Goal: Task Accomplishment & Management: Use online tool/utility

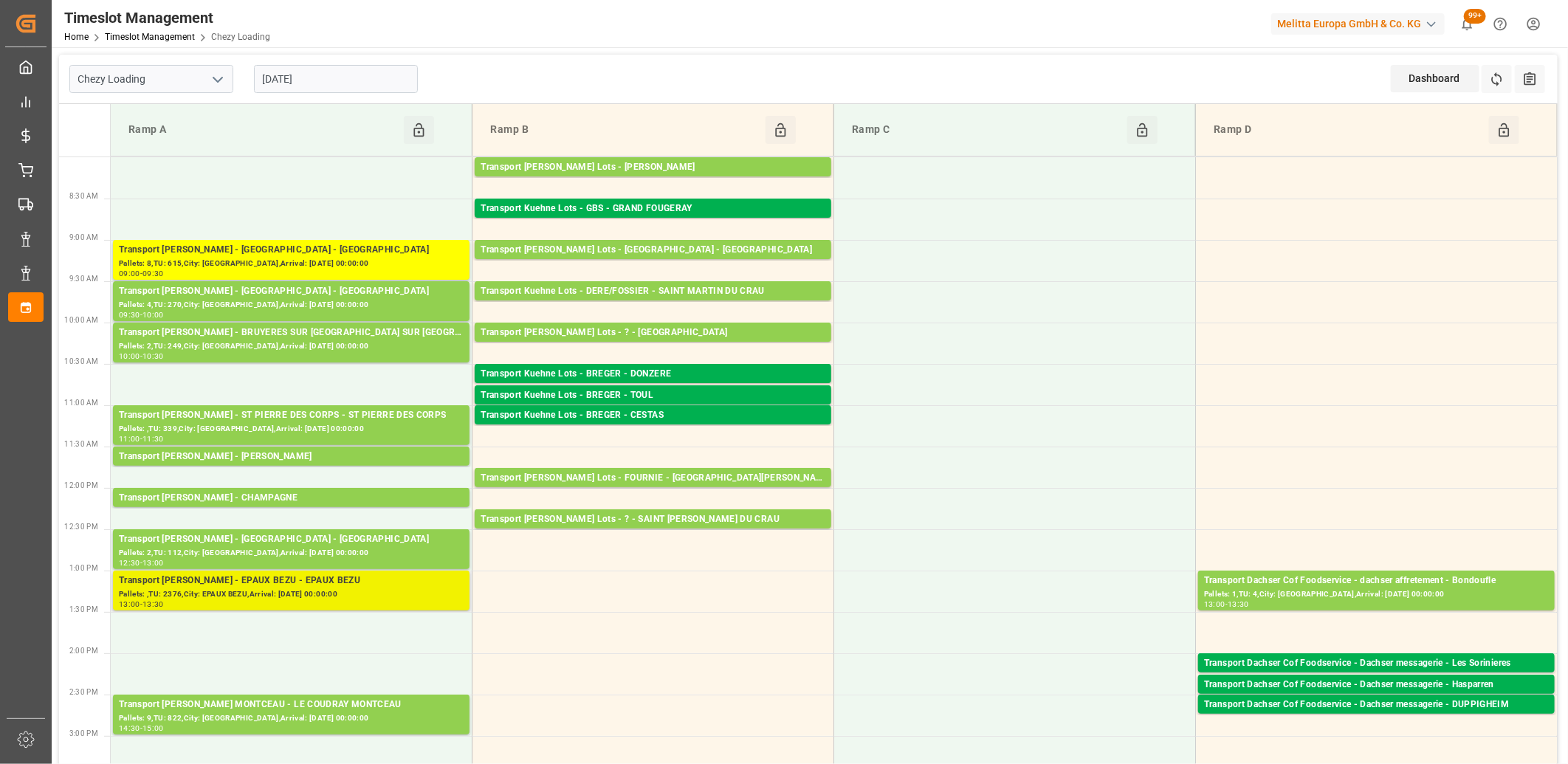
click at [200, 581] on div "Transport Delisle - EPAUX BEZU - EPAUX BEZU" at bounding box center [291, 581] width 344 height 15
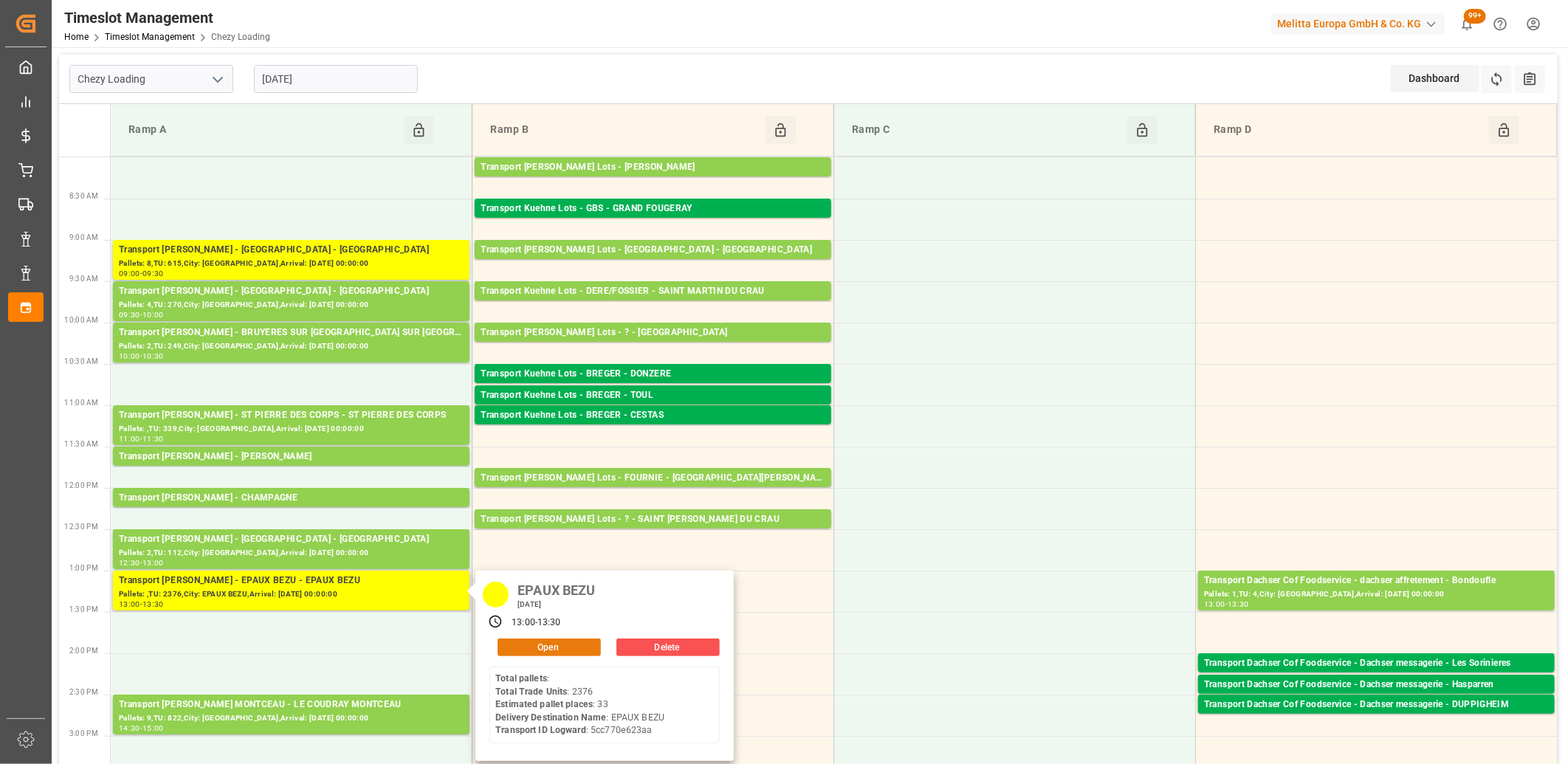
click at [542, 643] on button "Open" at bounding box center [548, 647] width 103 height 17
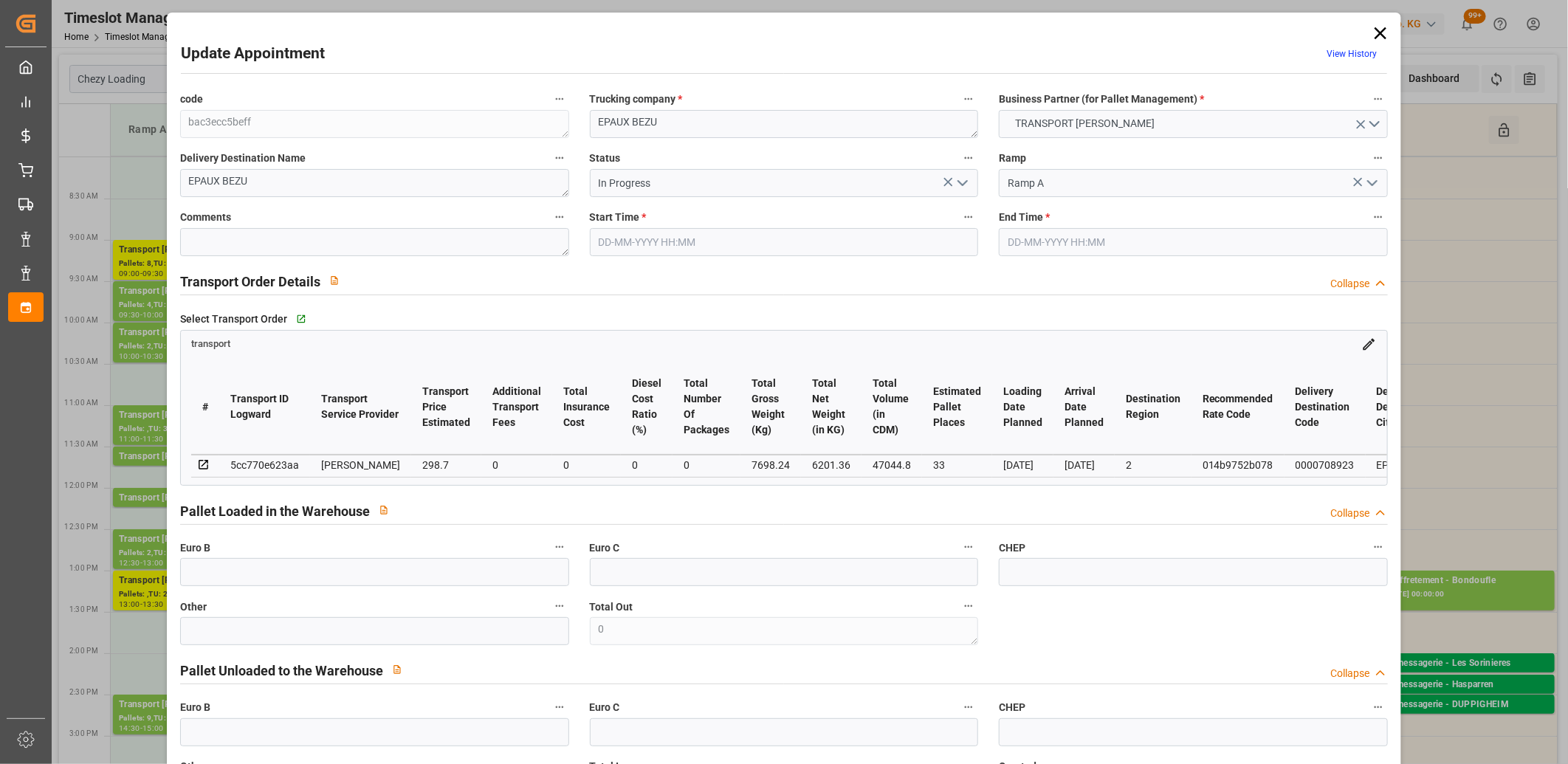
type input "03-09-2025 13:00"
type input "03-09-2025 13:30"
type input "01-09-2025 16:27"
type input "01-09-2025 11:17"
type input "[DATE]"
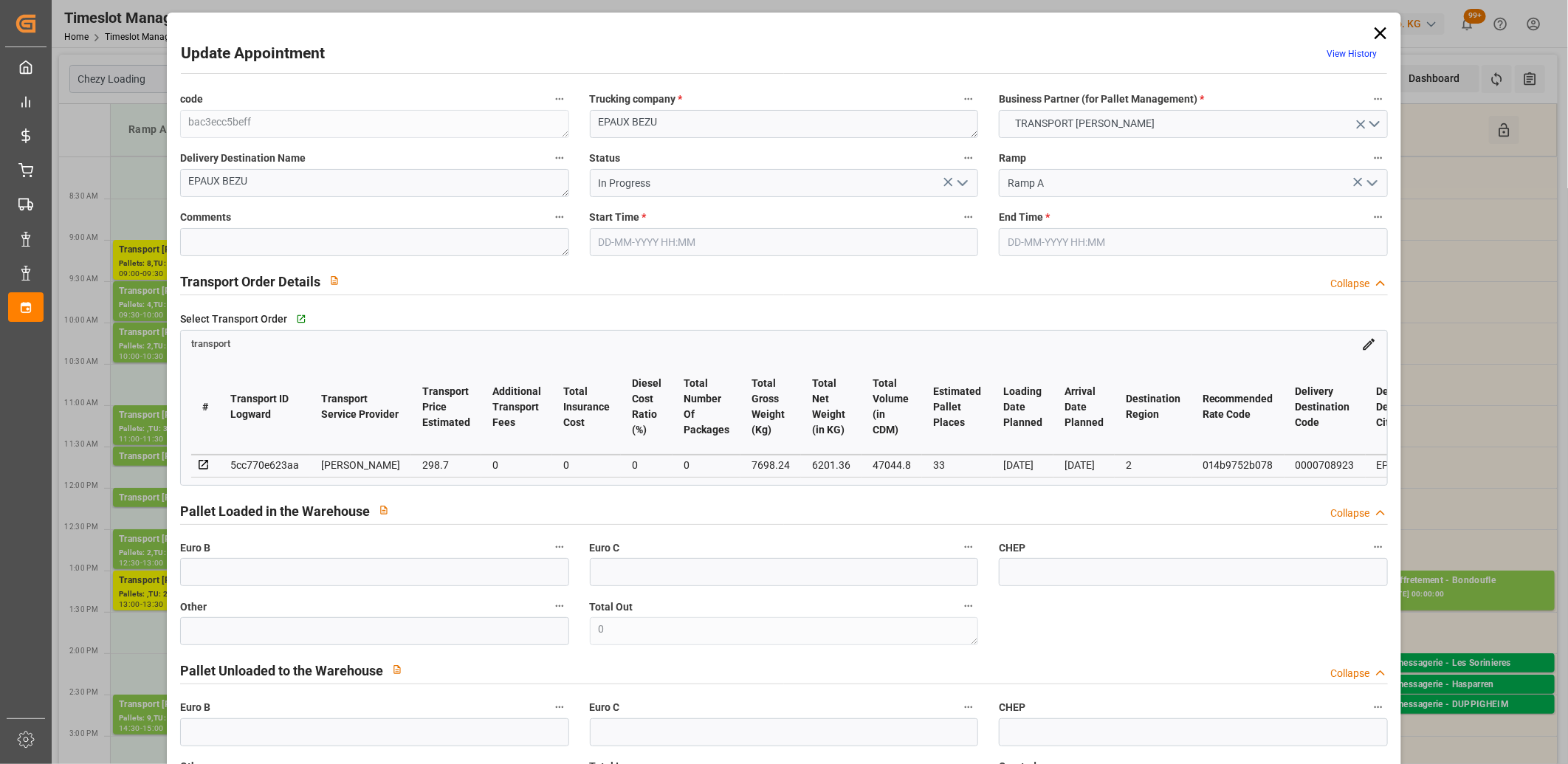
type input "[DATE]"
click at [958, 183] on polyline "open menu" at bounding box center [963, 183] width 9 height 5
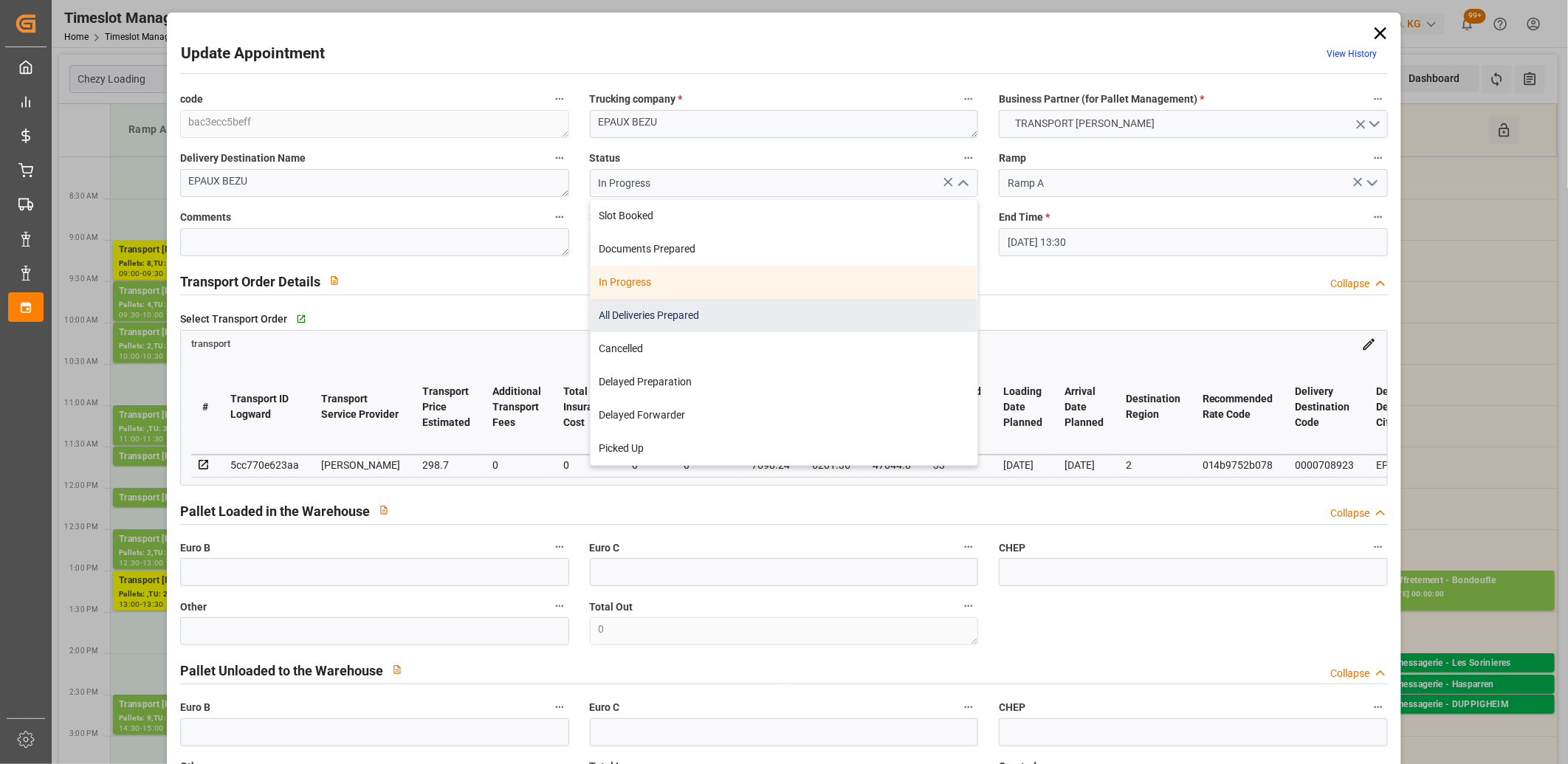
click at [865, 312] on div "All Deliveries Prepared" at bounding box center [784, 315] width 387 height 33
type input "All Deliveries Prepared"
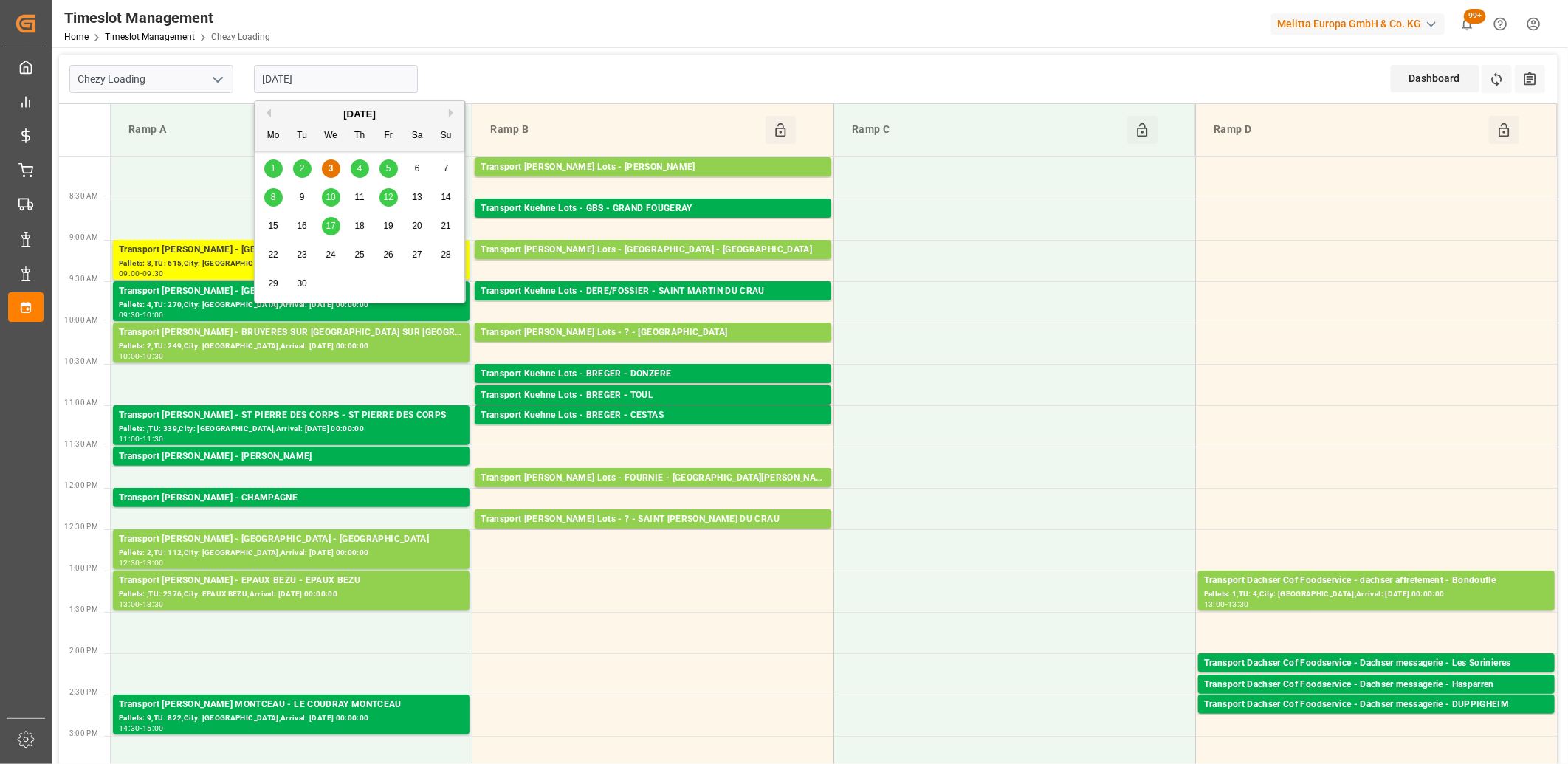
click at [392, 88] on input "[DATE]" at bounding box center [336, 78] width 164 height 28
click at [356, 175] on div "4" at bounding box center [360, 168] width 18 height 17
type input "04-09-2025"
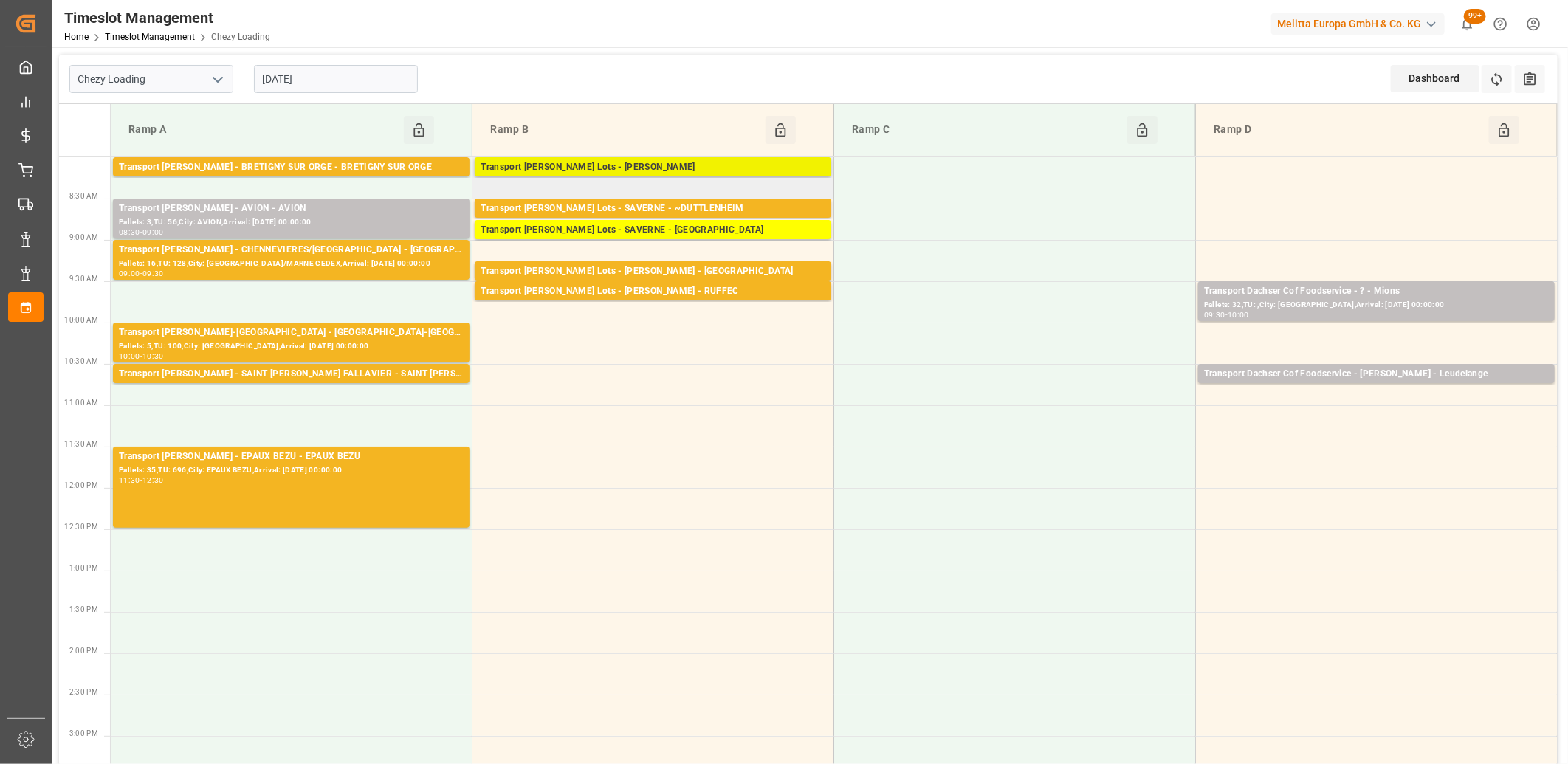
click at [629, 173] on div "Transport Kuehne Lots - ANTOINE - CARQUEFOU" at bounding box center [653, 168] width 344 height 15
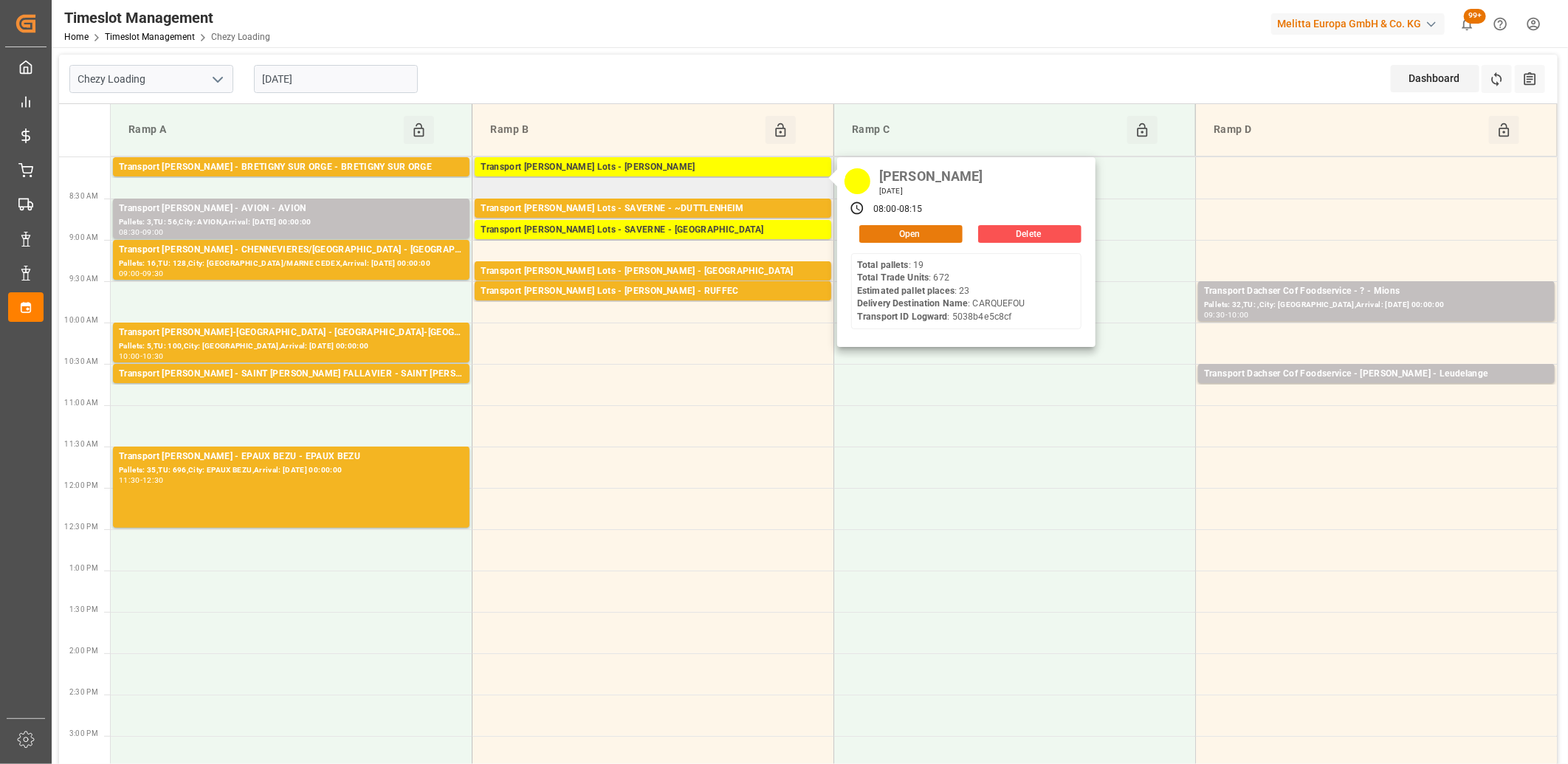
click at [870, 236] on button "Open" at bounding box center [910, 233] width 103 height 17
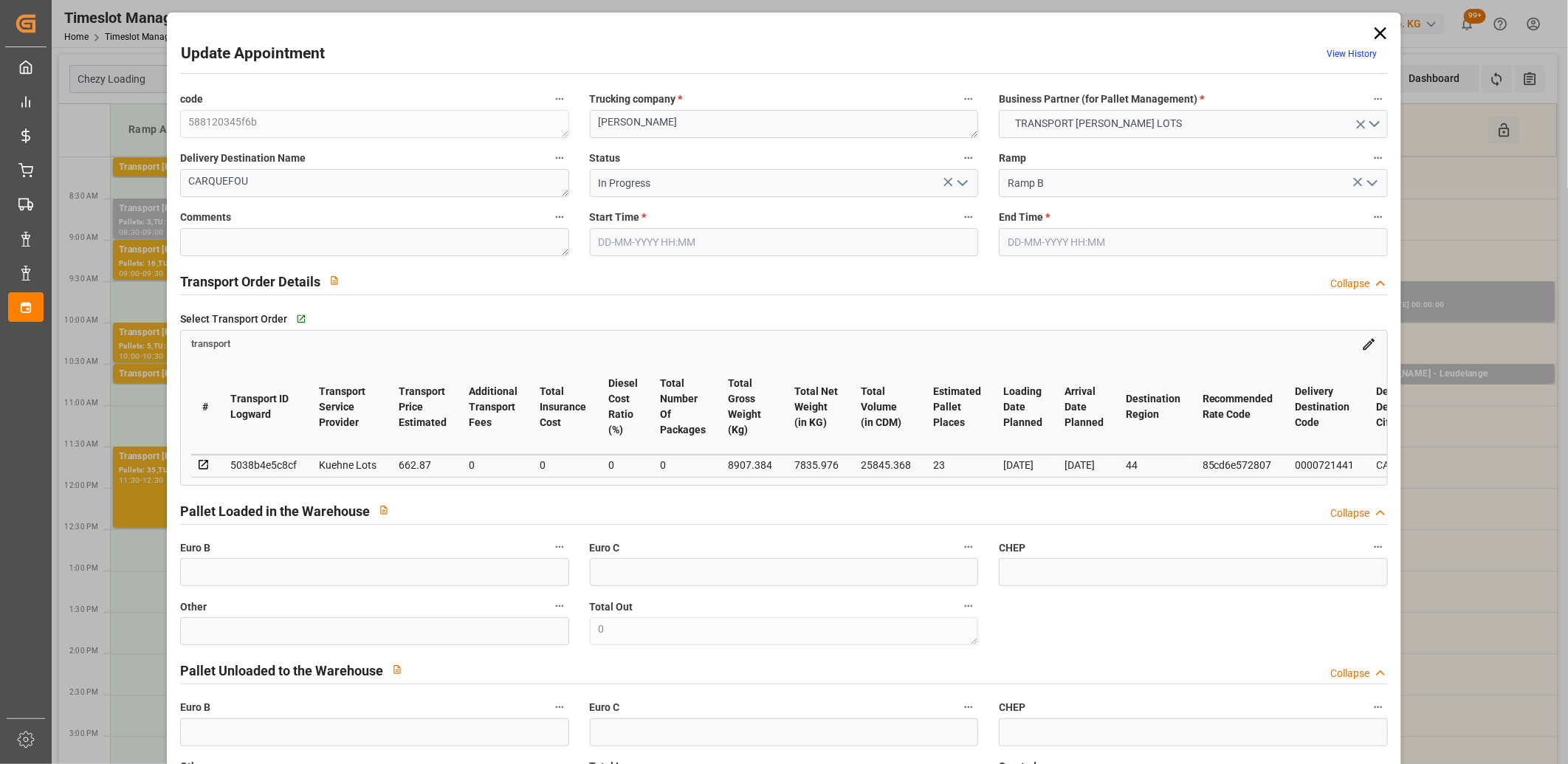
type input "04-09-2025 08:00"
type input "04-09-2025 08:15"
type input "01-09-2025 13:30"
type input "01-09-2025 11:21"
type input "[DATE]"
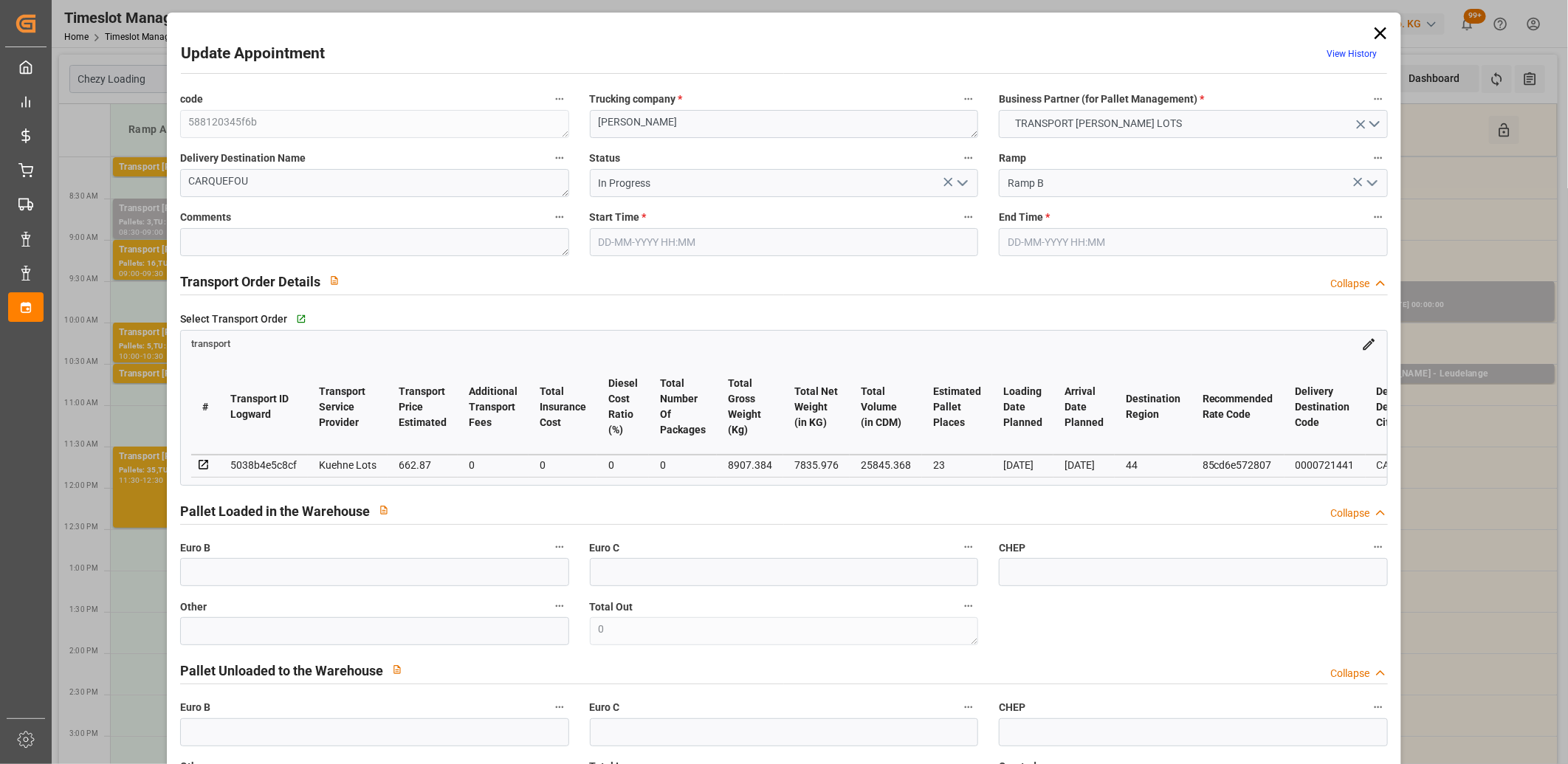
type input "[DATE]"
click at [960, 185] on polyline "open menu" at bounding box center [963, 183] width 9 height 5
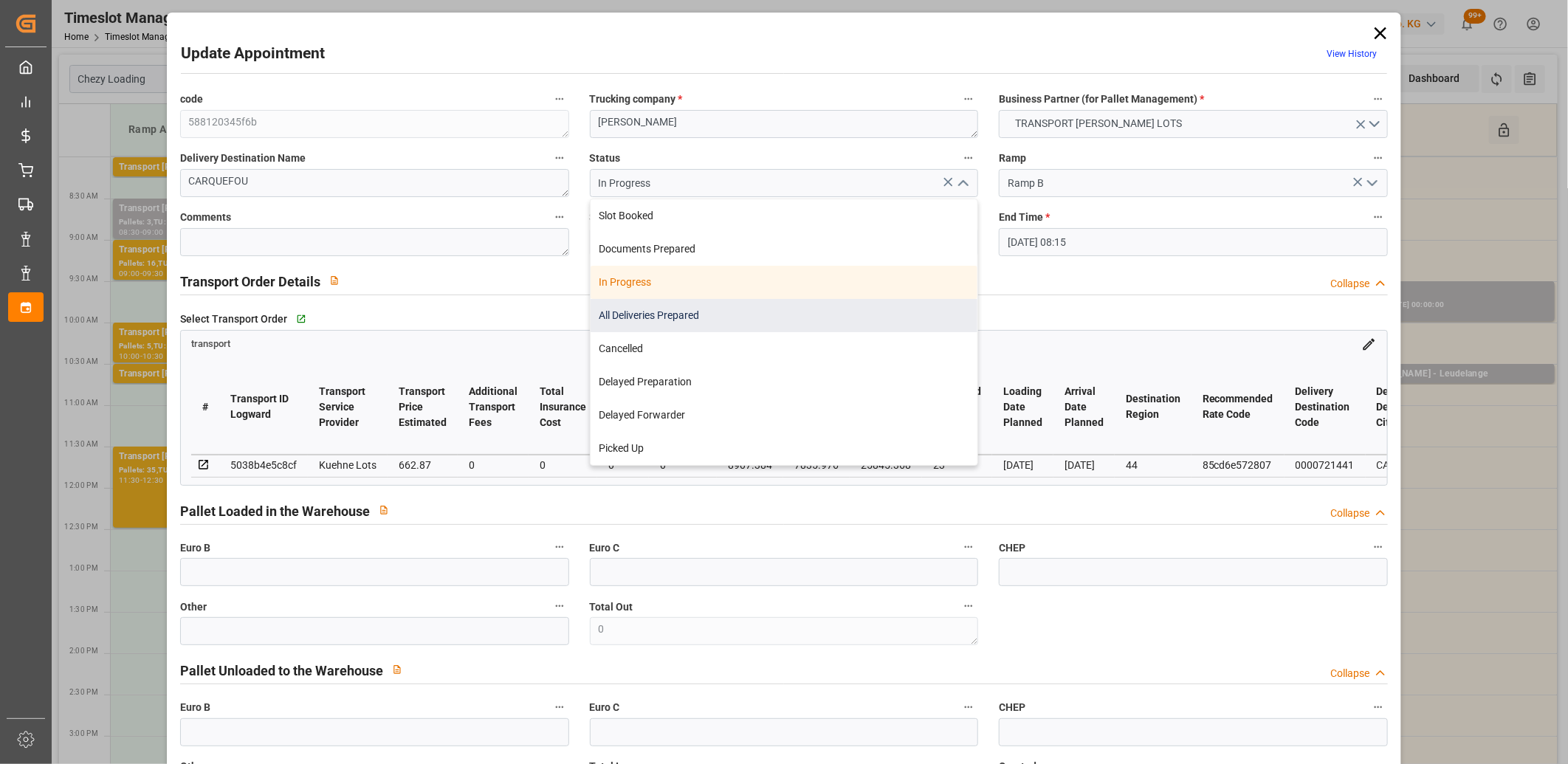
click at [853, 311] on div "All Deliveries Prepared" at bounding box center [784, 315] width 387 height 33
type input "All Deliveries Prepared"
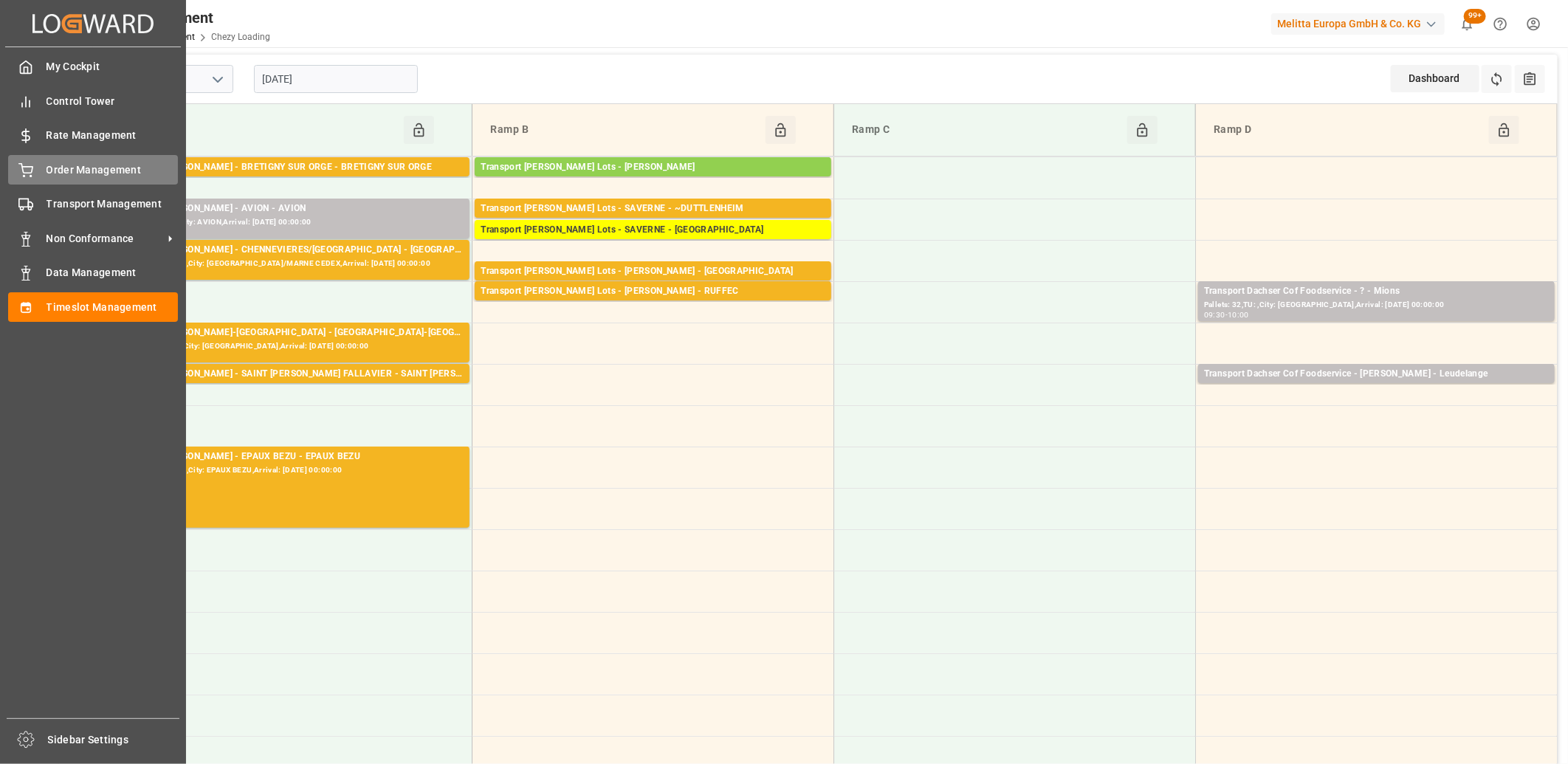
click at [19, 176] on icon at bounding box center [26, 170] width 15 height 15
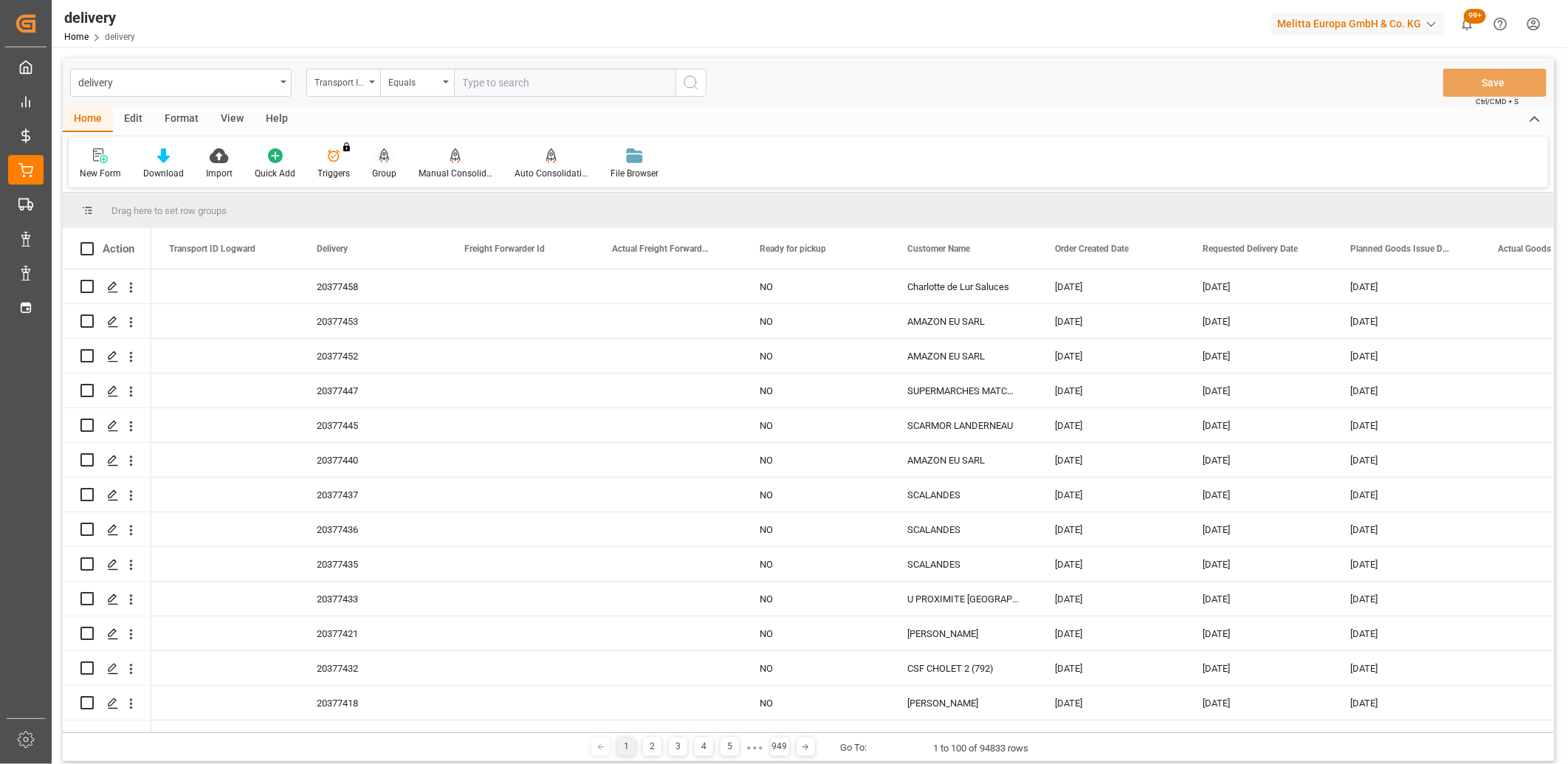
click at [374, 157] on div at bounding box center [384, 155] width 25 height 15
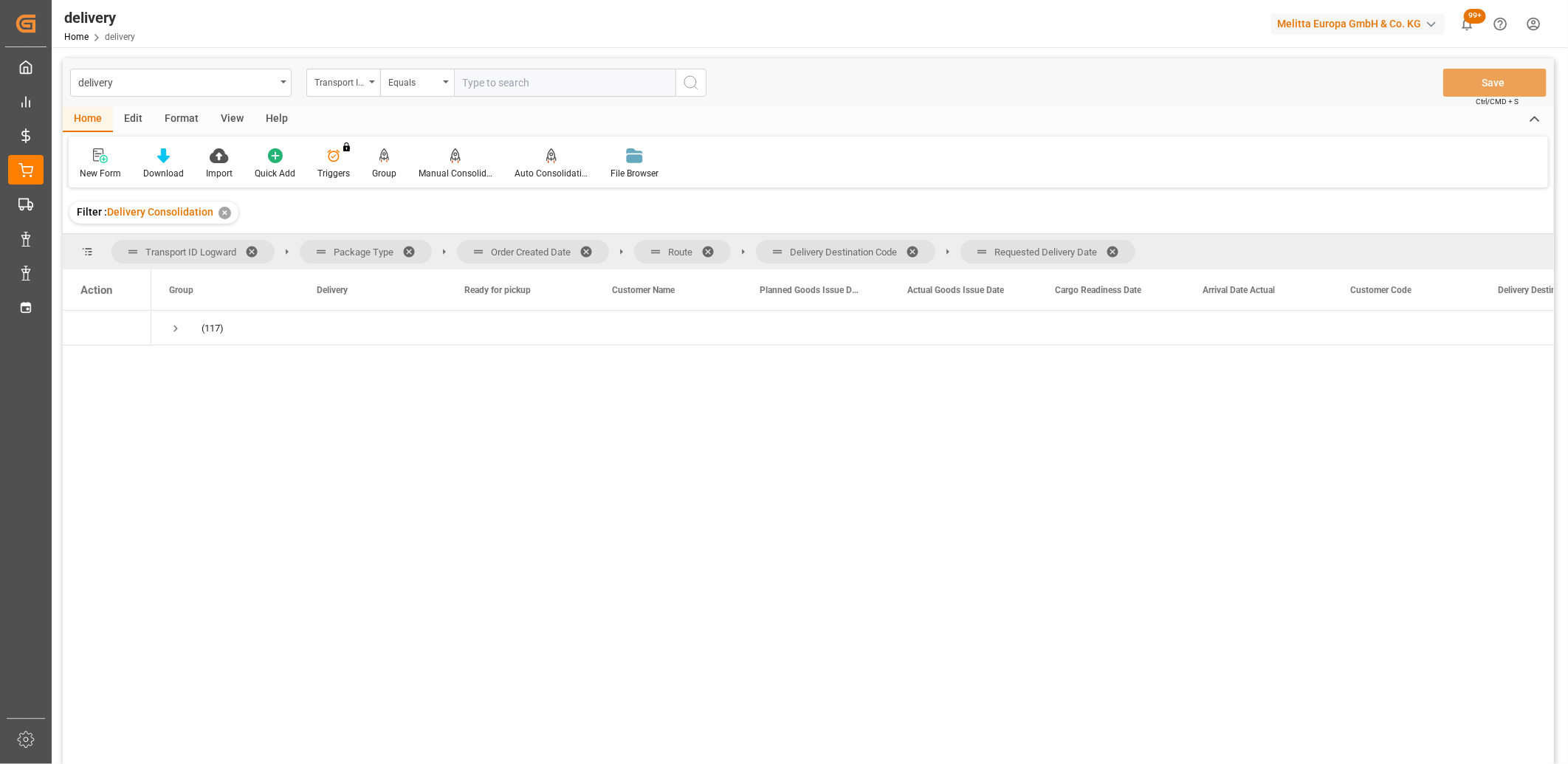
click at [1119, 251] on span at bounding box center [1118, 251] width 24 height 14
click at [919, 253] on span at bounding box center [917, 251] width 24 height 14
click at [705, 249] on span at bounding box center [713, 251] width 24 height 14
click at [589, 252] on span at bounding box center [591, 251] width 24 height 14
click at [176, 327] on span "Press SPACE to select this row." at bounding box center [176, 328] width 14 height 14
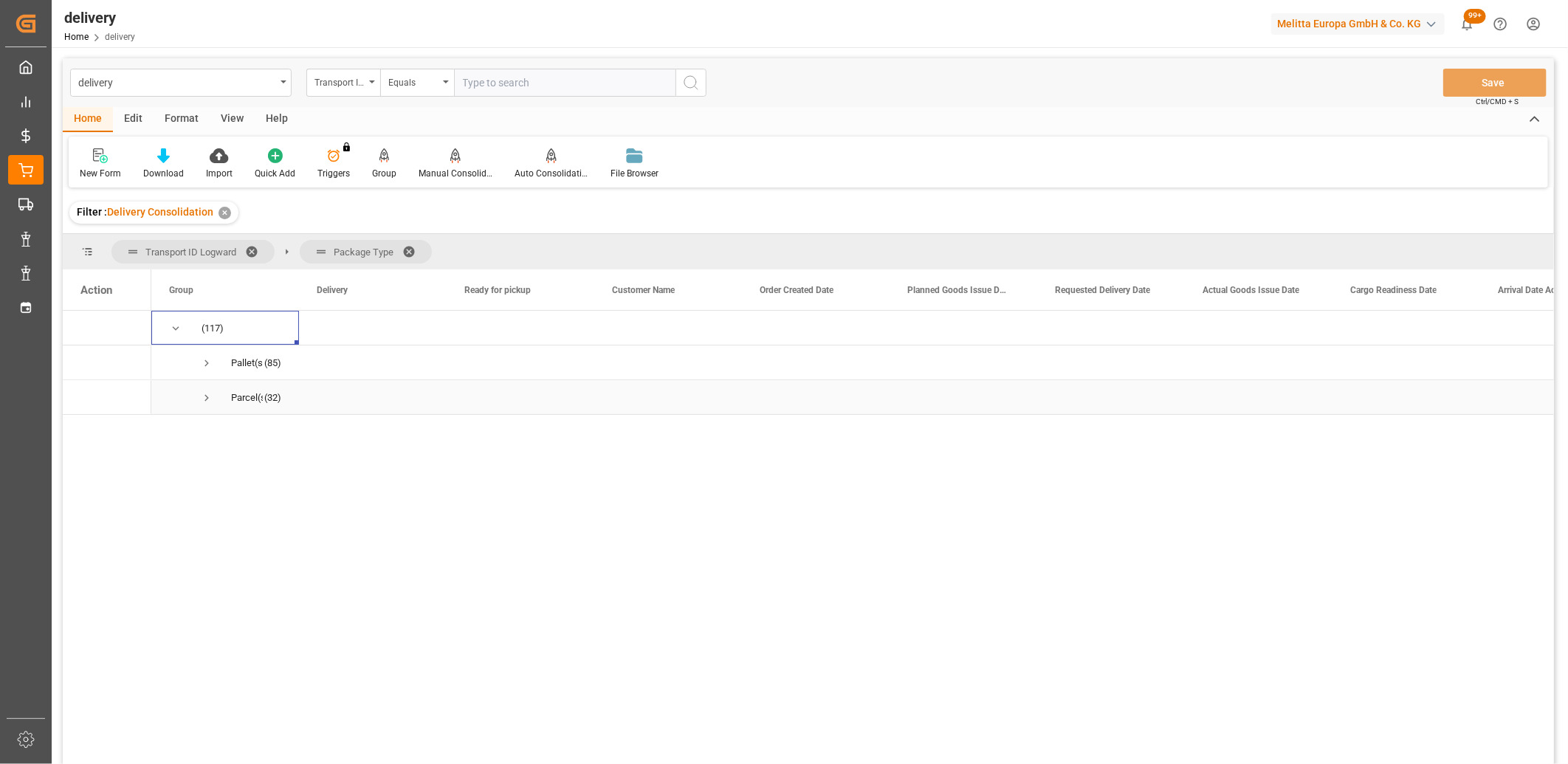
click at [207, 396] on span "Press SPACE to select this row." at bounding box center [207, 398] width 14 height 14
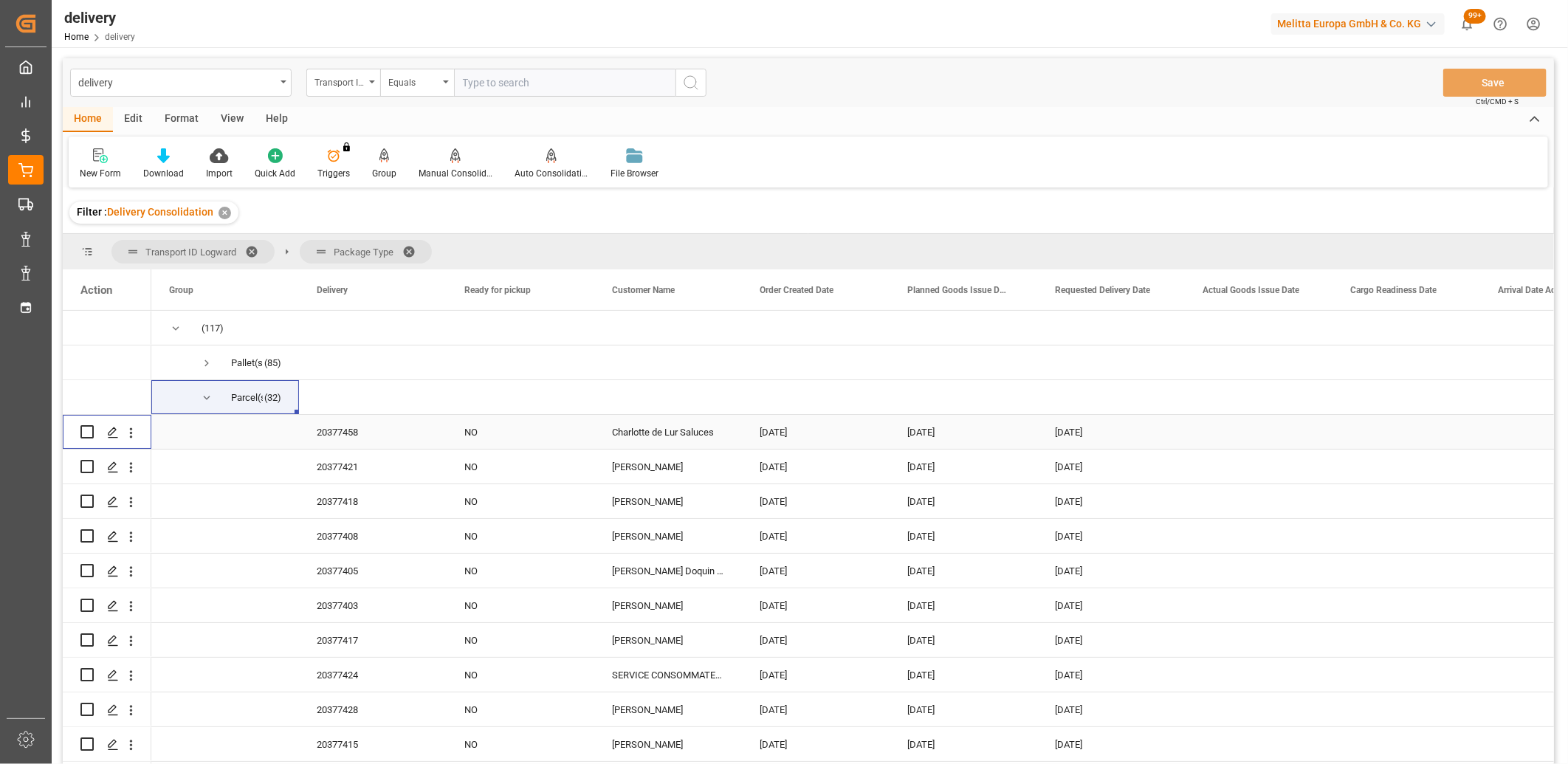
click at [85, 430] on input "Press Space to toggle row selection (unchecked)" at bounding box center [87, 432] width 14 height 14
checkbox input "true"
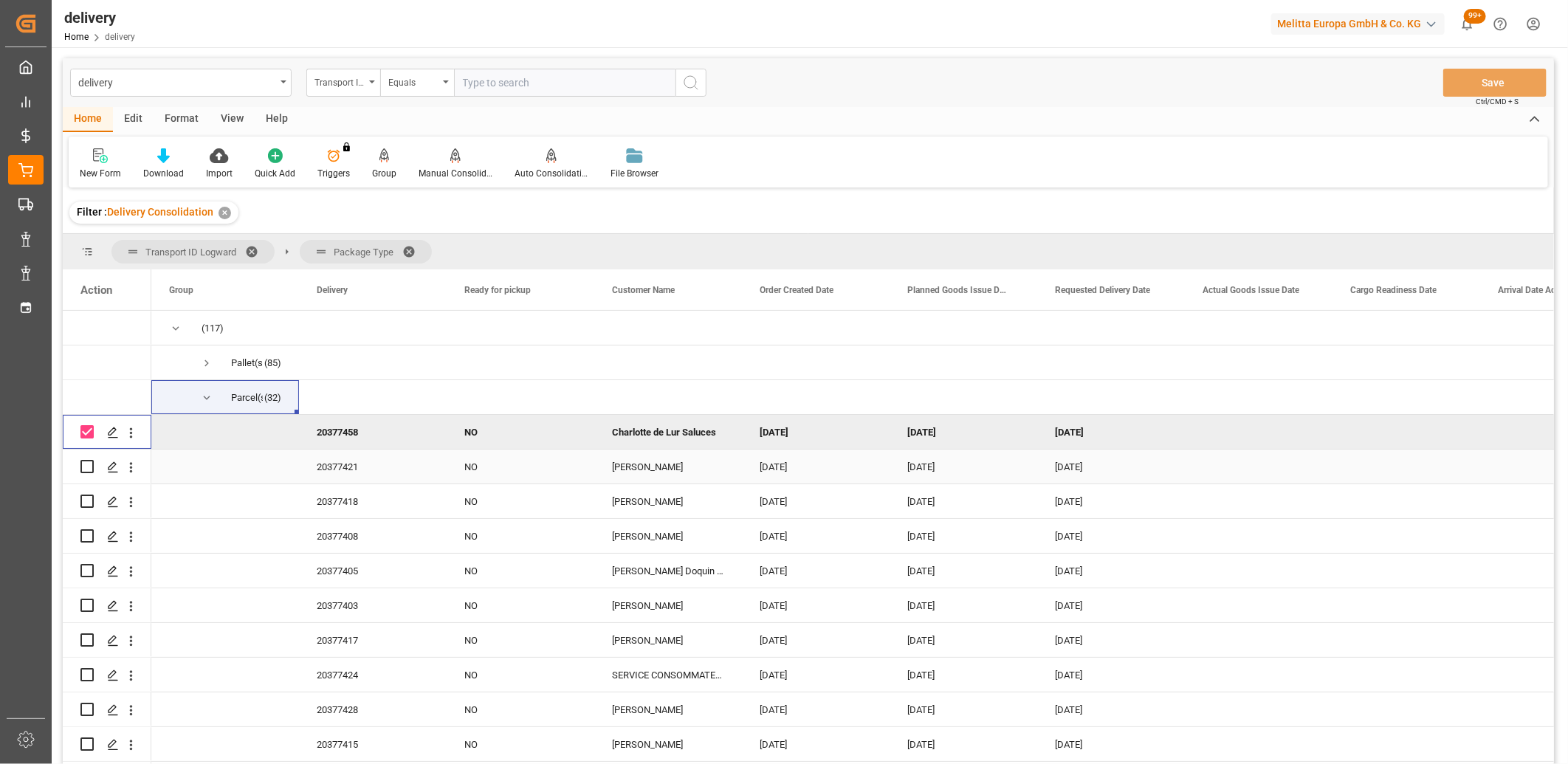
click at [86, 462] on input "Press Space to toggle row selection (unchecked)" at bounding box center [87, 466] width 14 height 14
checkbox input "true"
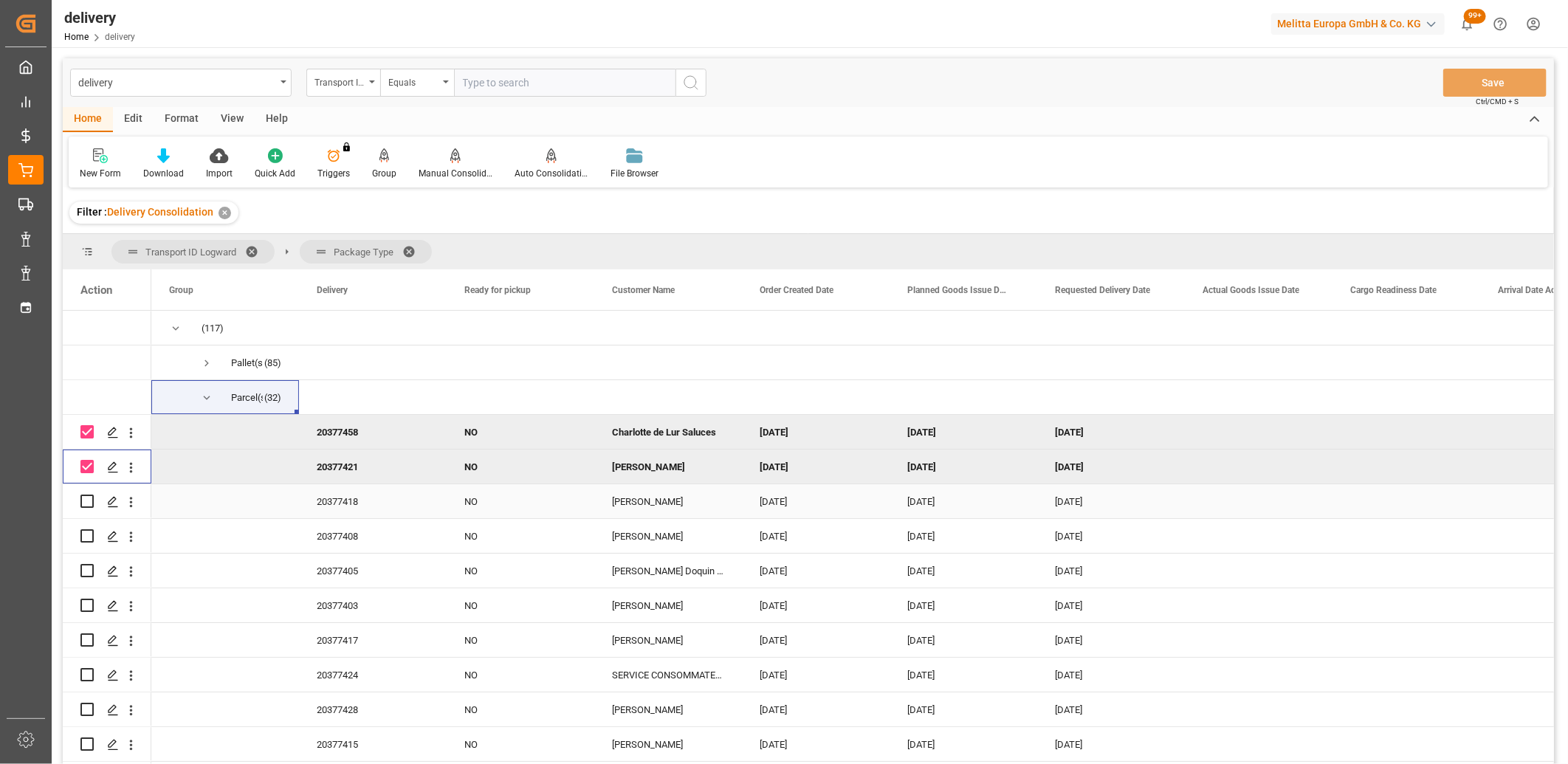
click at [86, 500] on input "Press Space to toggle row selection (unchecked)" at bounding box center [87, 501] width 14 height 14
checkbox input "true"
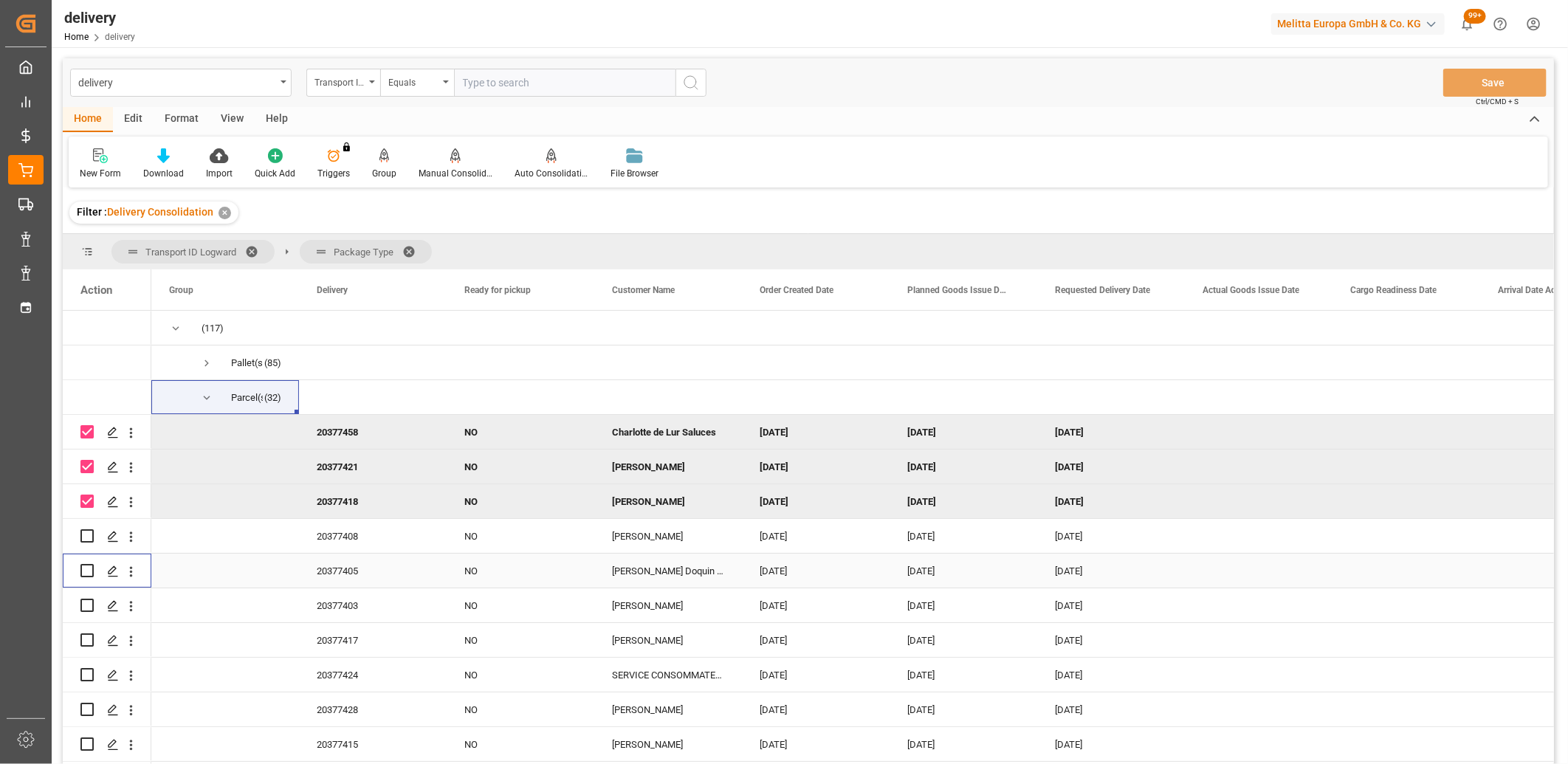
click at [87, 559] on div "Press SPACE to select this row." at bounding box center [87, 570] width 14 height 34
click at [88, 539] on input "Press Space to toggle row selection (unchecked)" at bounding box center [87, 535] width 14 height 14
checkbox input "true"
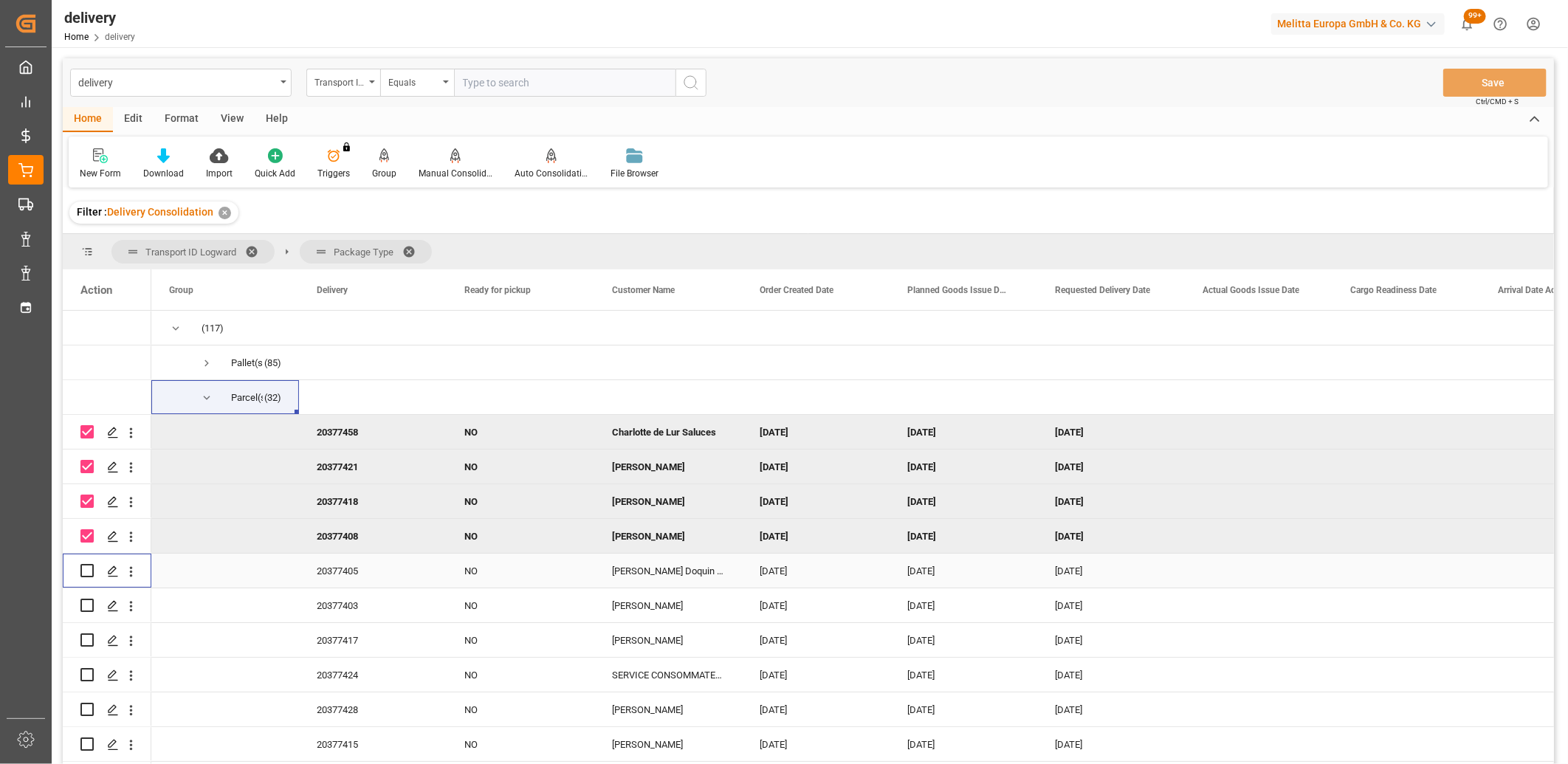
click at [88, 566] on input "Press Space to toggle row selection (unchecked)" at bounding box center [87, 570] width 14 height 14
checkbox input "true"
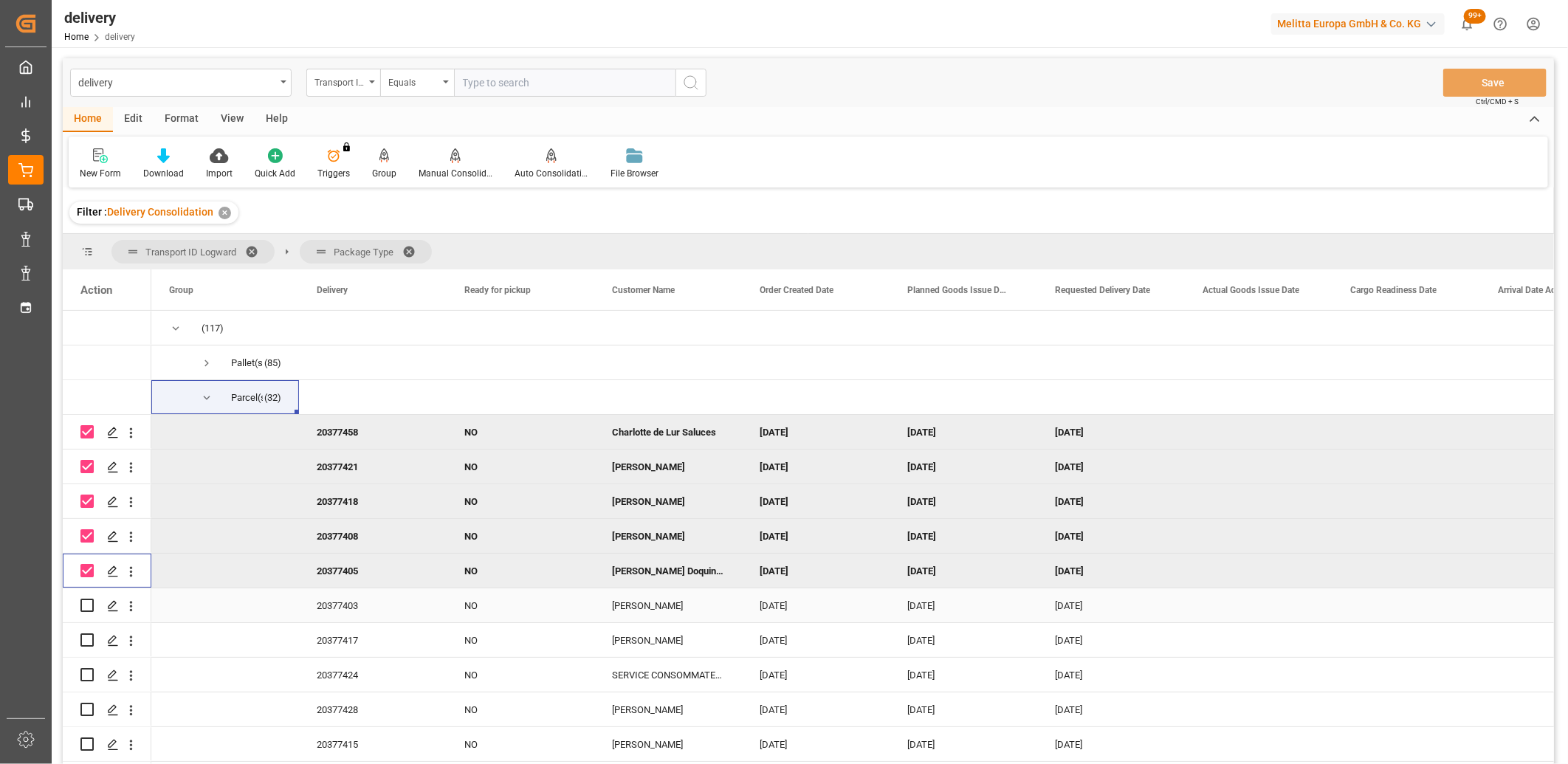
click at [88, 596] on div "Press SPACE to select this row." at bounding box center [87, 605] width 14 height 34
drag, startPoint x: 88, startPoint y: 640, endPoint x: 87, endPoint y: 625, distance: 15.0
click at [87, 640] on input "Press Space to toggle row selection (unchecked)" at bounding box center [87, 639] width 14 height 14
checkbox input "true"
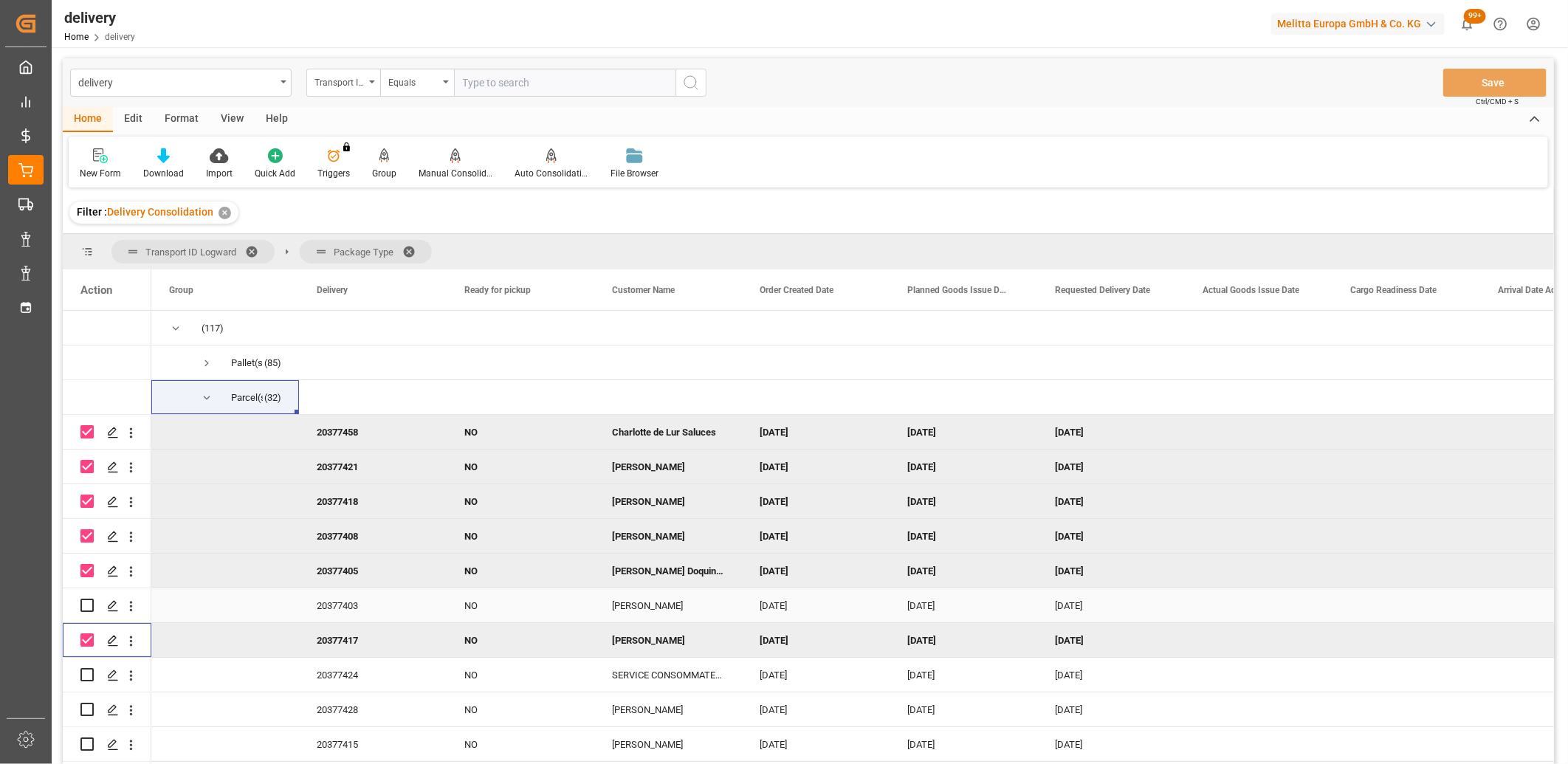
click at [86, 604] on input "Press Space to toggle row selection (unchecked)" at bounding box center [87, 605] width 14 height 14
checkbox input "true"
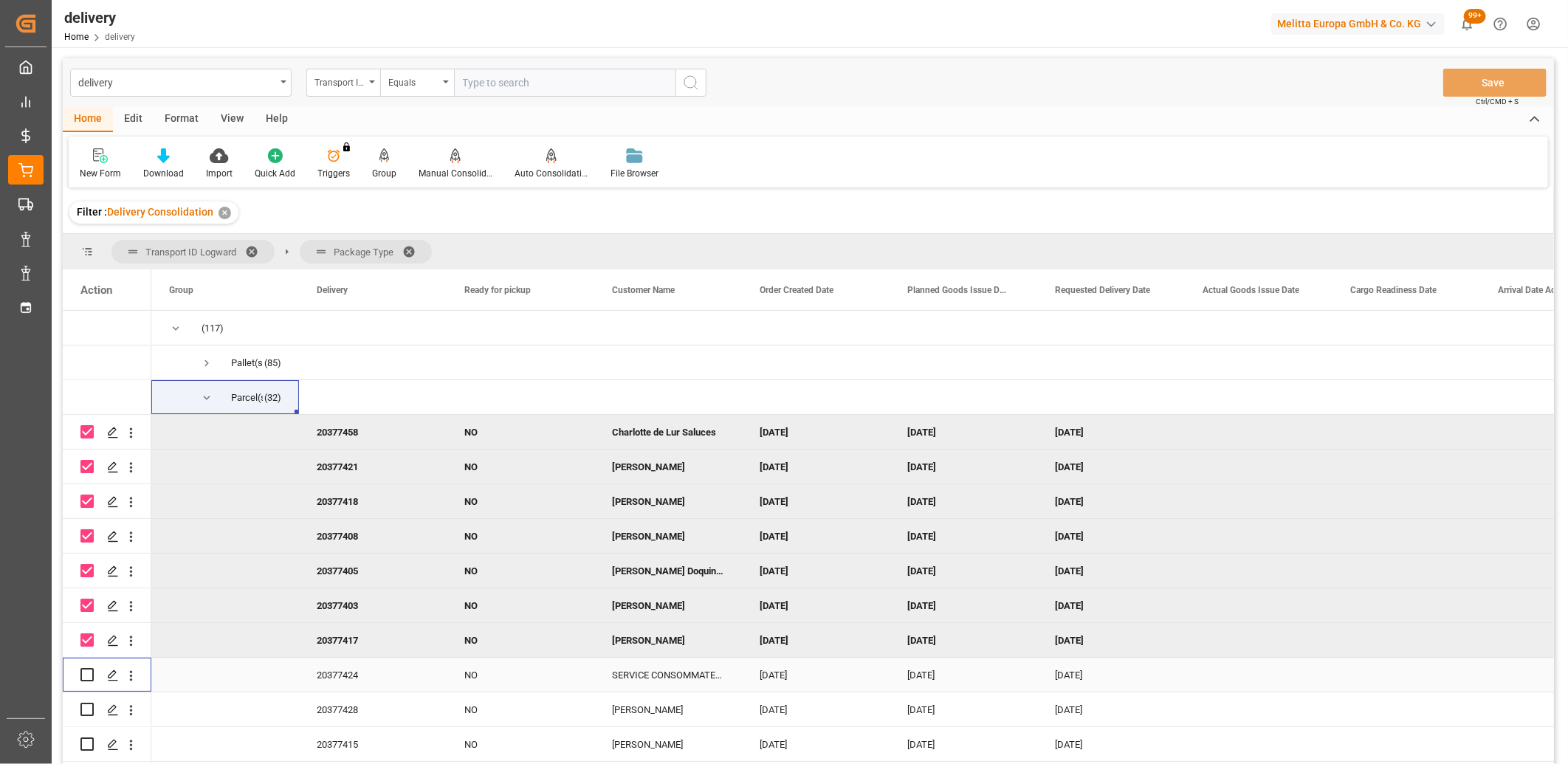
click at [87, 673] on input "Press Space to toggle row selection (unchecked)" at bounding box center [87, 674] width 14 height 14
checkbox input "true"
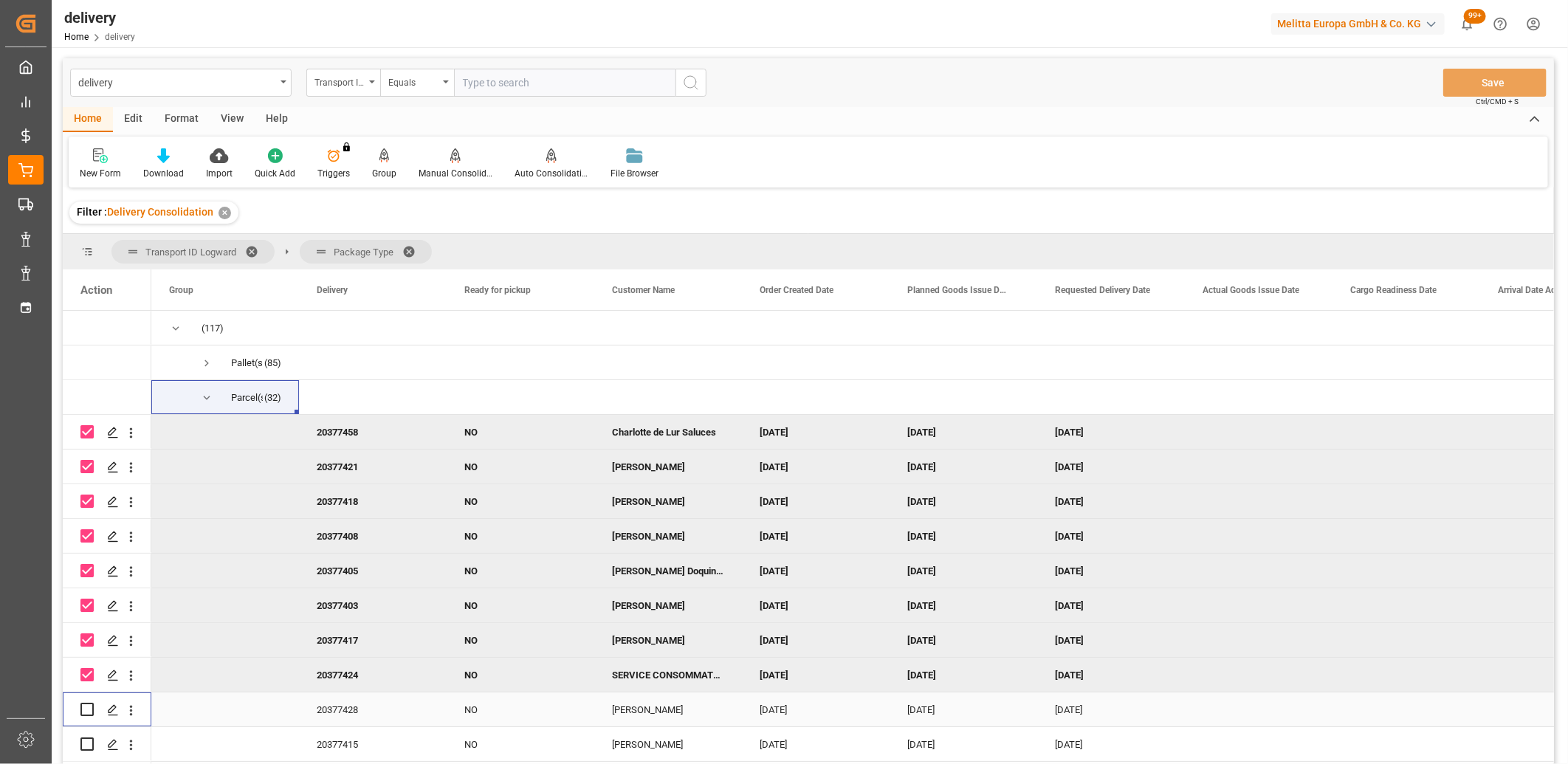
click at [88, 705] on input "Press Space to toggle row selection (unchecked)" at bounding box center [87, 709] width 14 height 14
checkbox input "true"
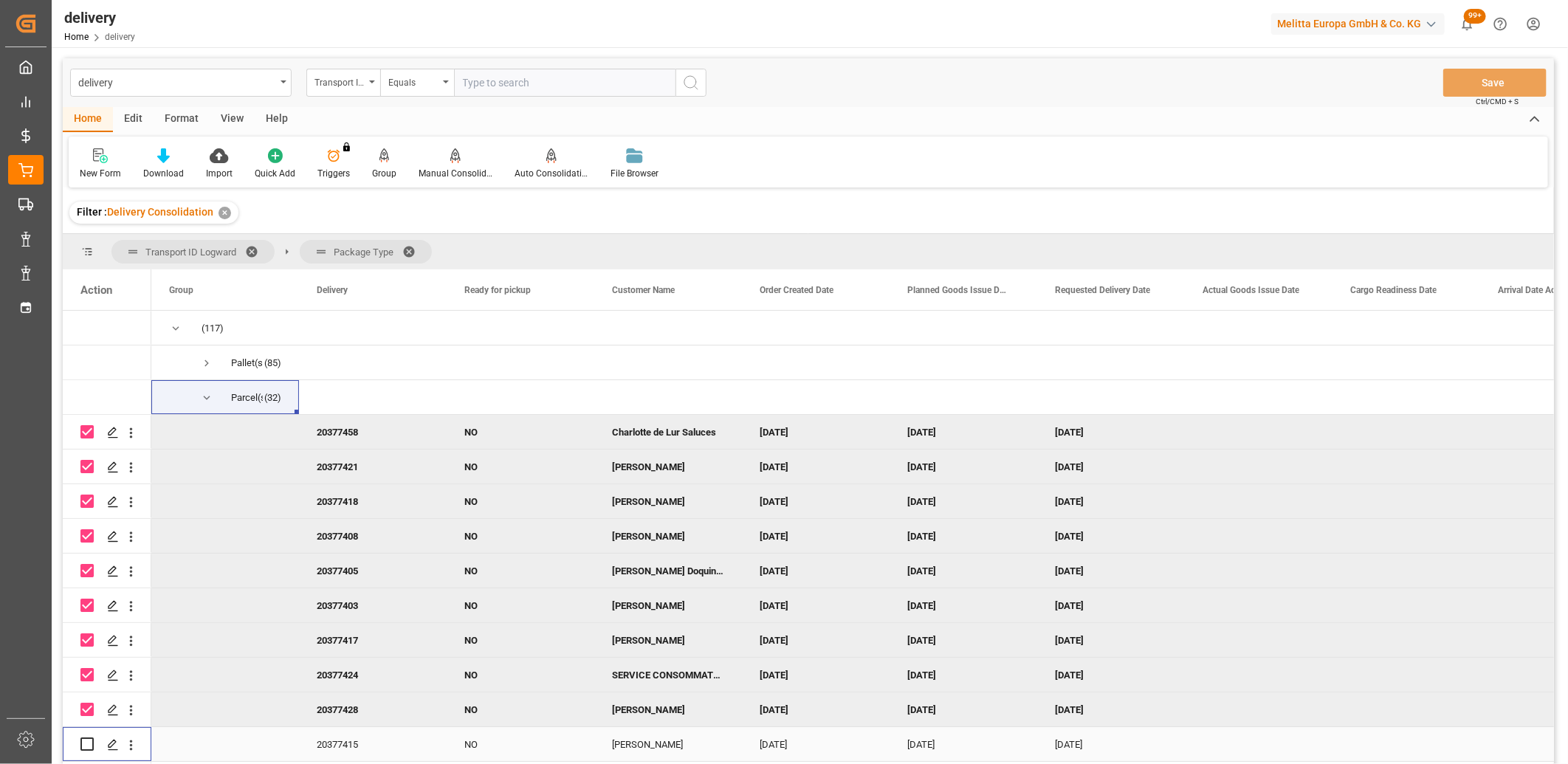
click at [86, 741] on input "Press Space to toggle row selection (unchecked)" at bounding box center [87, 744] width 14 height 14
checkbox input "true"
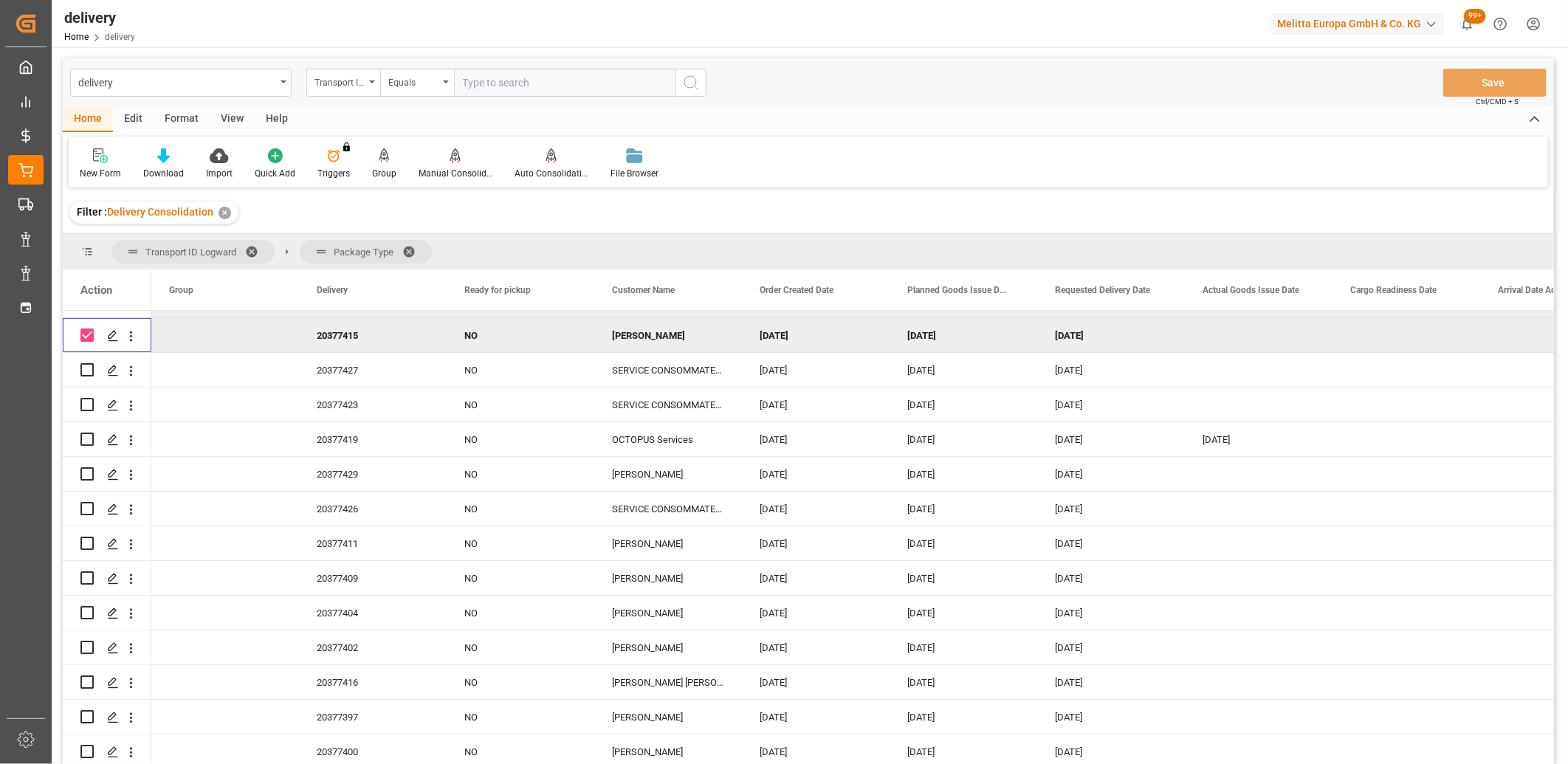
scroll to position [410, 0]
click at [90, 367] on input "Press Space to toggle row selection (unchecked)" at bounding box center [87, 369] width 14 height 14
checkbox input "true"
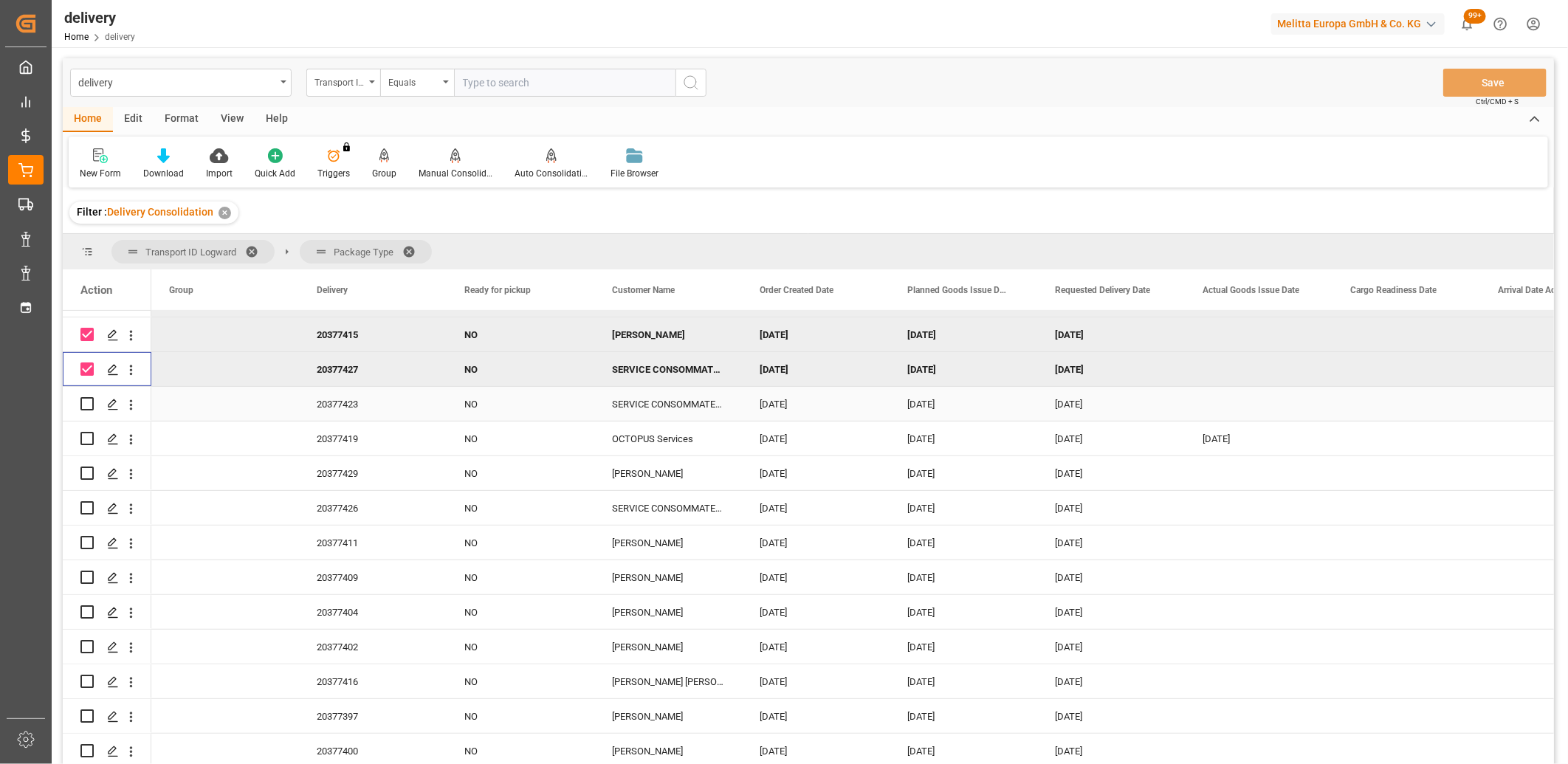
click at [85, 406] on input "Press Space to toggle row selection (unchecked)" at bounding box center [87, 403] width 14 height 14
checkbox input "true"
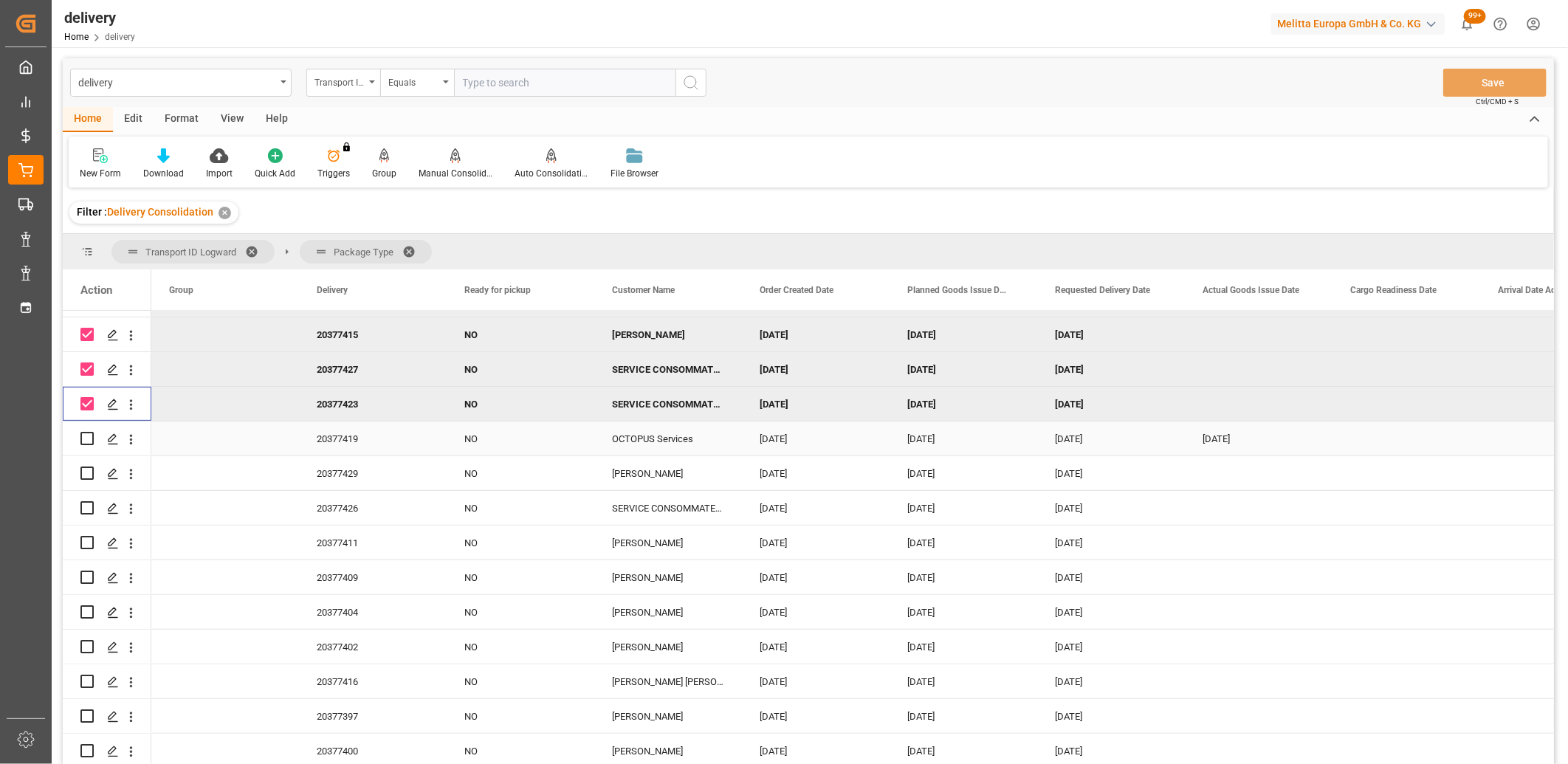
click at [85, 436] on input "Press Space to toggle row selection (unchecked)" at bounding box center [87, 438] width 14 height 14
checkbox input "true"
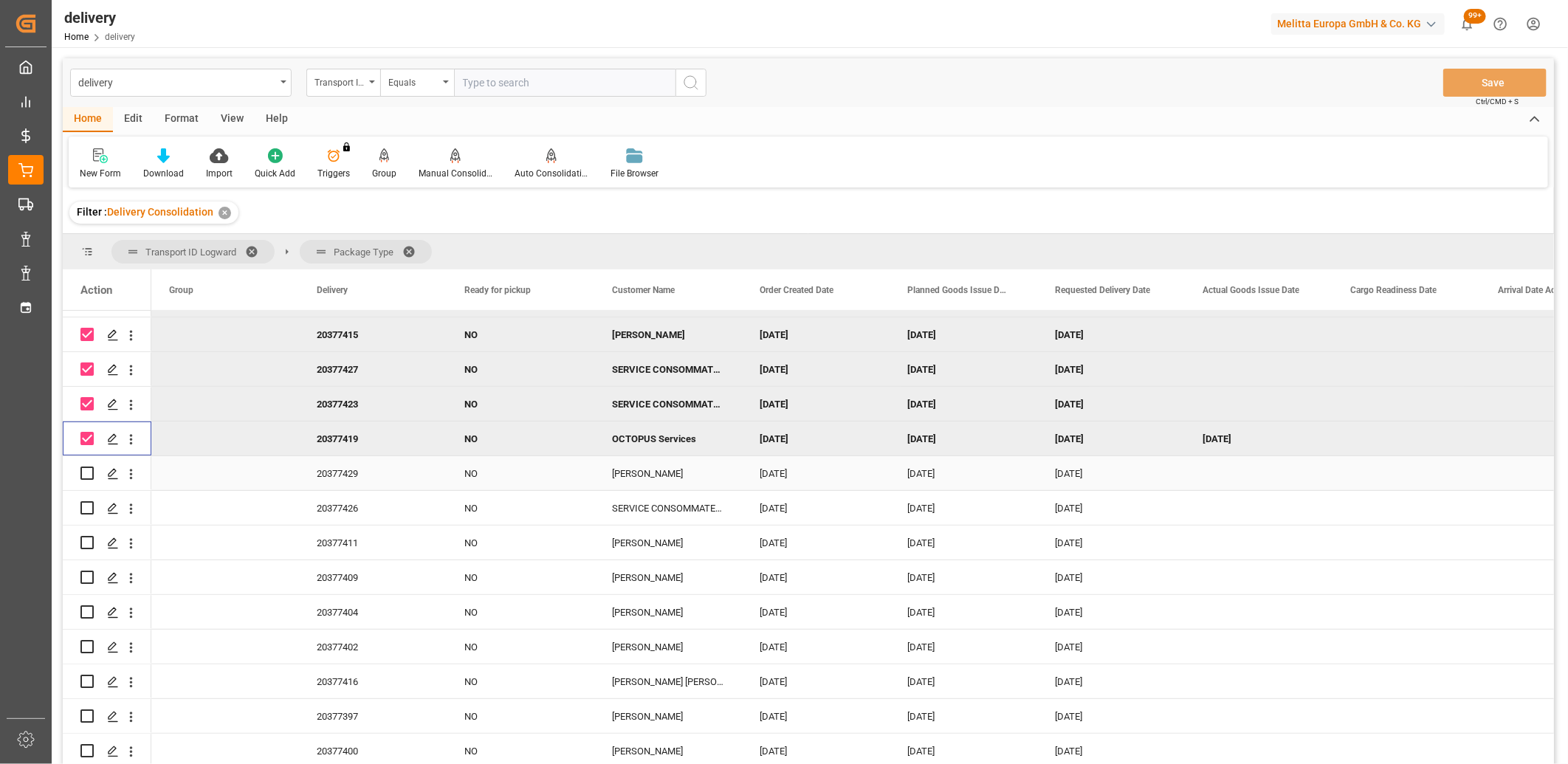
click at [84, 473] on input "Press Space to toggle row selection (unchecked)" at bounding box center [87, 473] width 14 height 14
checkbox input "true"
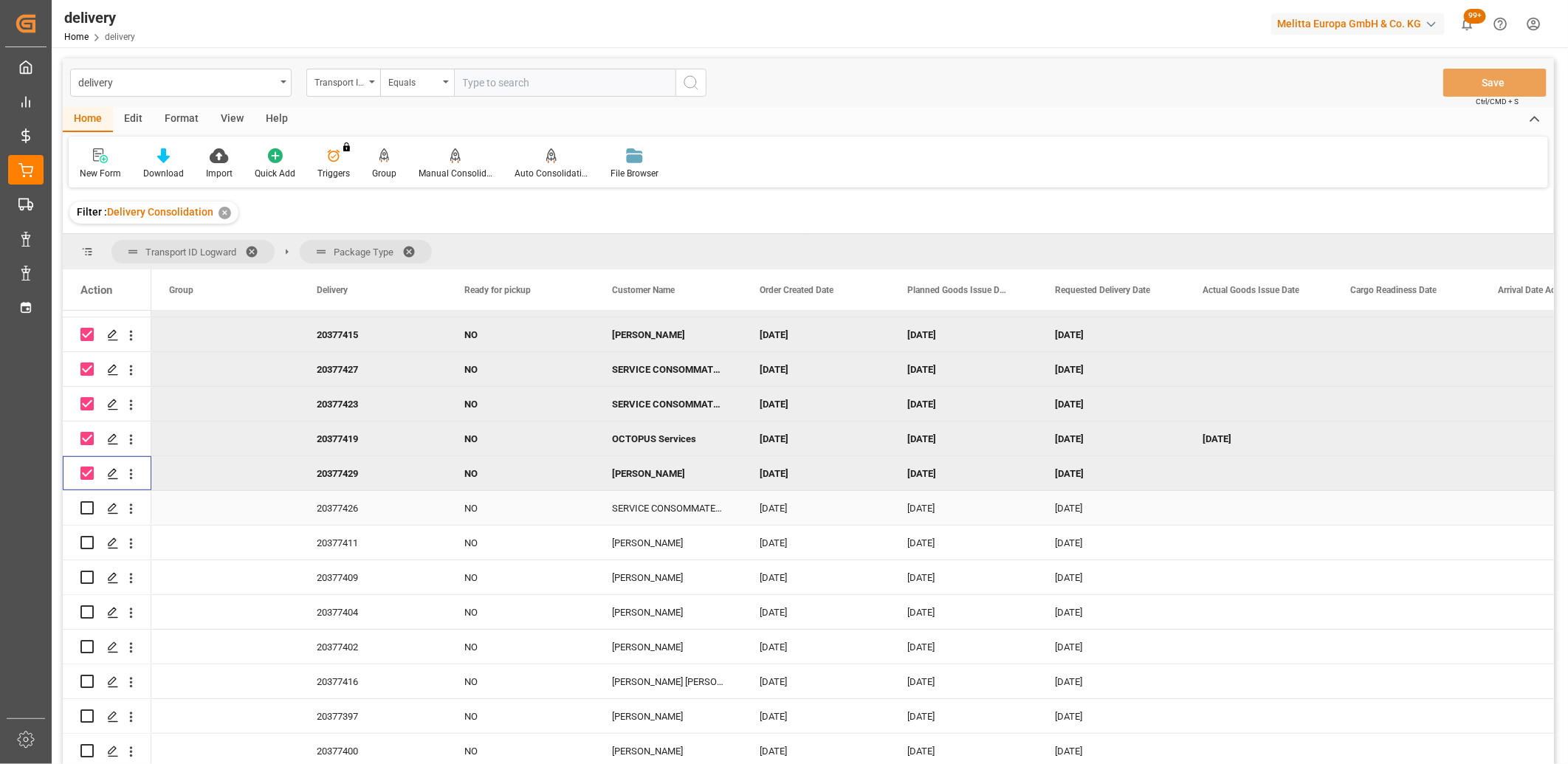
click at [84, 504] on input "Press Space to toggle row selection (unchecked)" at bounding box center [87, 507] width 14 height 14
checkbox input "true"
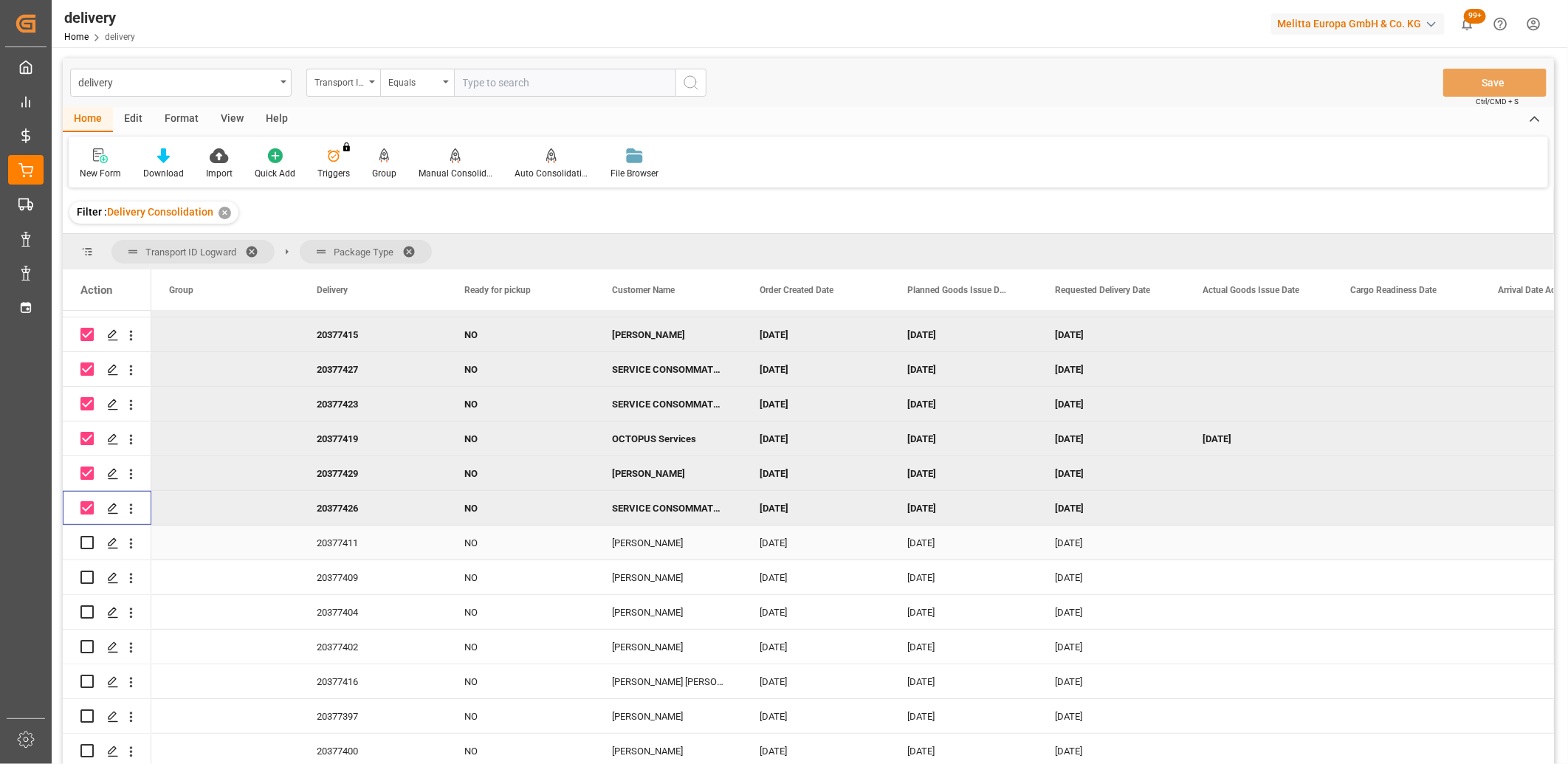
click at [85, 539] on input "Press Space to toggle row selection (unchecked)" at bounding box center [87, 542] width 14 height 14
checkbox input "true"
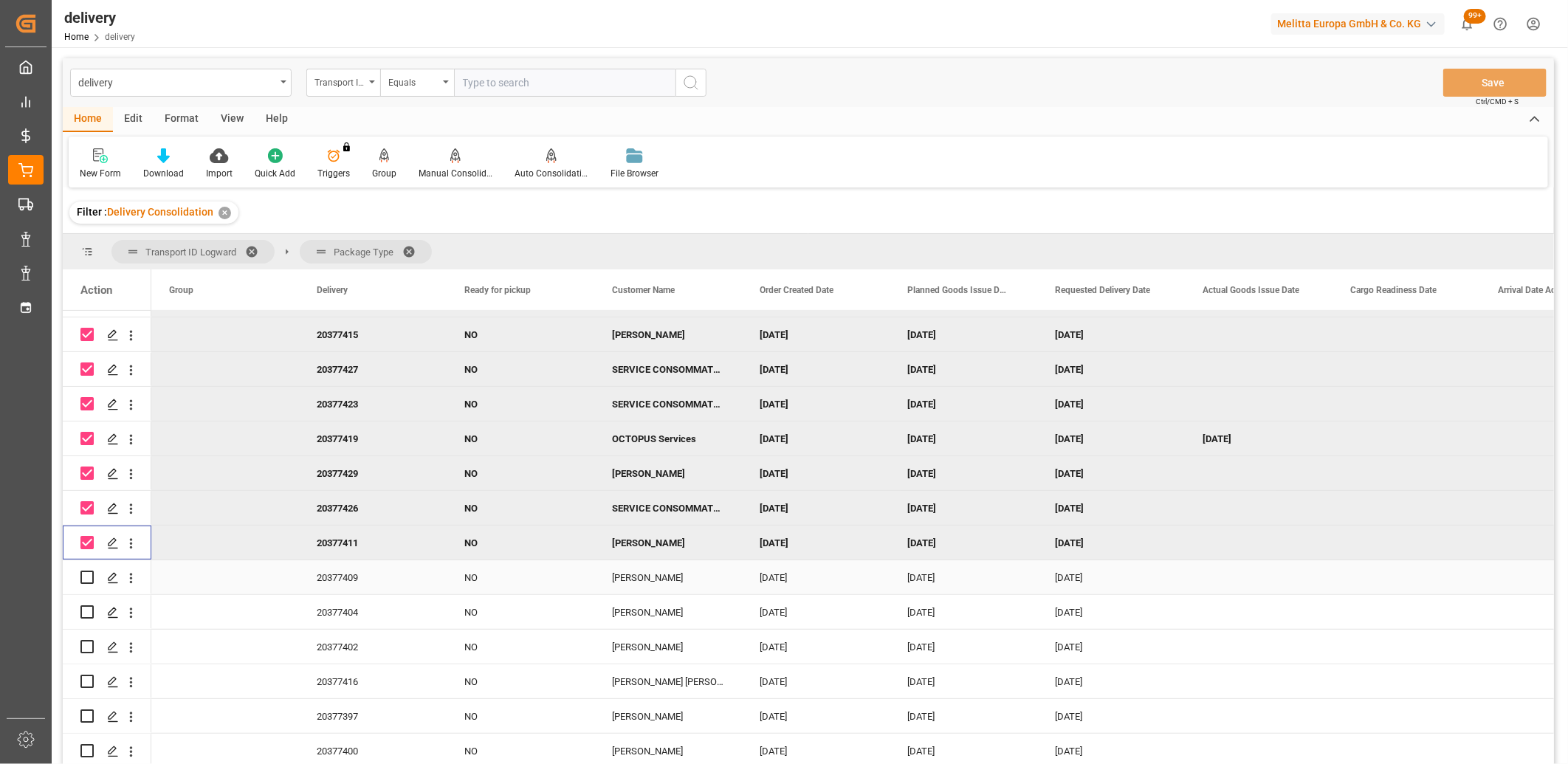
click at [85, 571] on input "Press Space to toggle row selection (unchecked)" at bounding box center [87, 576] width 14 height 14
checkbox input "true"
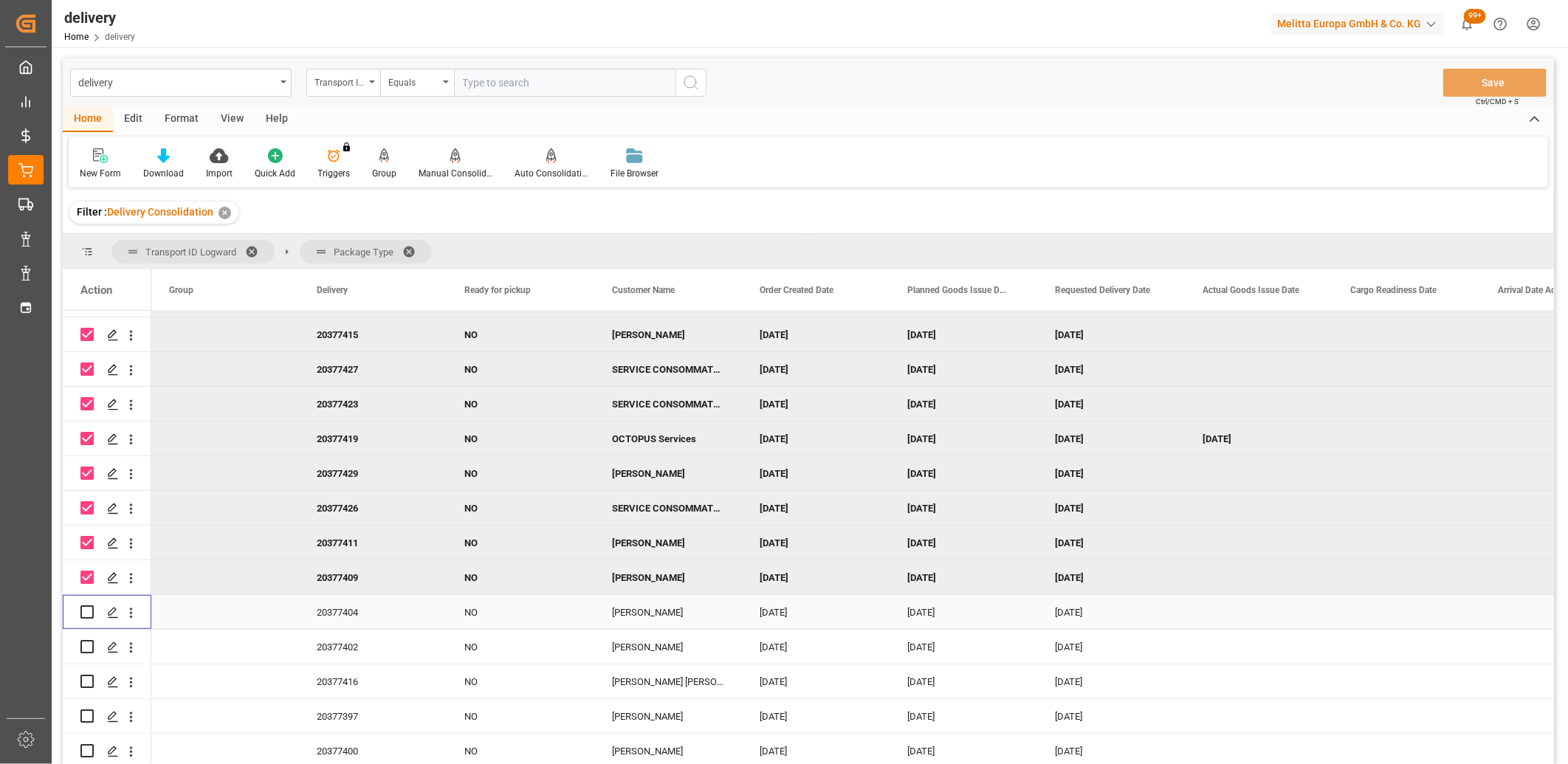
click at [85, 601] on div "Press SPACE to select this row." at bounding box center [87, 611] width 14 height 34
click at [85, 606] on input "Press Space to toggle row selection (unchecked)" at bounding box center [87, 612] width 14 height 14
checkbox input "true"
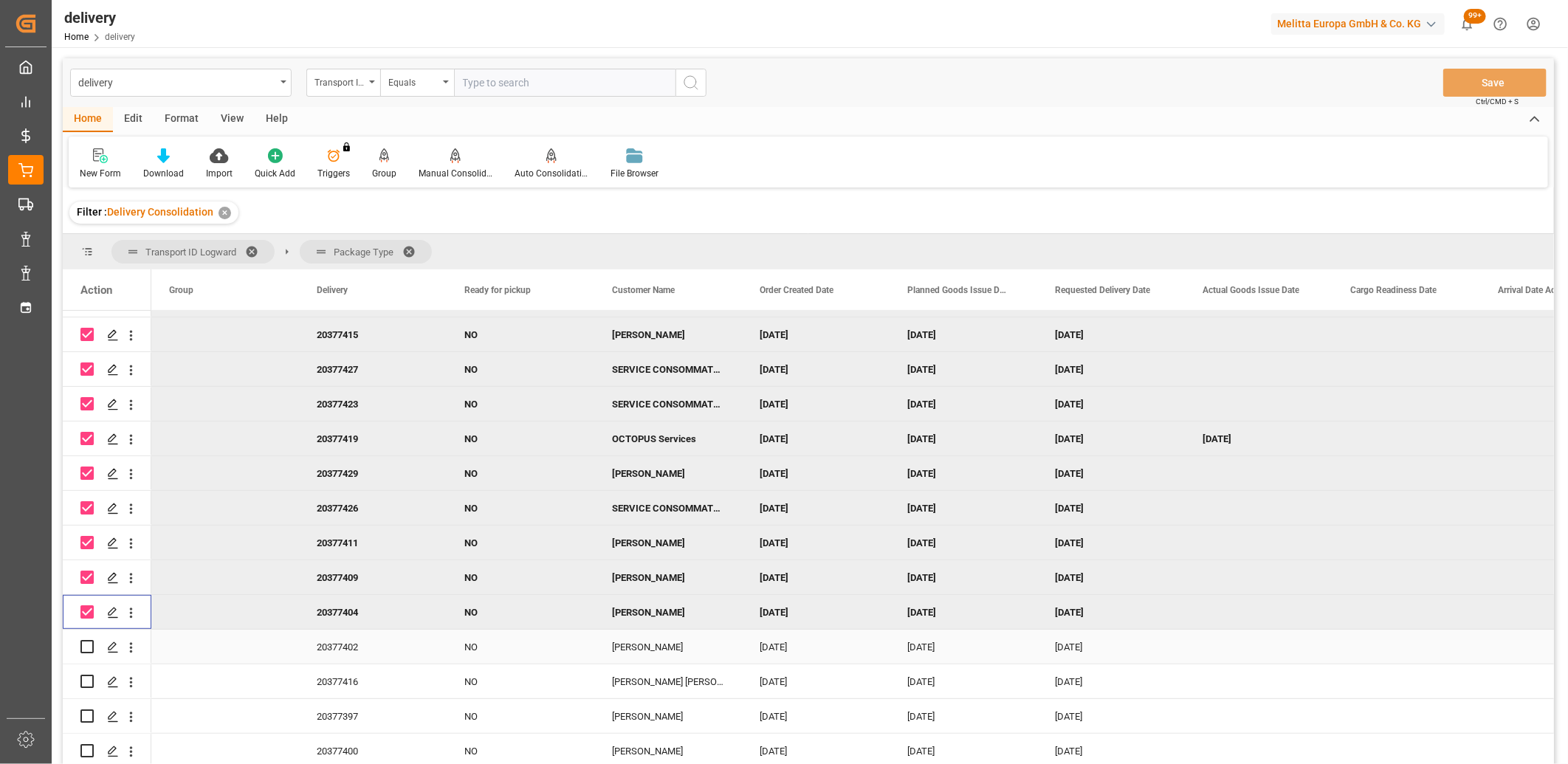
drag, startPoint x: 87, startPoint y: 637, endPoint x: 86, endPoint y: 653, distance: 16.0
click at [87, 640] on div "Press SPACE to select this row." at bounding box center [87, 646] width 14 height 34
click at [85, 650] on input "Press Space to toggle row selection (unchecked)" at bounding box center [87, 647] width 14 height 14
checkbox input "true"
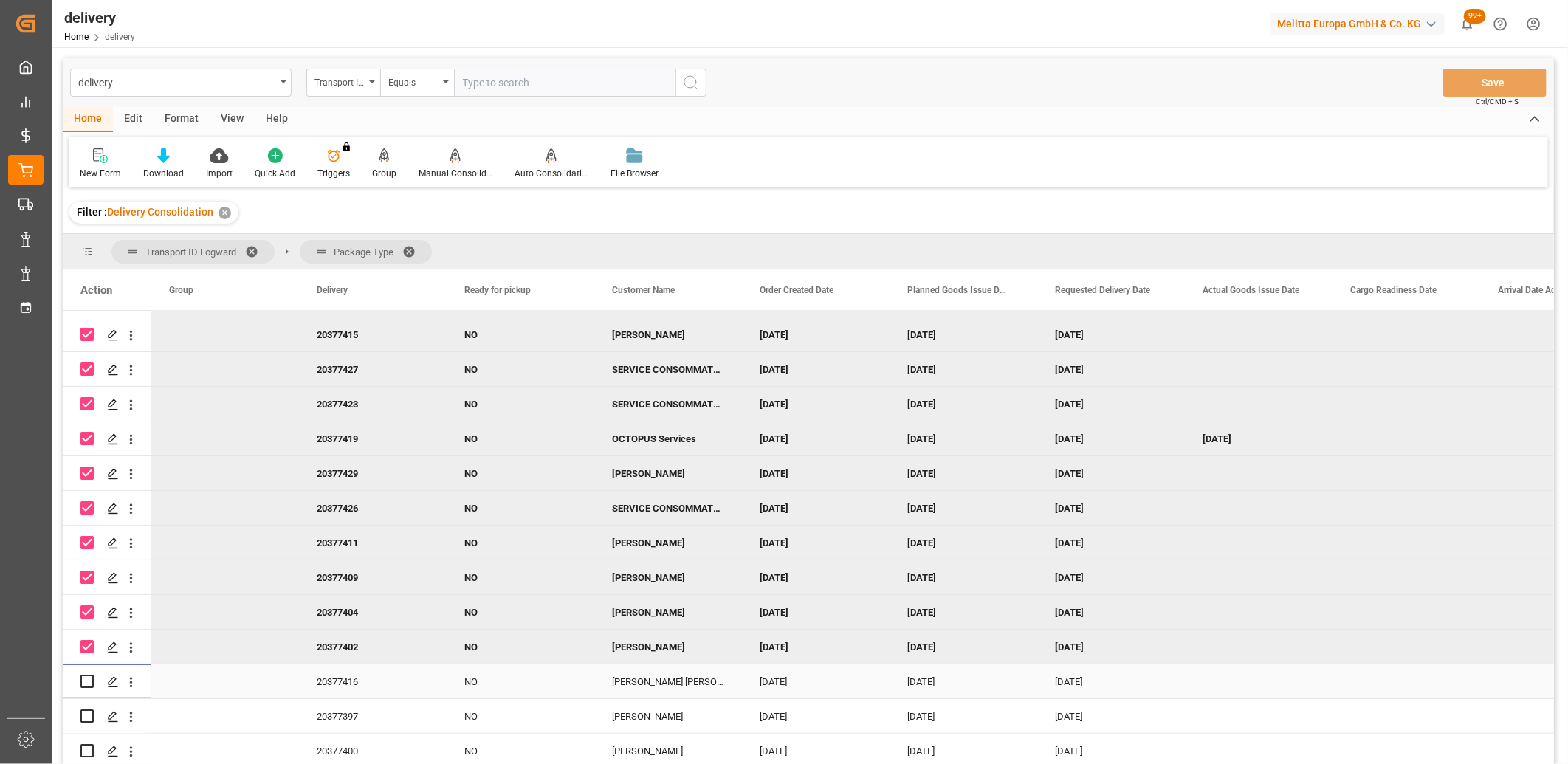
drag, startPoint x: 84, startPoint y: 681, endPoint x: 84, endPoint y: 713, distance: 32.0
click at [84, 684] on input "Press Space to toggle row selection (unchecked)" at bounding box center [87, 681] width 14 height 14
checkbox input "true"
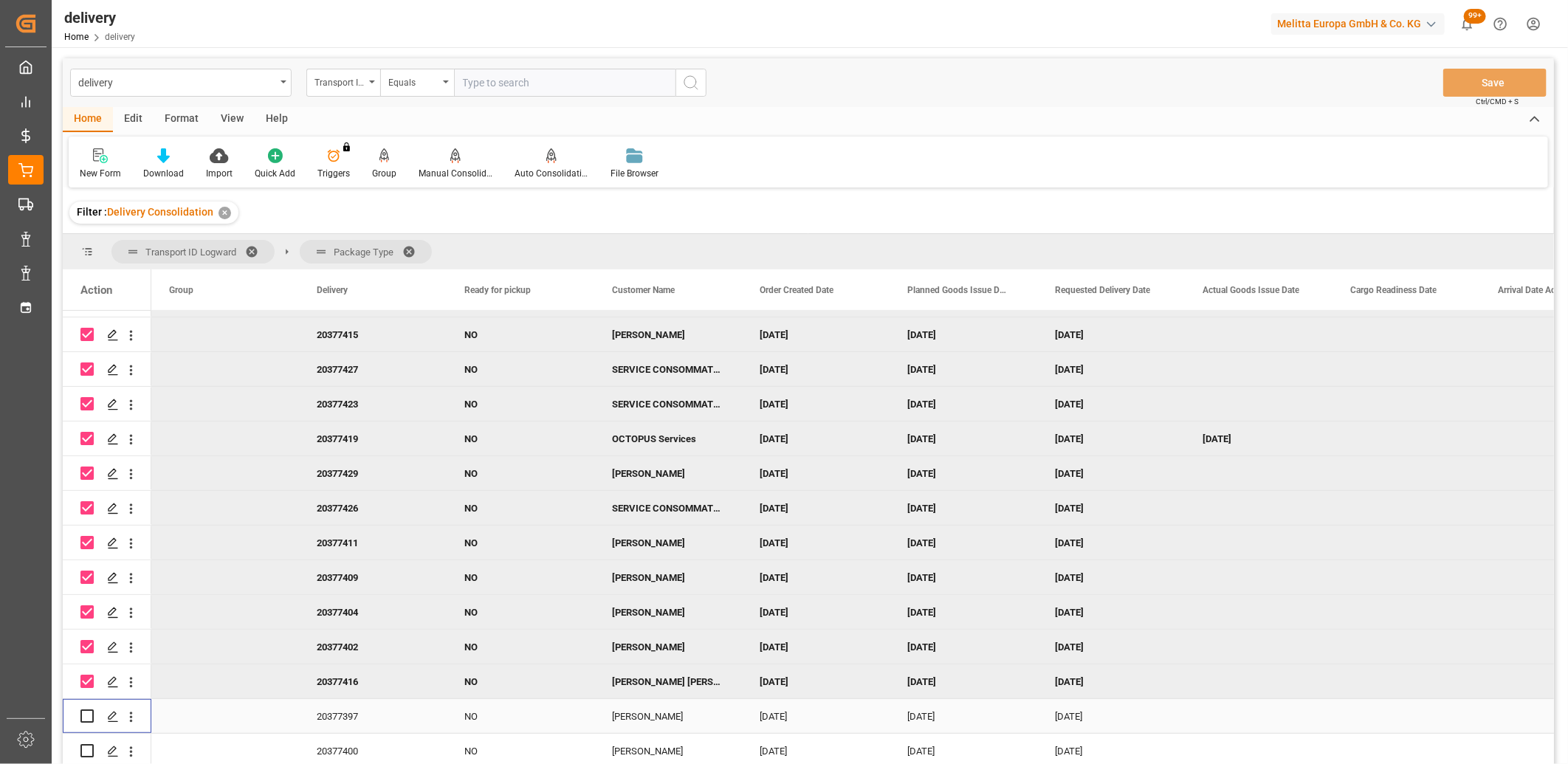
click at [84, 723] on div "Press SPACE to select this row." at bounding box center [87, 715] width 14 height 34
click at [85, 718] on input "Press Space to toggle row selection (unchecked)" at bounding box center [87, 716] width 14 height 14
checkbox input "true"
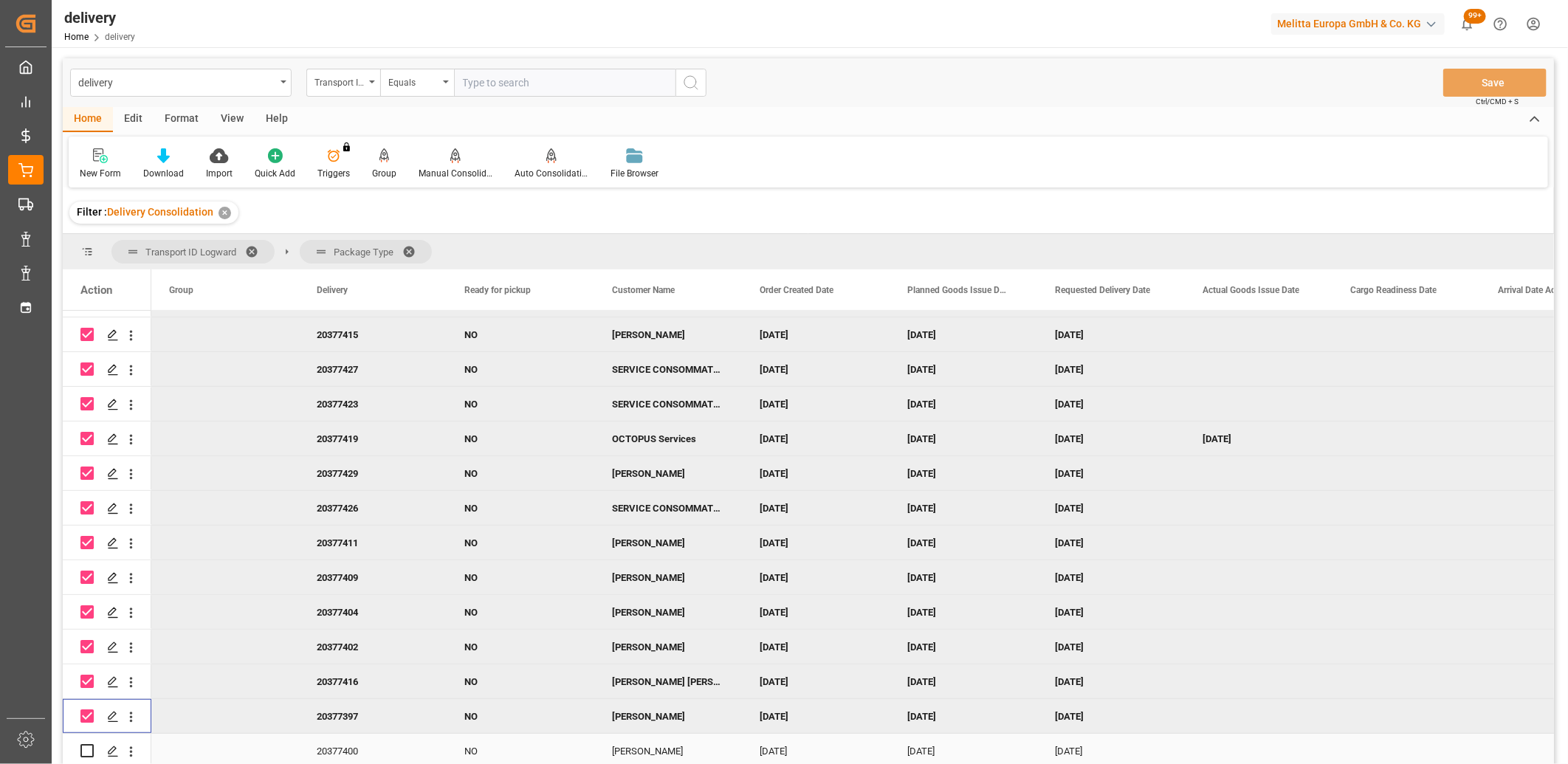
click at [87, 746] on input "Press Space to toggle row selection (unchecked)" at bounding box center [87, 750] width 14 height 14
checkbox input "true"
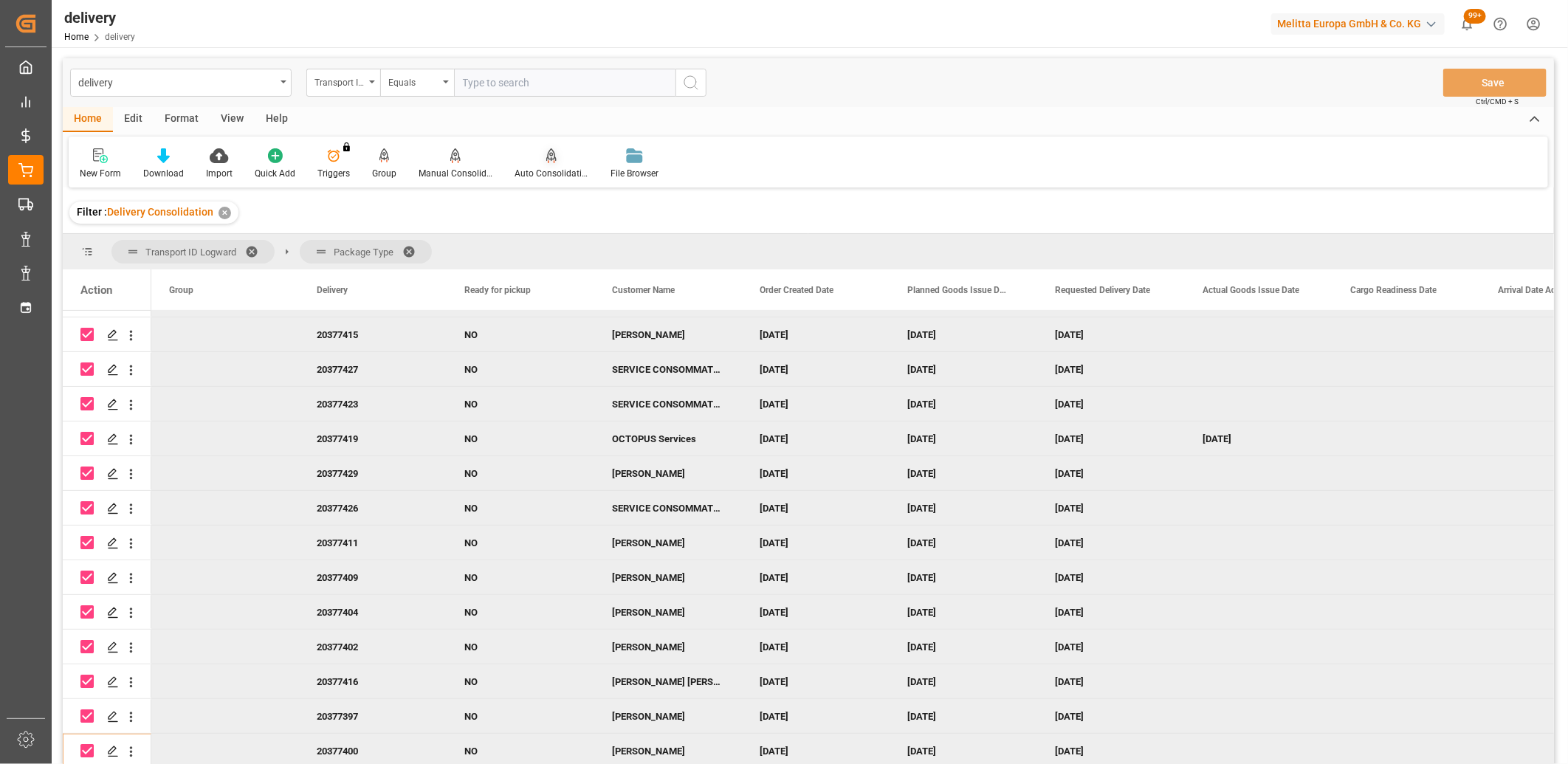
click at [536, 172] on div "Auto Consolidation" at bounding box center [551, 173] width 74 height 14
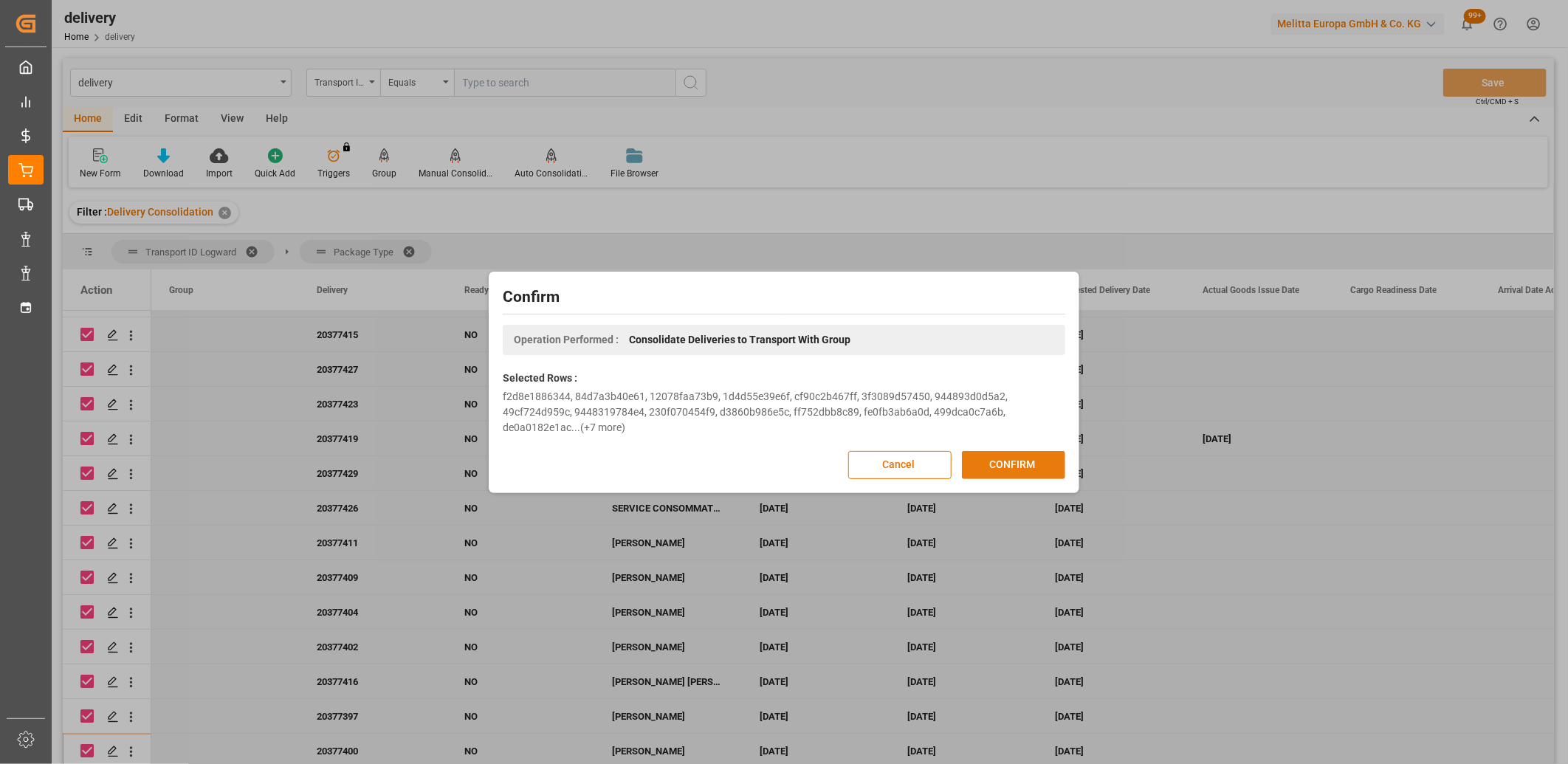
click at [982, 462] on button "CONFIRM" at bounding box center [1013, 464] width 103 height 28
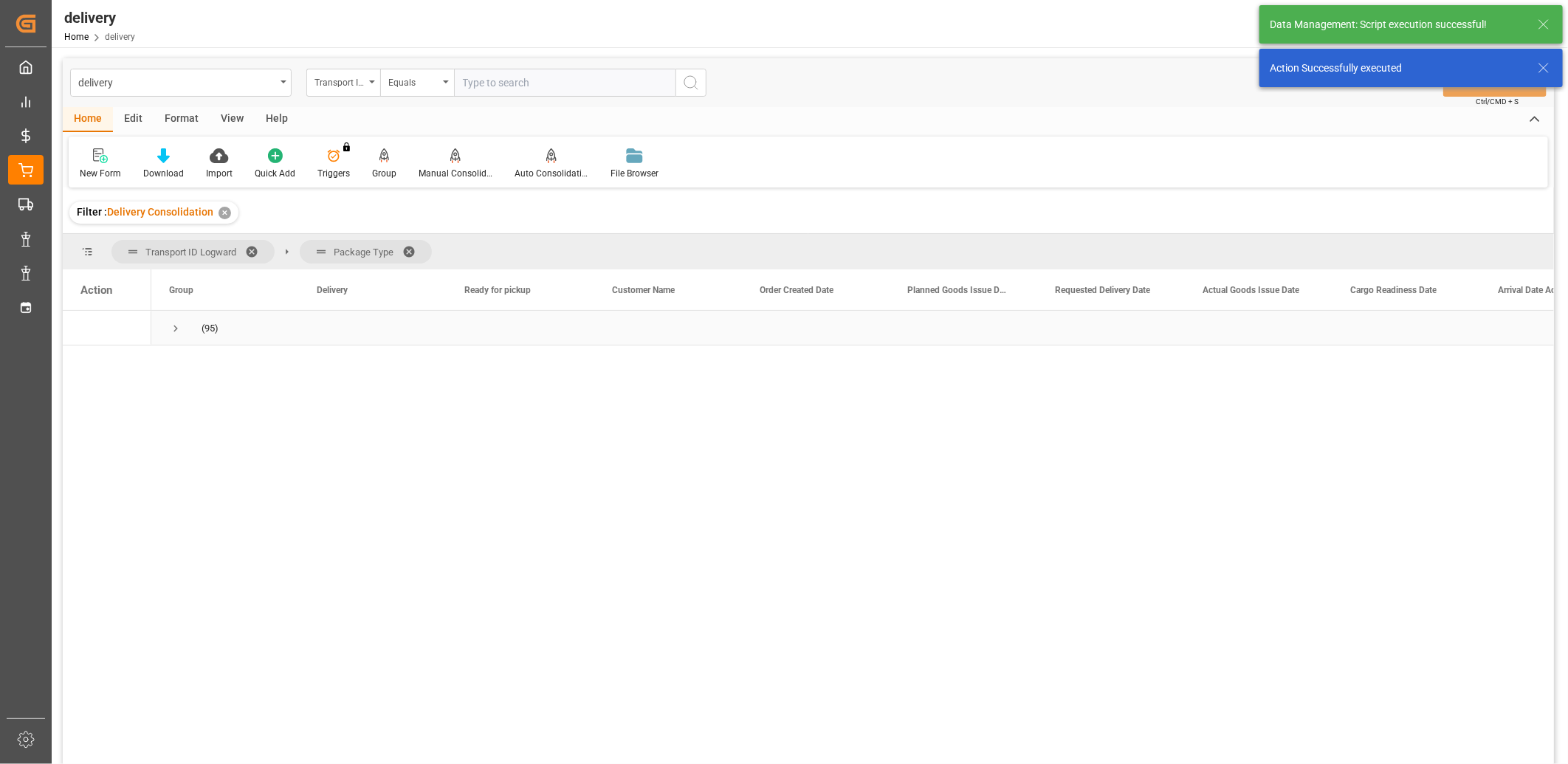
click at [174, 329] on span "Press SPACE to select this row." at bounding box center [176, 328] width 14 height 14
click at [209, 401] on span "Press SPACE to select this row." at bounding box center [207, 398] width 14 height 14
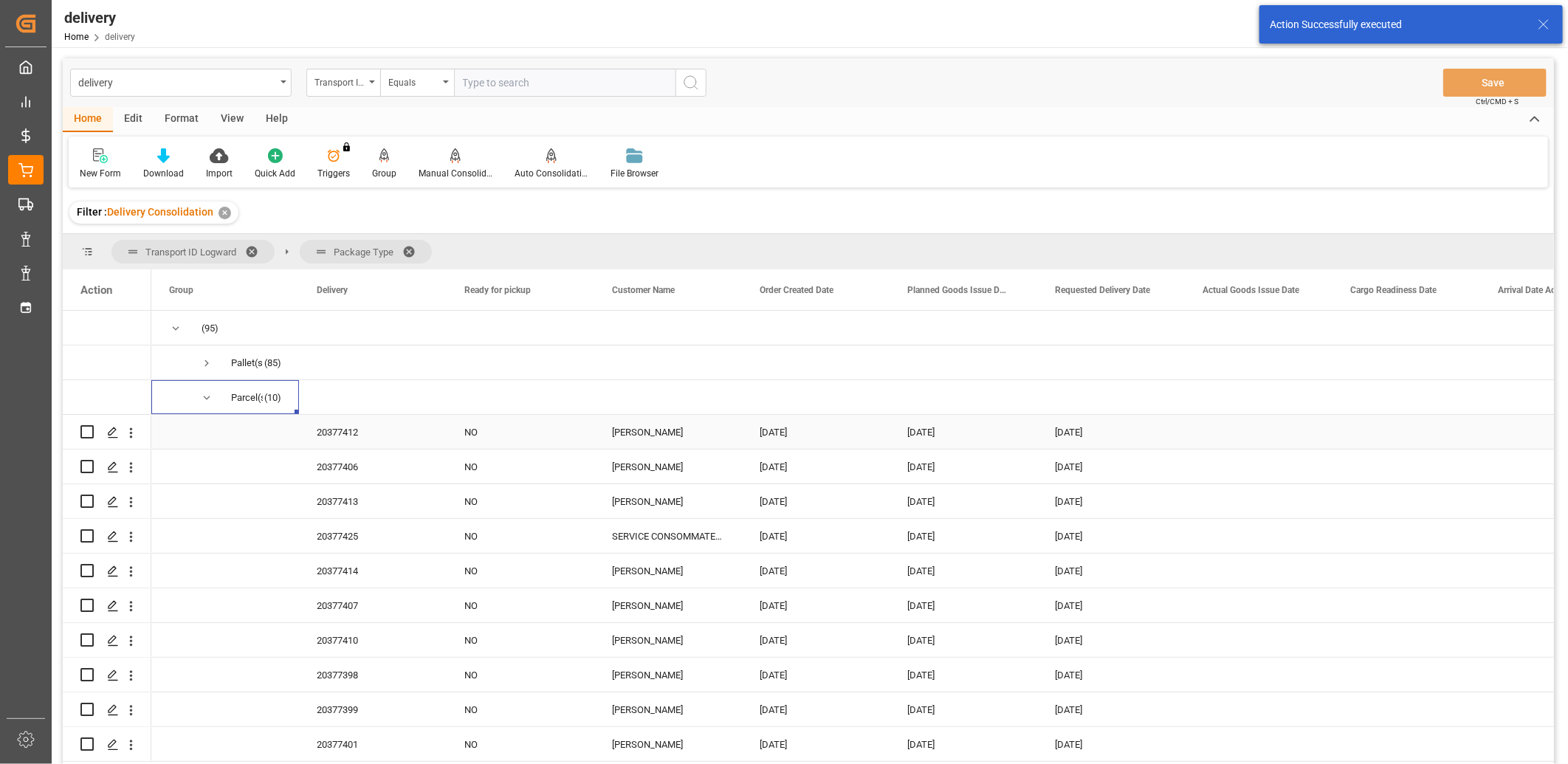
click at [87, 435] on input "Press Space to toggle row selection (unchecked)" at bounding box center [87, 432] width 14 height 14
checkbox input "true"
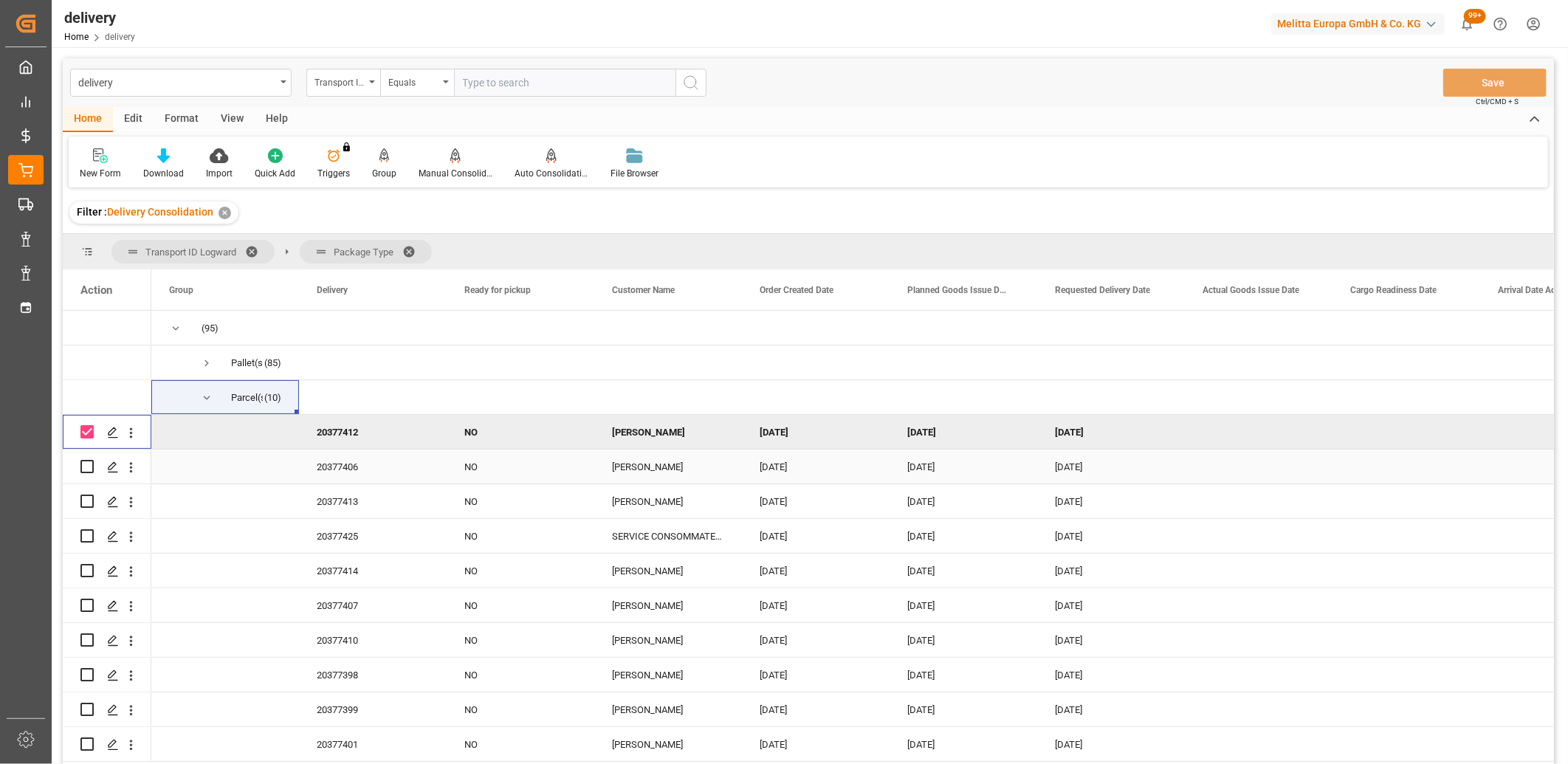
click at [86, 462] on input "Press Space to toggle row selection (unchecked)" at bounding box center [87, 466] width 14 height 14
checkbox input "true"
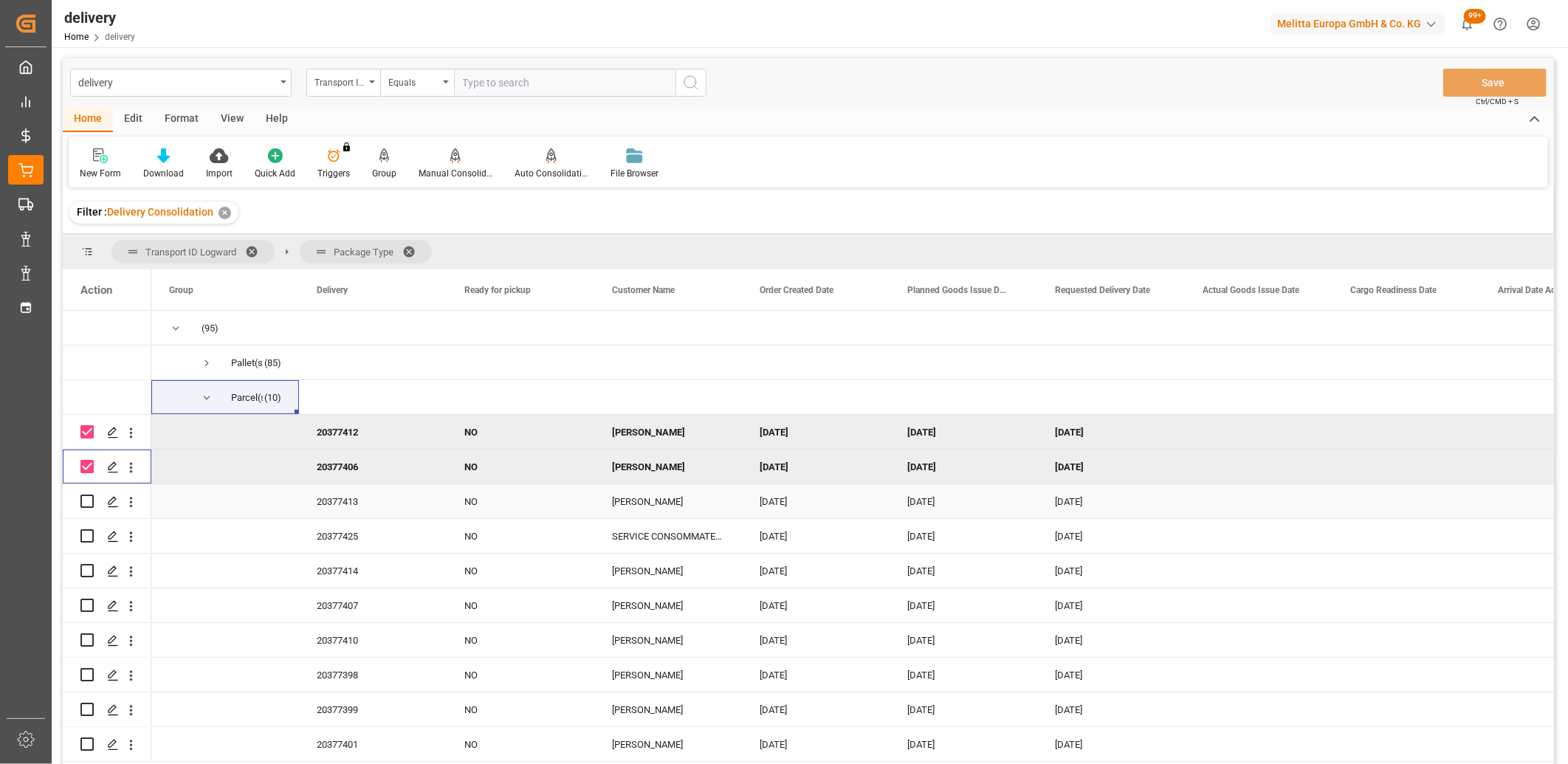
click at [85, 497] on input "Press Space to toggle row selection (unchecked)" at bounding box center [87, 501] width 14 height 14
checkbox input "true"
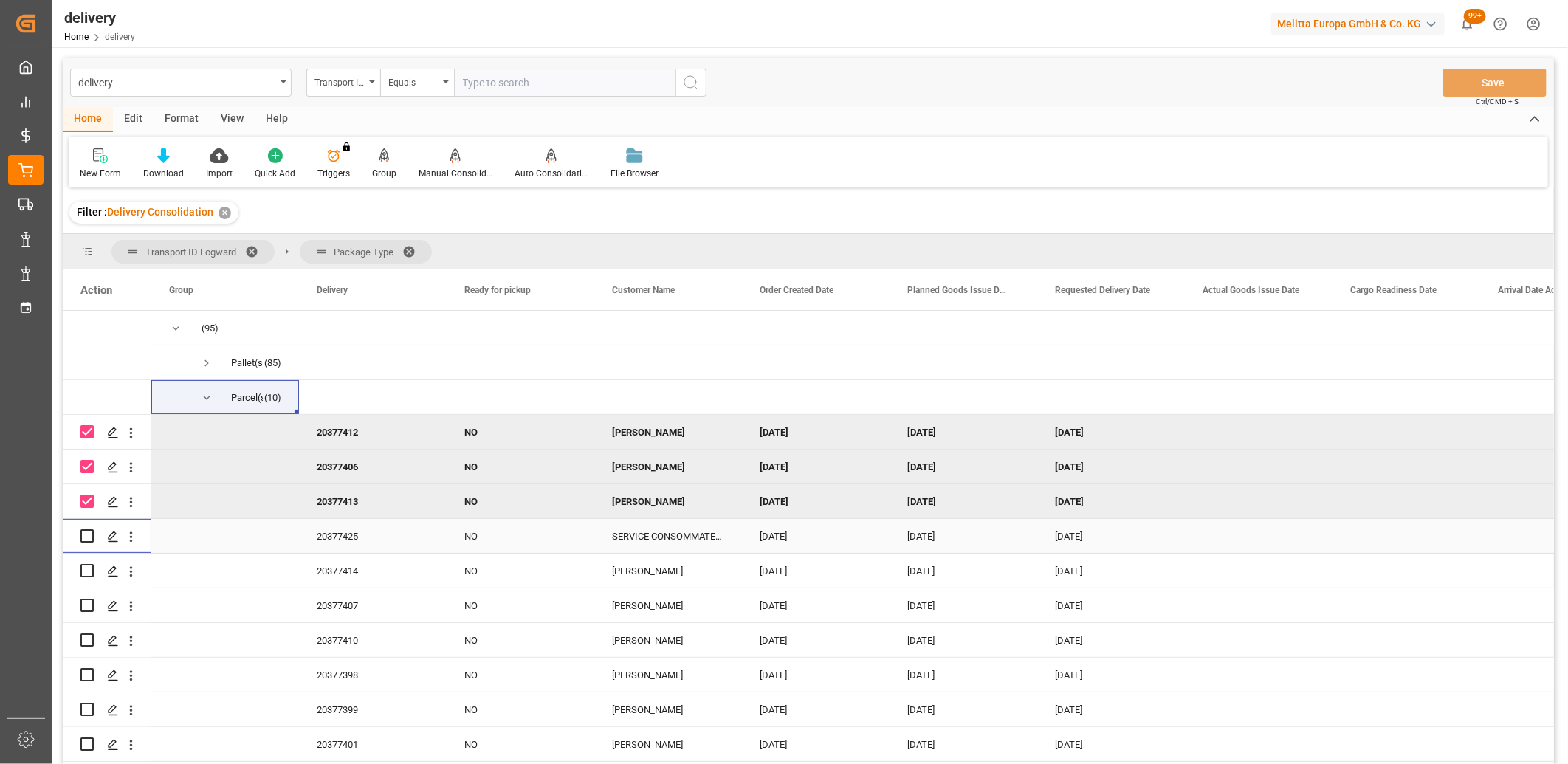
click at [85, 527] on div "Press SPACE to select this row." at bounding box center [87, 535] width 14 height 34
drag, startPoint x: 85, startPoint y: 539, endPoint x: 86, endPoint y: 570, distance: 31.0
click at [85, 540] on input "Press Space to toggle row selection (unchecked)" at bounding box center [87, 535] width 14 height 14
checkbox input "true"
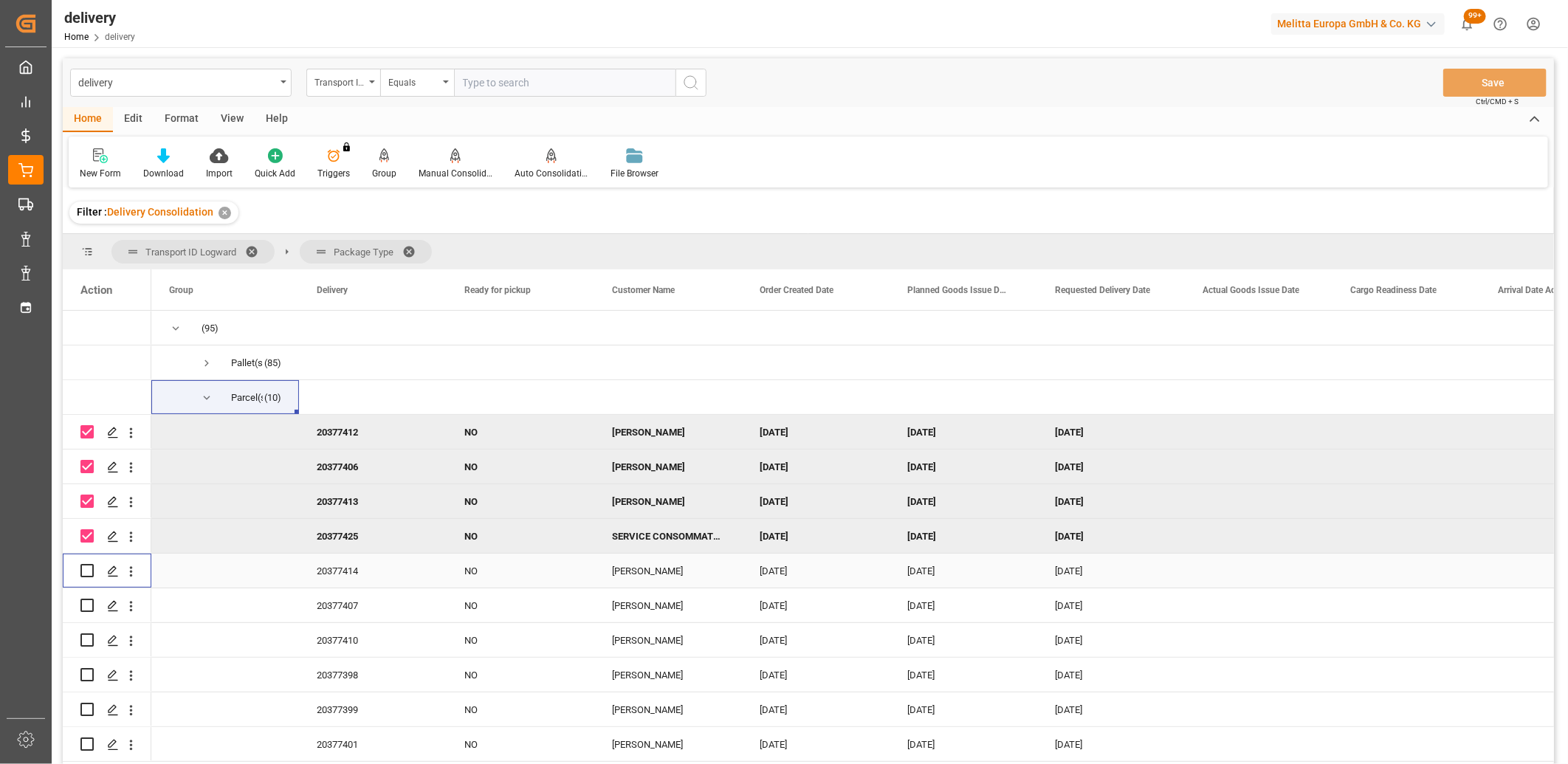
click at [86, 574] on input "Press Space to toggle row selection (unchecked)" at bounding box center [87, 570] width 14 height 14
checkbox input "true"
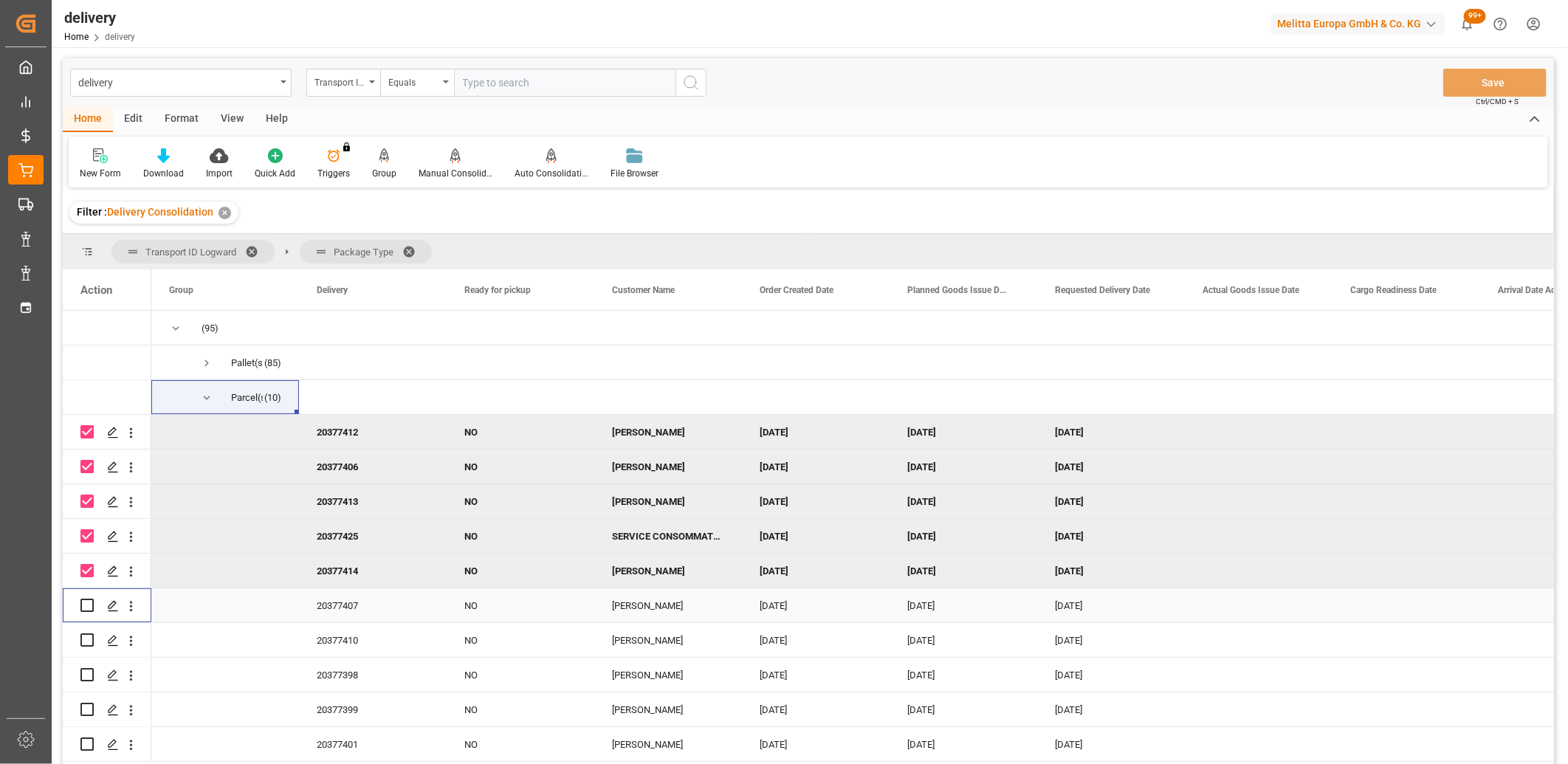
click at [84, 606] on input "Press Space to toggle row selection (unchecked)" at bounding box center [87, 605] width 14 height 14
checkbox input "true"
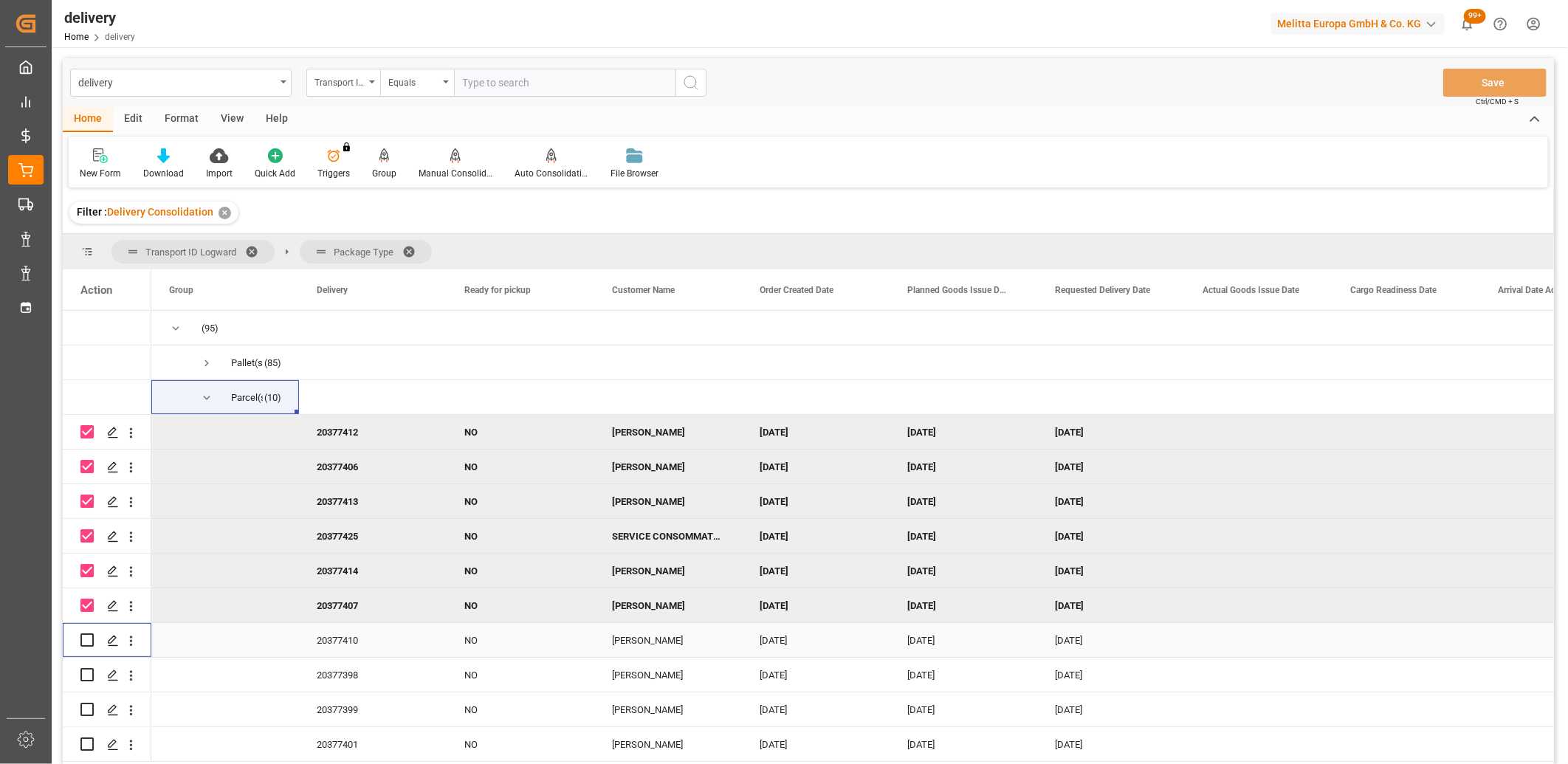
drag, startPoint x: 85, startPoint y: 640, endPoint x: 85, endPoint y: 662, distance: 22.0
click at [85, 642] on input "Press Space to toggle row selection (unchecked)" at bounding box center [87, 639] width 14 height 14
checkbox input "true"
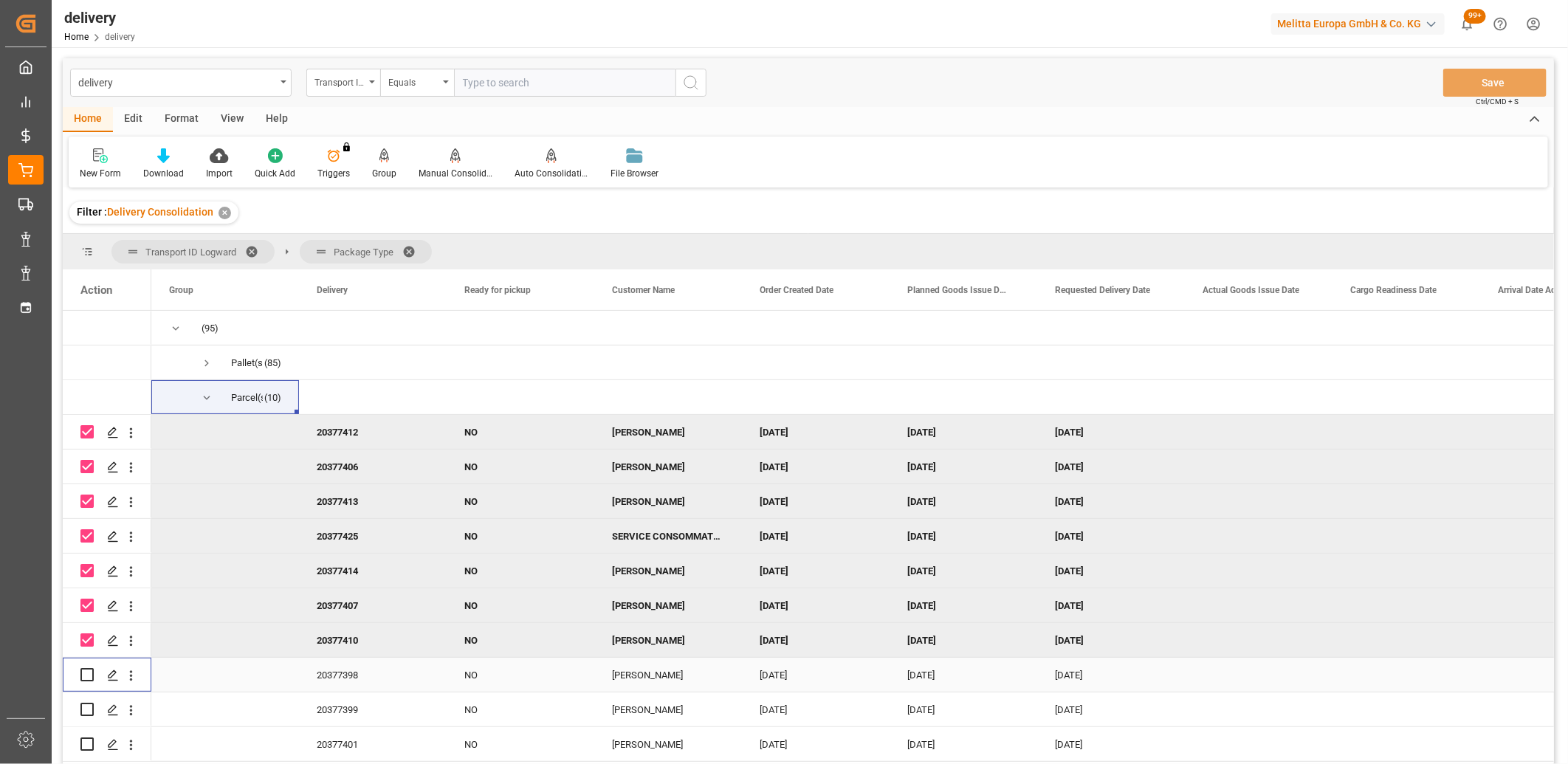
drag, startPoint x: 85, startPoint y: 672, endPoint x: 83, endPoint y: 707, distance: 35.1
click at [85, 673] on input "Press Space to toggle row selection (unchecked)" at bounding box center [87, 674] width 14 height 14
checkbox input "true"
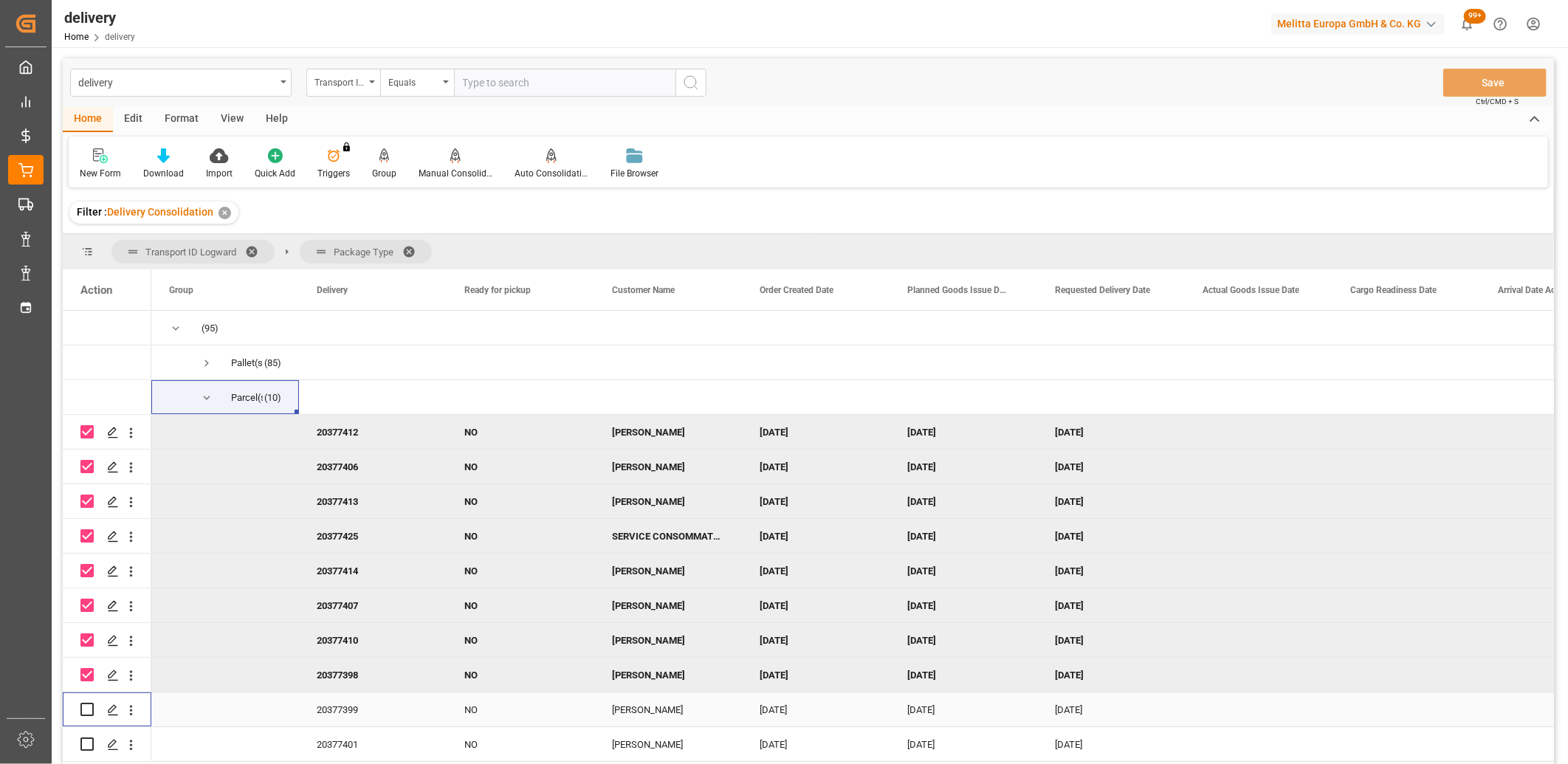
click at [83, 710] on input "Press Space to toggle row selection (unchecked)" at bounding box center [87, 709] width 14 height 14
checkbox input "true"
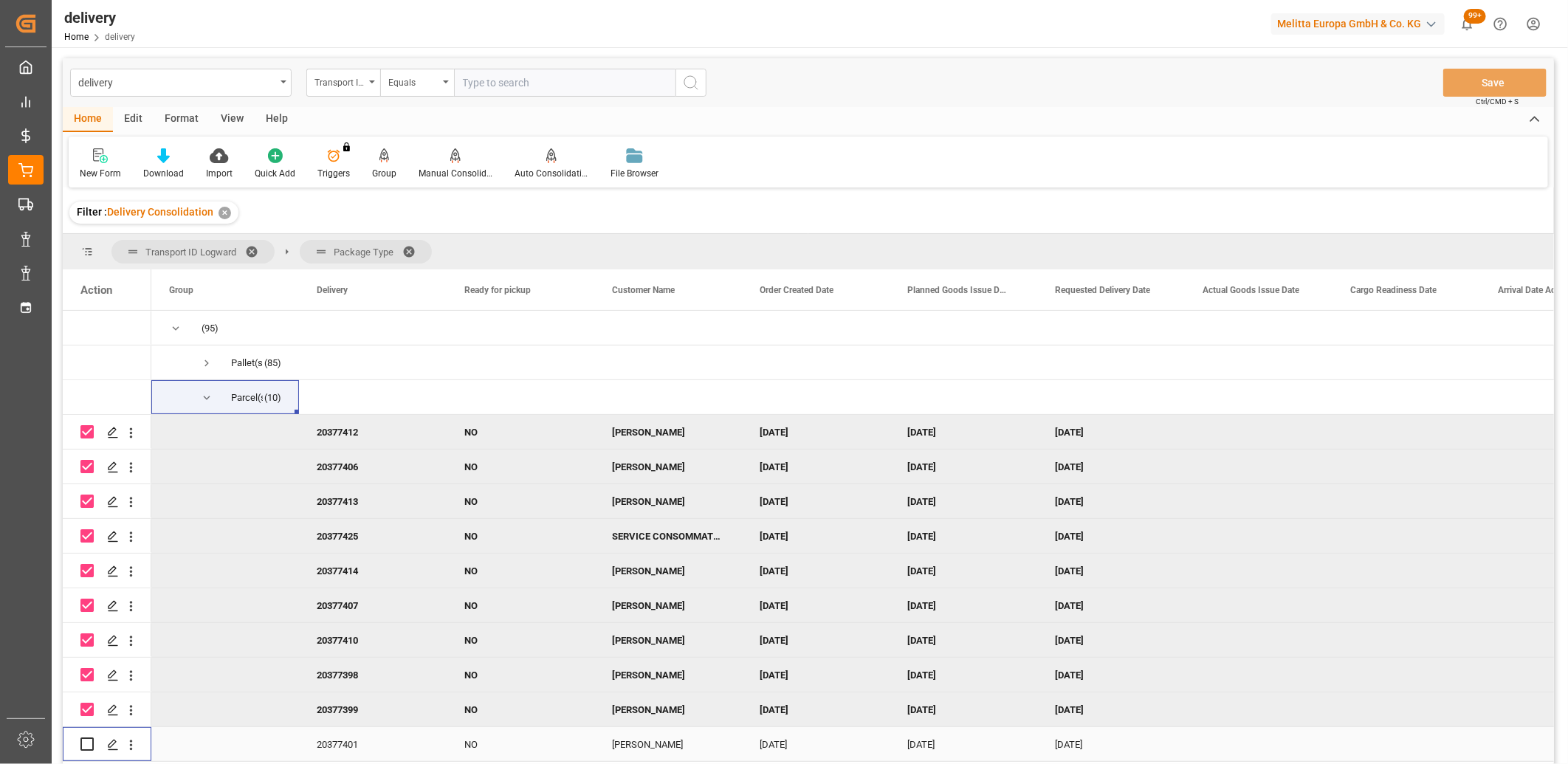
click at [84, 749] on input "Press Space to toggle row selection (unchecked)" at bounding box center [87, 744] width 14 height 14
checkbox input "true"
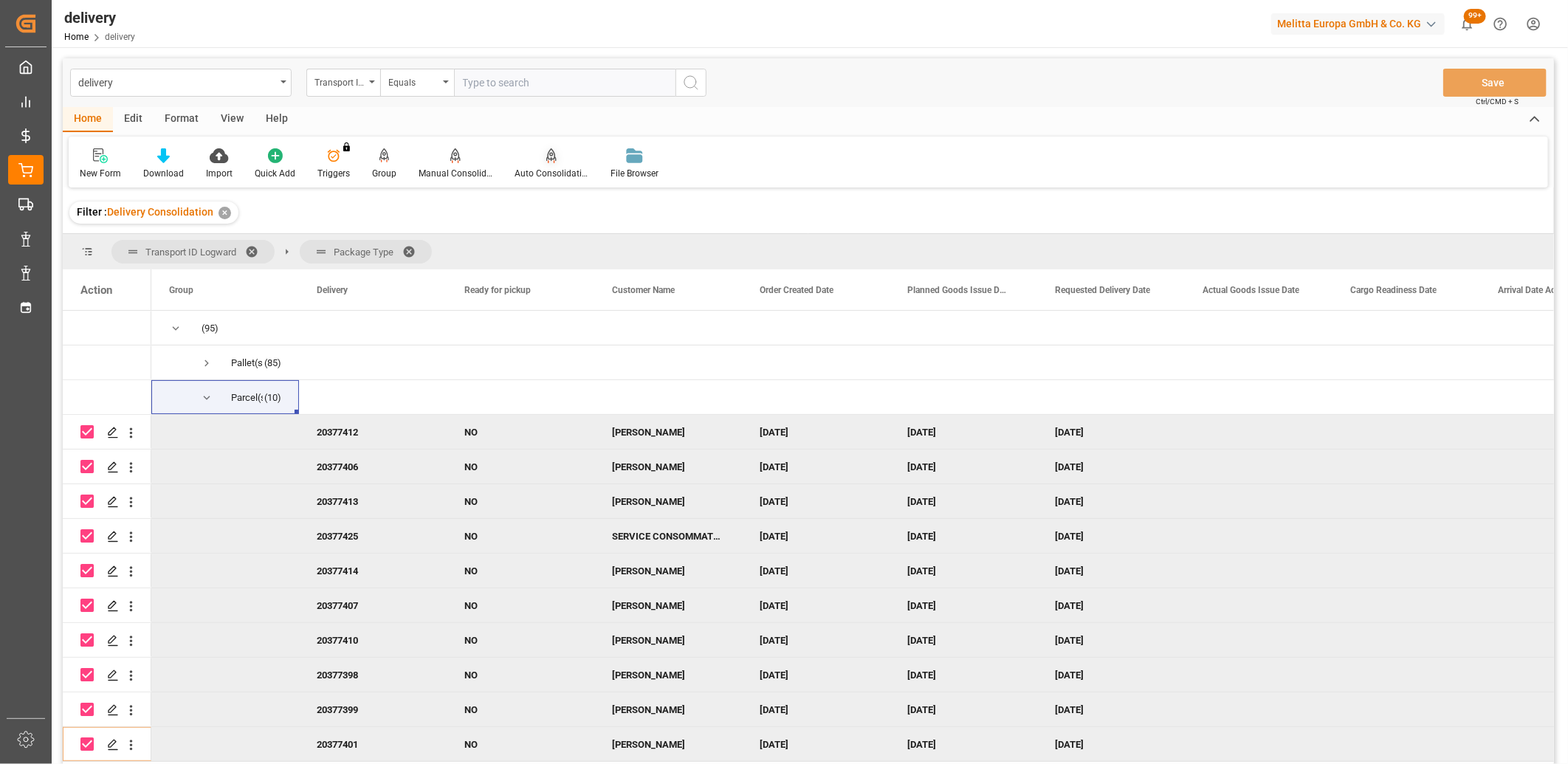
click at [539, 171] on div "Auto Consolidation" at bounding box center [551, 173] width 74 height 14
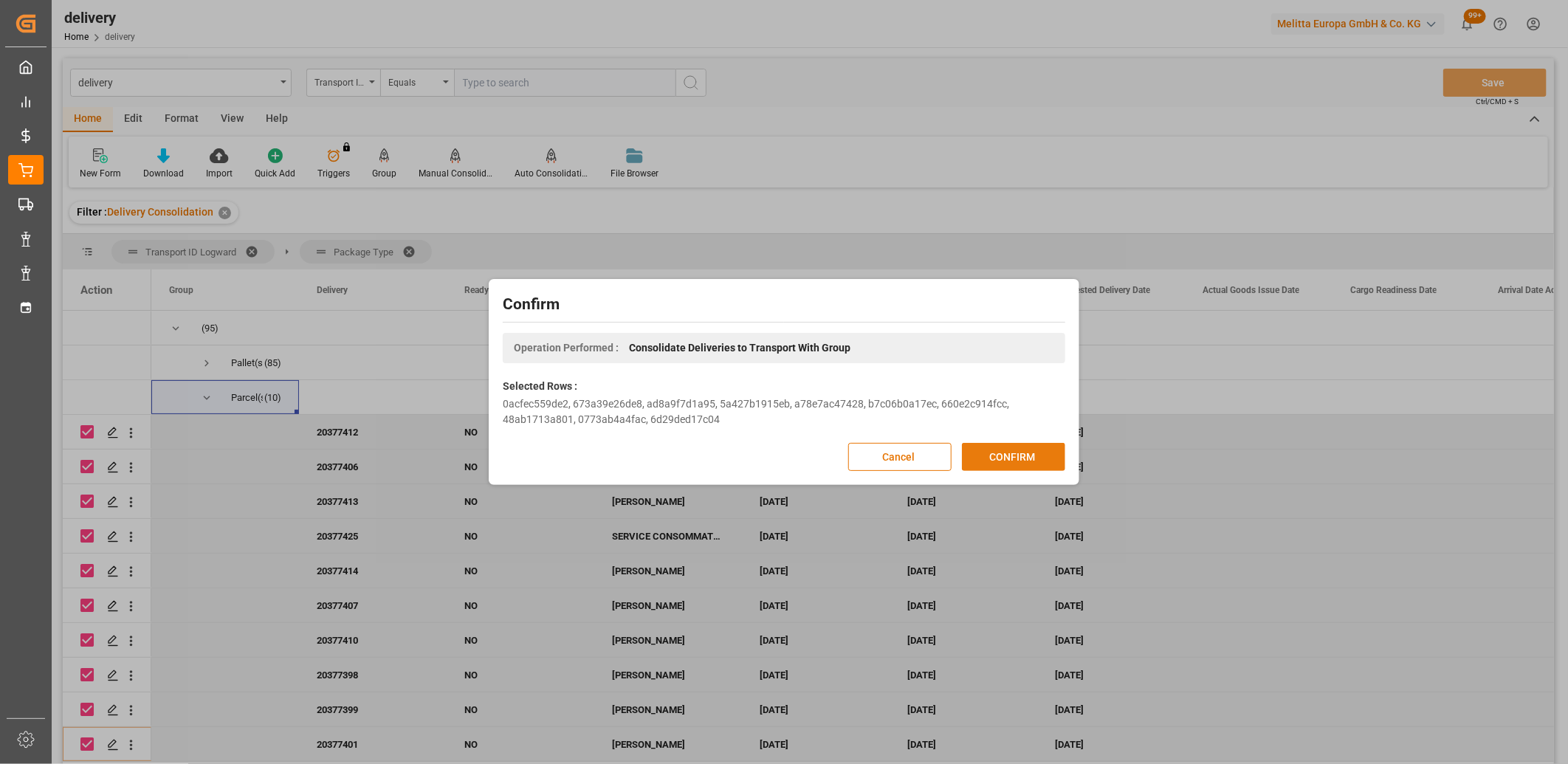
click at [1002, 445] on button "CONFIRM" at bounding box center [1013, 456] width 103 height 28
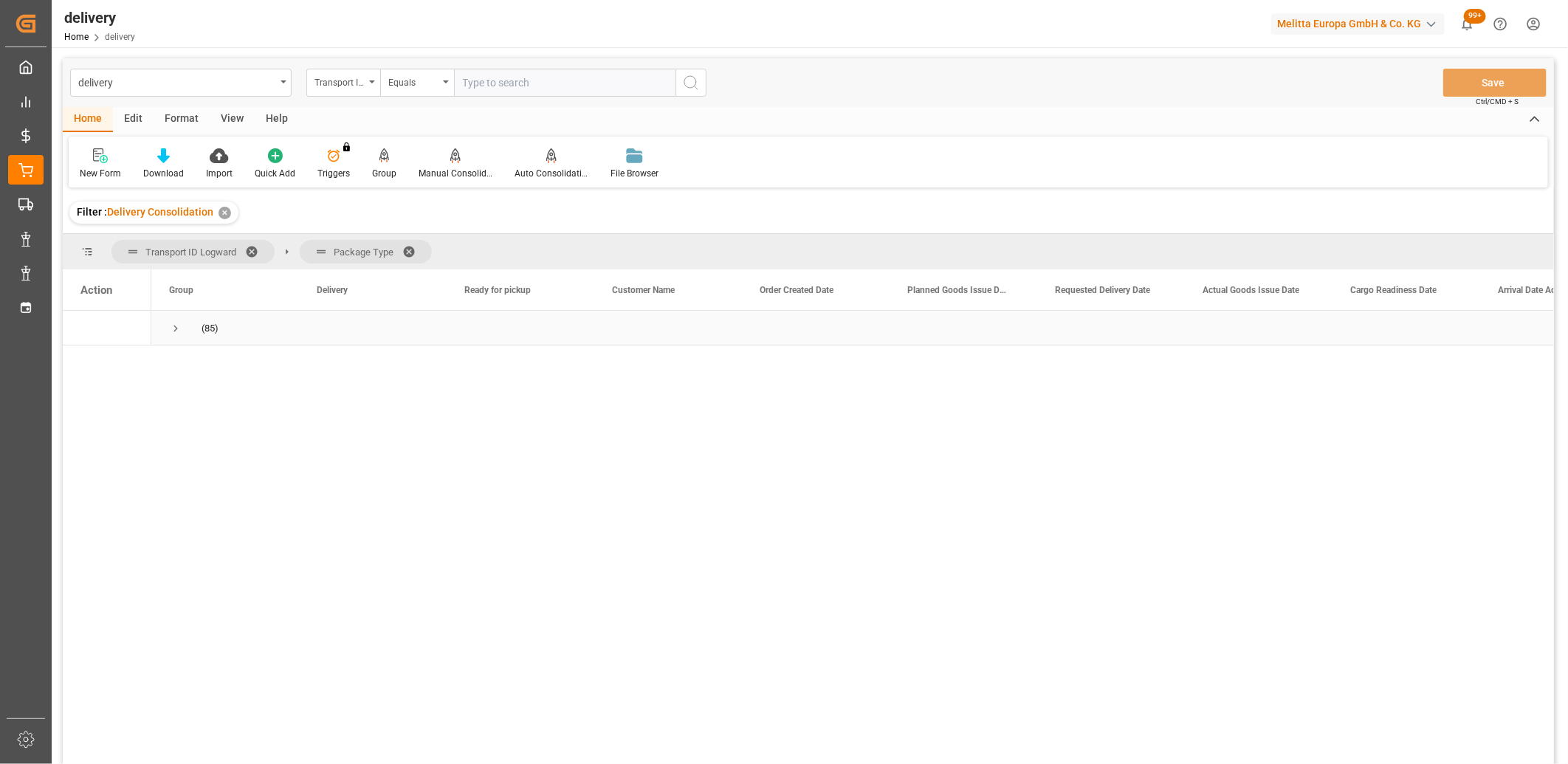
click at [178, 325] on span "Press SPACE to select this row." at bounding box center [176, 328] width 14 height 14
click at [207, 366] on span "Press SPACE to select this row." at bounding box center [207, 362] width 14 height 14
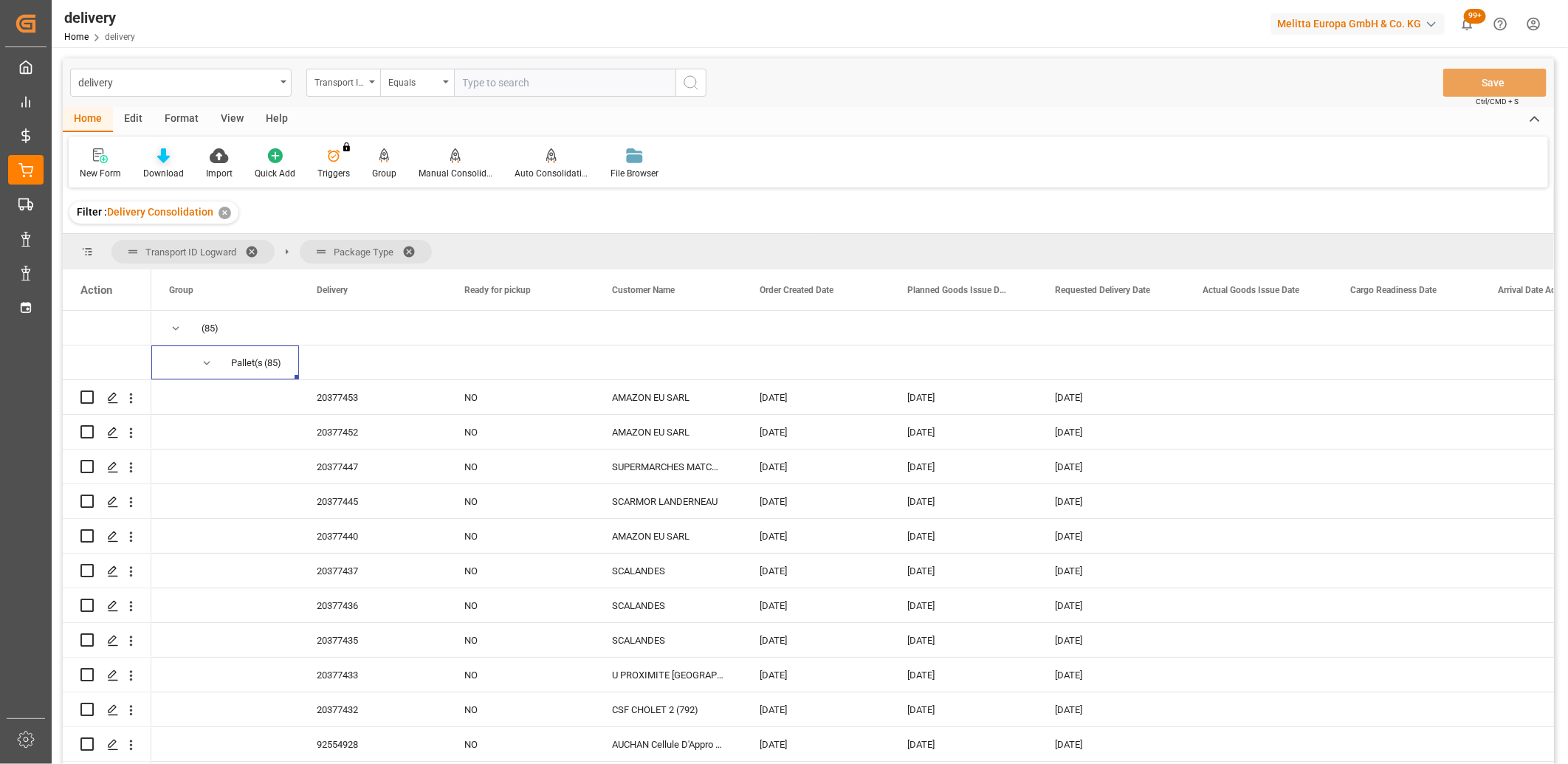
click at [163, 157] on icon at bounding box center [164, 156] width 13 height 15
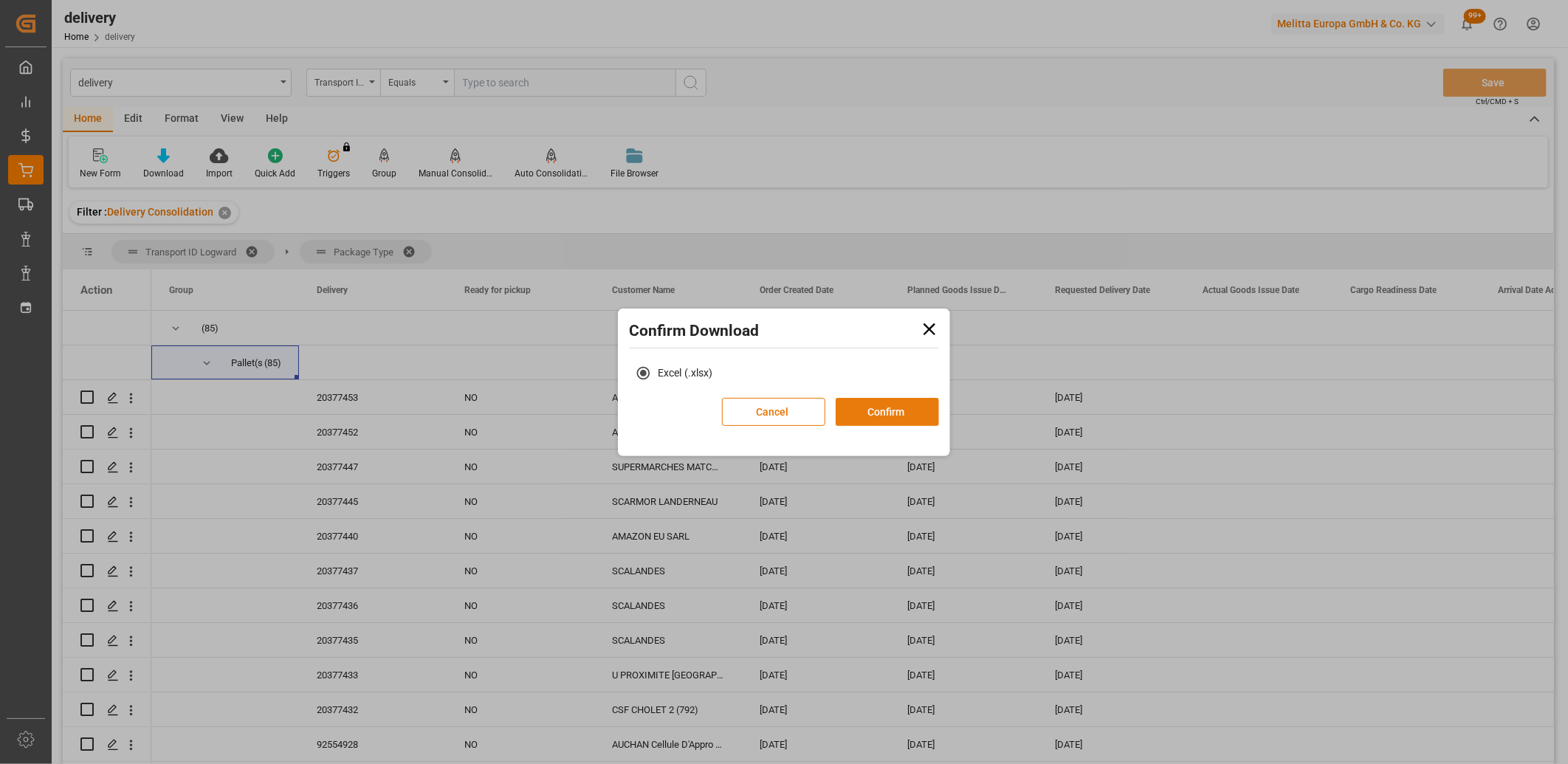
click at [879, 411] on button "Confirm" at bounding box center [886, 412] width 103 height 28
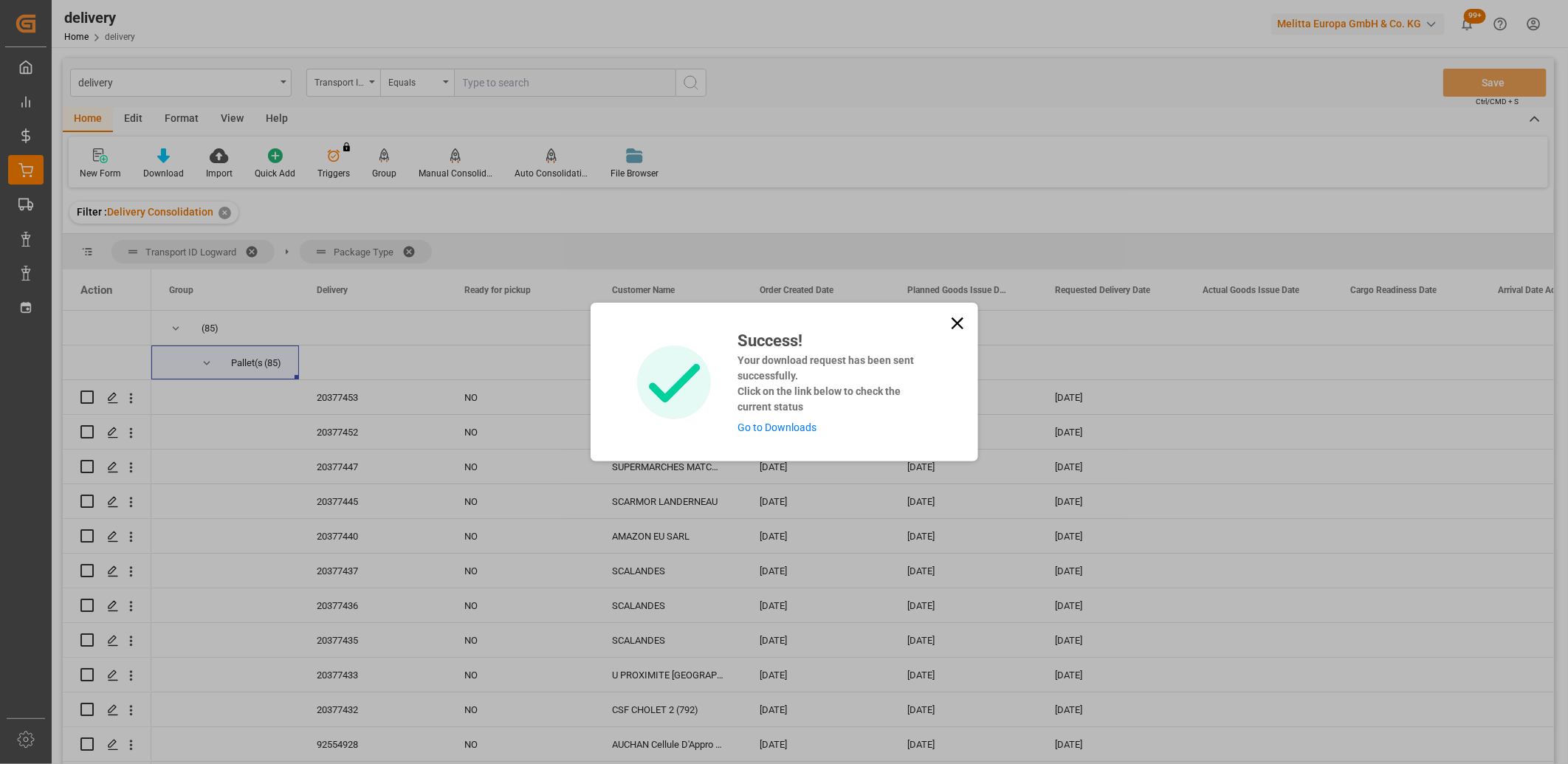
click at [793, 430] on link "Go to Downloads" at bounding box center [777, 427] width 79 height 12
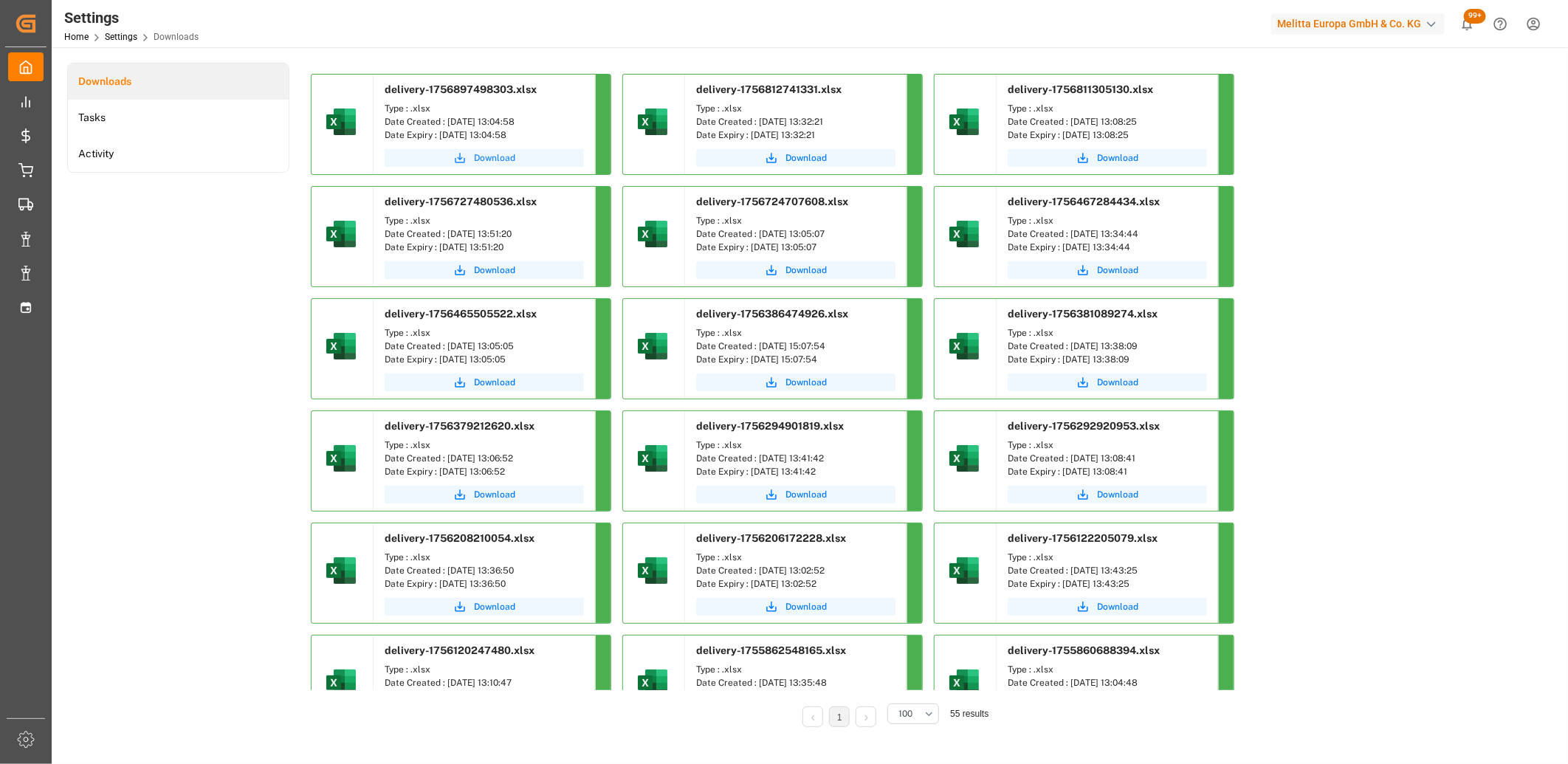
click at [468, 160] on button "Download" at bounding box center [484, 158] width 200 height 17
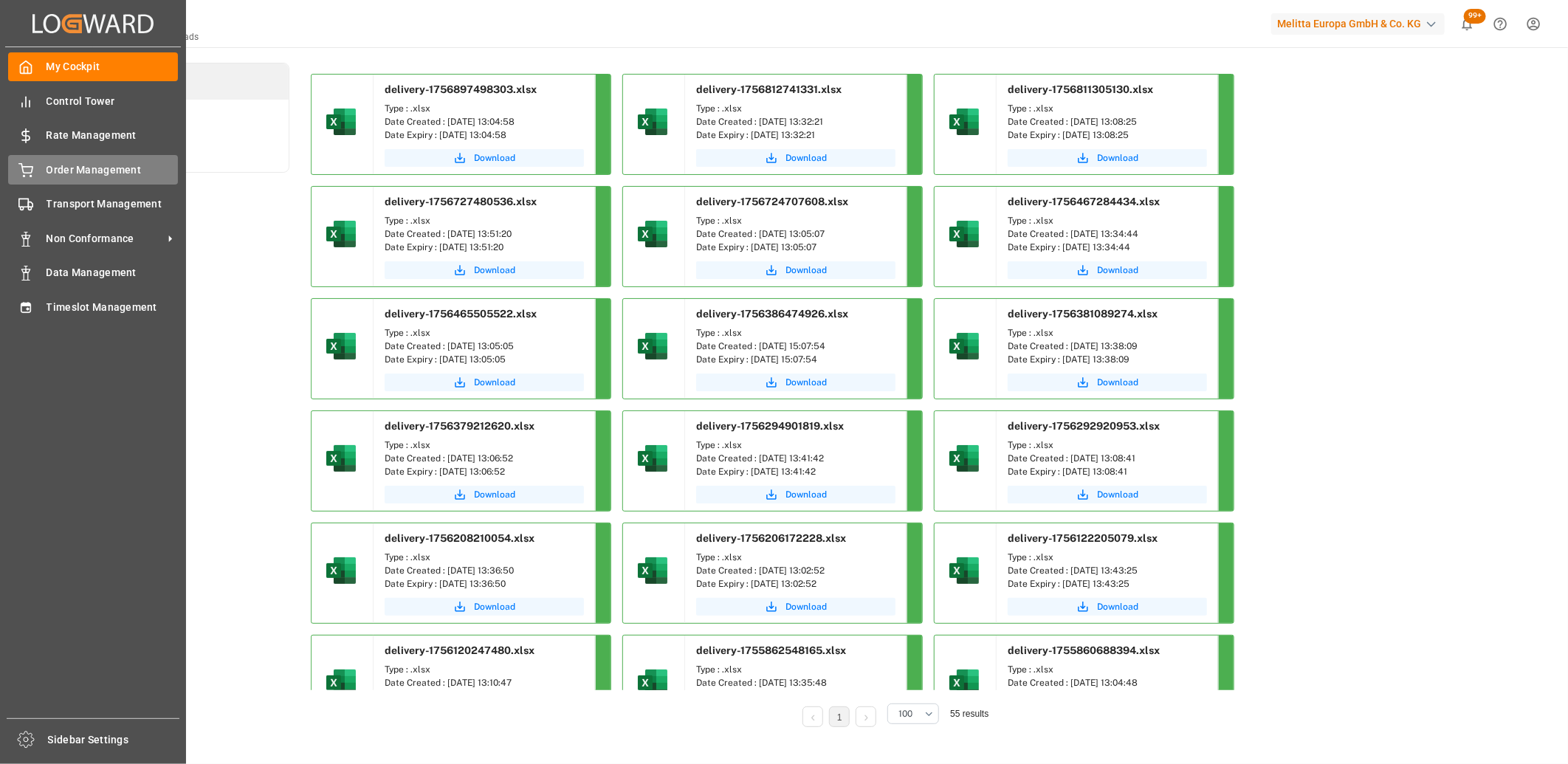
click at [10, 168] on div at bounding box center [21, 169] width 26 height 15
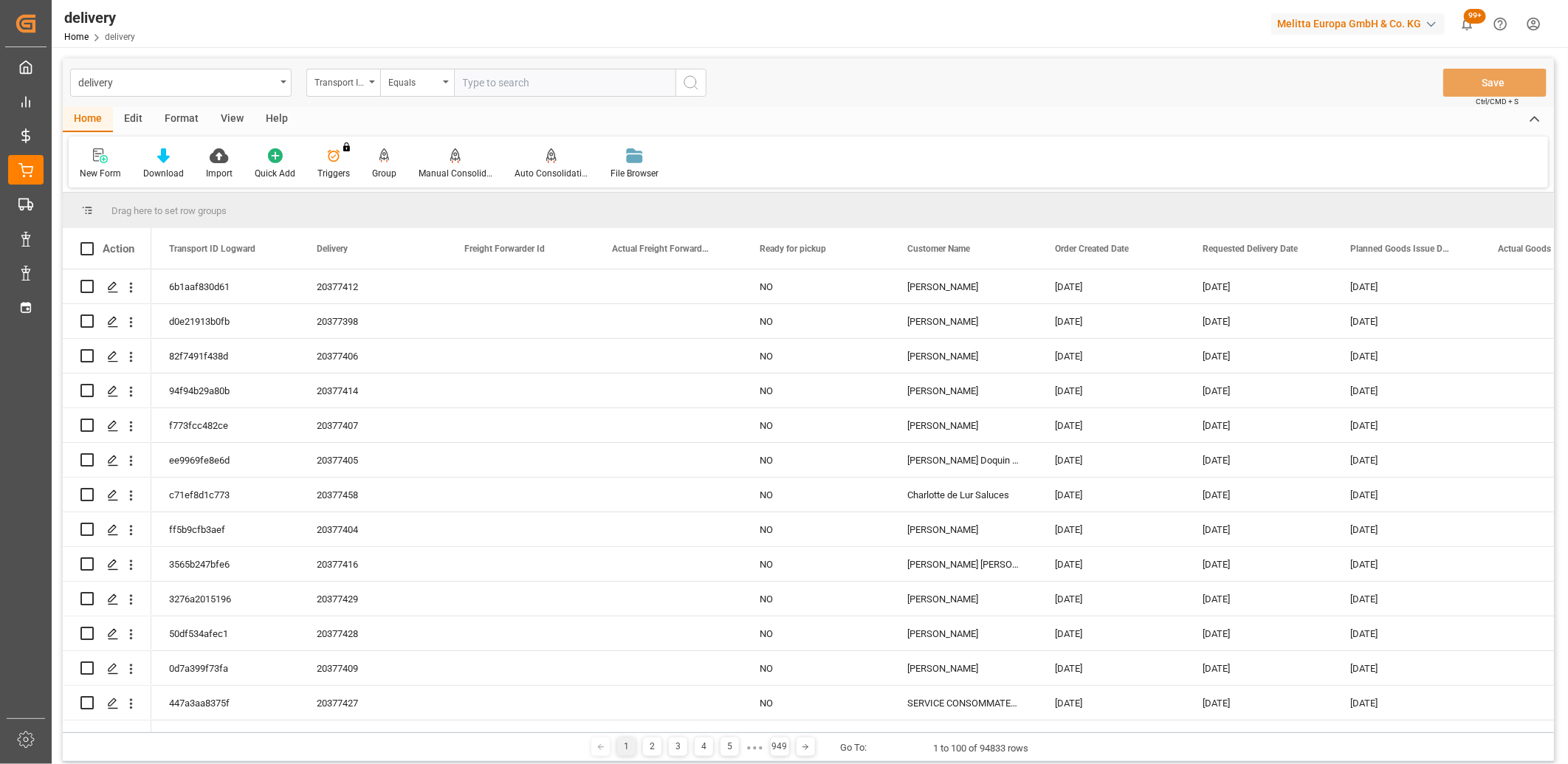
click at [344, 89] on div "Transport ID Logward" at bounding box center [343, 82] width 74 height 28
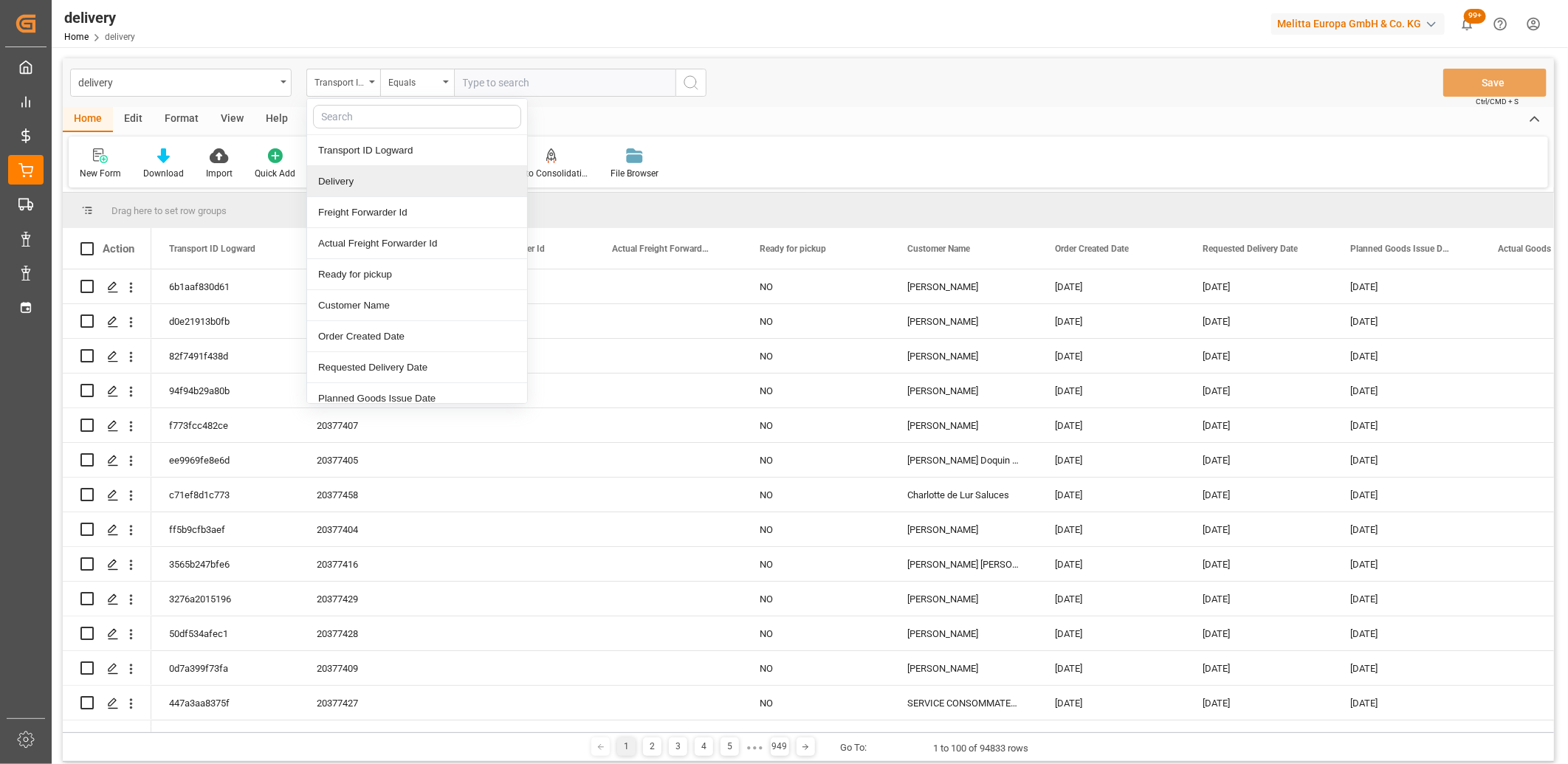
click at [341, 178] on div "Delivery" at bounding box center [417, 181] width 220 height 31
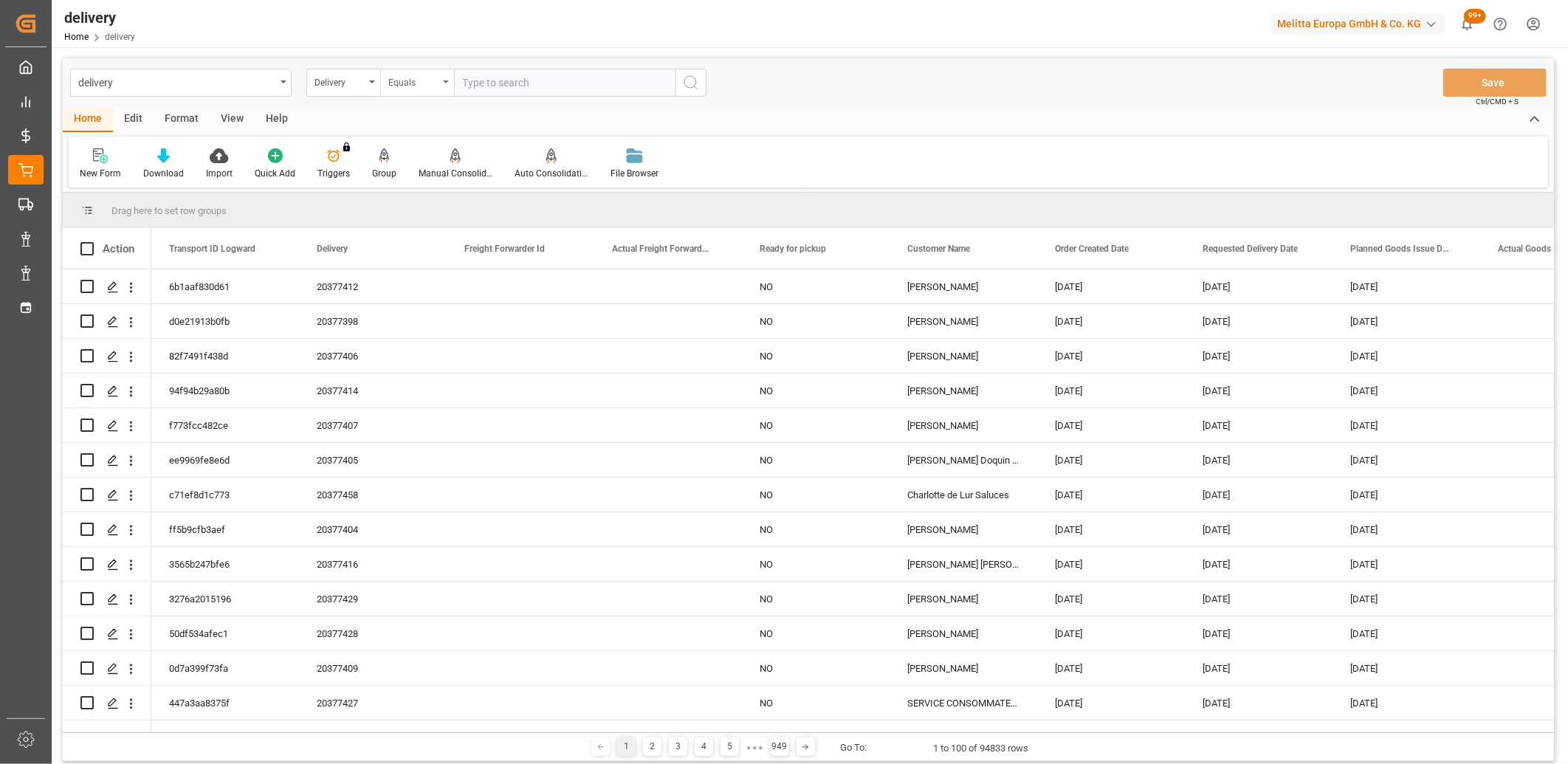
click at [424, 87] on div "Equals" at bounding box center [413, 80] width 50 height 17
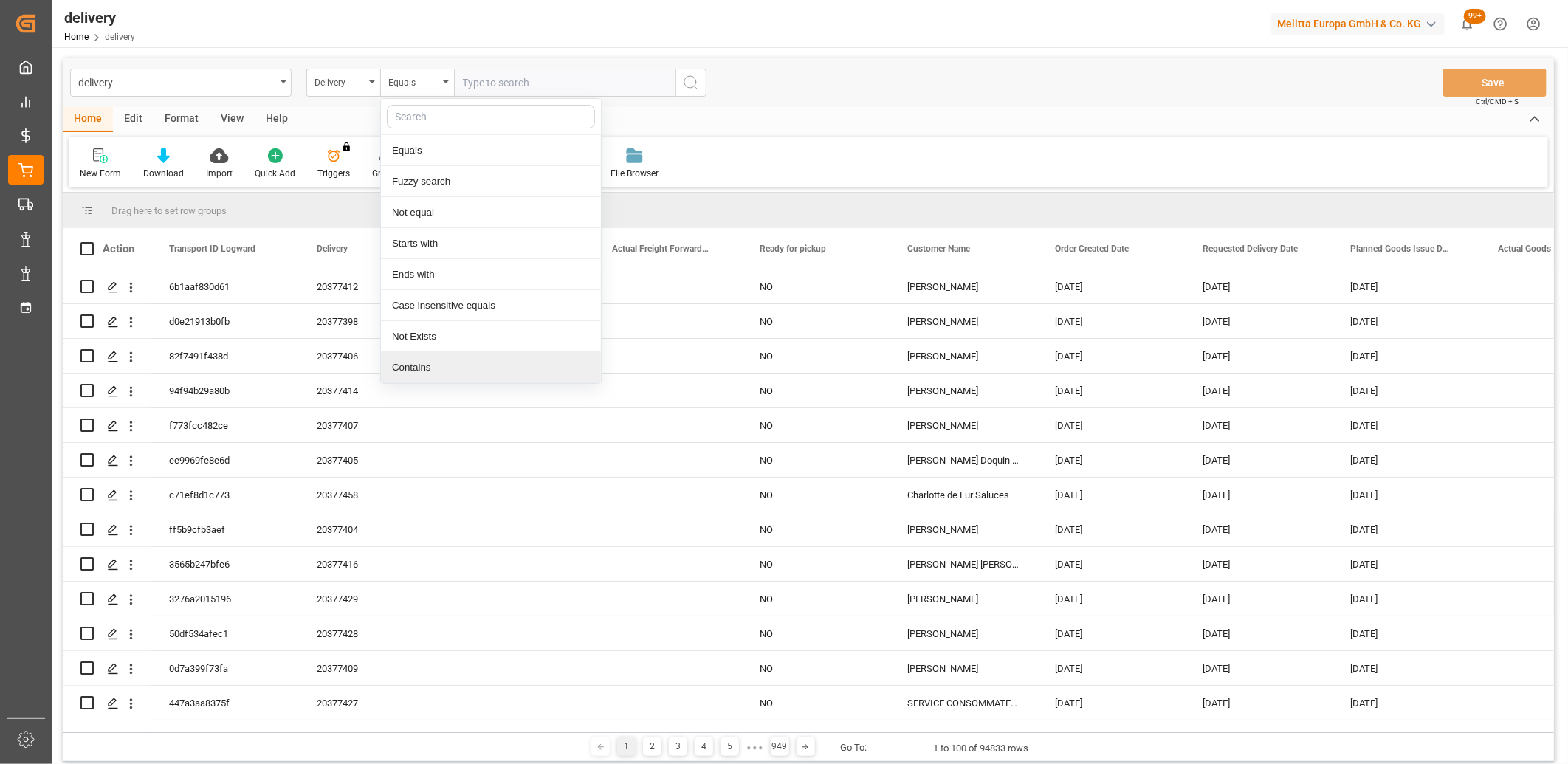
click at [431, 359] on div "Contains" at bounding box center [491, 368] width 220 height 31
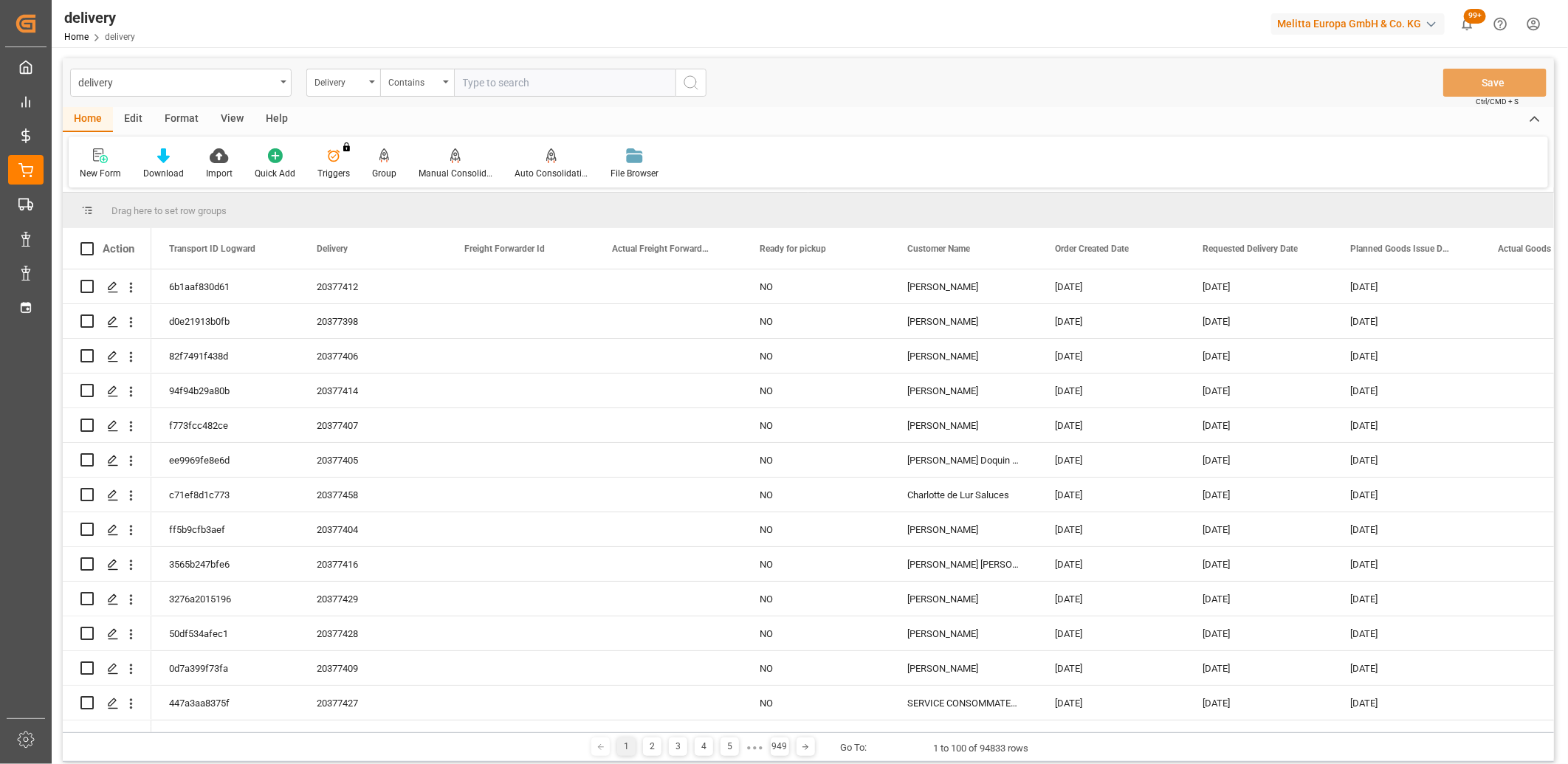
click at [503, 79] on input "text" at bounding box center [564, 82] width 221 height 28
paste input "20377431,92554928,20377389,20377439,92554929,20377435,20377437,20377436,2037743…"
type input "20377431,92554928,20377389,20377439,92554929,20377435,20377437,20377436,2037743…"
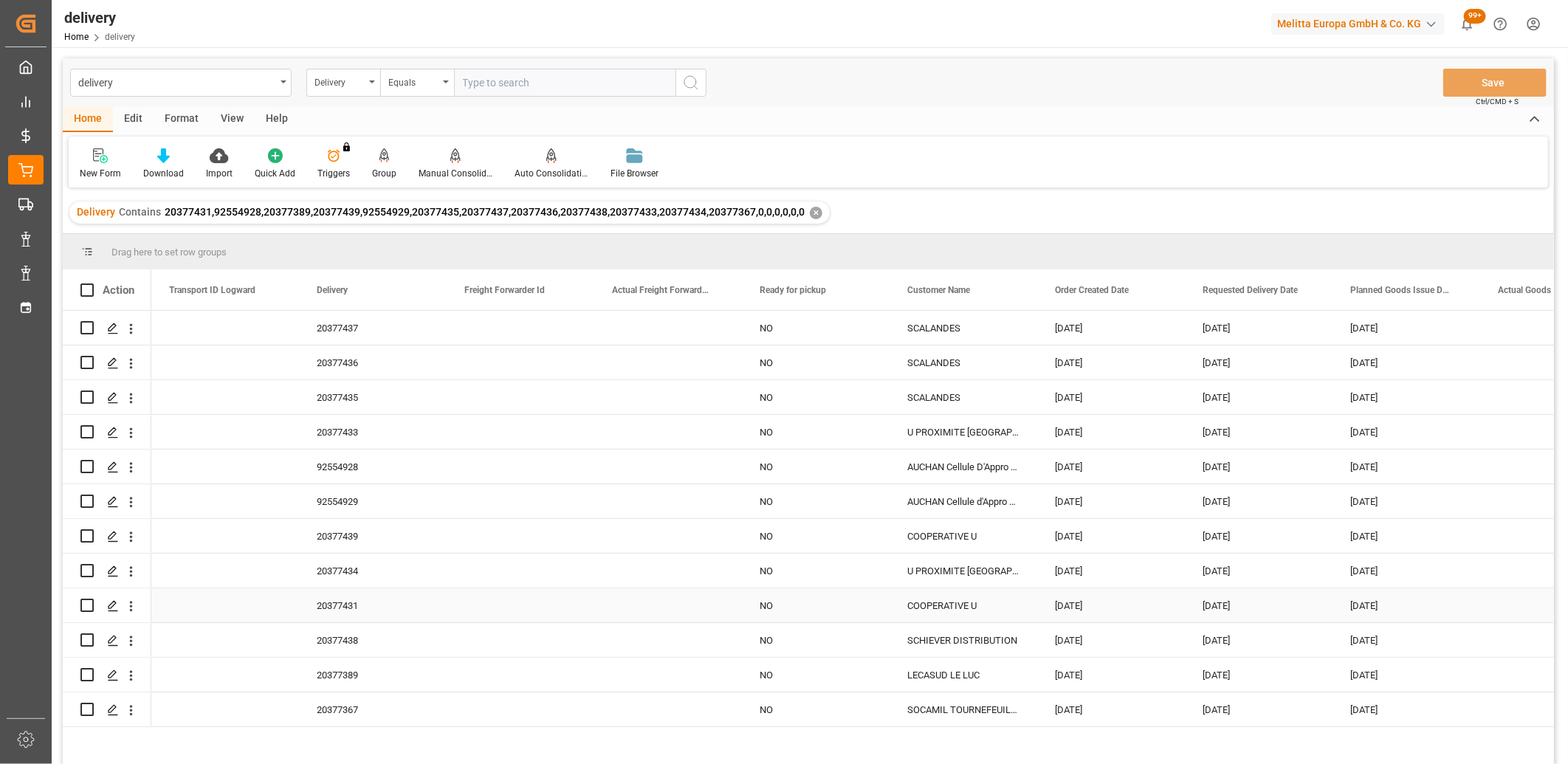
click at [86, 606] on input "Press Space to toggle row selection (unchecked)" at bounding box center [87, 605] width 14 height 14
checkbox input "true"
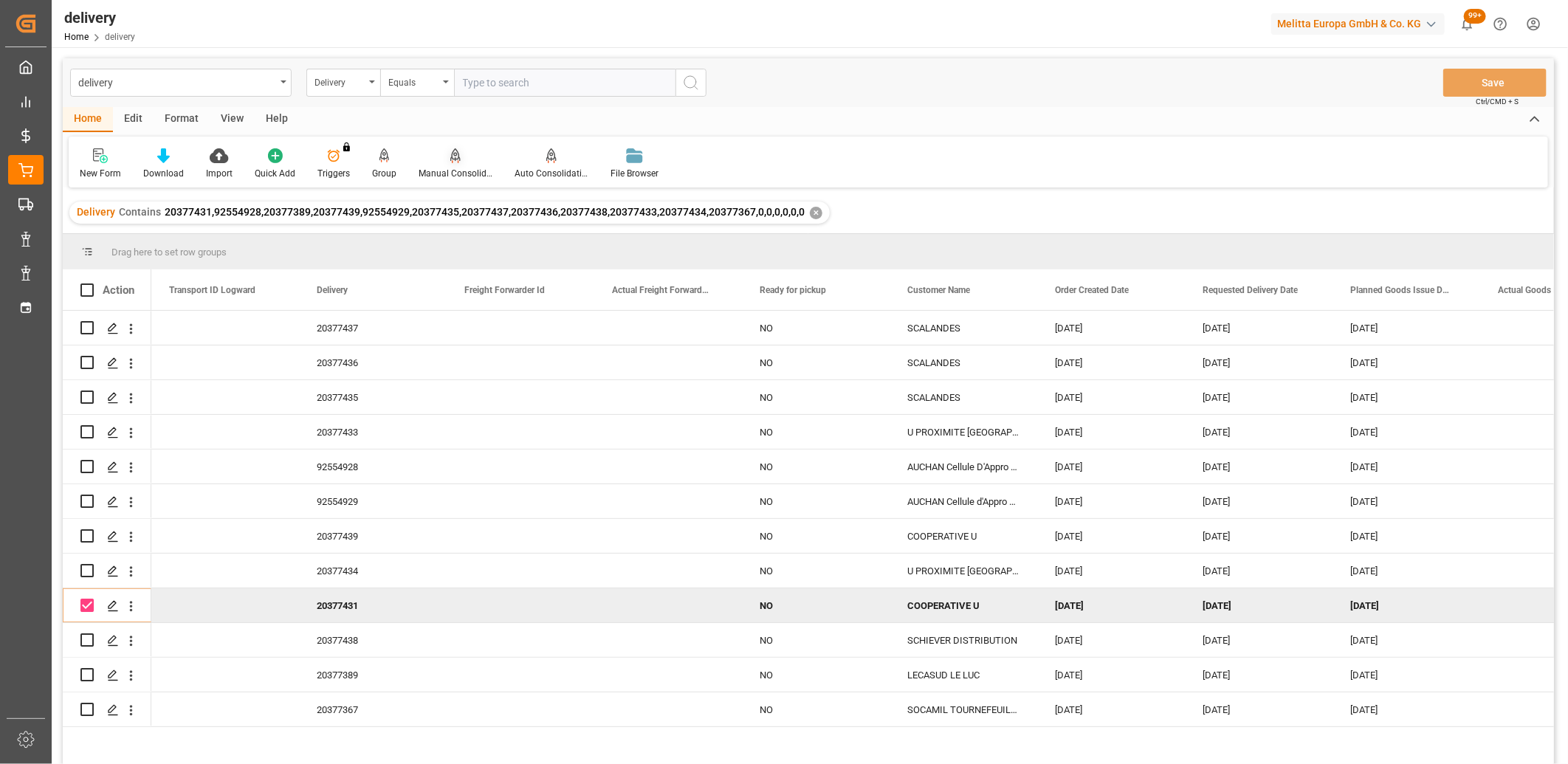
click at [454, 160] on icon at bounding box center [455, 156] width 10 height 15
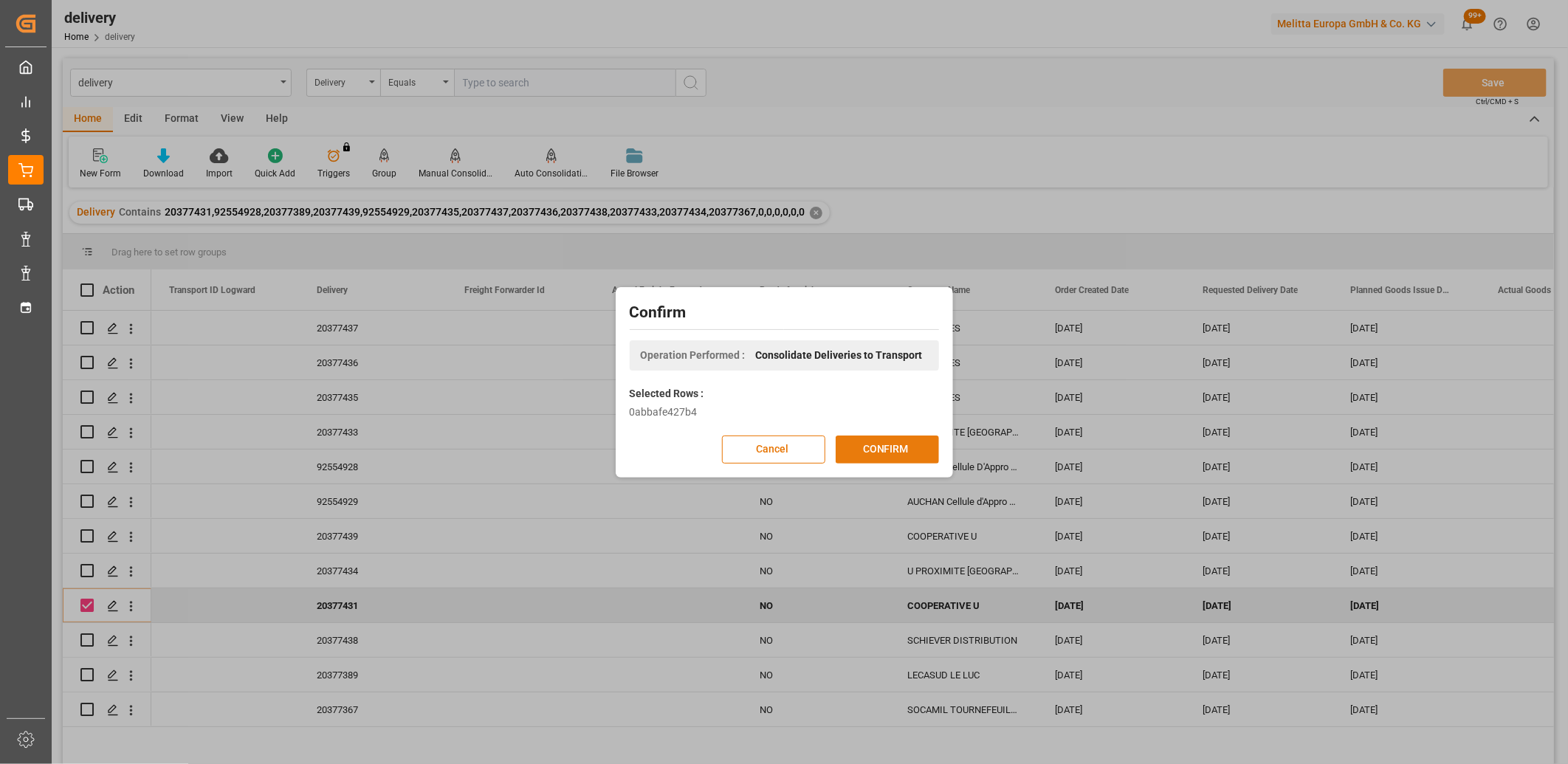
click at [866, 447] on button "CONFIRM" at bounding box center [886, 449] width 103 height 28
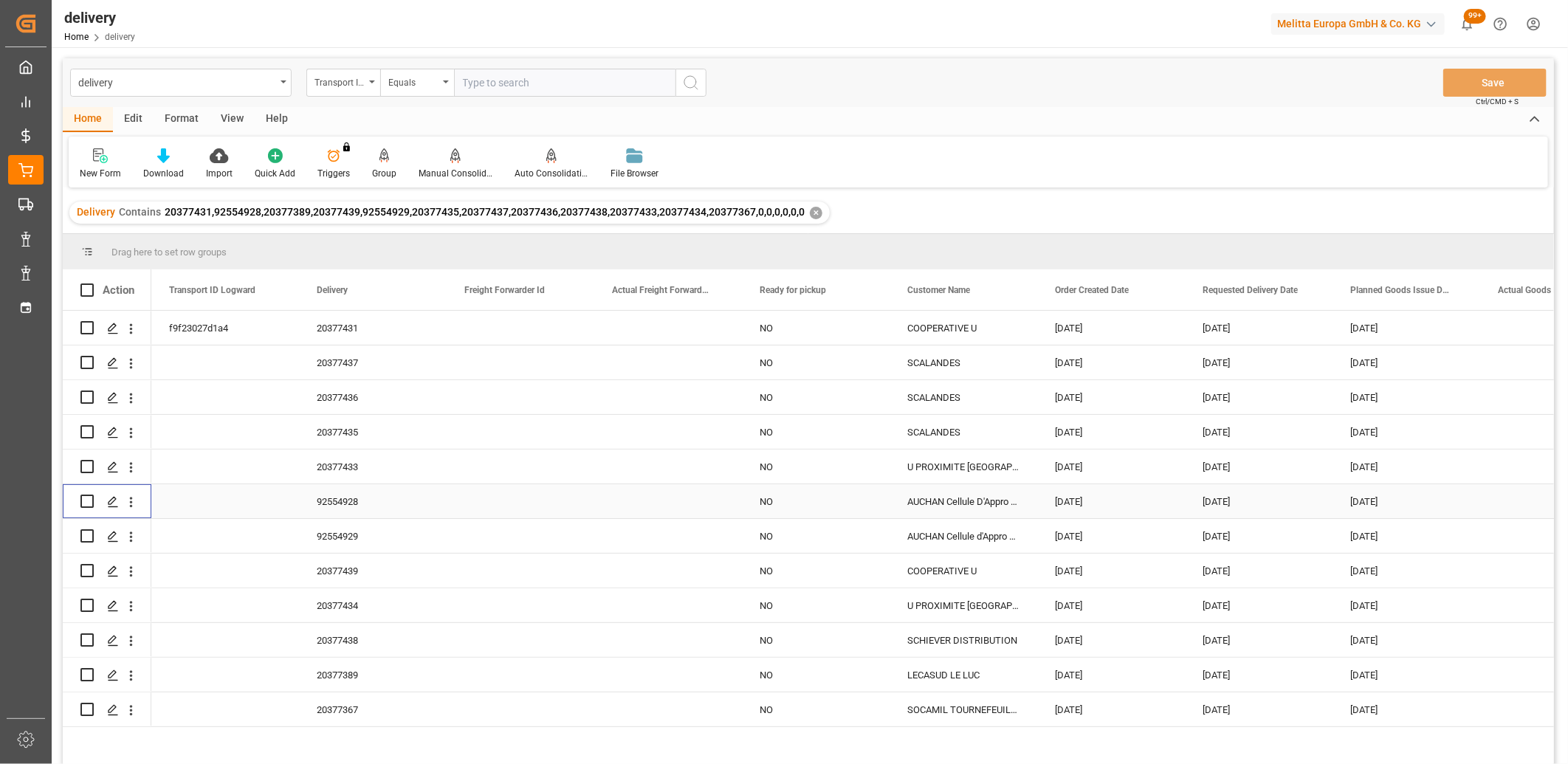
click at [86, 504] on input "Press Space to toggle row selection (unchecked)" at bounding box center [87, 501] width 14 height 14
checkbox input "true"
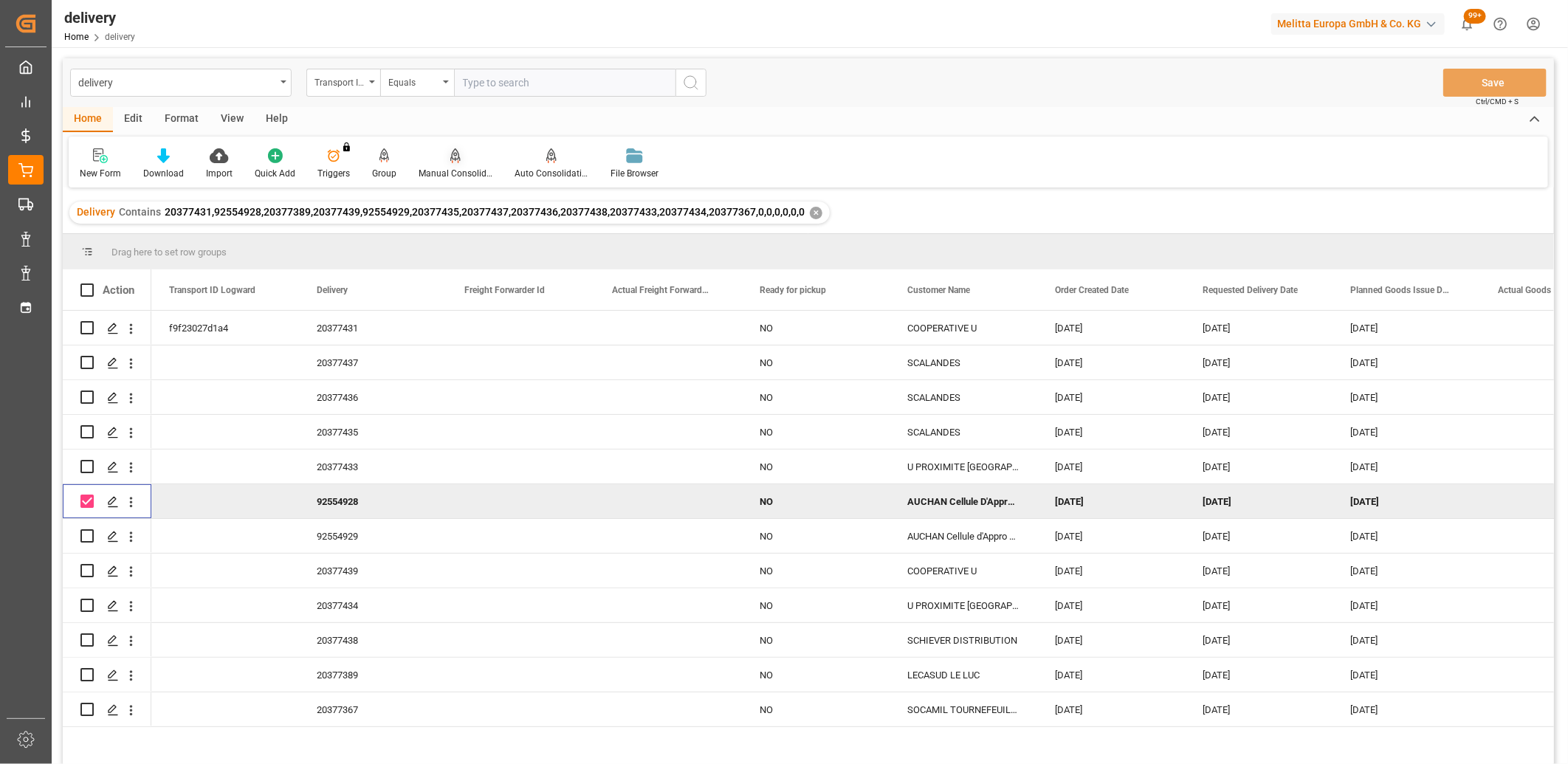
click at [454, 151] on icon at bounding box center [455, 156] width 10 height 15
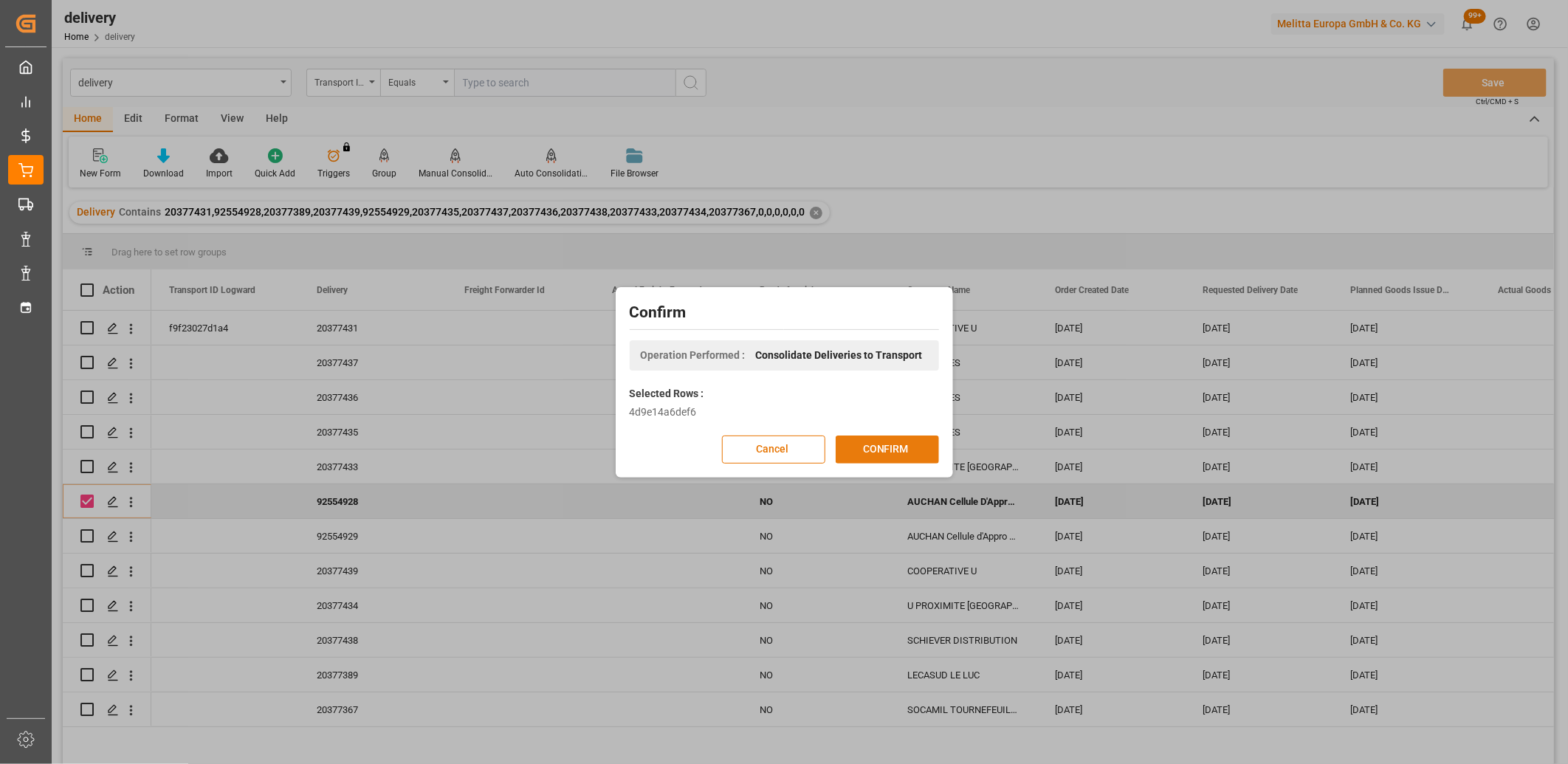
click at [872, 448] on button "CONFIRM" at bounding box center [886, 449] width 103 height 28
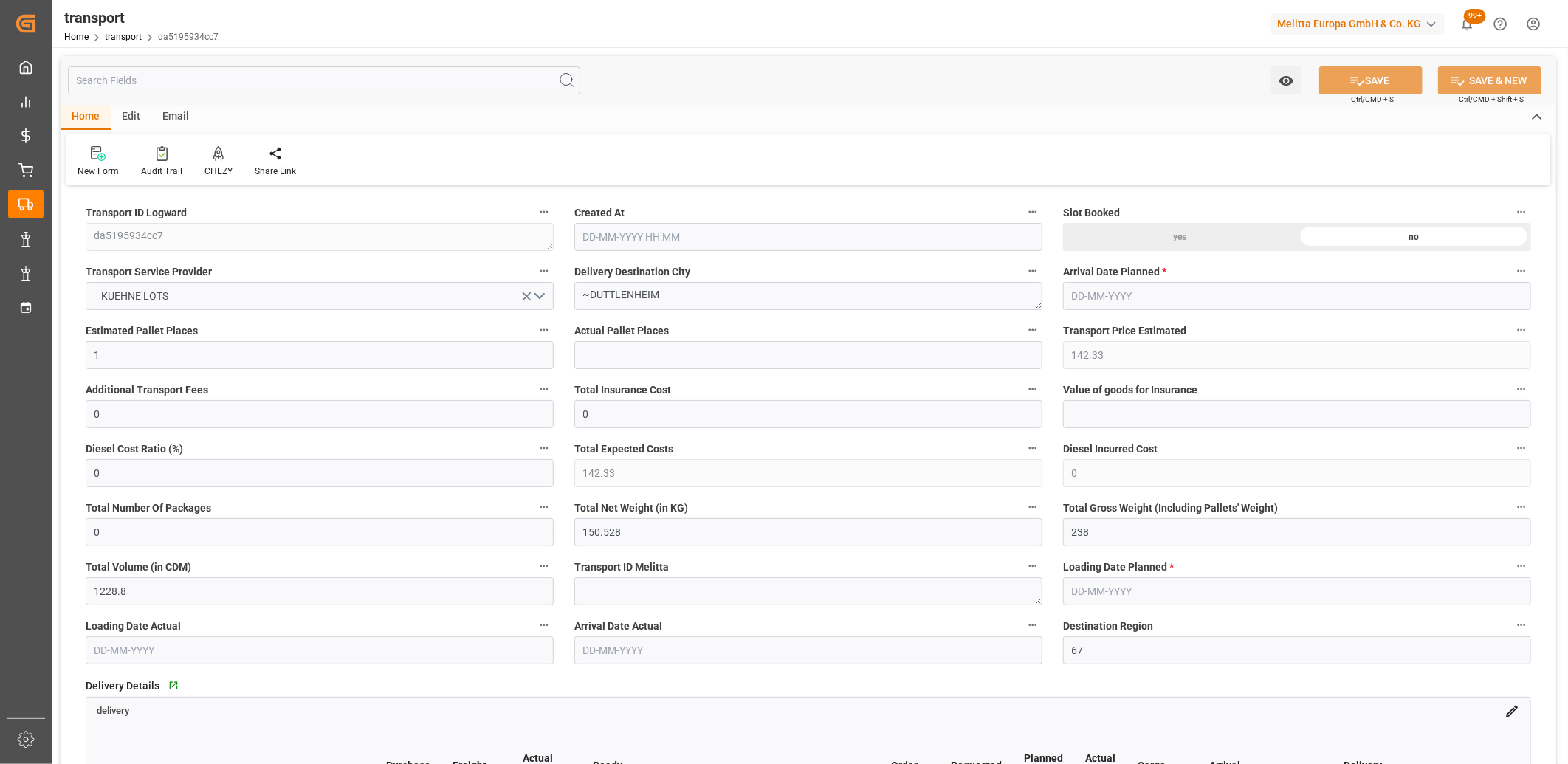
type input "[DATE] 11:24"
type input "[DATE]"
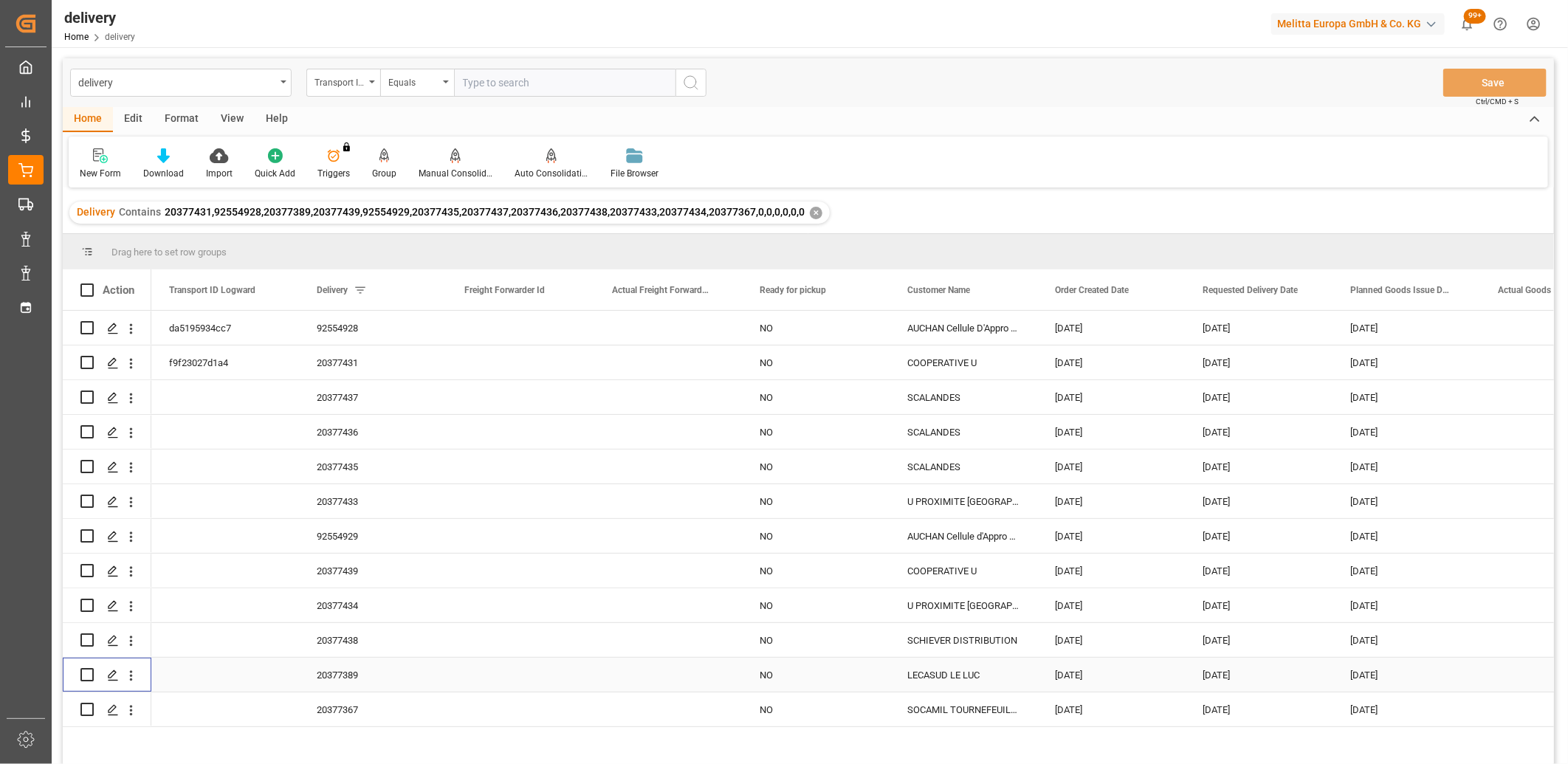
click at [90, 672] on input "Press Space to toggle row selection (unchecked)" at bounding box center [87, 674] width 14 height 14
checkbox input "true"
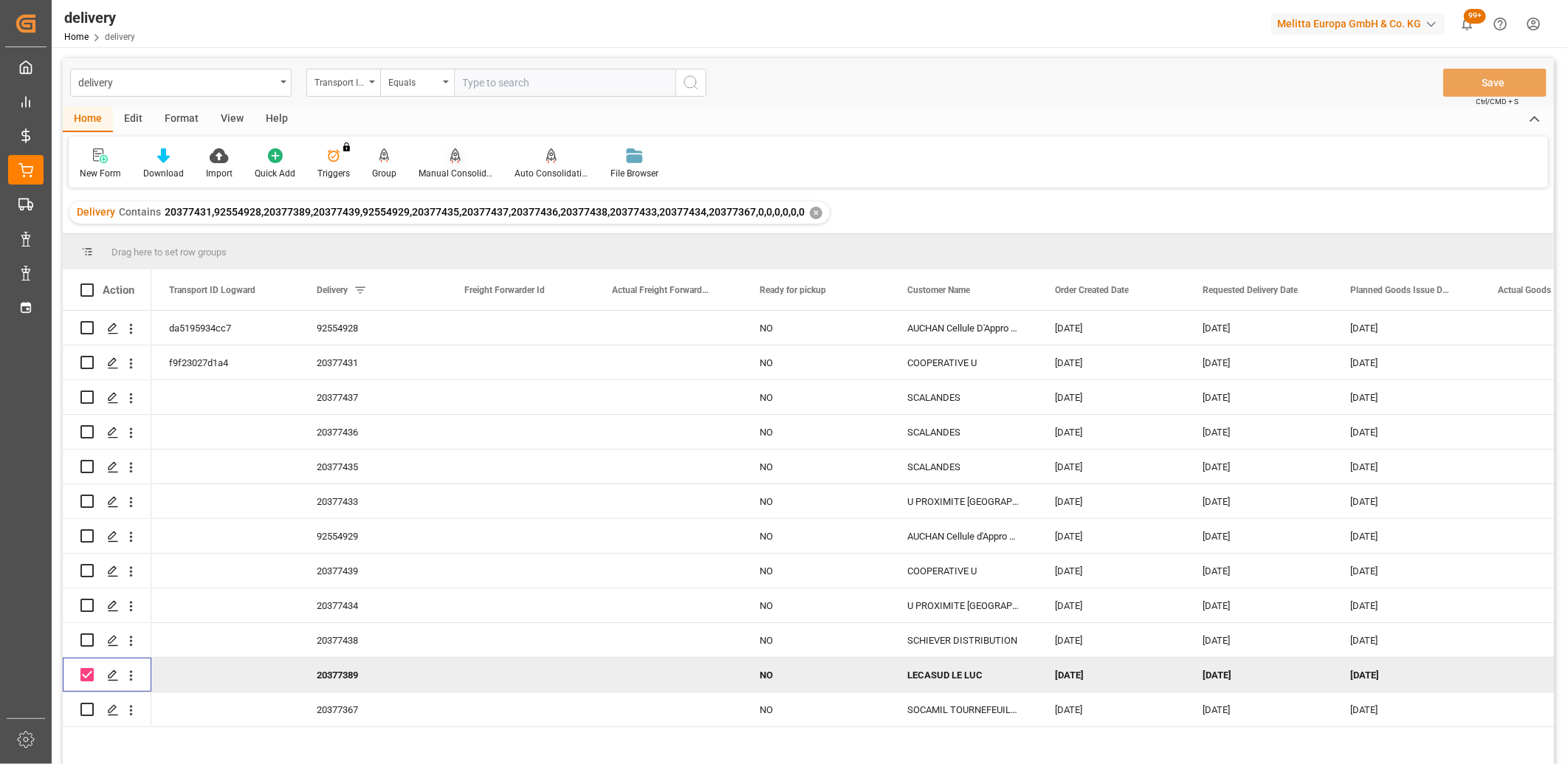
click at [451, 164] on div "Manual Consolidation" at bounding box center [455, 164] width 96 height 33
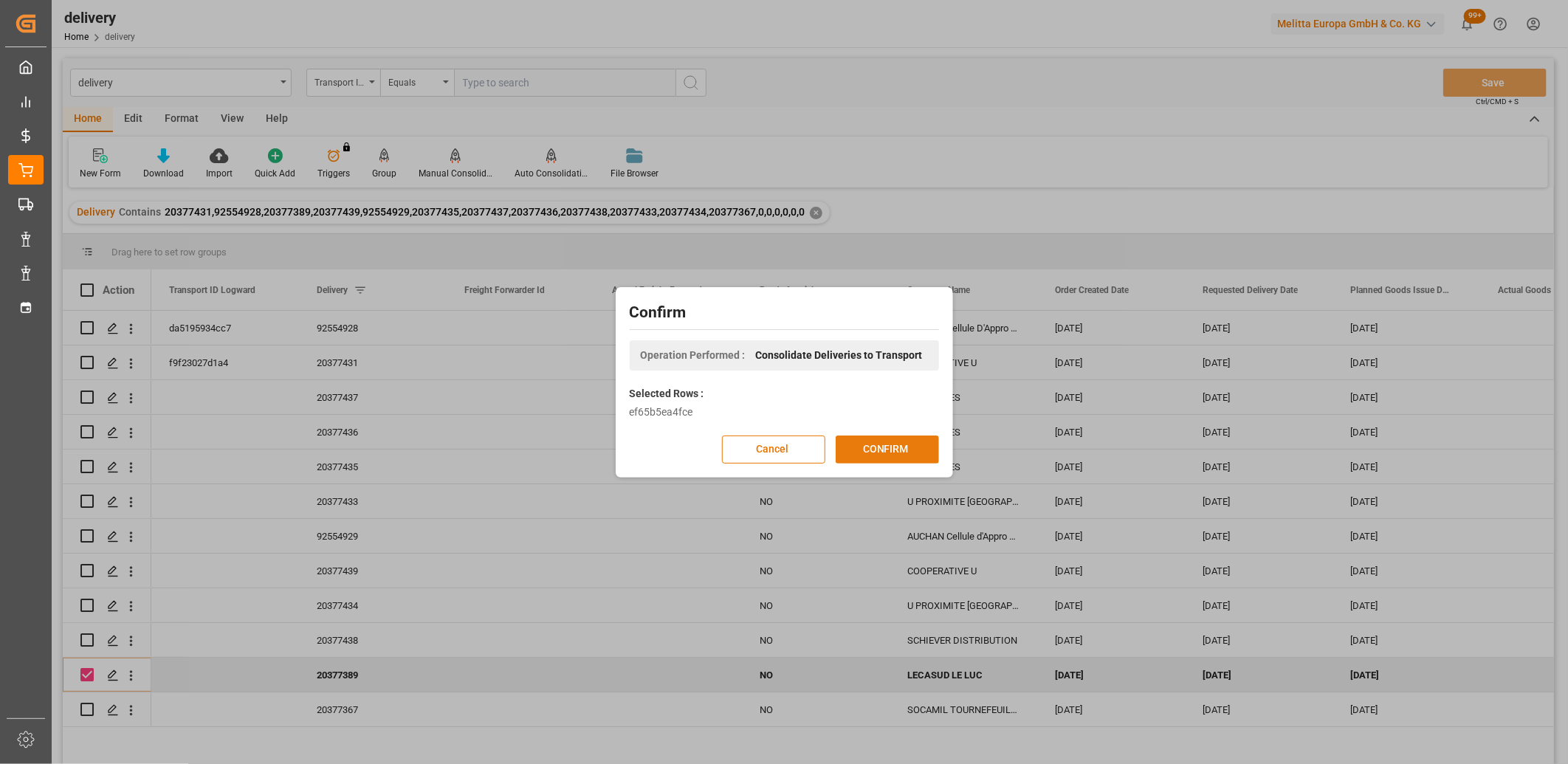
click at [862, 450] on button "CONFIRM" at bounding box center [886, 449] width 103 height 28
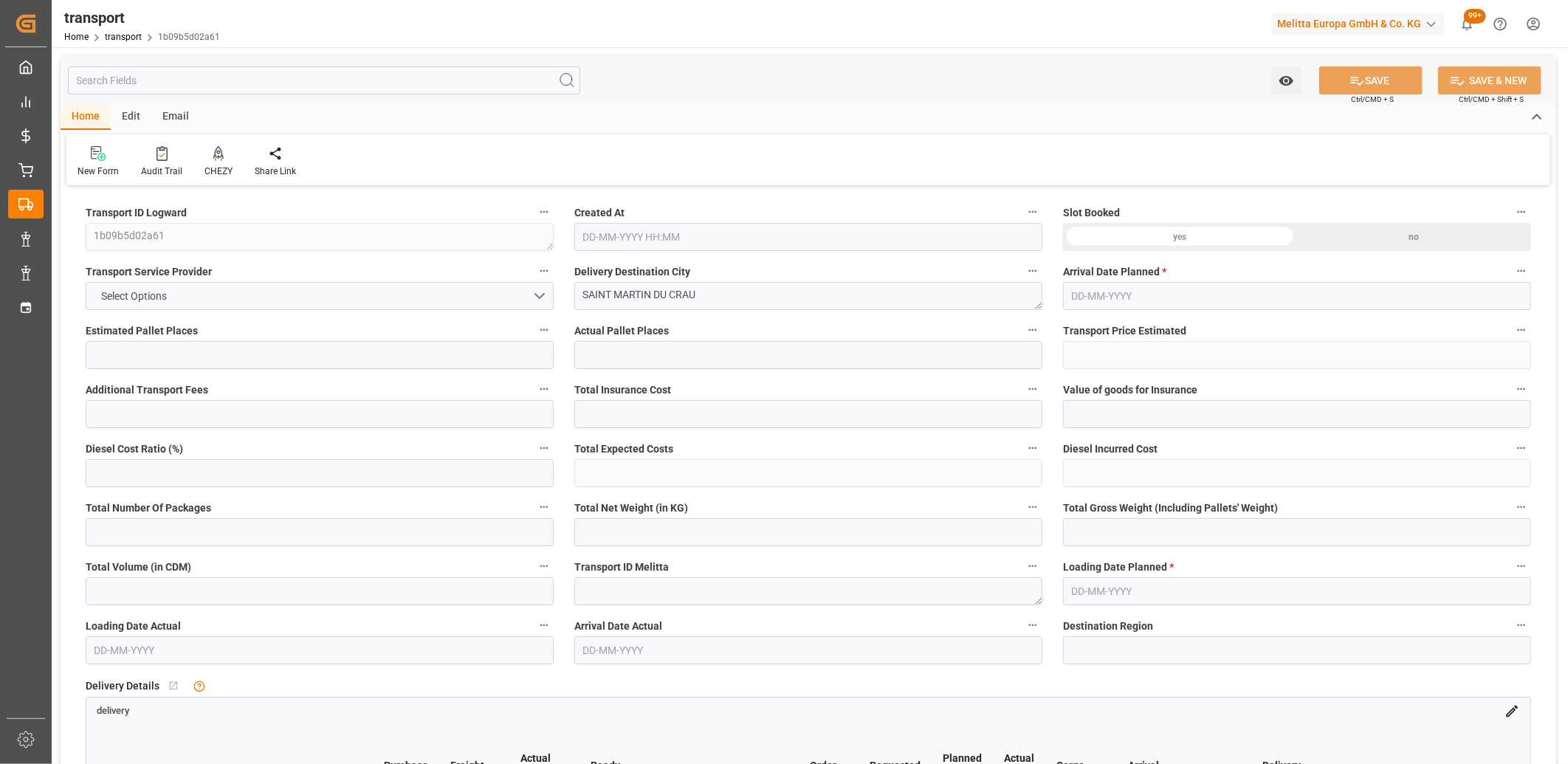
type input "2"
type input "266.83"
type input "0"
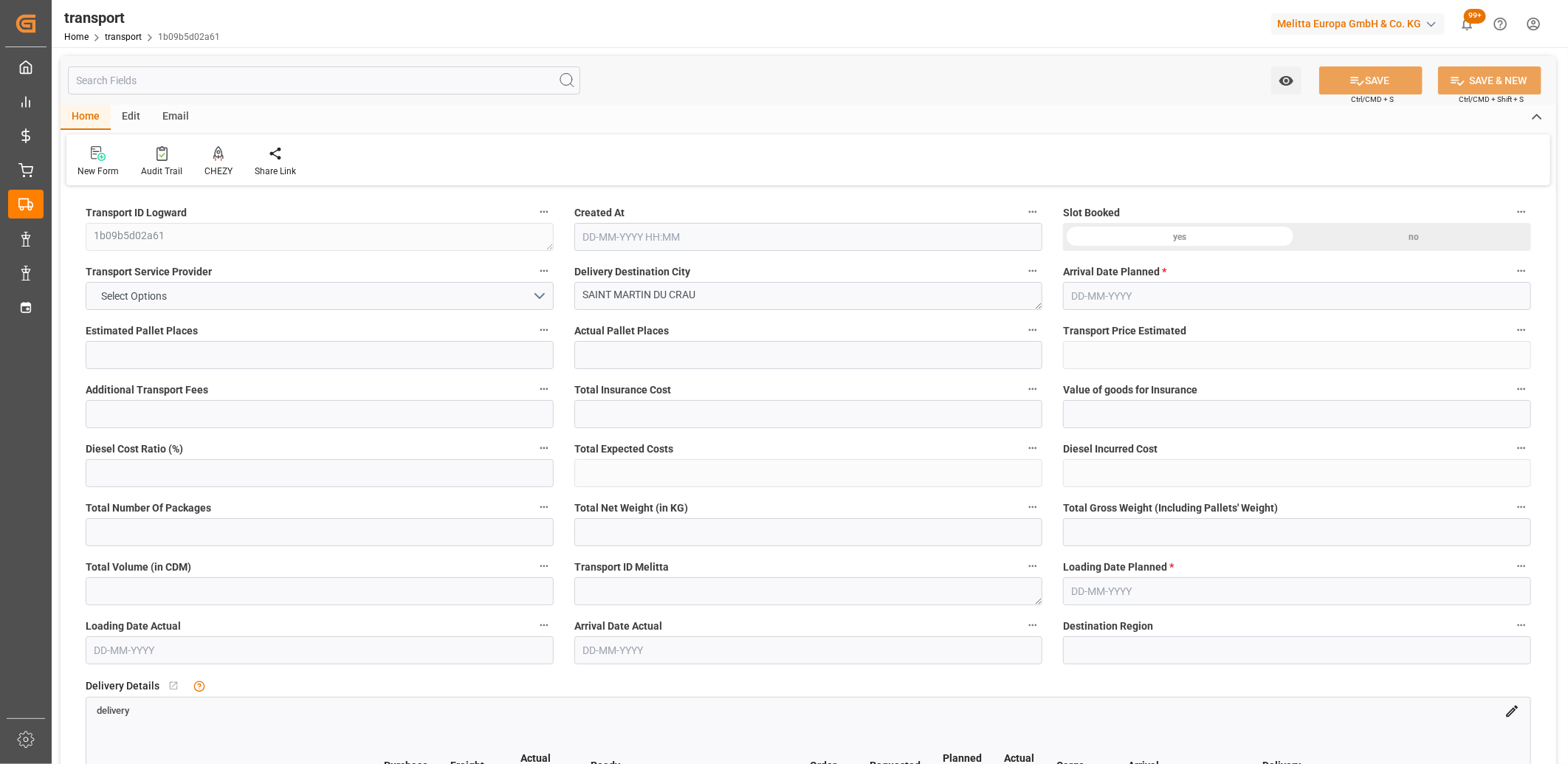
type input "266.83"
type input "0"
type input "552.552"
type input "633.096"
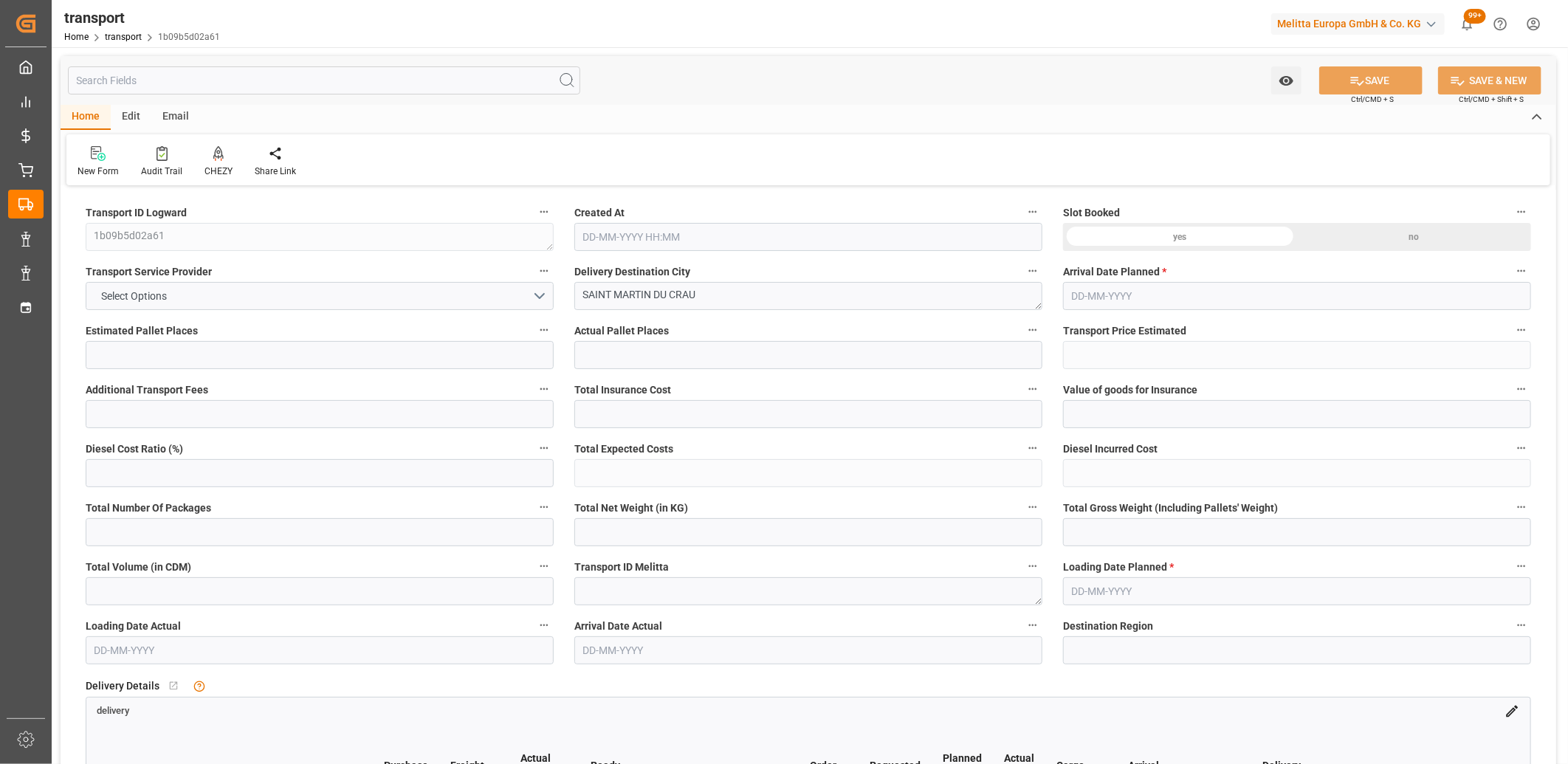
type input "1372.8"
type input "13"
type input "1"
type input "36"
type input "2"
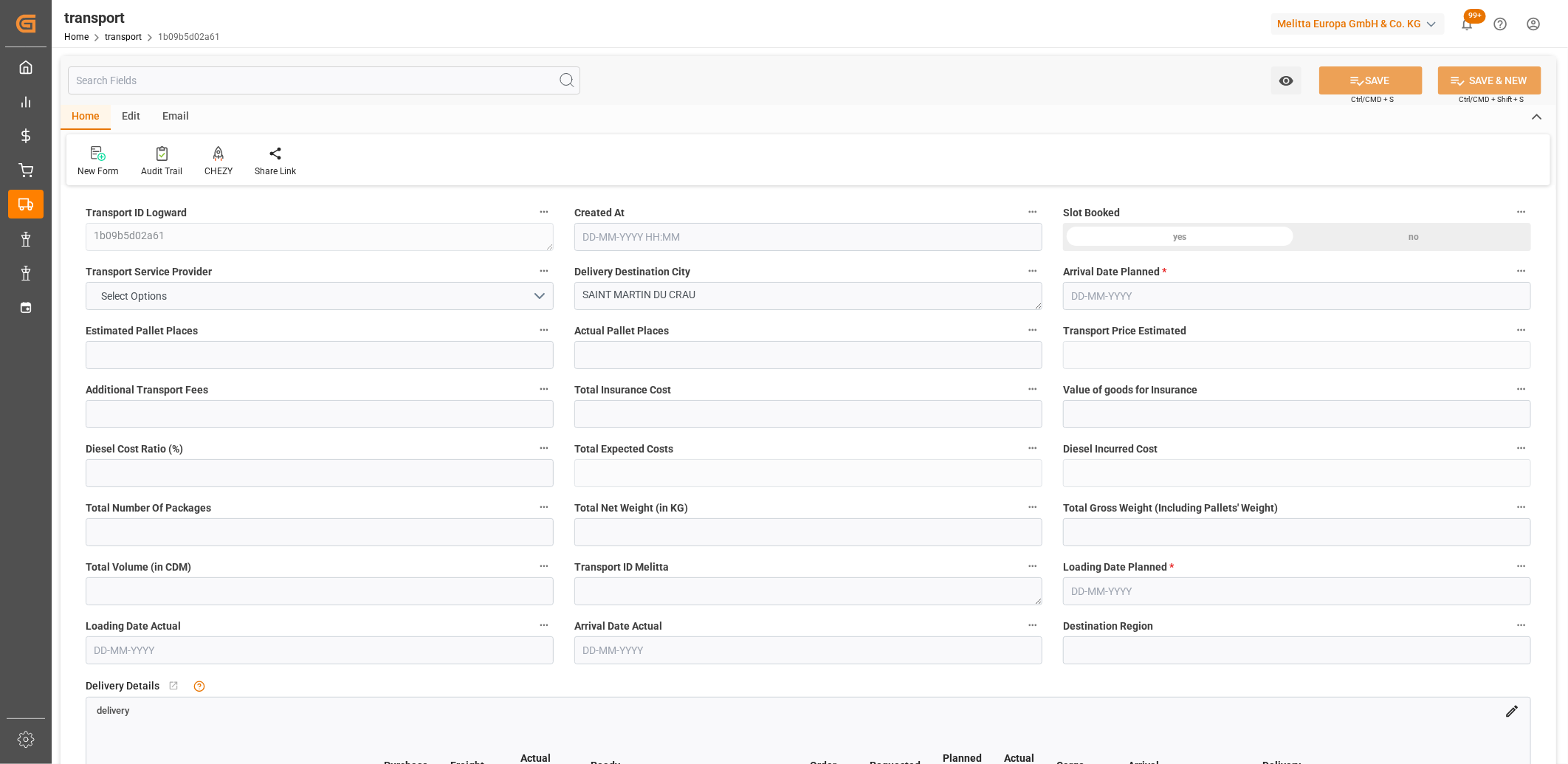
type input "101"
type input "559.416"
type input "0"
type input "4710.8598"
type input "0"
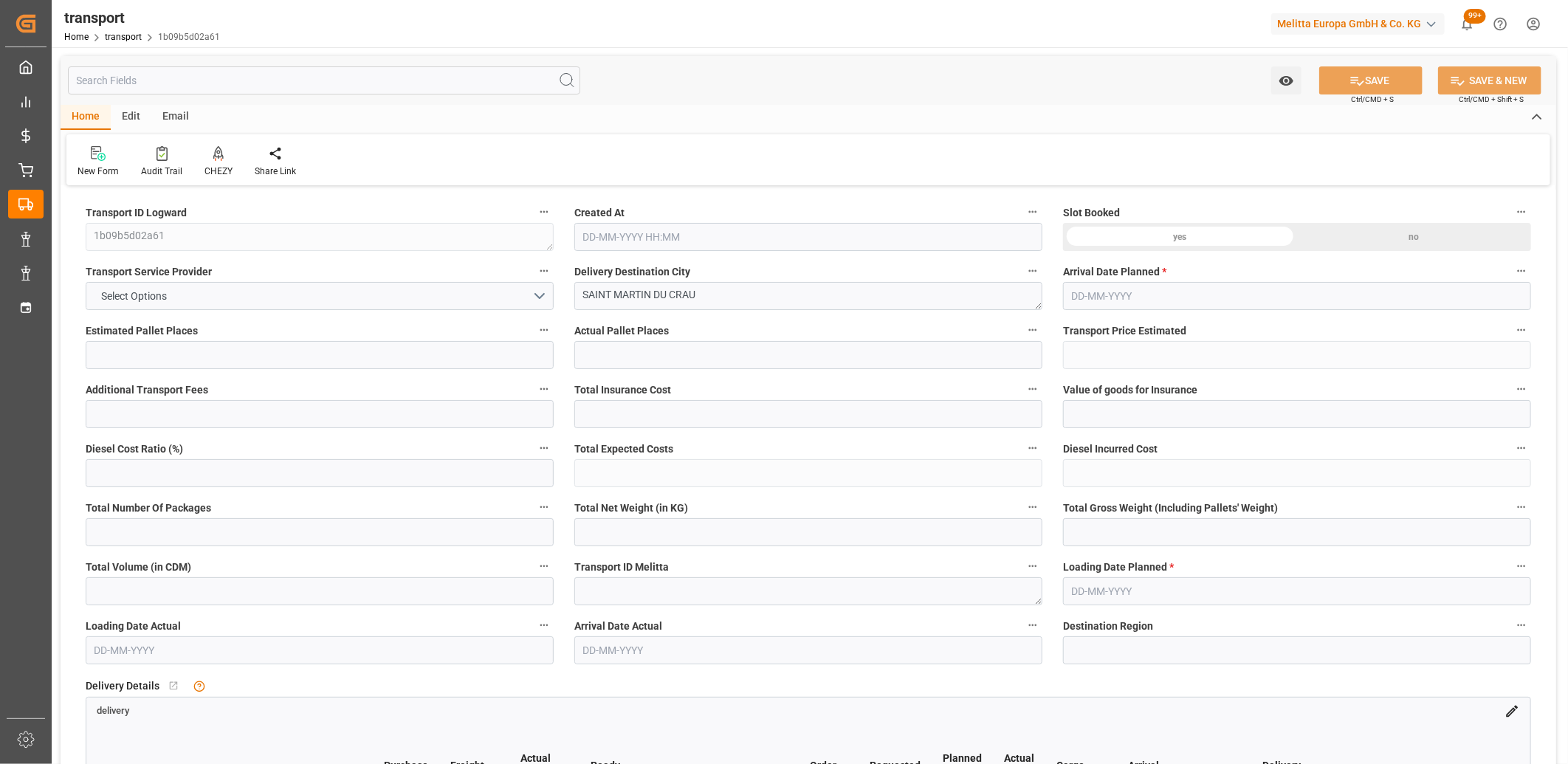
type input "0"
type input "21"
type input "35"
type input "[DATE] 11:24"
type input "[DATE]"
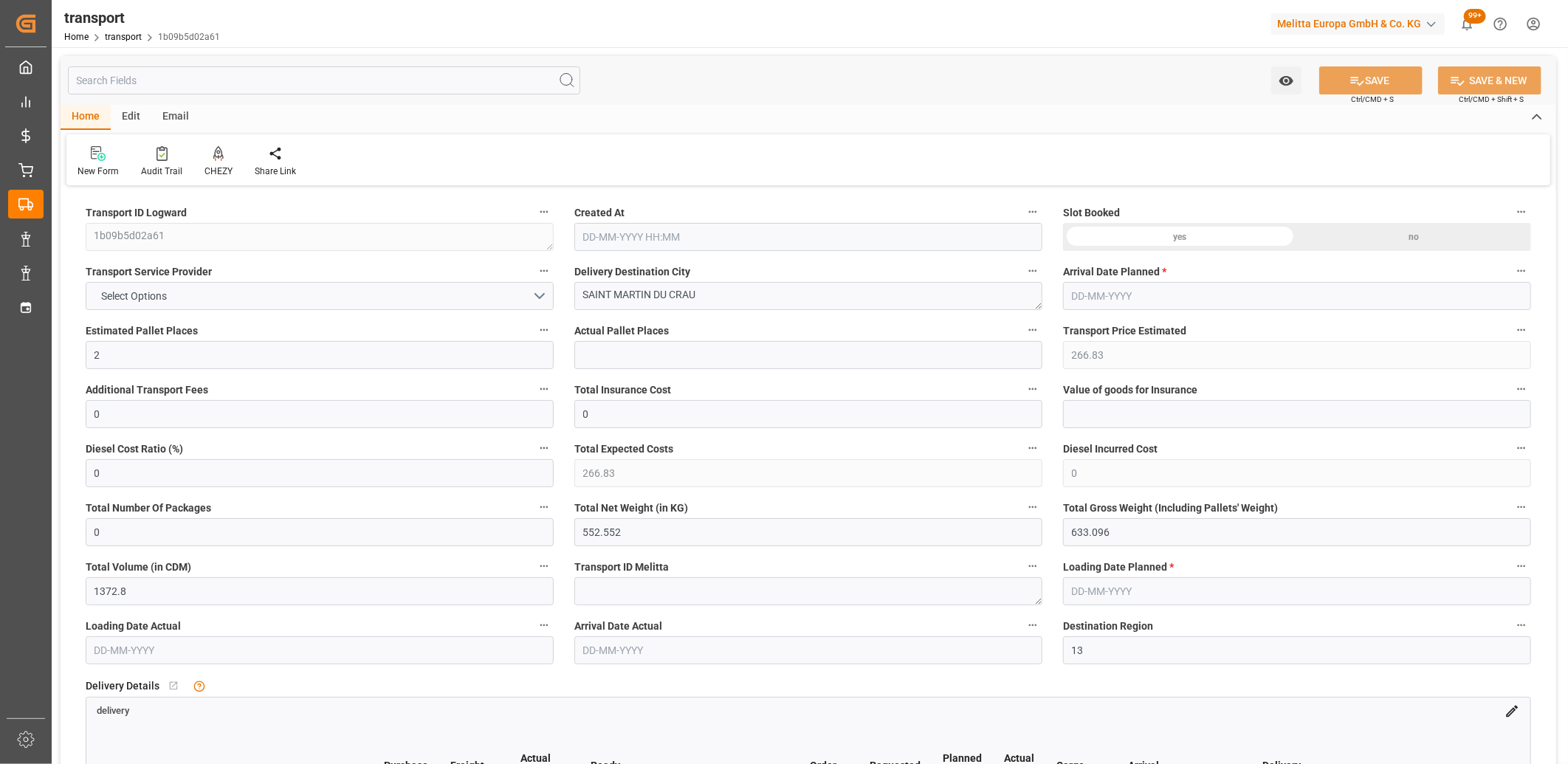
type input "[DATE]"
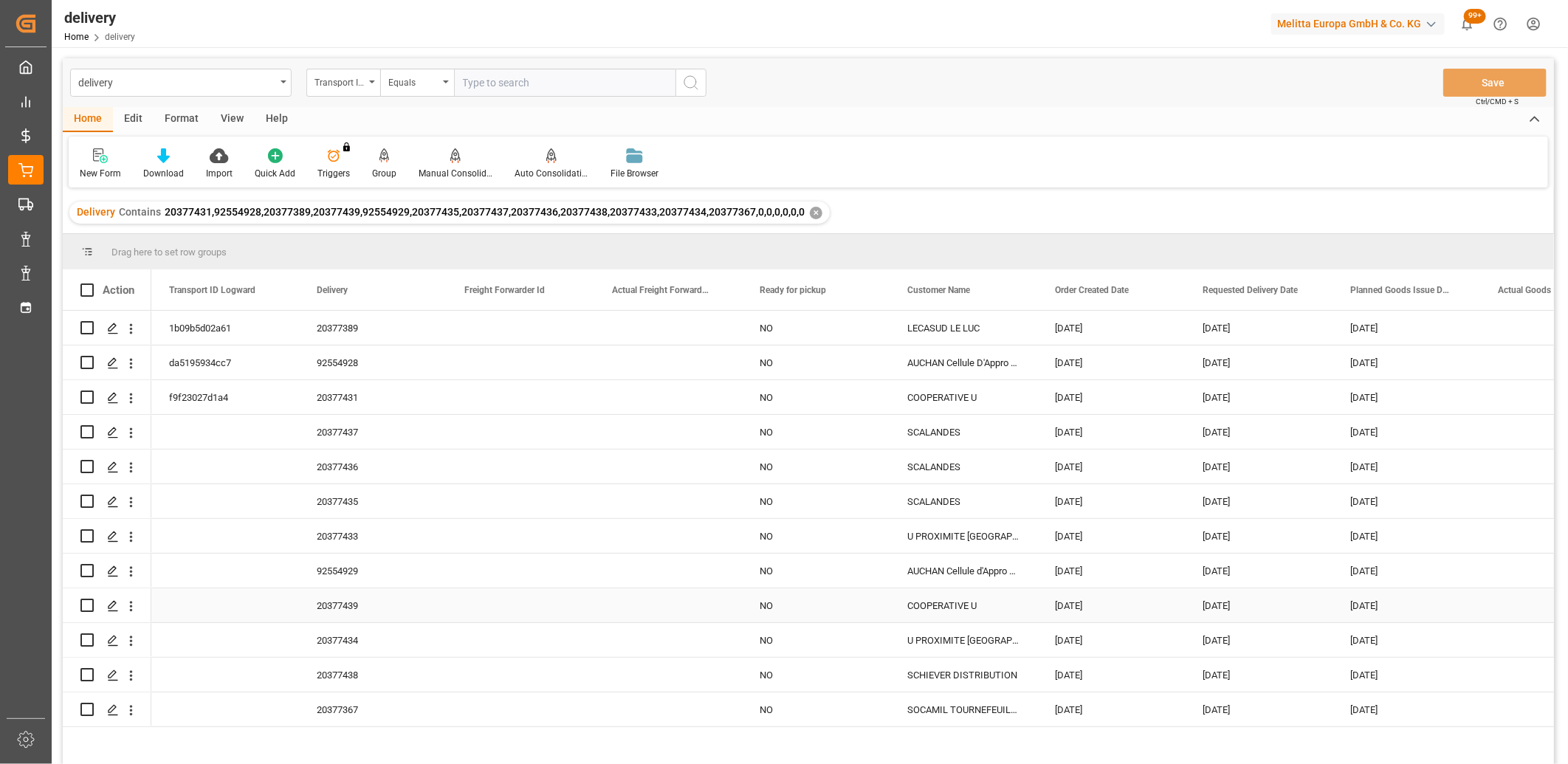
click at [92, 604] on input "Press Space to toggle row selection (unchecked)" at bounding box center [87, 605] width 14 height 14
checkbox input "true"
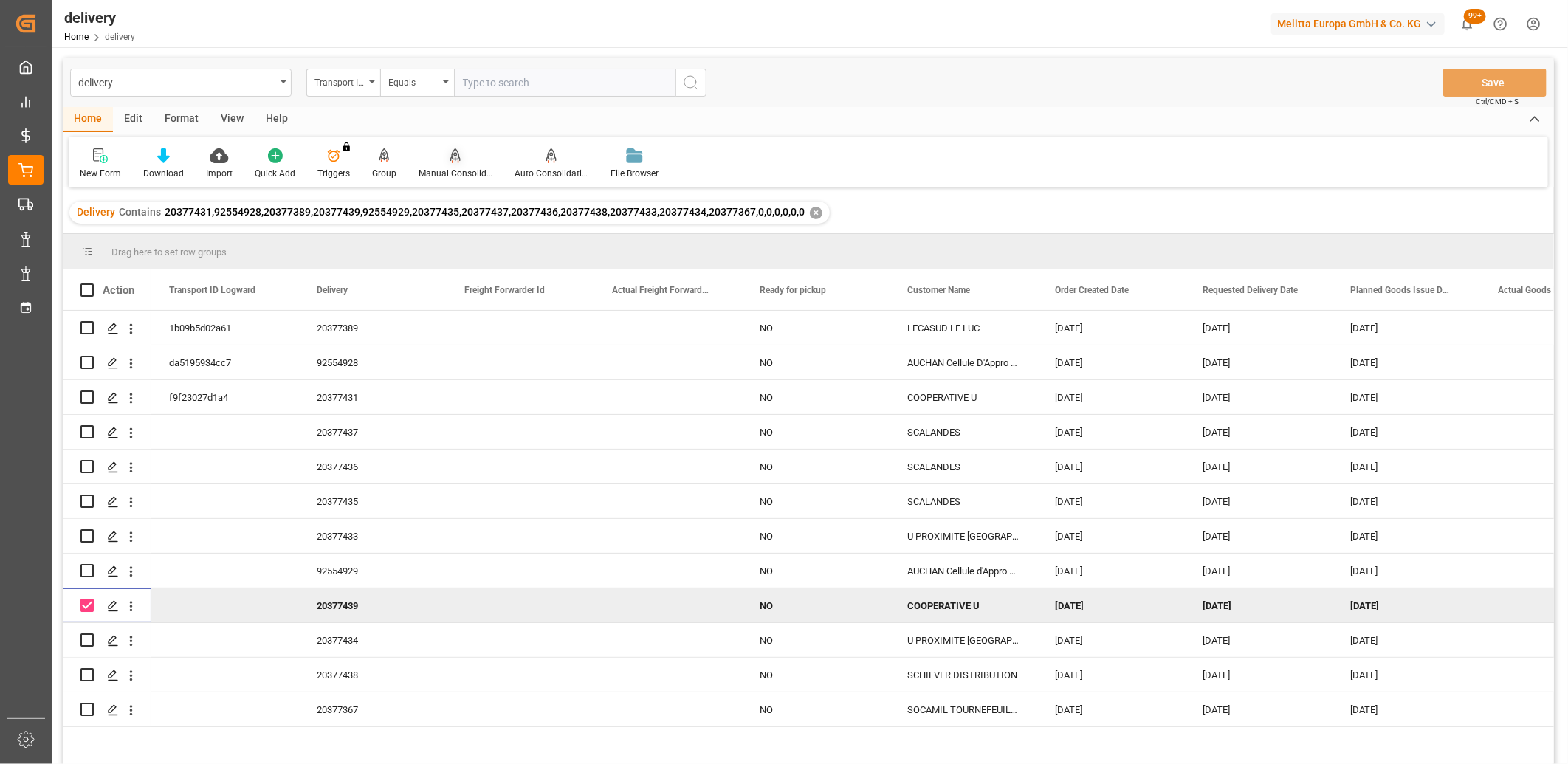
click at [448, 164] on div "Manual Consolidation" at bounding box center [455, 164] width 96 height 33
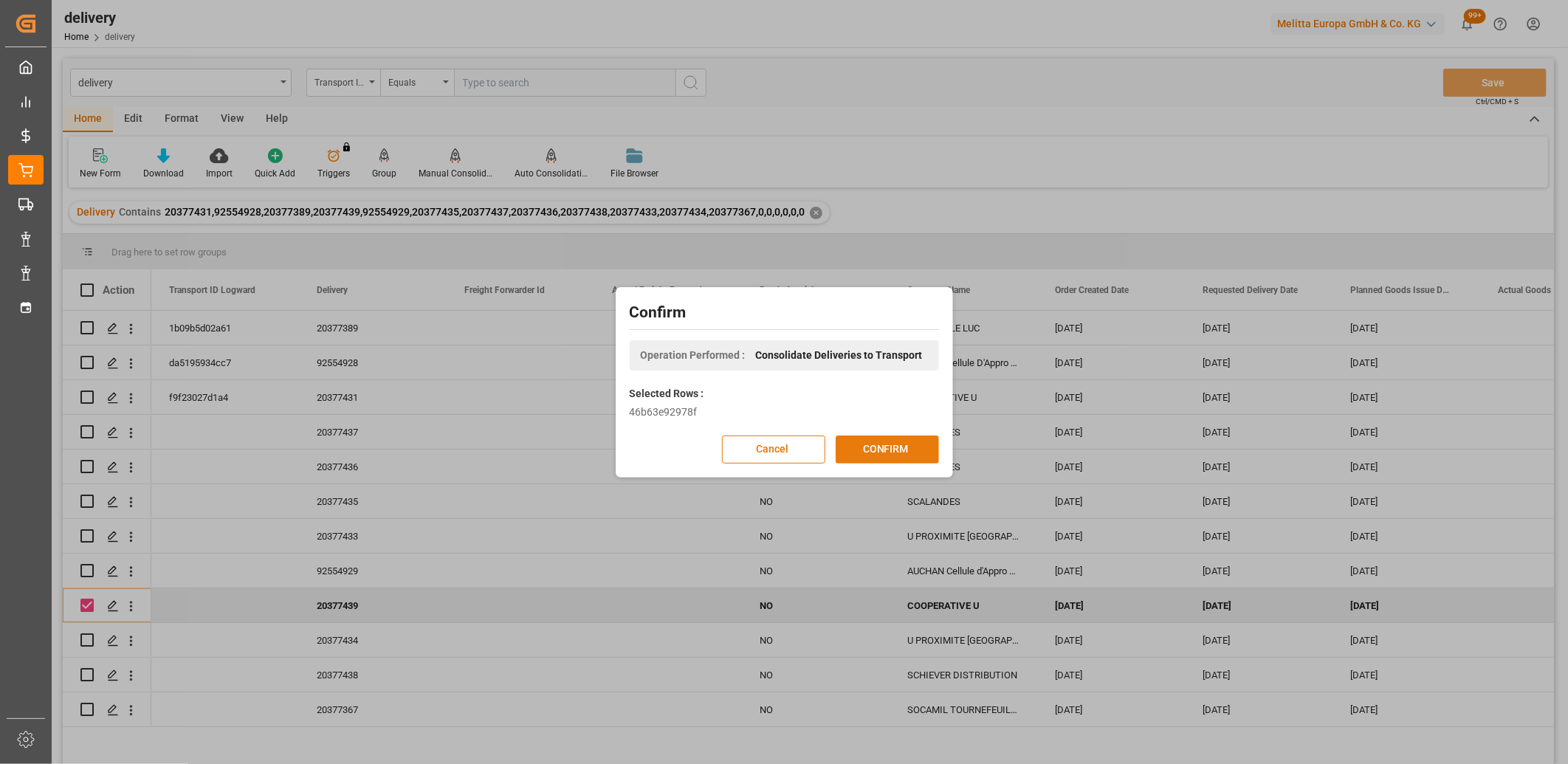
click at [861, 447] on button "CONFIRM" at bounding box center [886, 449] width 103 height 28
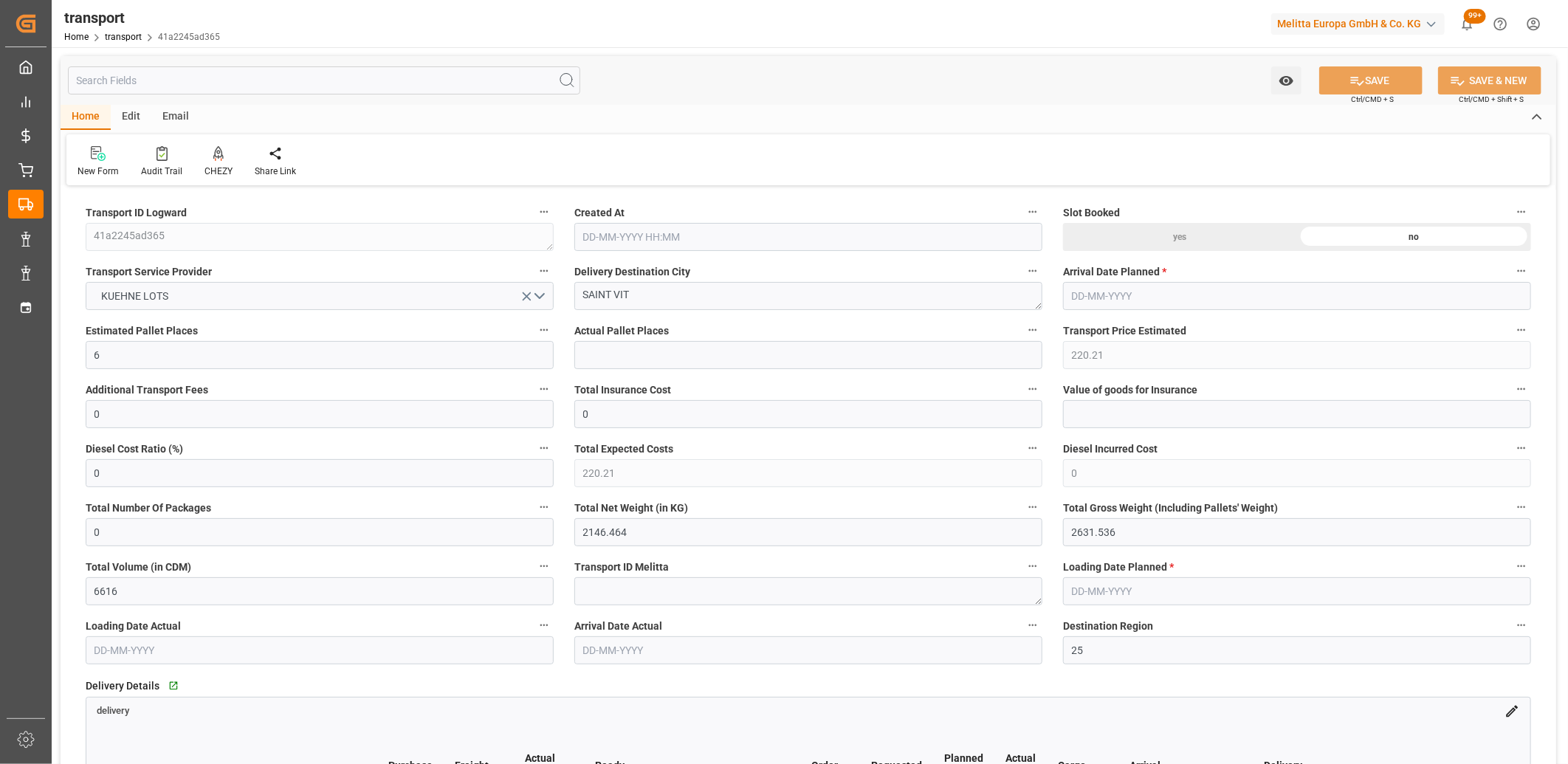
type input "[DATE] 11:24"
type input "[DATE]"
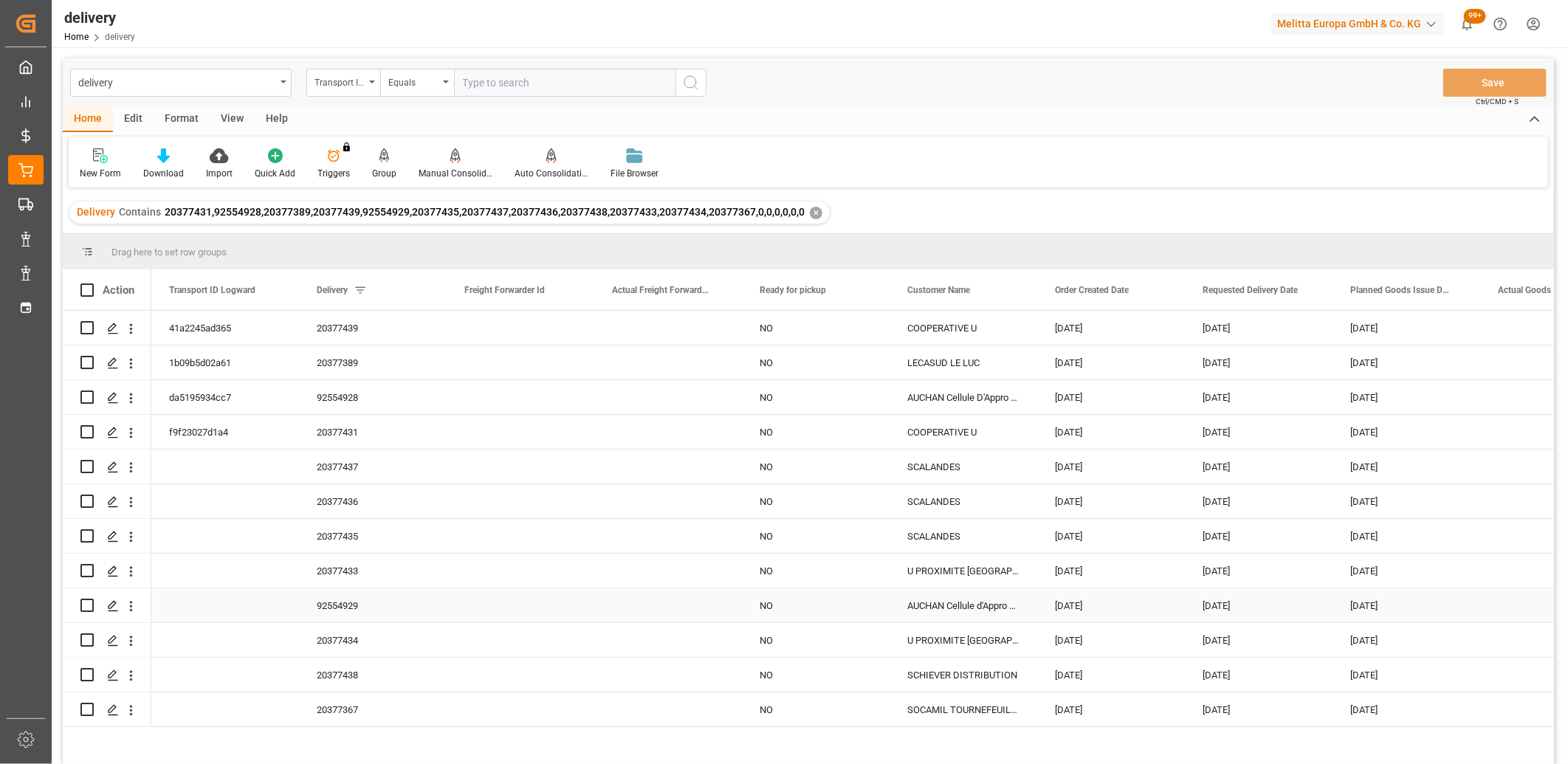
click at [91, 601] on input "Press Space to toggle row selection (unchecked)" at bounding box center [87, 605] width 14 height 14
checkbox input "true"
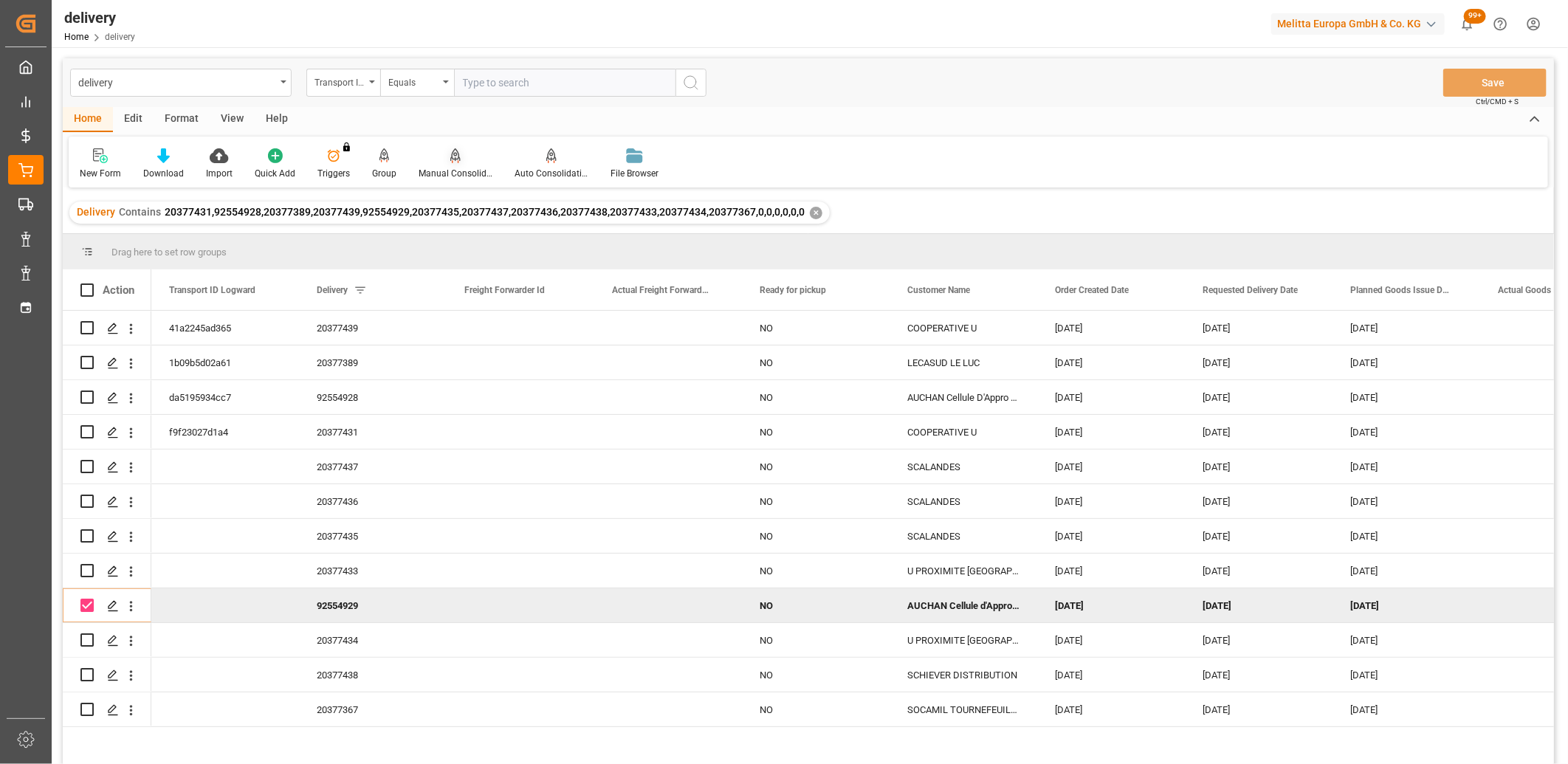
click at [451, 163] on div "Manual Consolidation" at bounding box center [455, 164] width 96 height 33
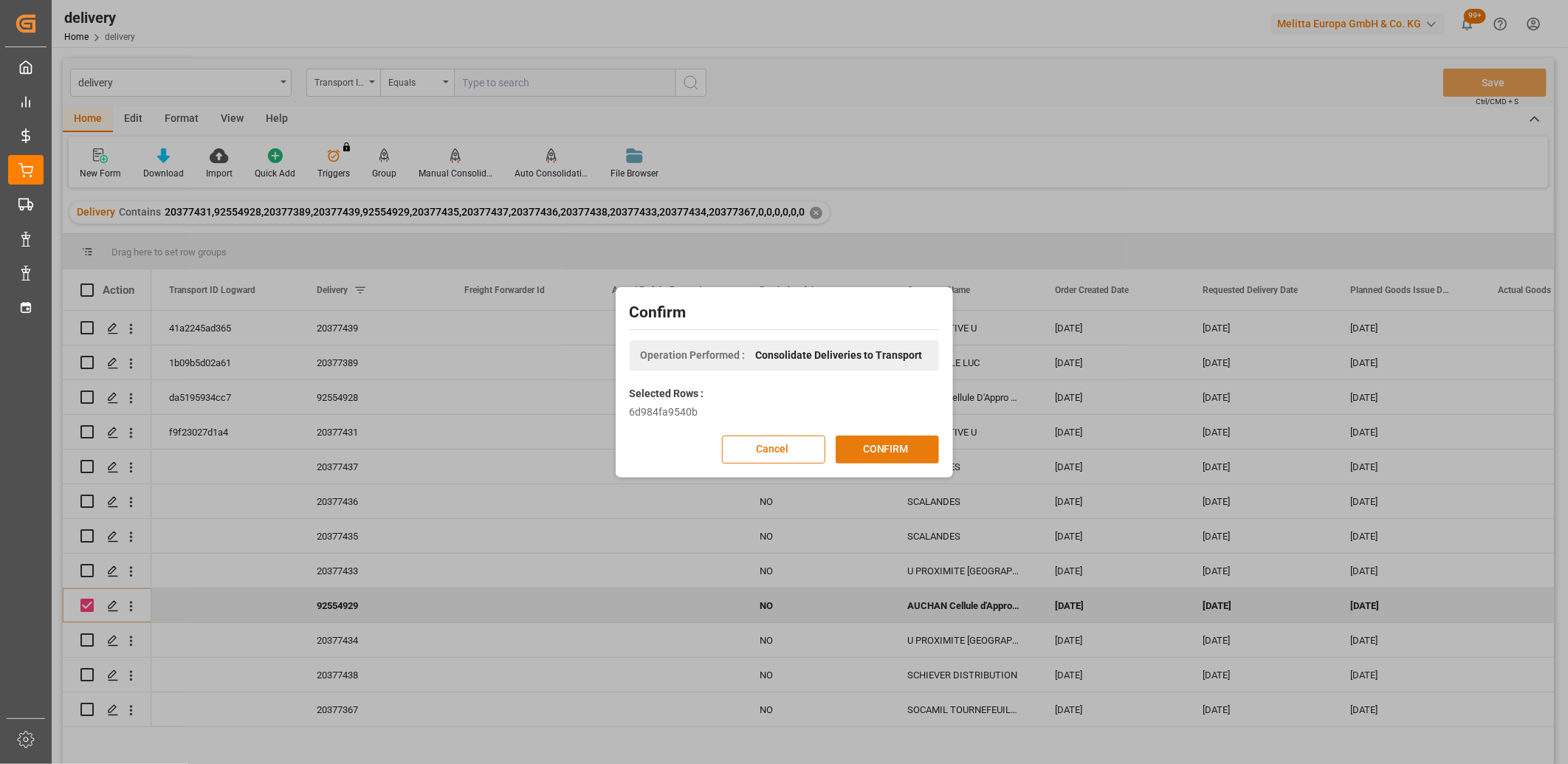
click at [855, 441] on button "CONFIRM" at bounding box center [886, 449] width 103 height 28
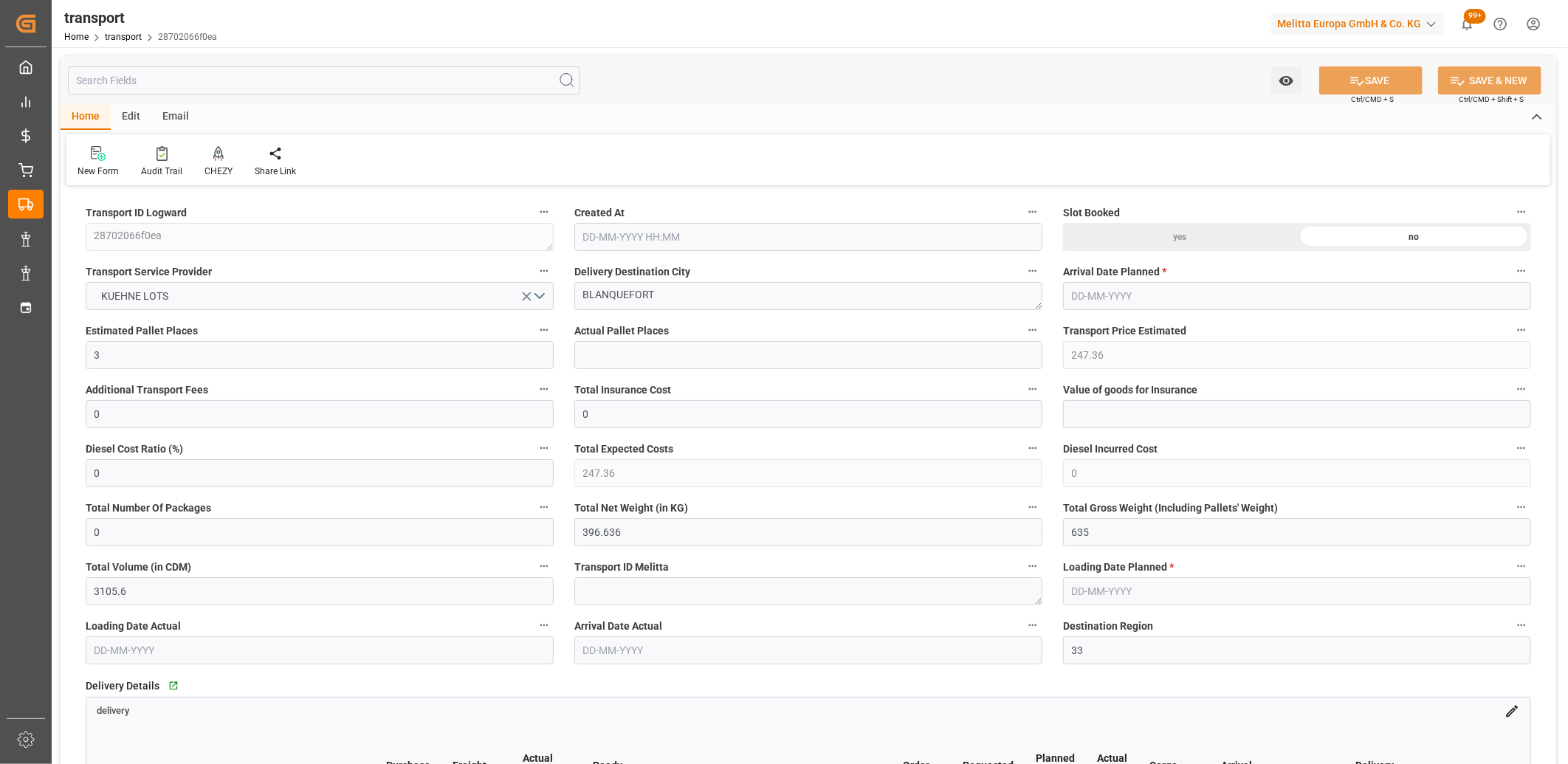
type input "[DATE] 11:24"
type input "[DATE]"
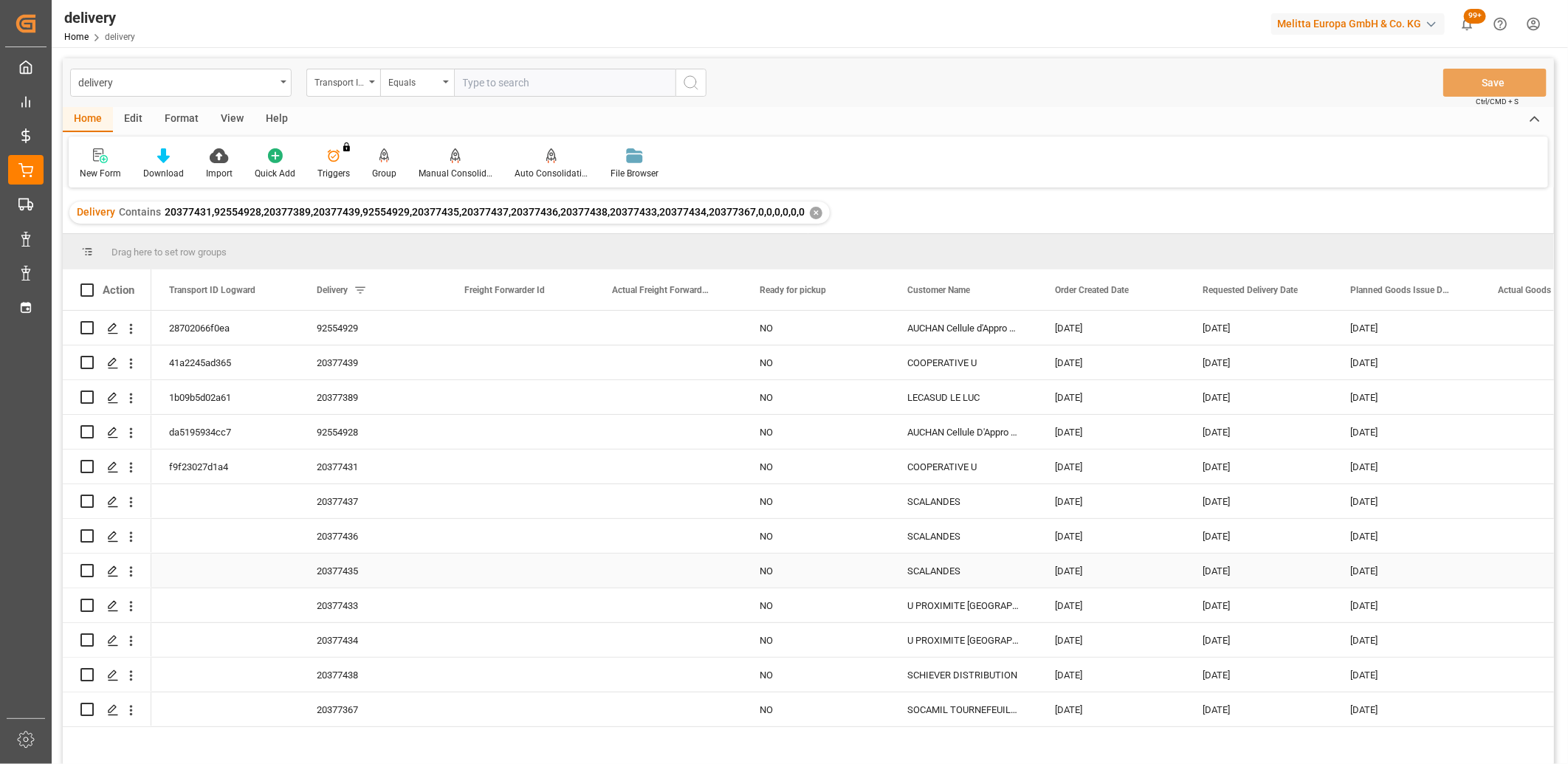
click at [89, 573] on input "Press Space to toggle row selection (unchecked)" at bounding box center [87, 570] width 14 height 14
checkbox input "true"
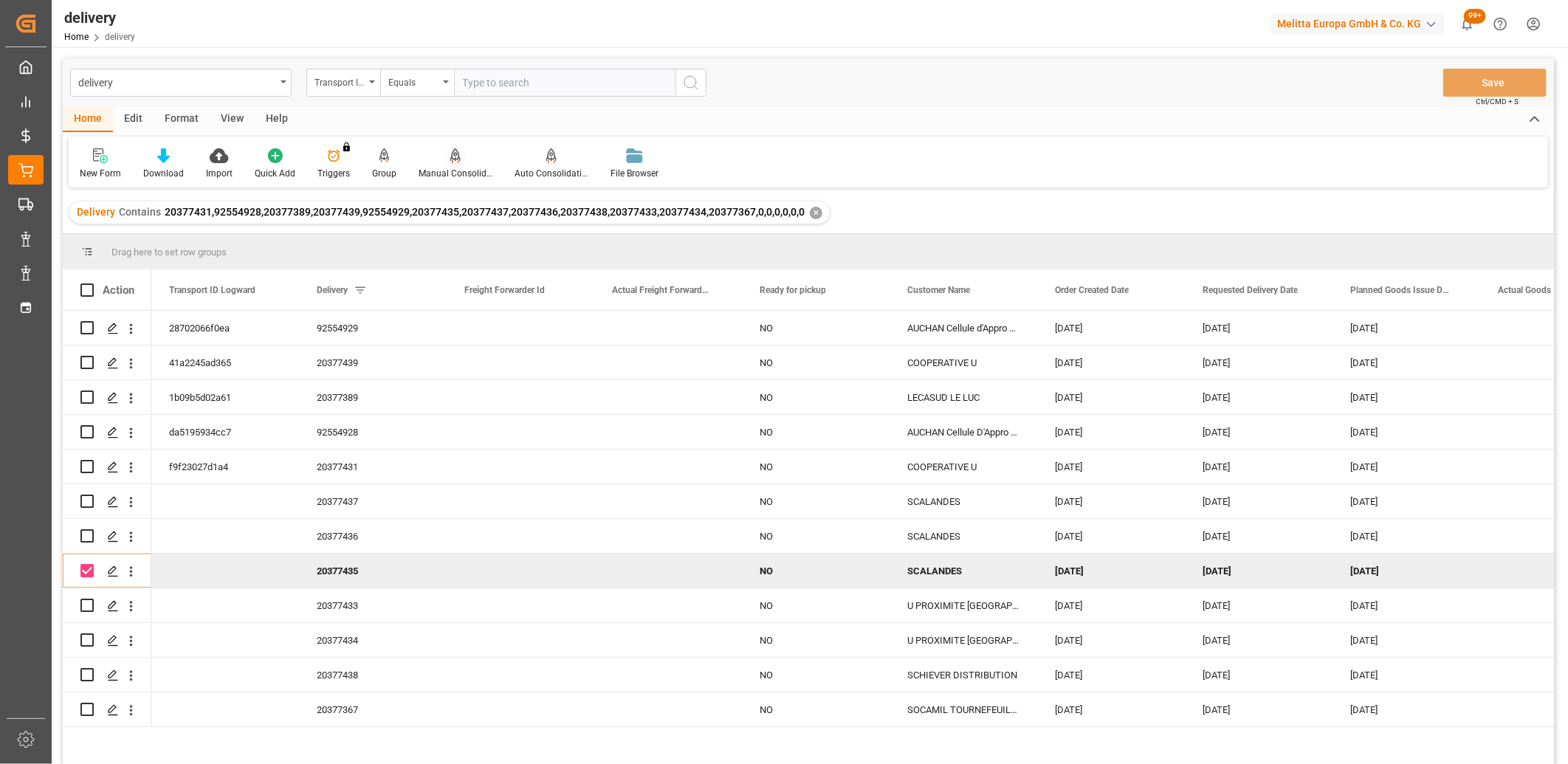
click at [453, 163] on div "Manual Consolidation" at bounding box center [455, 164] width 96 height 33
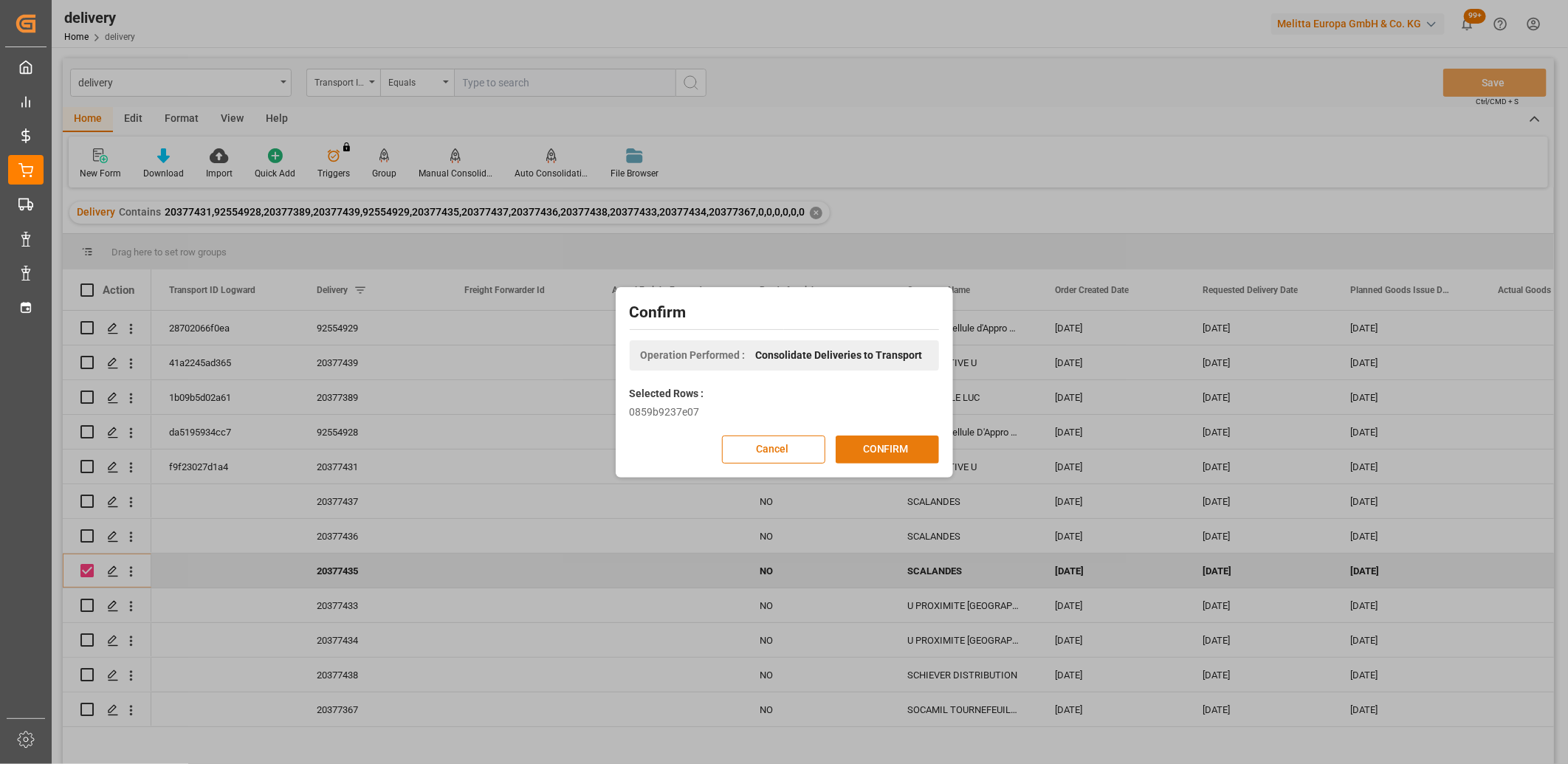
click at [855, 451] on button "CONFIRM" at bounding box center [886, 449] width 103 height 28
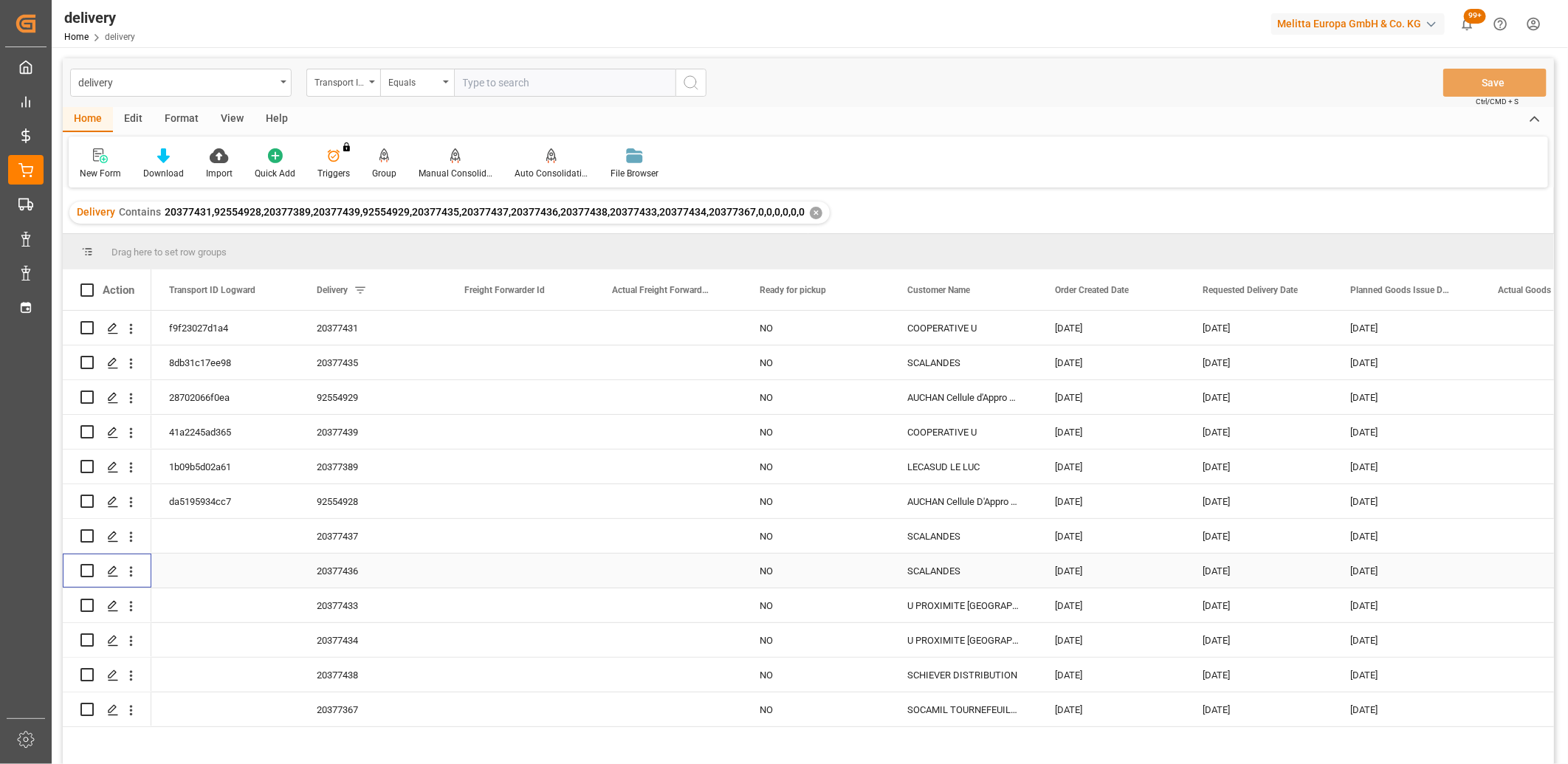
click at [88, 574] on input "Press Space to toggle row selection (unchecked)" at bounding box center [87, 570] width 14 height 14
checkbox input "true"
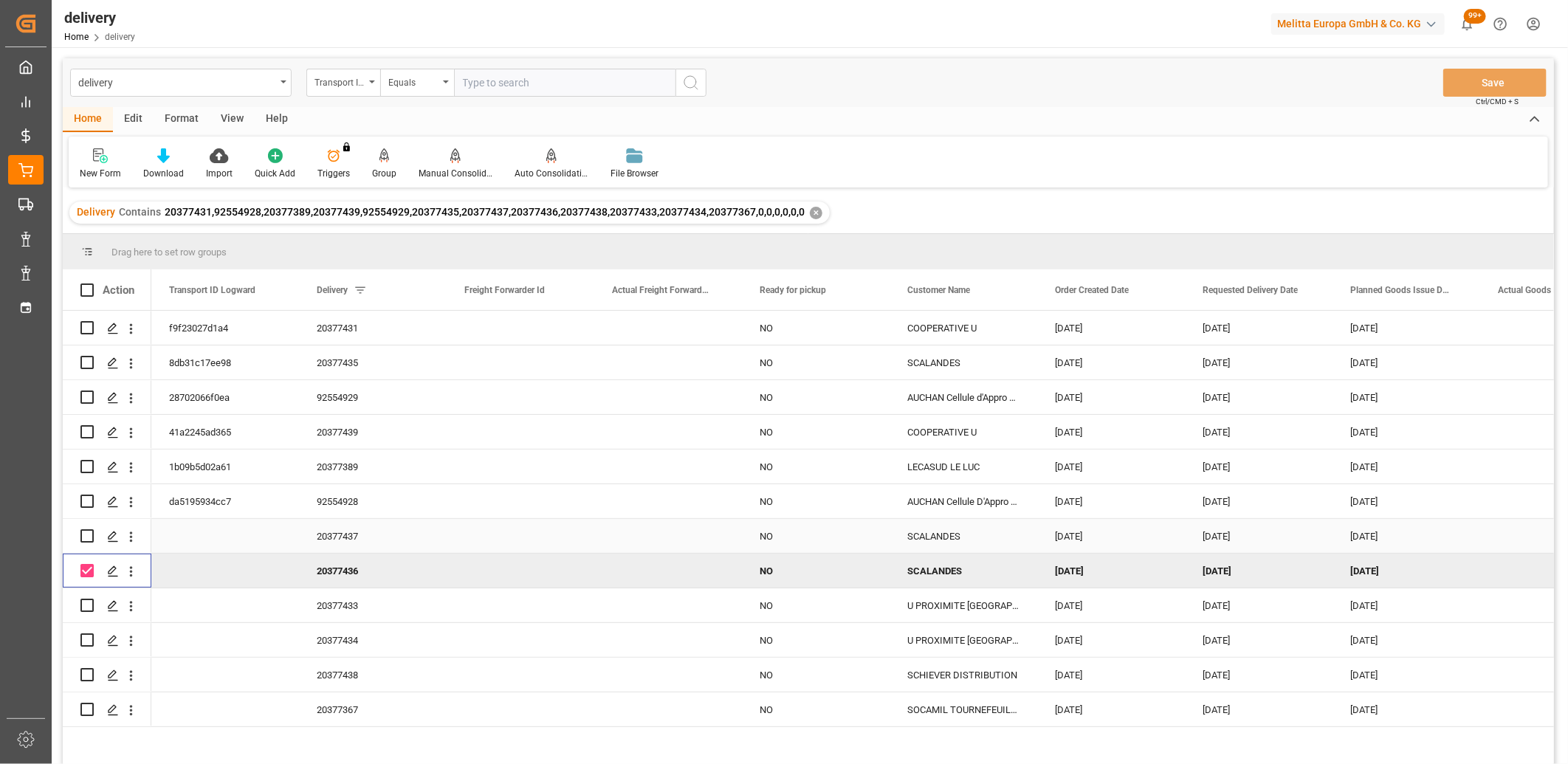
click at [87, 533] on input "Press Space to toggle row selection (unchecked)" at bounding box center [87, 535] width 14 height 14
checkbox input "true"
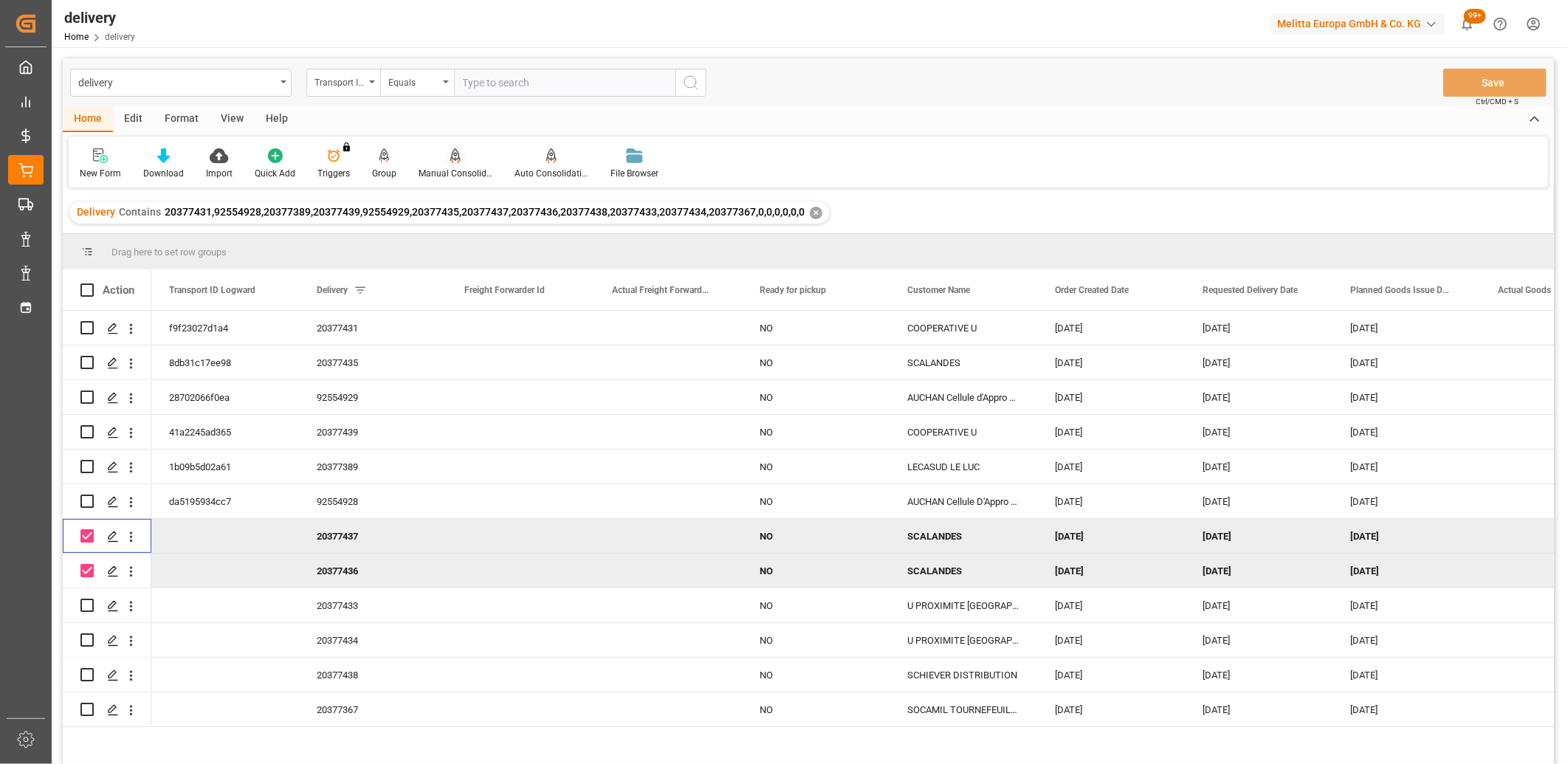
click at [446, 159] on div at bounding box center [456, 155] width 74 height 15
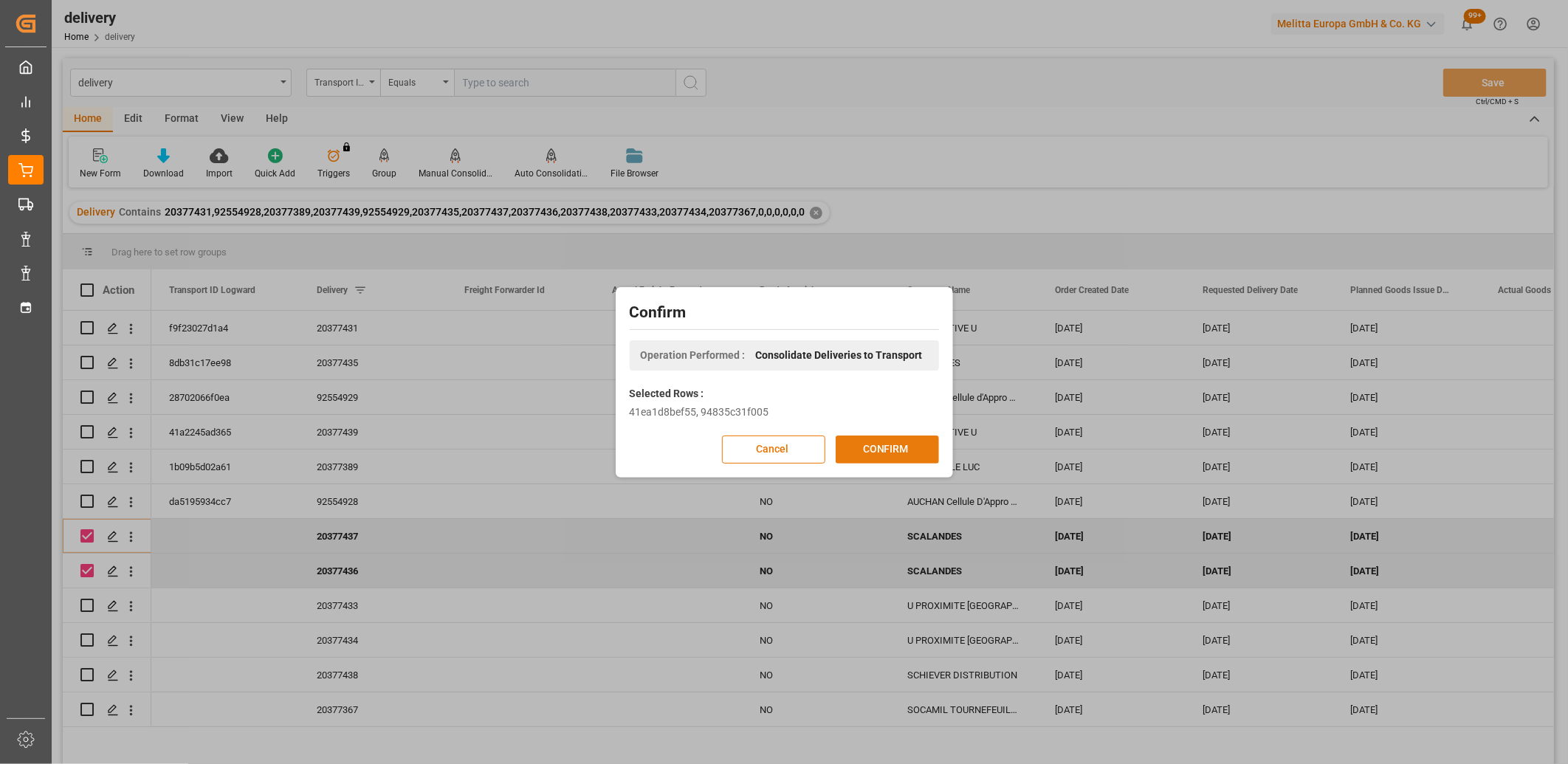
click at [843, 441] on button "CONFIRM" at bounding box center [886, 449] width 103 height 28
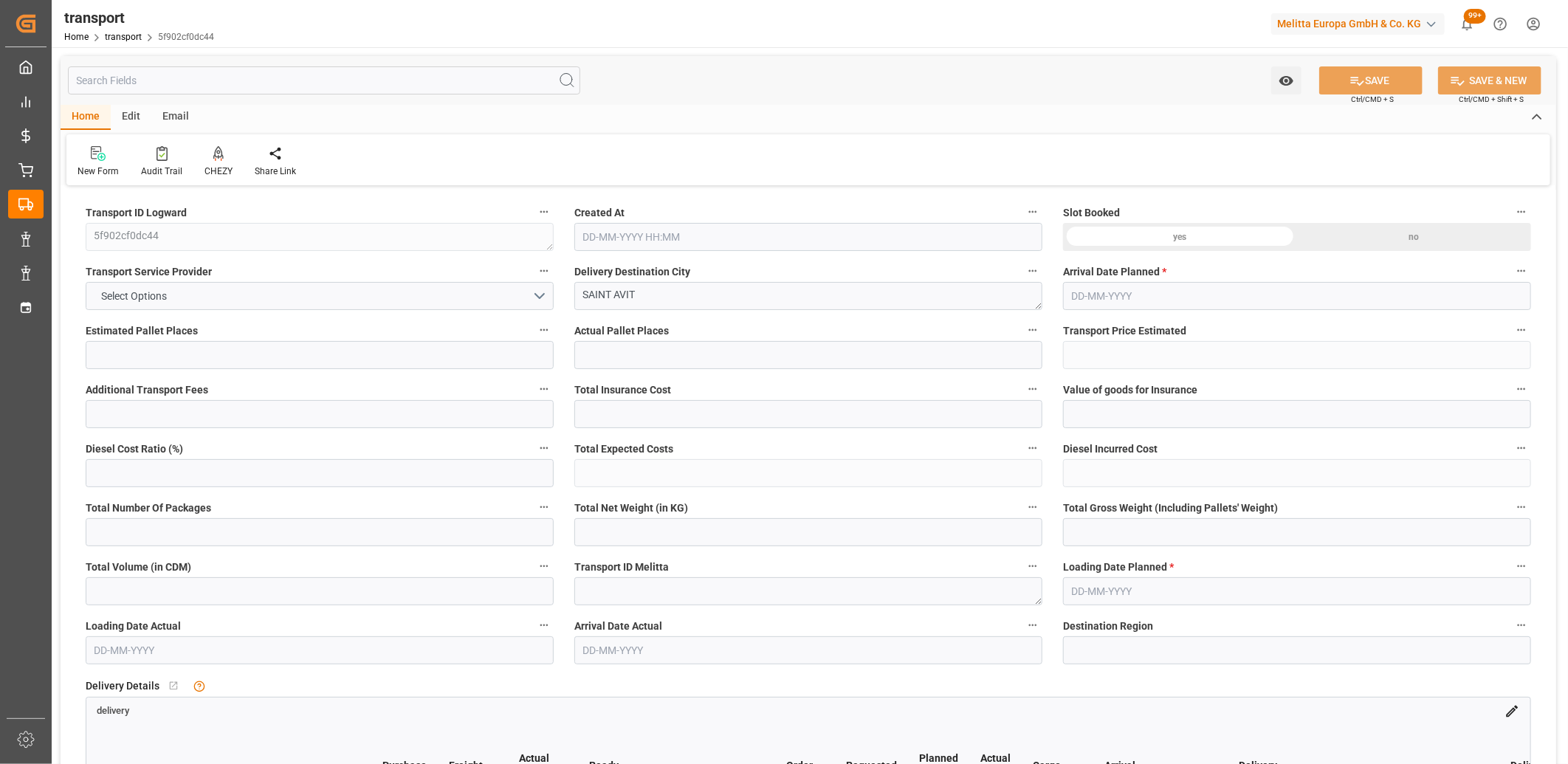
type input "10"
type input "568.88"
type input "0"
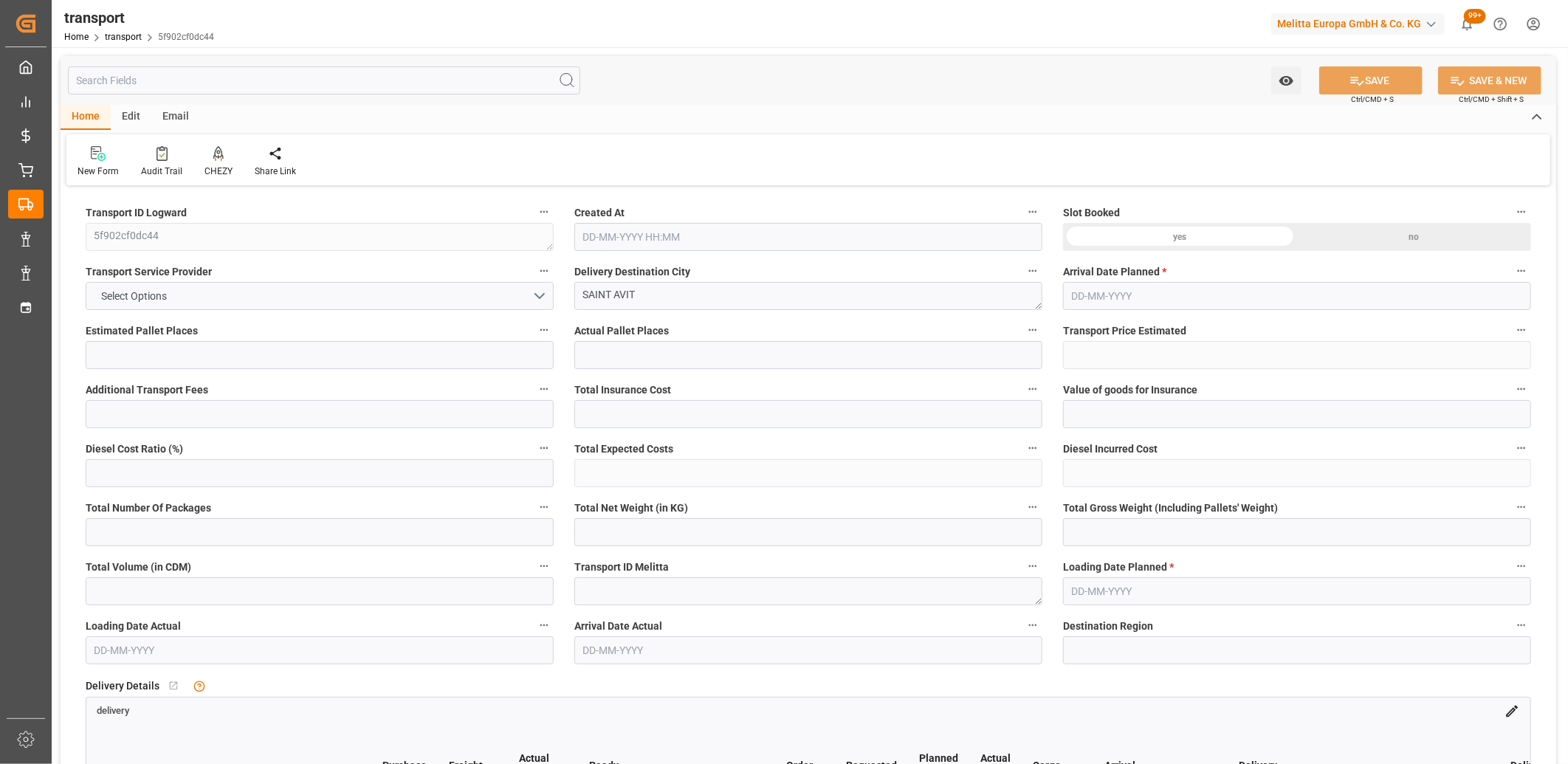
type input "568.88"
type input "0"
type input "1357.573"
type input "2702.347"
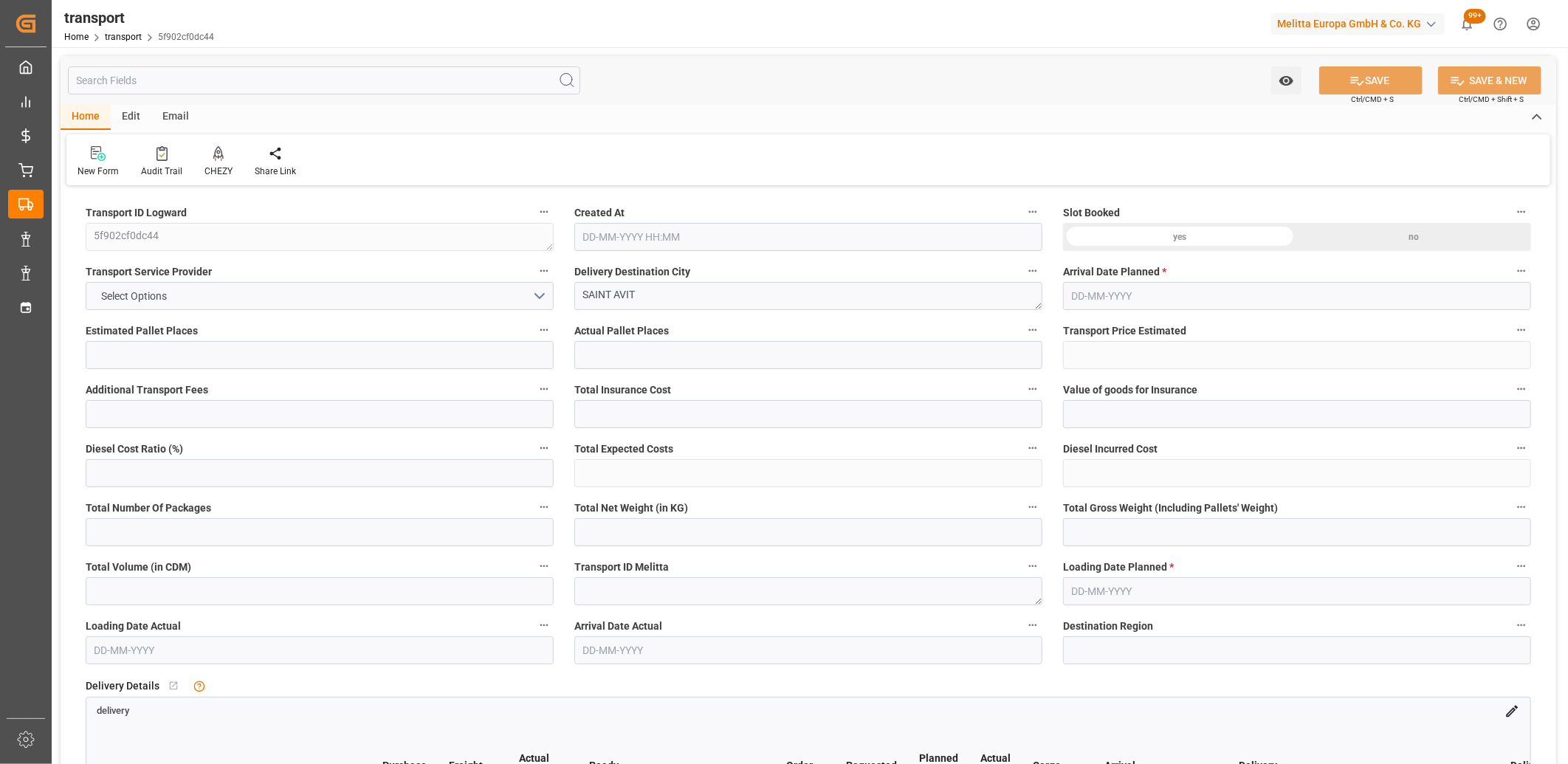
type input "5666.176"
type input "40"
type input "0"
type input "532"
type input "48"
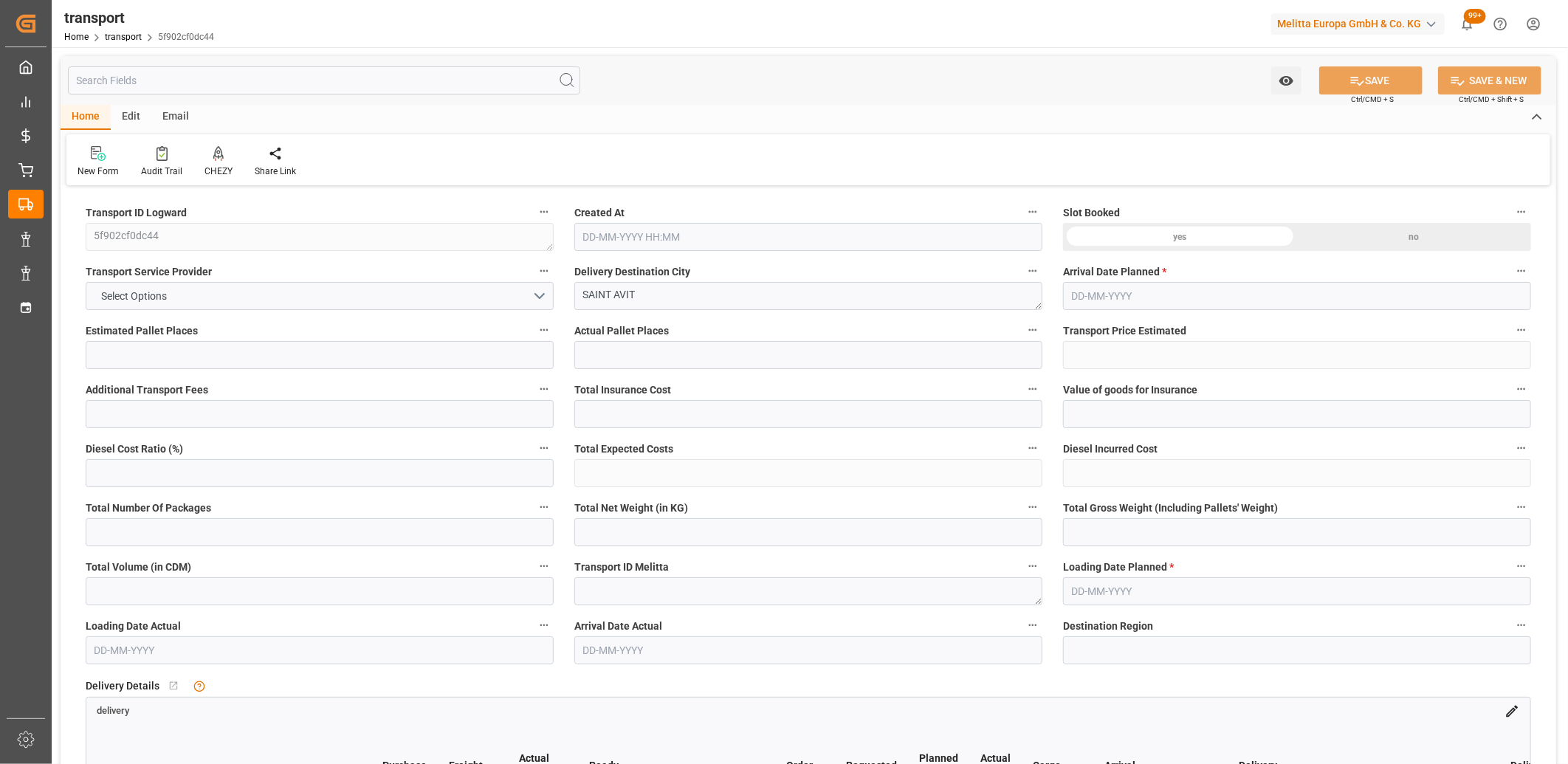
type input "101"
type input "1598.347"
type input "0"
type input "4710.8598"
type input "0"
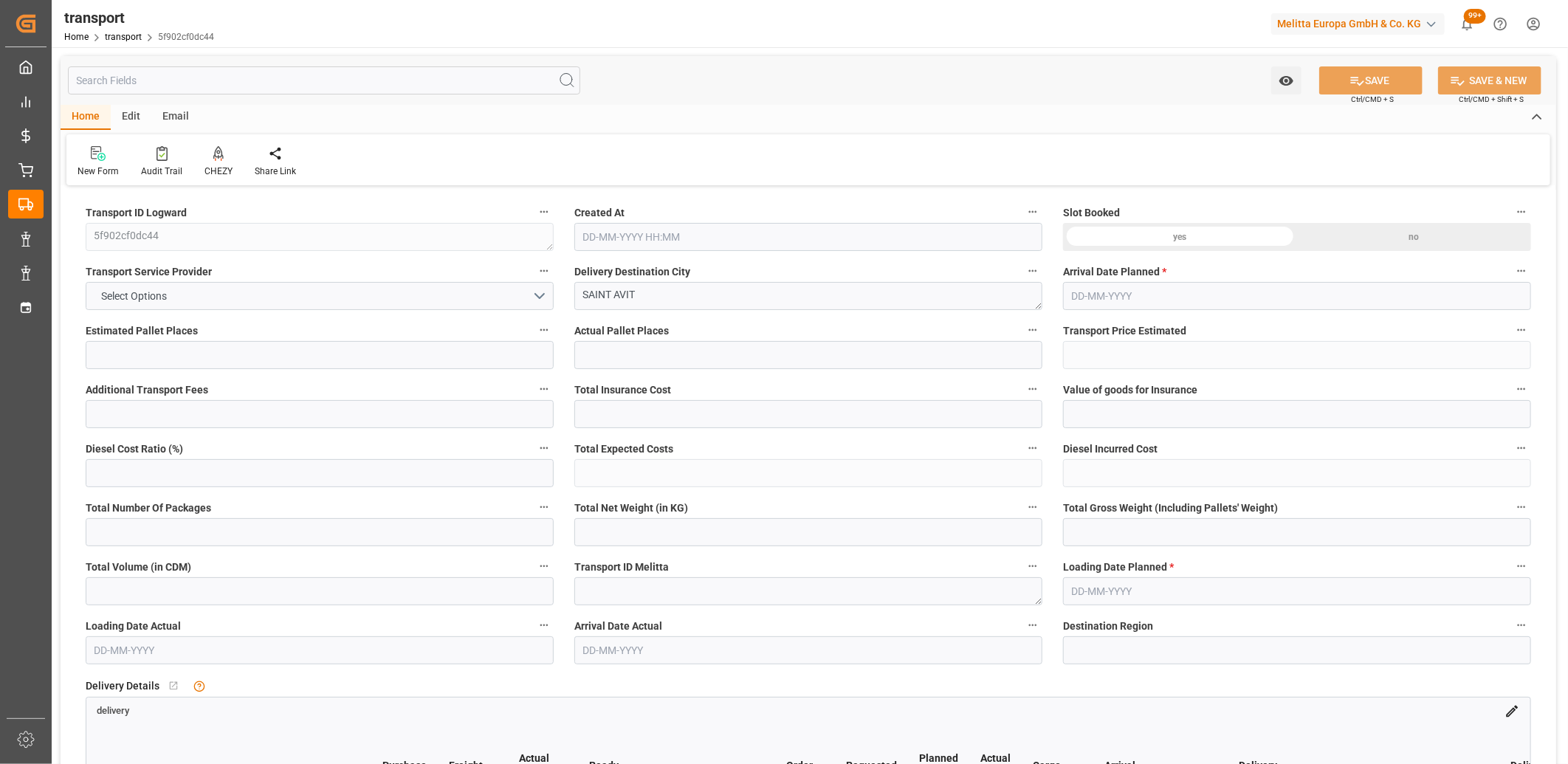
type input "0"
type input "21"
type input "35"
type input "[DATE] 11:25"
type input "[DATE]"
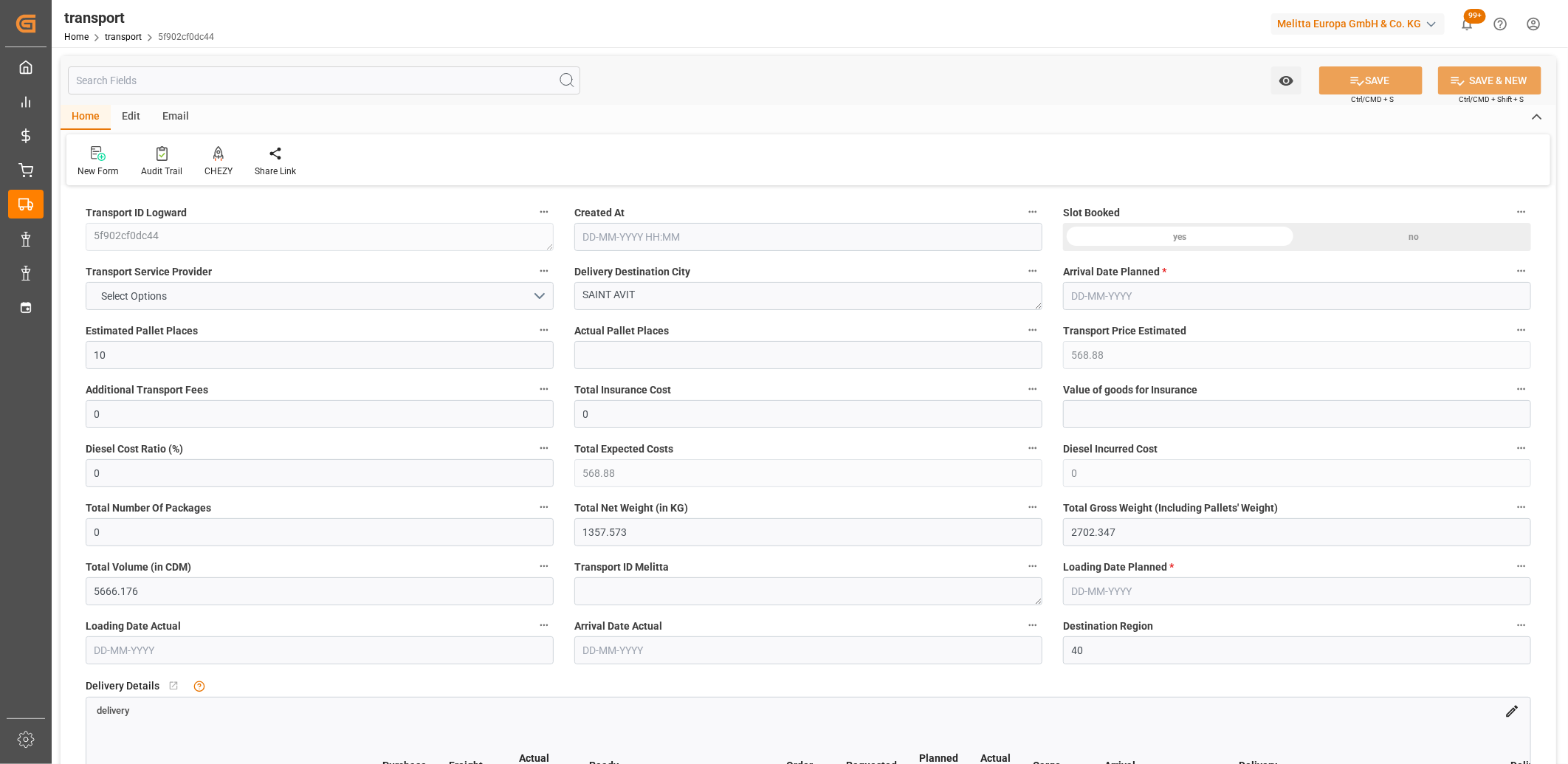
type input "05-09-2025"
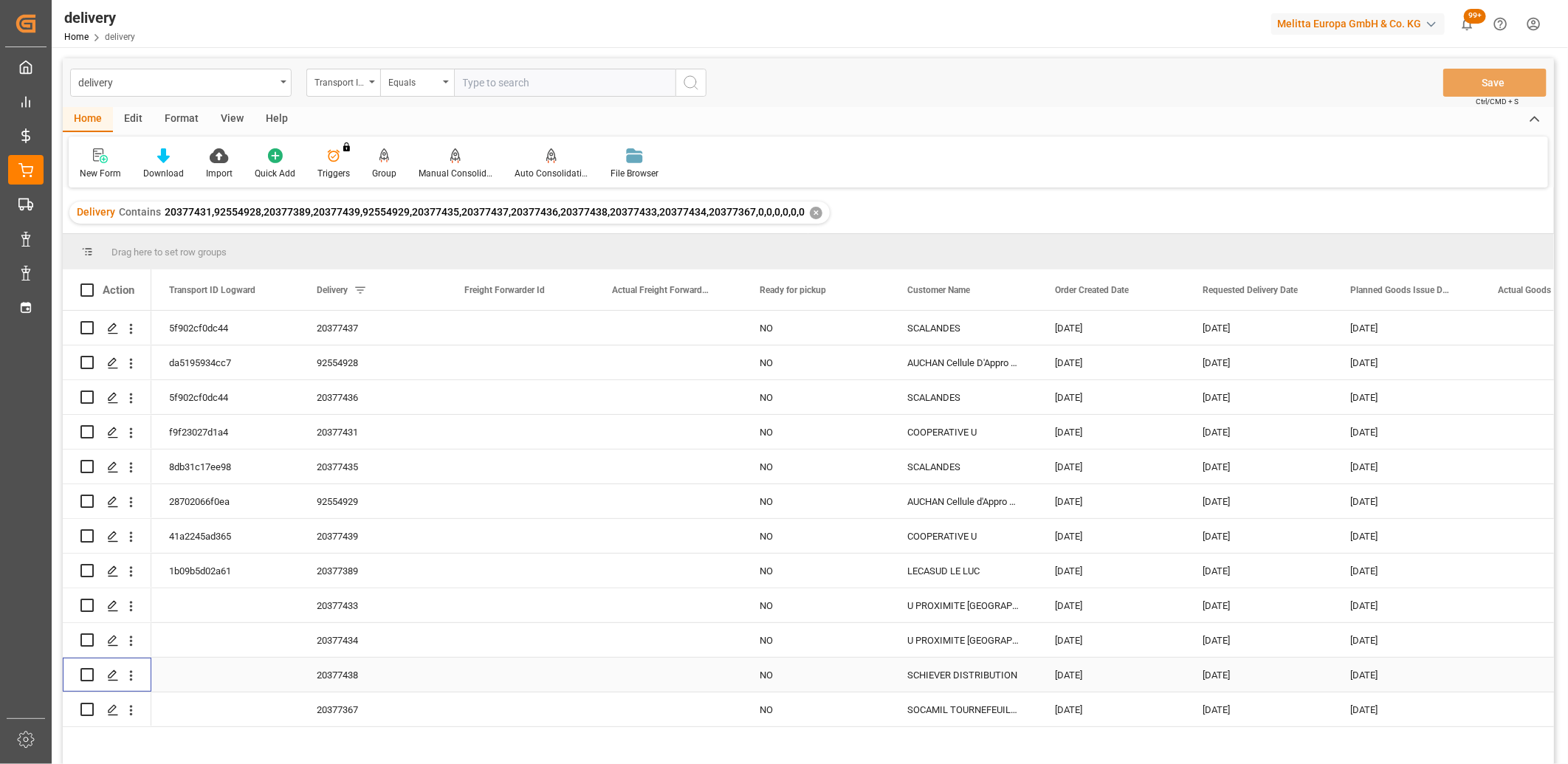
click at [91, 676] on input "Press Space to toggle row selection (unchecked)" at bounding box center [87, 674] width 14 height 14
checkbox input "true"
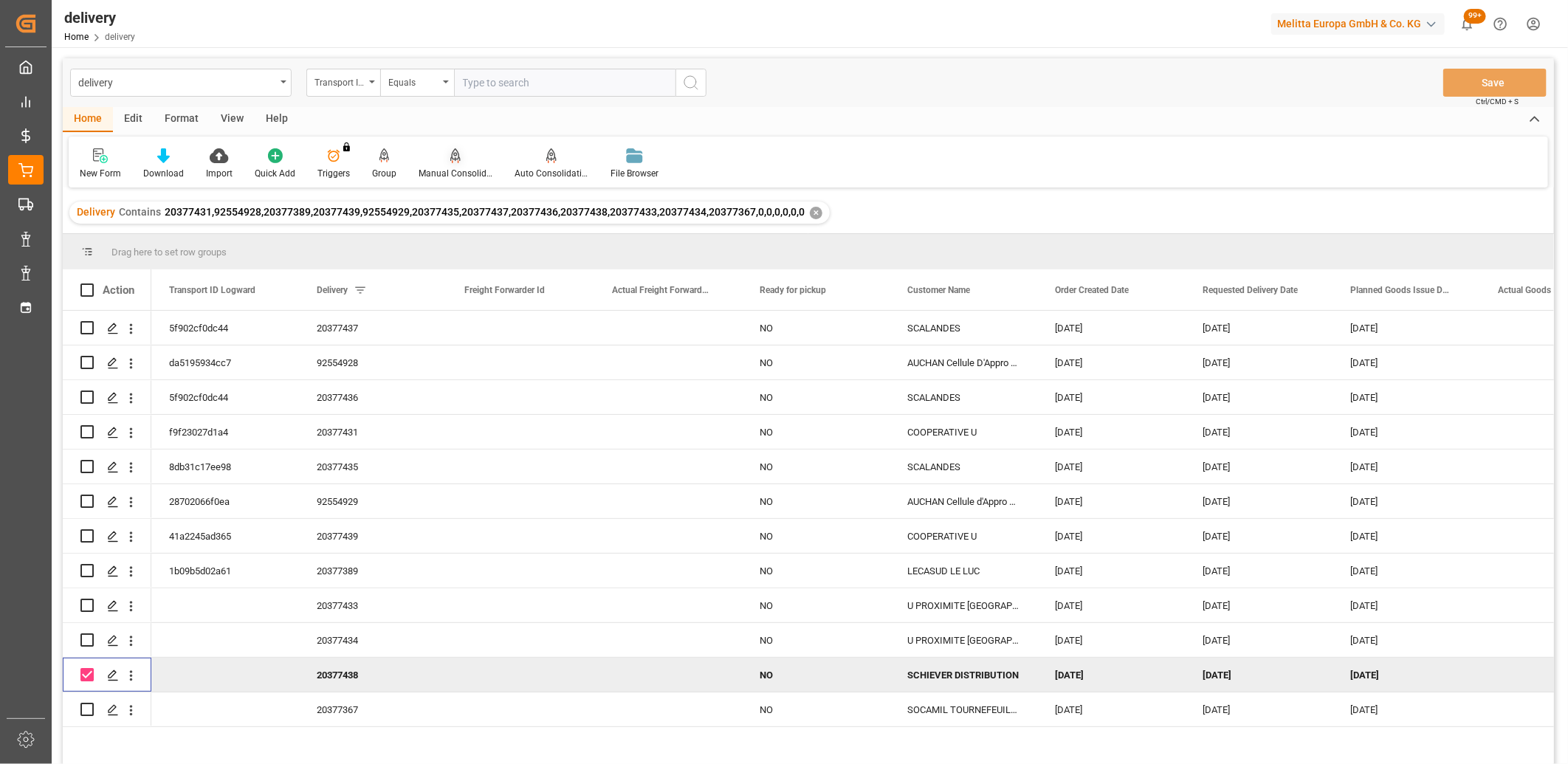
click at [456, 162] on icon at bounding box center [455, 156] width 10 height 15
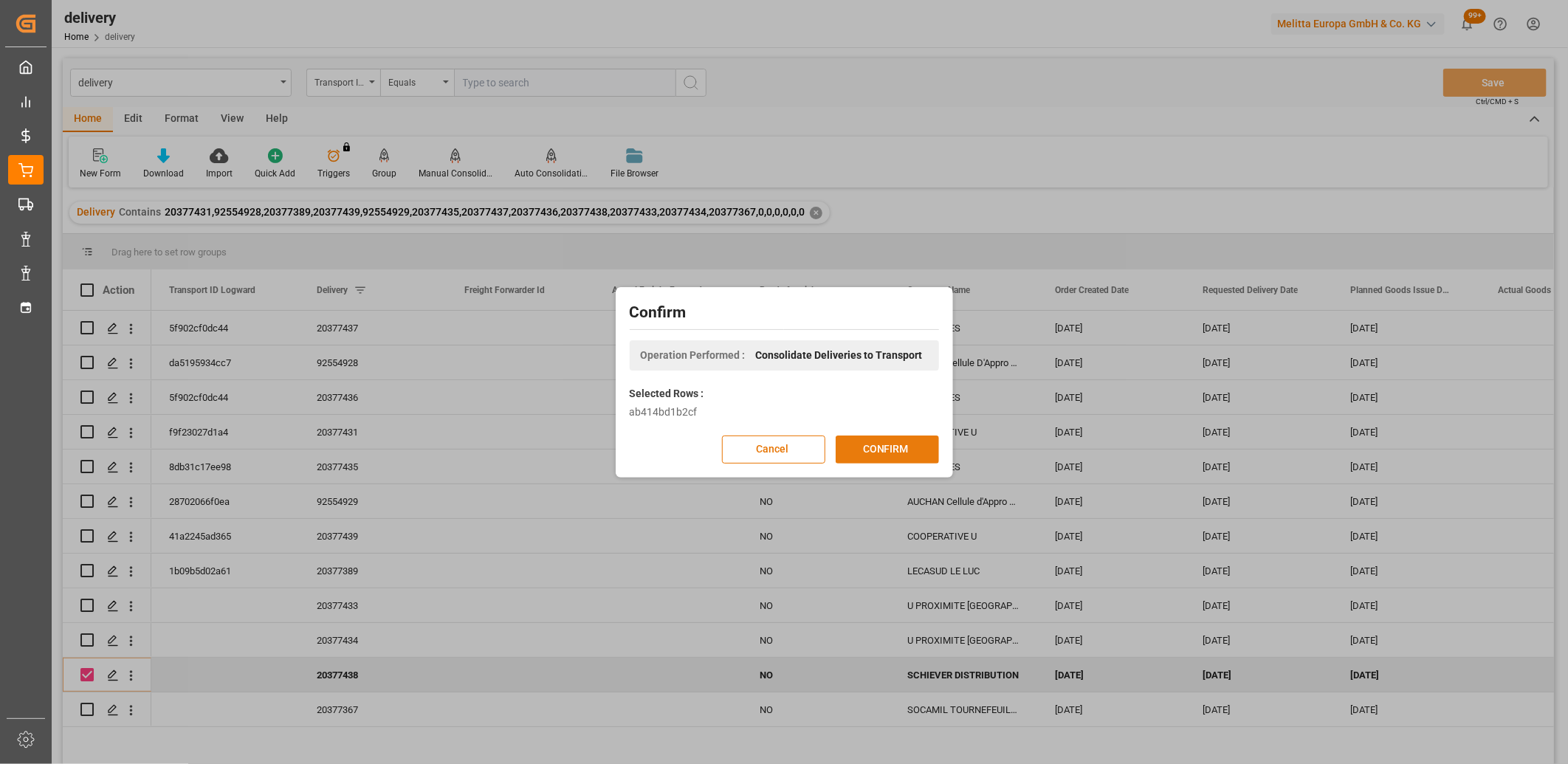
click at [879, 450] on button "CONFIRM" at bounding box center [886, 449] width 103 height 28
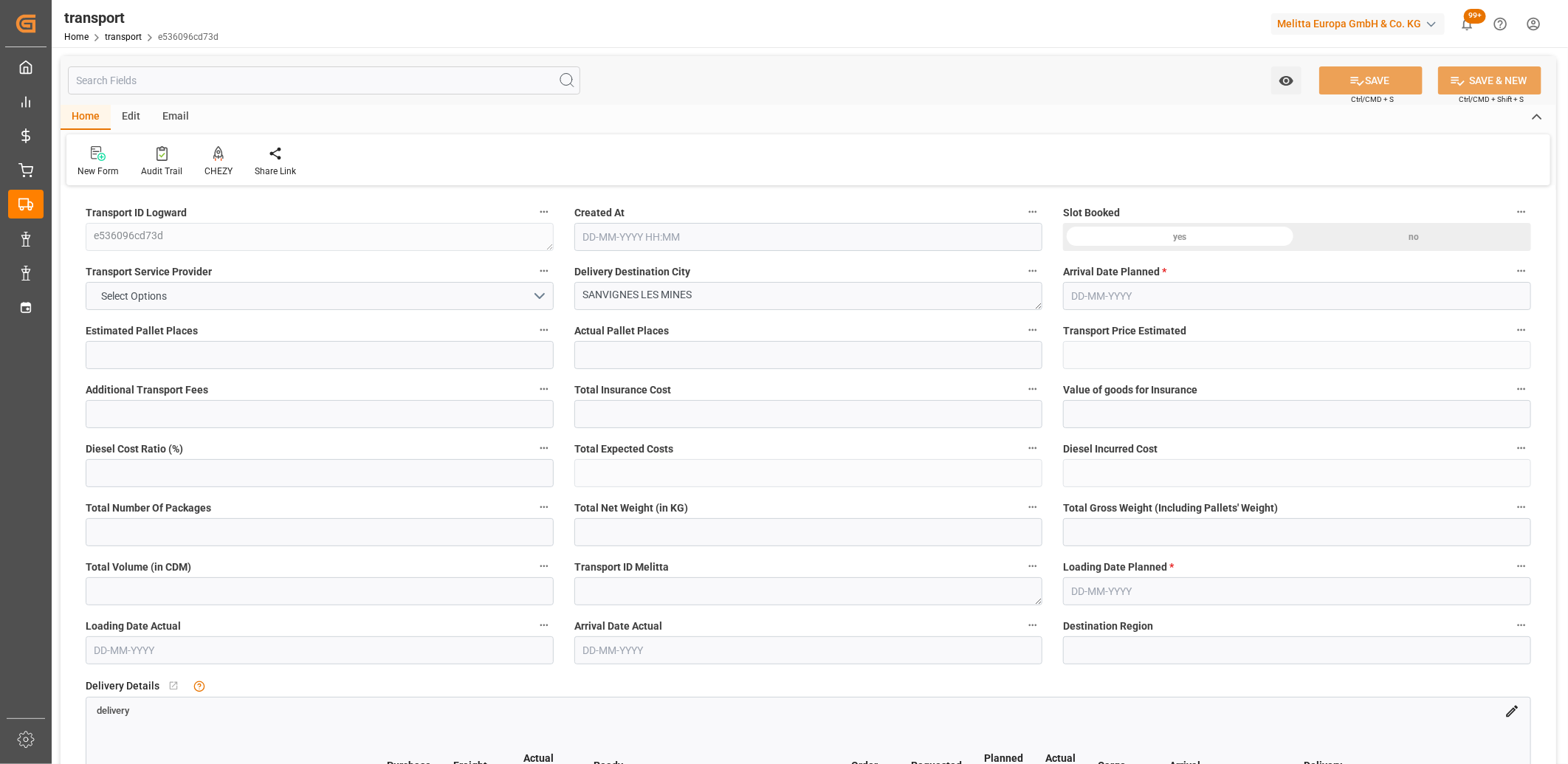
type input "3"
type input "186.31"
type input "0"
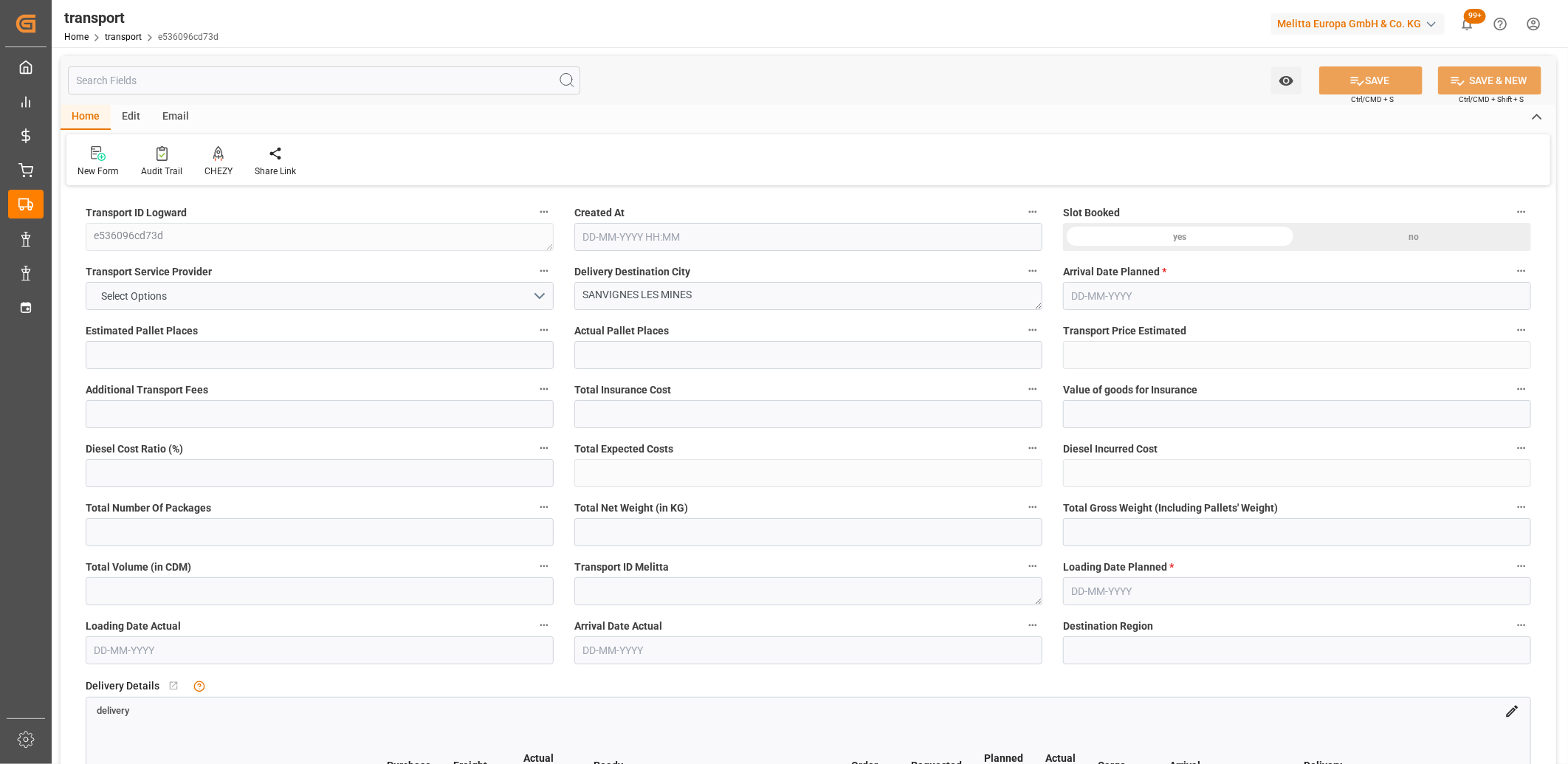
type input "186.31"
type input "0"
type input "1128.624"
type input "1357.776"
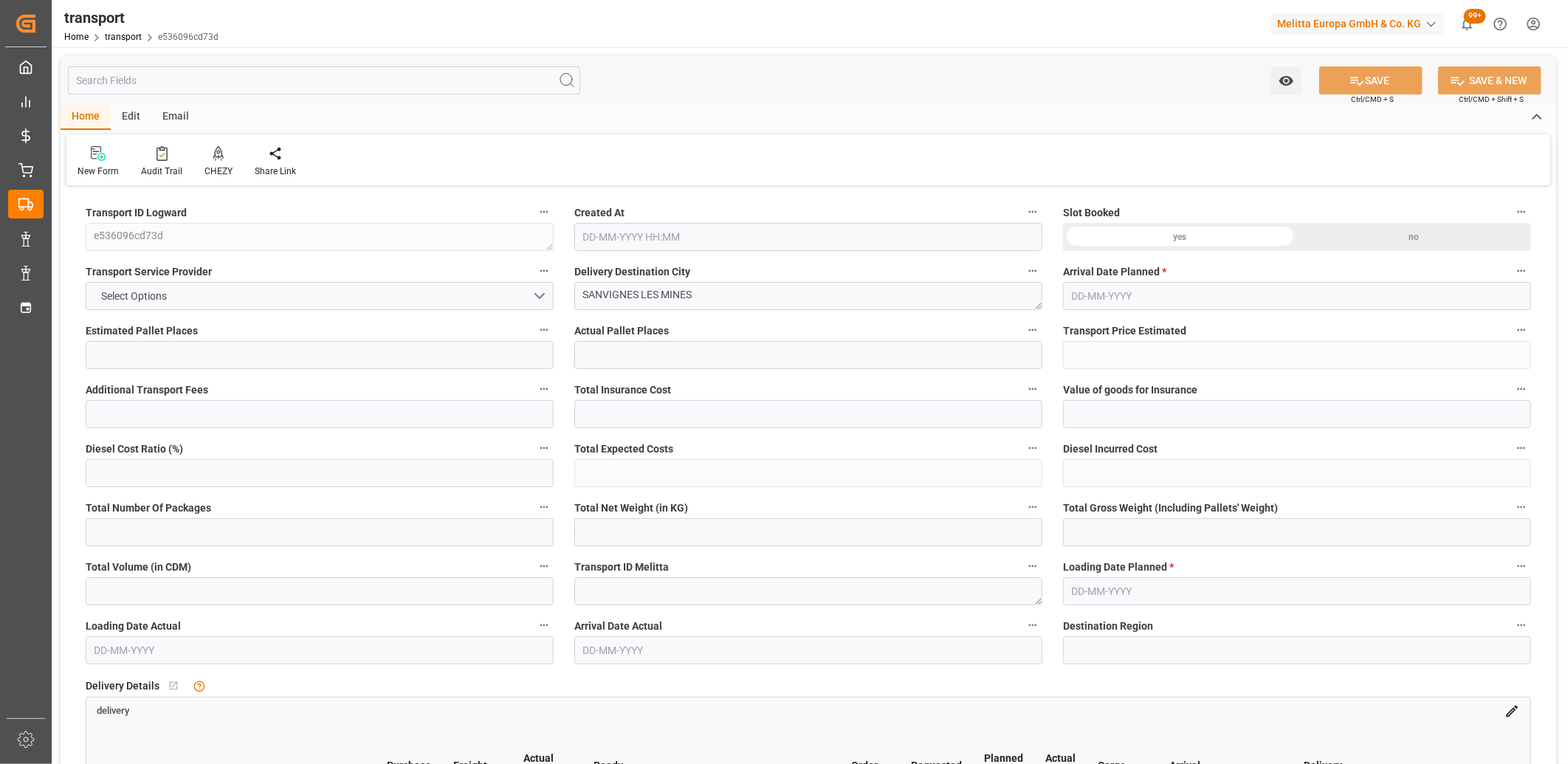
type input "3075.144"
type input "71"
type input "2"
type input "189"
type input "4"
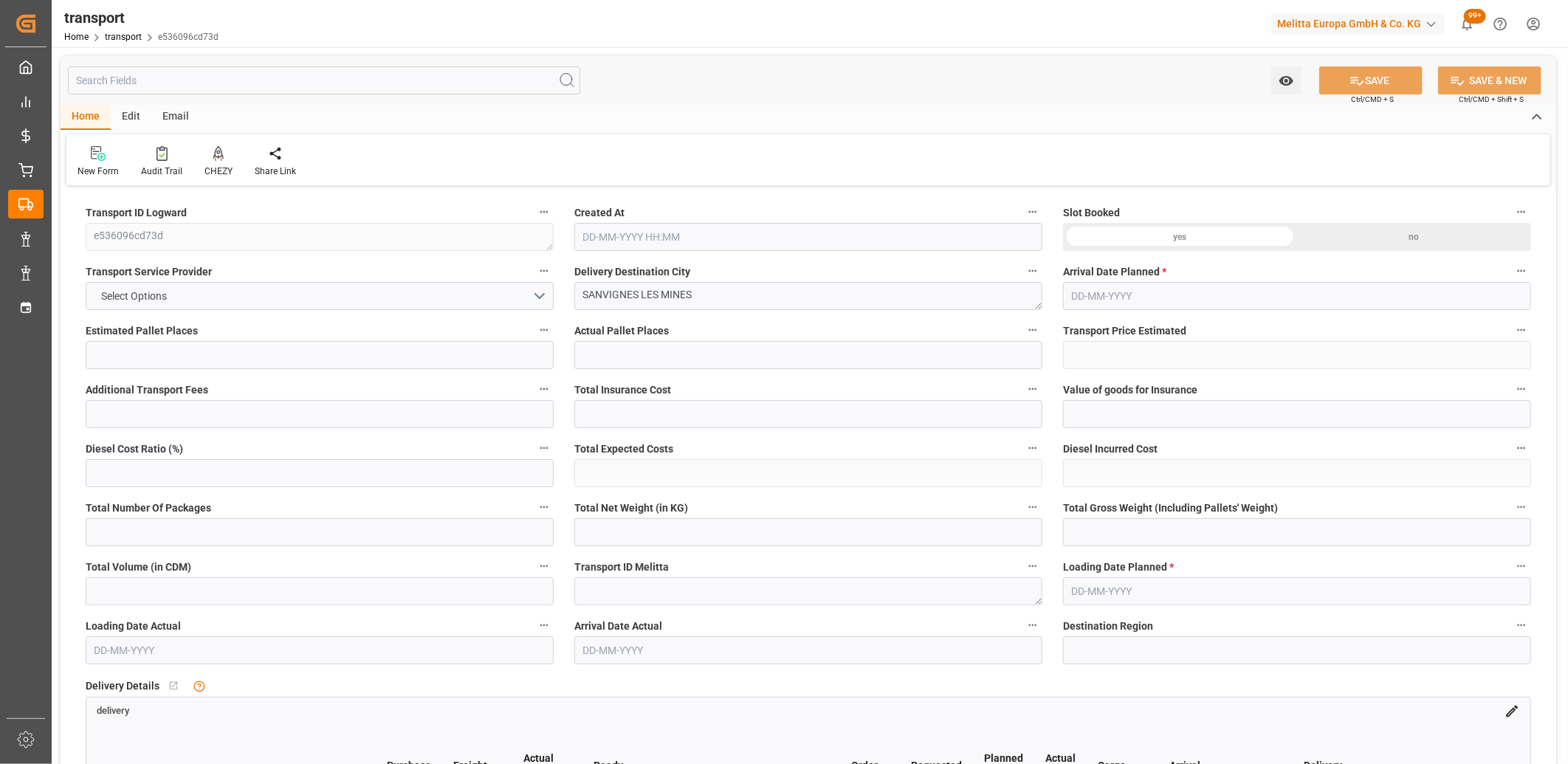
type input "101"
type input "1251.504"
type input "0"
type input "4710.8598"
type input "0"
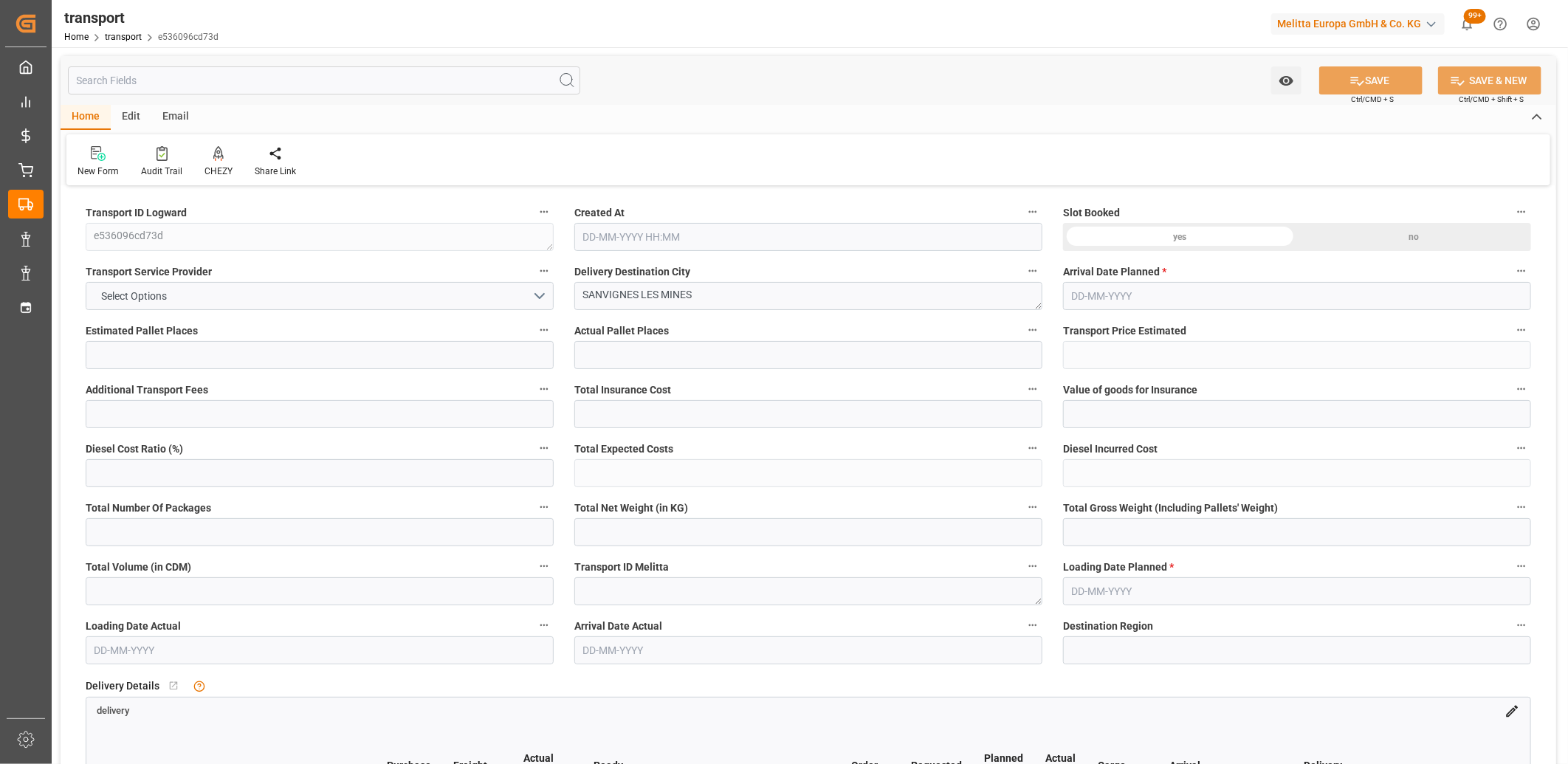
type input "0"
type input "21"
type input "35"
type input "[DATE] 11:25"
type input "[DATE]"
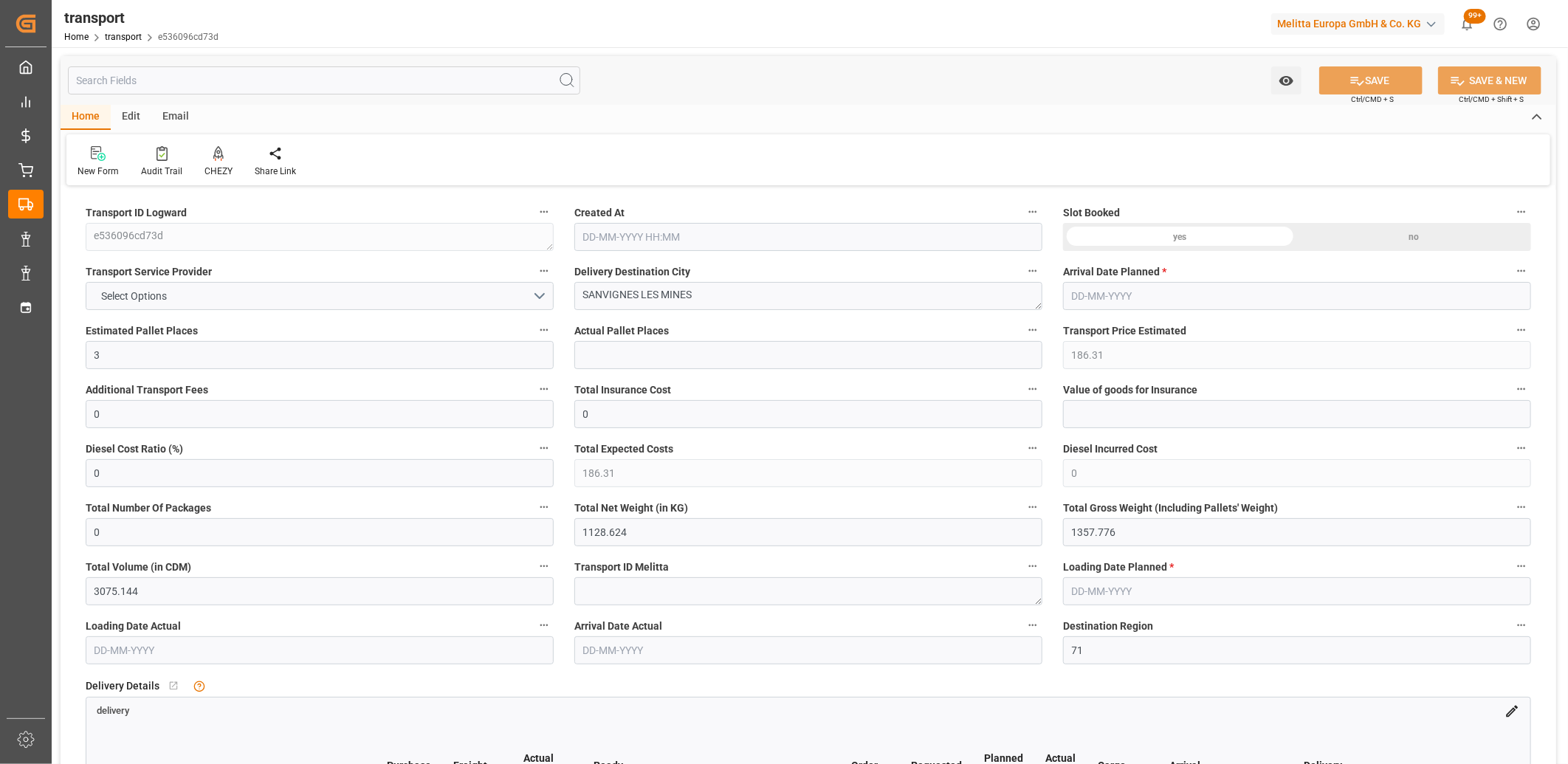
type input "08-09-2025"
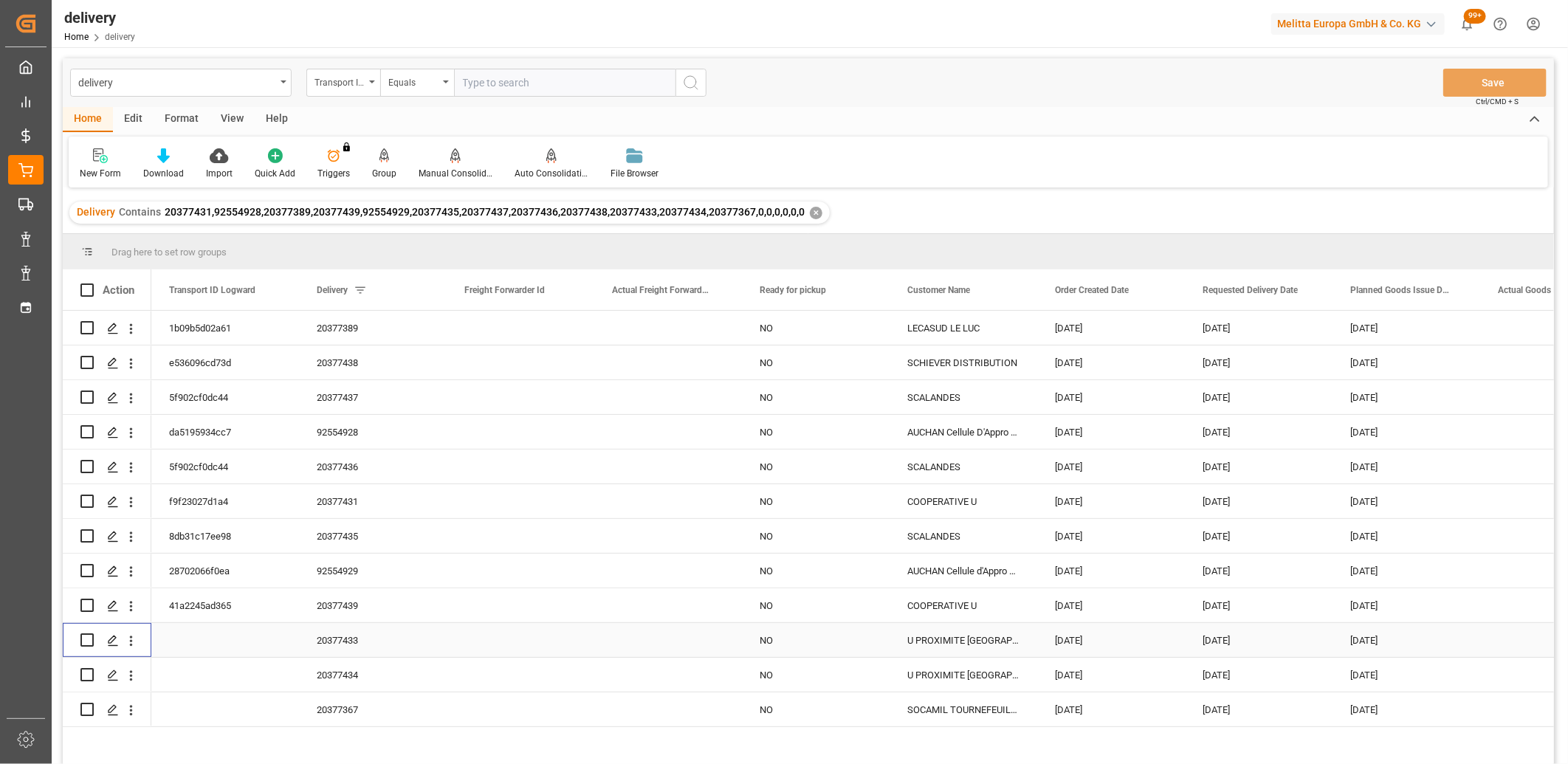
click at [86, 637] on input "Press Space to toggle row selection (unchecked)" at bounding box center [87, 639] width 14 height 14
checkbox input "true"
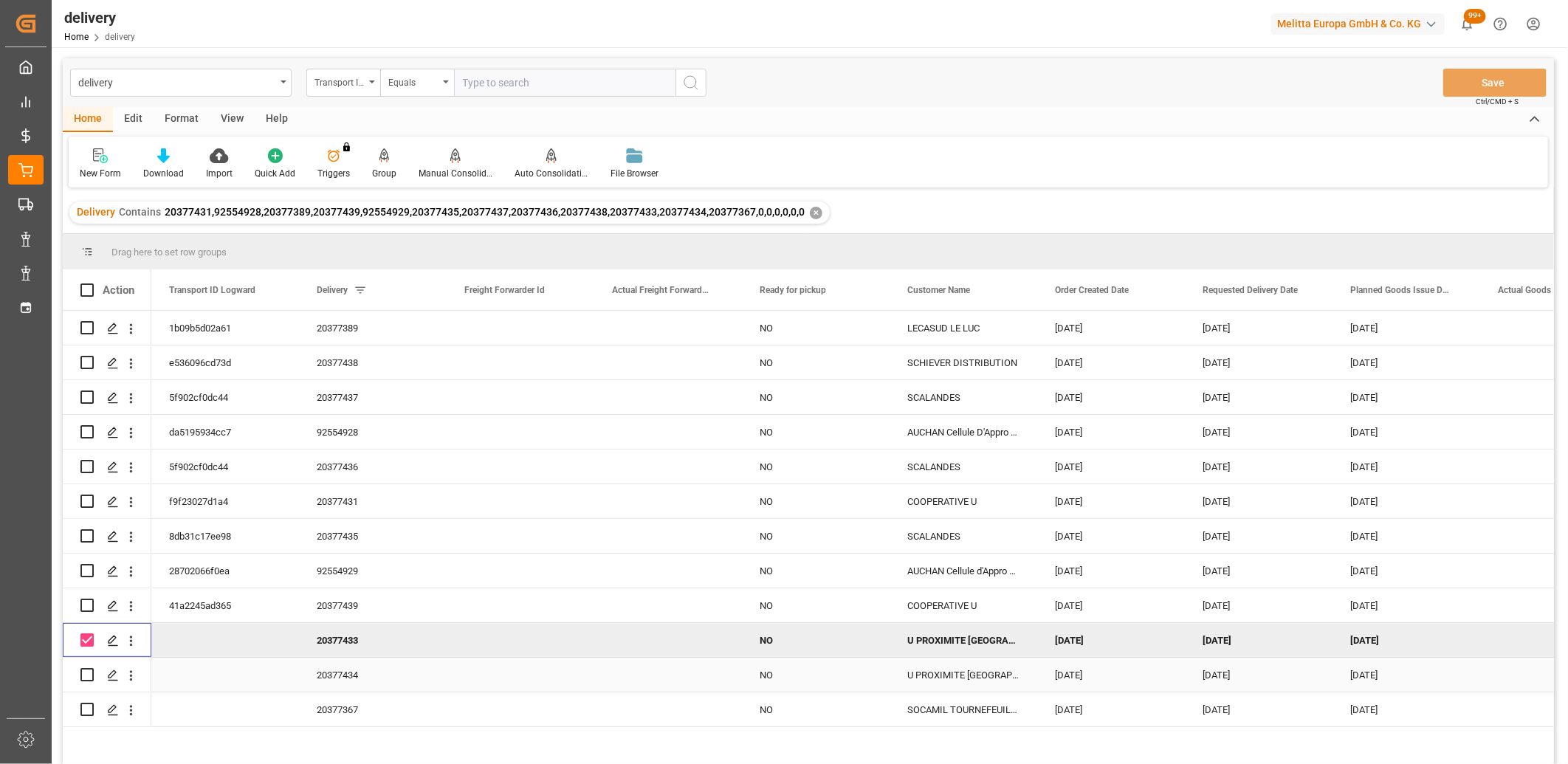
click at [87, 671] on input "Press Space to toggle row selection (unchecked)" at bounding box center [87, 674] width 14 height 14
checkbox input "true"
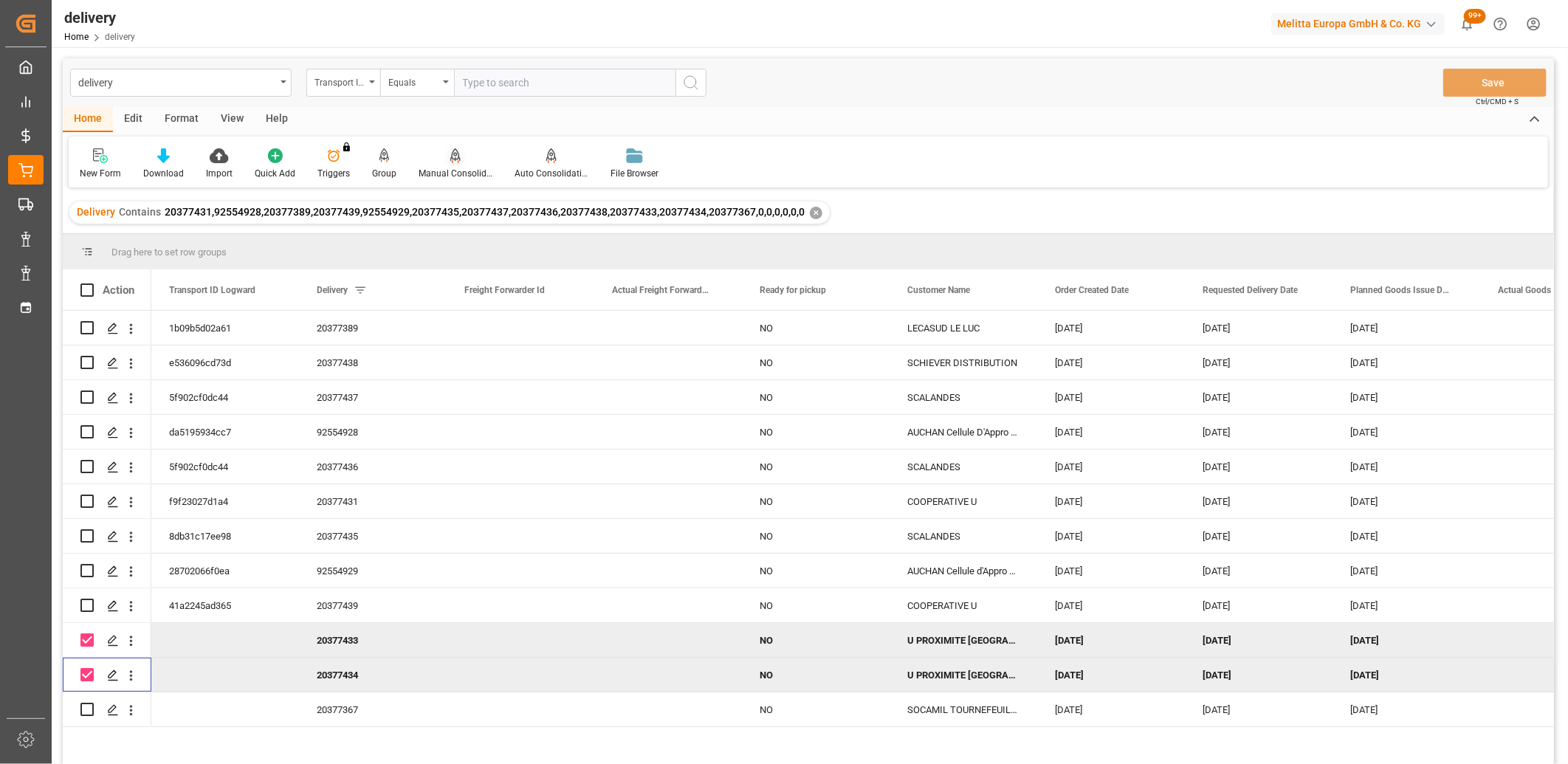
click at [454, 166] on div "Manual Consolidation" at bounding box center [455, 164] width 96 height 33
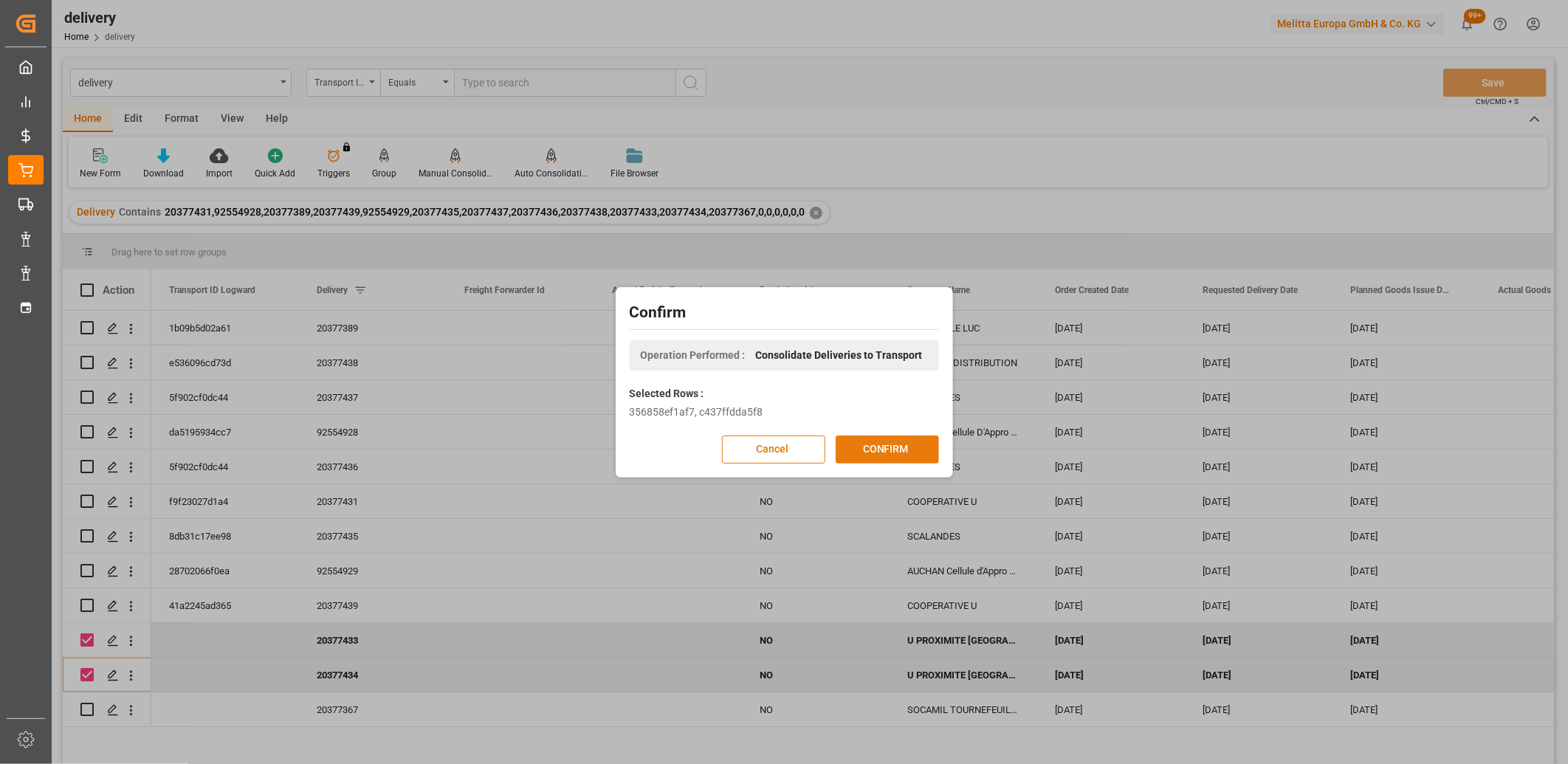
click at [870, 454] on button "CONFIRM" at bounding box center [886, 449] width 103 height 28
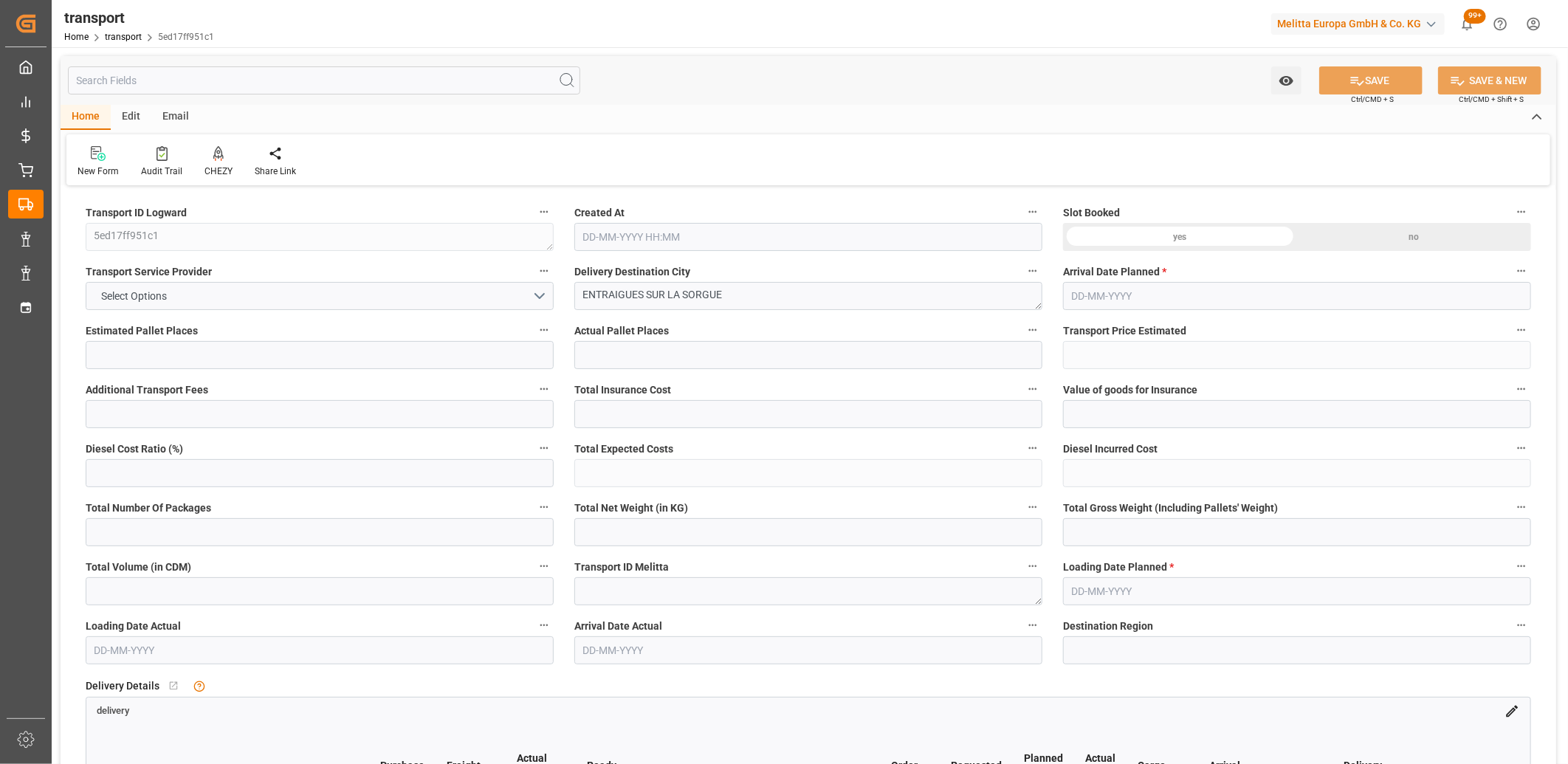
type input "8"
type input "398.45"
type input "0"
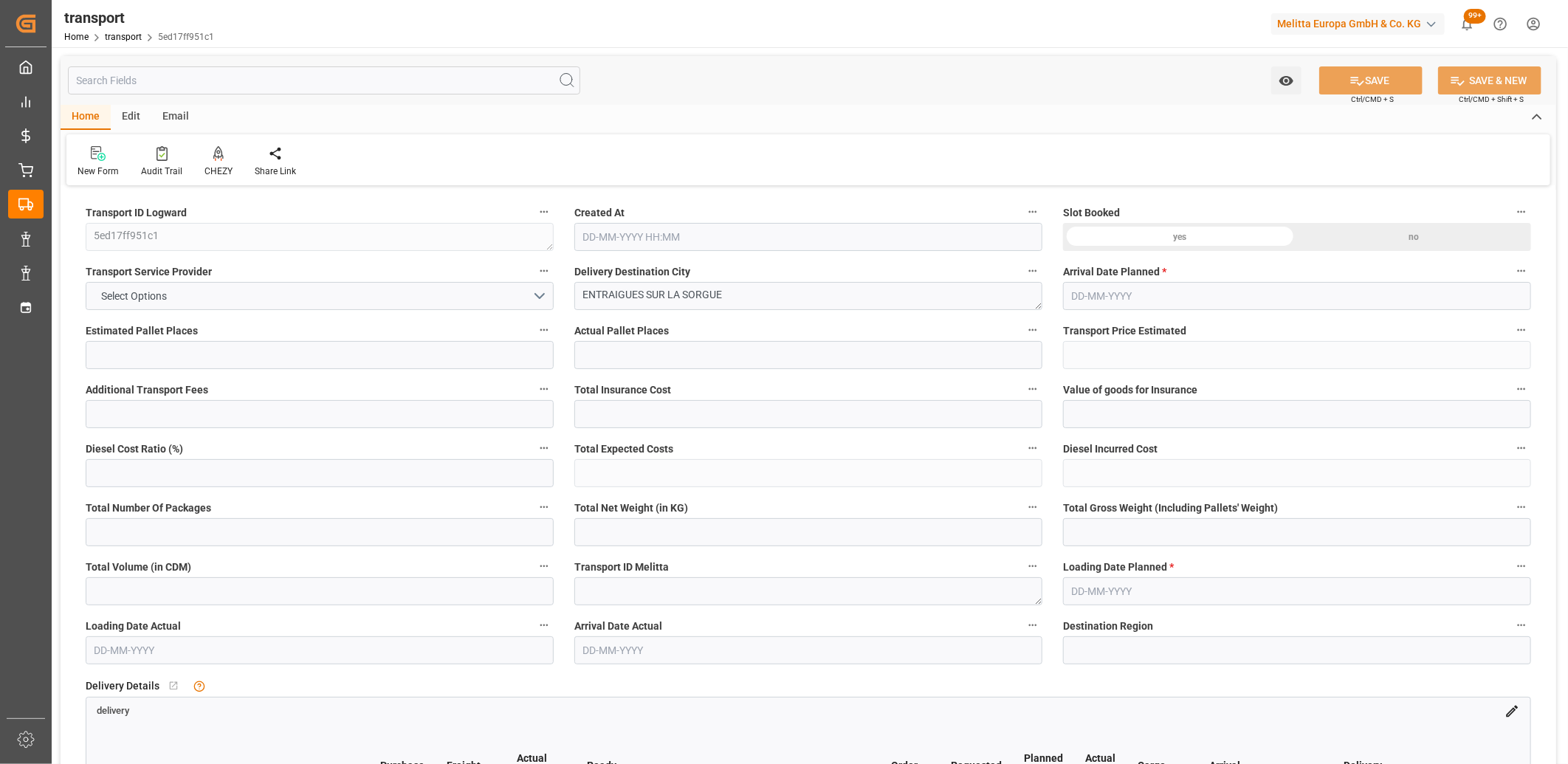
type input "384.9824"
type input "-13.4676"
type input "0"
type input "1712.484"
type input "2450.716"
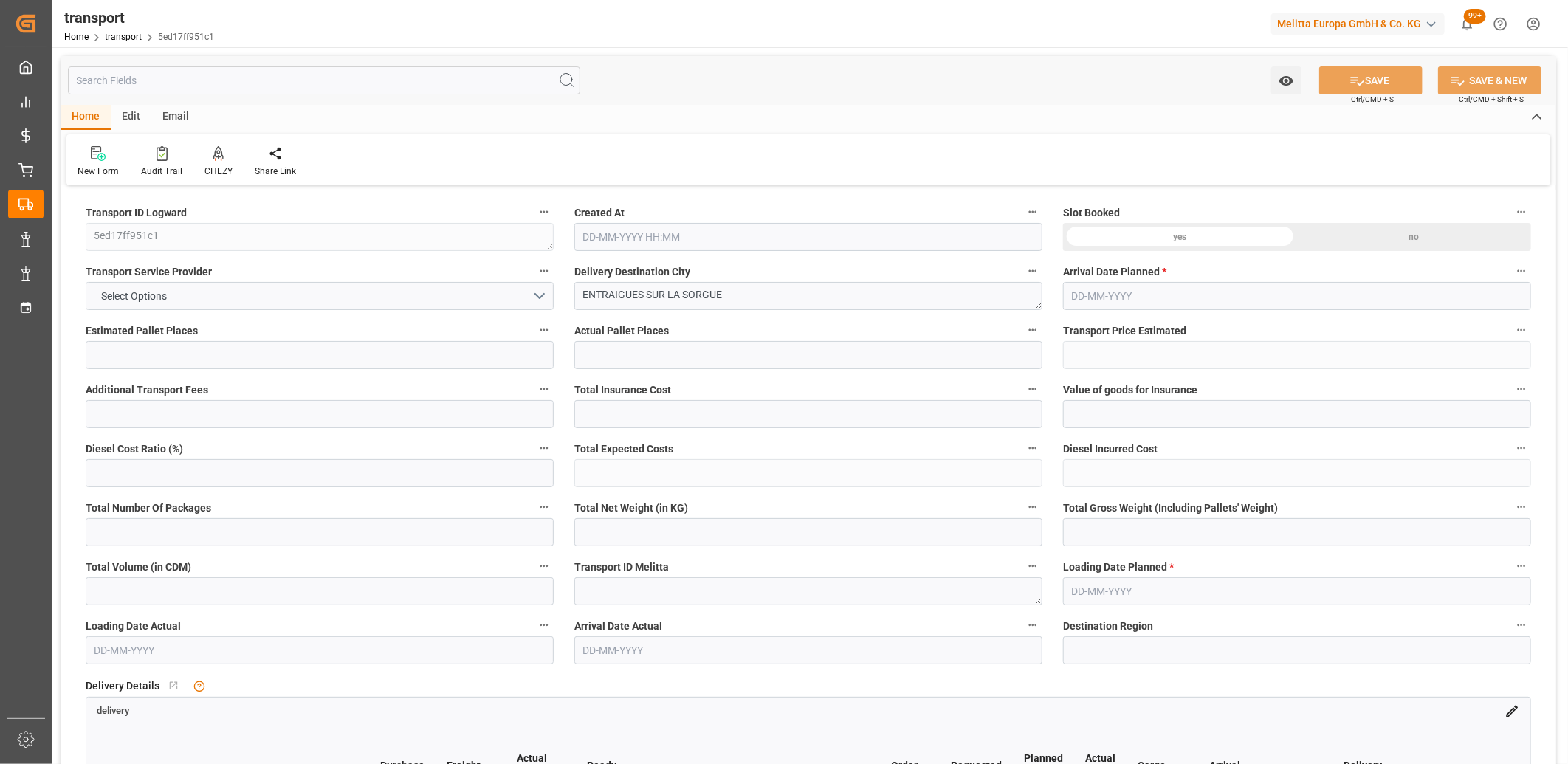
type input "7069.22"
type input "84"
type input "2"
type input "441"
type input "15"
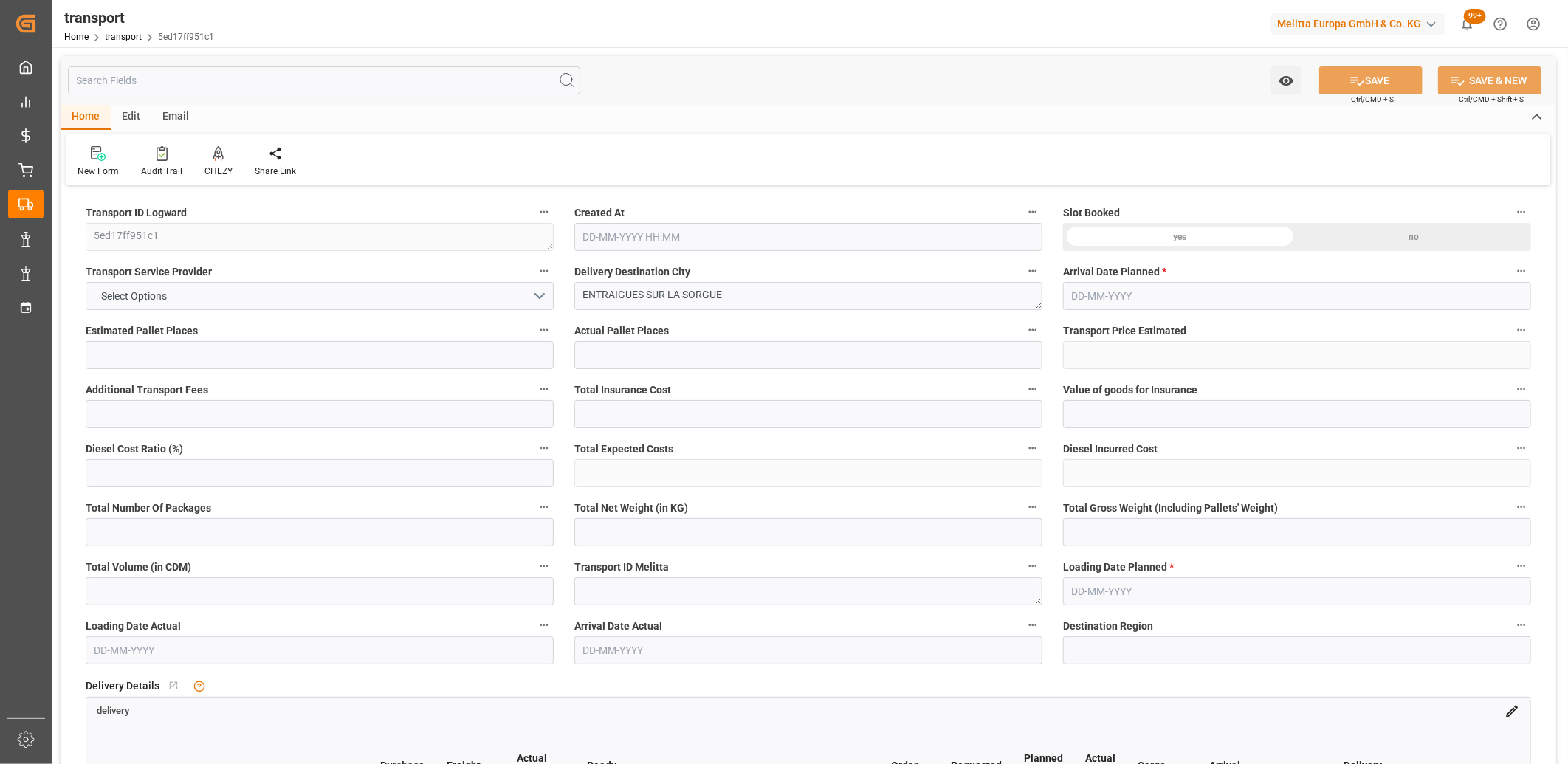
type input "101"
type input "2057.54"
type input "0"
type input "4710.8598"
type input "0"
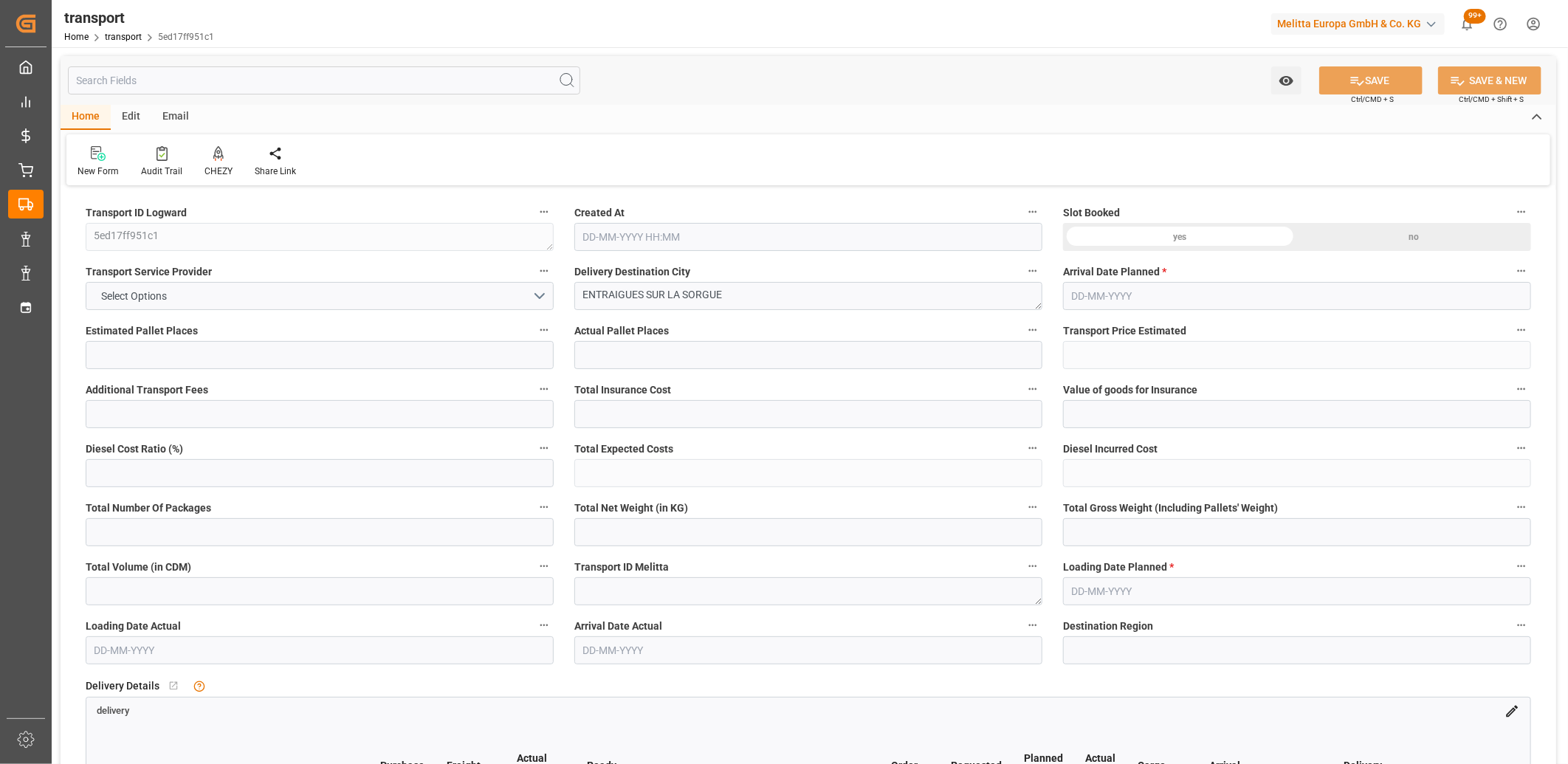
type input "0"
type input "21"
type input "35"
type input "03-09-2025 11:25"
type input "[DATE]"
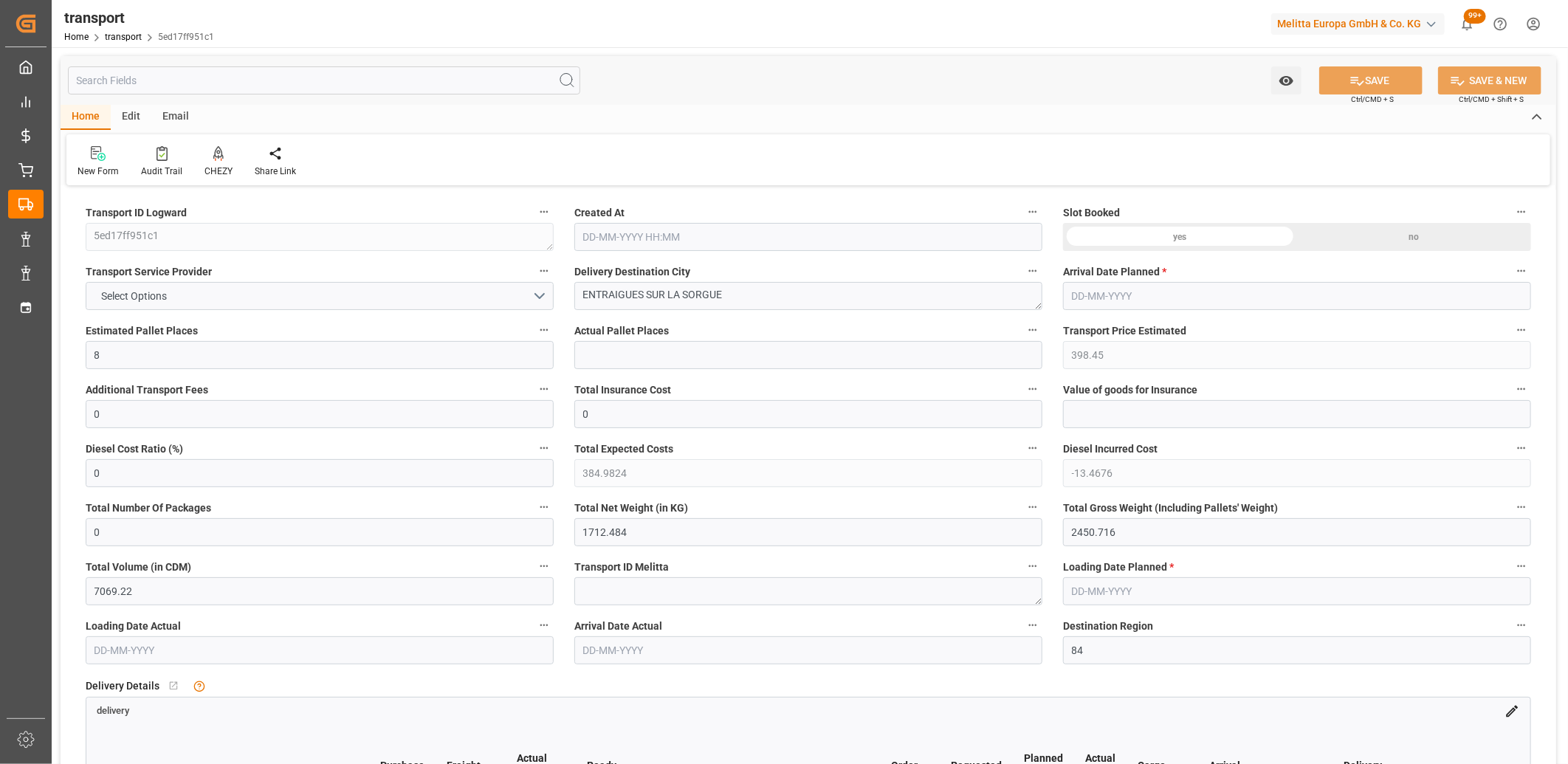
type input "[DATE]"
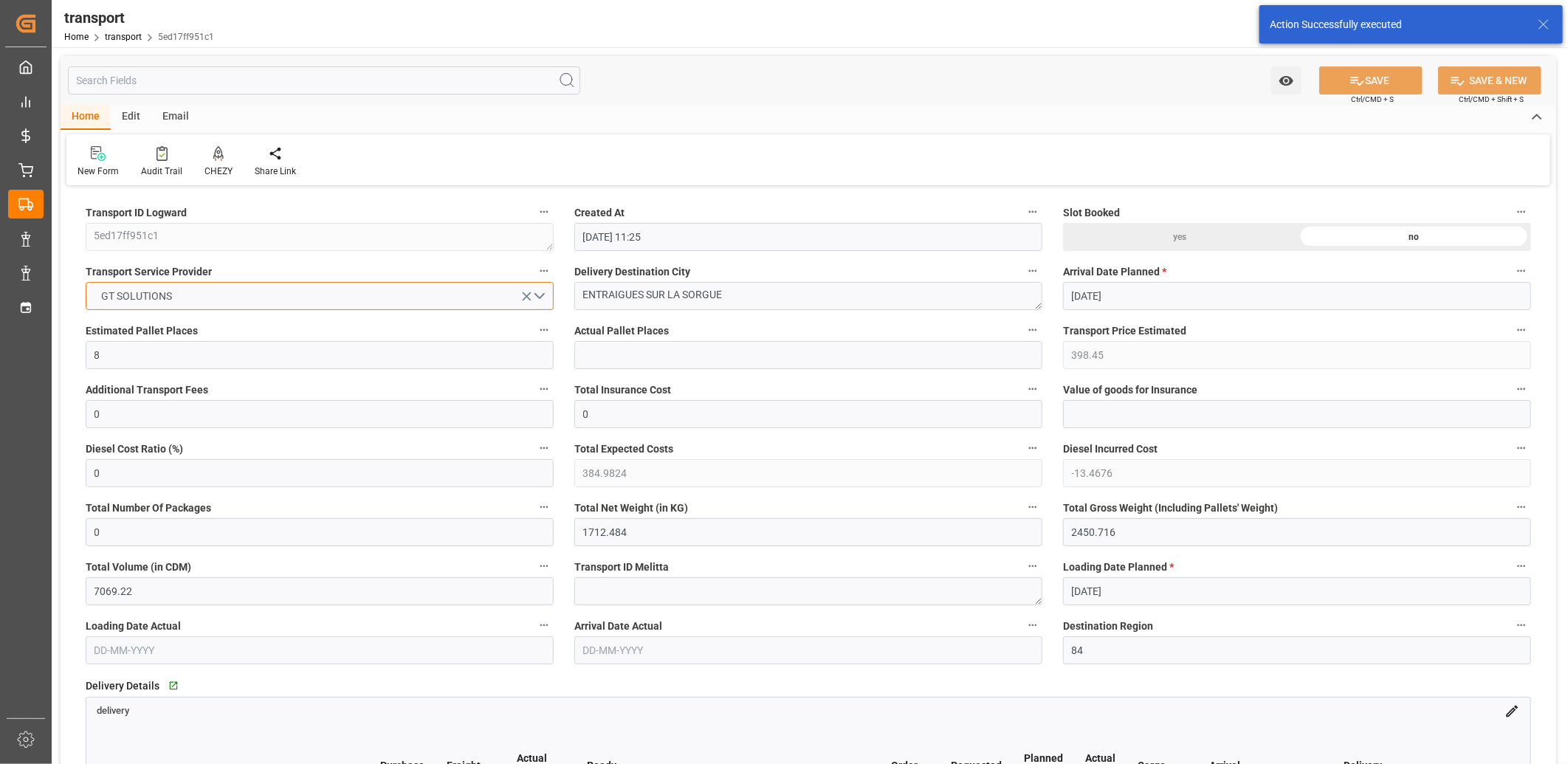
click at [295, 300] on button "GT SOLUTIONS" at bounding box center [320, 296] width 468 height 28
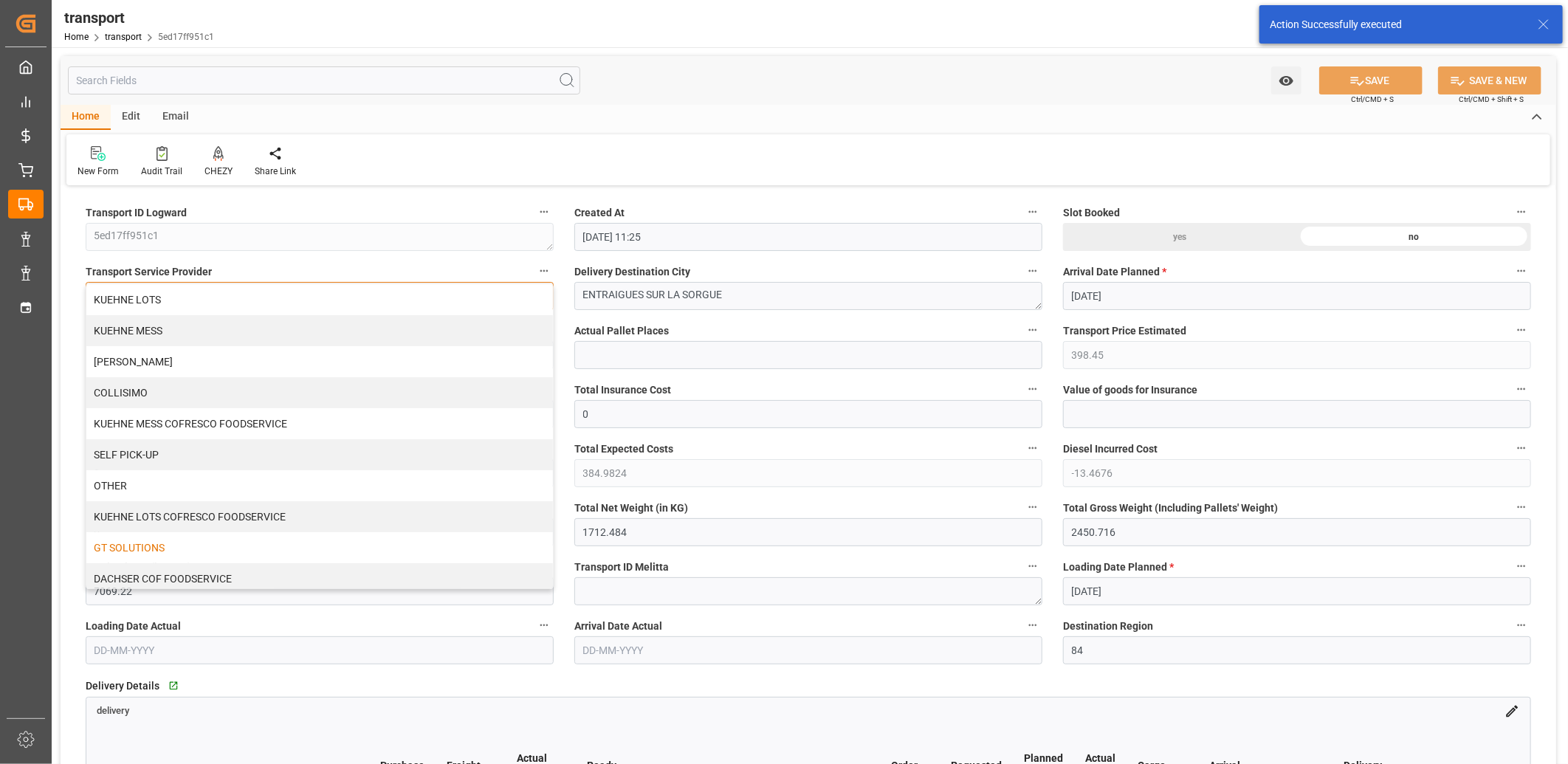
click at [295, 300] on div "KUEHNE LOTS" at bounding box center [320, 300] width 466 height 31
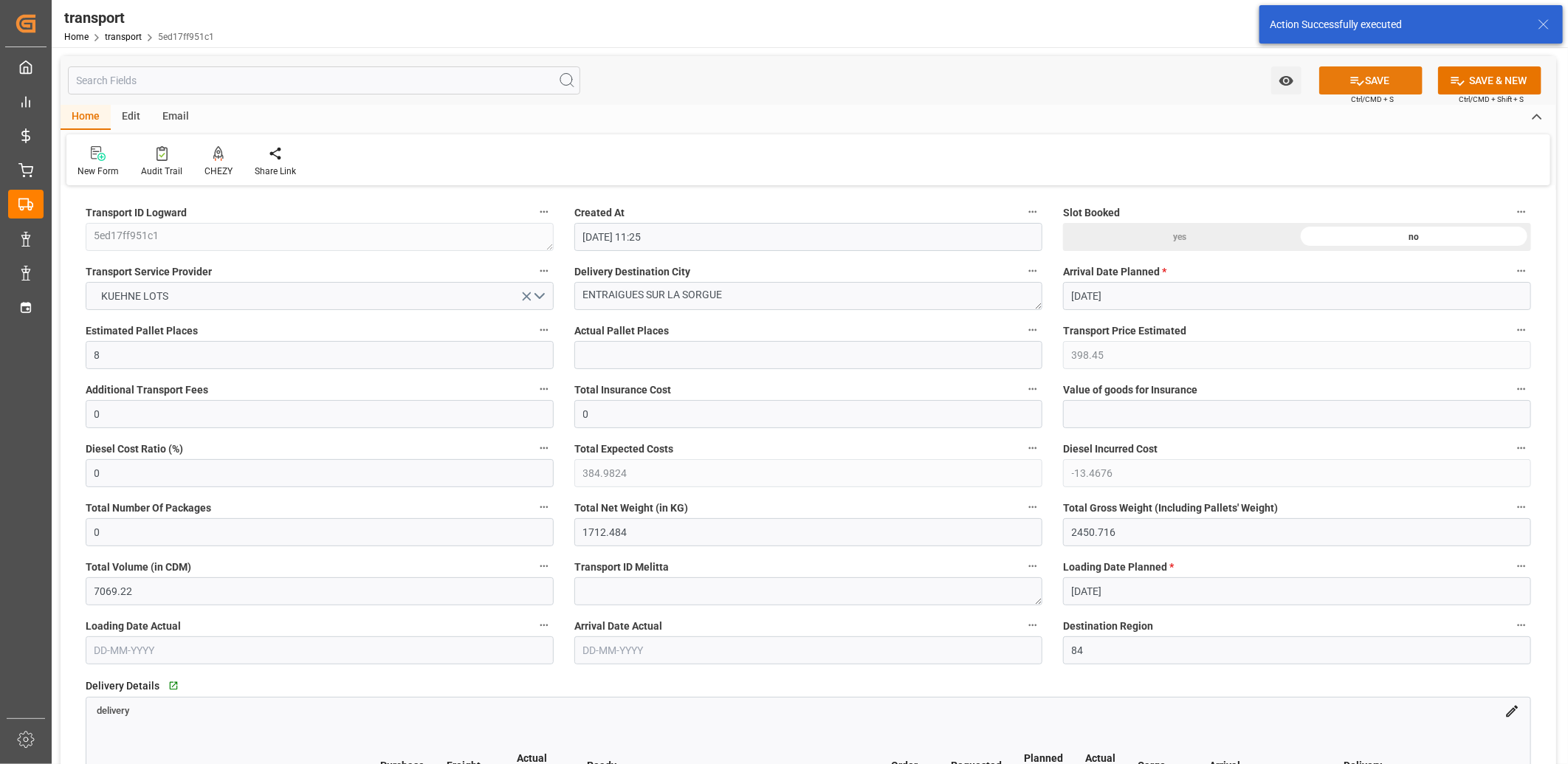
click at [1374, 76] on button "SAVE" at bounding box center [1370, 80] width 103 height 28
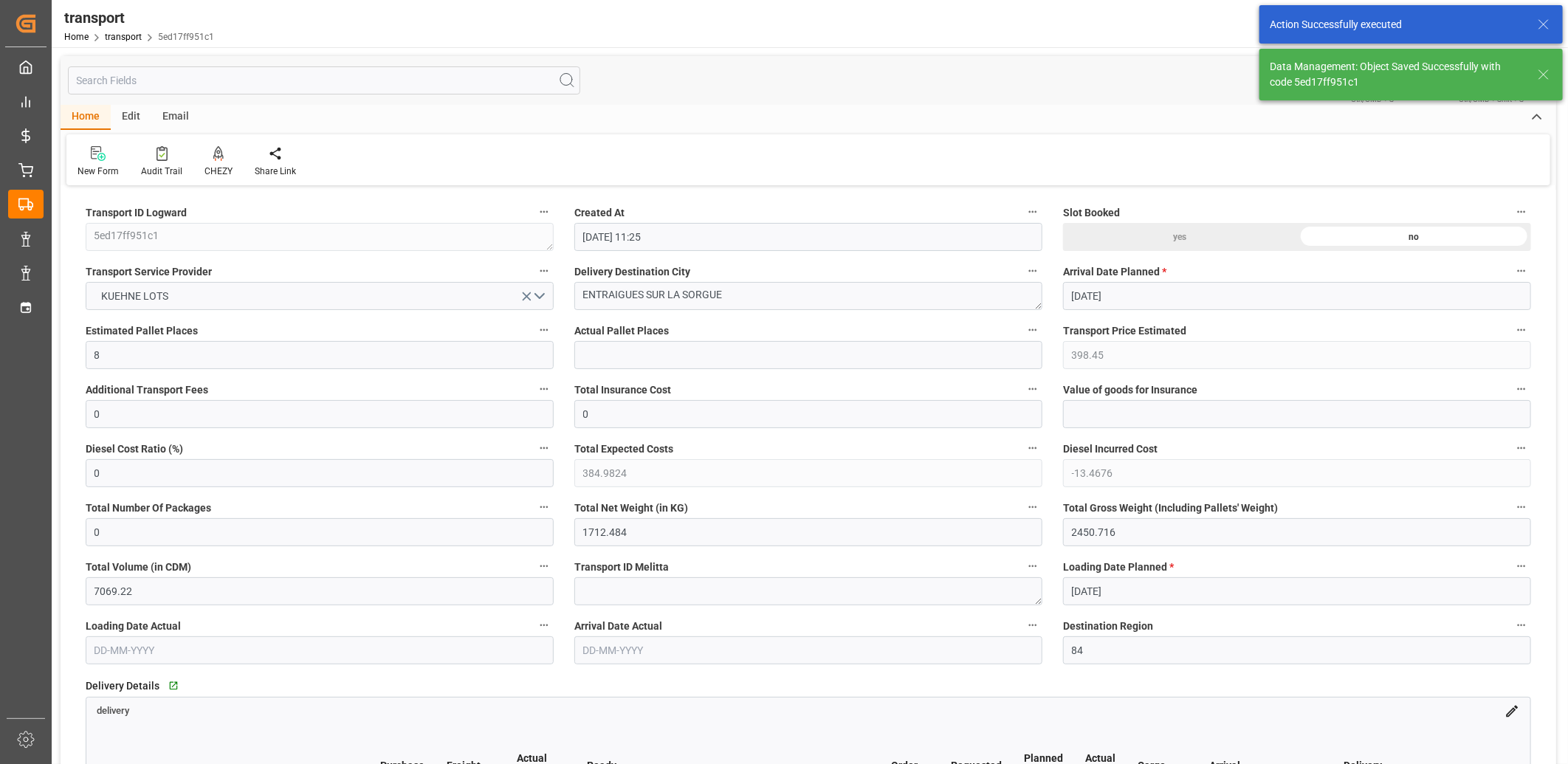
type input "469.62"
type input "0"
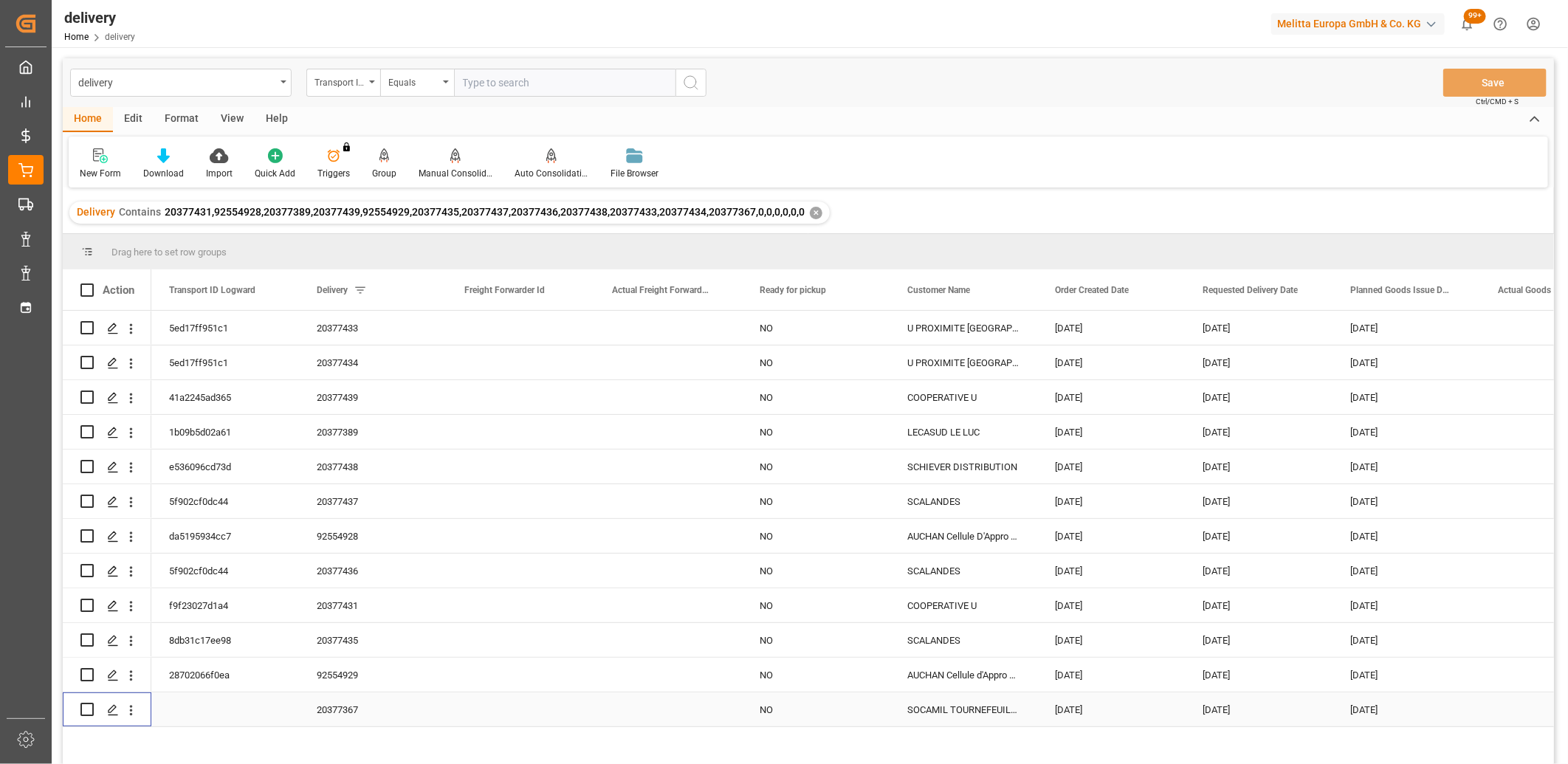
click at [82, 707] on input "Press Space to toggle row selection (unchecked)" at bounding box center [87, 709] width 14 height 14
checkbox input "true"
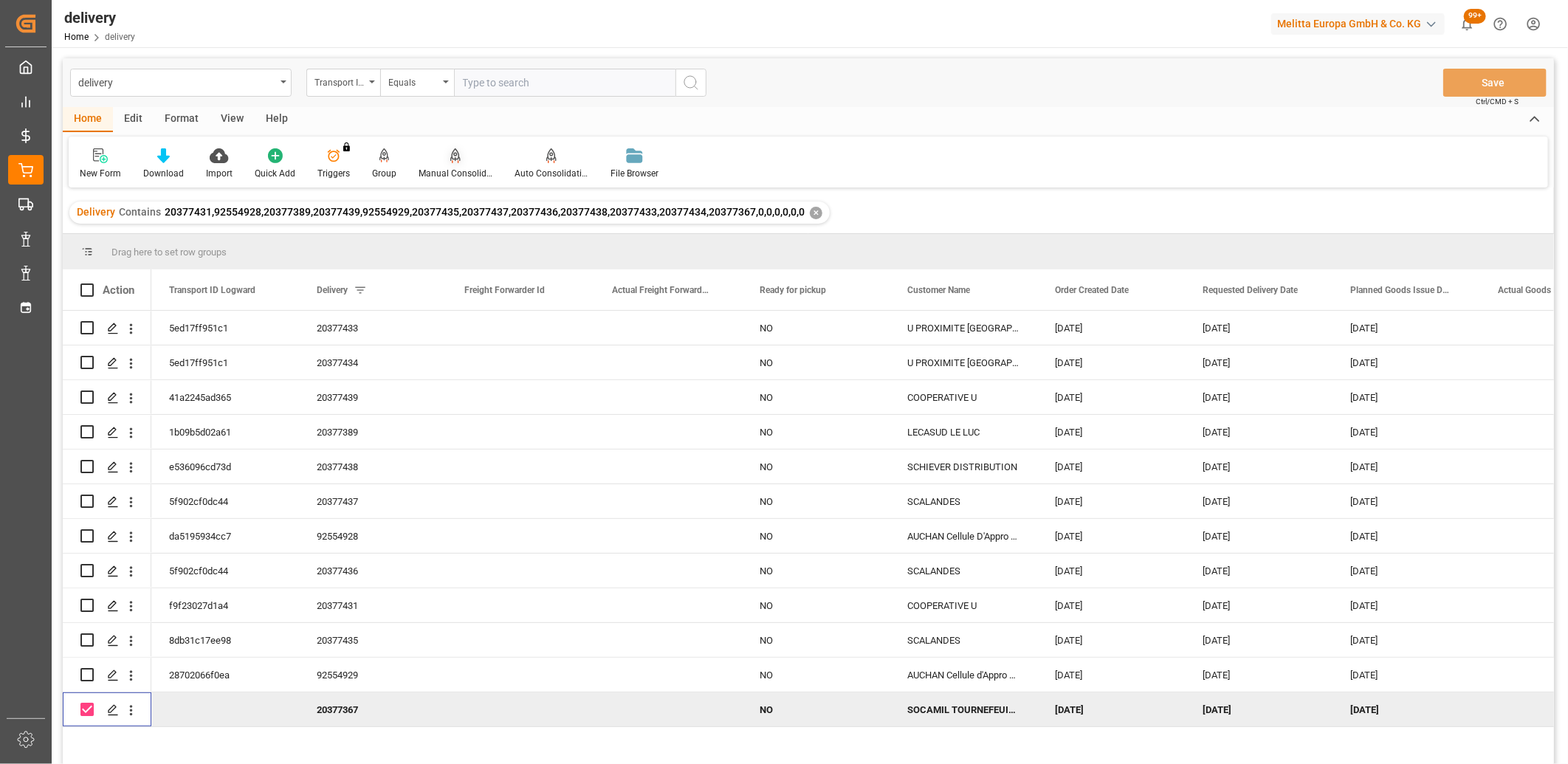
click at [453, 156] on icon at bounding box center [455, 156] width 10 height 15
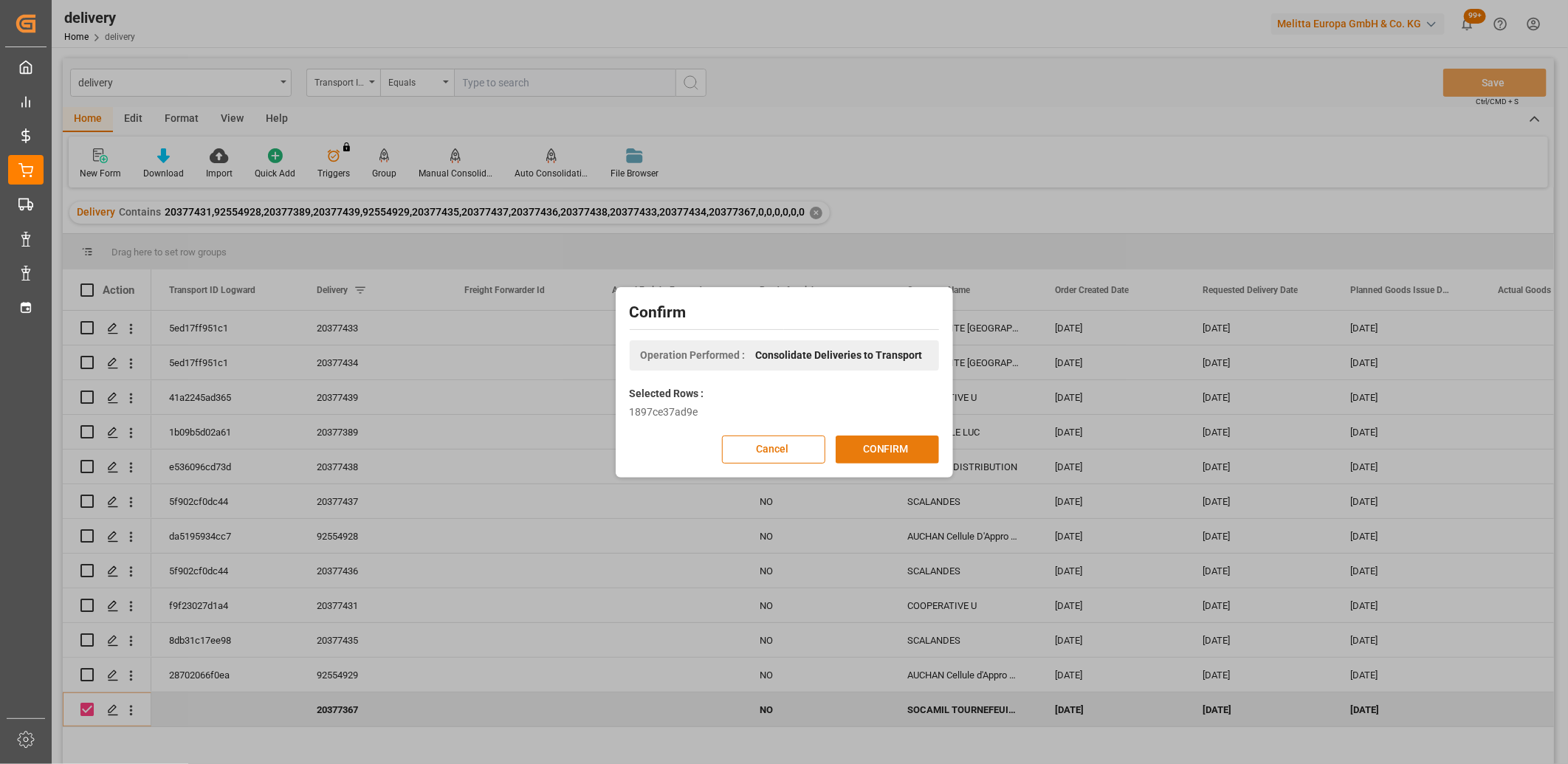
click at [912, 449] on button "CONFIRM" at bounding box center [886, 449] width 103 height 28
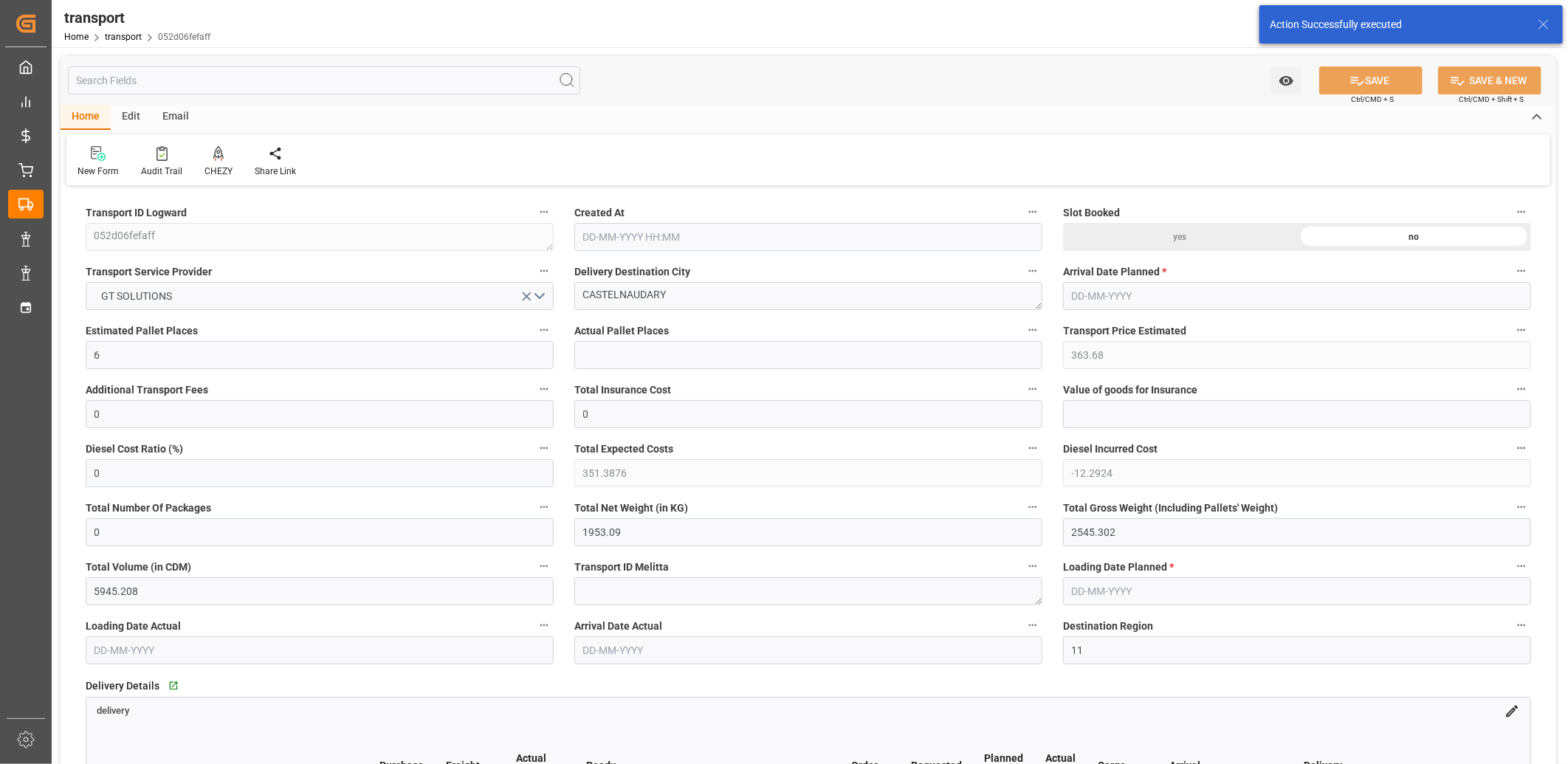
type input "[DATE] 11:25"
type input "[DATE]"
click at [182, 295] on button "GT SOLUTIONS" at bounding box center [320, 296] width 468 height 28
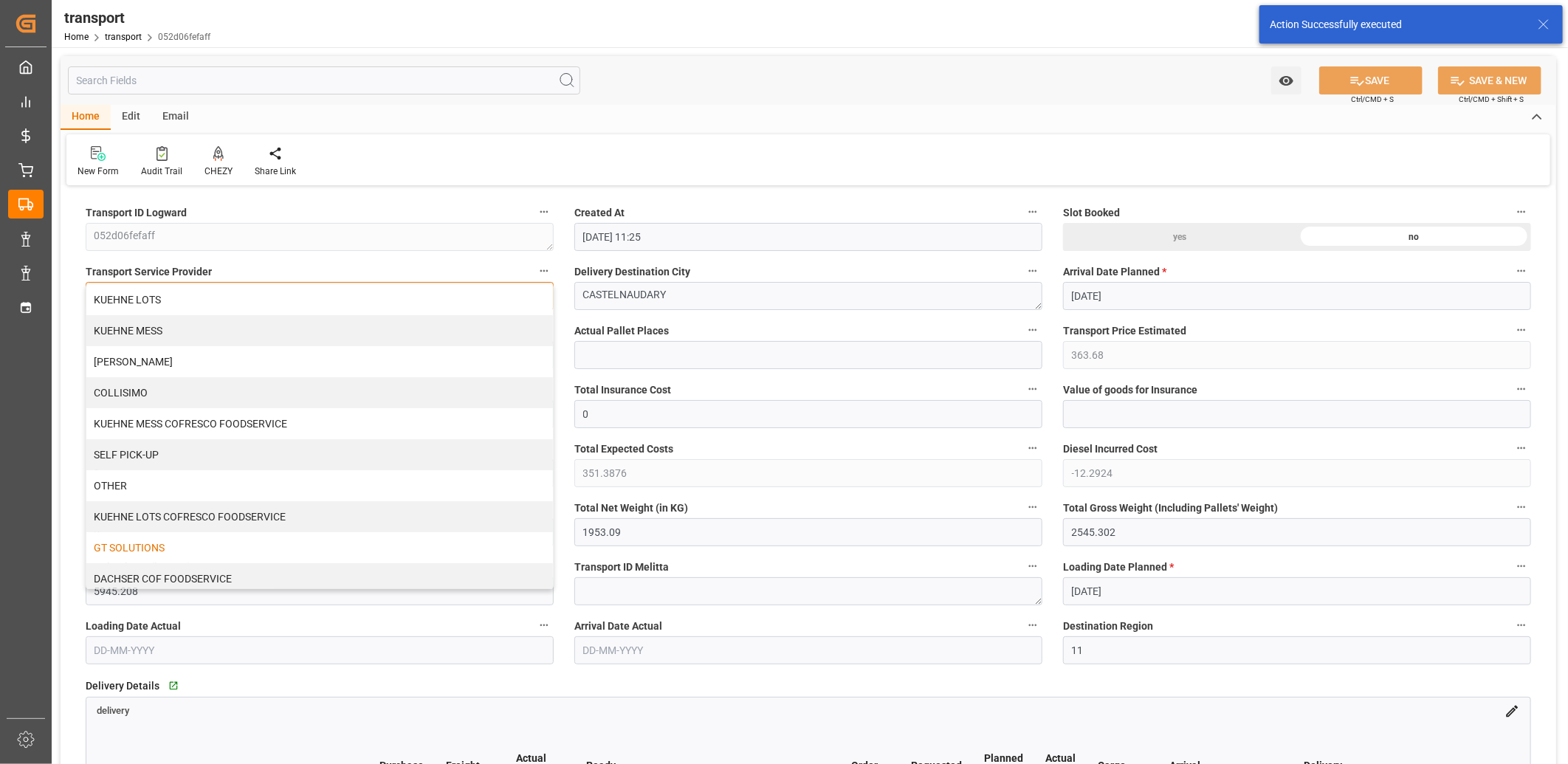
click at [182, 295] on div "KUEHNE LOTS" at bounding box center [320, 300] width 466 height 31
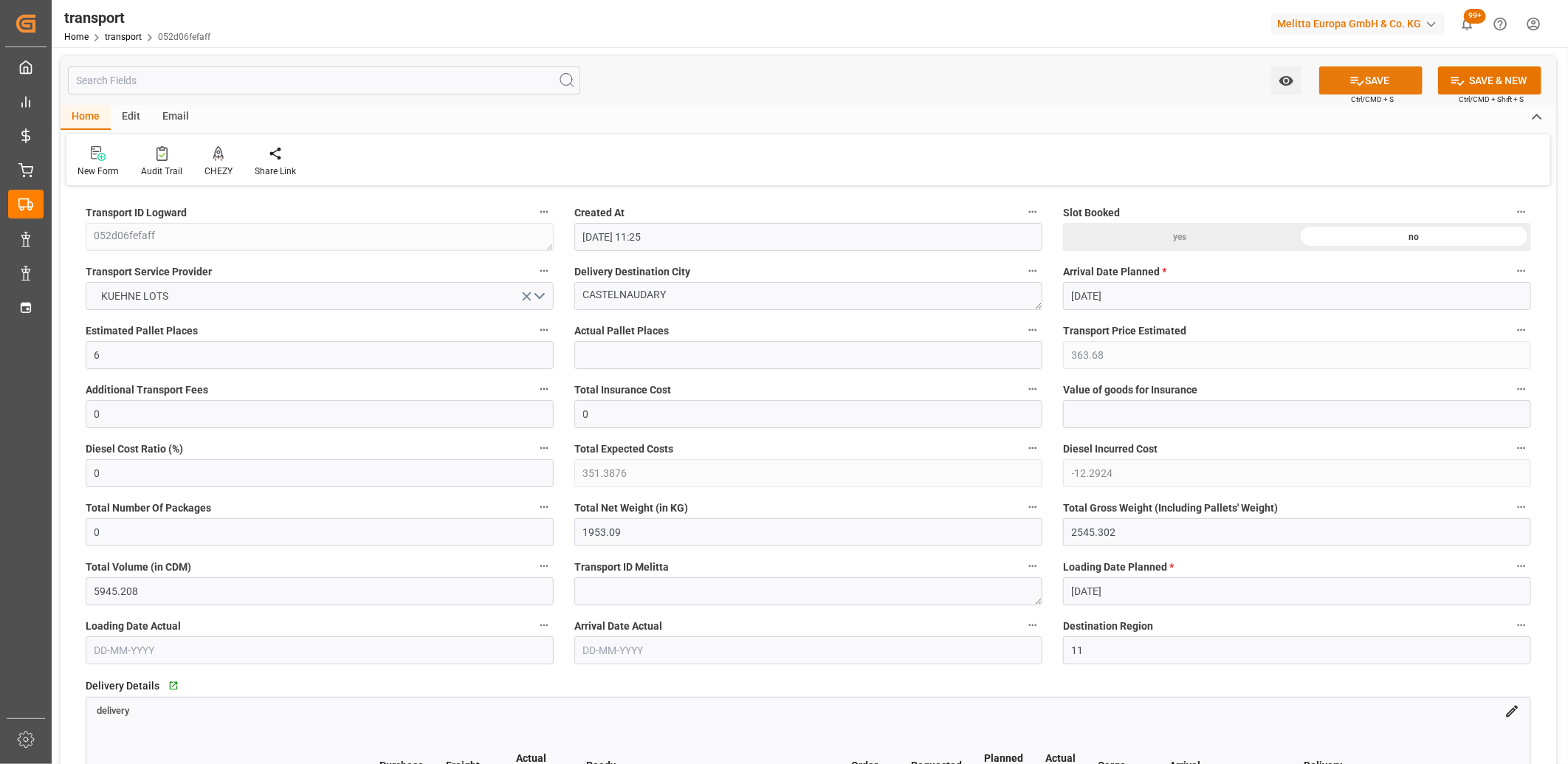
click at [1361, 82] on icon at bounding box center [1358, 81] width 14 height 9
type input "446.03"
type input "0"
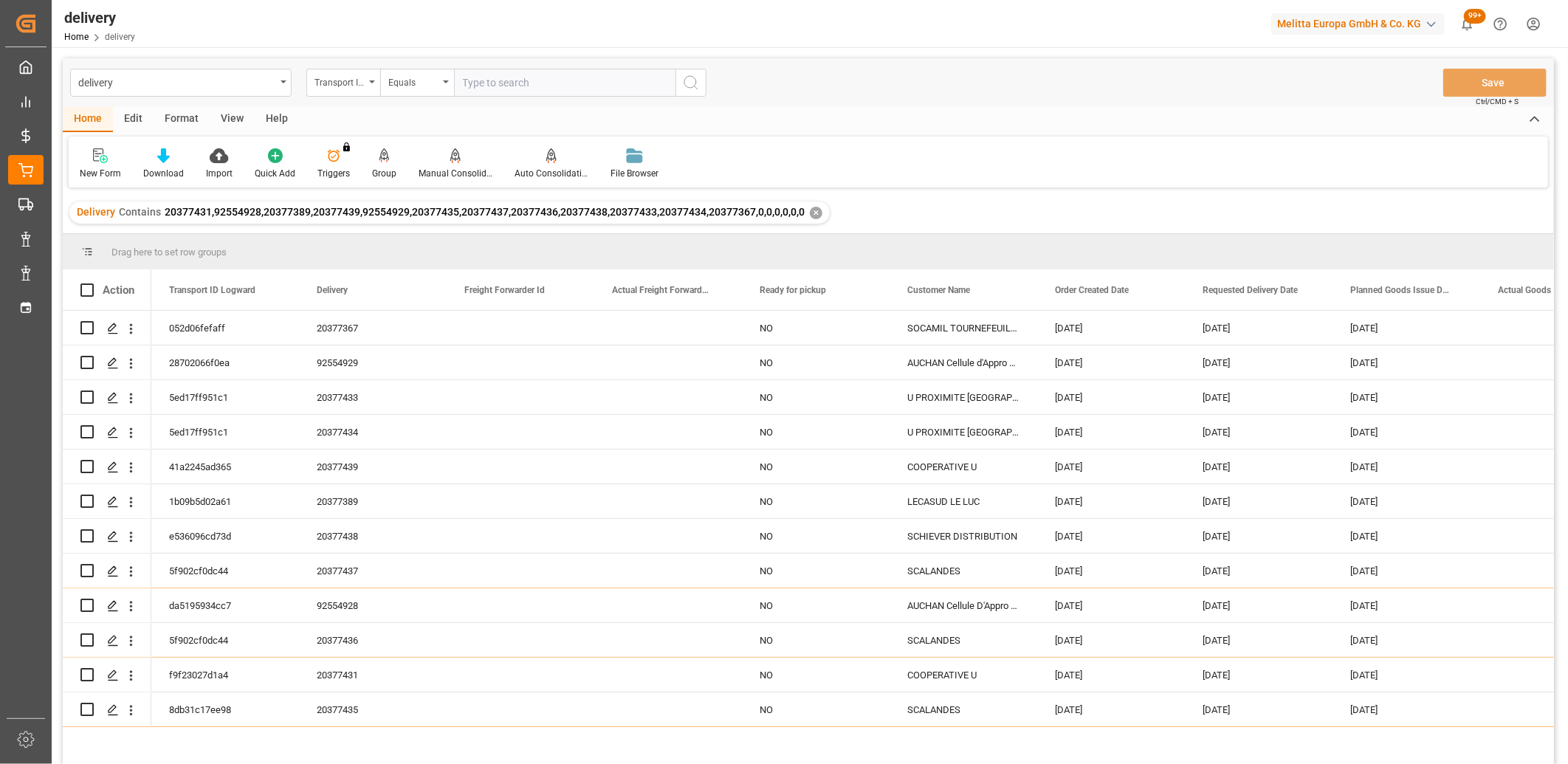
click at [812, 208] on div "✕" at bounding box center [816, 213] width 13 height 13
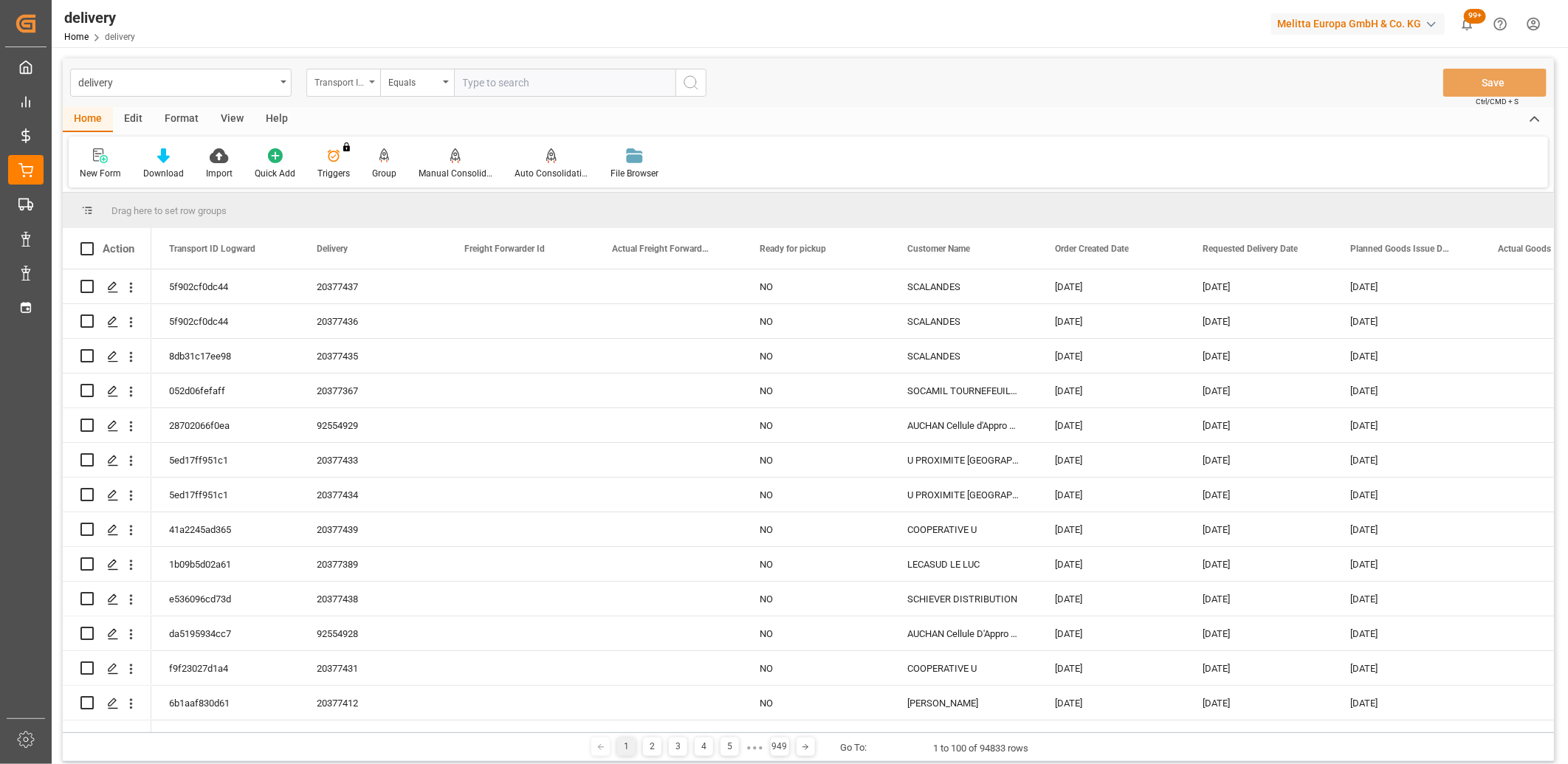
click at [343, 84] on div "Transport ID Logward" at bounding box center [339, 80] width 50 height 17
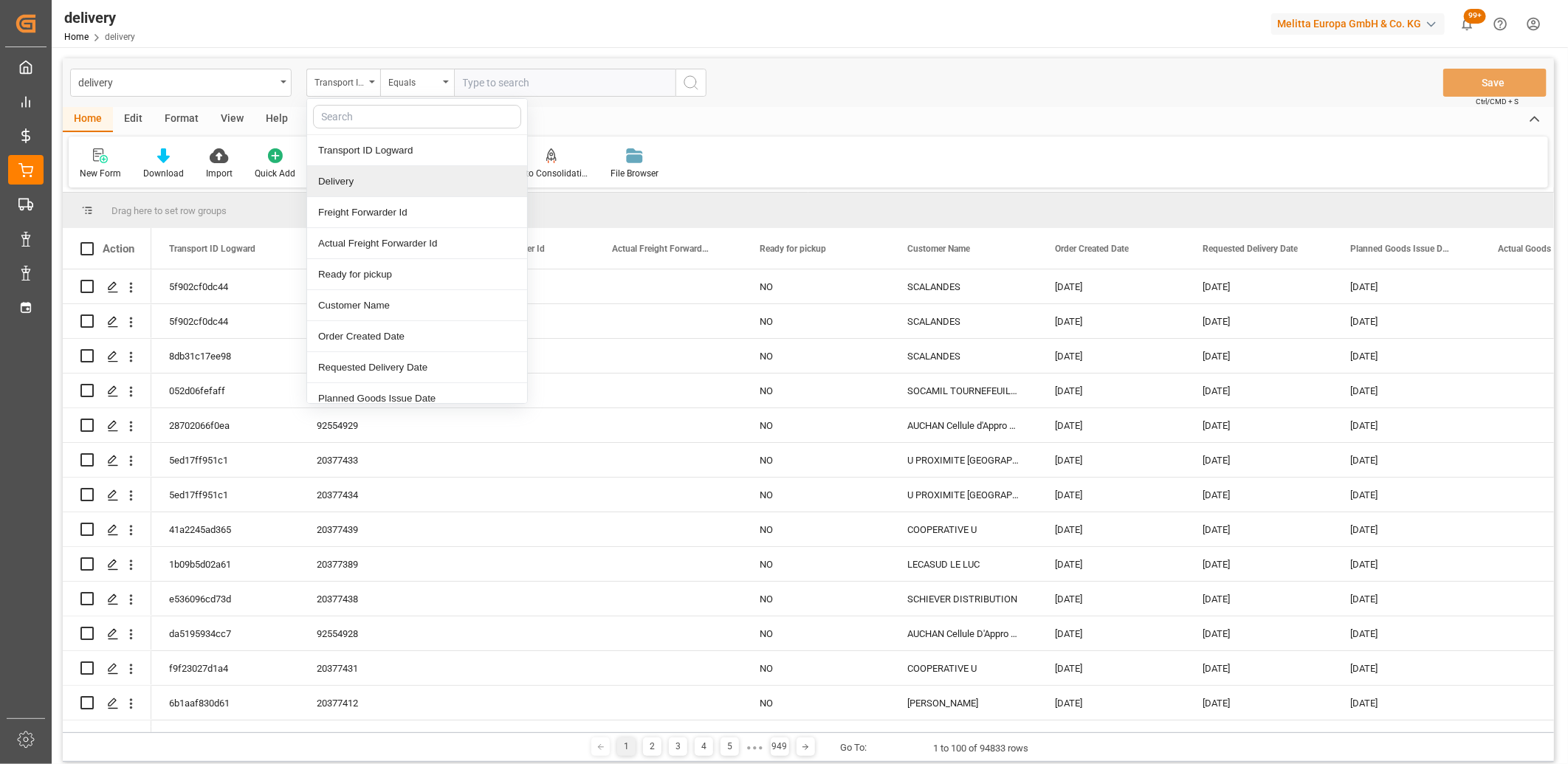
click at [344, 181] on div "Delivery" at bounding box center [417, 181] width 220 height 31
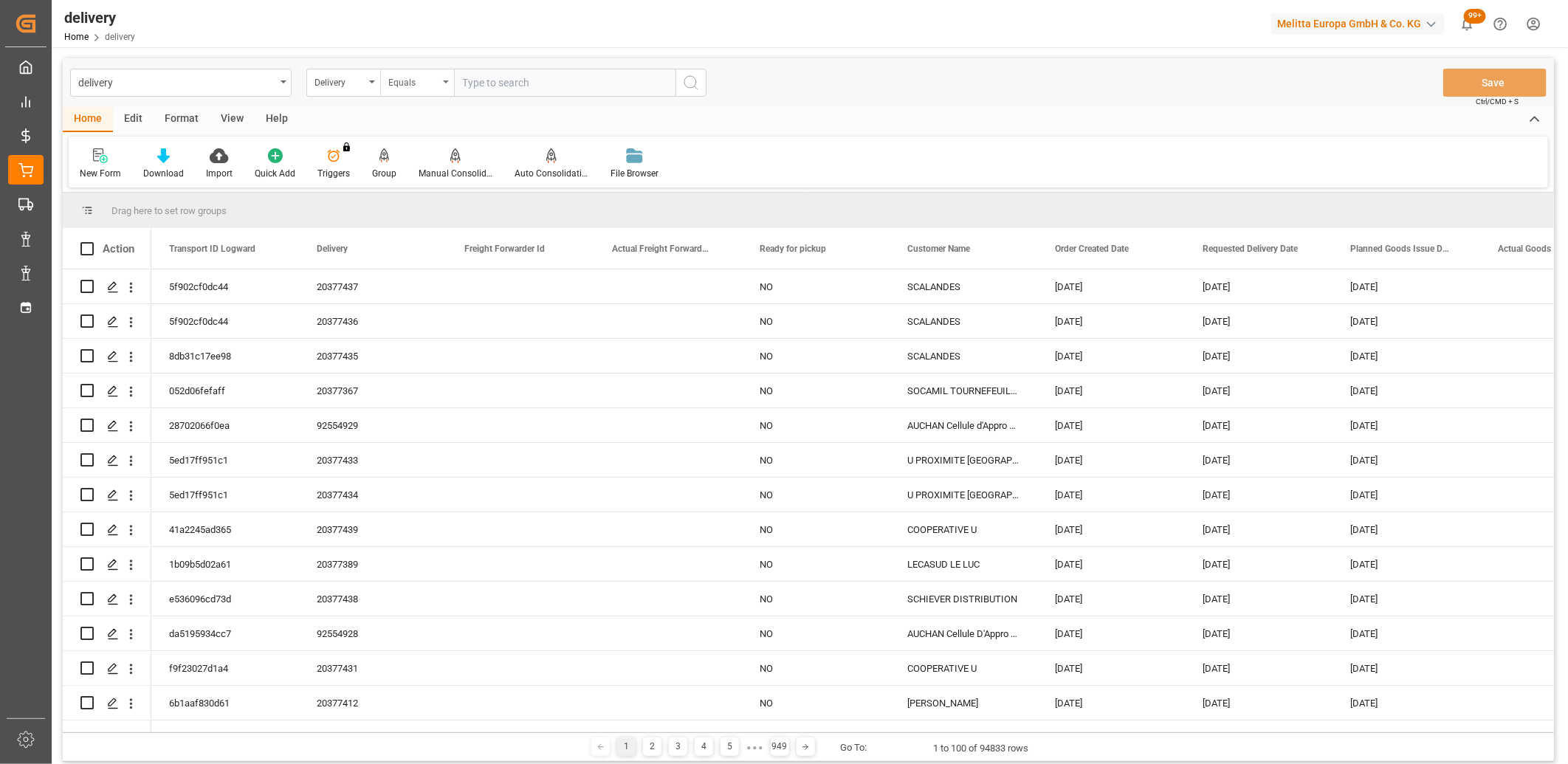
click at [417, 85] on div "Equals" at bounding box center [413, 80] width 50 height 17
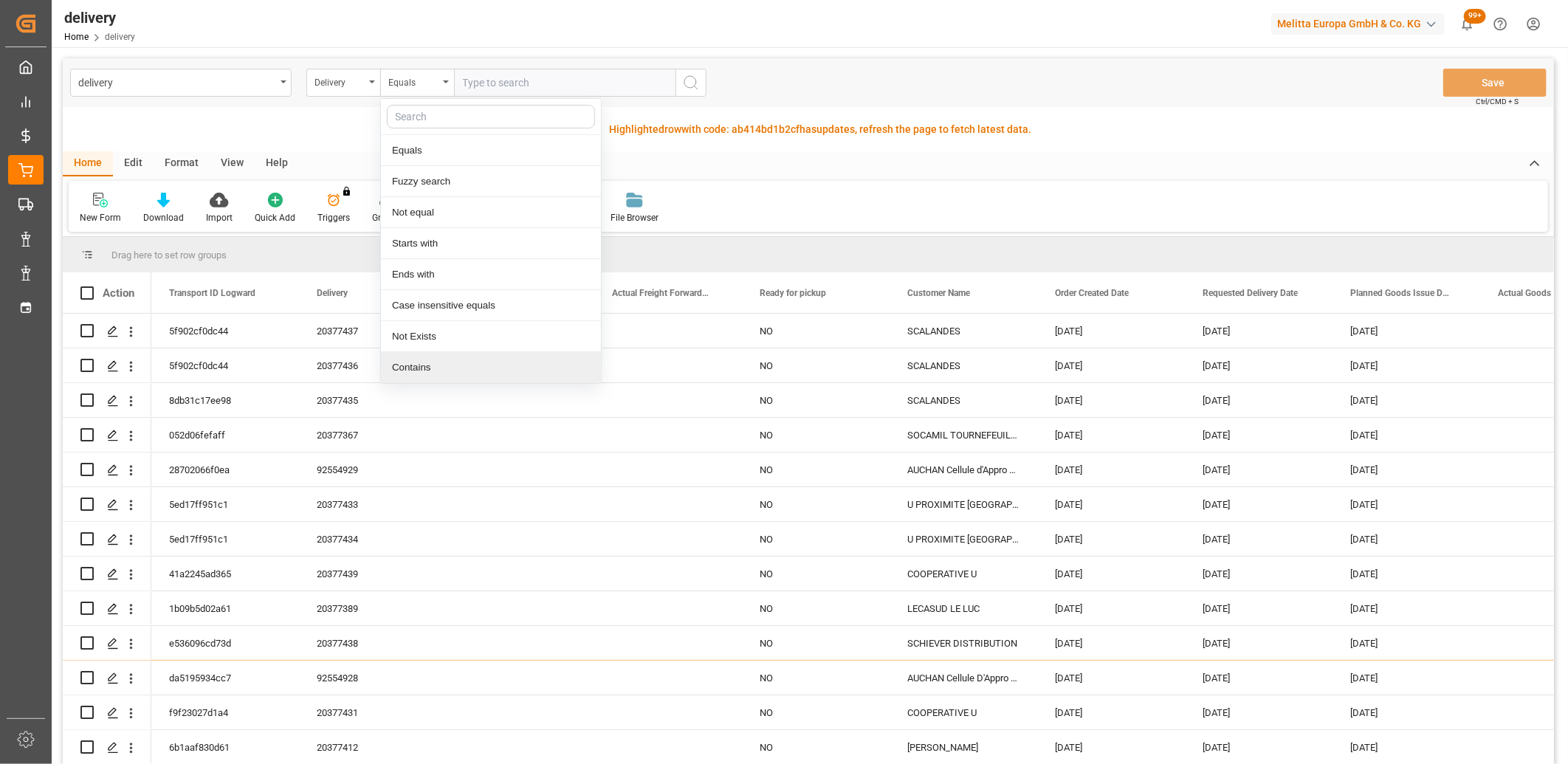
click at [424, 365] on div "Contains" at bounding box center [491, 368] width 220 height 31
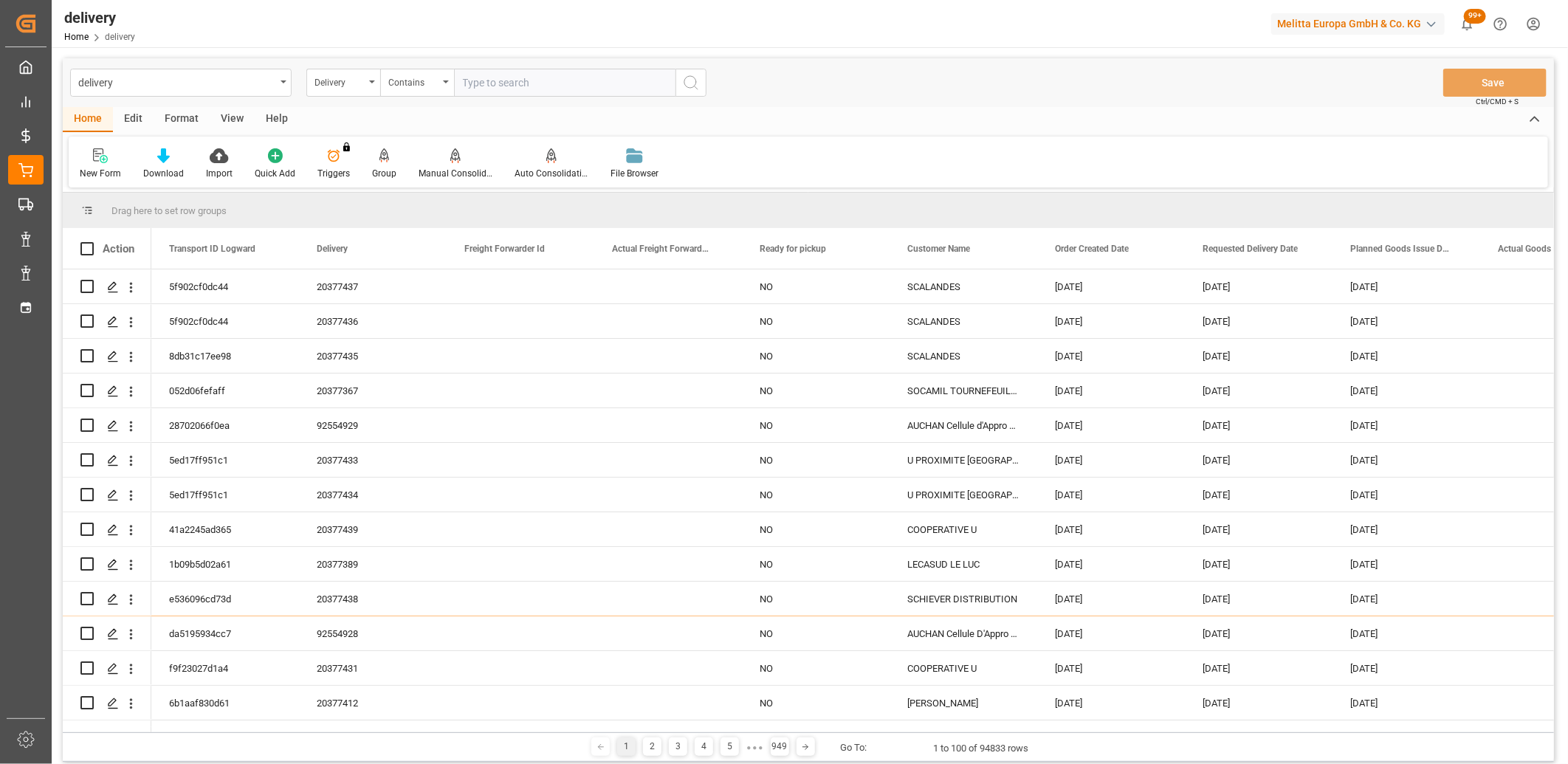
click at [505, 84] on input "text" at bounding box center [564, 82] width 221 height 28
paste input "20377445,20377446,20377279,20377444,20377440,20377443,20377441,20377442,0,0,0,0…"
type input "20377445,20377446,20377279,20377444,20377440,20377443,20377441,20377442,0,0,0,0…"
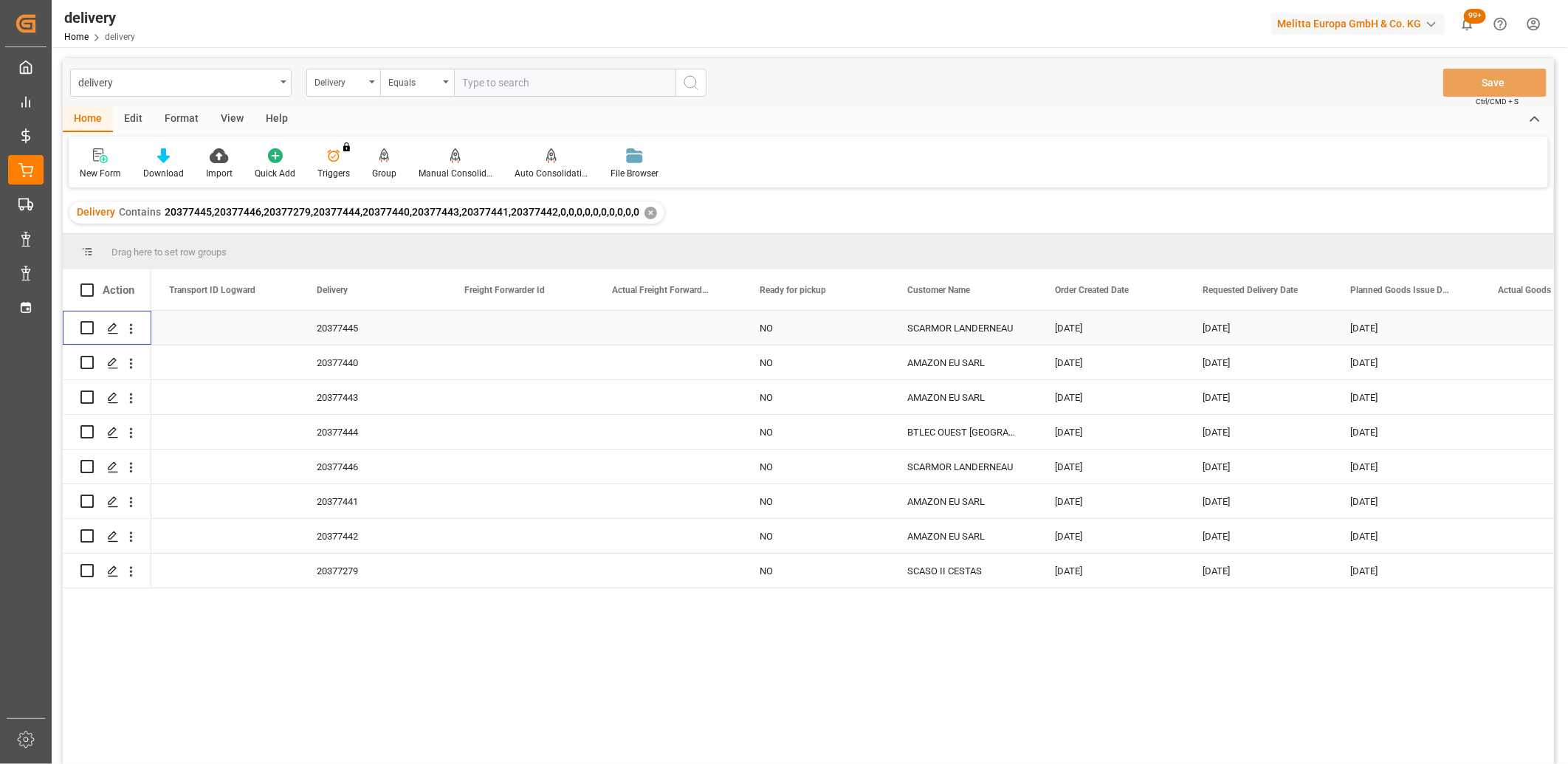
click at [83, 325] on input "Press Space to toggle row selection (unchecked)" at bounding box center [87, 328] width 14 height 14
checkbox input "true"
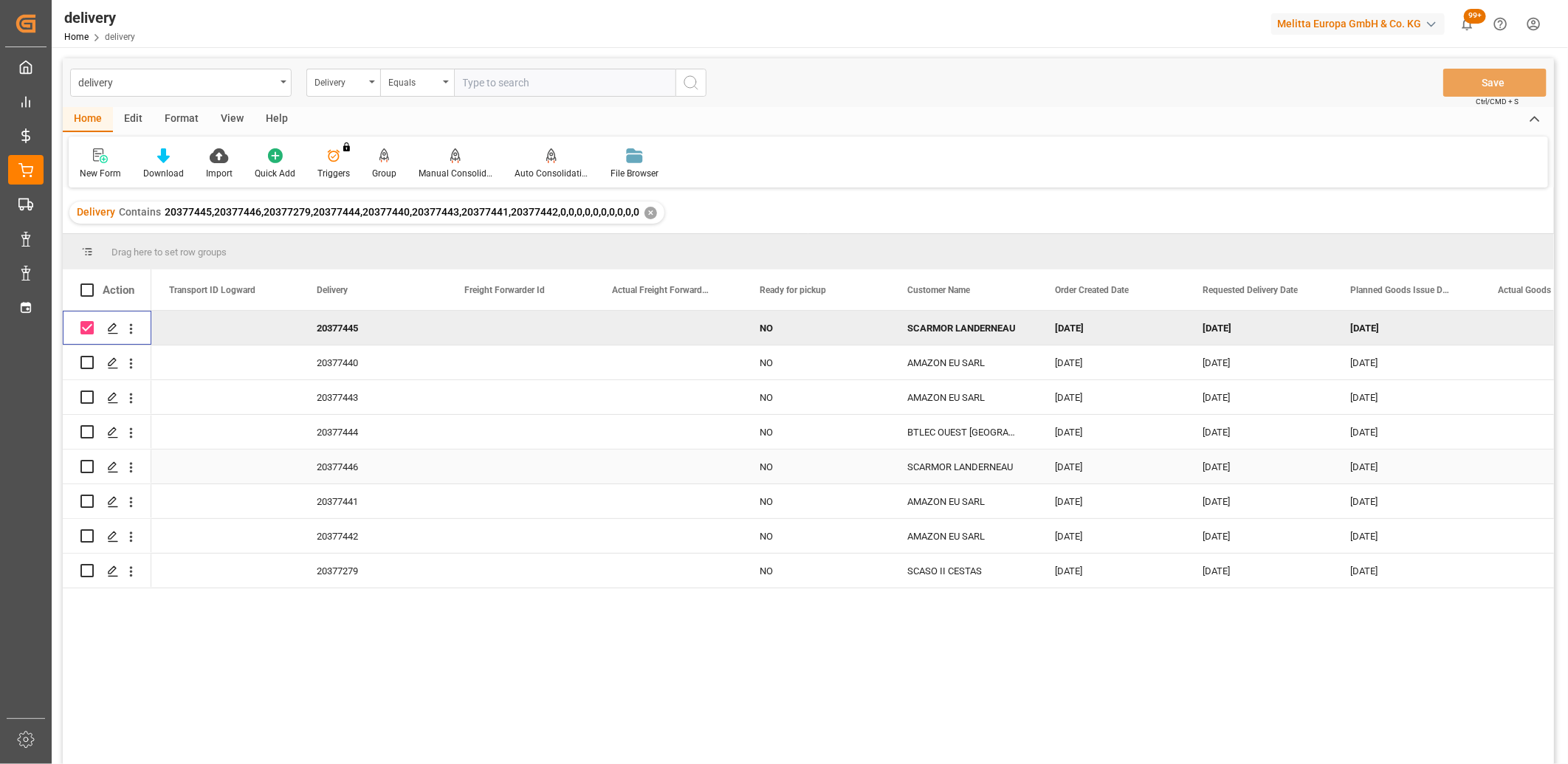
click at [87, 469] on input "Press Space to toggle row selection (unchecked)" at bounding box center [87, 466] width 14 height 14
checkbox input "true"
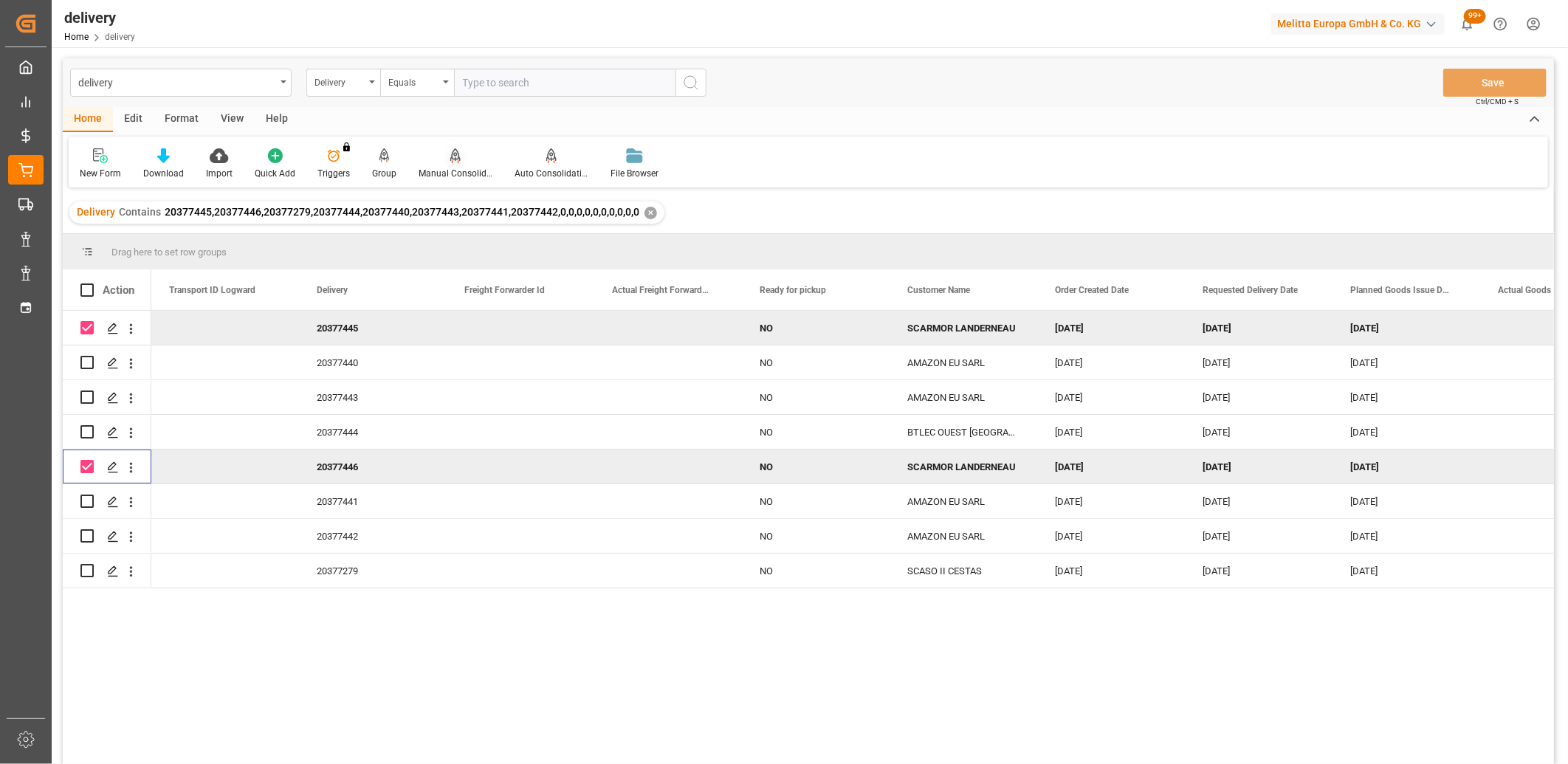
click at [454, 161] on icon at bounding box center [455, 162] width 6 height 3
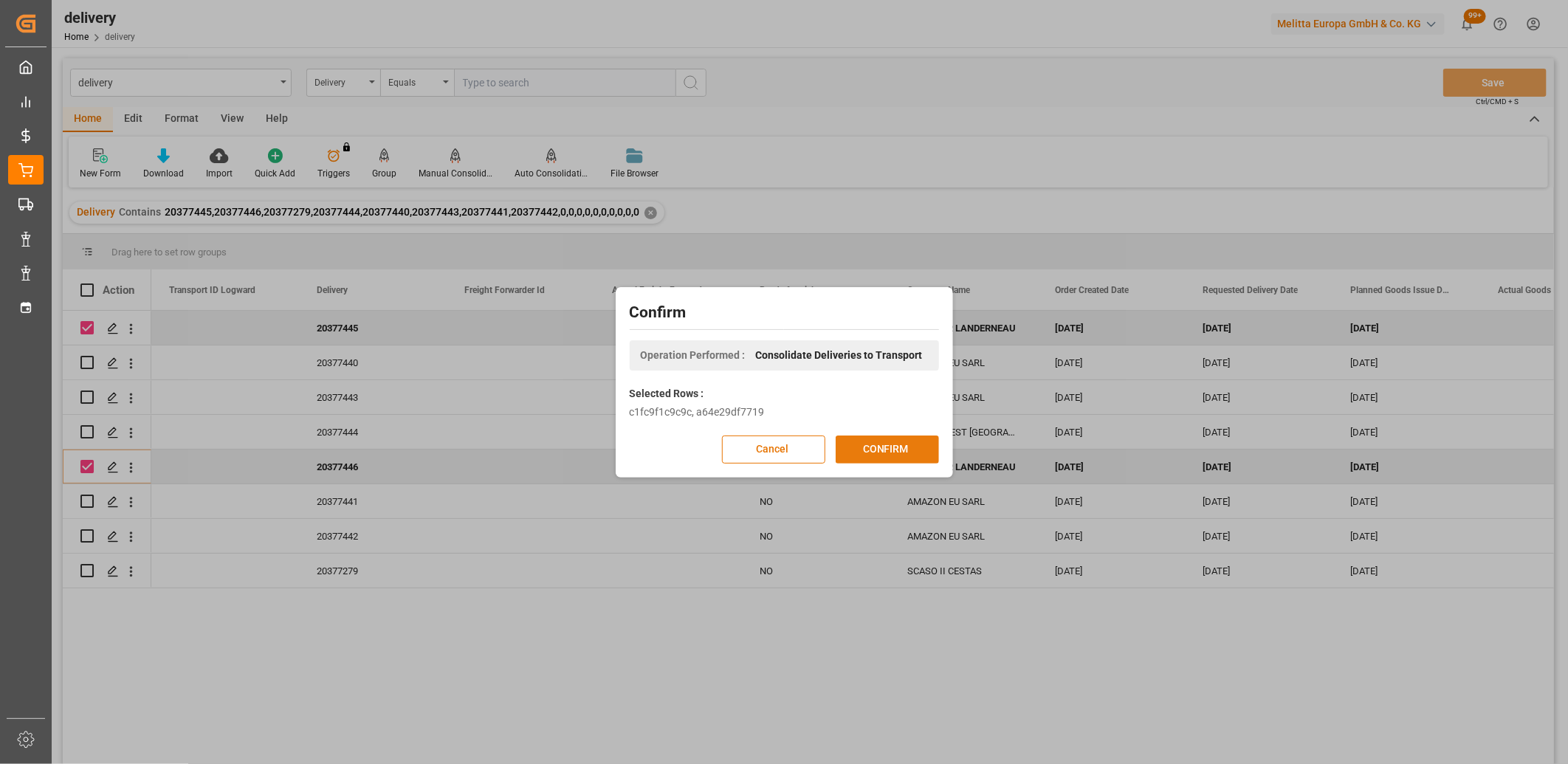
click at [850, 446] on button "CONFIRM" at bounding box center [886, 449] width 103 height 28
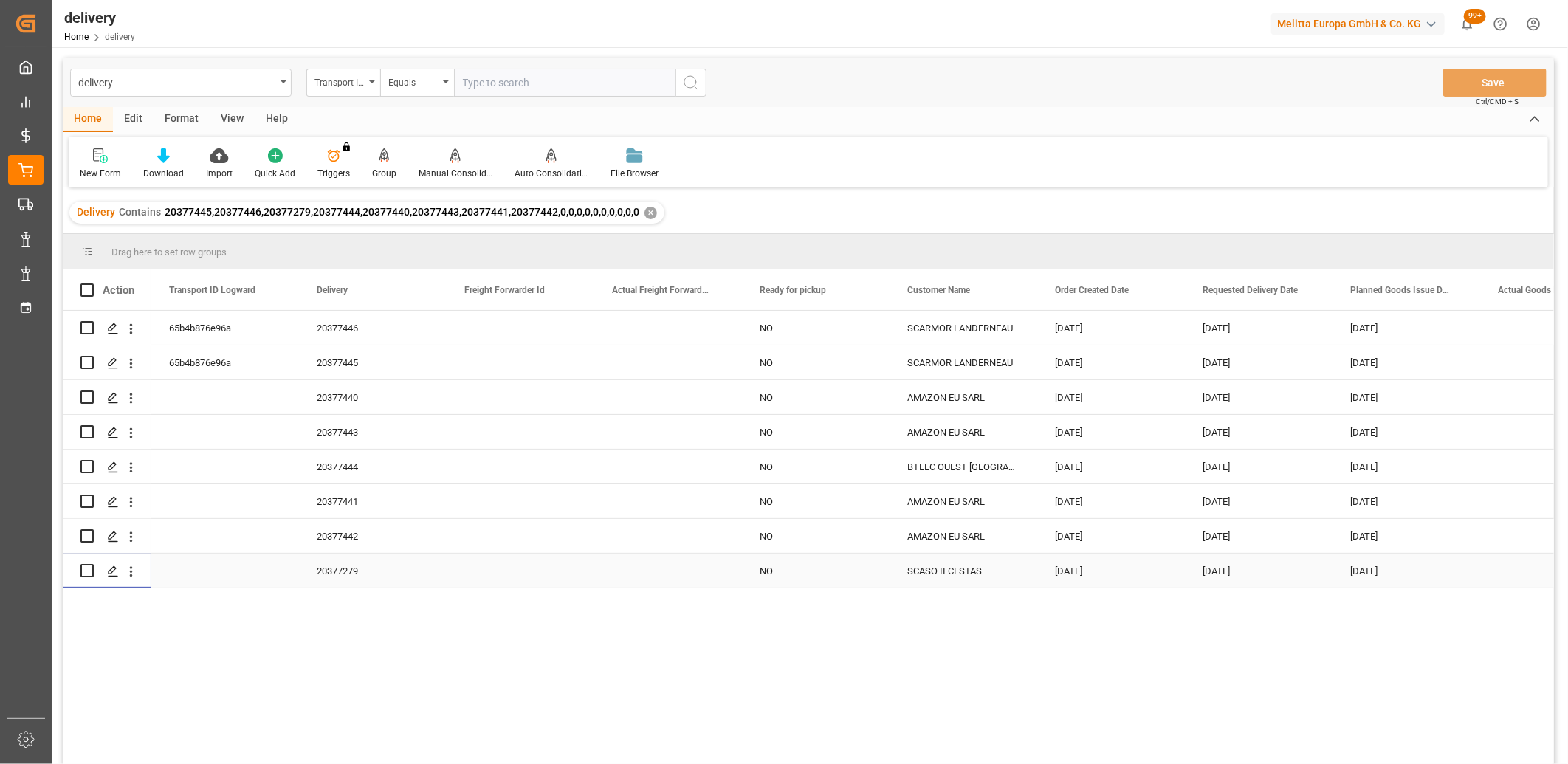
click at [91, 568] on input "Press Space to toggle row selection (unchecked)" at bounding box center [87, 570] width 14 height 14
checkbox input "true"
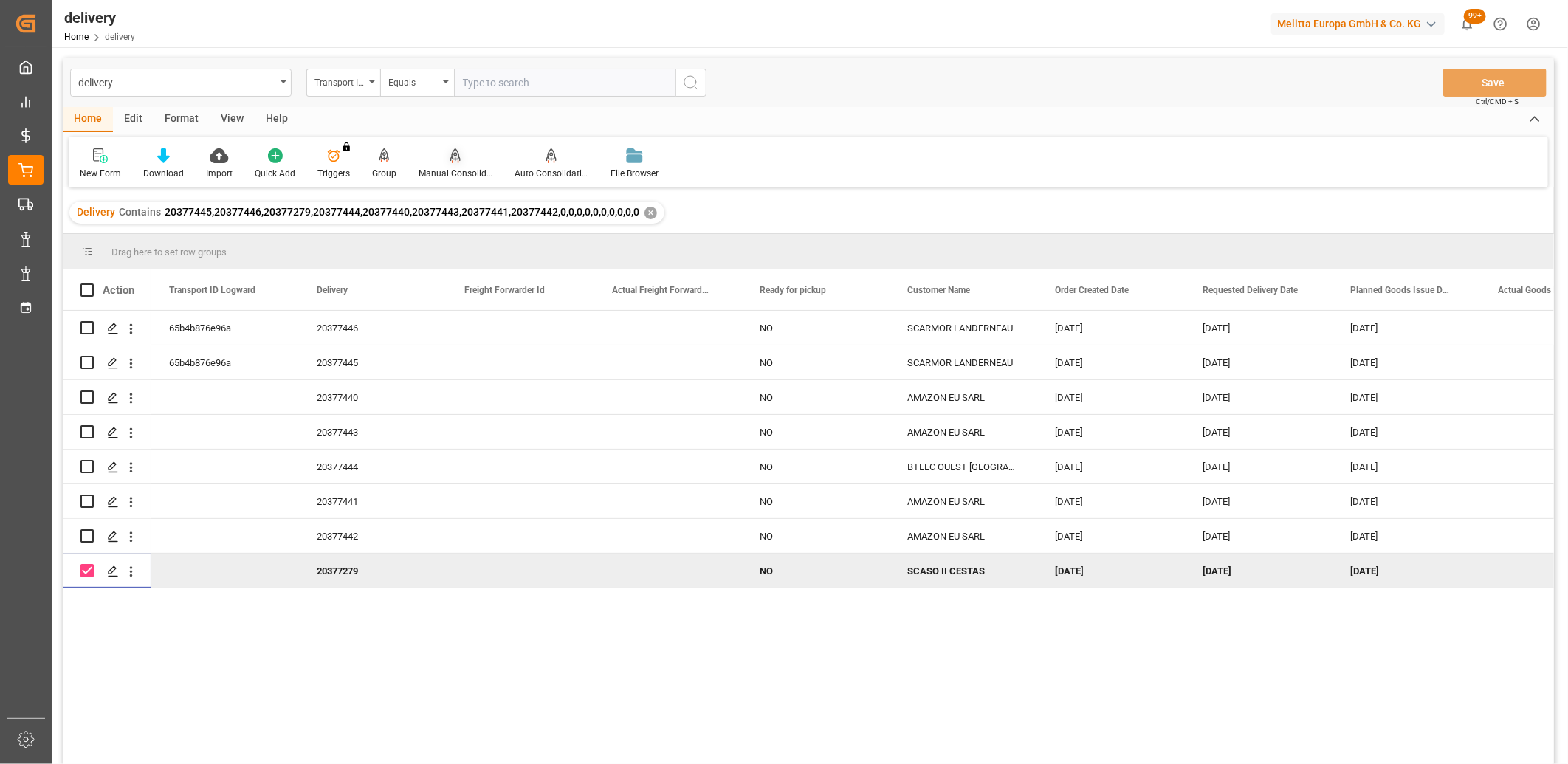
click at [452, 162] on icon at bounding box center [455, 156] width 10 height 15
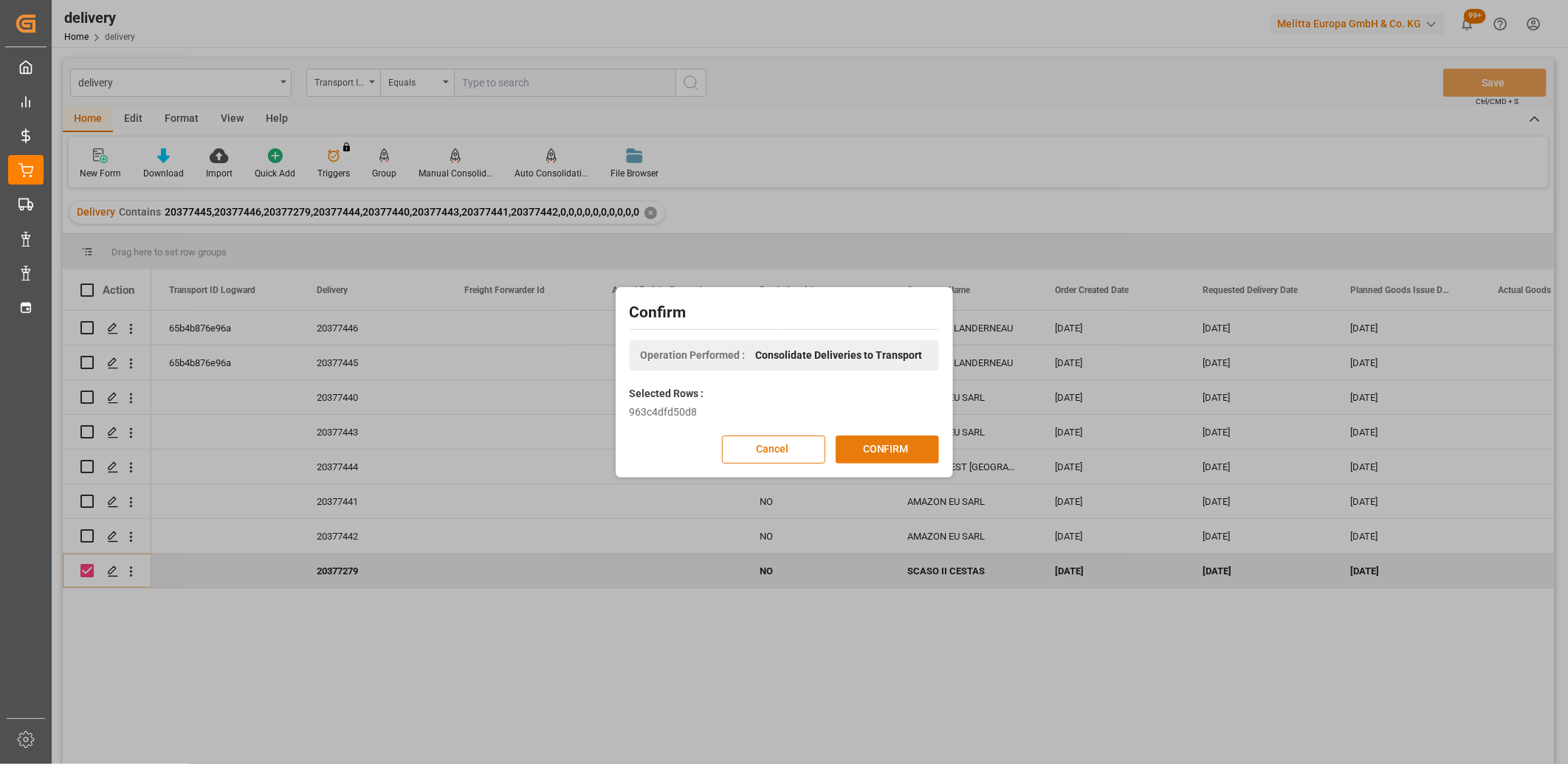
click at [835, 443] on button "CONFIRM" at bounding box center [886, 449] width 103 height 28
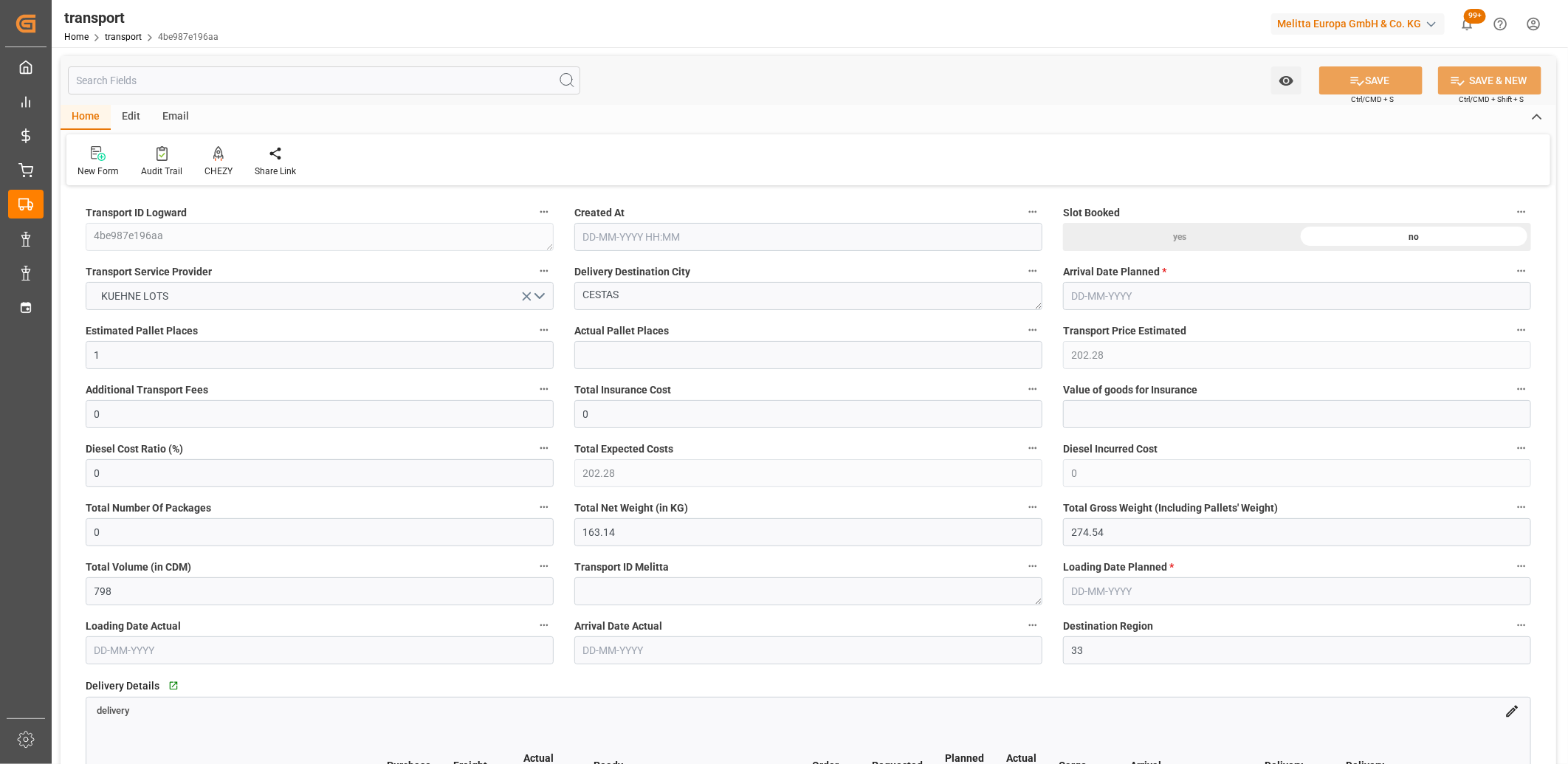
type input "[DATE] 11:26"
type input "[DATE]"
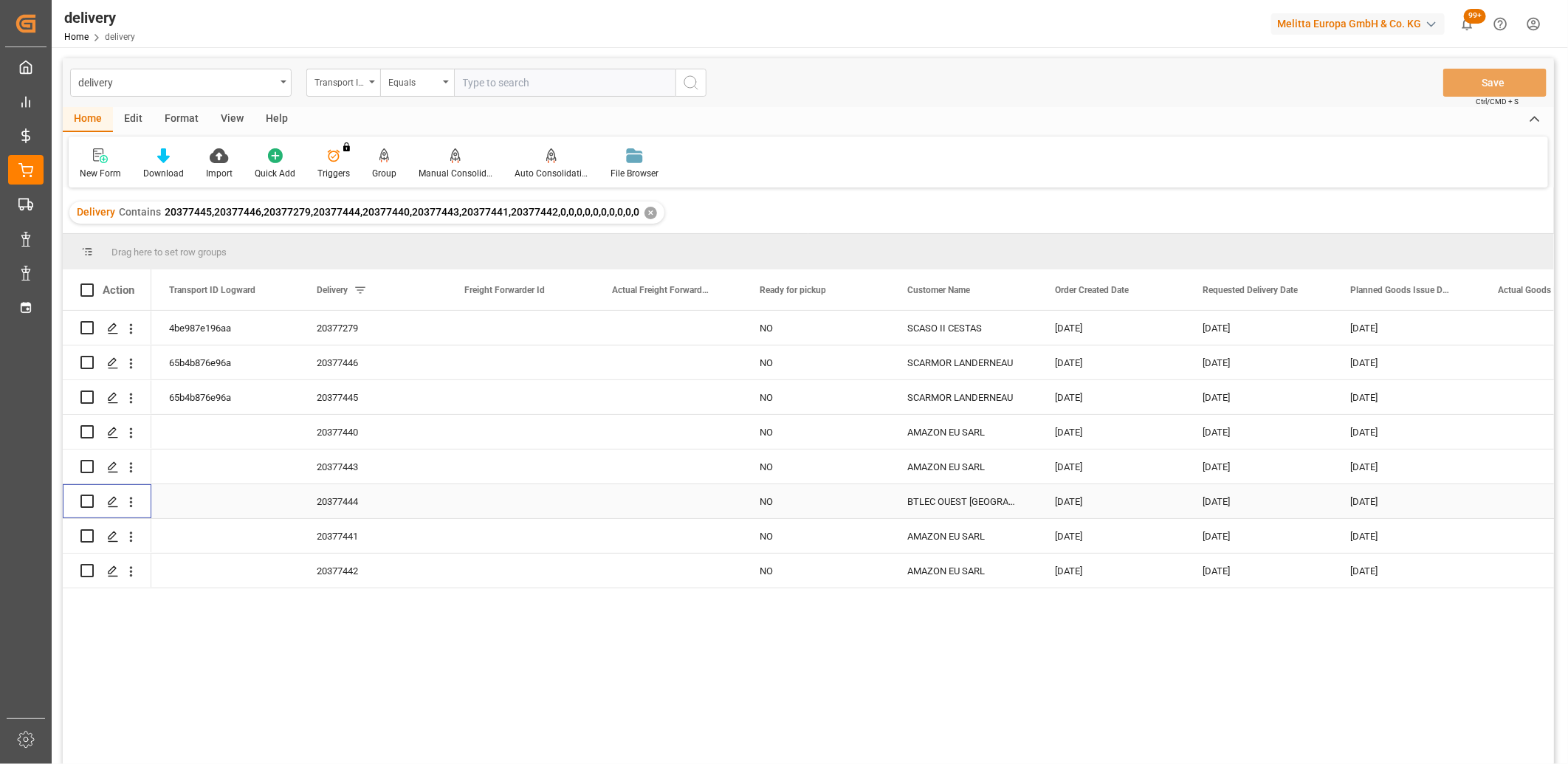
click at [87, 503] on input "Press Space to toggle row selection (unchecked)" at bounding box center [87, 501] width 14 height 14
checkbox input "true"
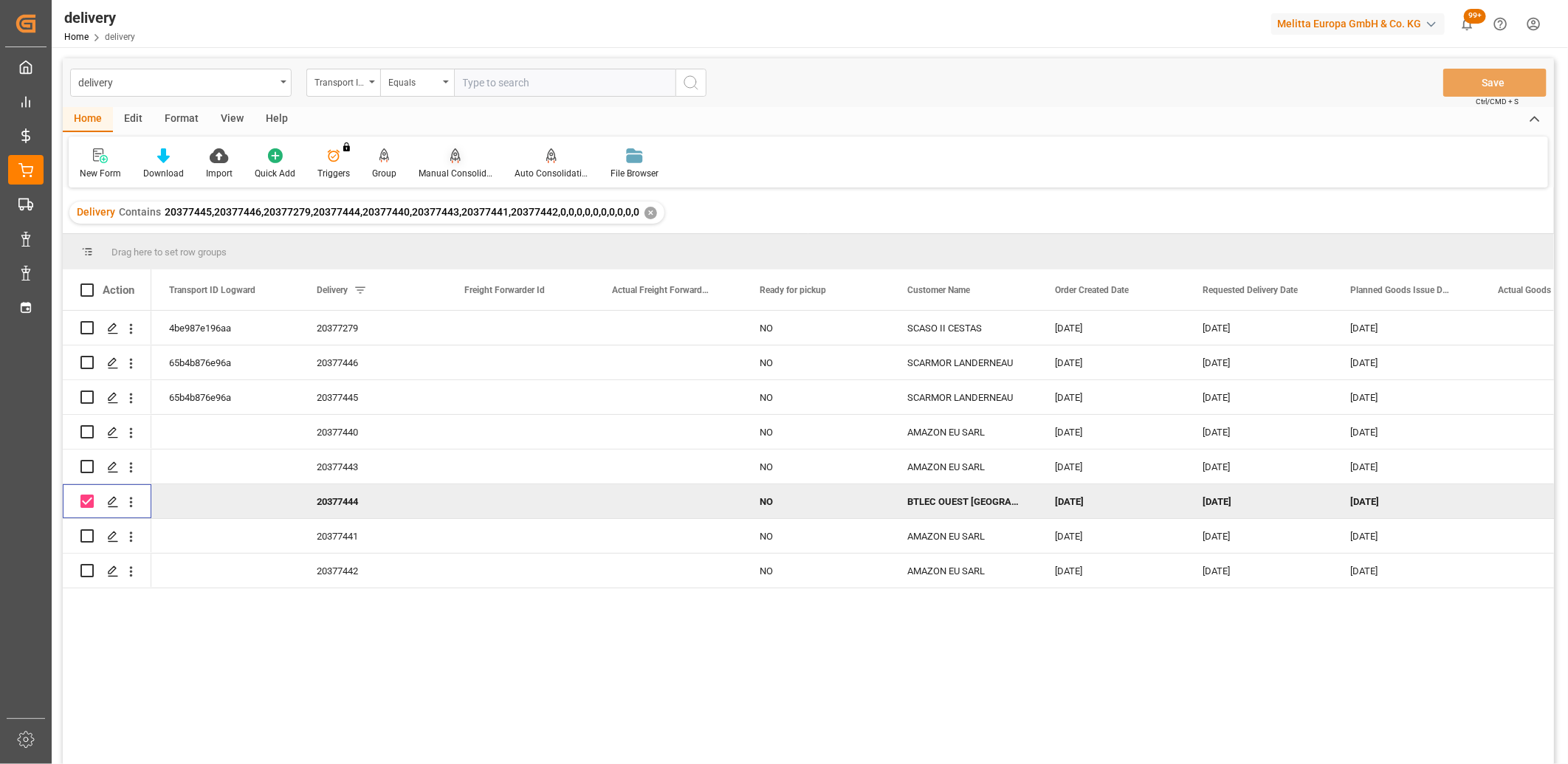
click at [454, 159] on icon at bounding box center [455, 156] width 10 height 15
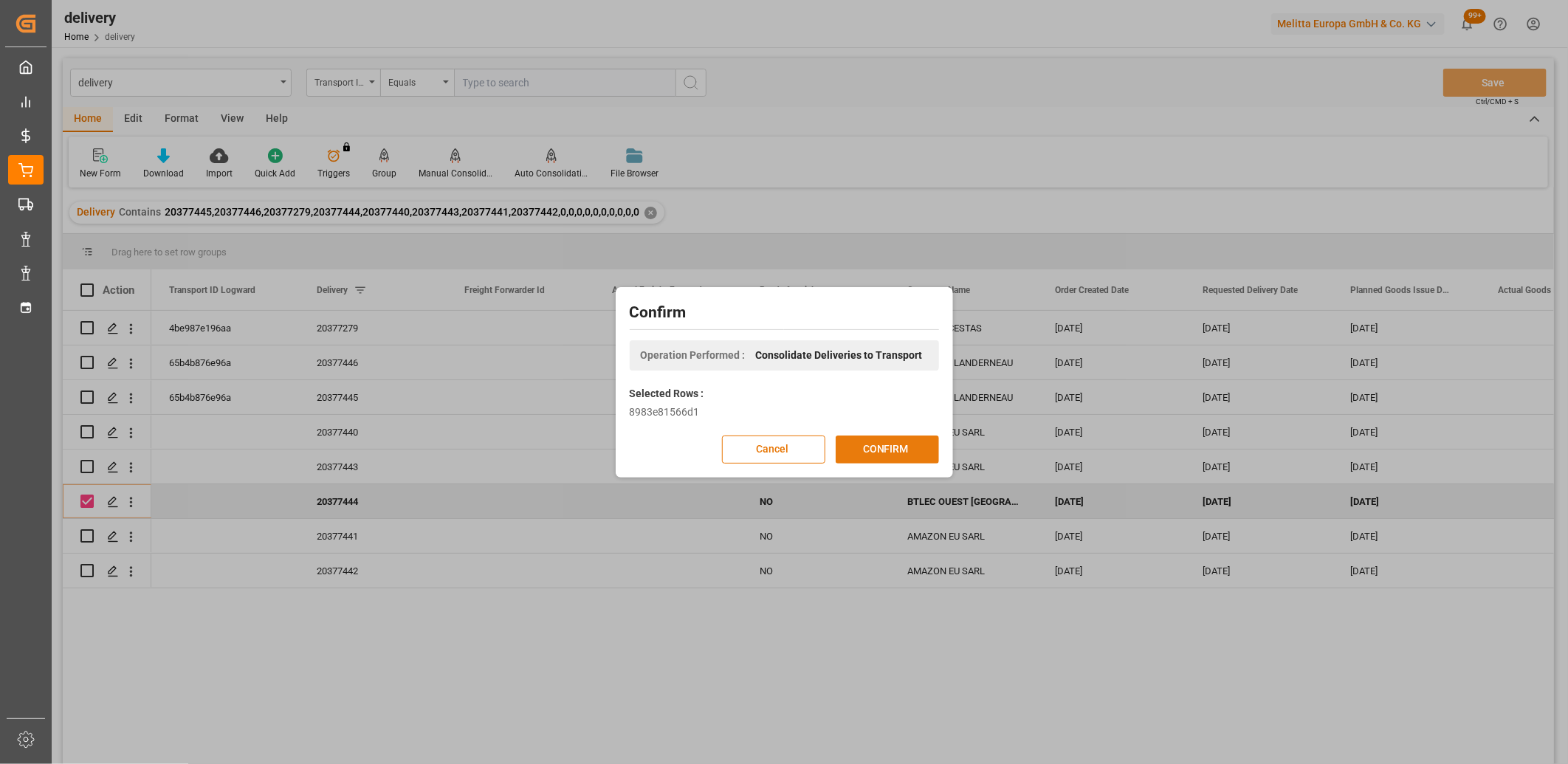
click at [856, 449] on button "CONFIRM" at bounding box center [886, 449] width 103 height 28
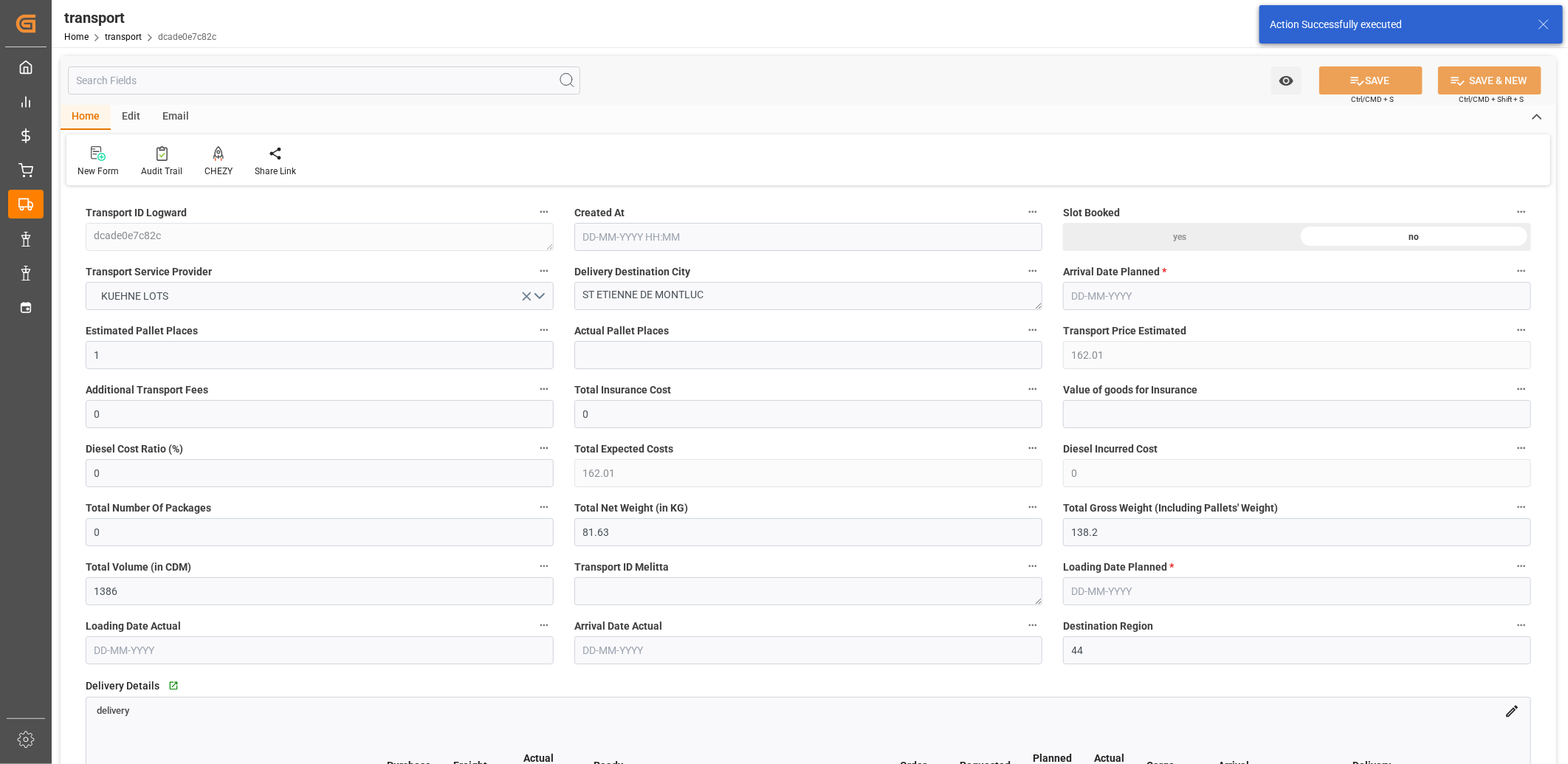
type input "[DATE] 11:26"
type input "[DATE]"
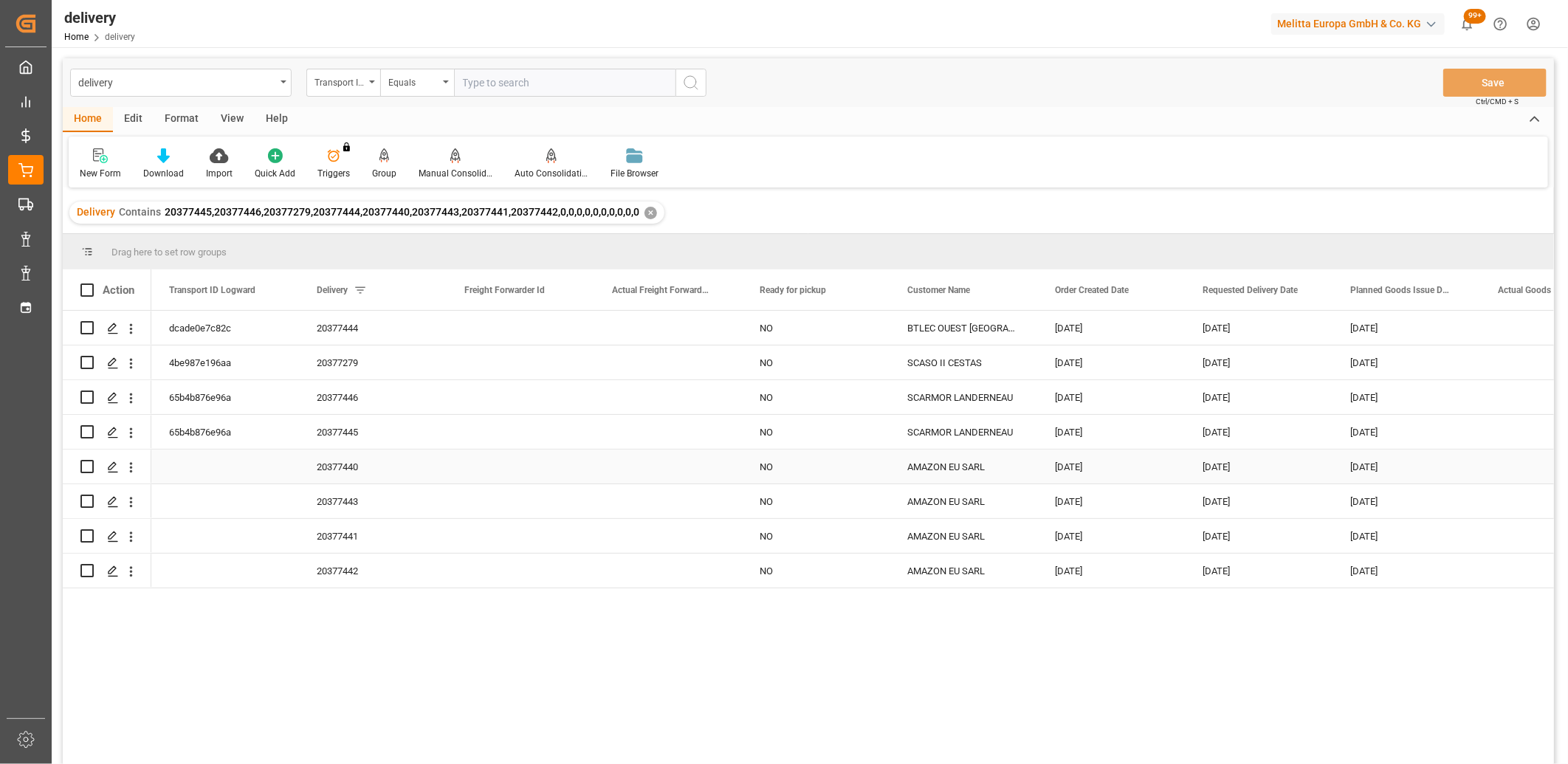
click at [84, 462] on input "Press Space to toggle row selection (unchecked)" at bounding box center [87, 466] width 14 height 14
checkbox input "true"
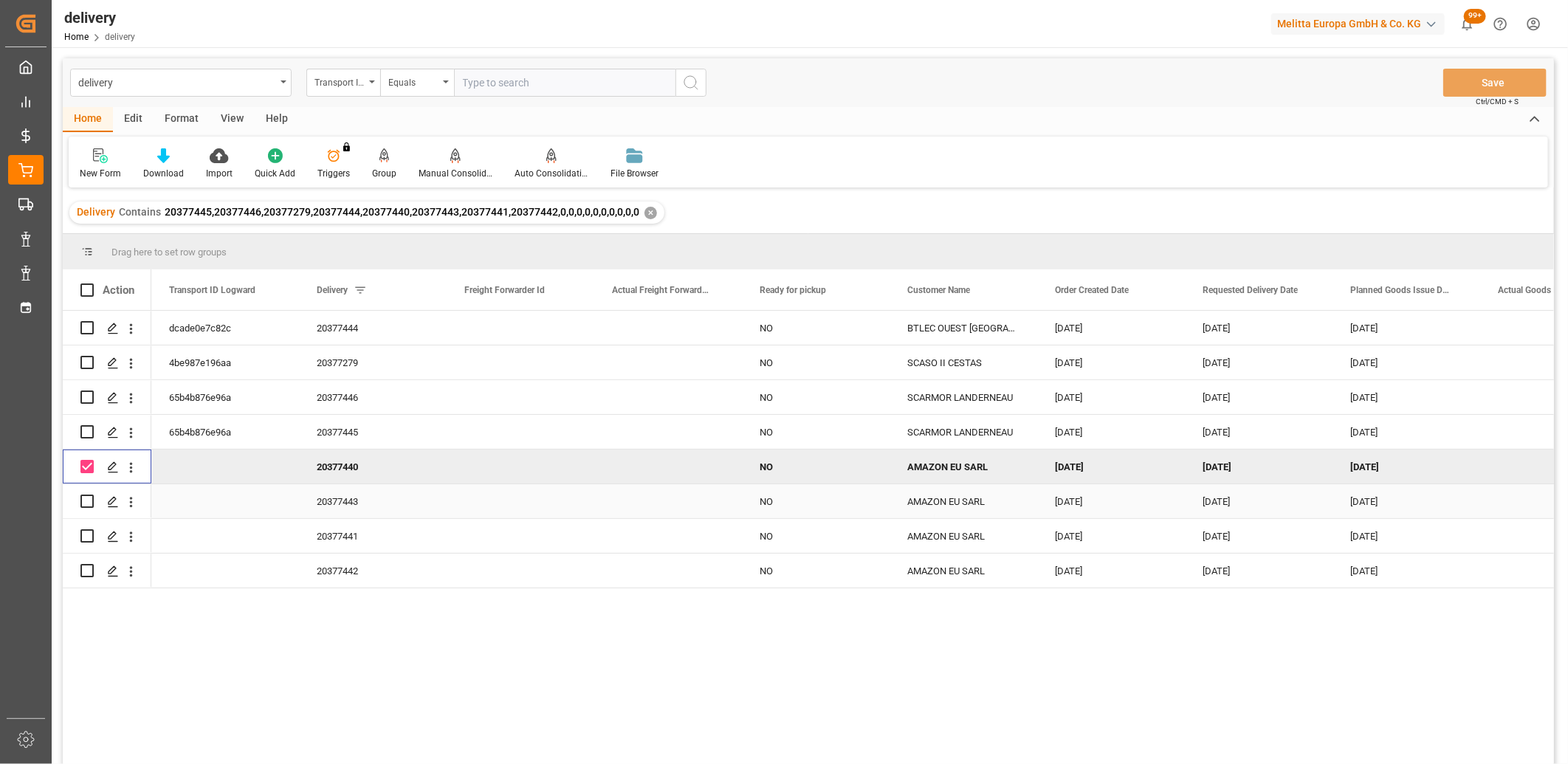
click at [87, 500] on input "Press Space to toggle row selection (unchecked)" at bounding box center [87, 501] width 14 height 14
checkbox input "true"
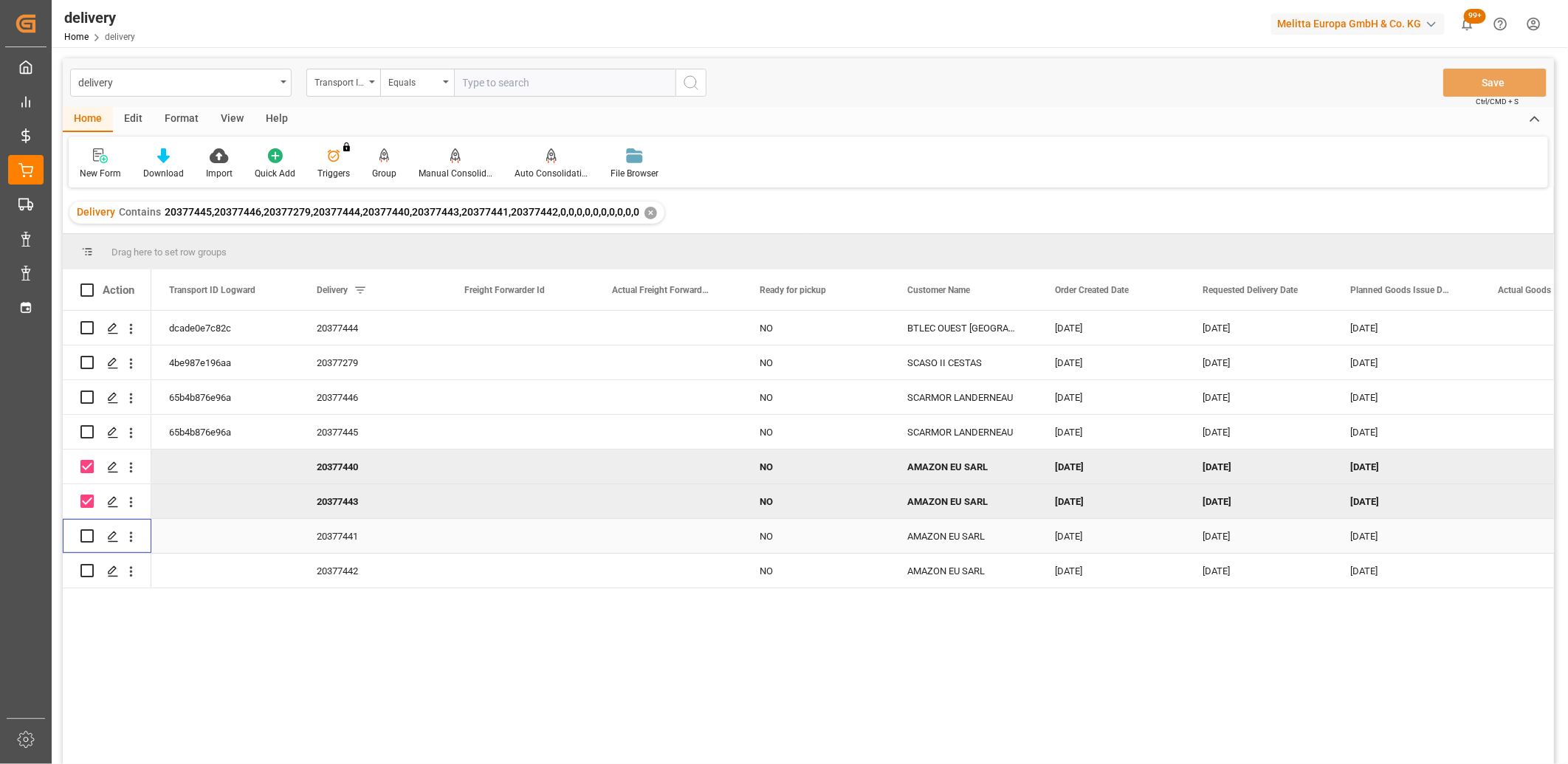
click at [89, 533] on input "Press Space to toggle row selection (unchecked)" at bounding box center [87, 535] width 14 height 14
checkbox input "true"
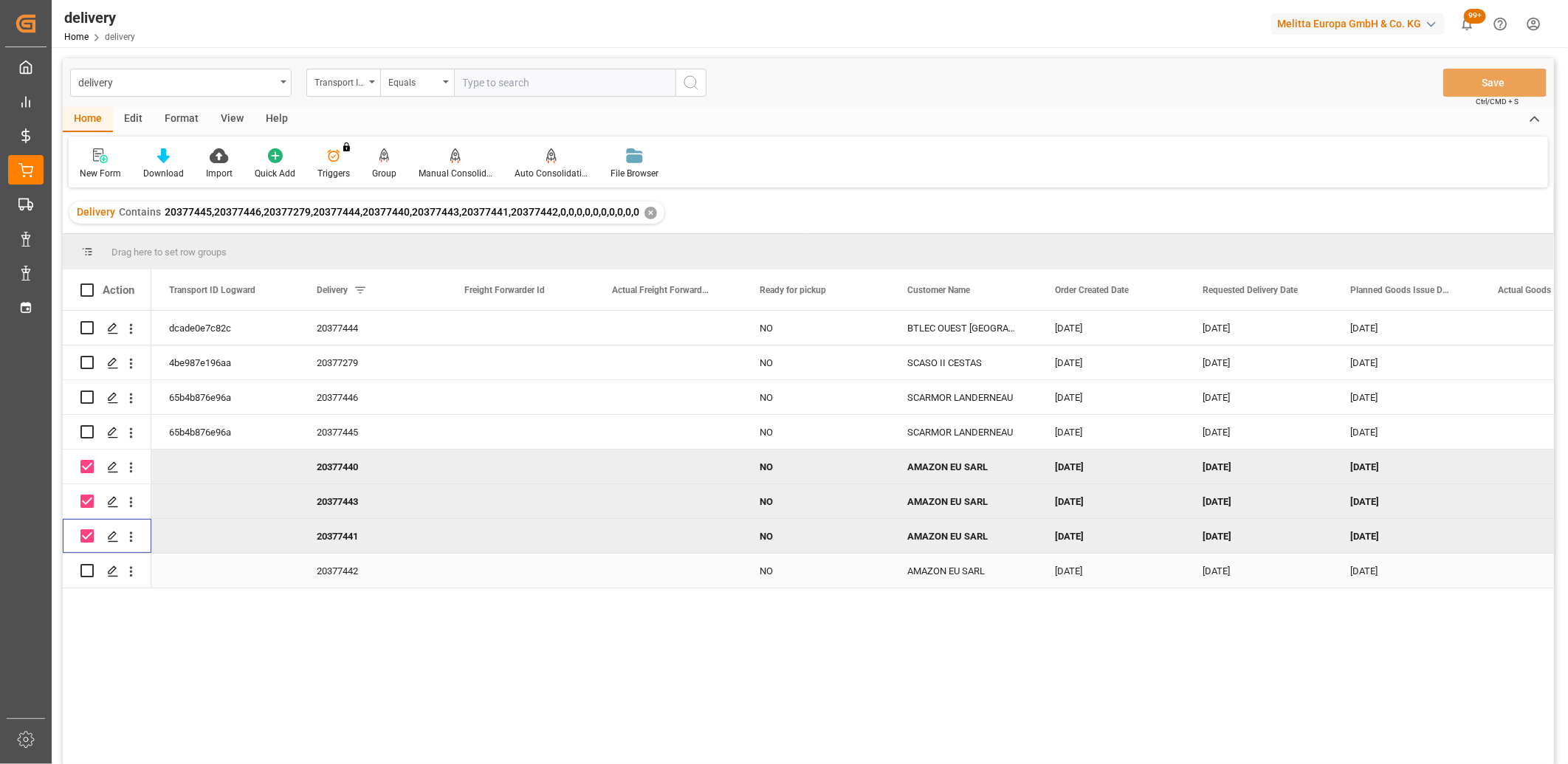
click at [91, 570] on input "Press Space to toggle row selection (unchecked)" at bounding box center [87, 570] width 14 height 14
checkbox input "true"
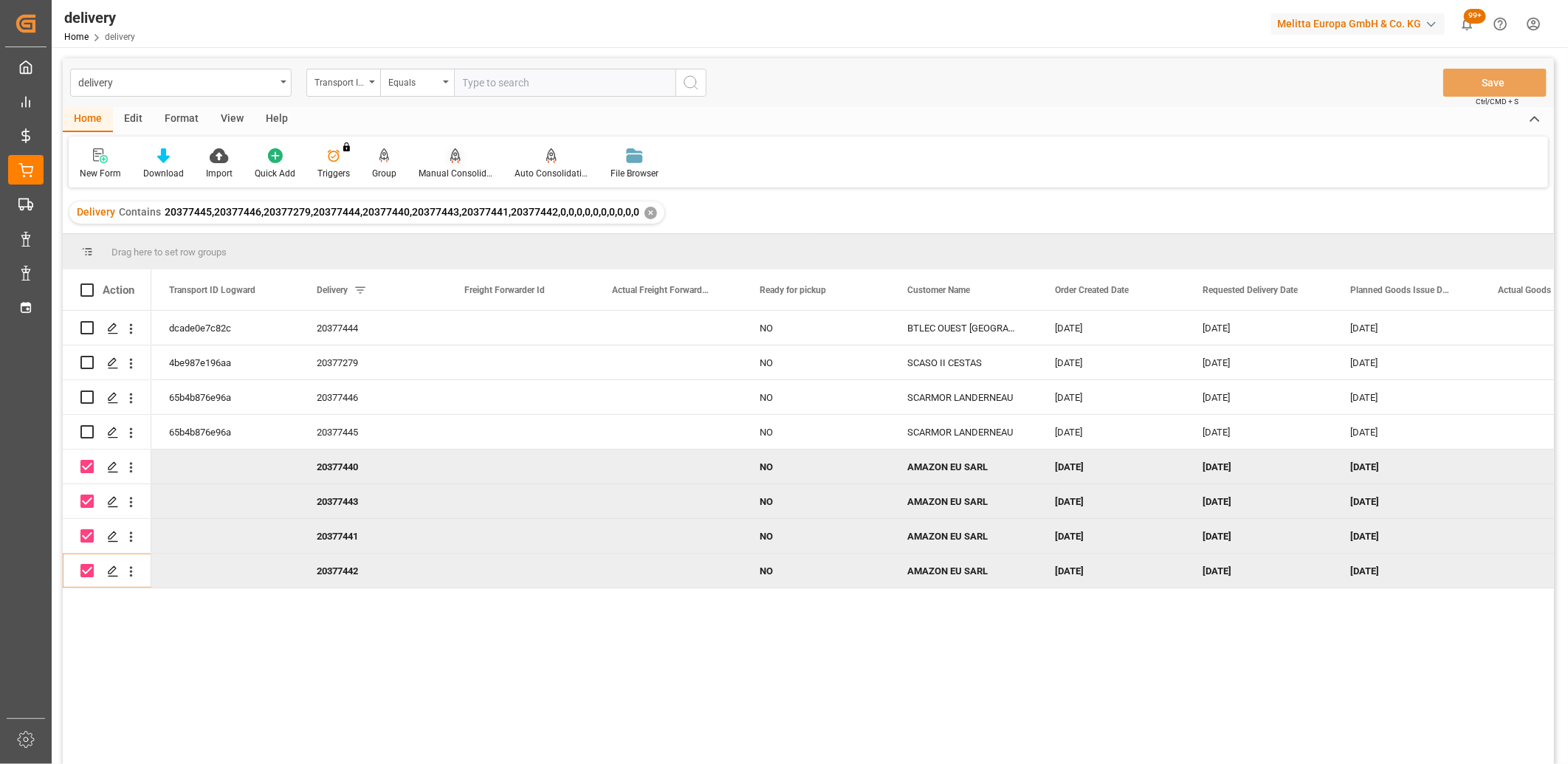
click at [450, 158] on icon at bounding box center [455, 155] width 10 height 13
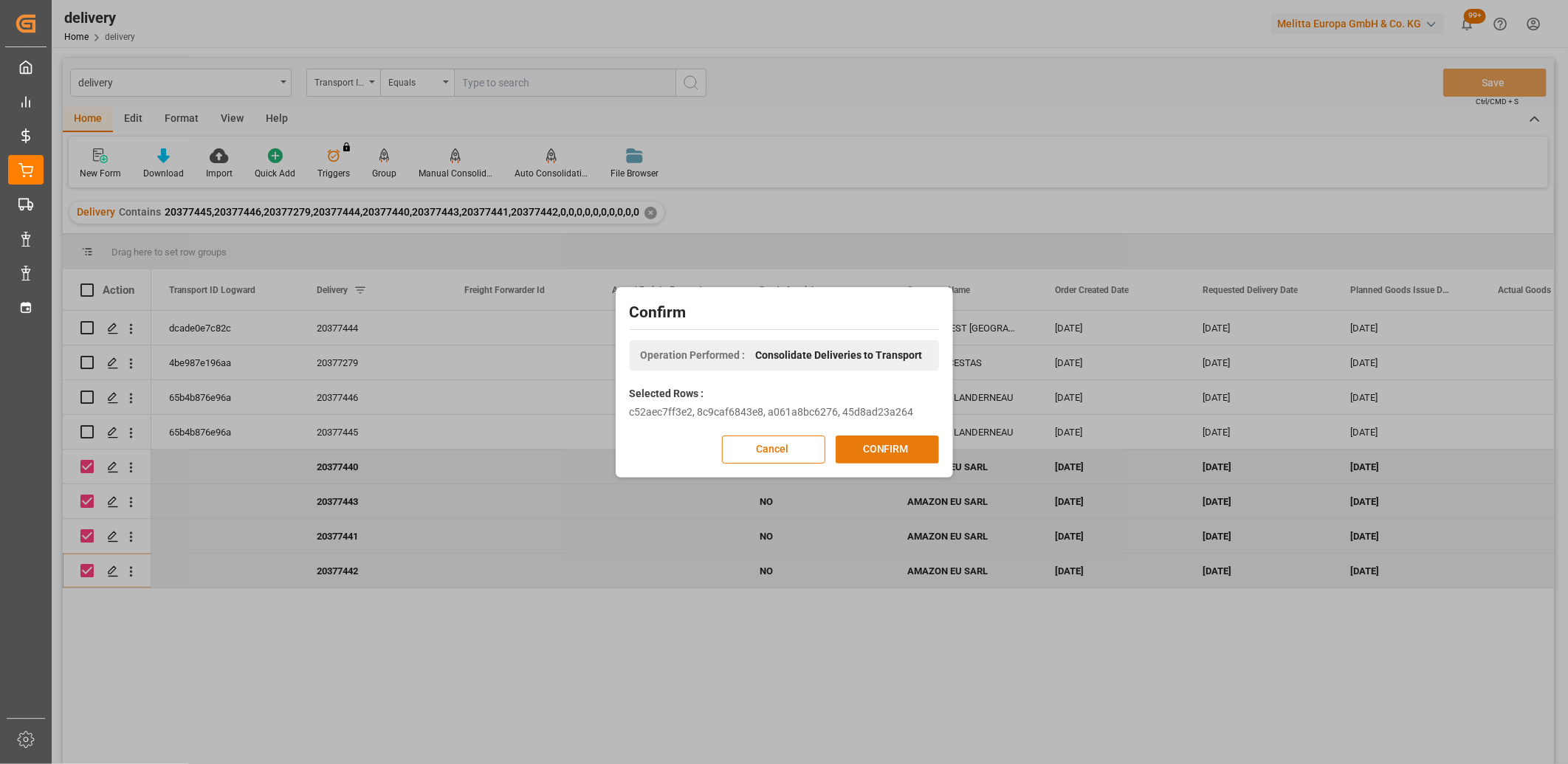
click at [853, 451] on button "CONFIRM" at bounding box center [886, 449] width 103 height 28
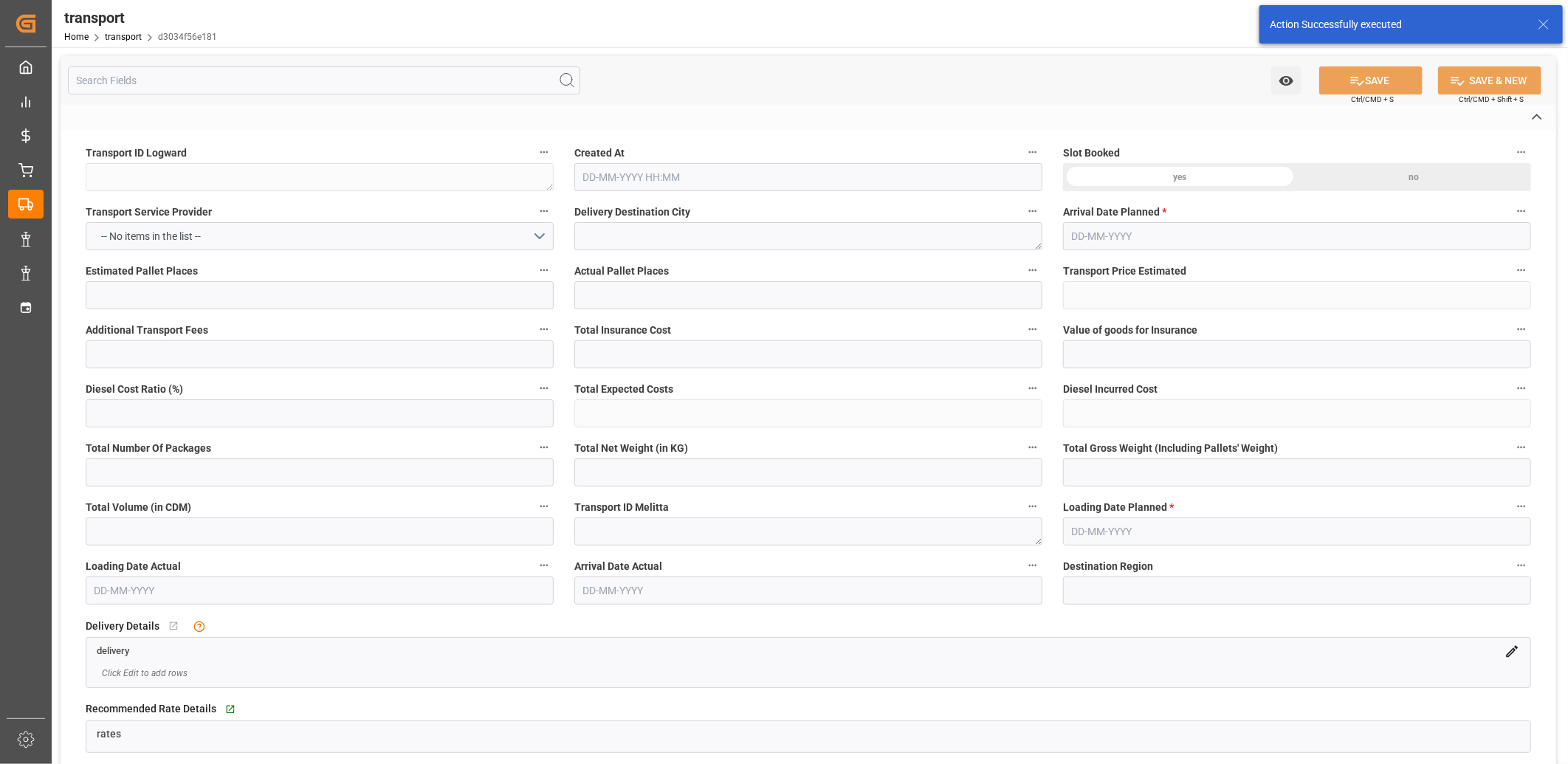
type textarea "d3034f56e181"
type textarea "SENLIS"
type textarea "0000722558"
type textarea "FR-02570"
type textarea "FR"
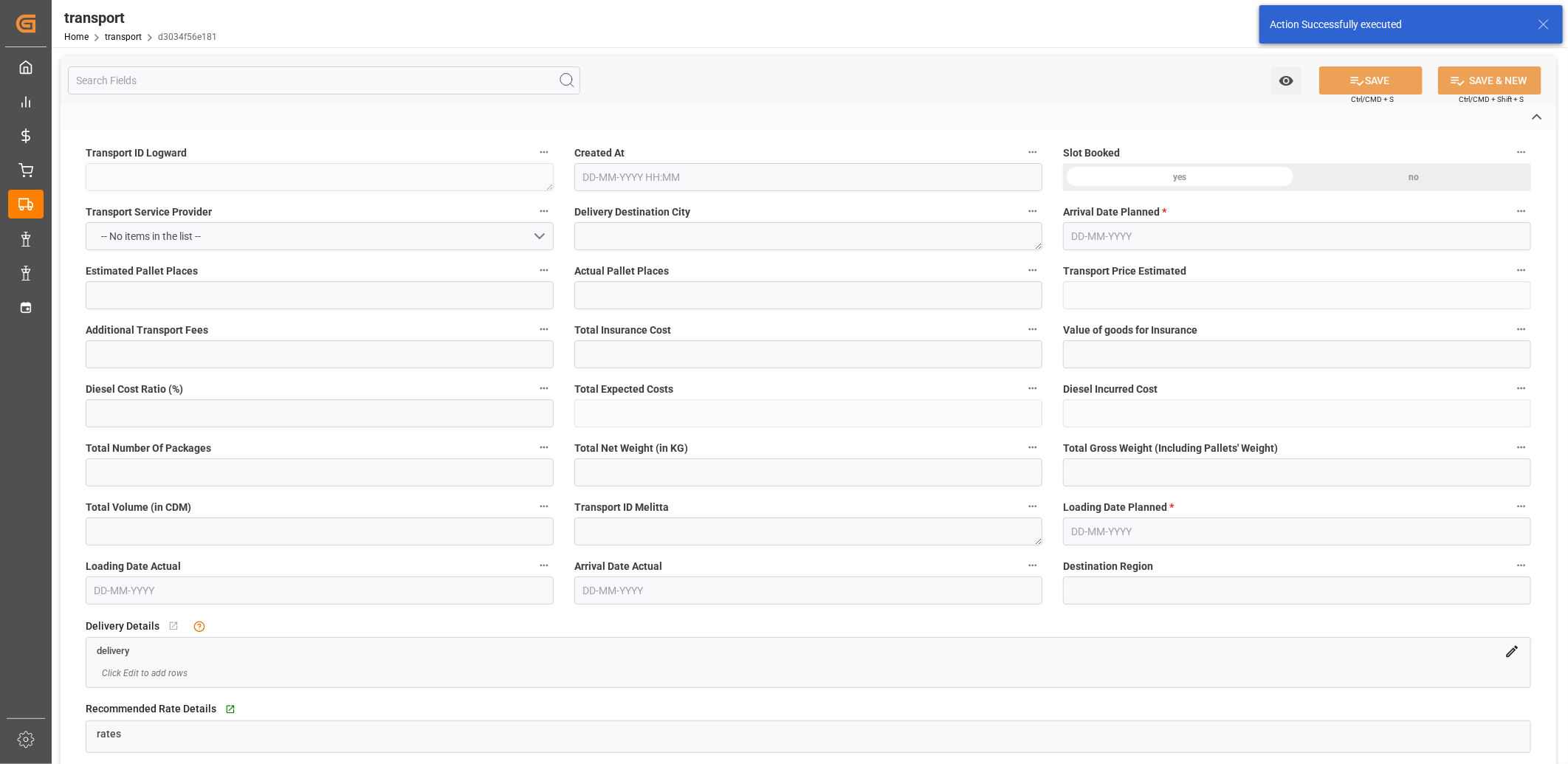
type input "Road"
type input "FR"
type input "02570"
type input "FR"
type input "60300"
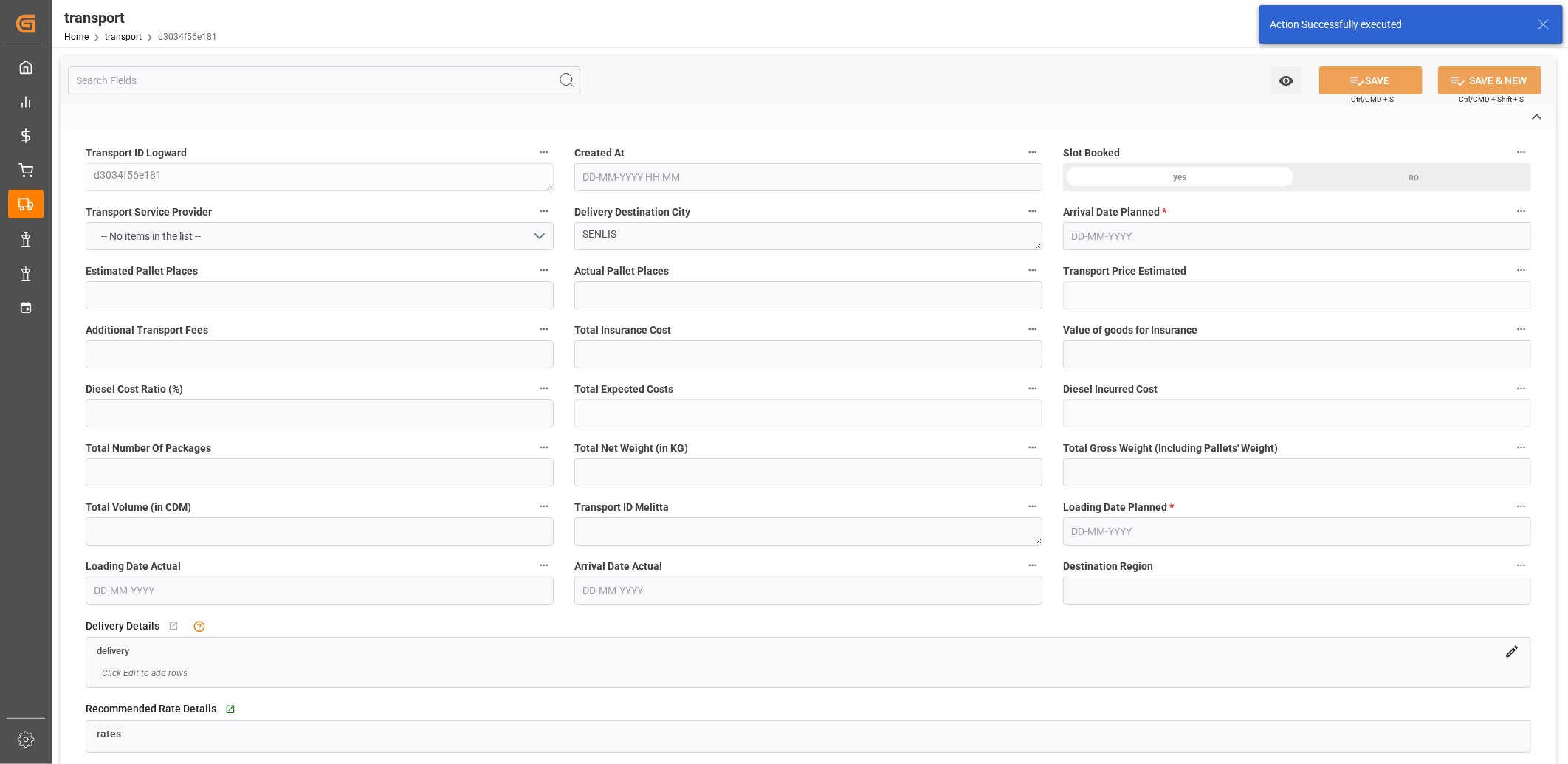
type input "Small Shipment"
type input "3.5-7.5 t"
type input "EURO 6"
type input "Diesel"
type input "9"
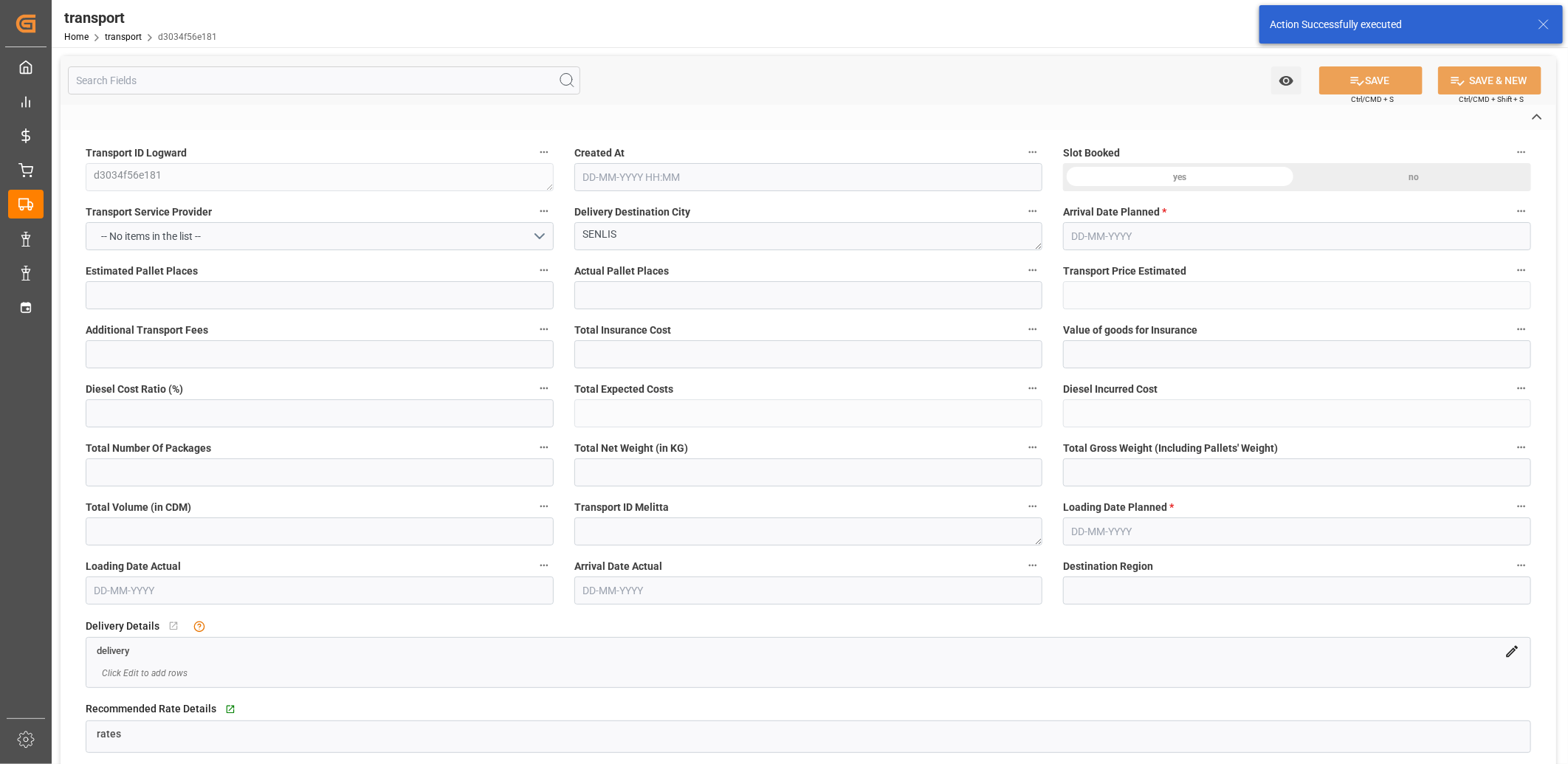
type input "187.97"
type input "0"
type input "181.6166"
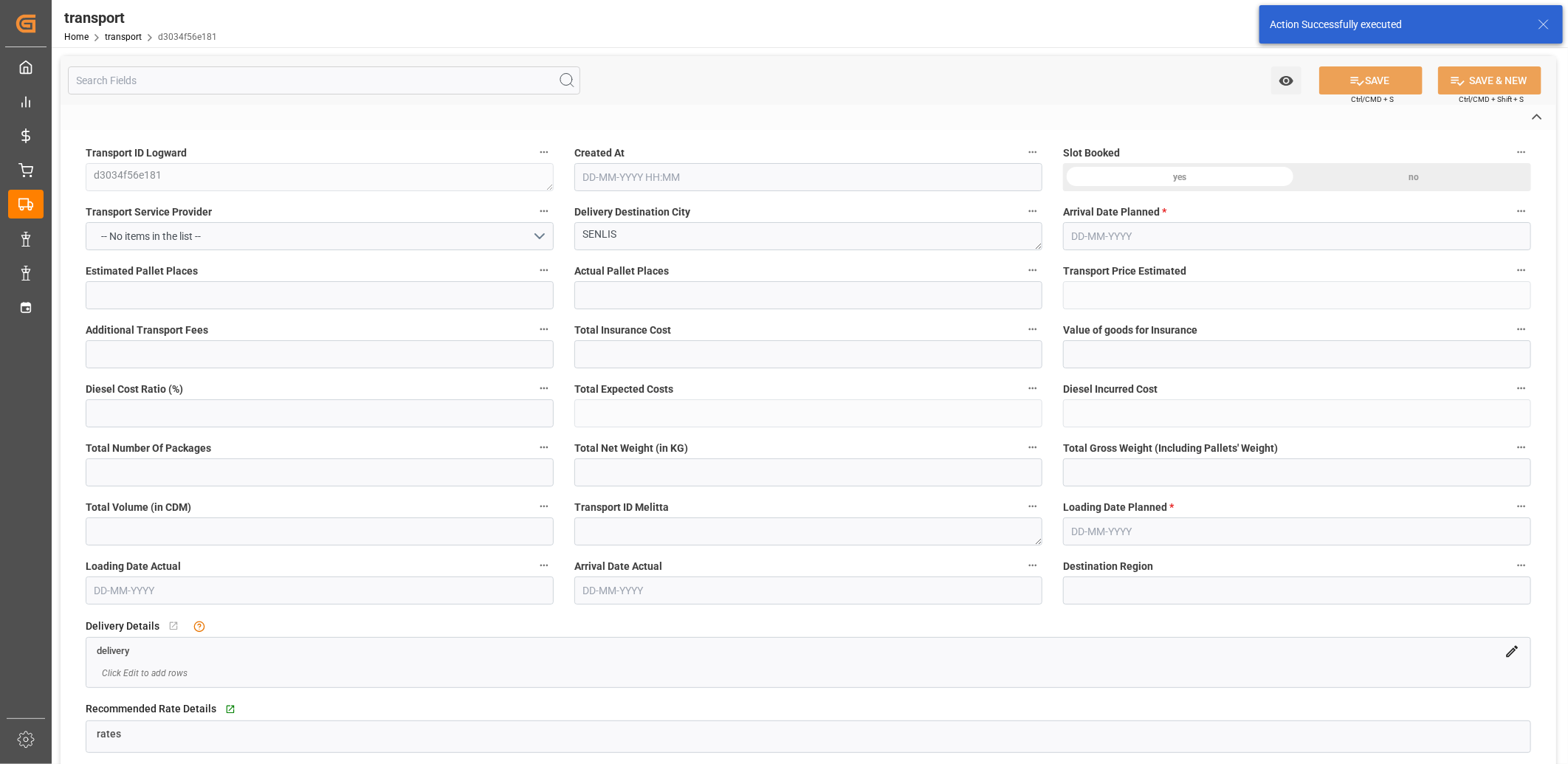
type input "-6.3534"
type input "0"
type input "2903.877"
type input "3428.186"
type input "11229.165"
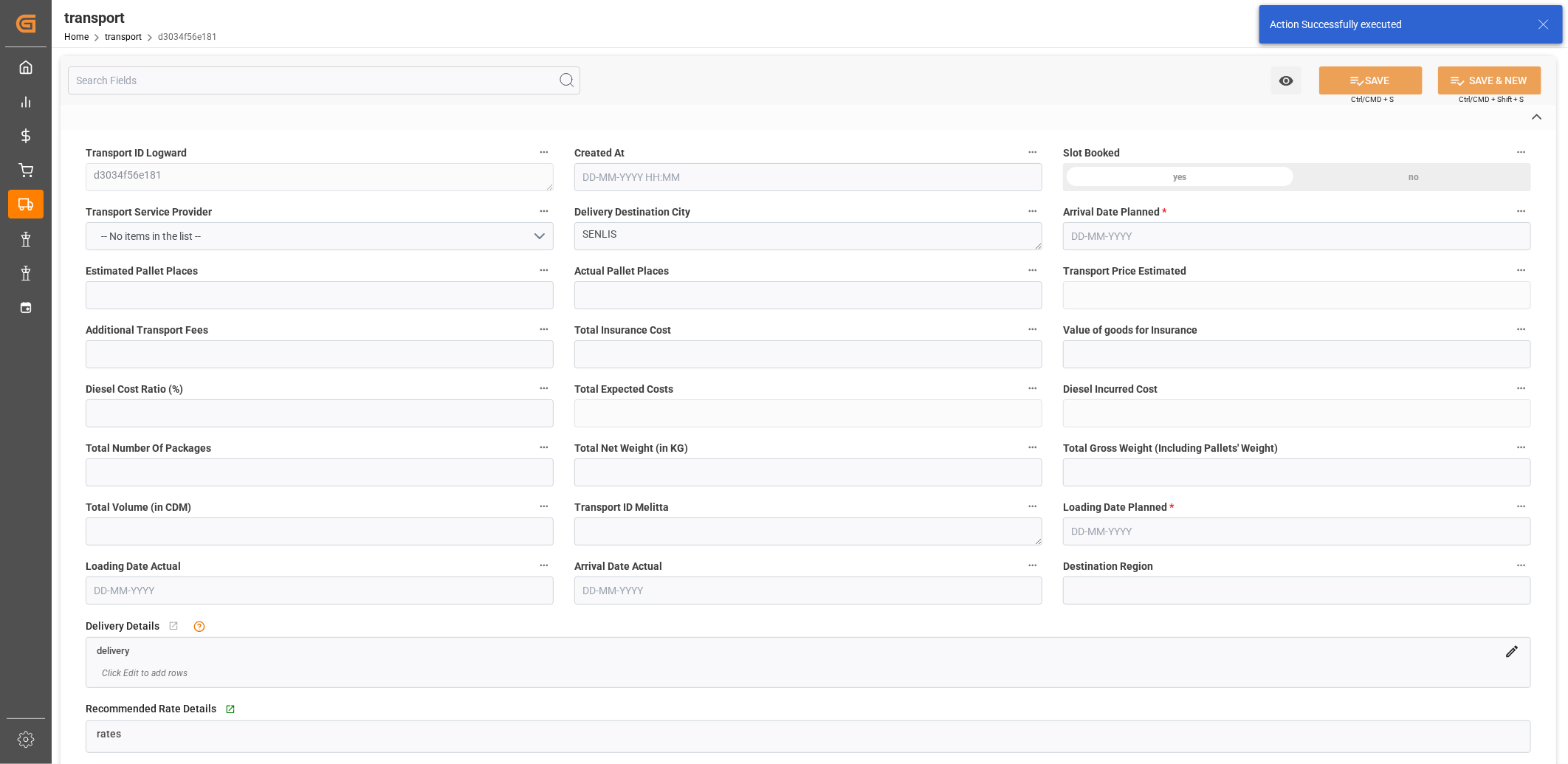
type input "60"
type input "1"
type input "1042"
type input "9"
type input "101"
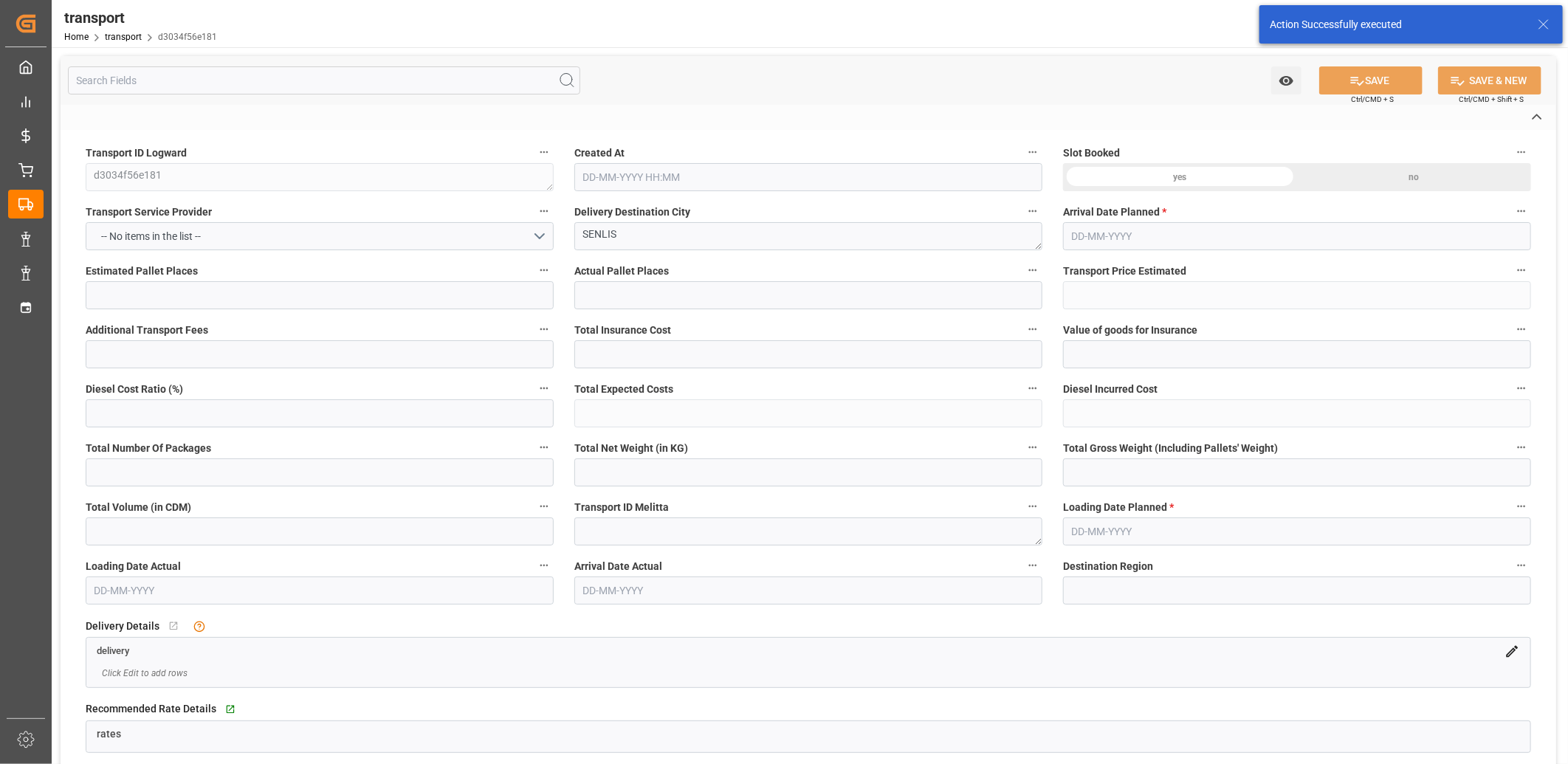
type input "3168.866"
type input "0"
type input "4710.8598"
type input "0"
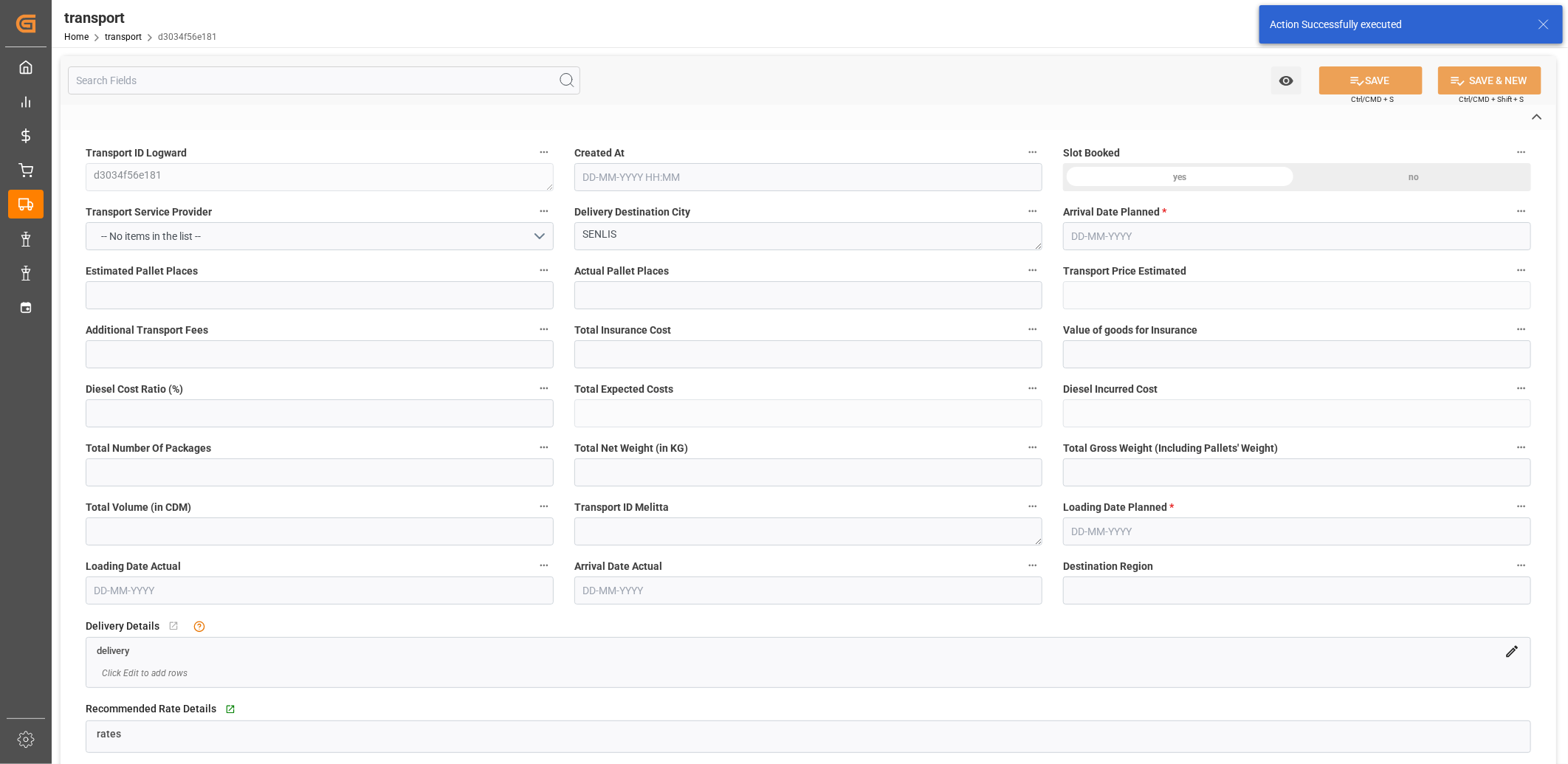
type input "21"
type input "35"
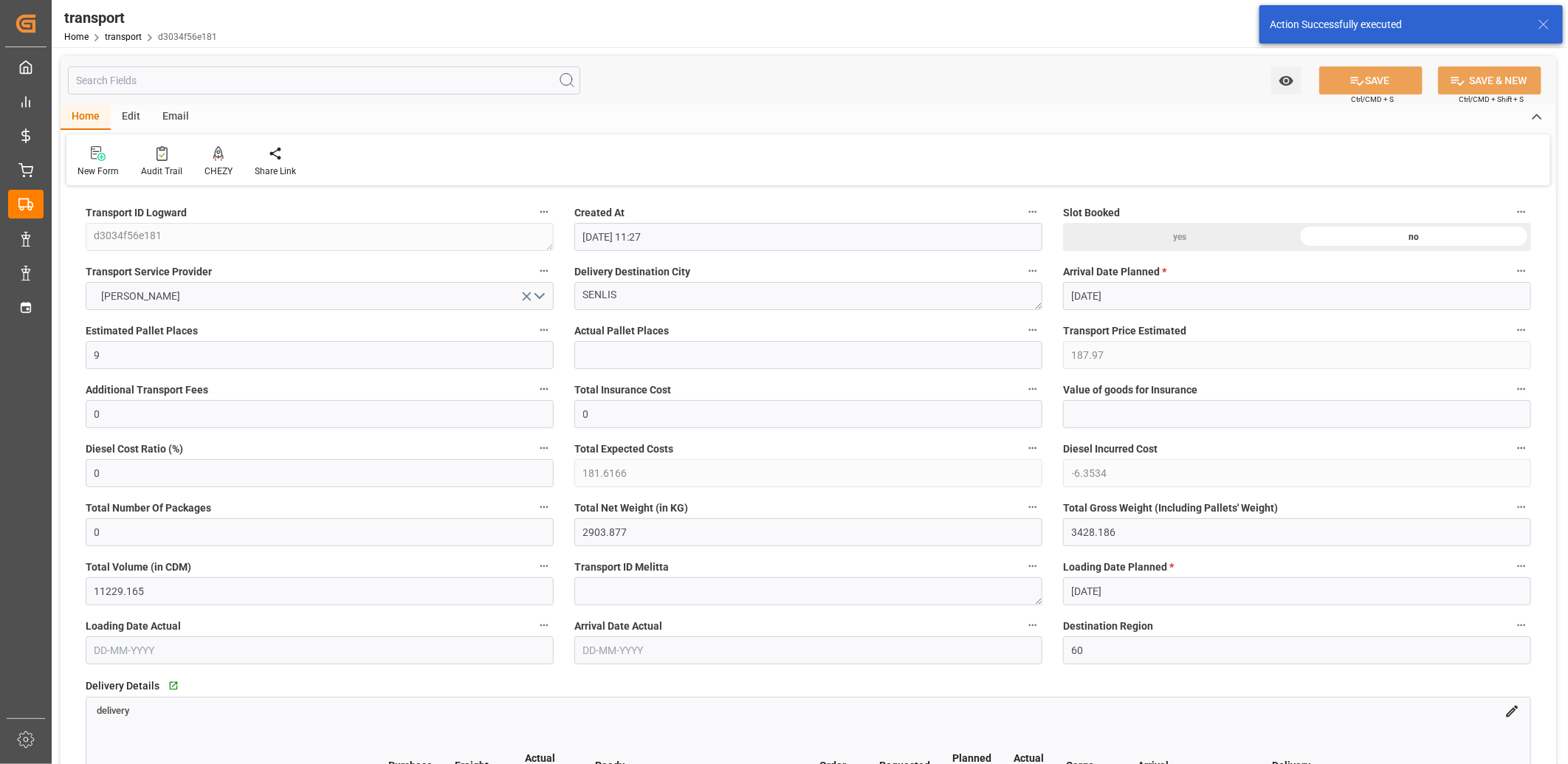
type input "03-09-2025 11:27"
type input "10-09-2025"
type input "[DATE]"
click at [159, 290] on button "DELISLE" at bounding box center [320, 296] width 468 height 28
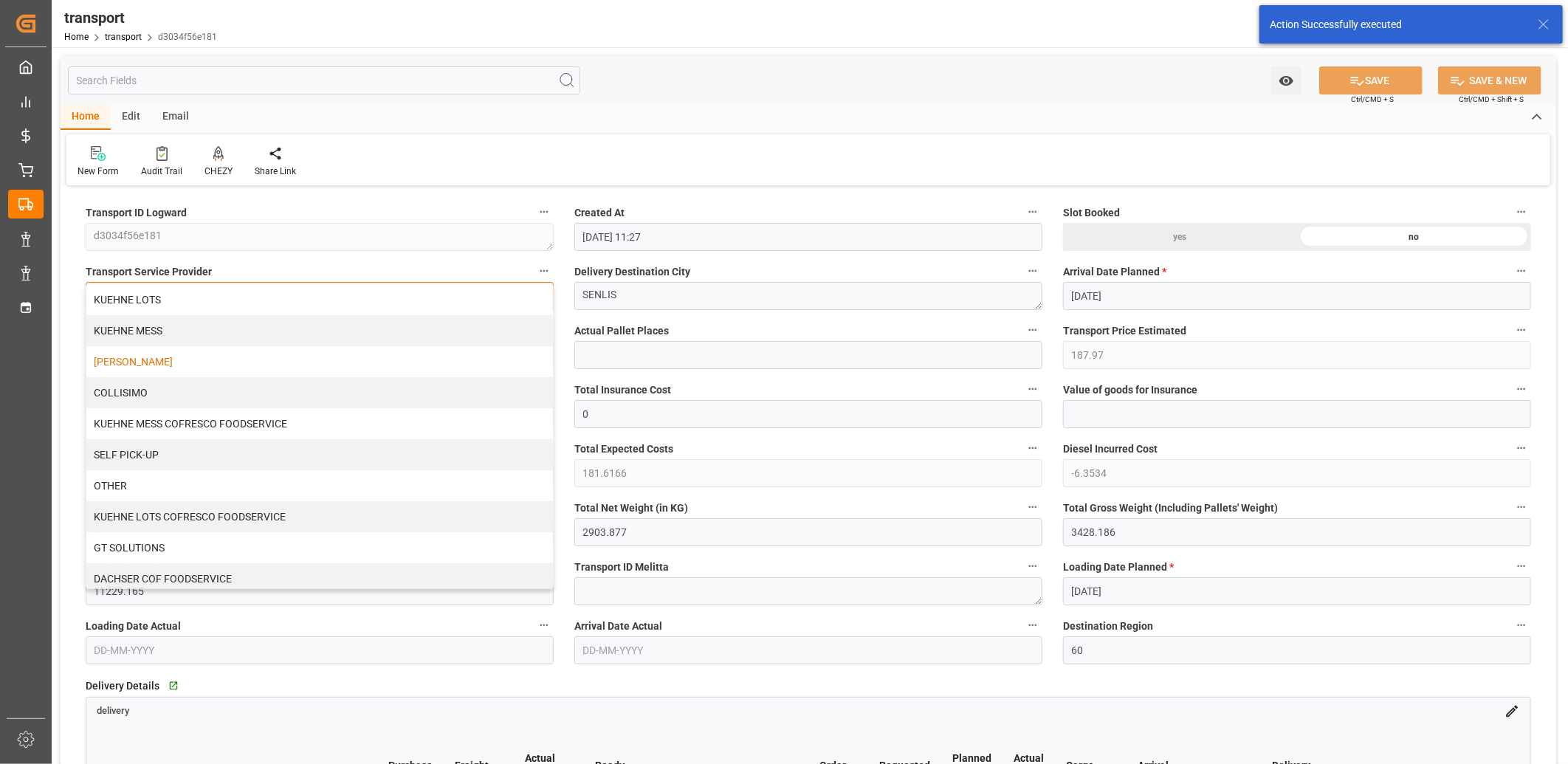
click at [159, 290] on div "KUEHNE LOTS" at bounding box center [320, 300] width 466 height 31
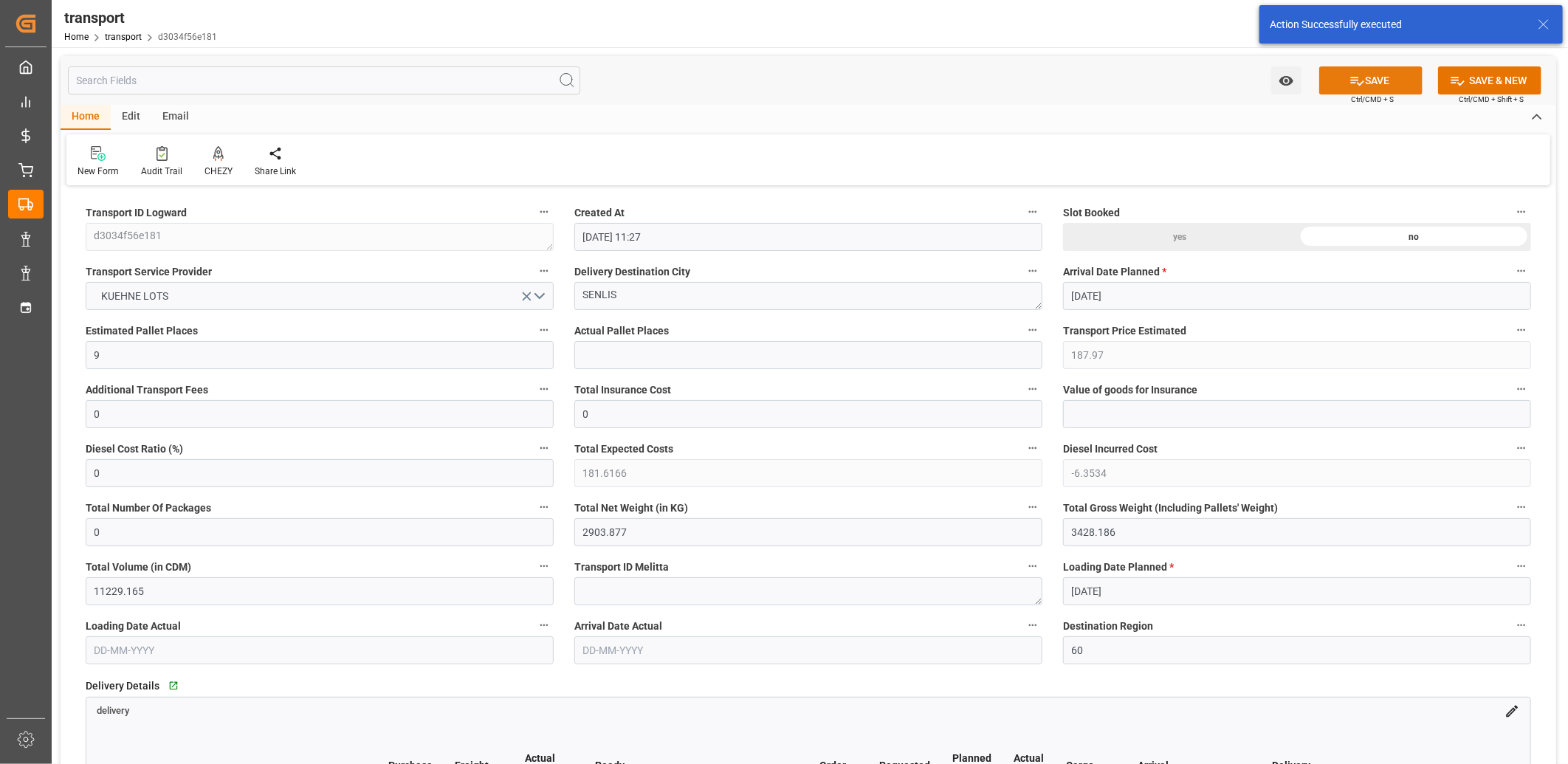
click at [1356, 78] on icon at bounding box center [1357, 80] width 15 height 15
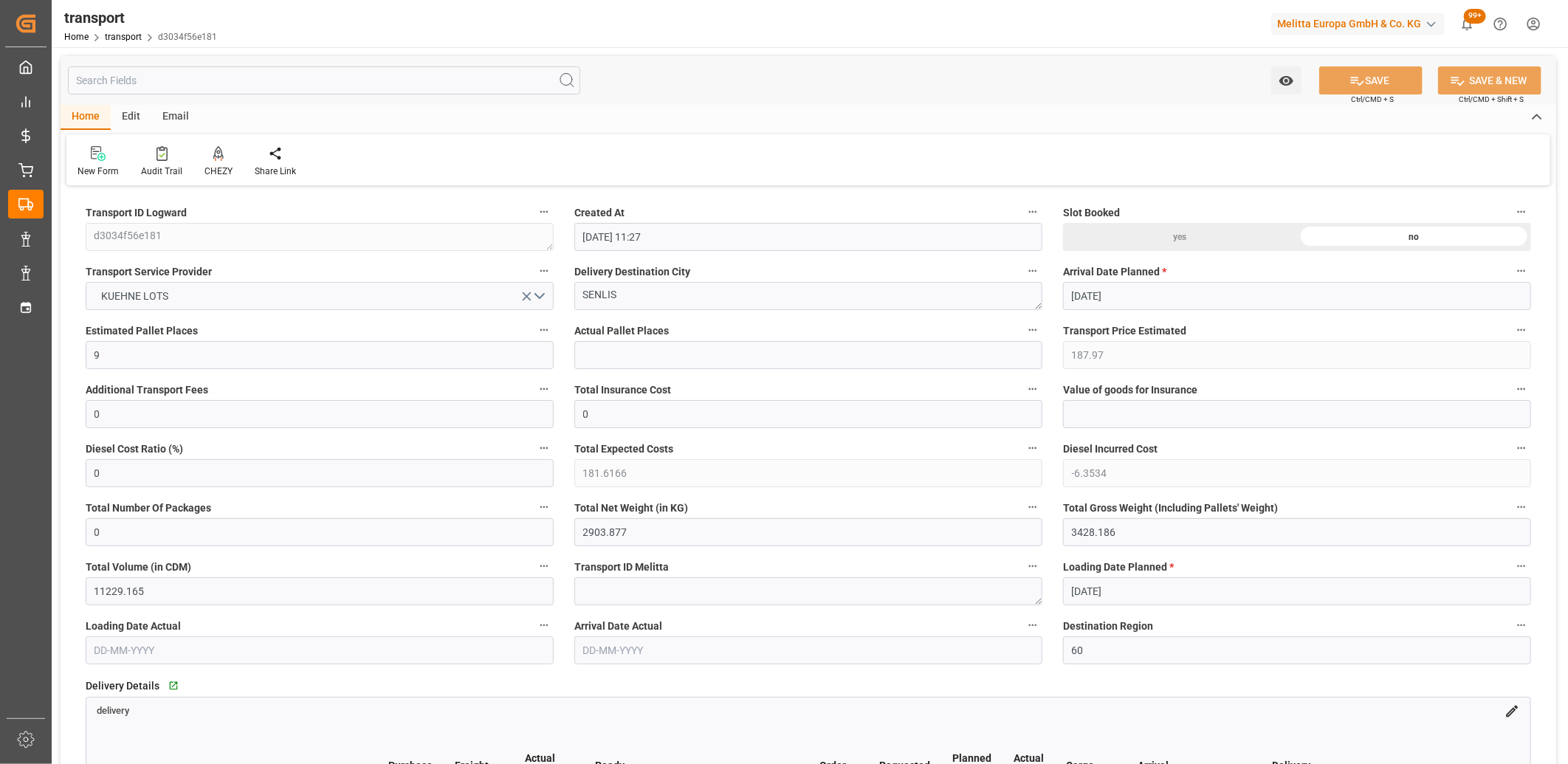
type input "230.32"
type input "0"
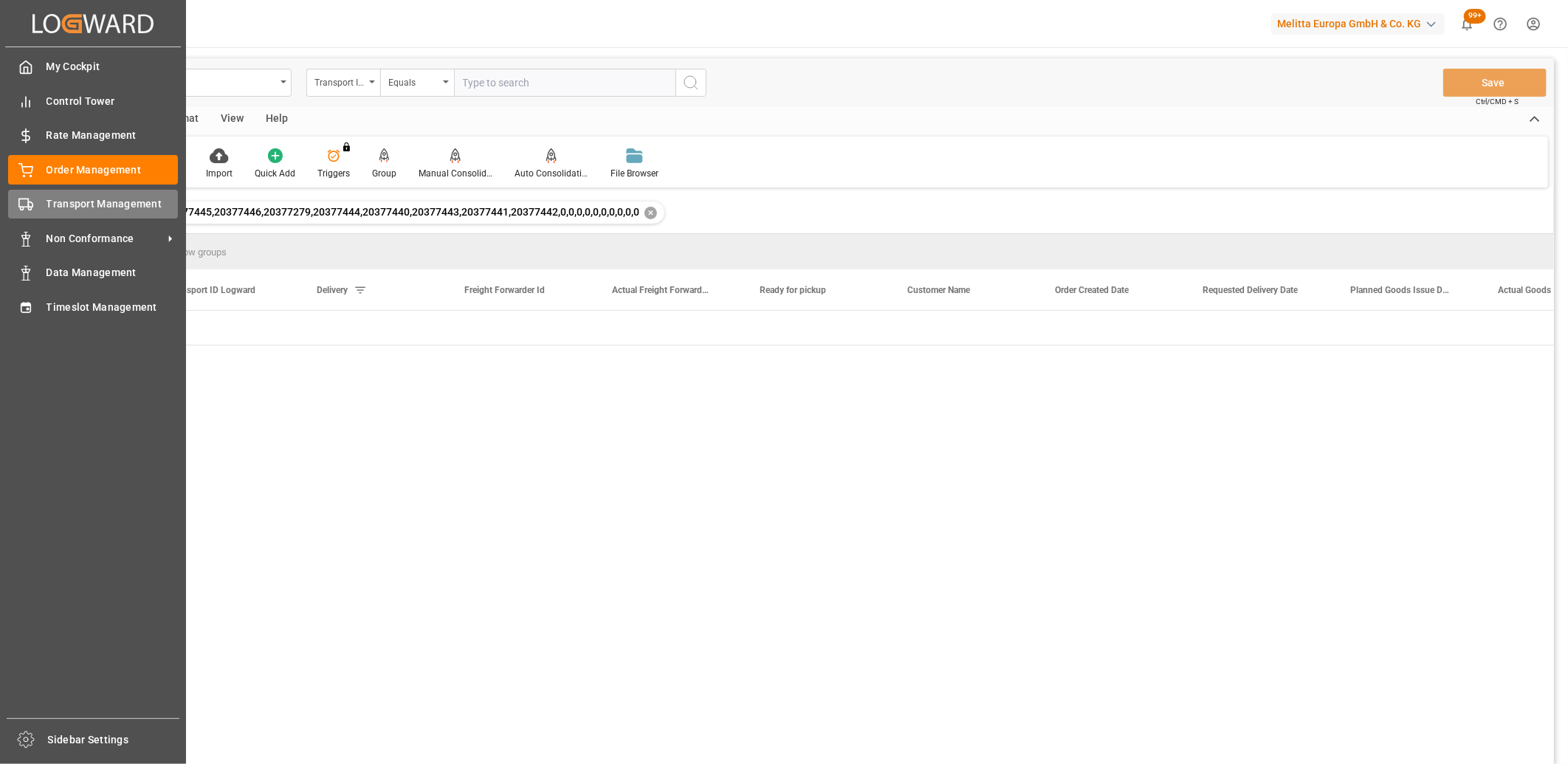
click at [41, 199] on div "Transport Management Transport Management" at bounding box center [93, 204] width 169 height 29
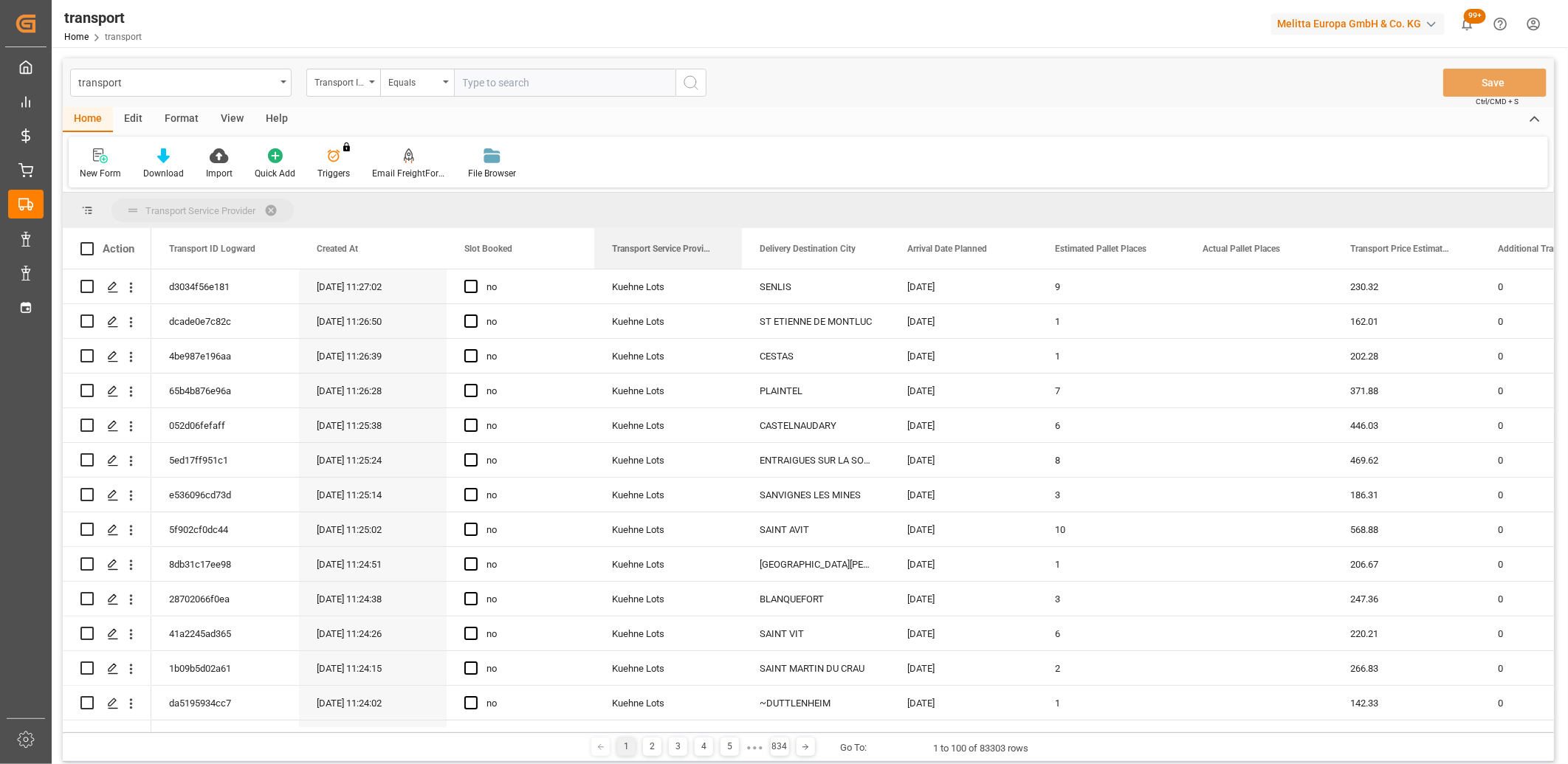
drag, startPoint x: 682, startPoint y: 253, endPoint x: 682, endPoint y: 212, distance: 41.0
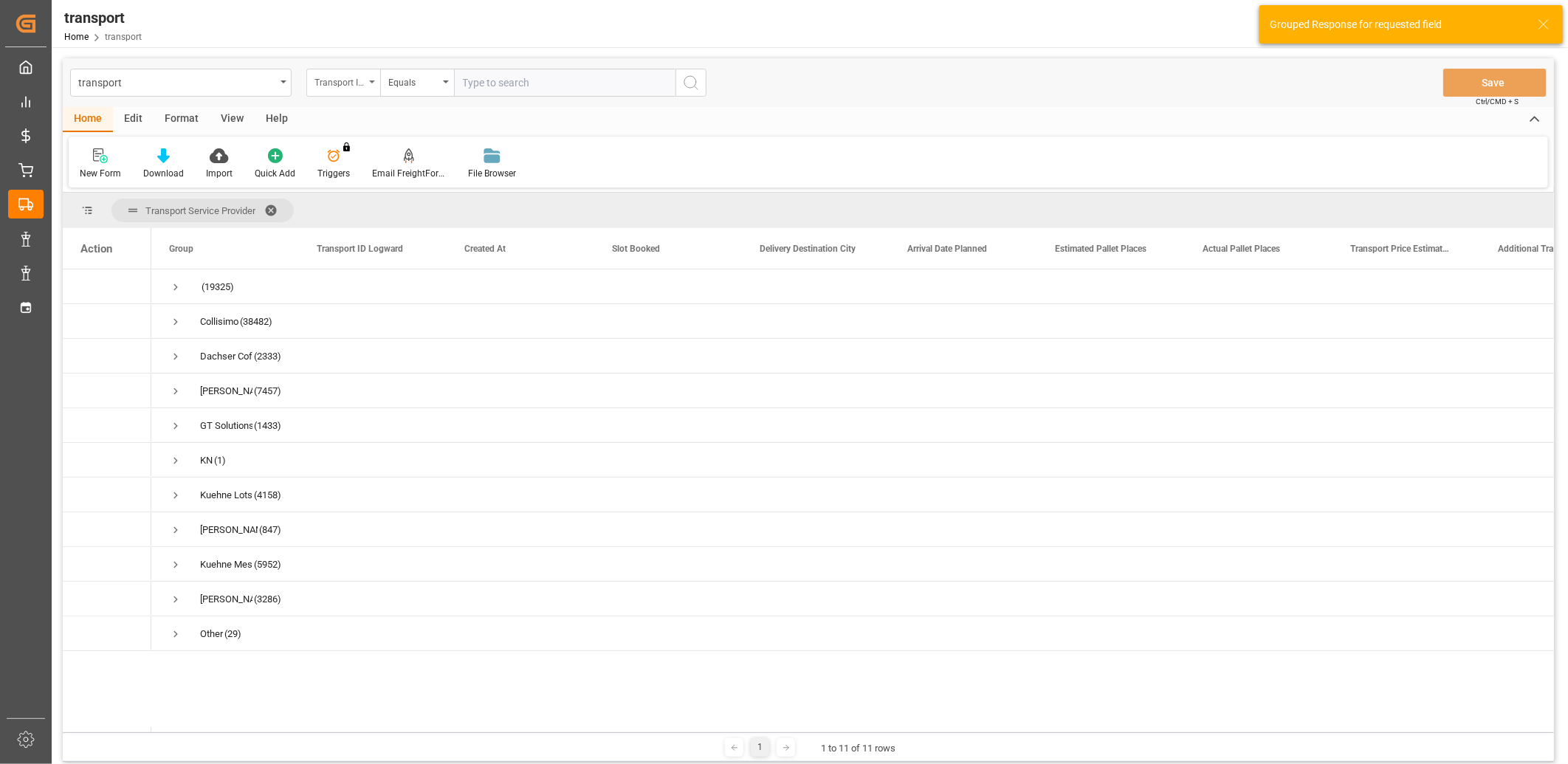
click at [350, 85] on div "Transport ID Logward" at bounding box center [339, 80] width 50 height 17
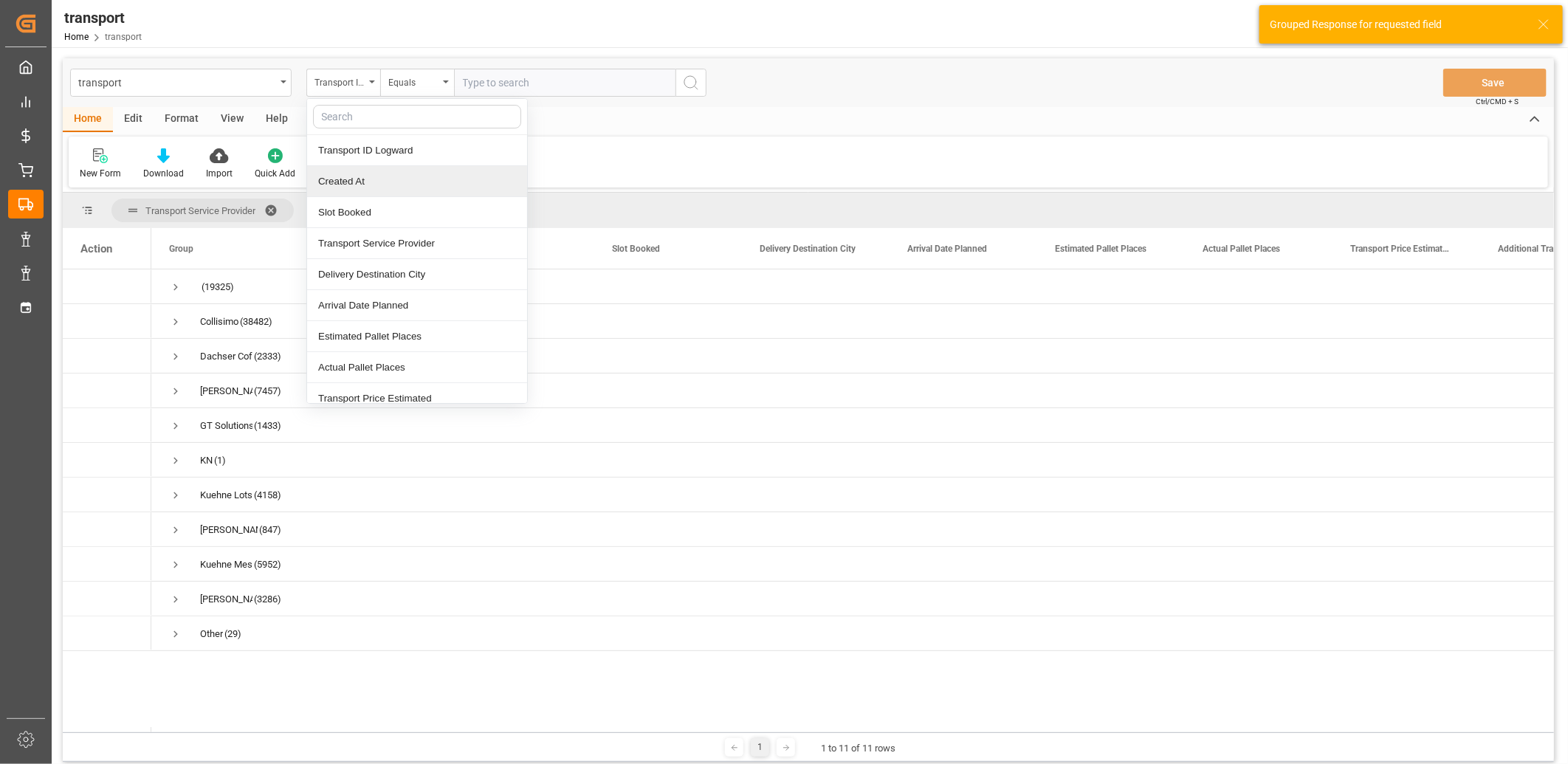
click at [335, 187] on div "Created At" at bounding box center [417, 181] width 220 height 31
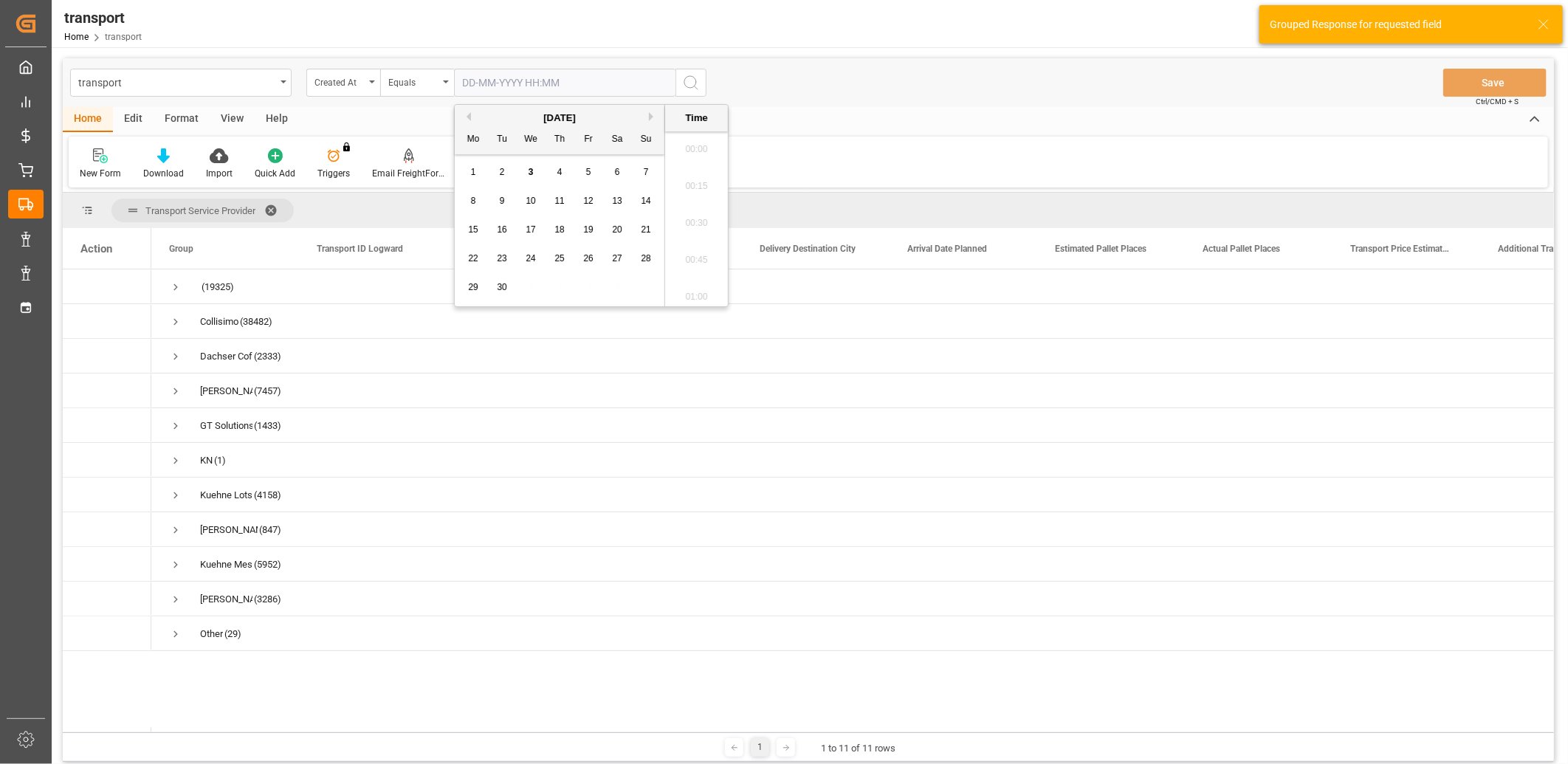
click at [477, 84] on input "text" at bounding box center [564, 82] width 221 height 28
click at [528, 172] on span "3" at bounding box center [531, 171] width 5 height 10
type input "03-09-2025 00:00"
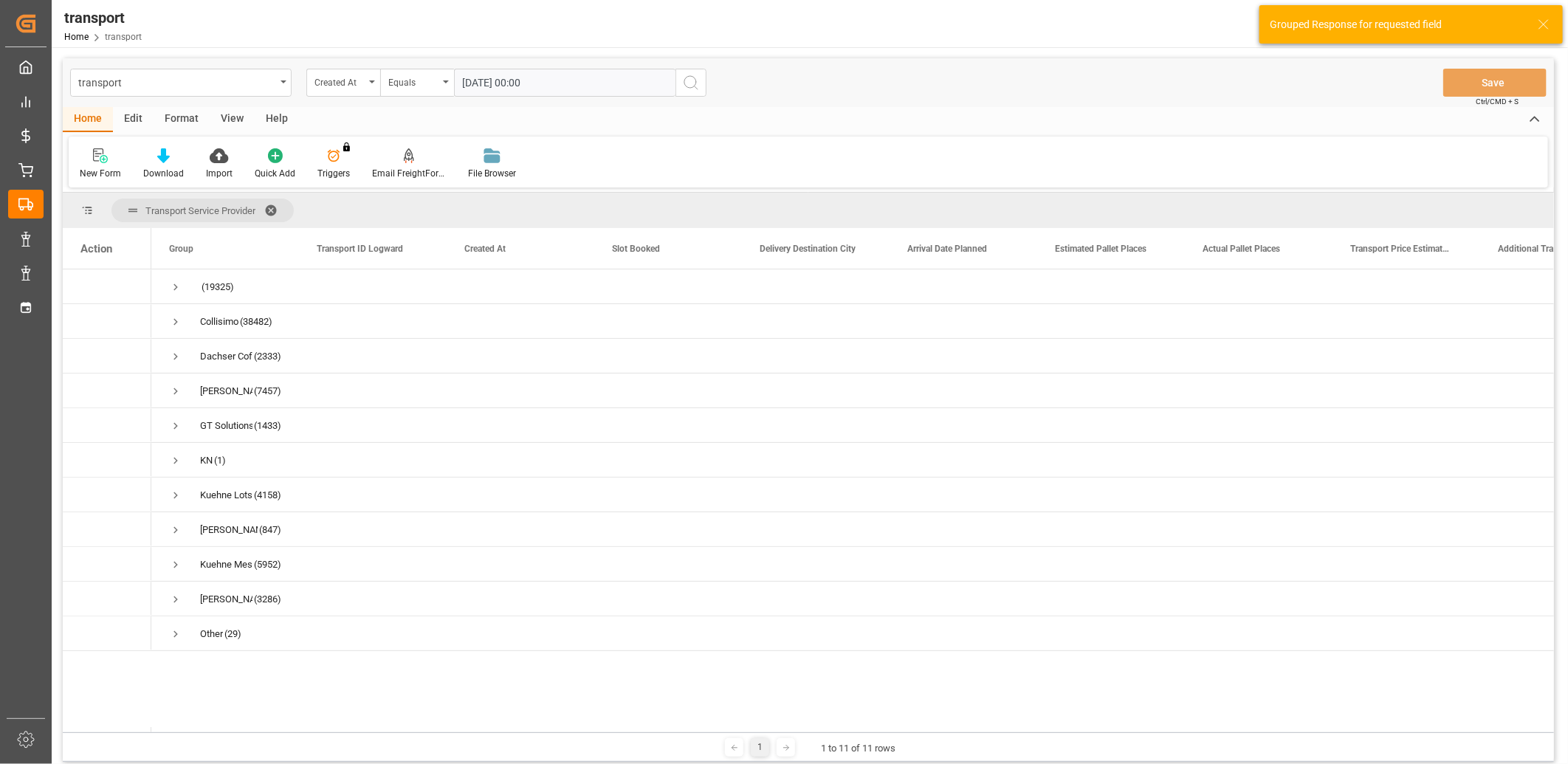
click at [688, 85] on icon "search button" at bounding box center [691, 82] width 17 height 17
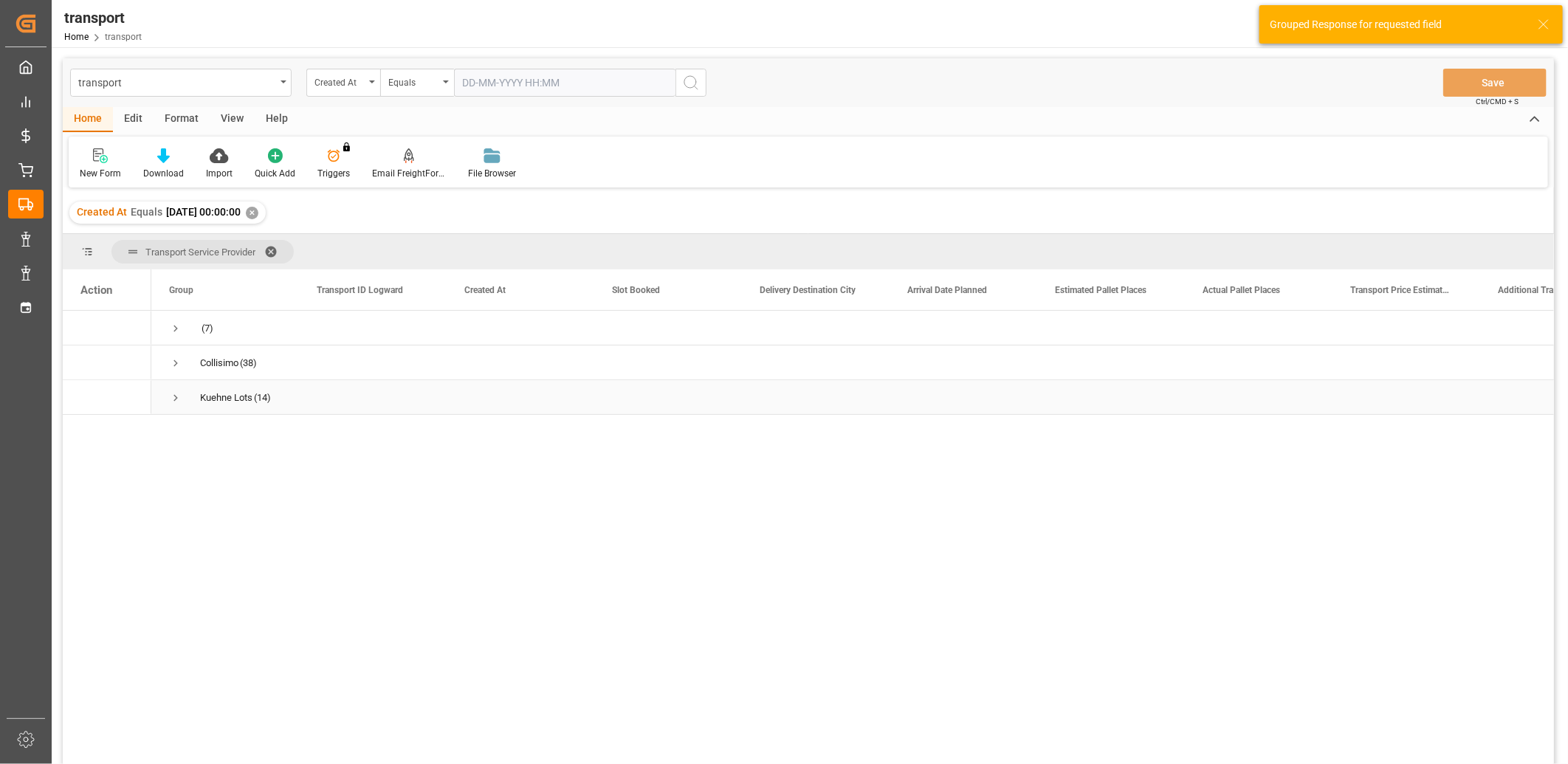
click at [175, 392] on span "Press SPACE to select this row." at bounding box center [176, 397] width 14 height 34
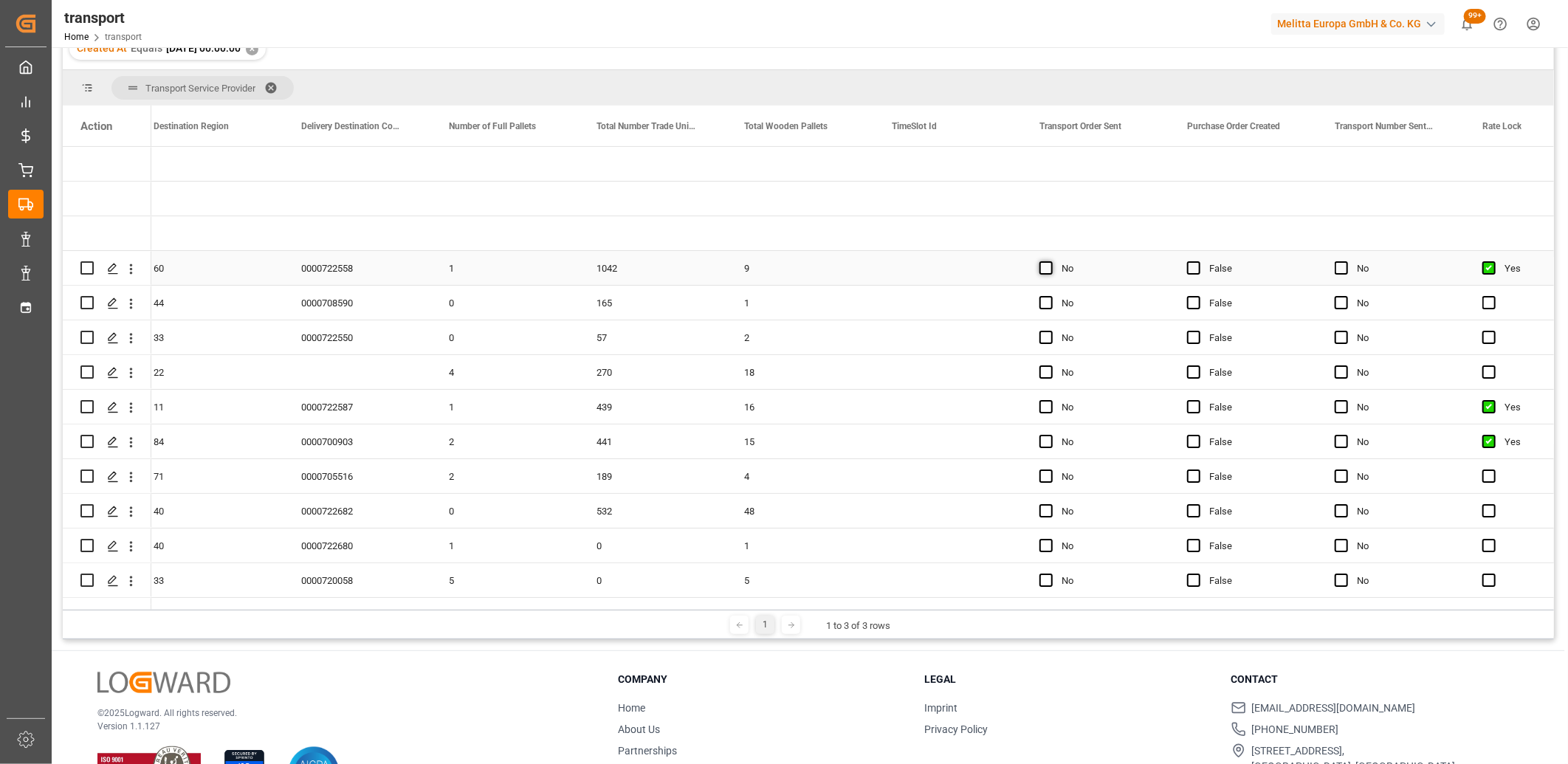
click at [1041, 270] on span "Press SPACE to select this row." at bounding box center [1046, 268] width 14 height 14
click at [1050, 261] on input "Press SPACE to select this row." at bounding box center [1050, 261] width 0 height 0
click at [1041, 306] on span "Press SPACE to select this row." at bounding box center [1046, 302] width 14 height 14
click at [1050, 296] on input "Press SPACE to select this row." at bounding box center [1050, 296] width 0 height 0
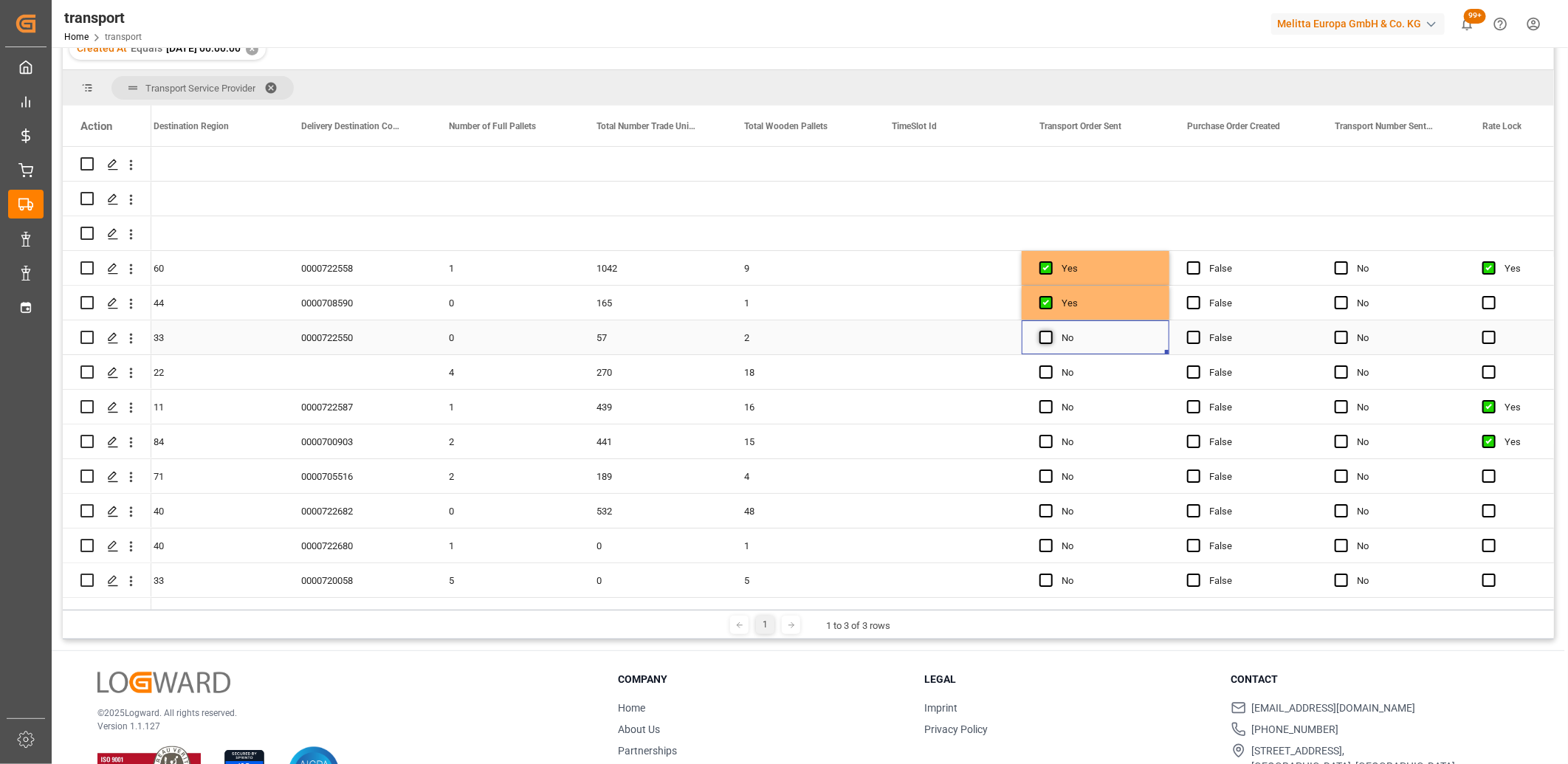
click at [1041, 332] on span "Press SPACE to select this row." at bounding box center [1046, 337] width 14 height 14
click at [1050, 331] on input "Press SPACE to select this row." at bounding box center [1050, 331] width 0 height 0
click at [1050, 373] on span "Press SPACE to select this row." at bounding box center [1046, 372] width 14 height 14
click at [1050, 365] on input "Press SPACE to select this row." at bounding box center [1050, 365] width 0 height 0
click at [1043, 407] on span "Press SPACE to select this row." at bounding box center [1046, 406] width 14 height 14
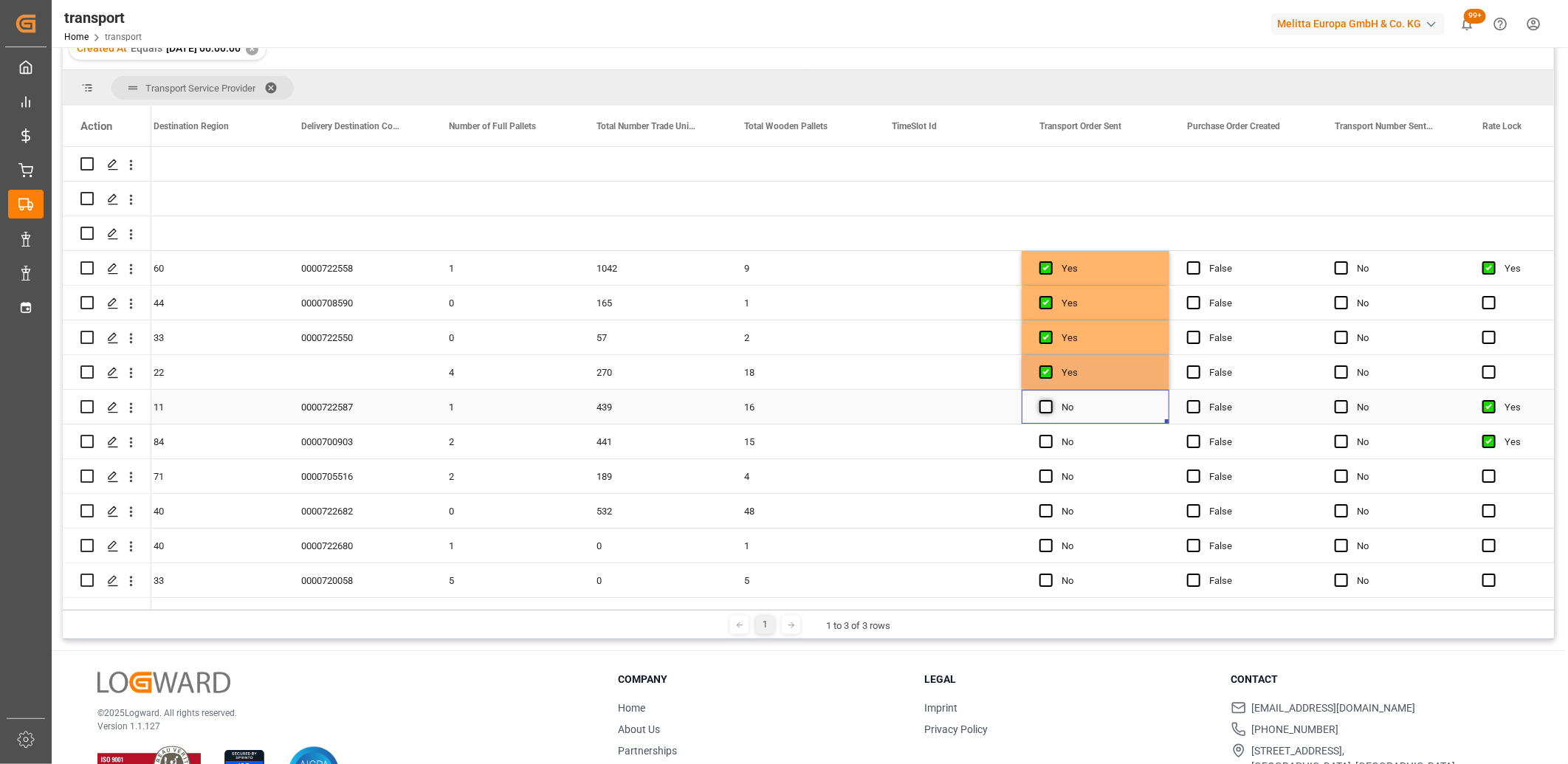
click at [1050, 400] on input "Press SPACE to select this row." at bounding box center [1050, 400] width 0 height 0
click at [1050, 438] on span "Press SPACE to select this row." at bounding box center [1046, 441] width 14 height 14
click at [1050, 434] on input "Press SPACE to select this row." at bounding box center [1050, 434] width 0 height 0
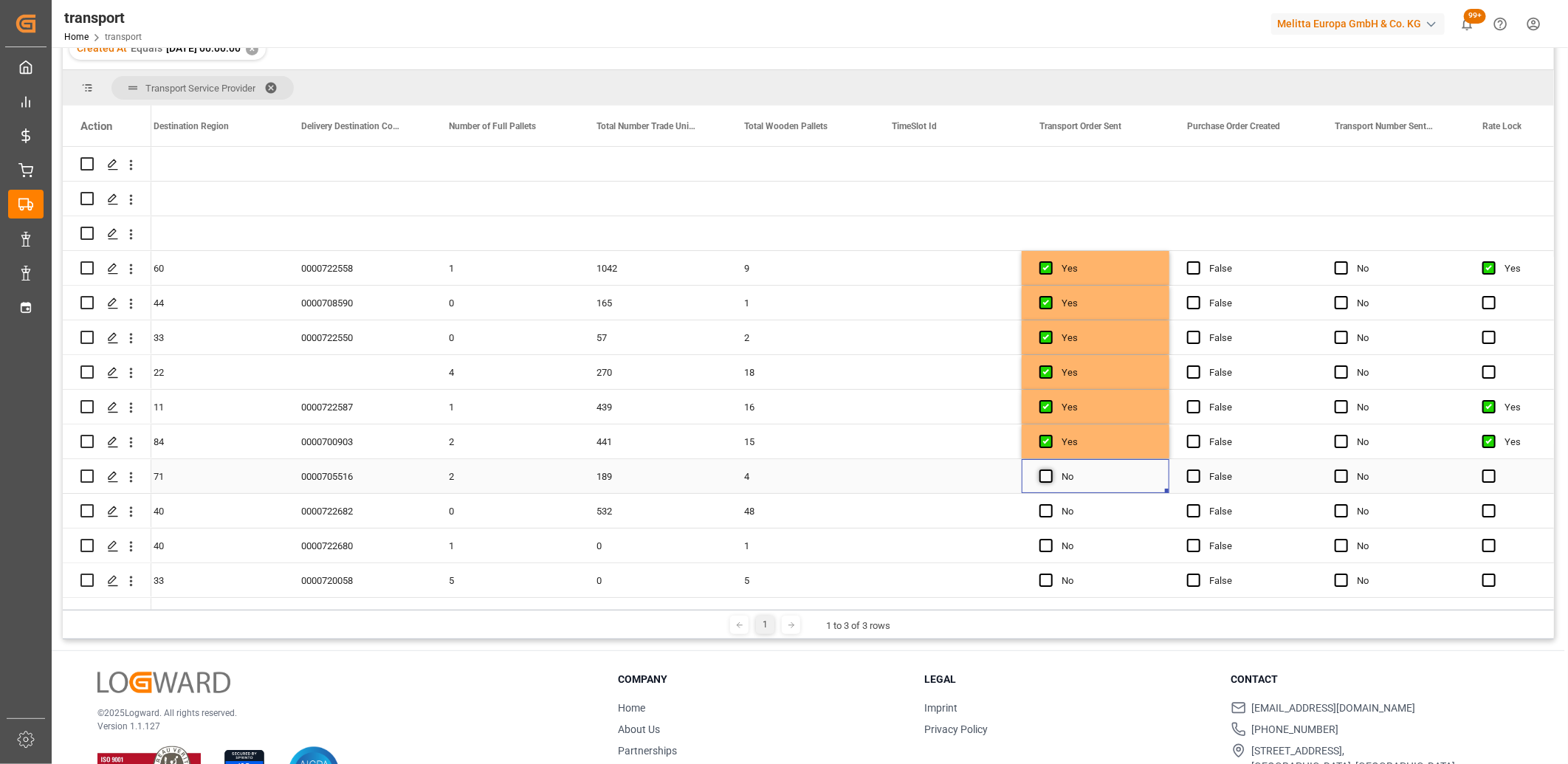
click at [1046, 478] on span "Press SPACE to select this row." at bounding box center [1046, 475] width 14 height 14
click at [1050, 469] on input "Press SPACE to select this row." at bounding box center [1050, 469] width 0 height 0
click at [1045, 511] on span "Press SPACE to select this row." at bounding box center [1046, 511] width 14 height 14
click at [1050, 504] on input "Press SPACE to select this row." at bounding box center [1050, 504] width 0 height 0
click at [1049, 548] on span "Press SPACE to select this row." at bounding box center [1046, 545] width 14 height 14
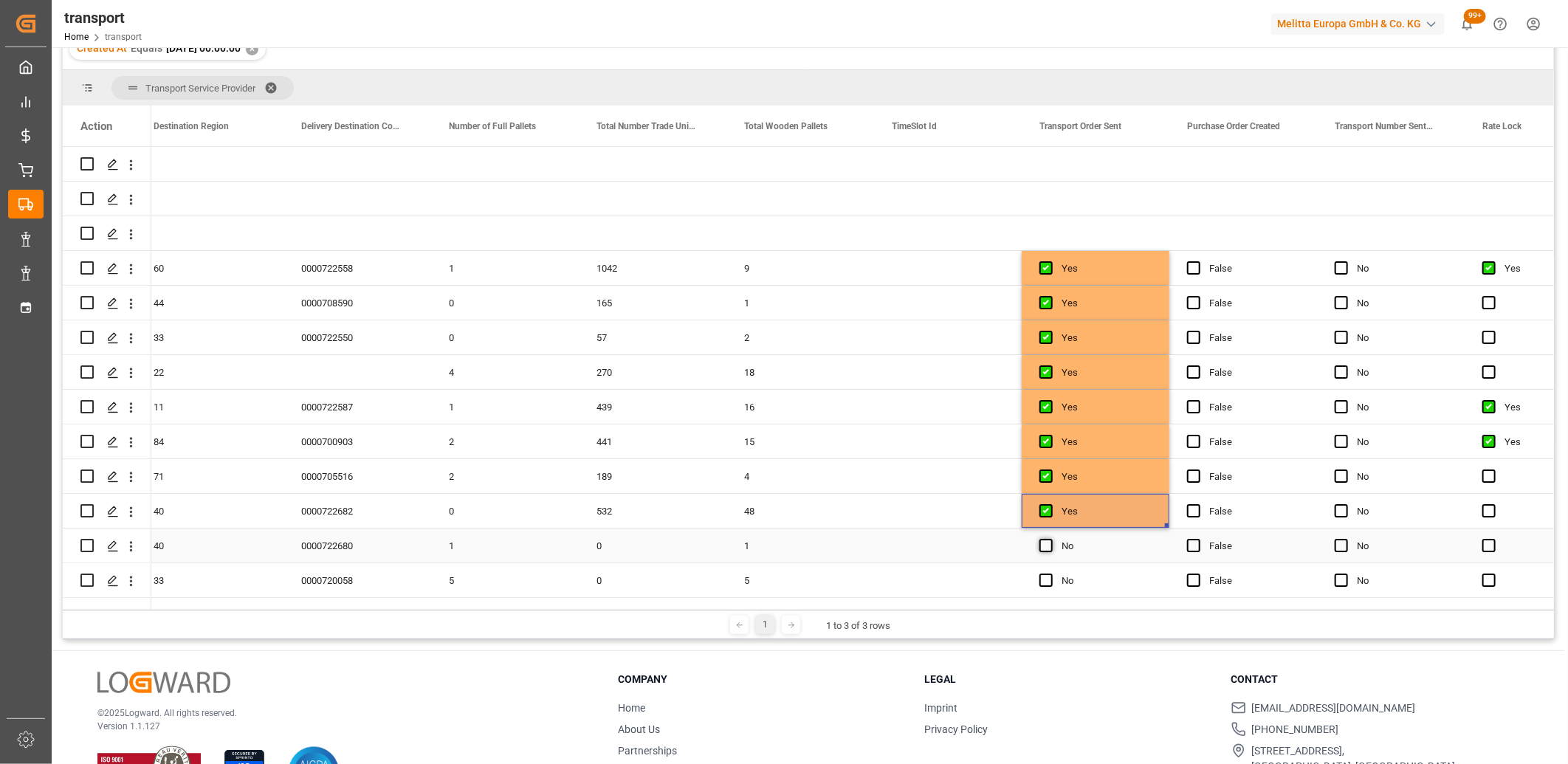
click at [1050, 539] on input "Press SPACE to select this row." at bounding box center [1050, 539] width 0 height 0
click at [1047, 578] on span "Press SPACE to select this row." at bounding box center [1046, 580] width 14 height 14
click at [1050, 574] on input "Press SPACE to select this row." at bounding box center [1050, 574] width 0 height 0
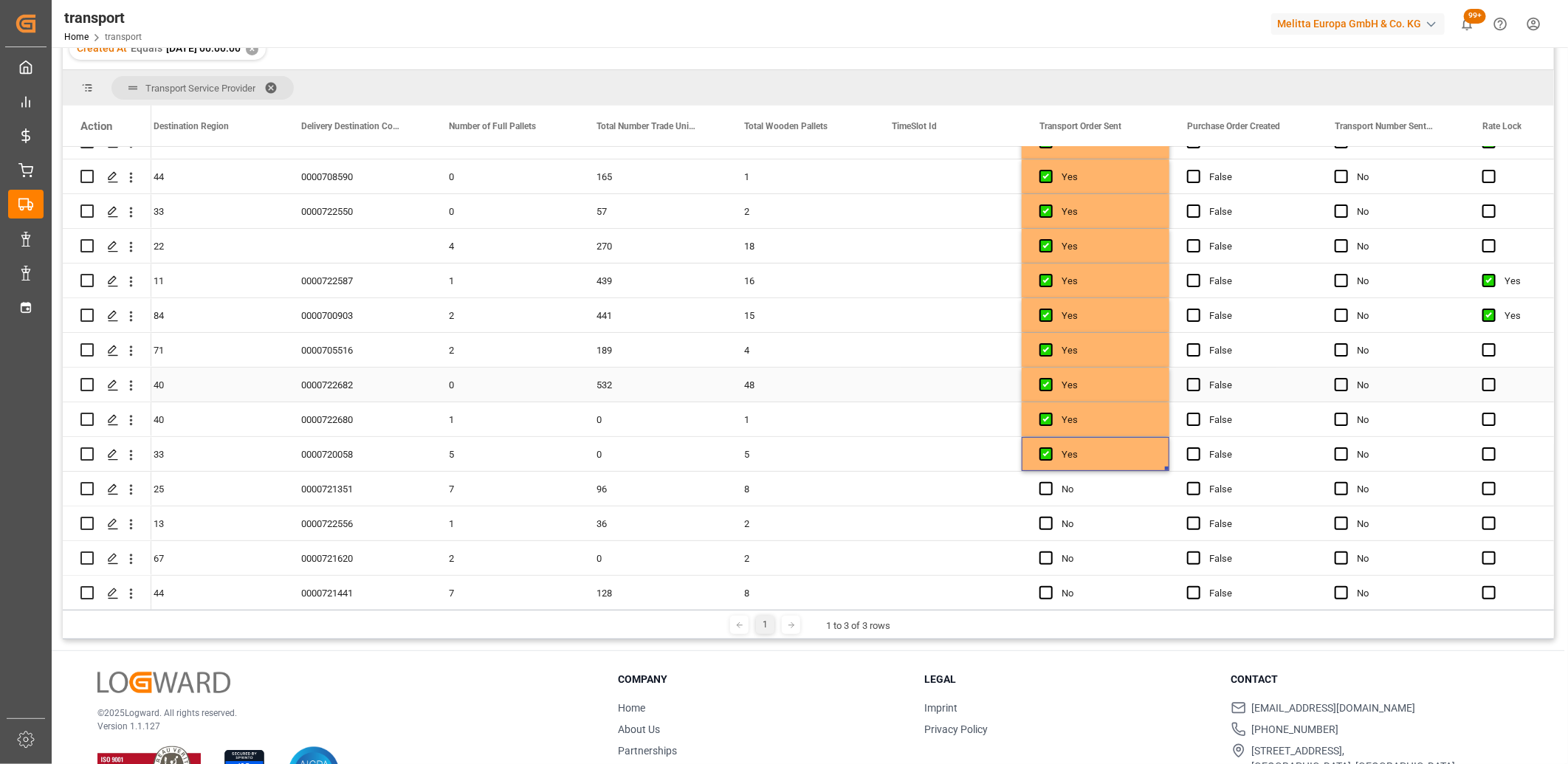
scroll to position [136, 0]
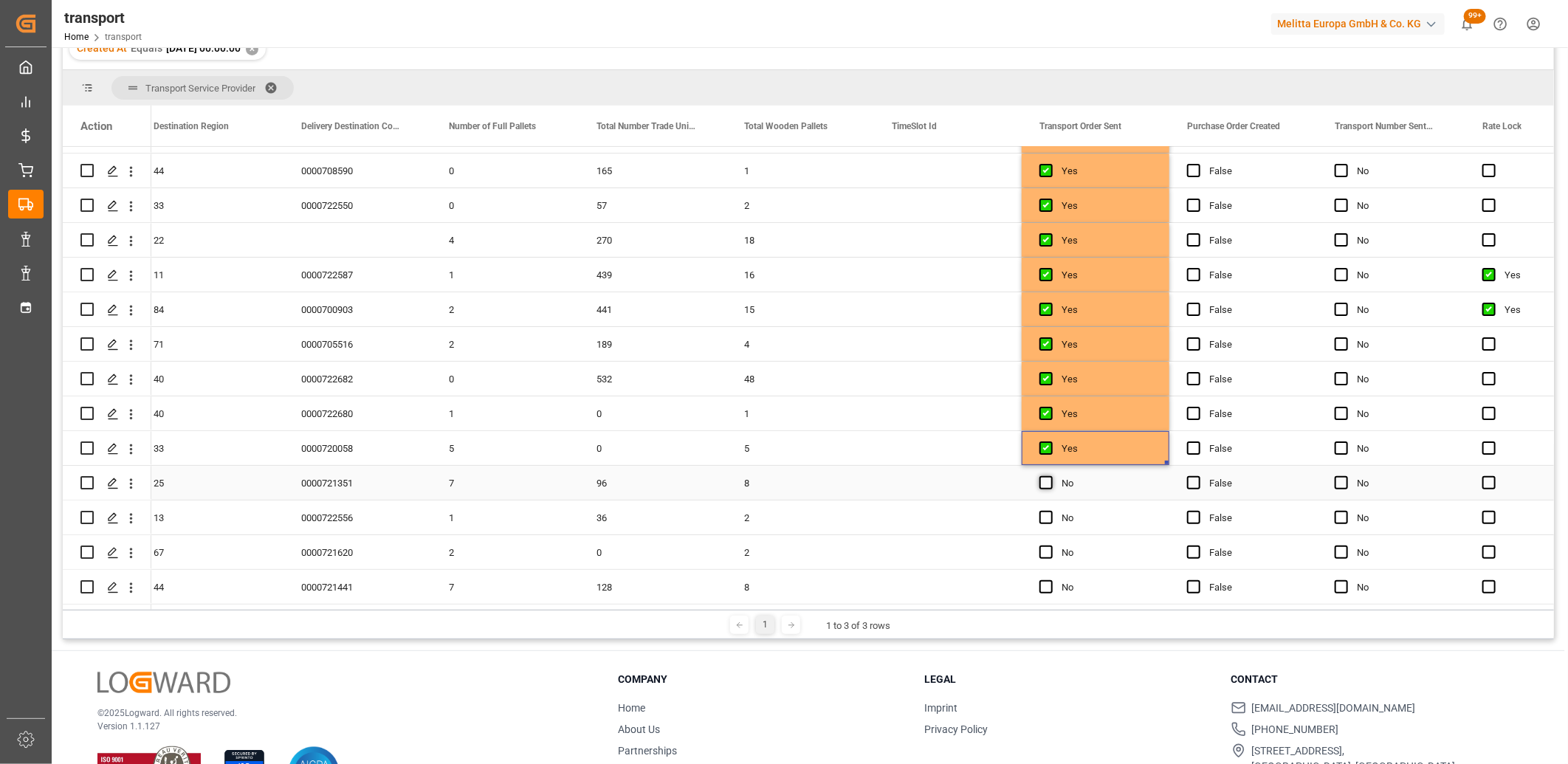
click at [1046, 481] on span "Press SPACE to select this row." at bounding box center [1046, 483] width 14 height 14
click at [1050, 476] on input "Press SPACE to select this row." at bounding box center [1050, 476] width 0 height 0
click at [1042, 515] on span "Press SPACE to select this row." at bounding box center [1046, 517] width 14 height 14
click at [1050, 511] on input "Press SPACE to select this row." at bounding box center [1050, 511] width 0 height 0
click at [1045, 547] on span "Press SPACE to select this row." at bounding box center [1046, 552] width 14 height 14
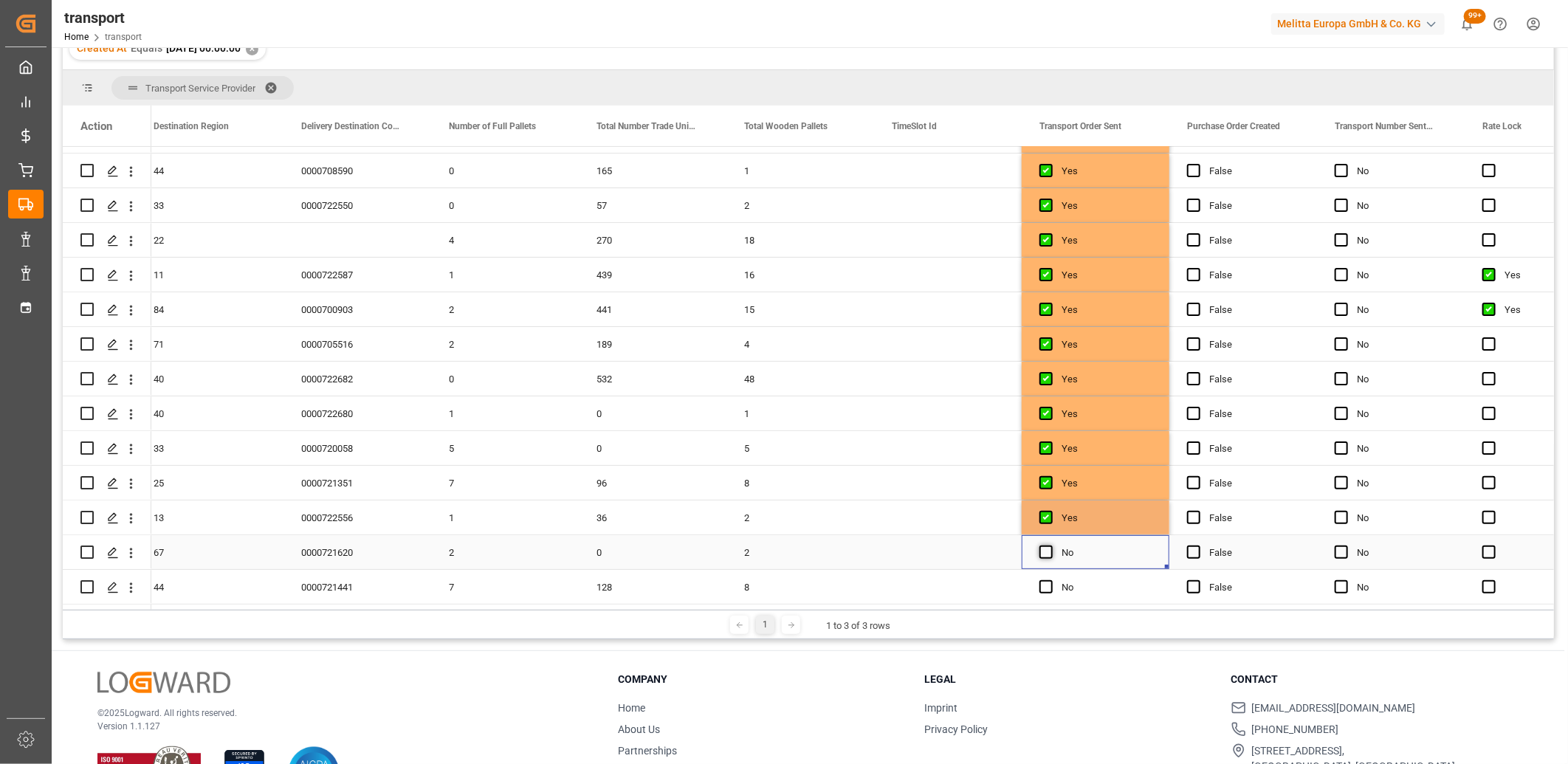
click at [1050, 545] on input "Press SPACE to select this row." at bounding box center [1050, 545] width 0 height 0
click at [1046, 584] on span "Press SPACE to select this row." at bounding box center [1046, 586] width 14 height 14
click at [1050, 580] on input "Press SPACE to select this row." at bounding box center [1050, 580] width 0 height 0
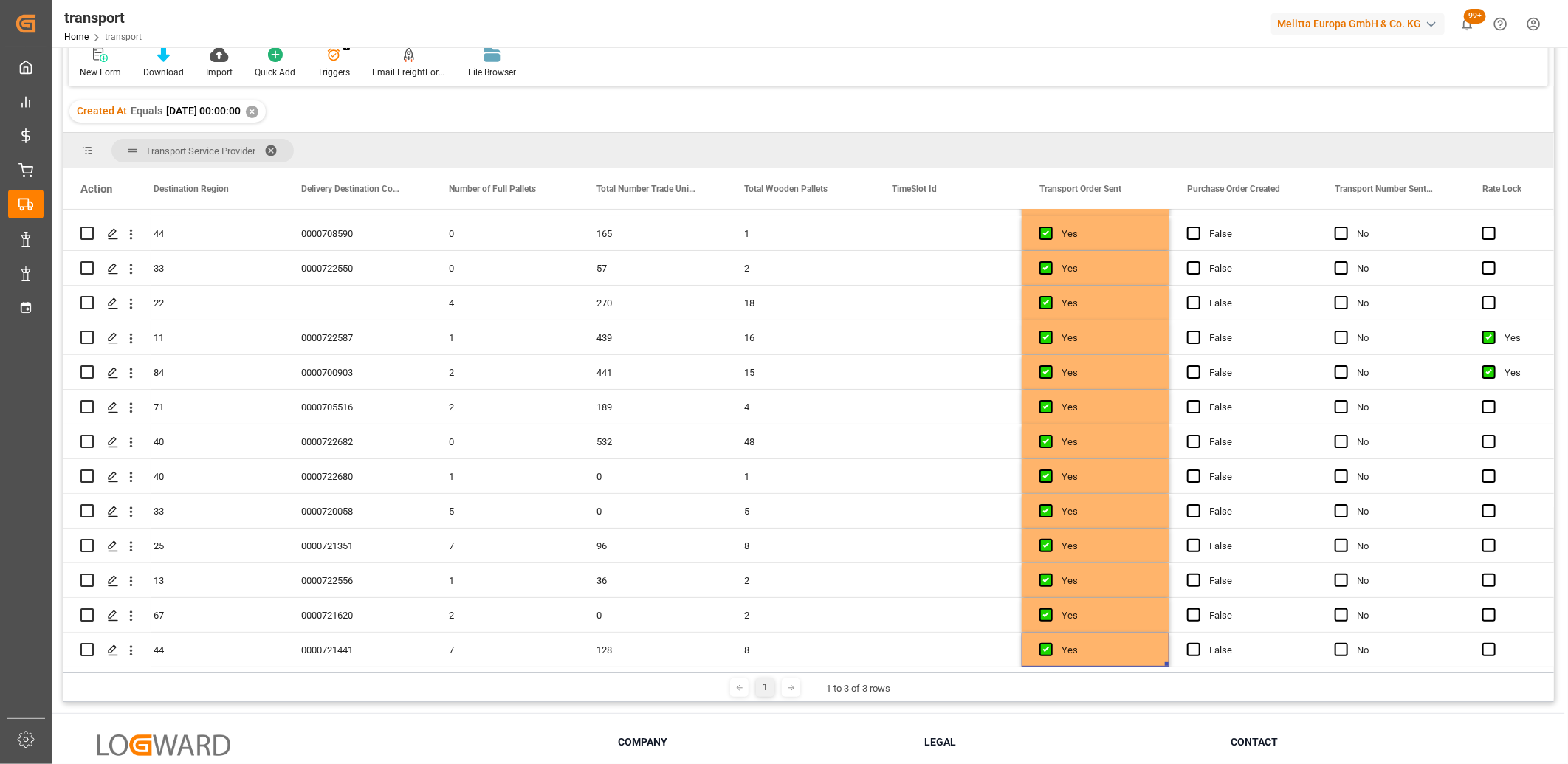
scroll to position [0, 0]
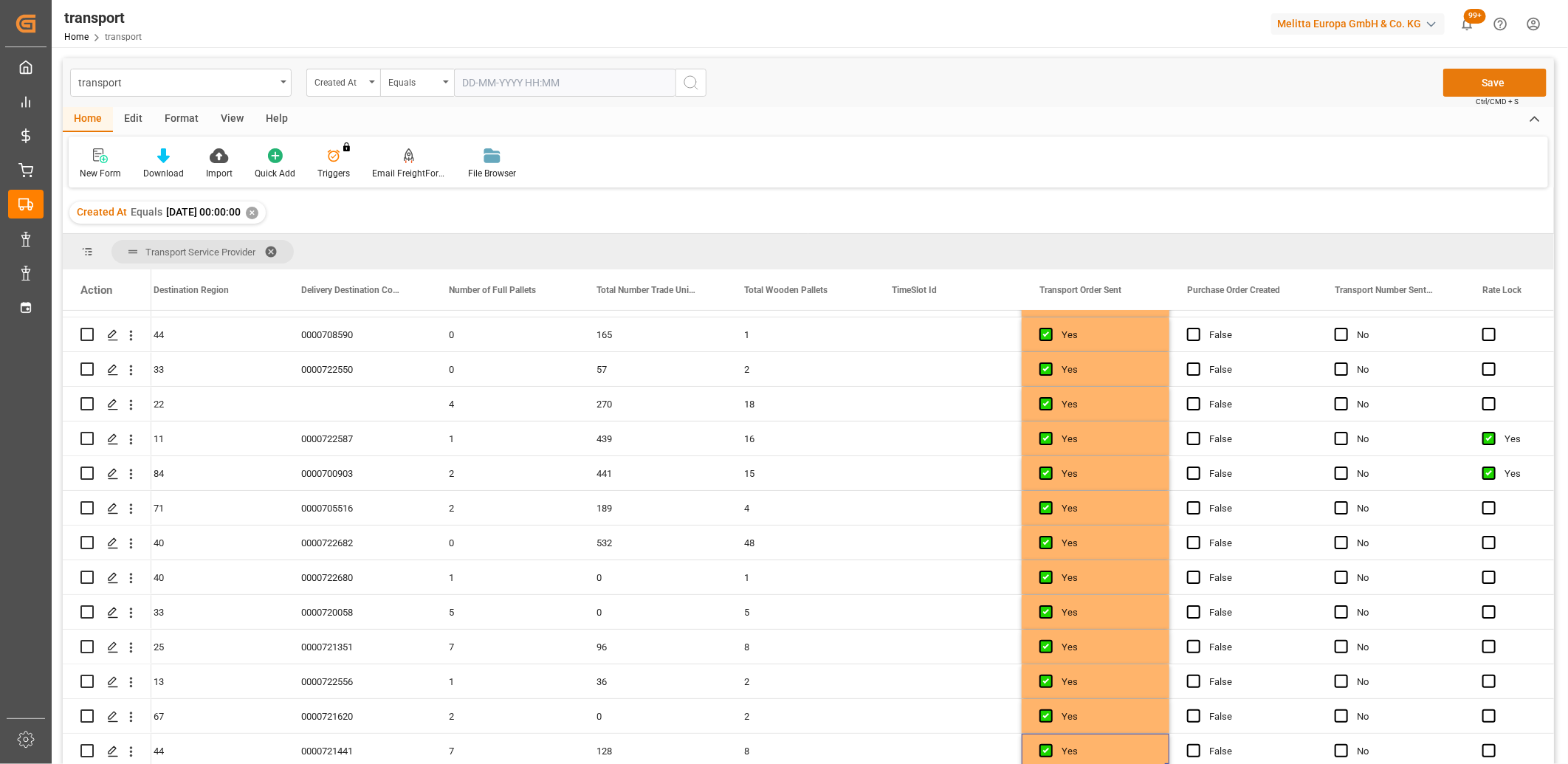
click at [1510, 76] on button "Save" at bounding box center [1494, 82] width 103 height 28
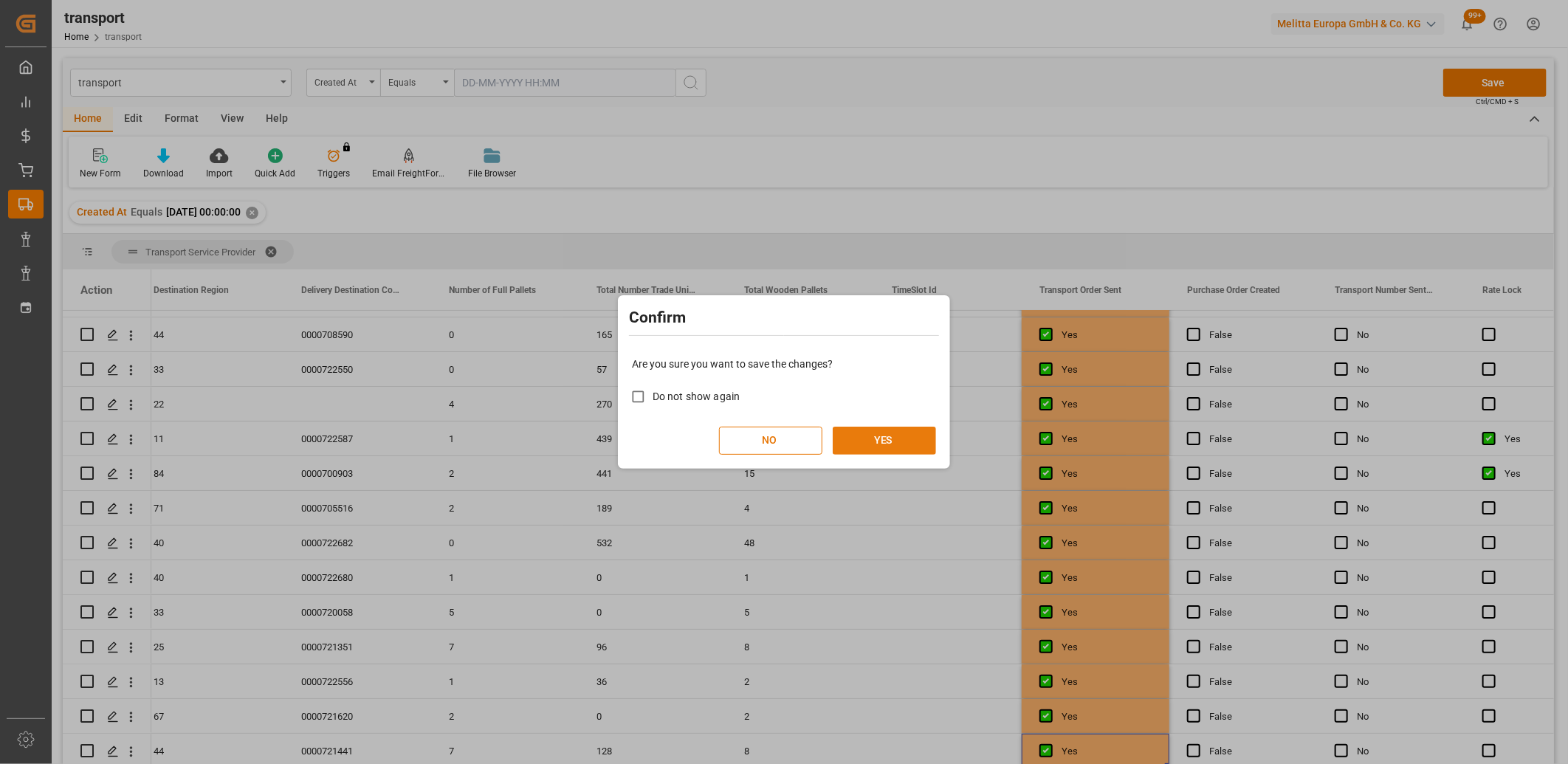
click at [910, 433] on button "YES" at bounding box center [884, 440] width 103 height 28
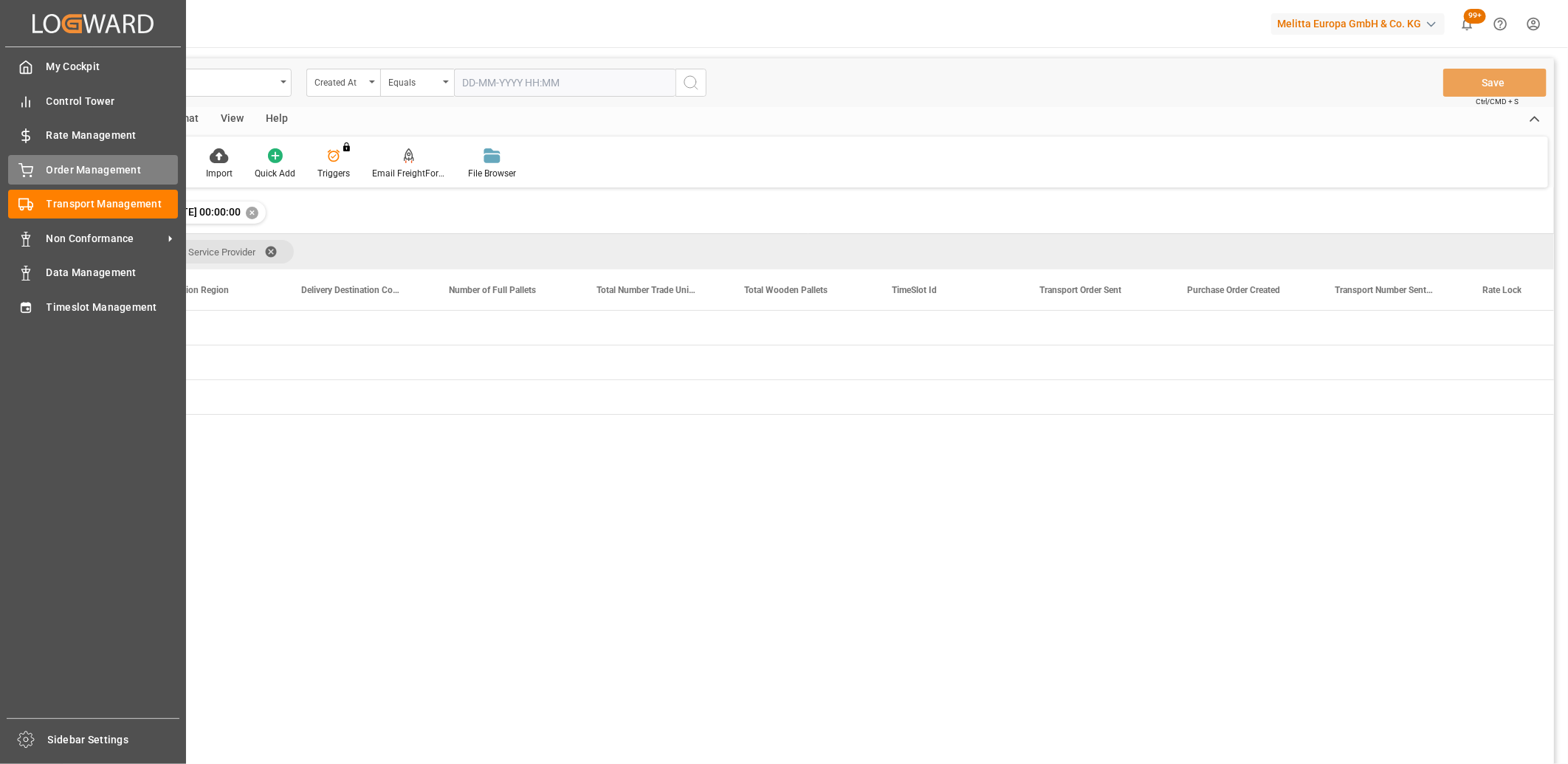
click at [37, 179] on div "Order Management Order Management" at bounding box center [93, 169] width 169 height 29
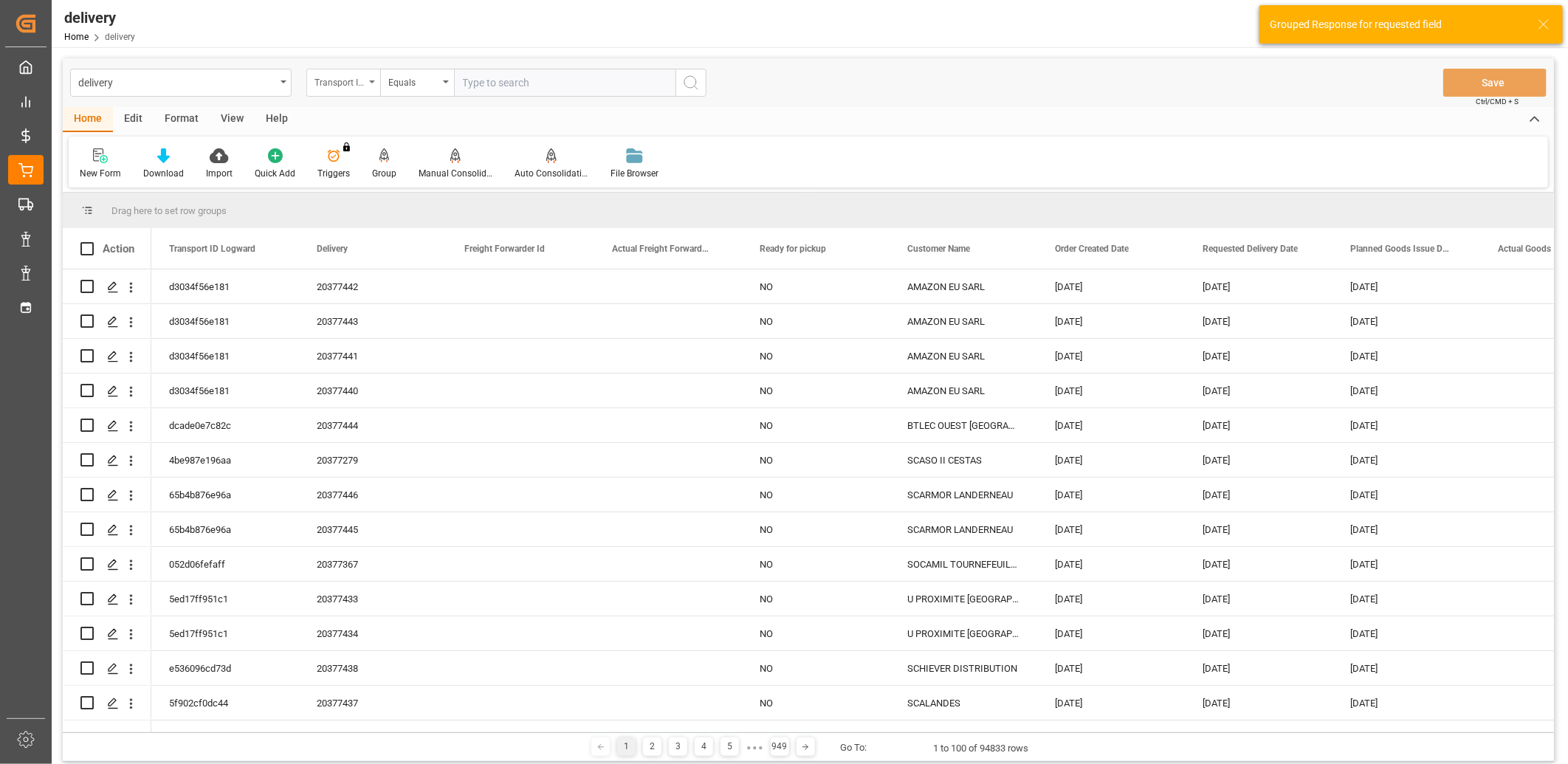
click at [358, 84] on div "Transport ID Logward" at bounding box center [339, 80] width 50 height 17
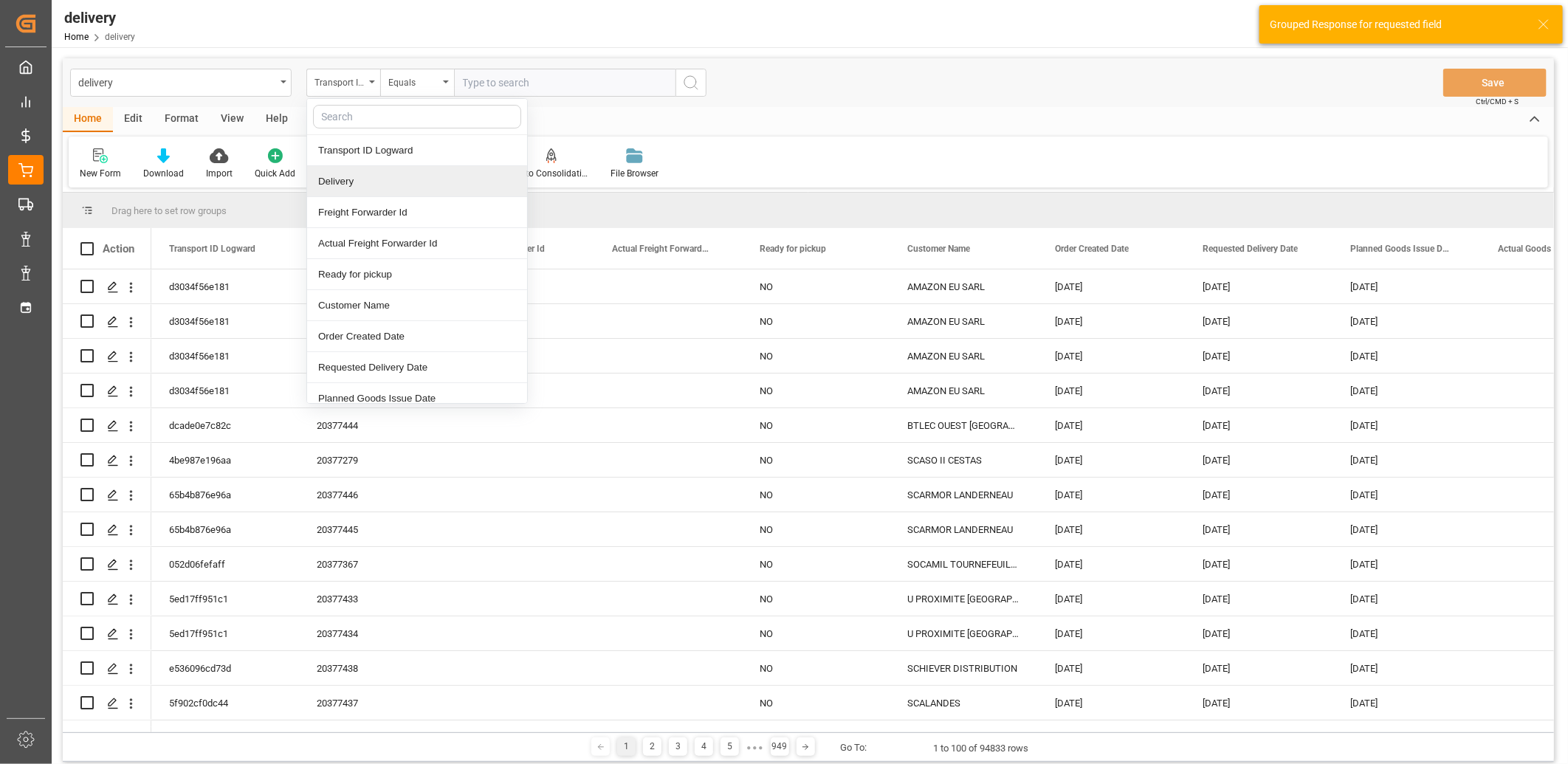
click at [345, 178] on div "Delivery" at bounding box center [417, 181] width 220 height 31
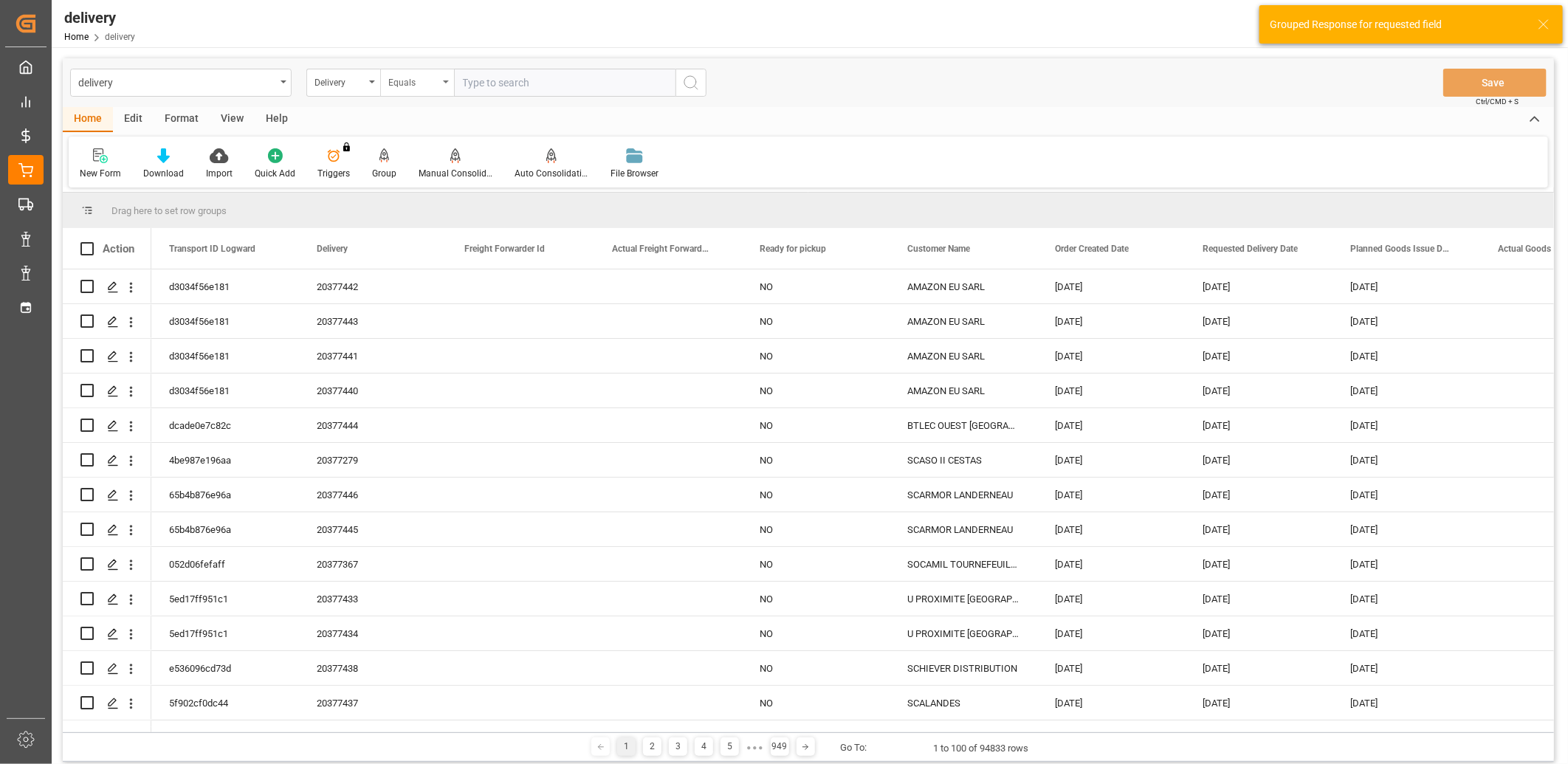
click at [403, 84] on div "Equals" at bounding box center [413, 80] width 50 height 17
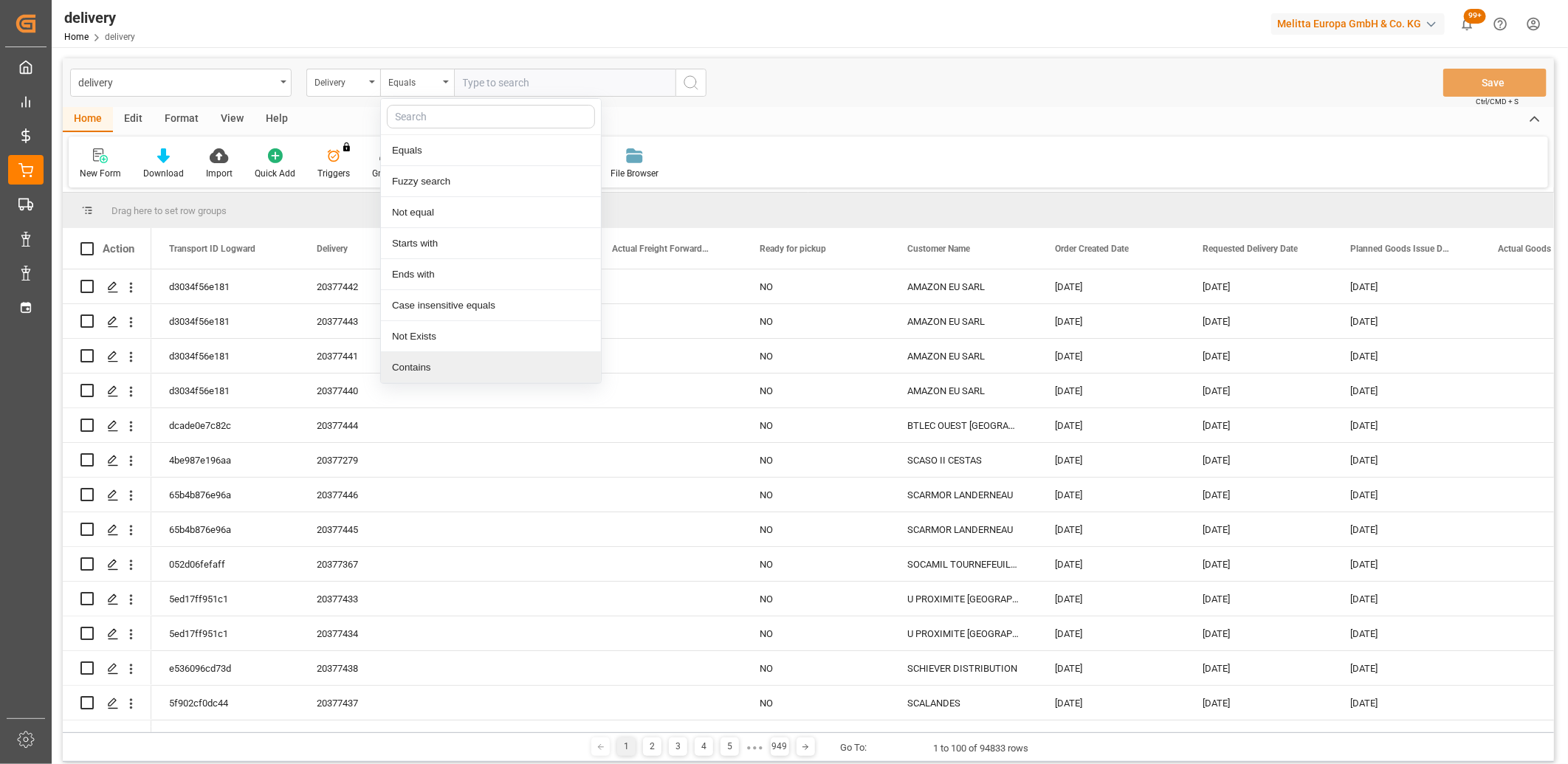
click at [415, 370] on div "Contains" at bounding box center [491, 368] width 220 height 31
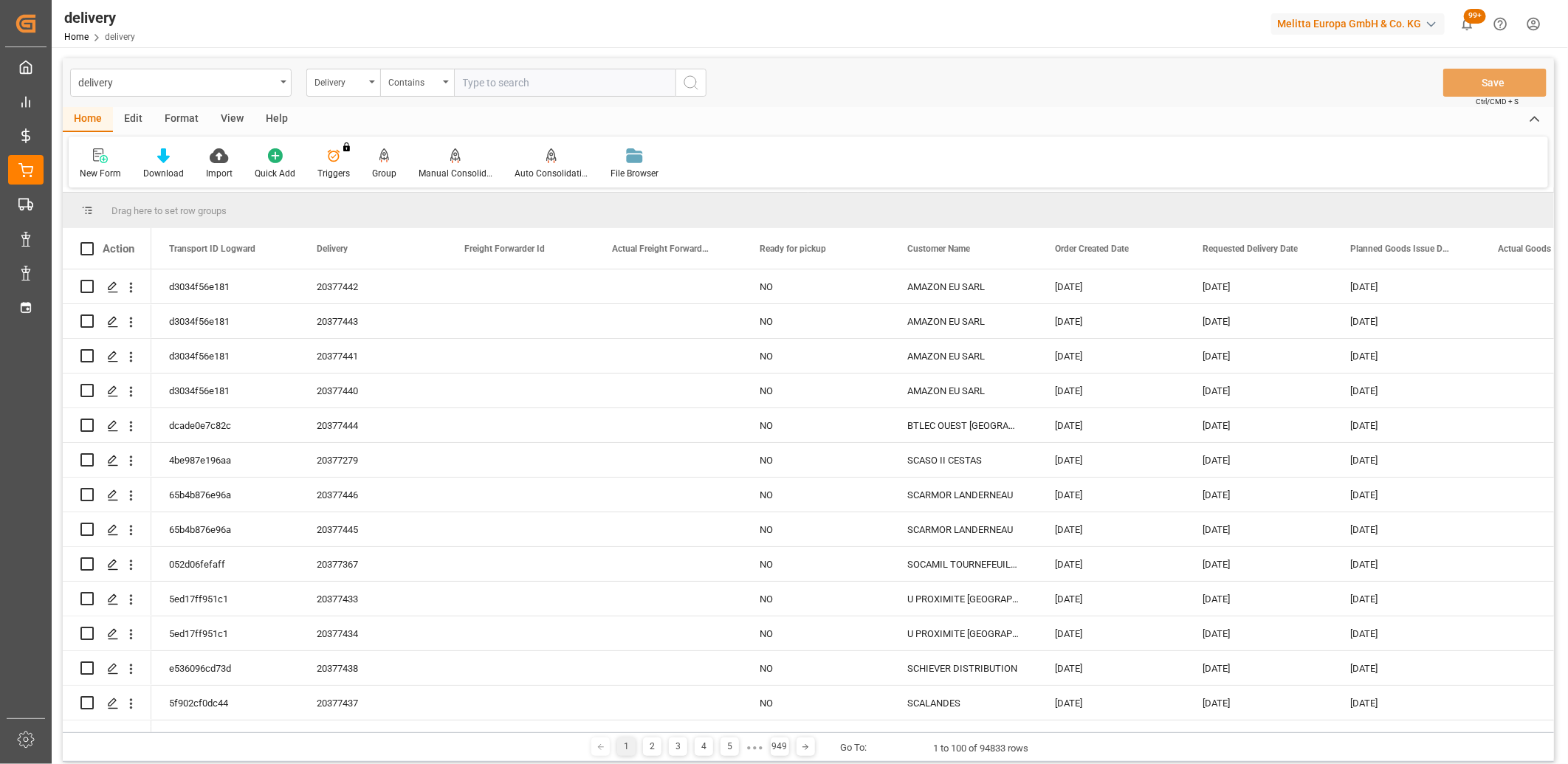
click at [488, 80] on input "text" at bounding box center [564, 82] width 221 height 28
paste input "20377432,20377386,20377372,20377278,20377447,20377257,20377370,20377369,2037736…"
type input "20377432,20377386,20377372,20377278,20377447,20377257,20377370,20377369,2037736…"
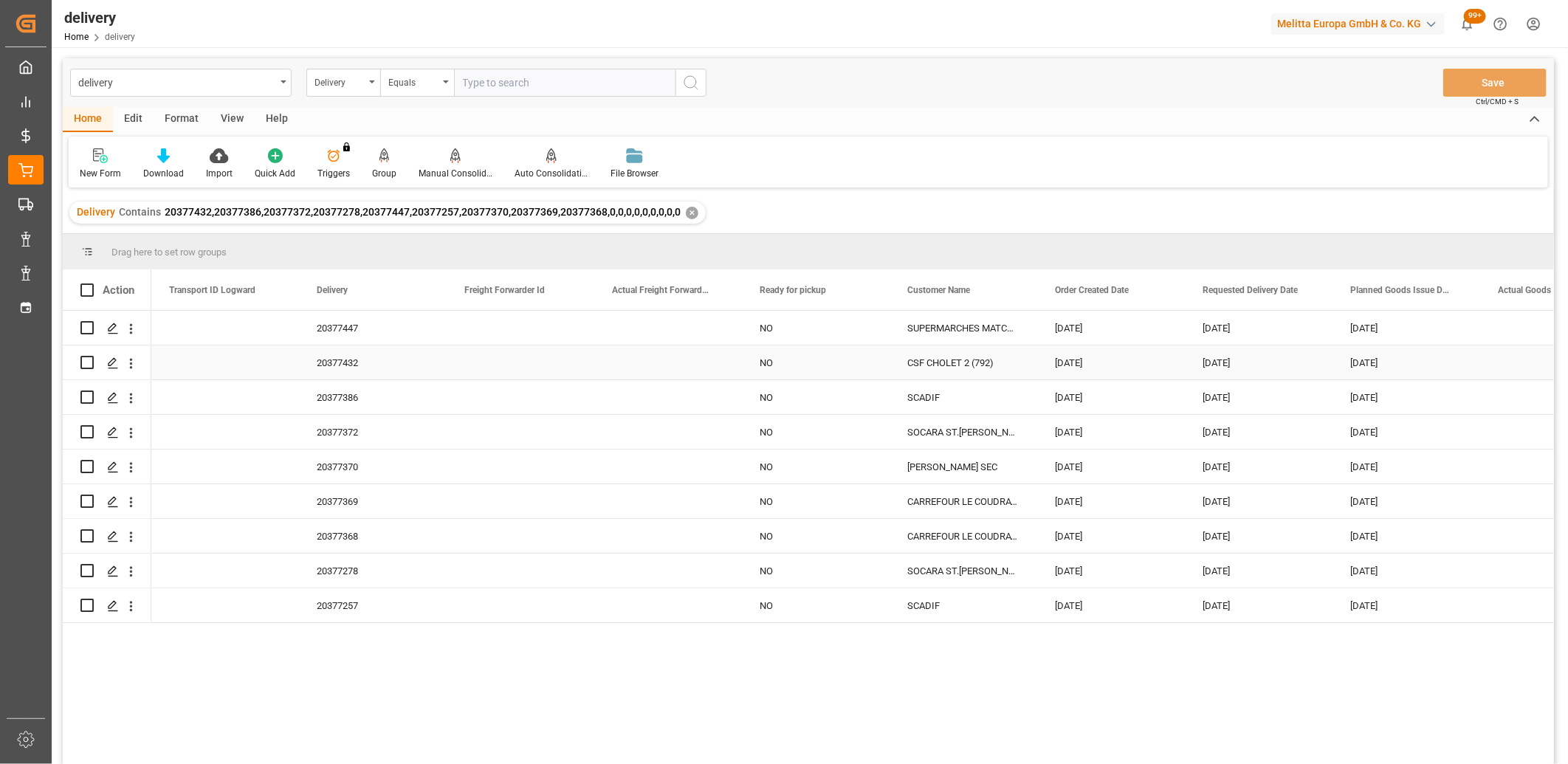
click at [84, 362] on input "Press Space to toggle row selection (unchecked)" at bounding box center [87, 362] width 14 height 14
checkbox input "true"
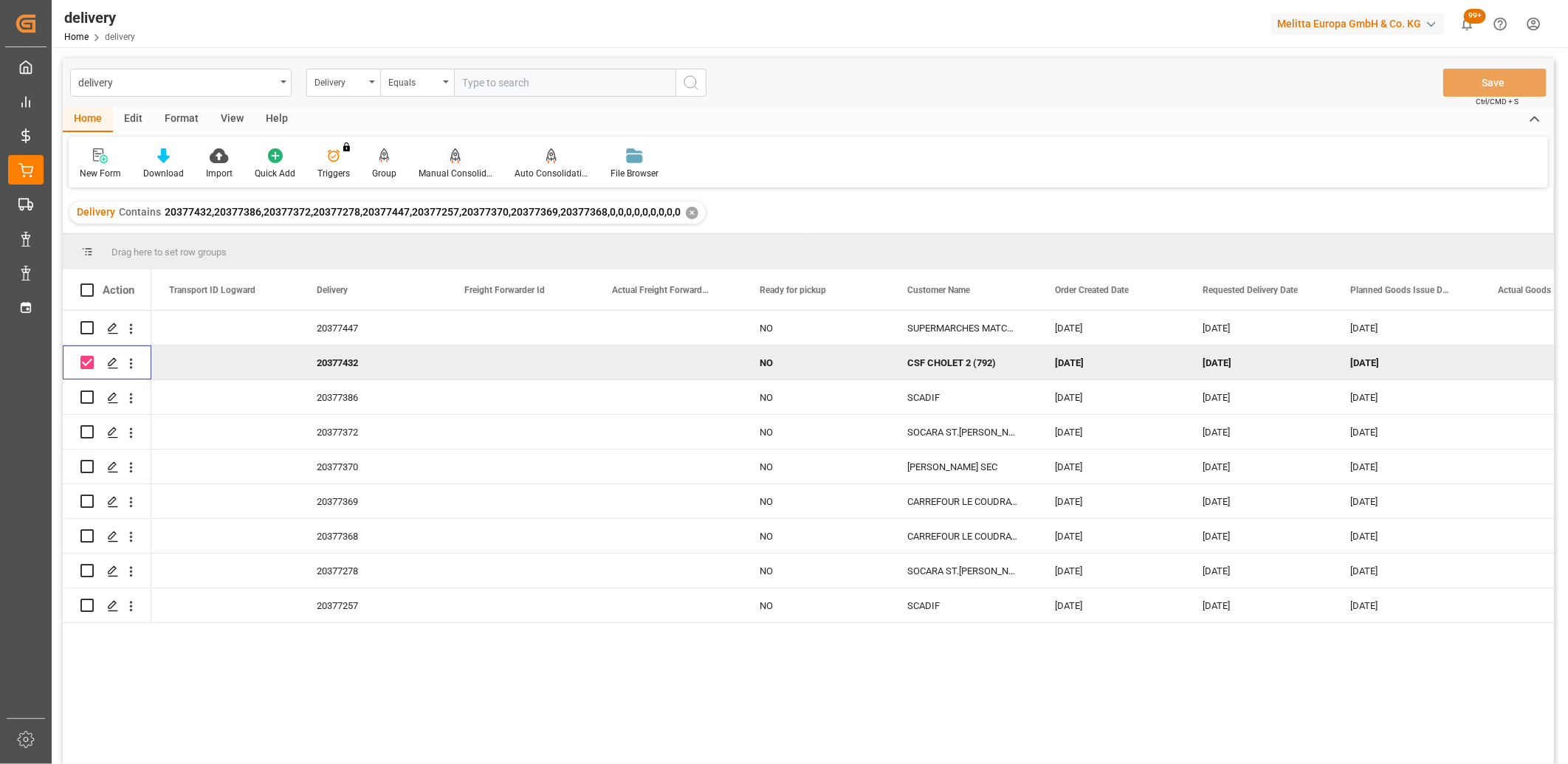
click at [451, 158] on icon at bounding box center [455, 156] width 10 height 15
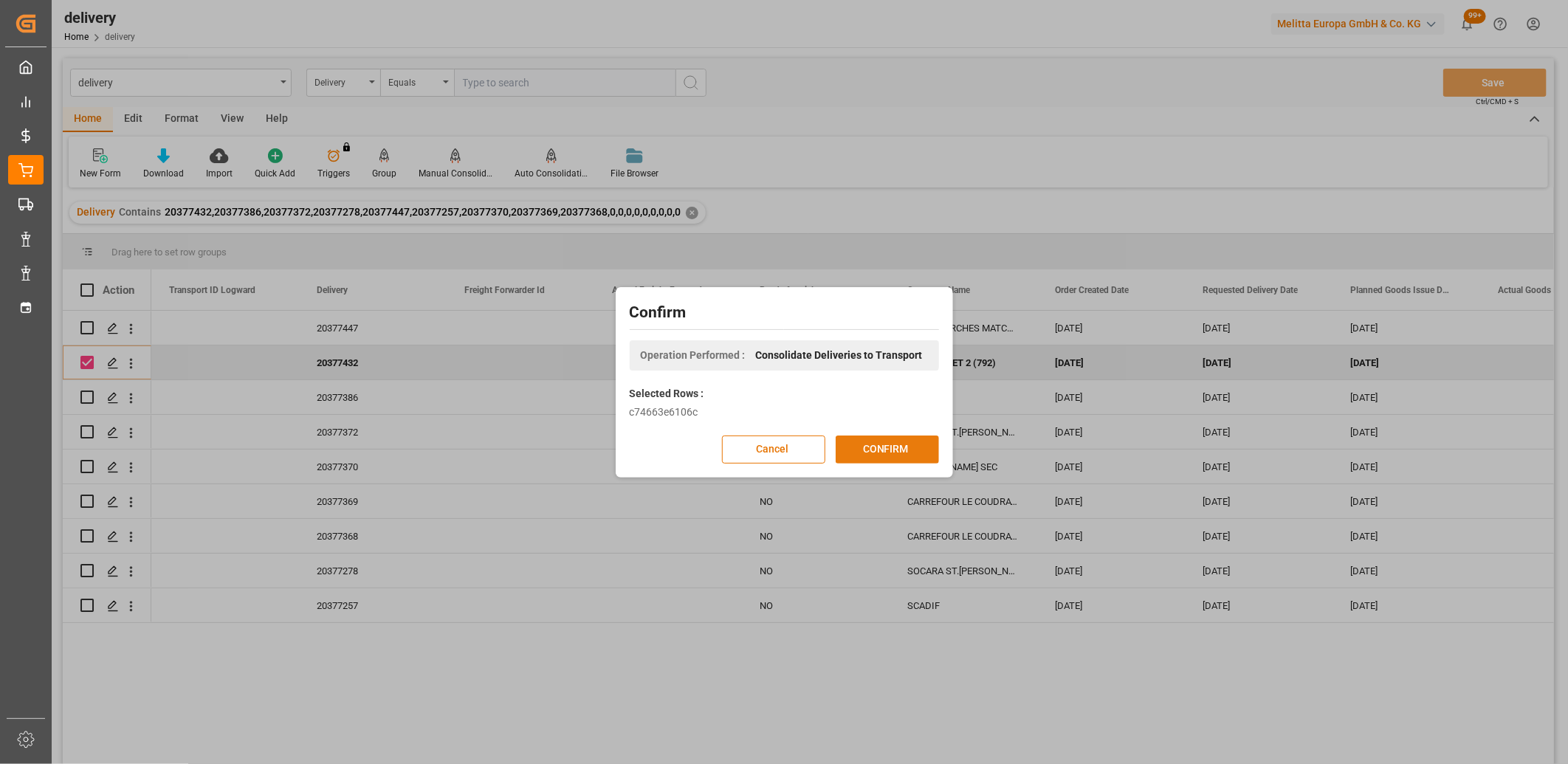
click at [888, 443] on button "CONFIRM" at bounding box center [886, 449] width 103 height 28
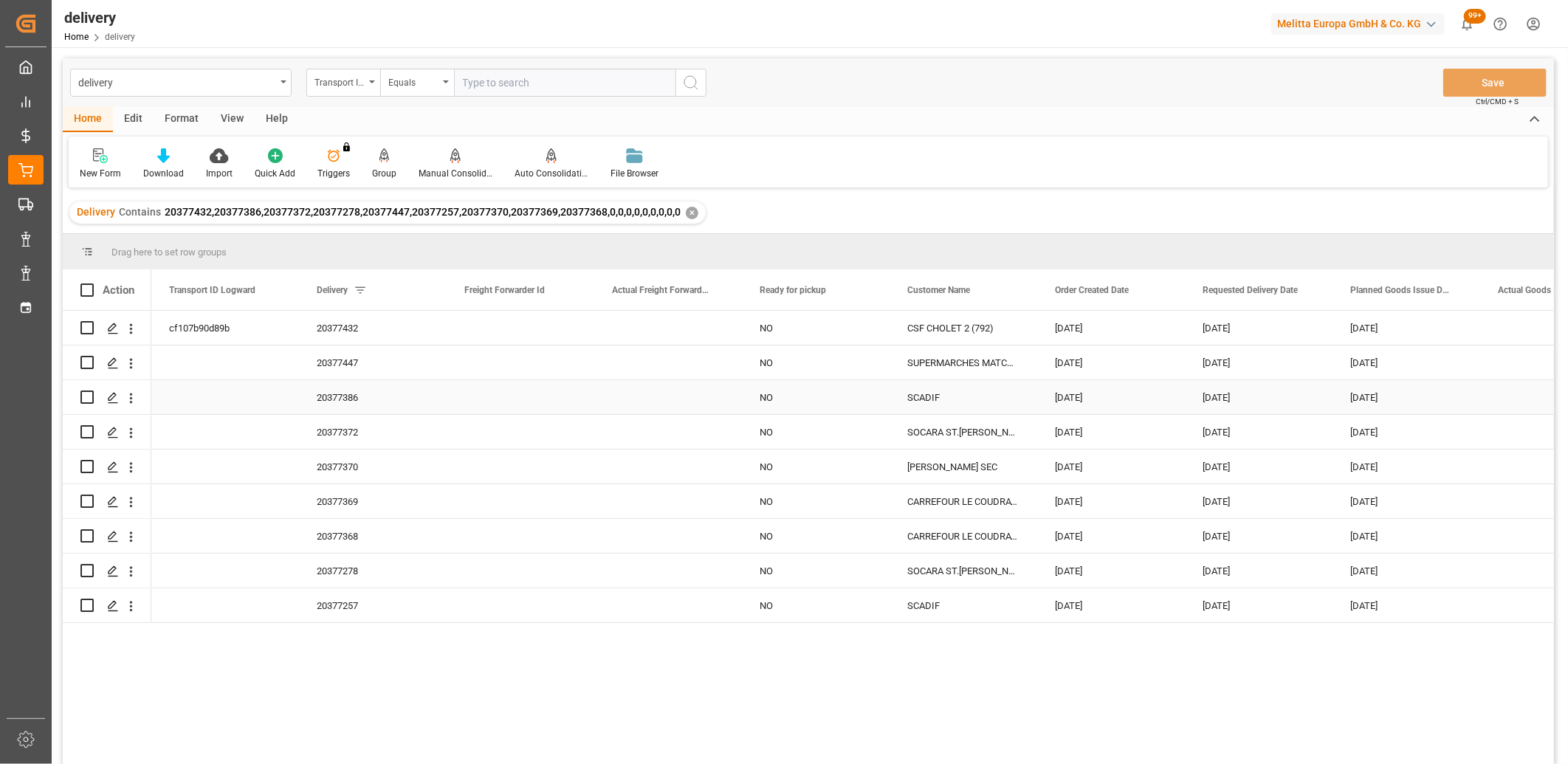
click at [85, 396] on input "Press Space to toggle row selection (unchecked)" at bounding box center [87, 397] width 14 height 14
checkbox input "true"
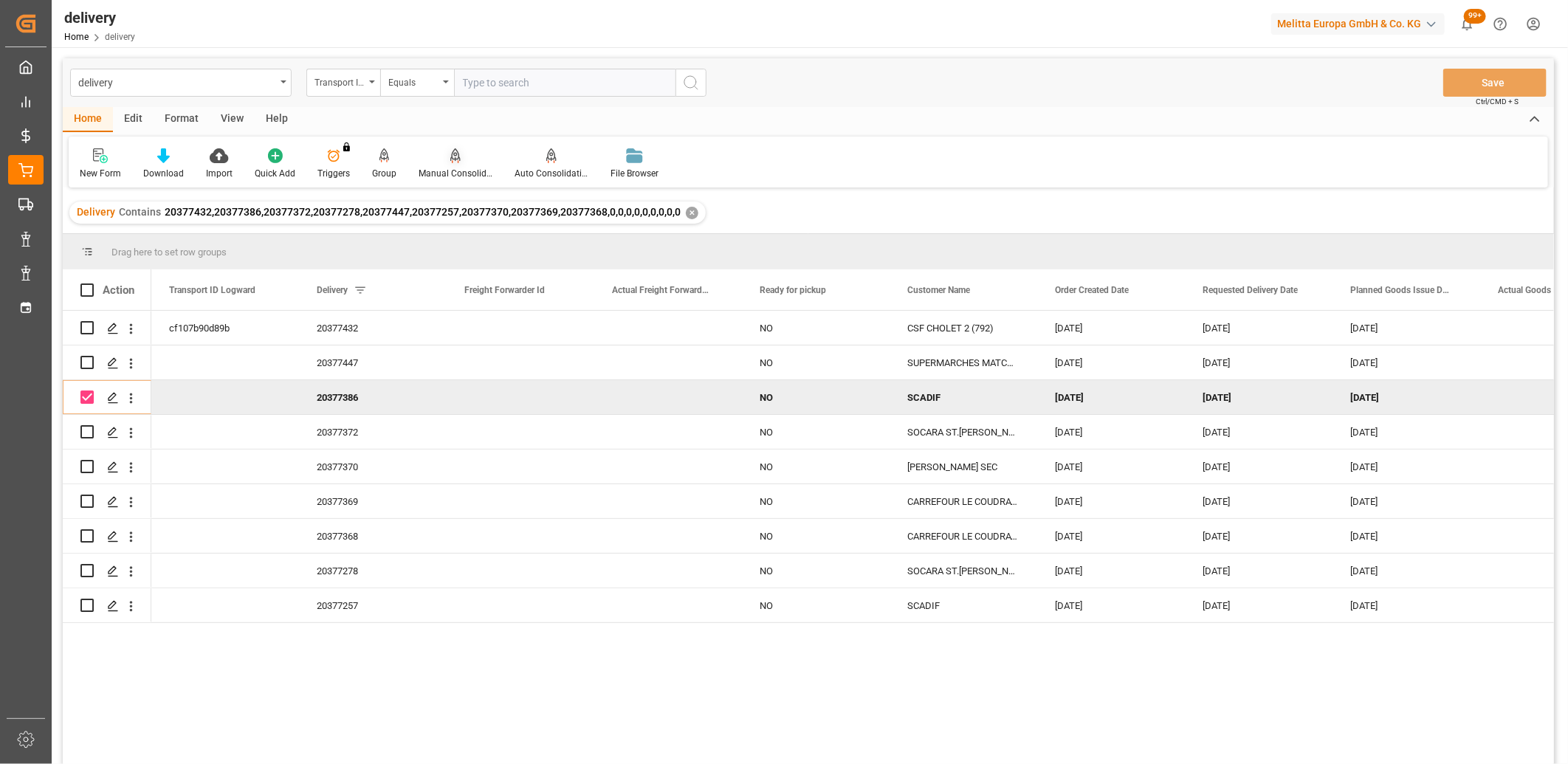
click at [450, 157] on icon at bounding box center [455, 156] width 10 height 15
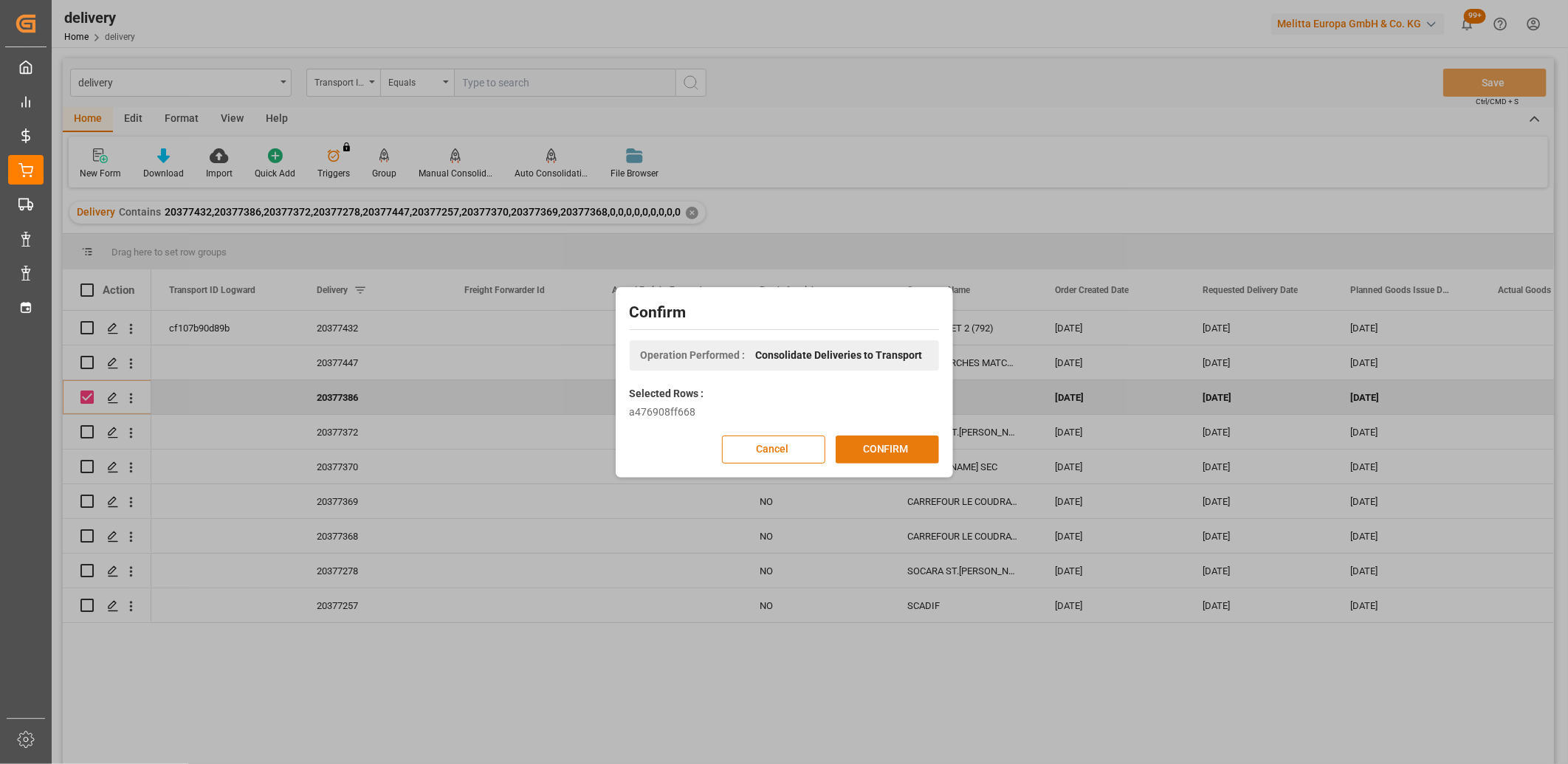
click at [866, 454] on button "CONFIRM" at bounding box center [886, 449] width 103 height 28
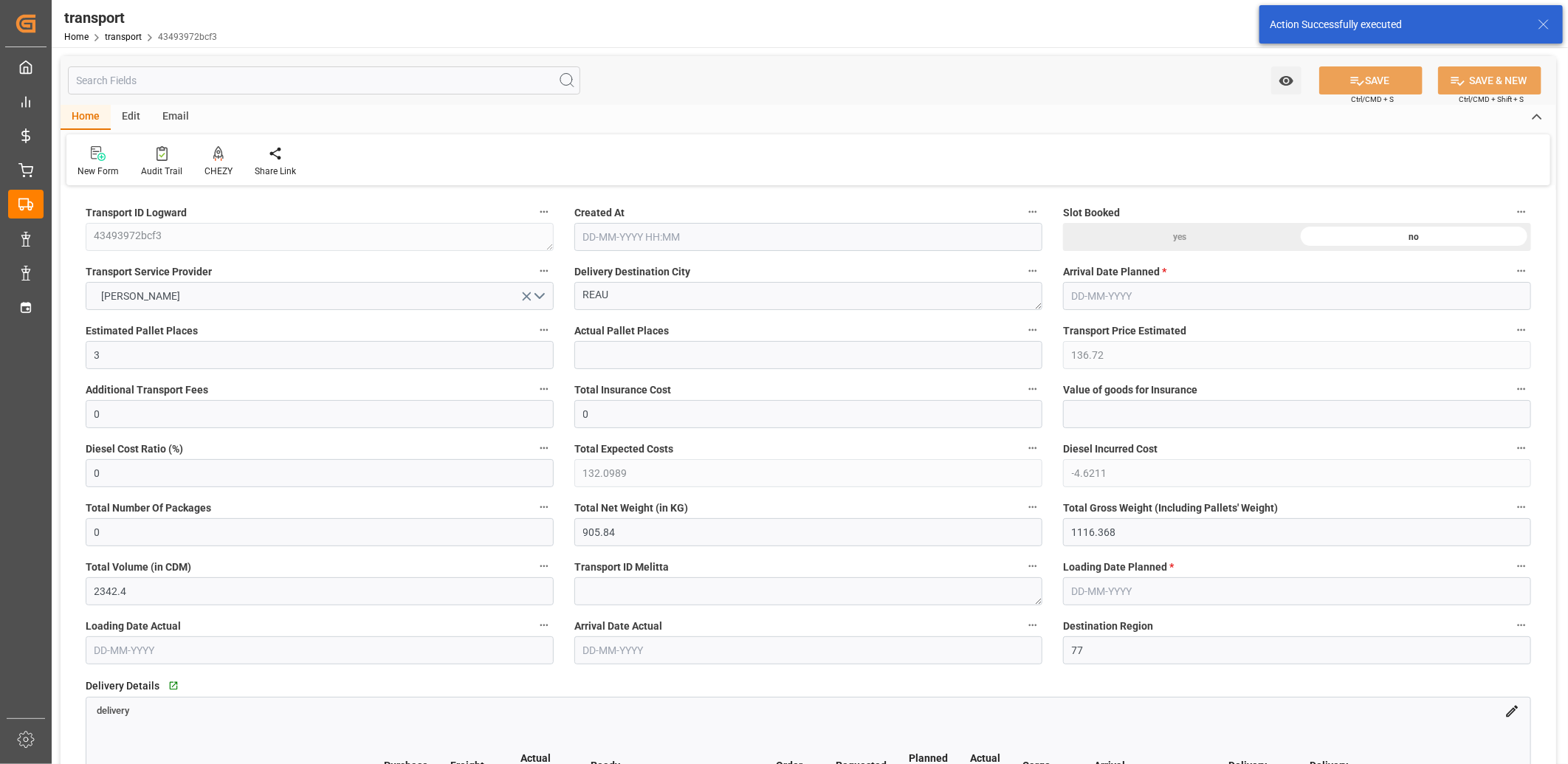
type input "[DATE] 11:29"
type input "[DATE]"
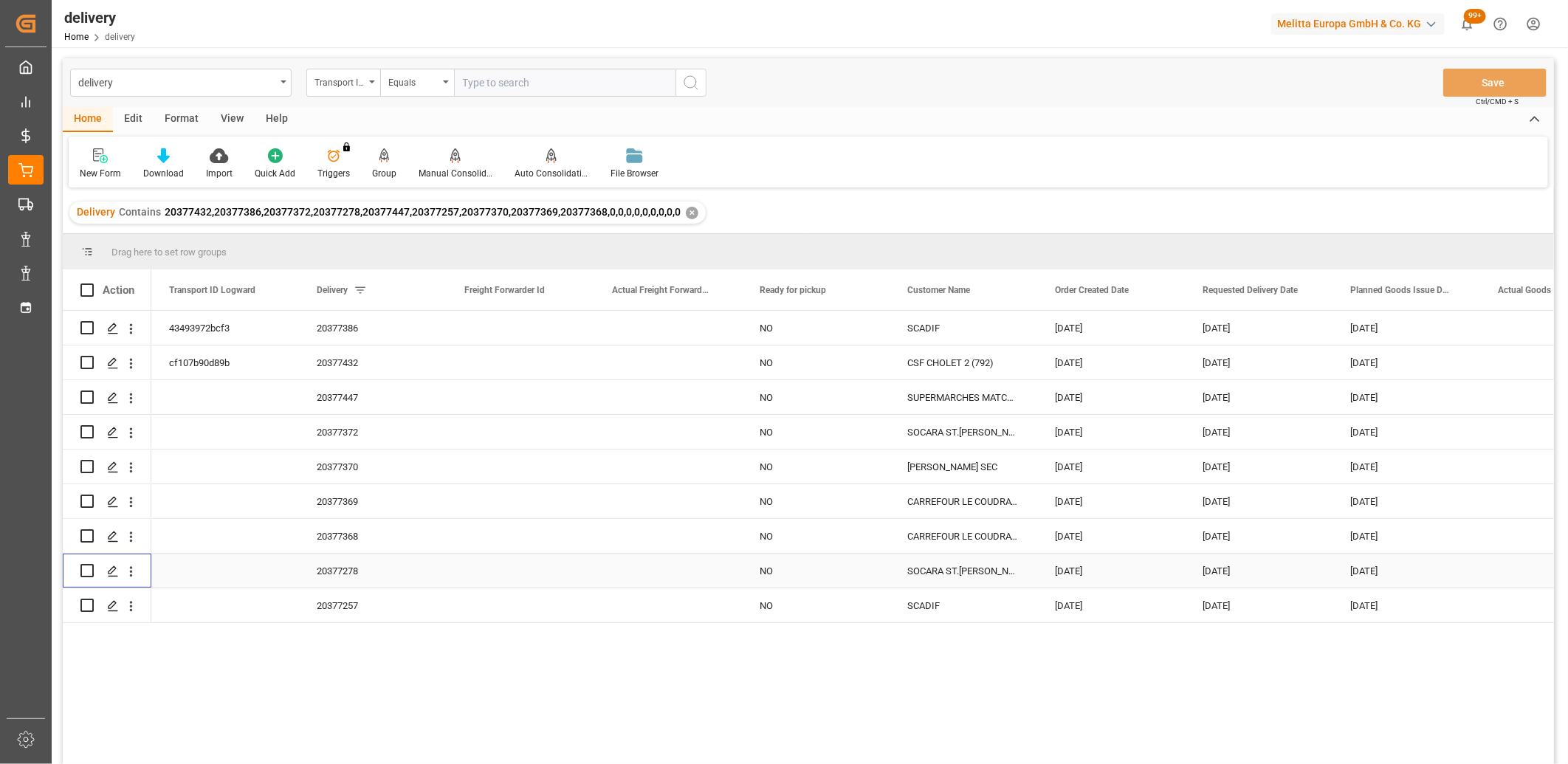
click at [87, 571] on input "Press Space to toggle row selection (unchecked)" at bounding box center [87, 570] width 14 height 14
checkbox input "true"
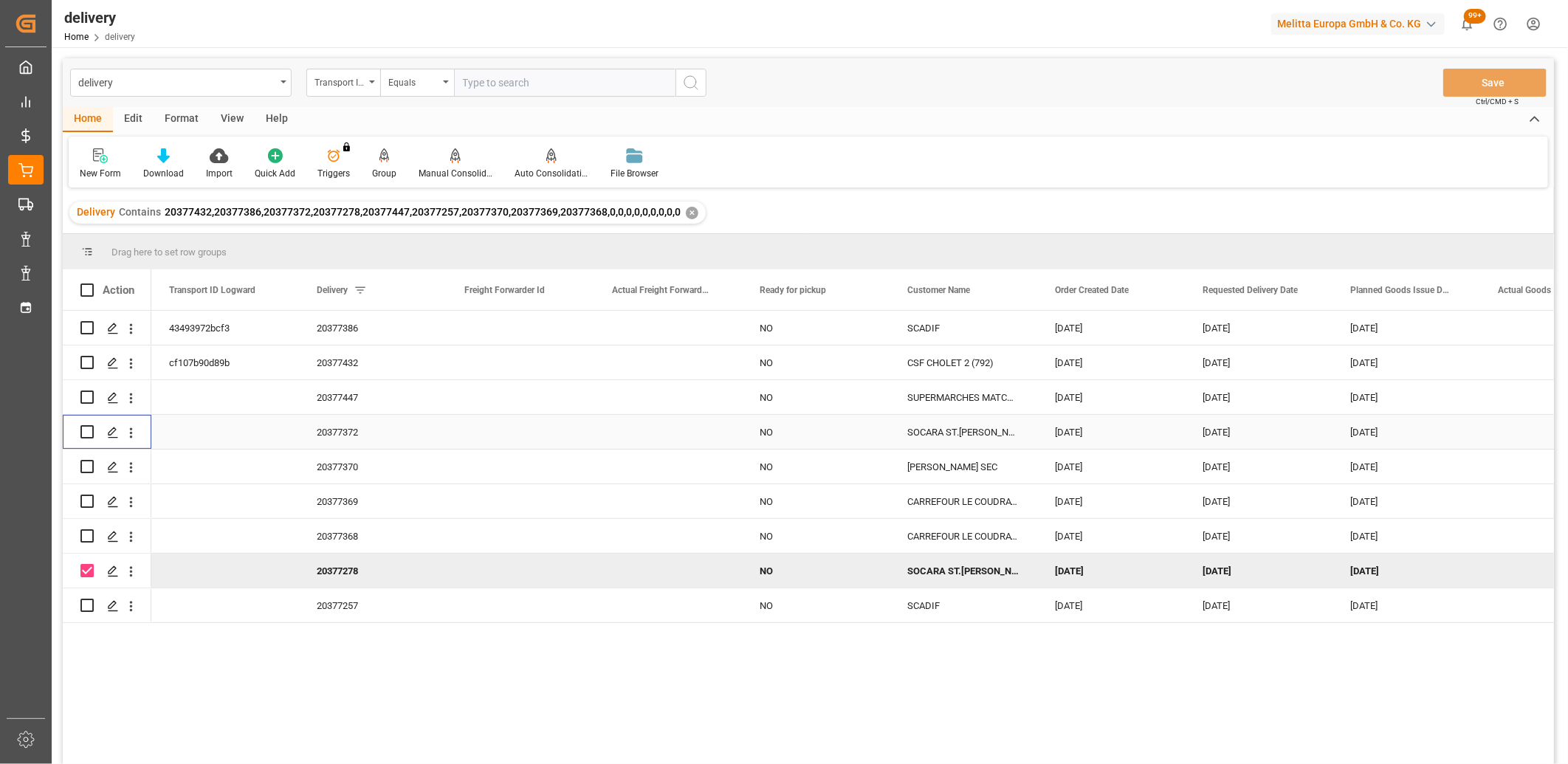
click at [83, 430] on input "Press Space to toggle row selection (unchecked)" at bounding box center [87, 432] width 14 height 14
checkbox input "true"
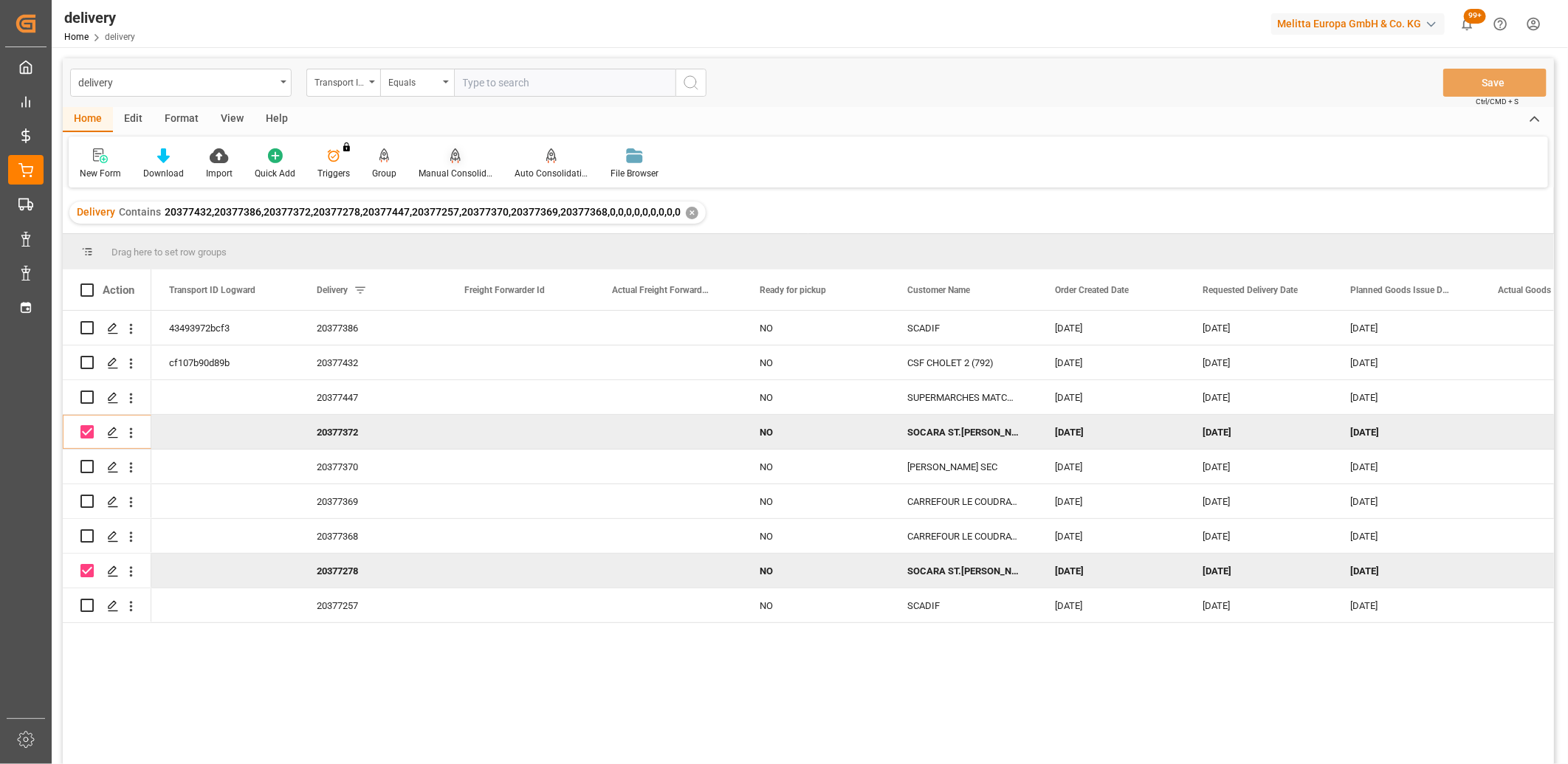
click at [451, 162] on icon at bounding box center [455, 156] width 10 height 15
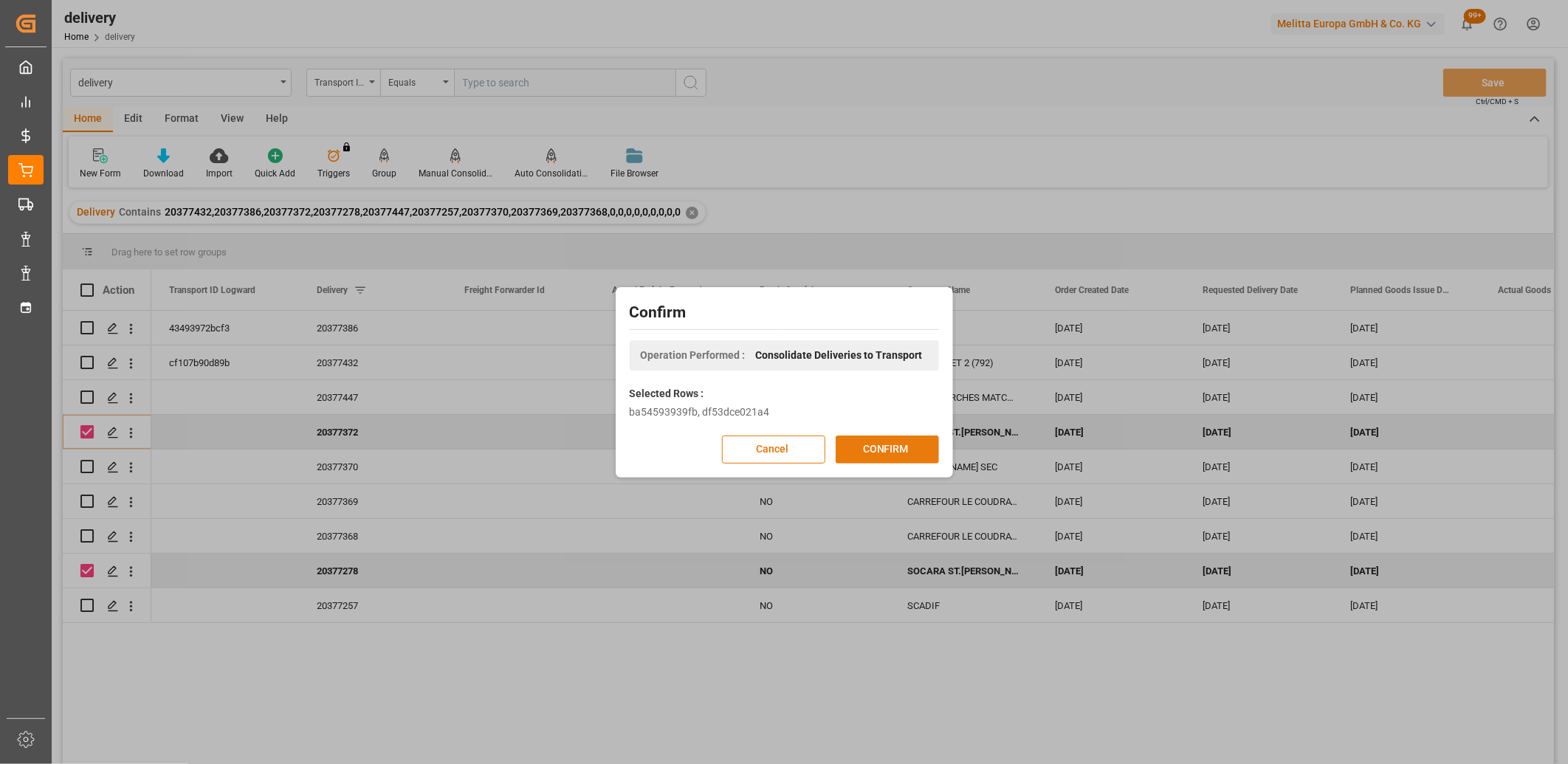
click at [859, 443] on button "CONFIRM" at bounding box center [886, 449] width 103 height 28
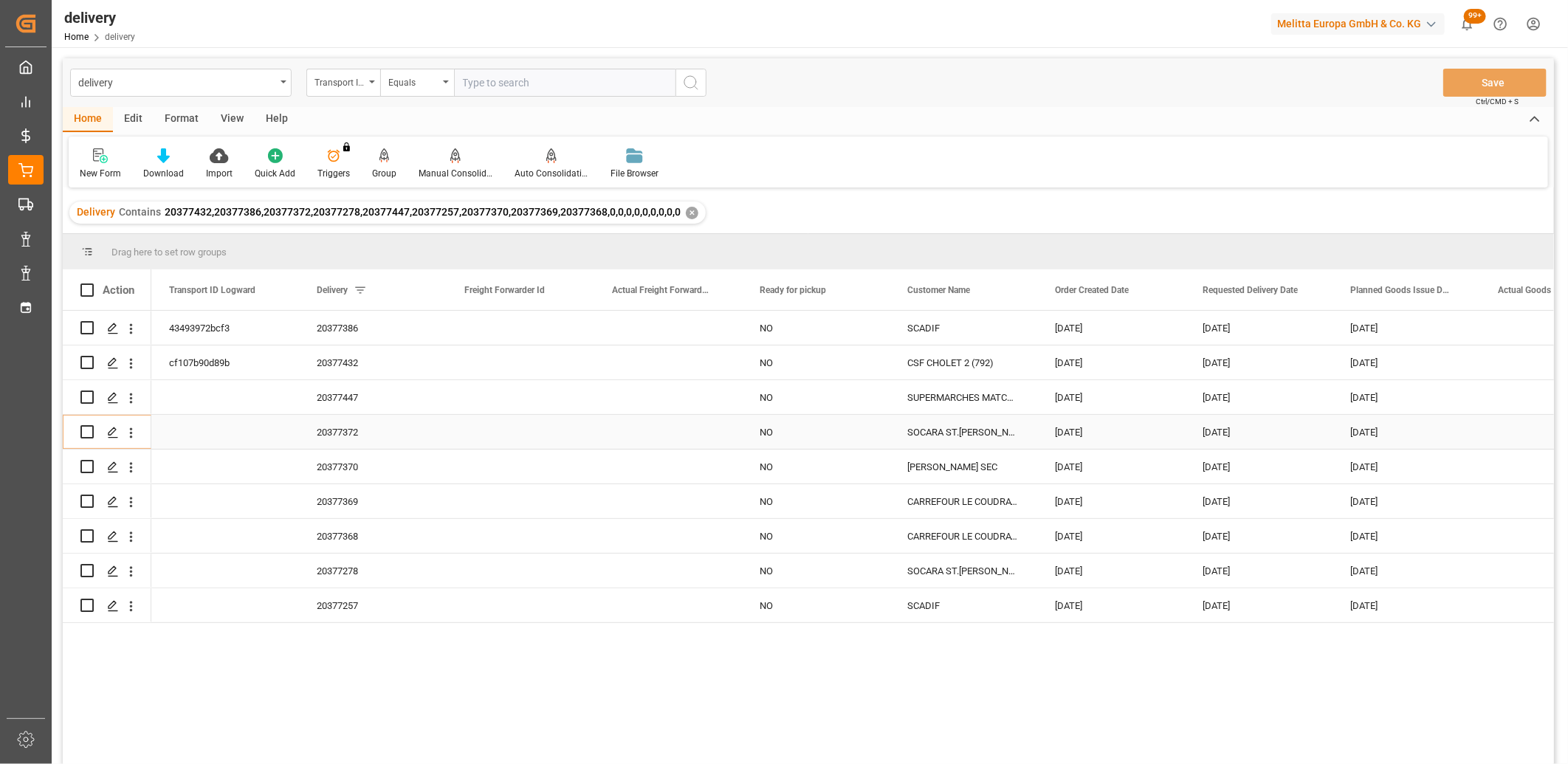
click at [88, 432] on input "Press Space to toggle row selection (unchecked)" at bounding box center [87, 432] width 14 height 14
checkbox input "true"
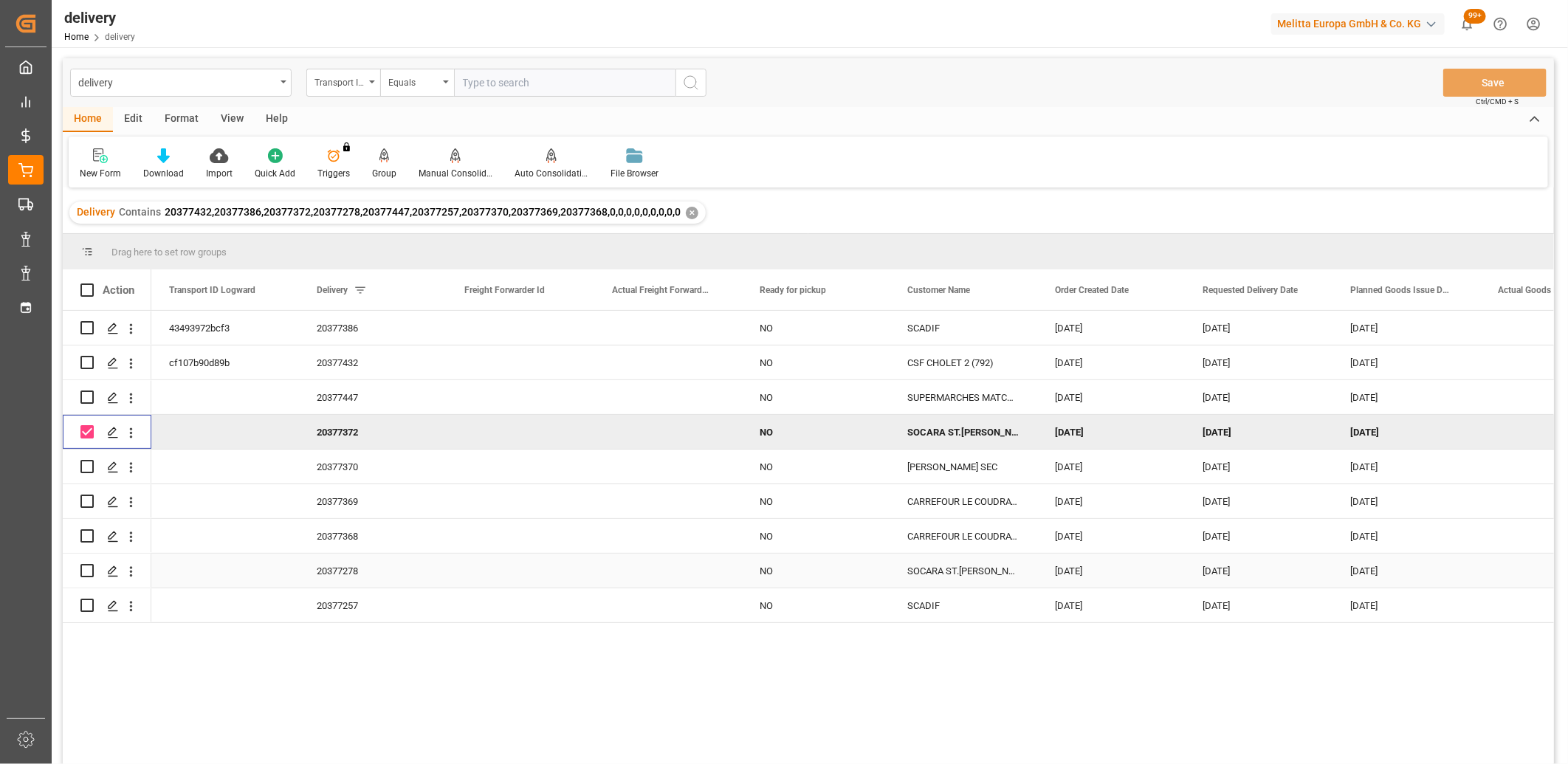
click at [1059, 572] on div "01-09-2025" at bounding box center [1112, 570] width 148 height 34
click at [104, 566] on div "Press SPACE to select this row." at bounding box center [112, 572] width 22 height 27
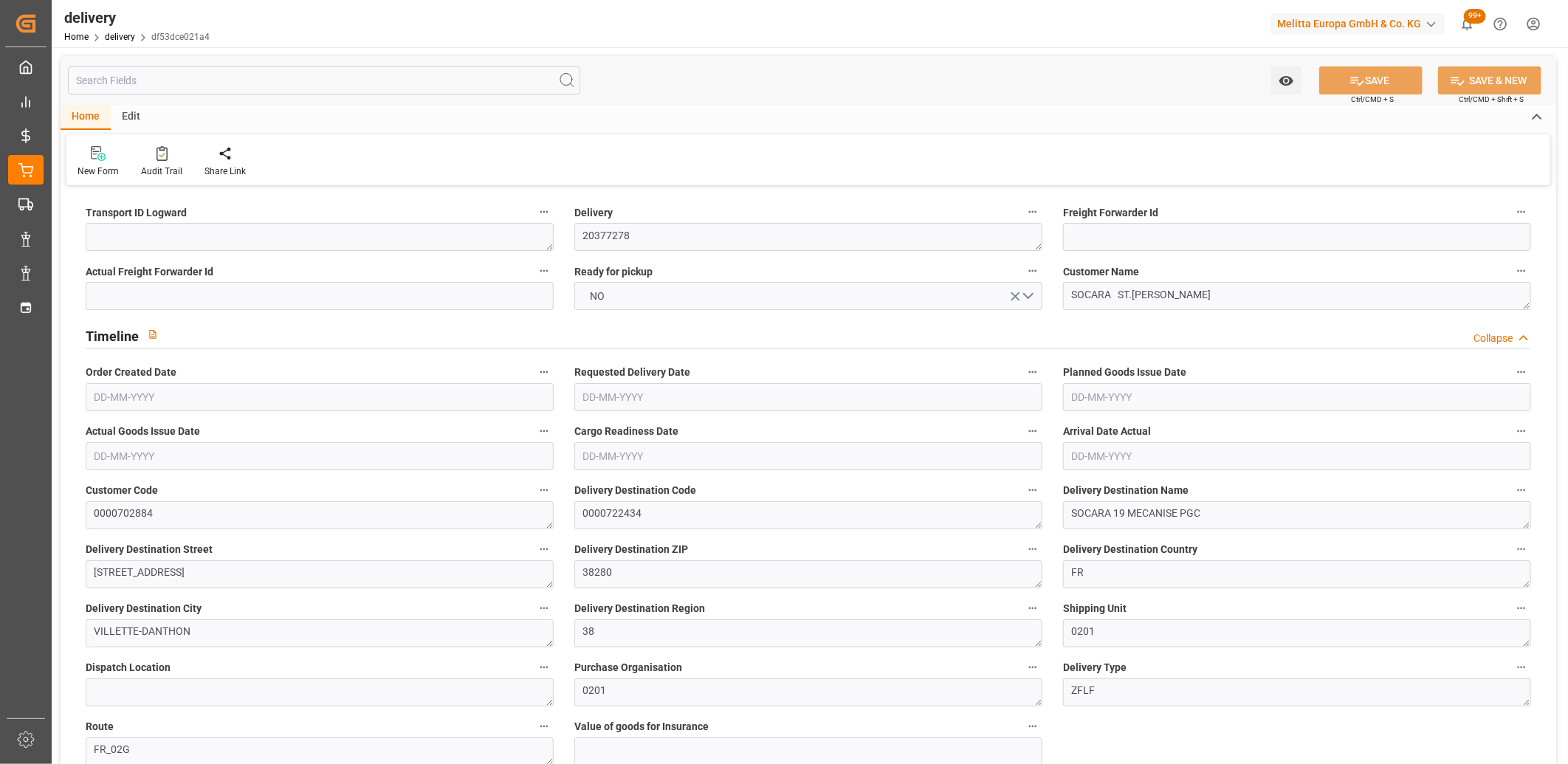
type input "01-09-2025"
type input "[DATE]"
type input "08-09-2025"
type input "01-09-2025 11:01"
click at [118, 396] on input "01-09-2025" at bounding box center [320, 397] width 468 height 28
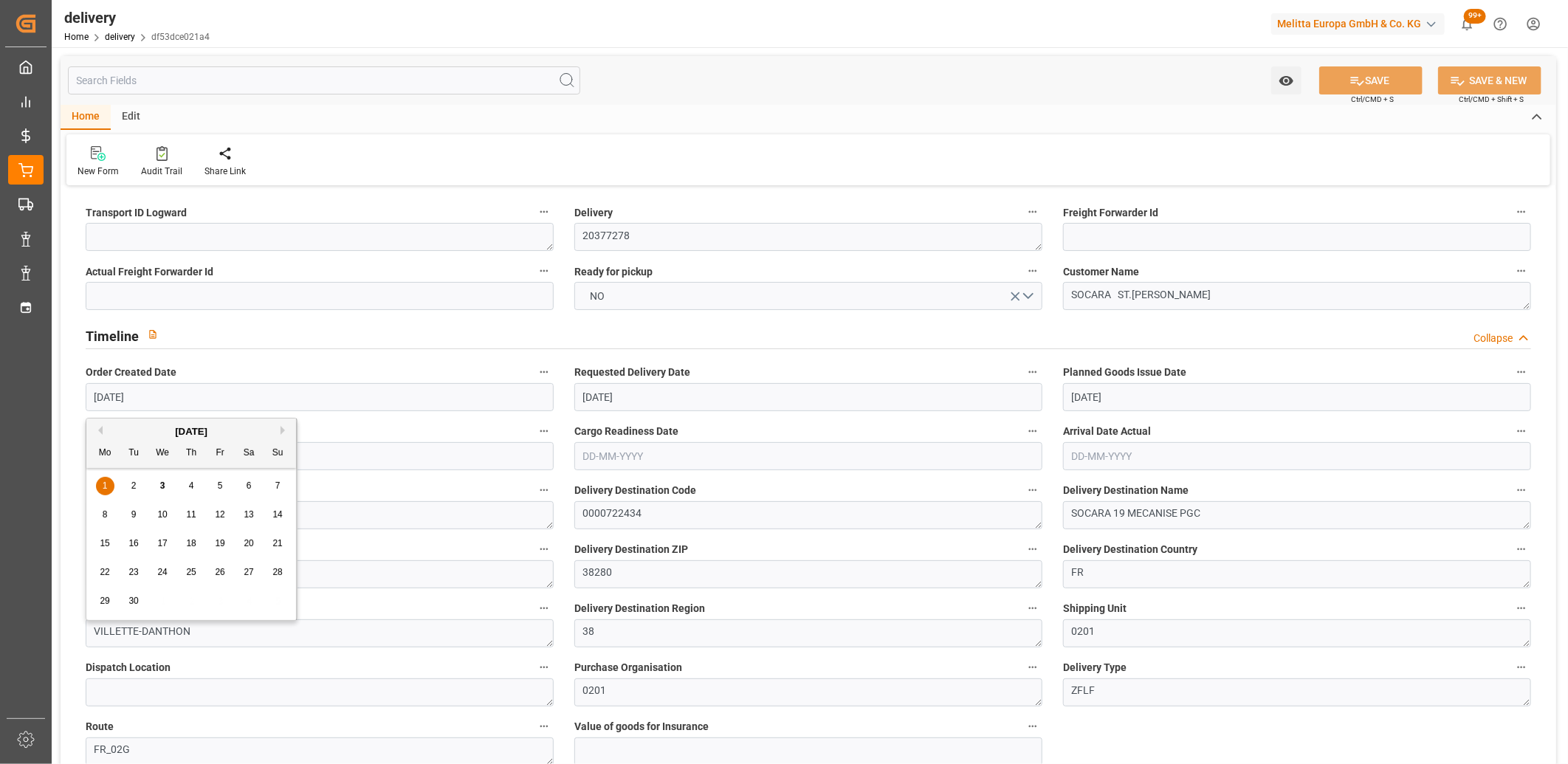
click at [138, 481] on div "2" at bounding box center [134, 485] width 18 height 17
type input "[DATE]"
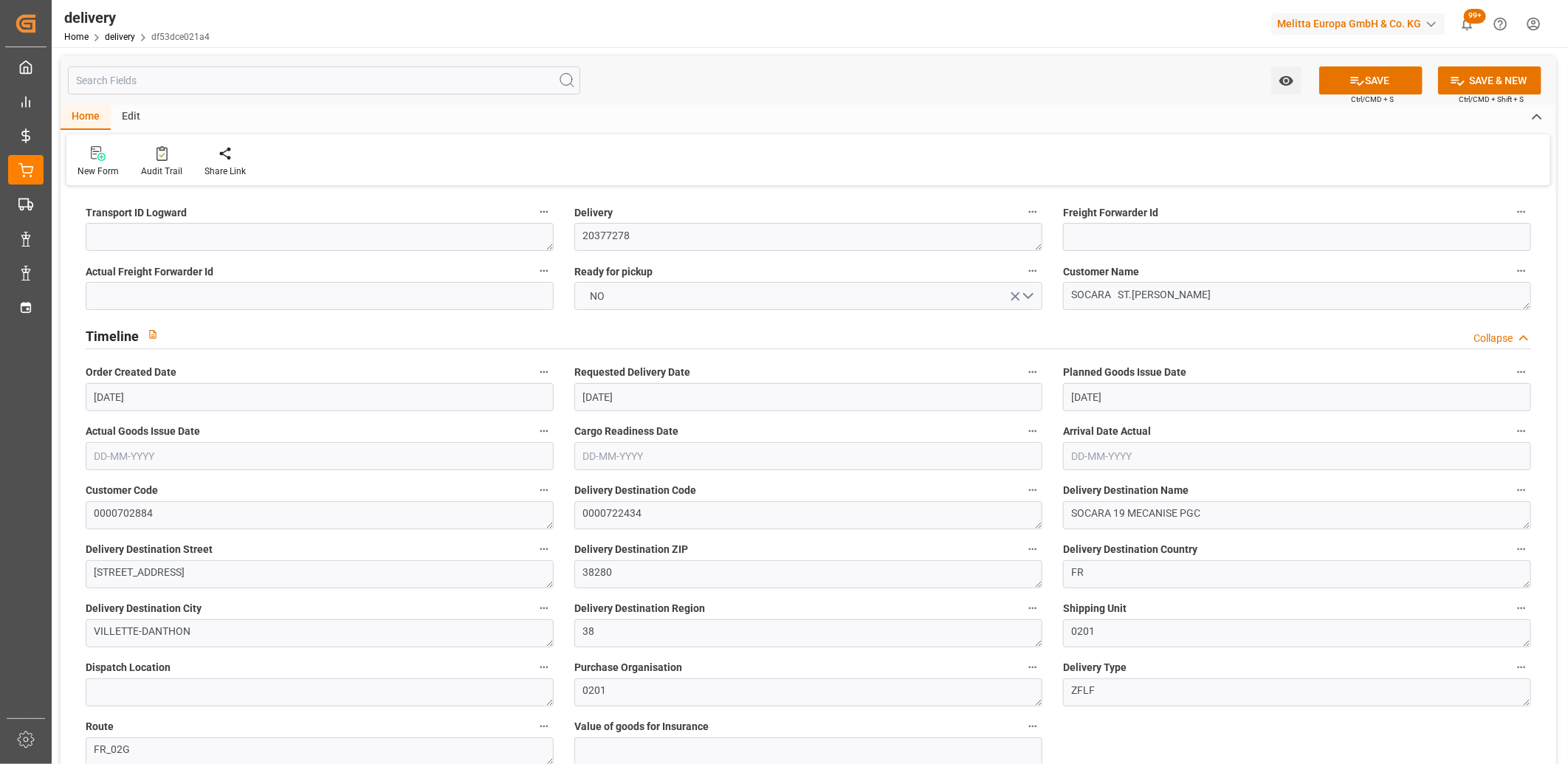
click at [1189, 402] on input "08-09-2025" at bounding box center [1297, 397] width 468 height 28
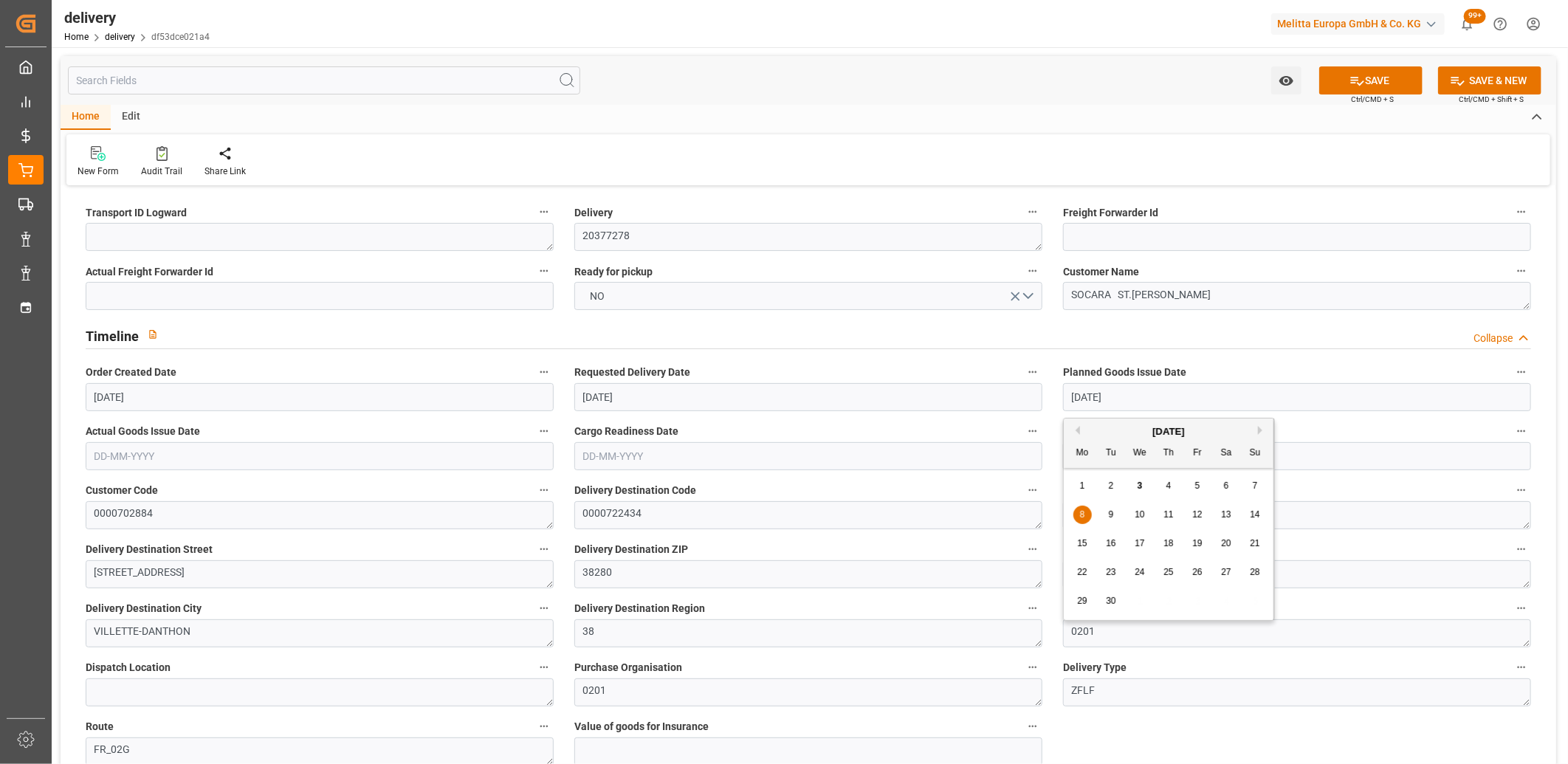
click at [1109, 520] on div "9" at bounding box center [1112, 514] width 18 height 17
type input "[DATE]"
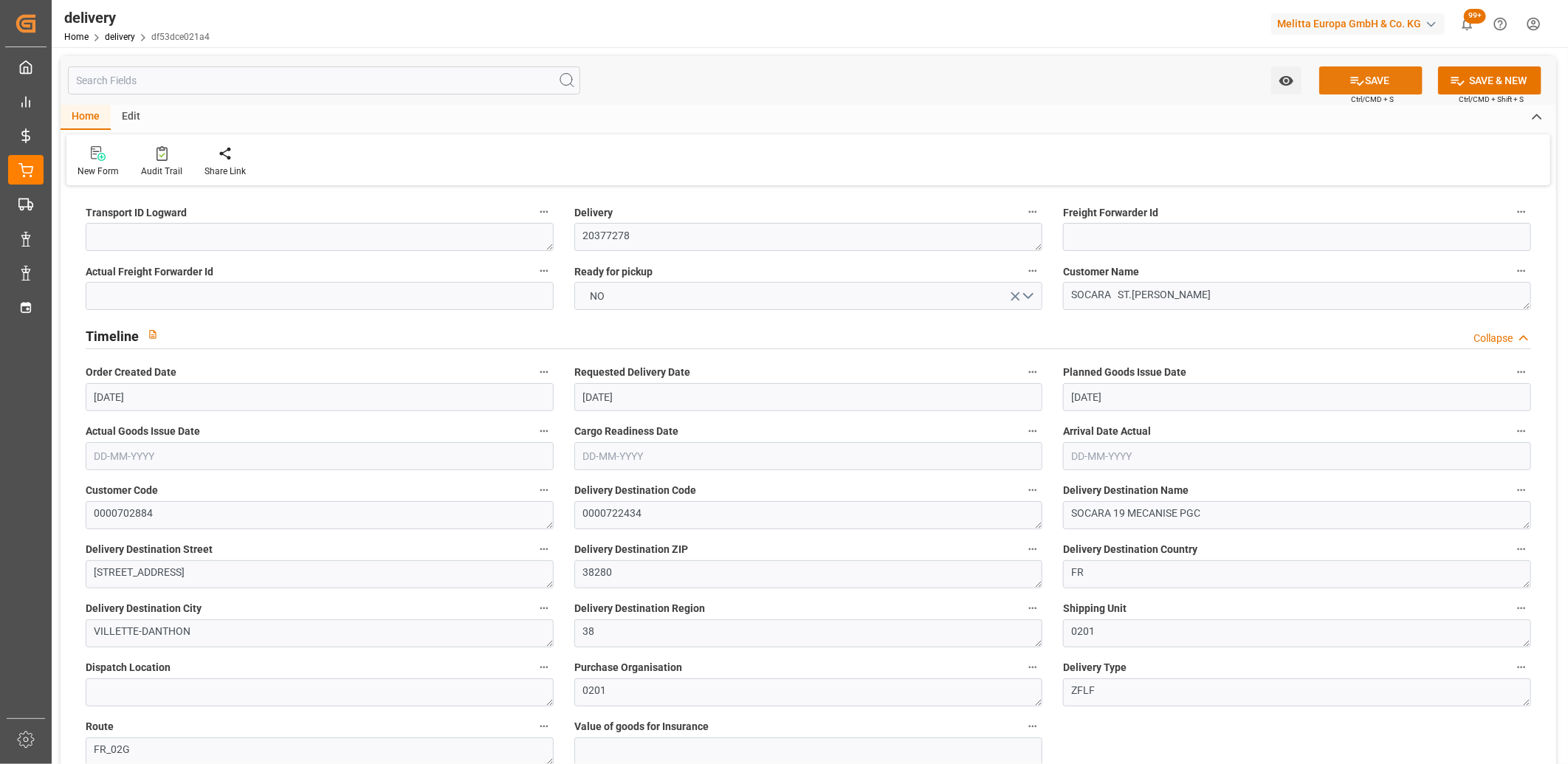
click at [1358, 81] on icon at bounding box center [1357, 80] width 15 height 15
type textarea "~ Pallet(s) ~ 2025-09-02 00:00:00 ~ FR_02G ~ 2025-09-10 00:00:00~0000722434"
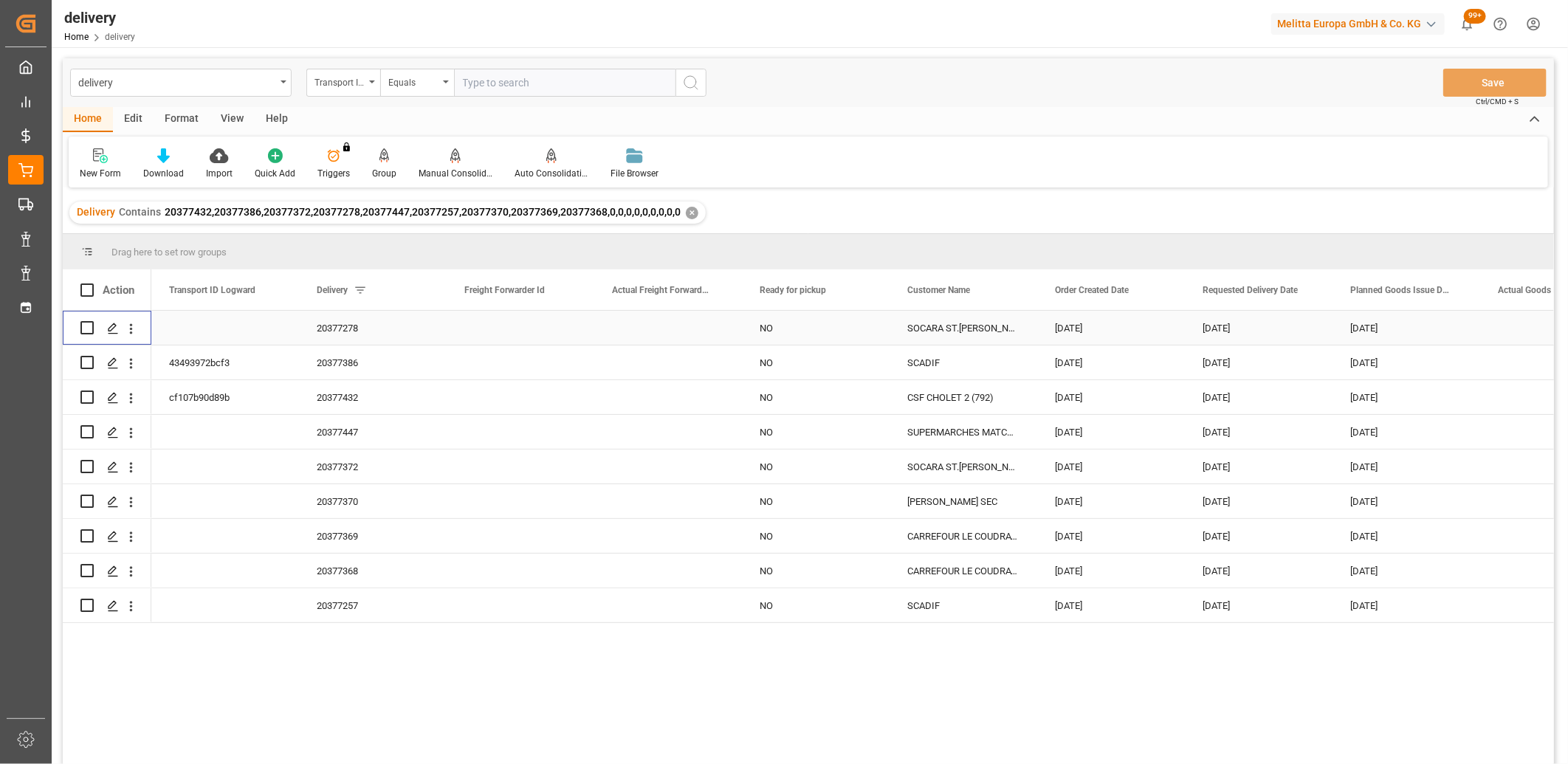
click at [85, 327] on input "Press Space to toggle row selection (unchecked)" at bounding box center [87, 328] width 14 height 14
checkbox input "true"
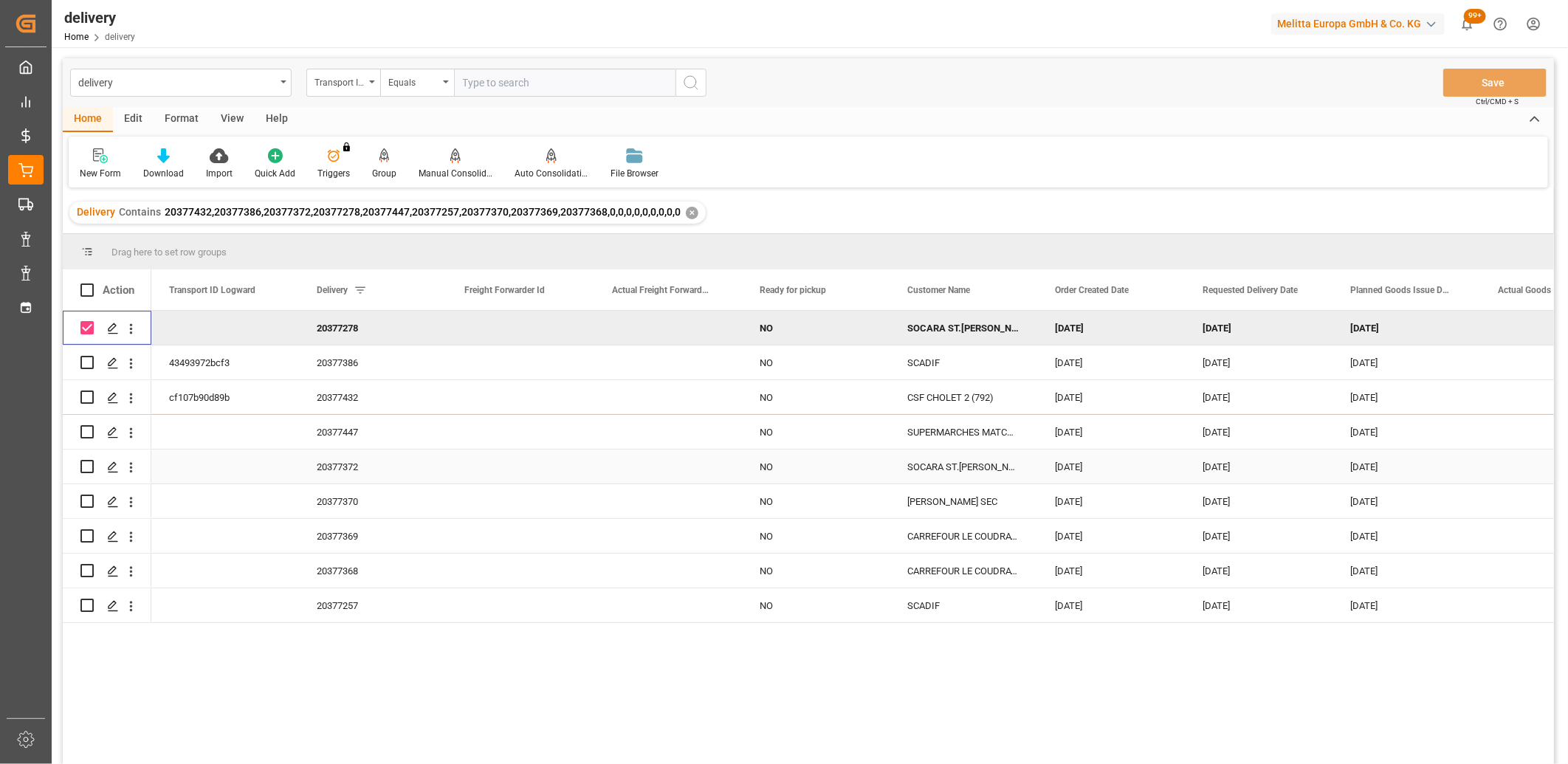
click at [87, 467] on input "Press Space to toggle row selection (unchecked)" at bounding box center [87, 466] width 14 height 14
checkbox input "true"
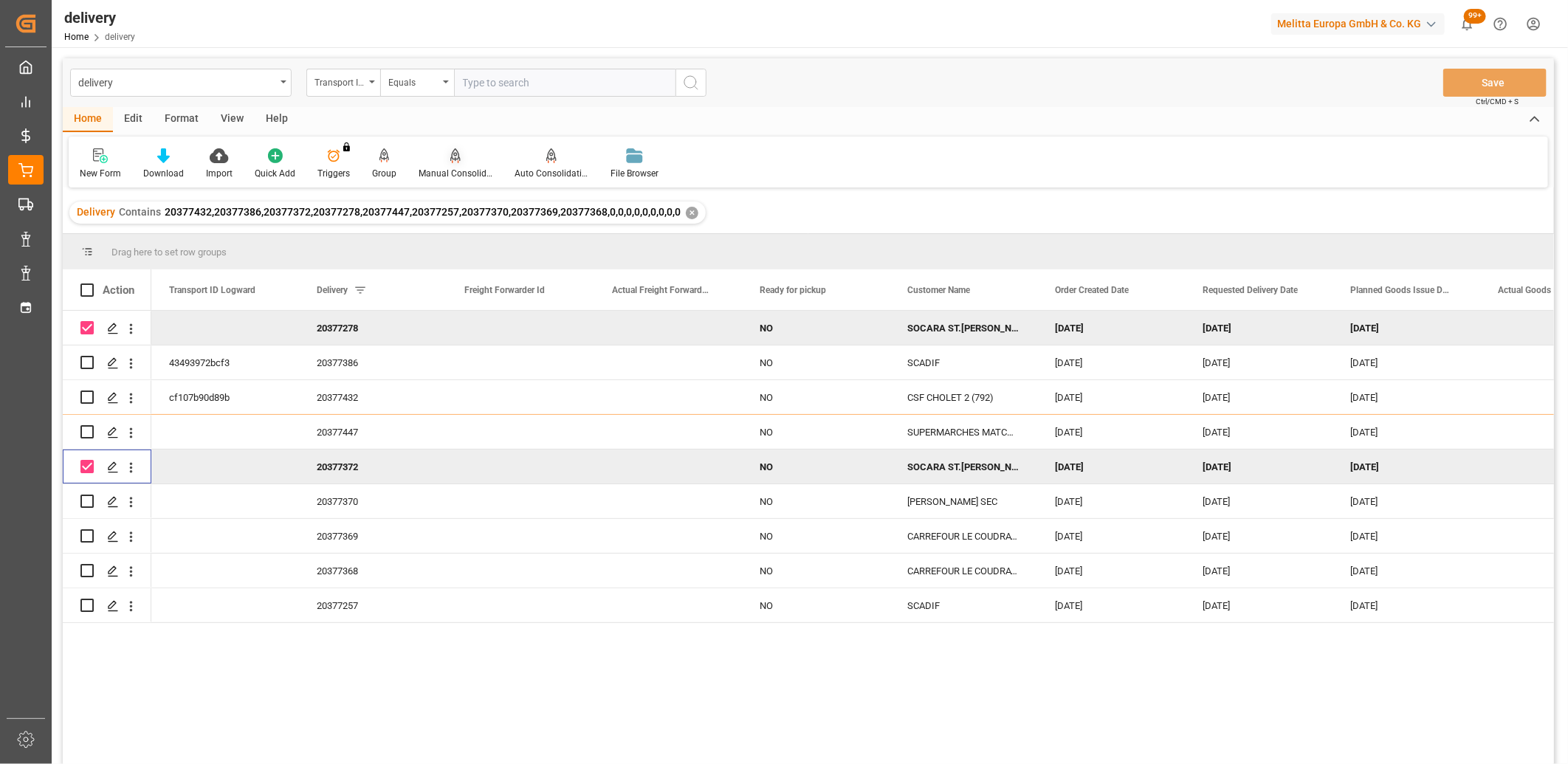
click at [450, 158] on icon at bounding box center [455, 156] width 10 height 15
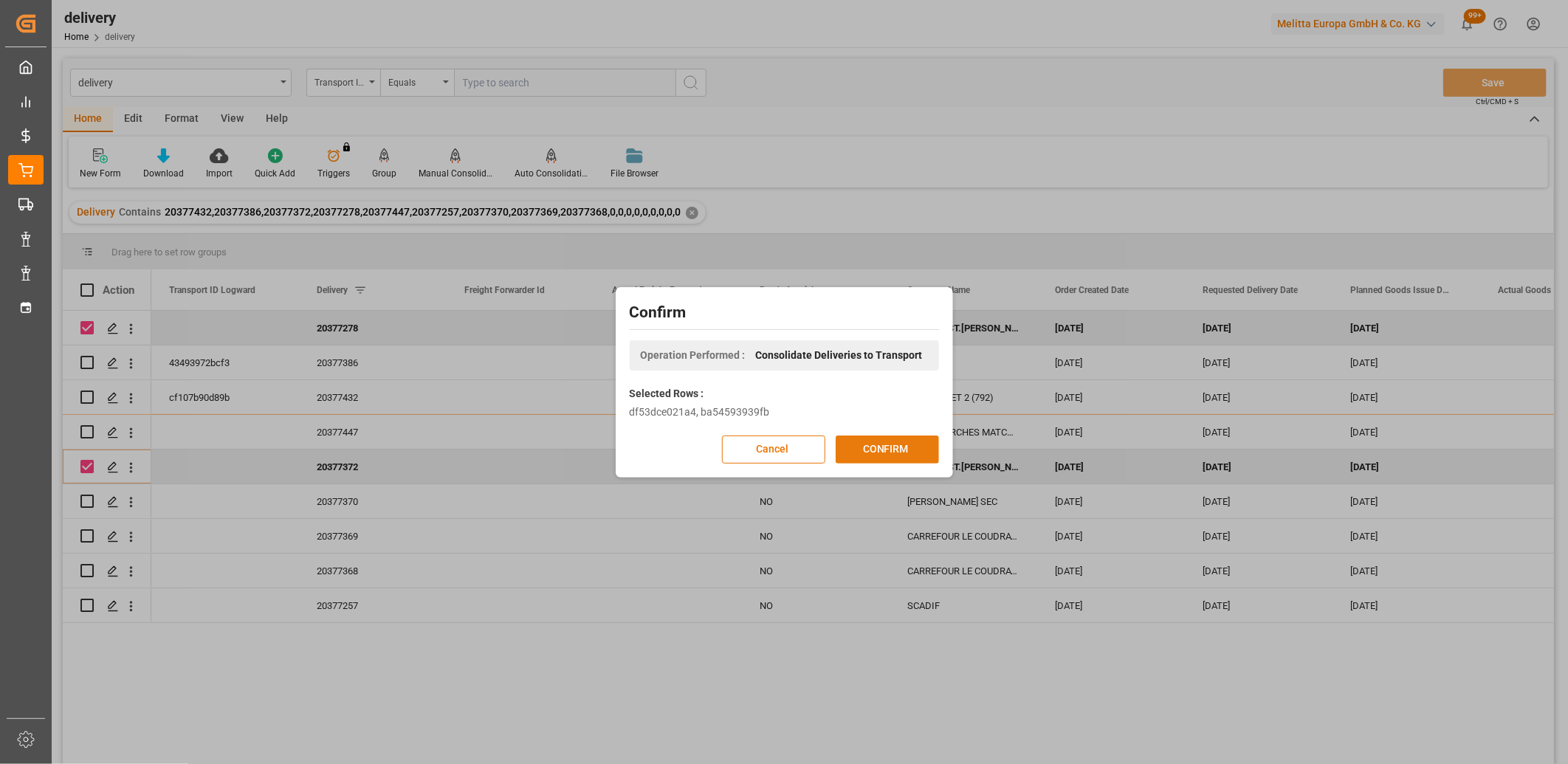
click at [869, 445] on button "CONFIRM" at bounding box center [886, 449] width 103 height 28
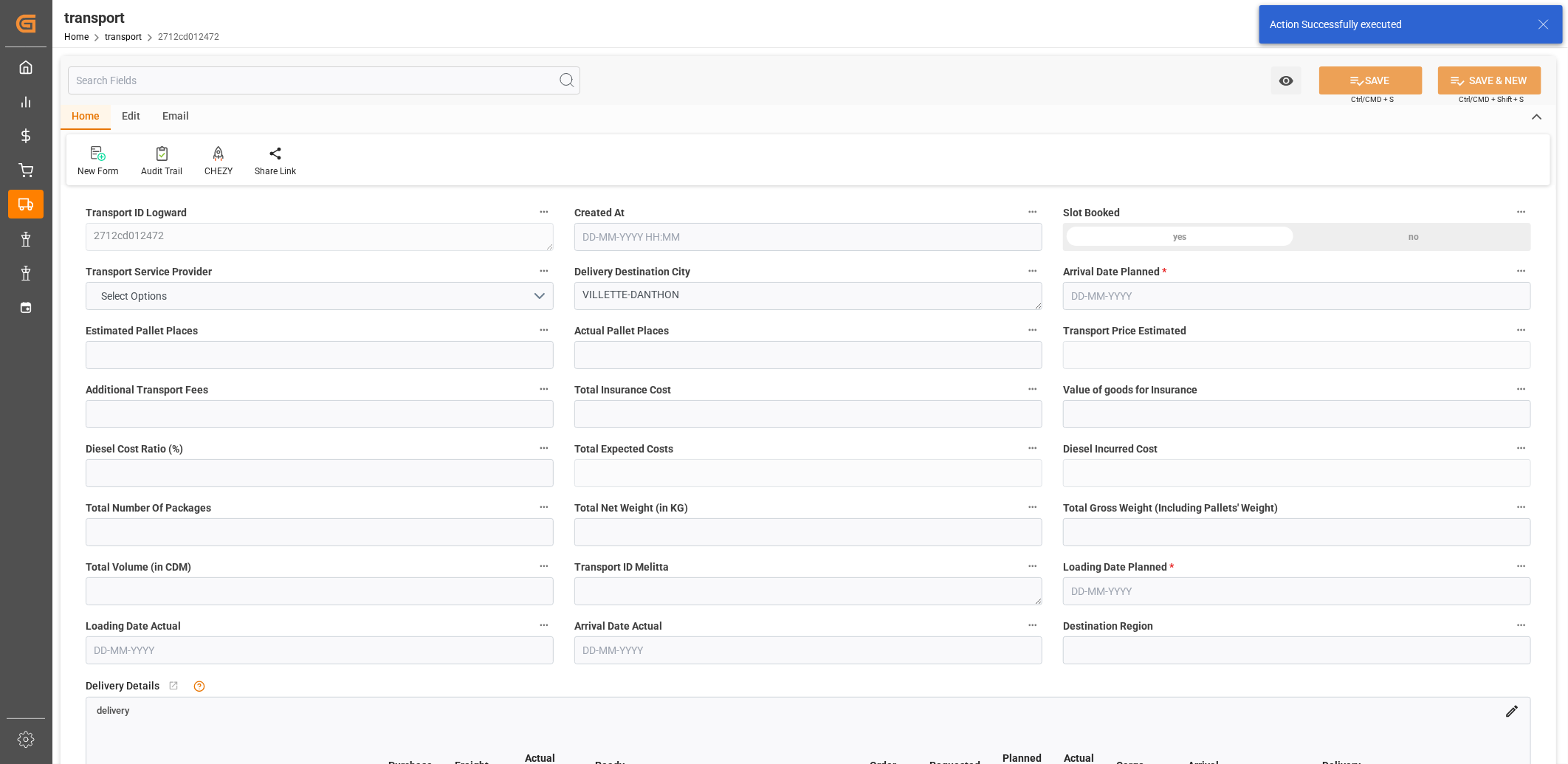
type input "4"
type input "216.22"
type input "0"
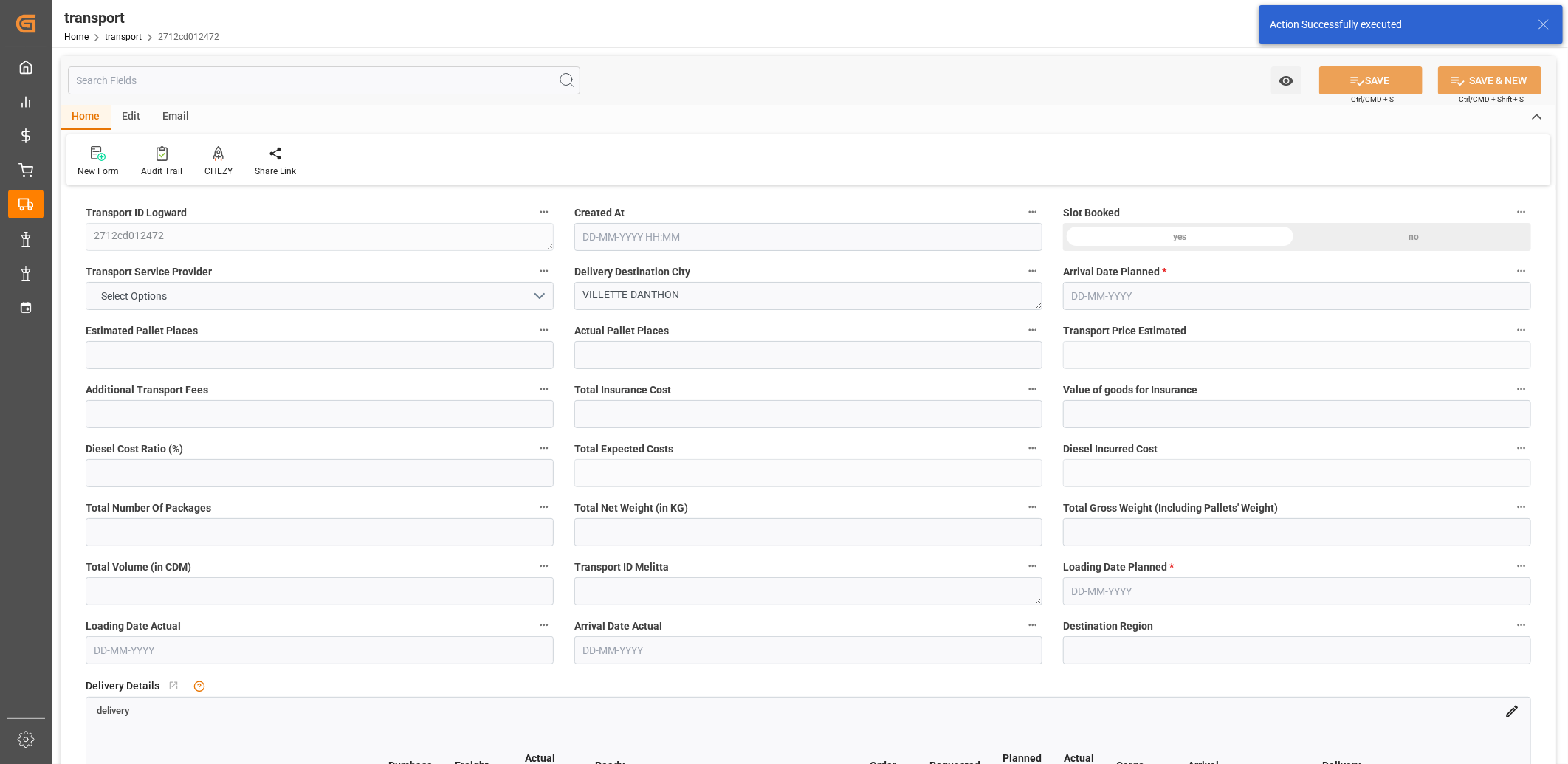
type input "208.9118"
type input "-7.3082"
type input "0"
type input "356"
type input "691.824"
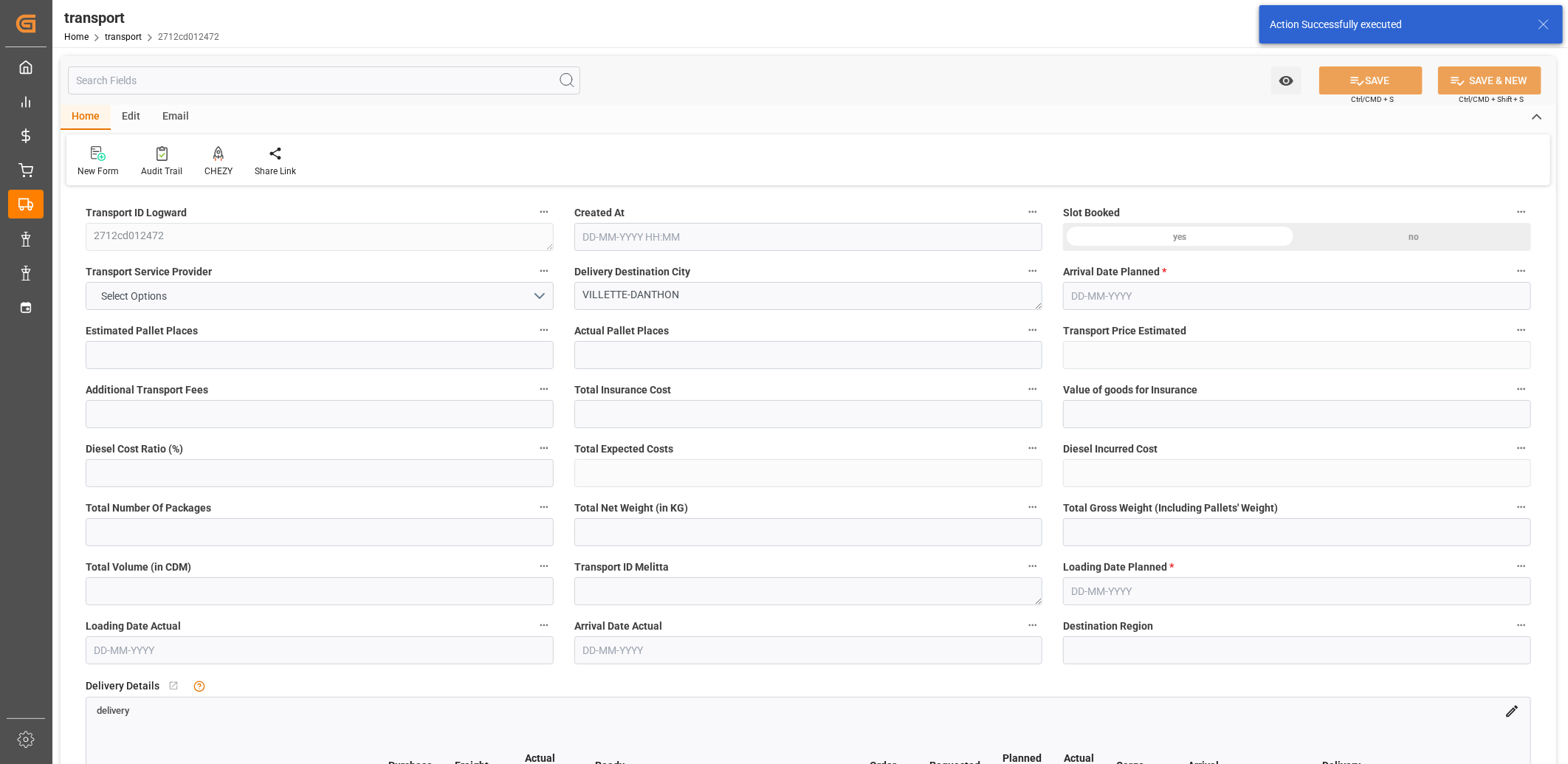
type input "2577.6"
type input "38"
type input "0"
type input "150"
type input "5"
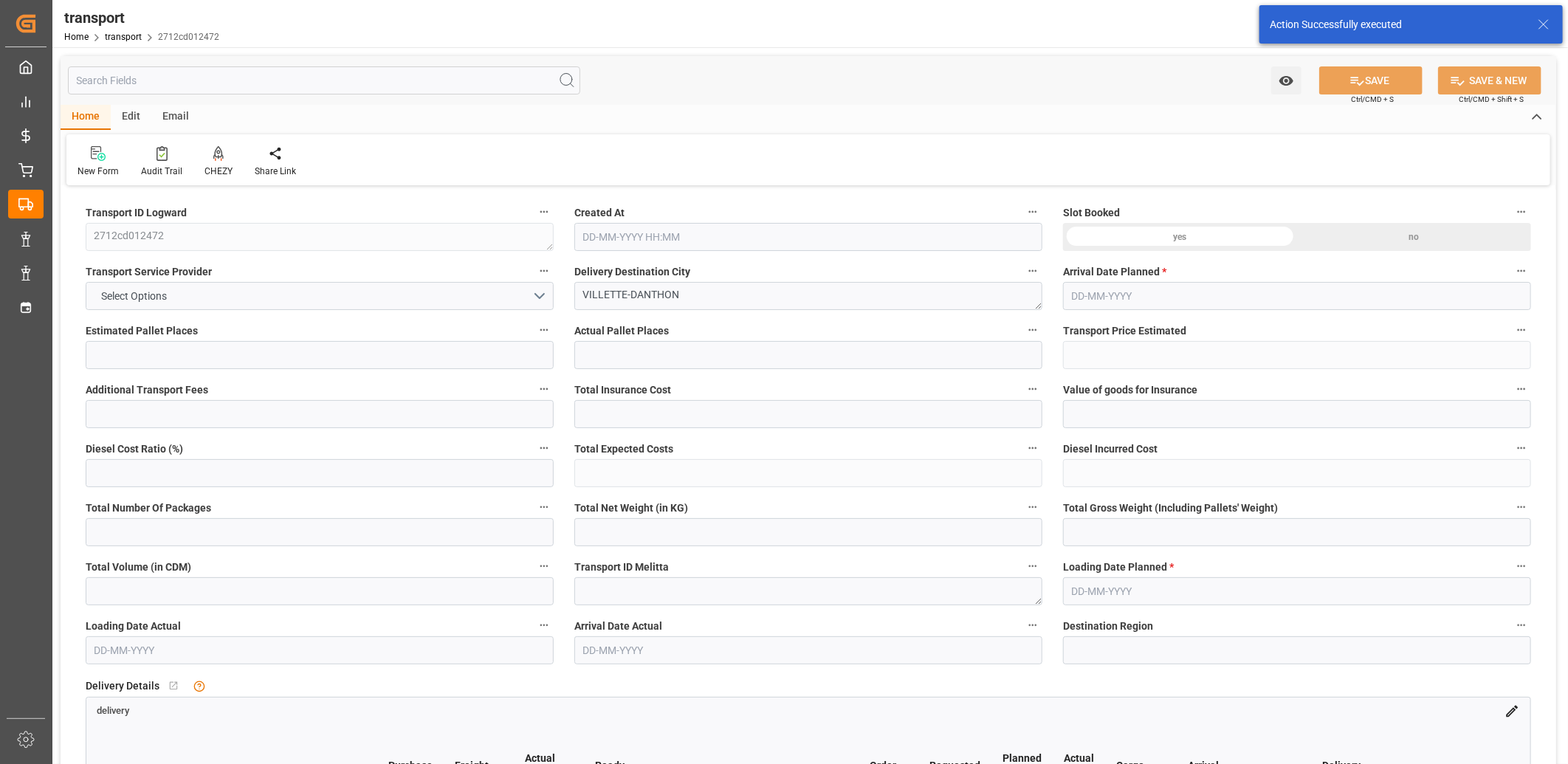
type input "101"
type input "561.12"
type input "0"
type input "4710.8598"
type input "0"
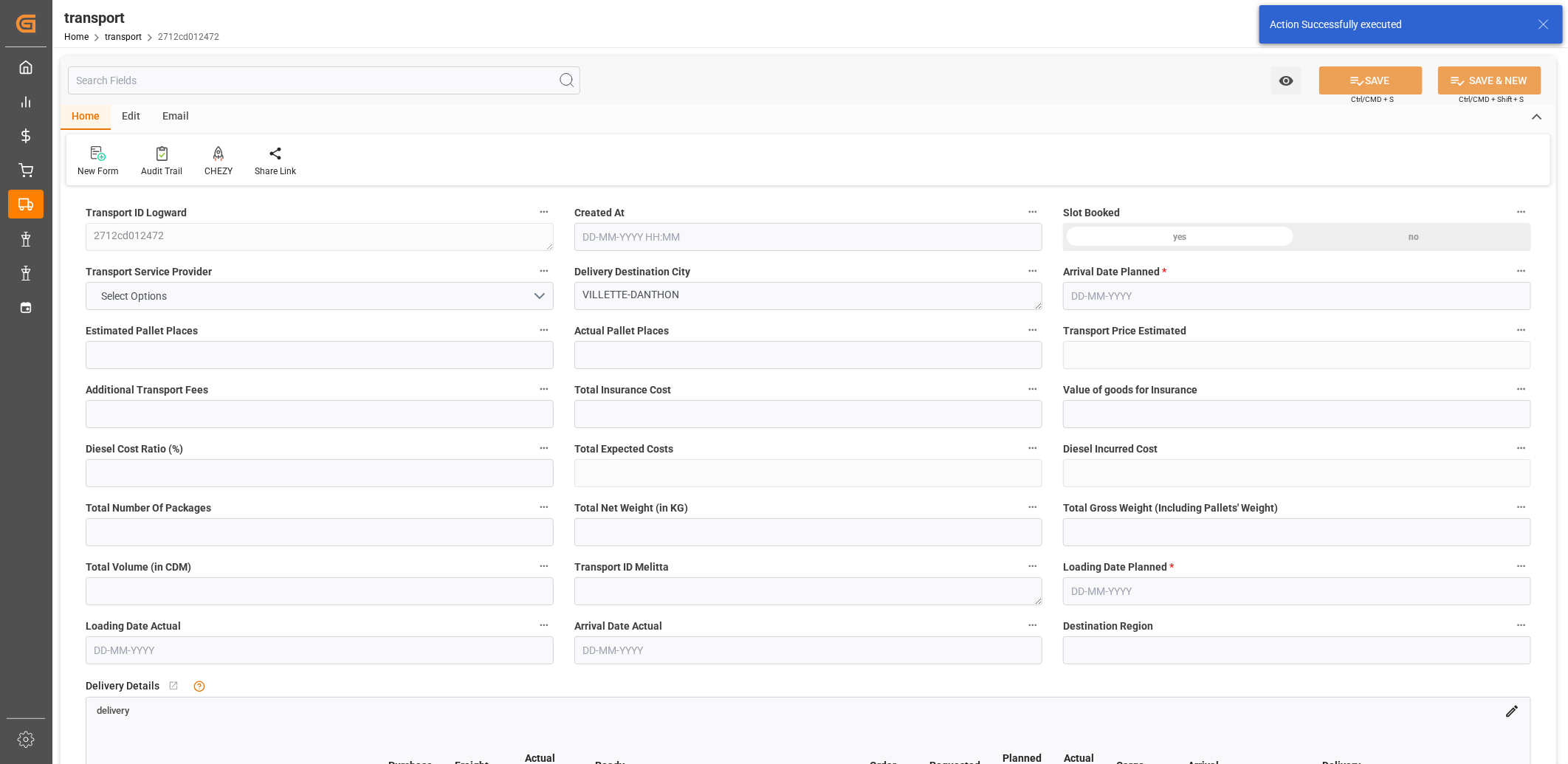
type input "0"
type input "21"
type input "35"
type input "[DATE] 11:30"
type input "[DATE]"
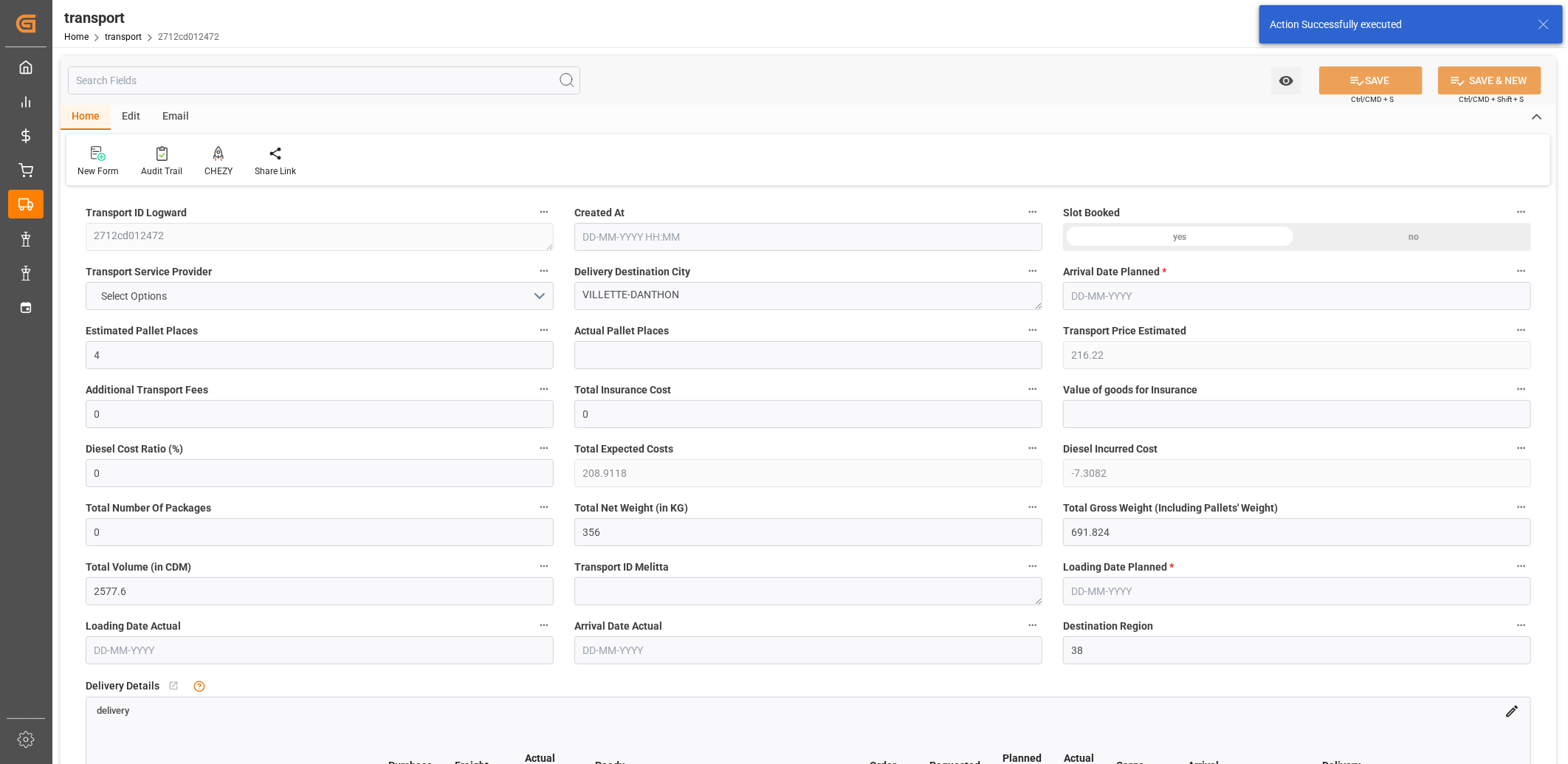
type input "[DATE]"
click at [253, 301] on button "GT SOLUTIONS" at bounding box center [320, 296] width 468 height 28
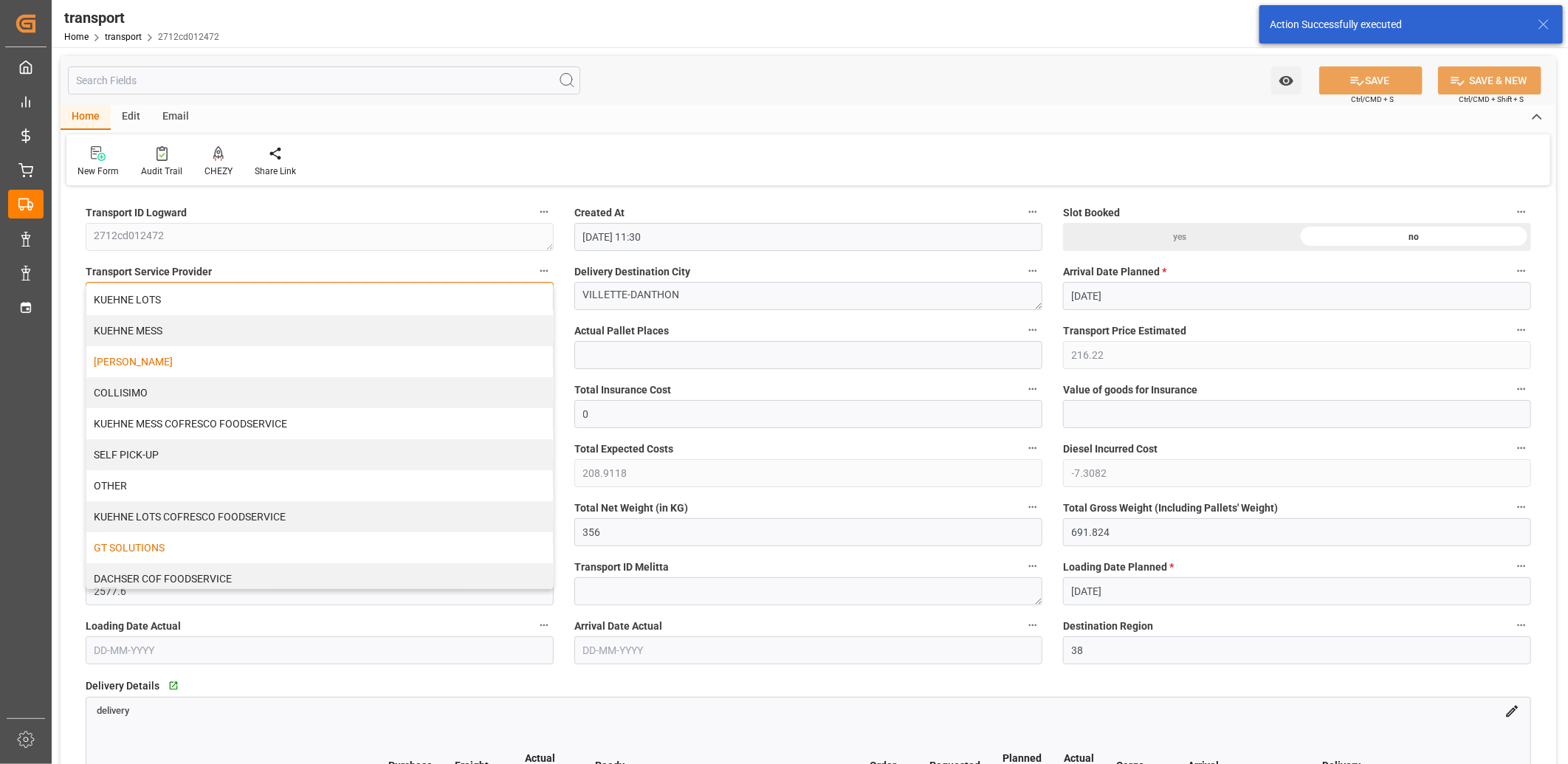
click at [225, 369] on div "[PERSON_NAME]" at bounding box center [320, 362] width 466 height 31
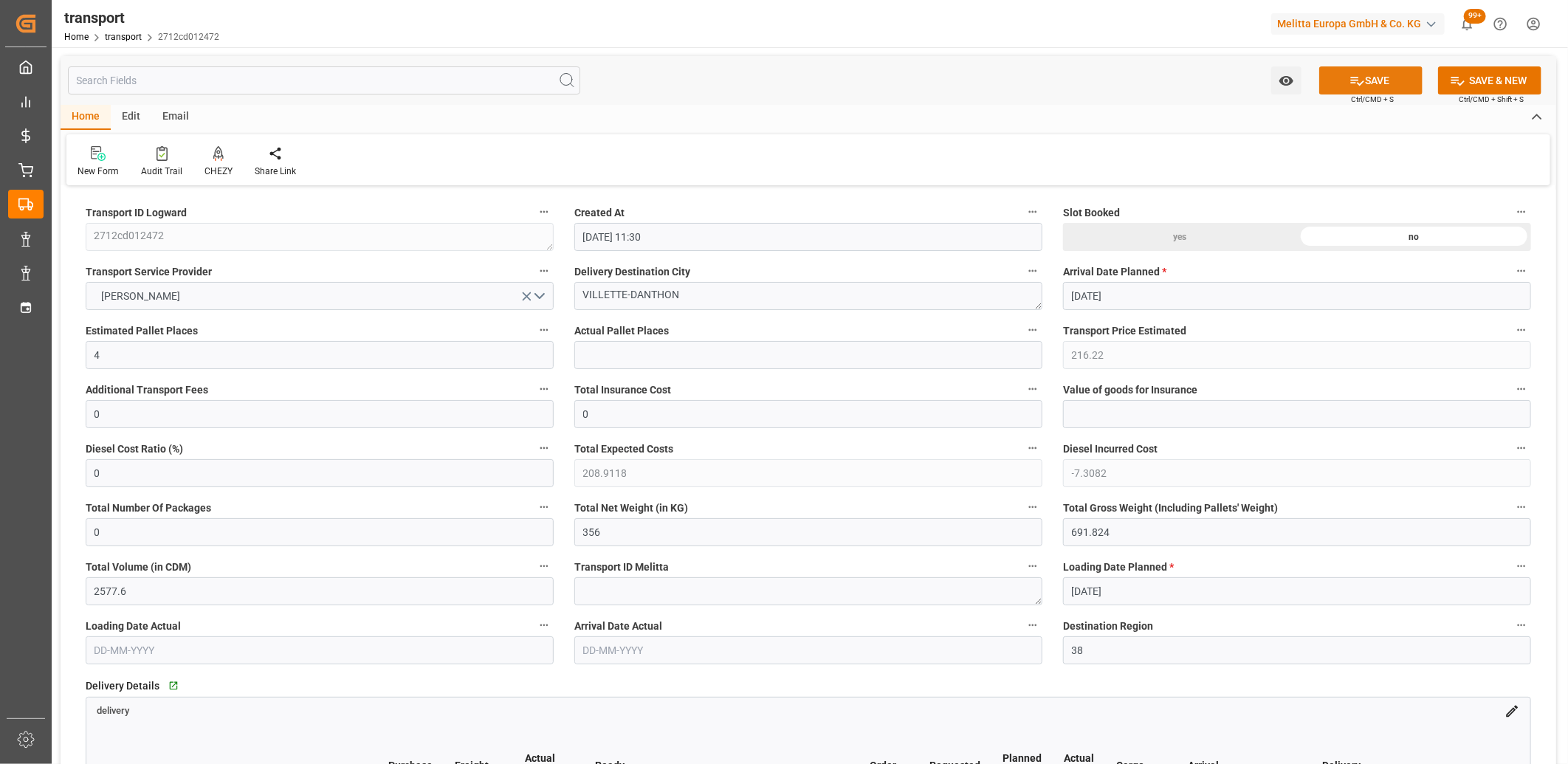
click at [1367, 76] on button "SAVE" at bounding box center [1370, 80] width 103 height 28
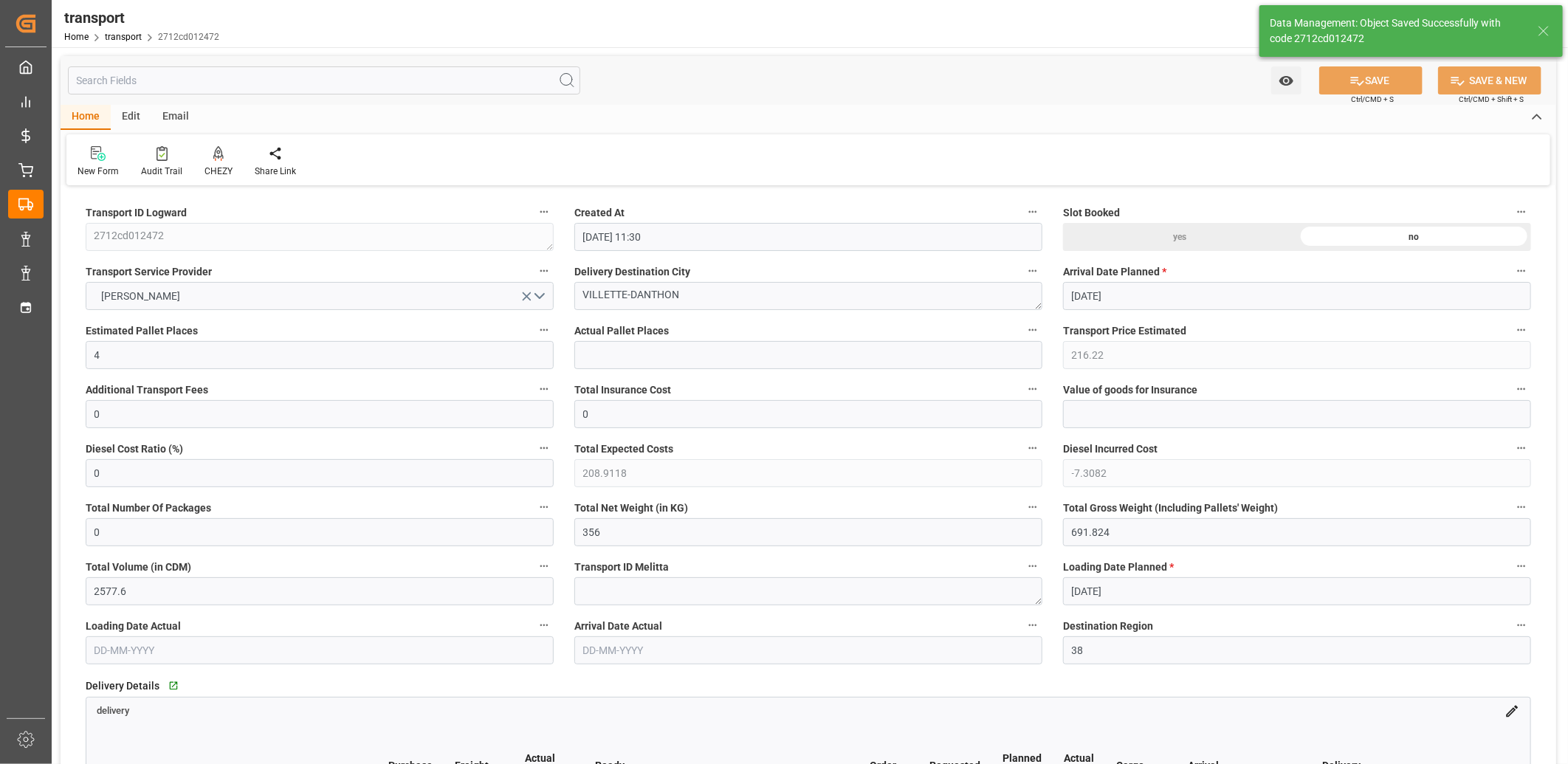
type input "266.84"
type input "257.8208"
type input "-9.0192"
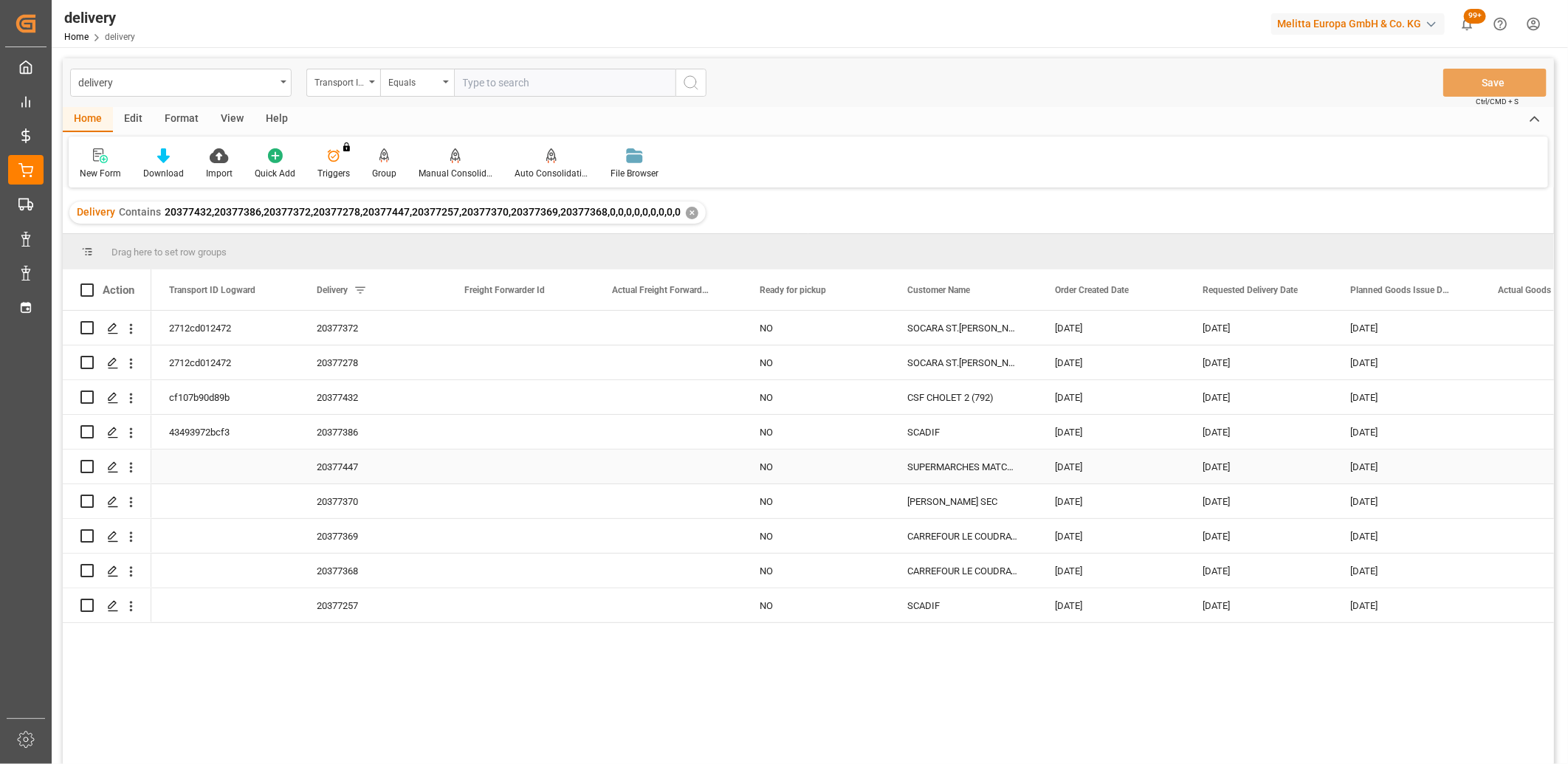
click at [87, 468] on input "Press Space to toggle row selection (unchecked)" at bounding box center [87, 466] width 14 height 14
checkbox input "true"
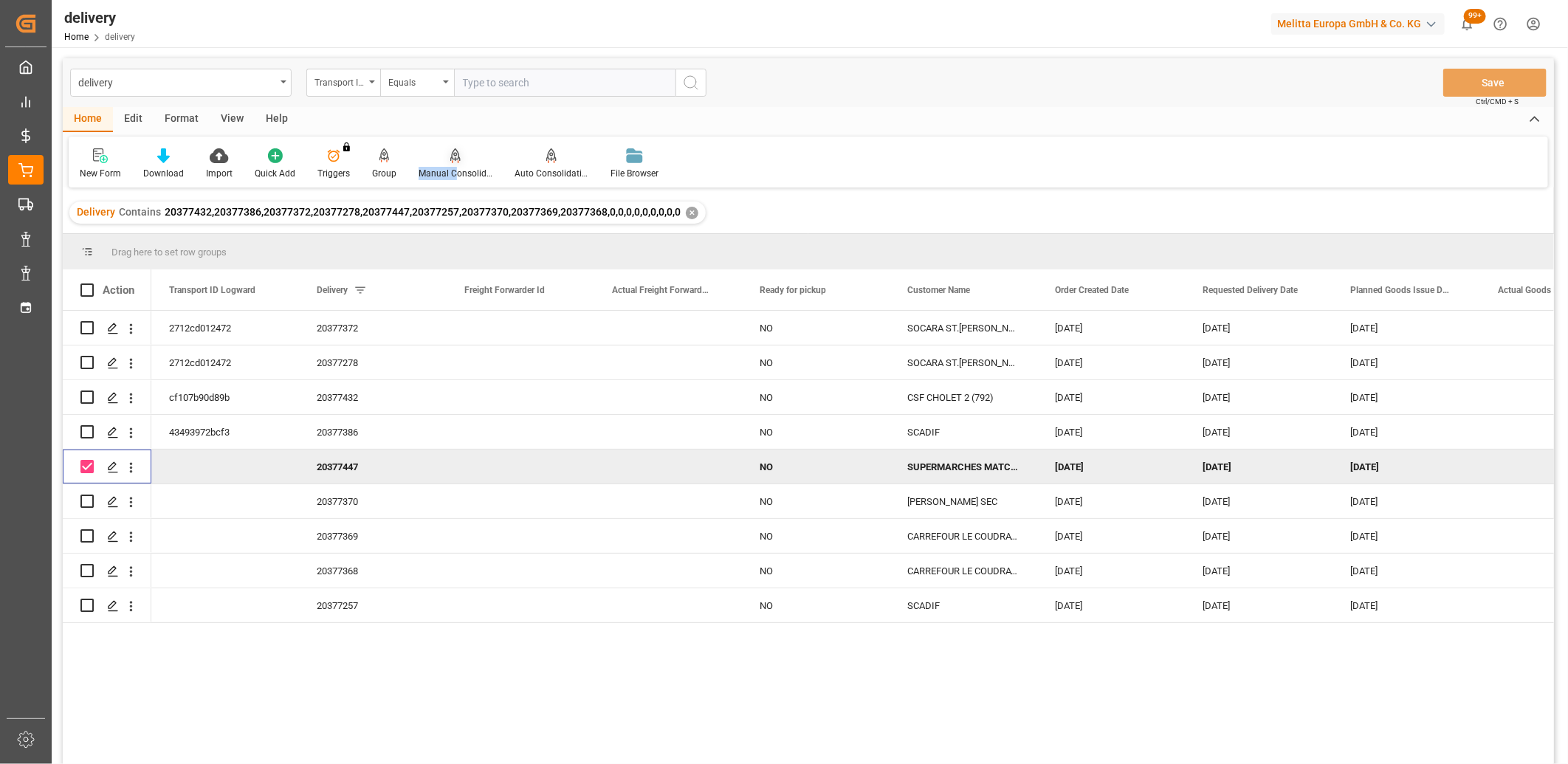
click at [451, 162] on div "Manual Consolidation" at bounding box center [455, 164] width 96 height 33
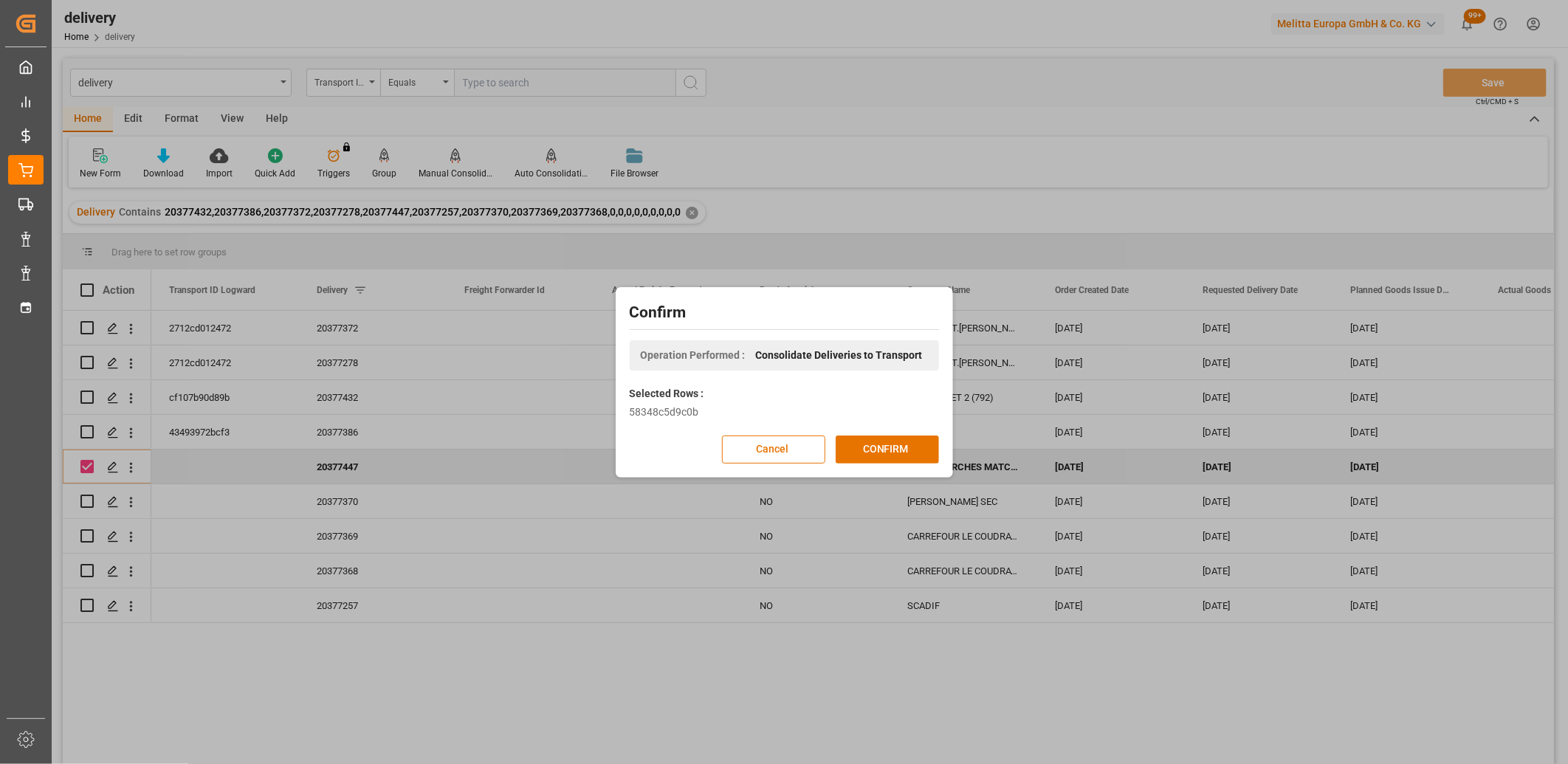
click at [898, 468] on div "Confirm Operation Performed : Consolidate Deliveries to Transport Selected Rows…" at bounding box center [784, 382] width 330 height 183
click at [897, 460] on button "CONFIRM" at bounding box center [886, 449] width 103 height 28
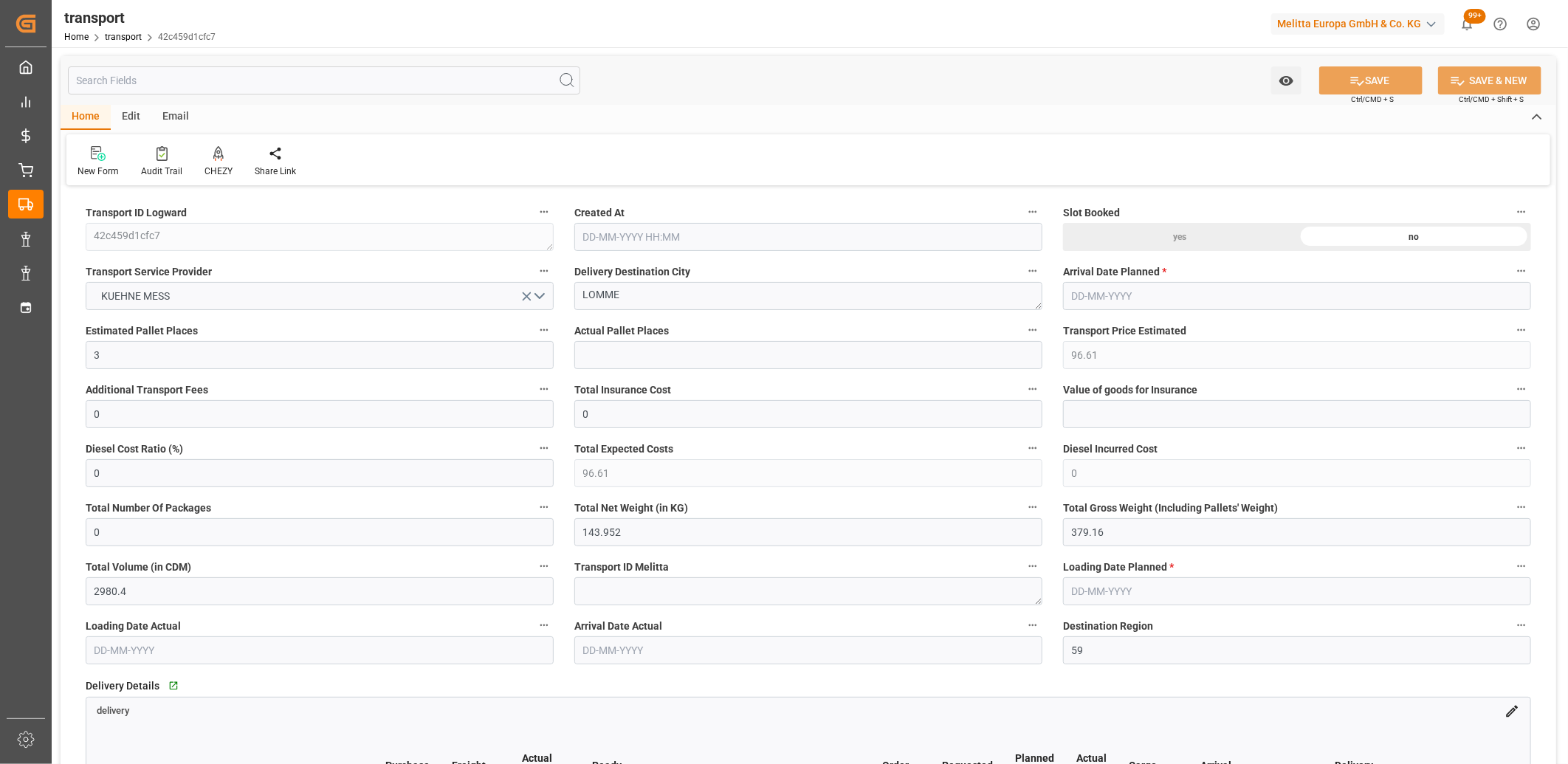
type input "[DATE] 11:30"
type input "[DATE]"
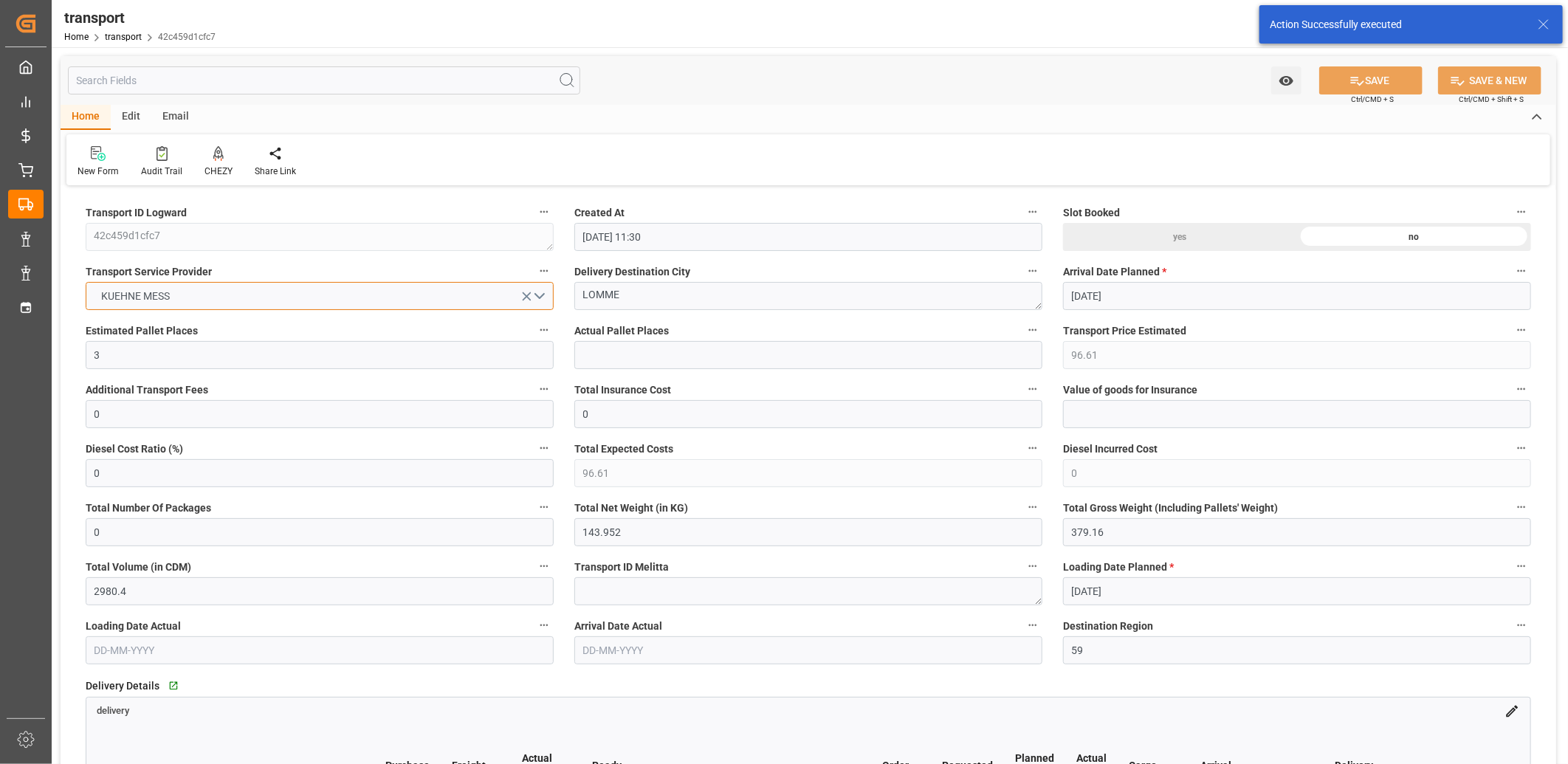
click at [158, 290] on span "KUEHNE MESS" at bounding box center [137, 296] width 84 height 15
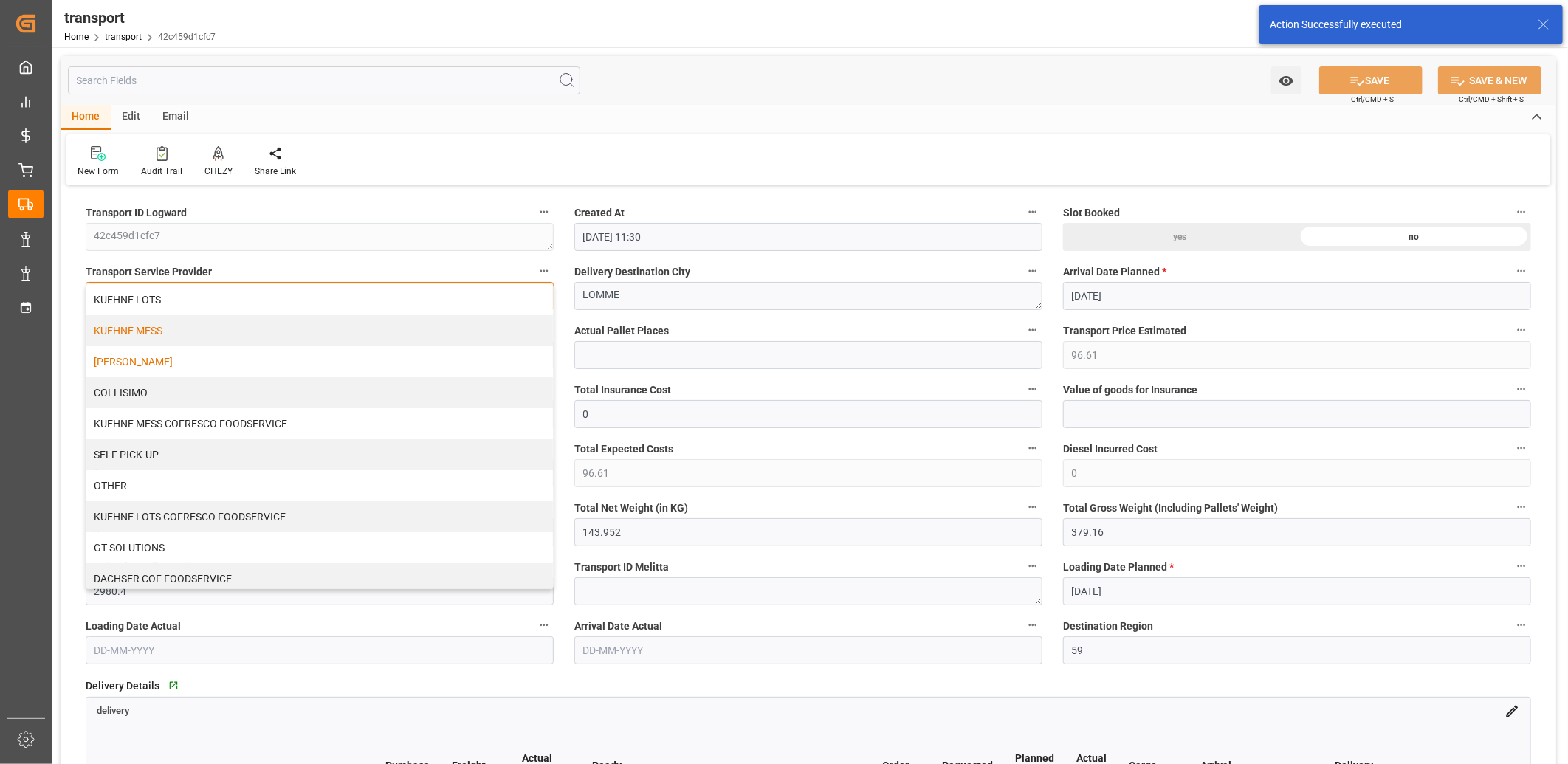
click at [146, 360] on div "DELISLE" at bounding box center [320, 362] width 466 height 31
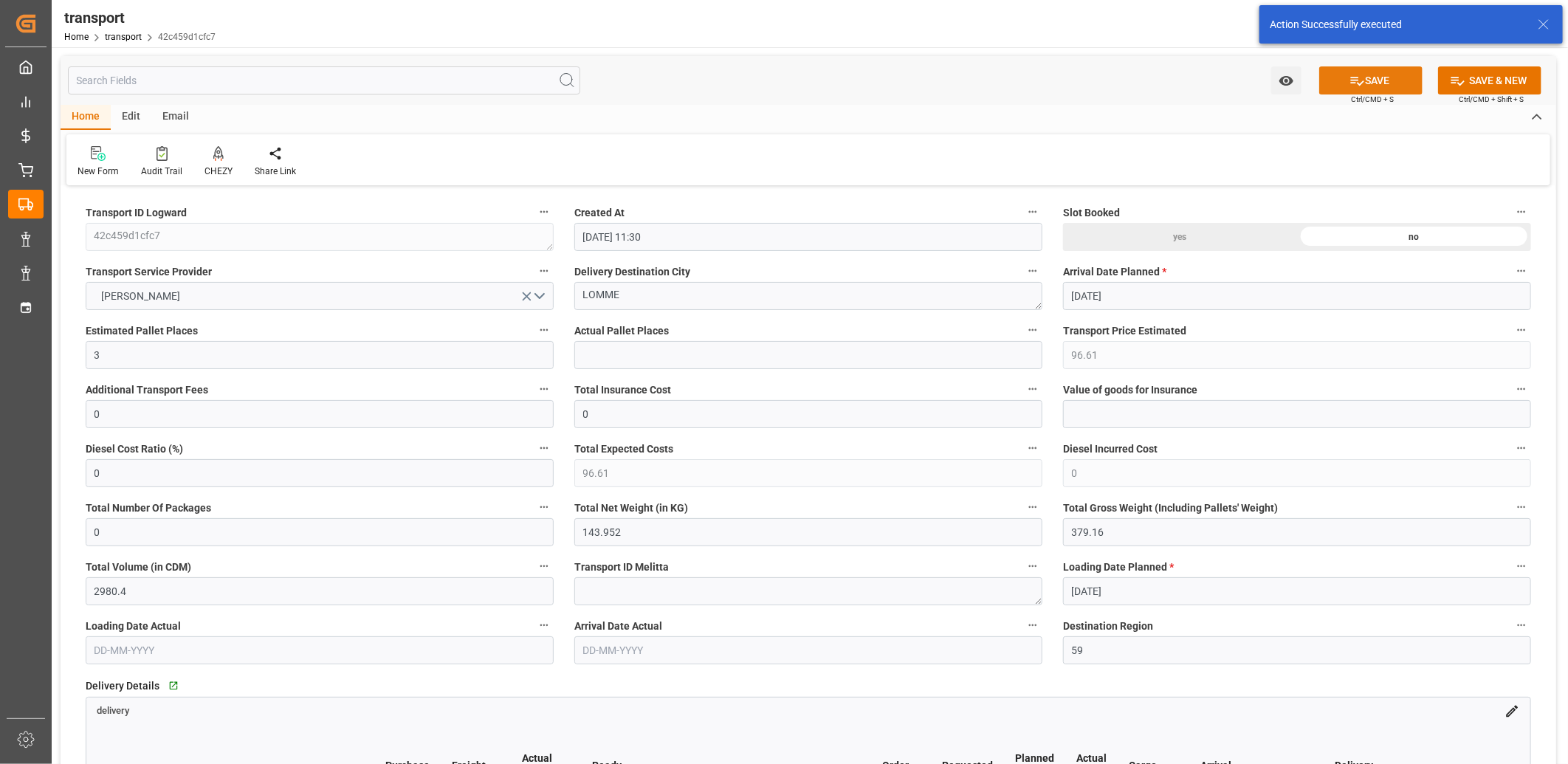
click at [1351, 80] on icon at bounding box center [1358, 81] width 14 height 9
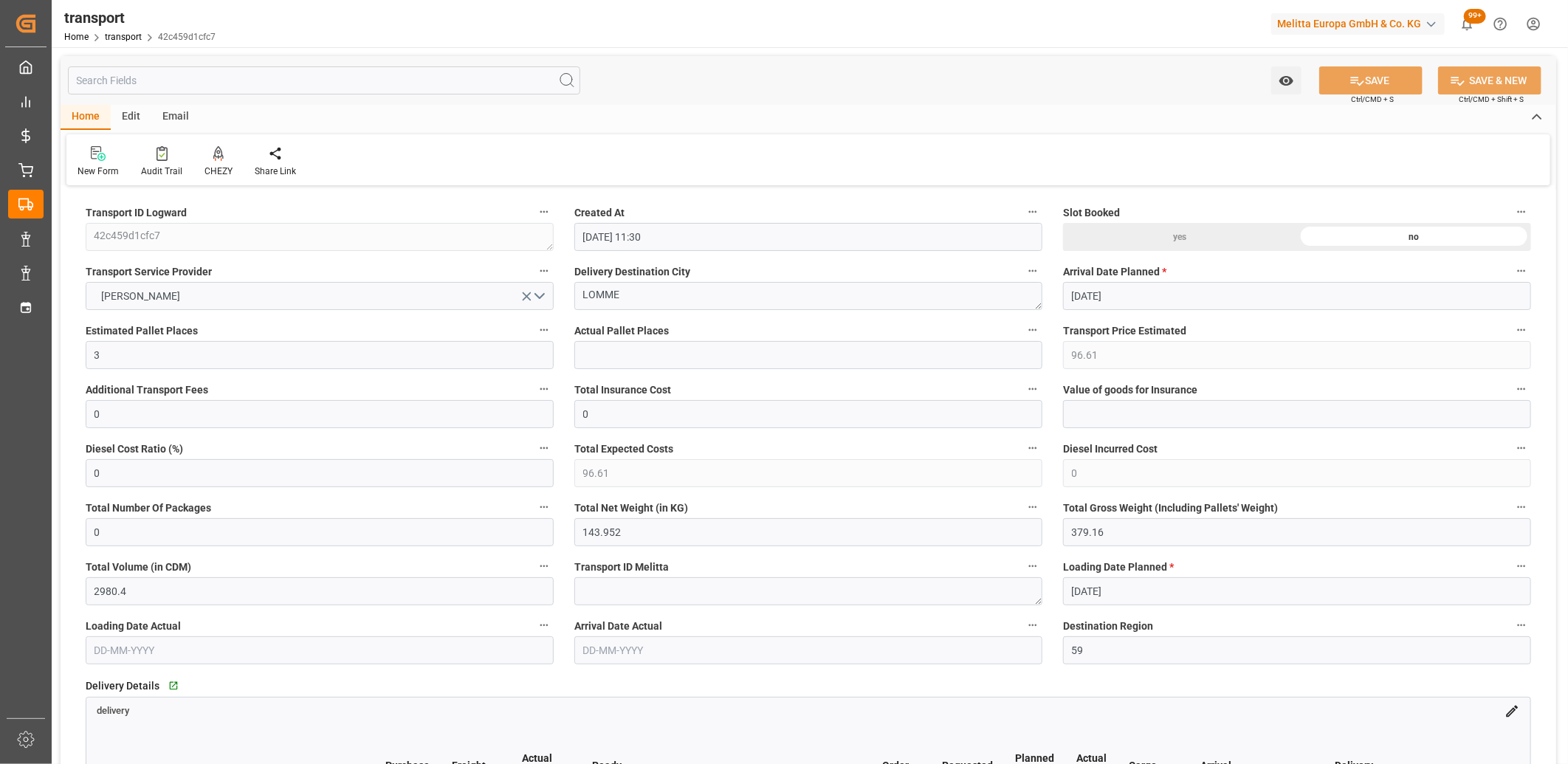
type input "142.43"
type input "137.6159"
type input "-4.8141"
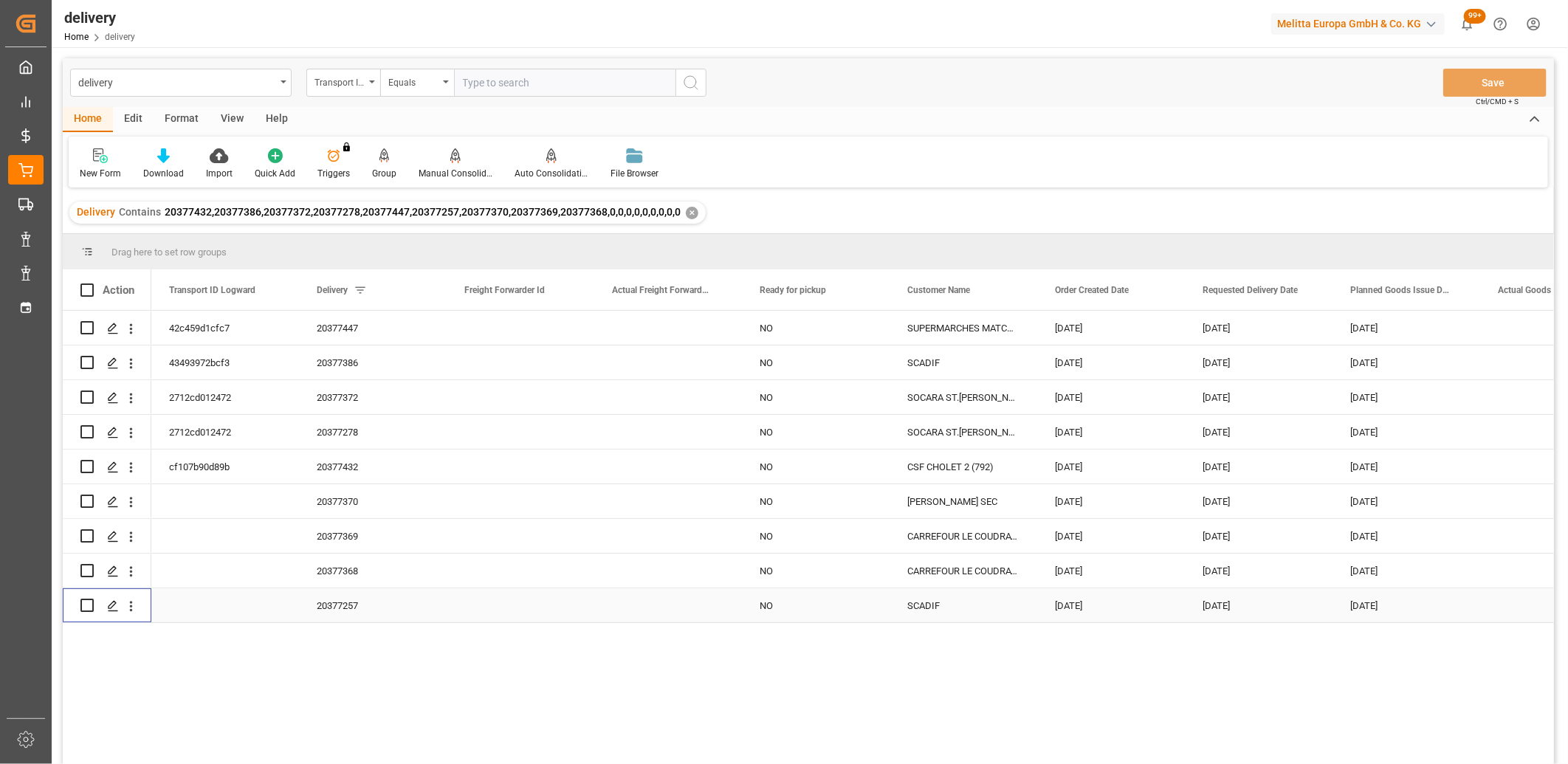
click at [89, 606] on input "Press Space to toggle row selection (unchecked)" at bounding box center [87, 605] width 14 height 14
checkbox input "true"
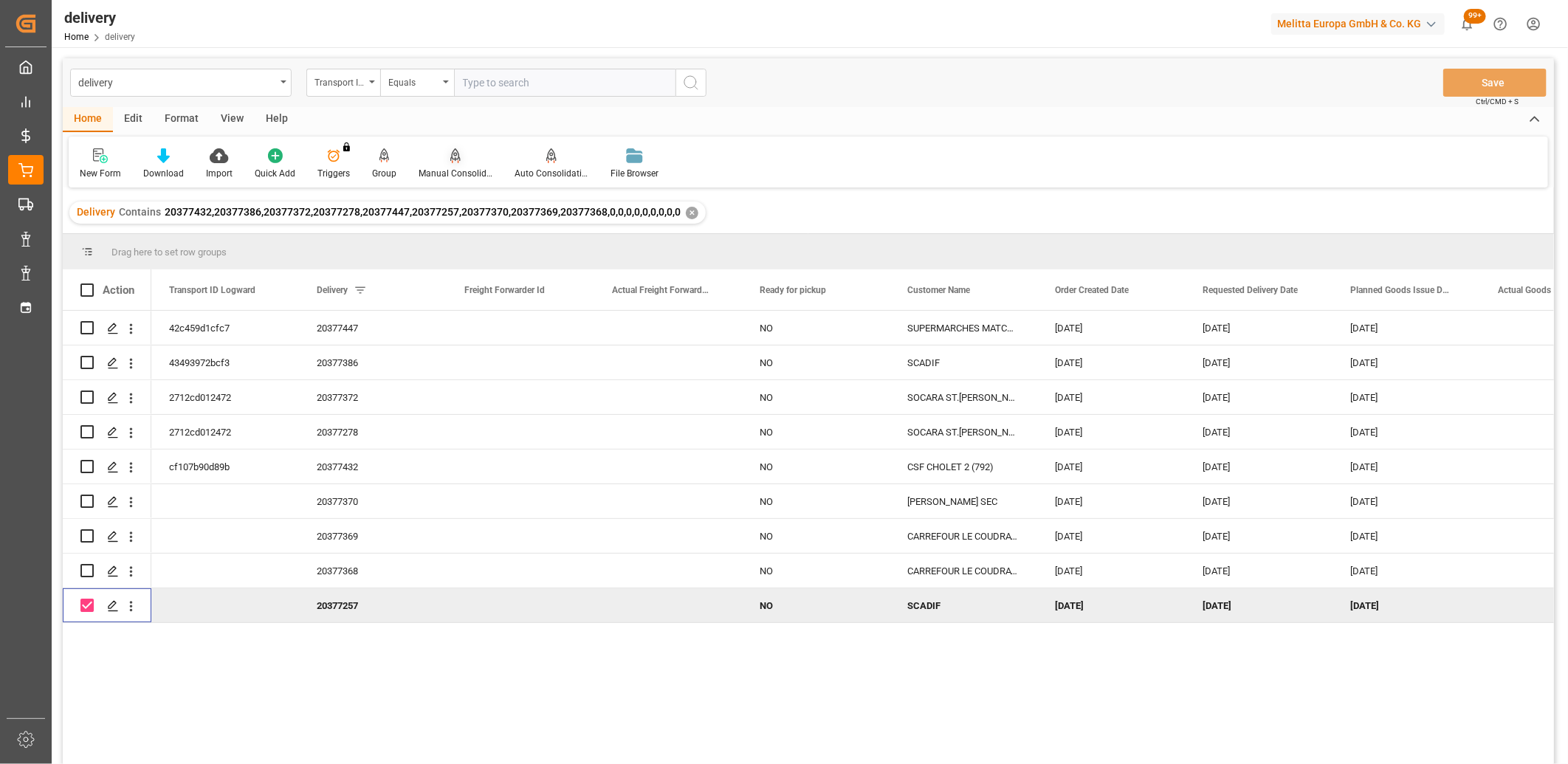
click at [454, 157] on icon at bounding box center [455, 156] width 10 height 15
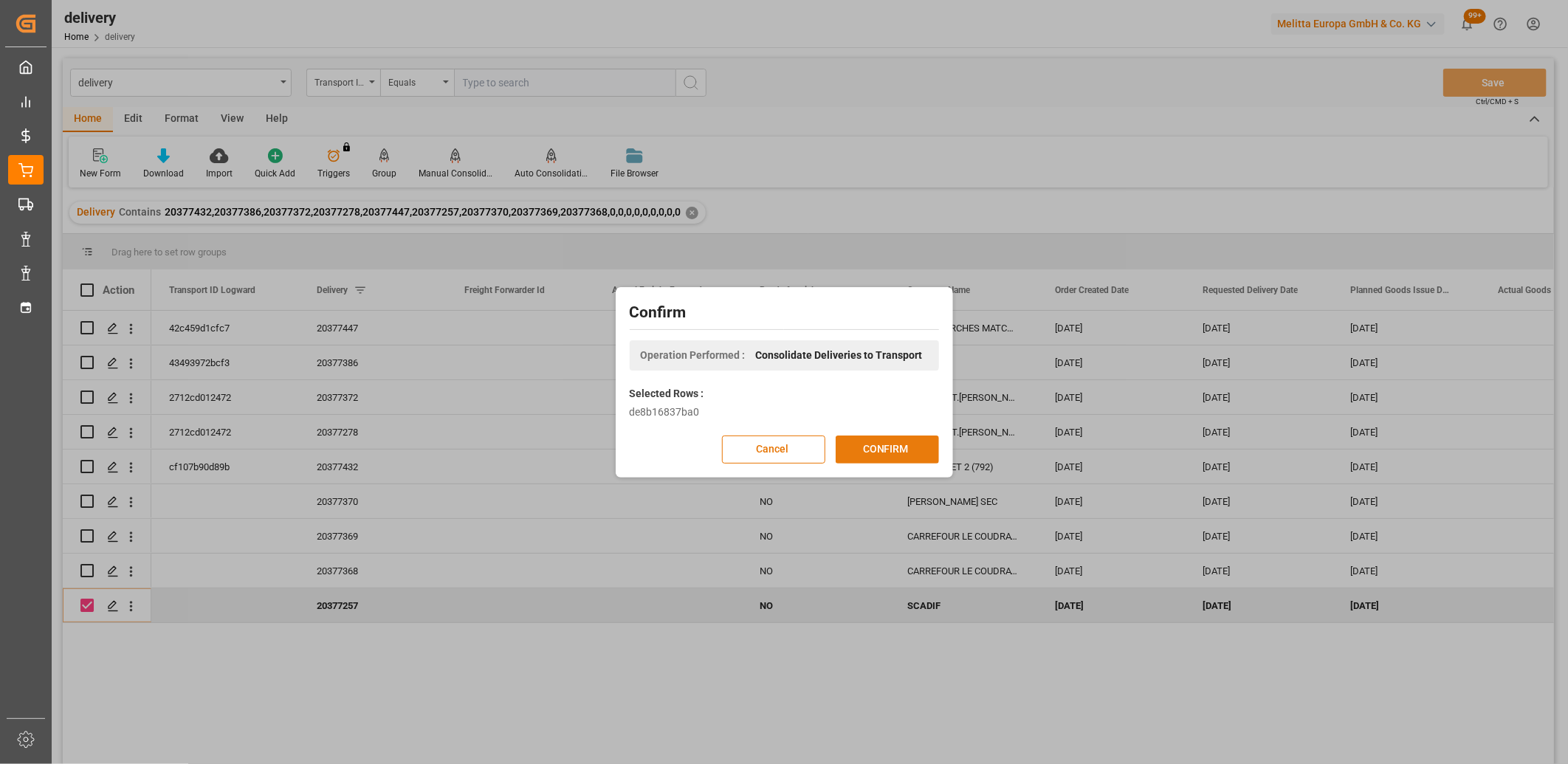
click at [854, 443] on button "CONFIRM" at bounding box center [886, 449] width 103 height 28
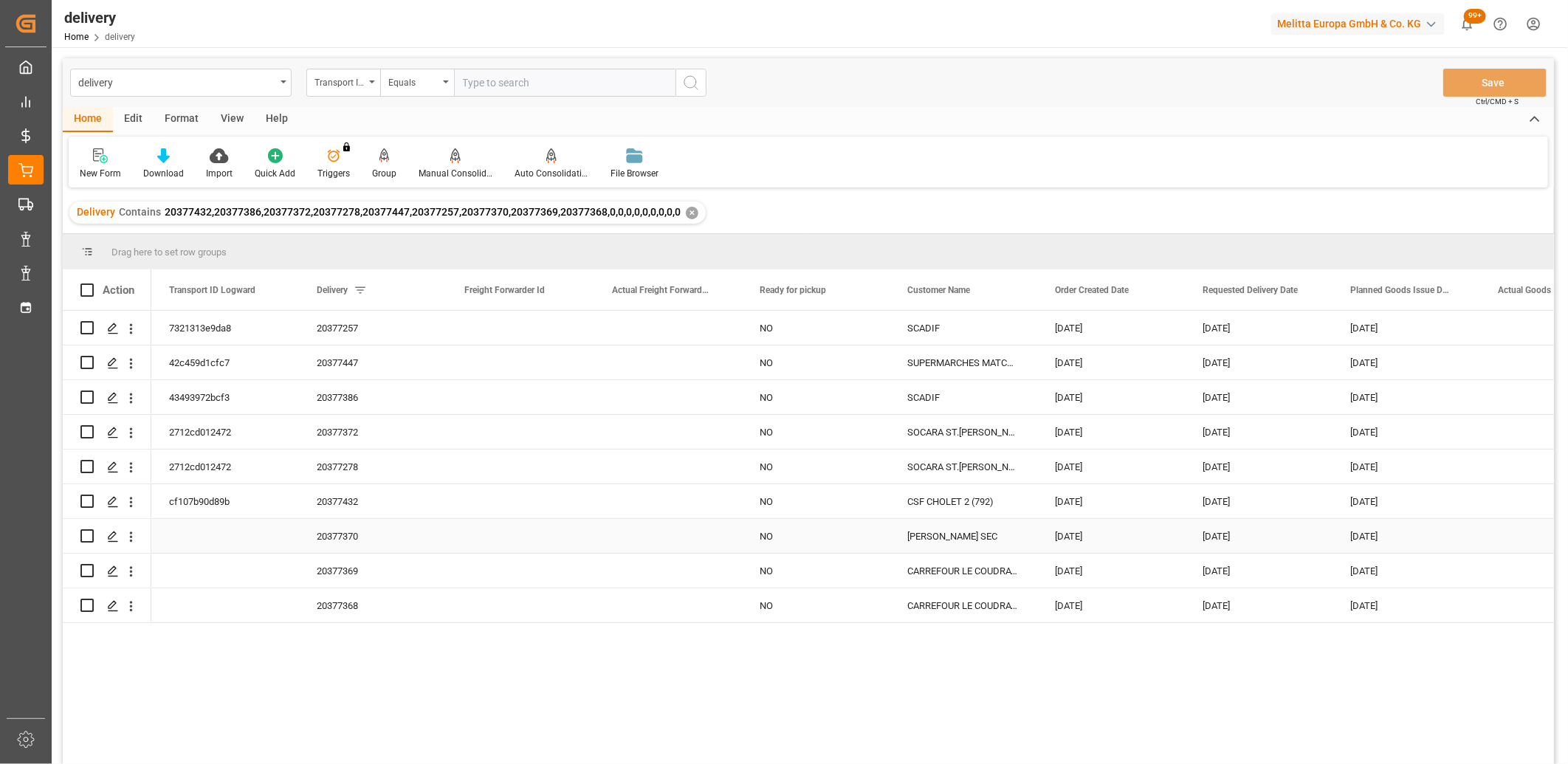
click at [84, 535] on input "Press Space to toggle row selection (unchecked)" at bounding box center [87, 535] width 14 height 14
checkbox input "true"
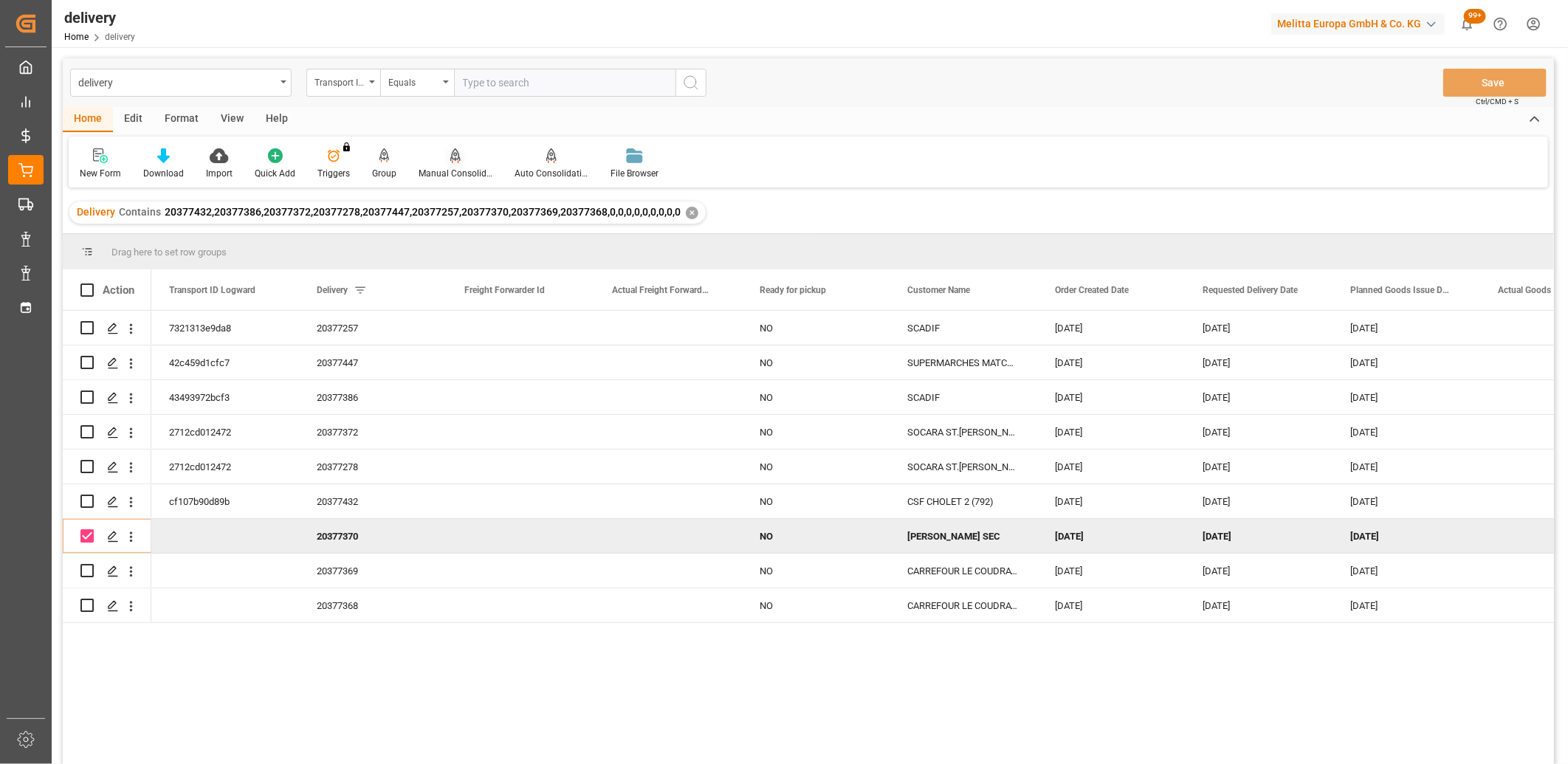
click at [450, 158] on icon at bounding box center [455, 155] width 10 height 13
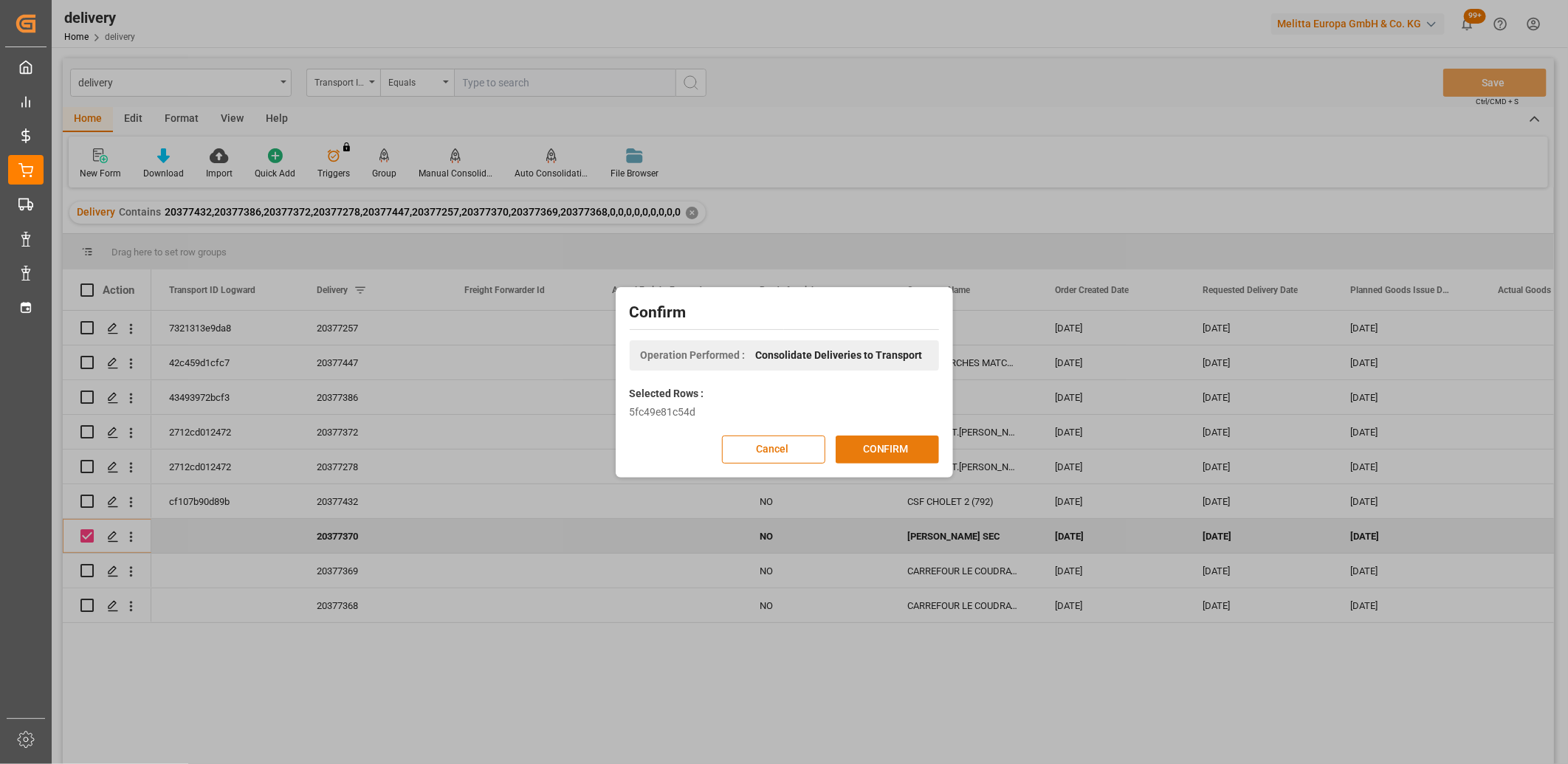
click at [871, 440] on button "CONFIRM" at bounding box center [886, 449] width 103 height 28
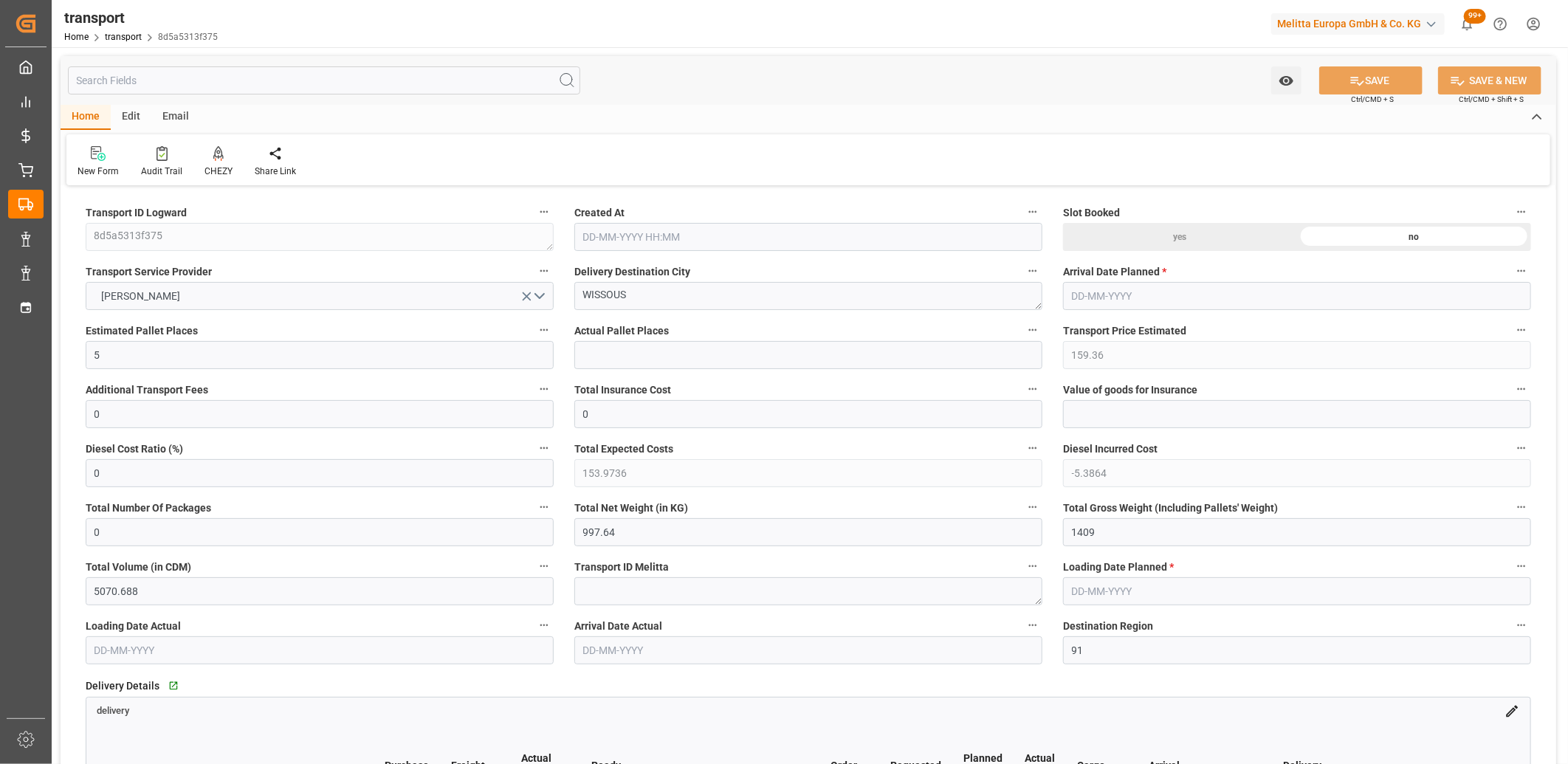
type input "03-09-2025 11:31"
type input "[DATE]"
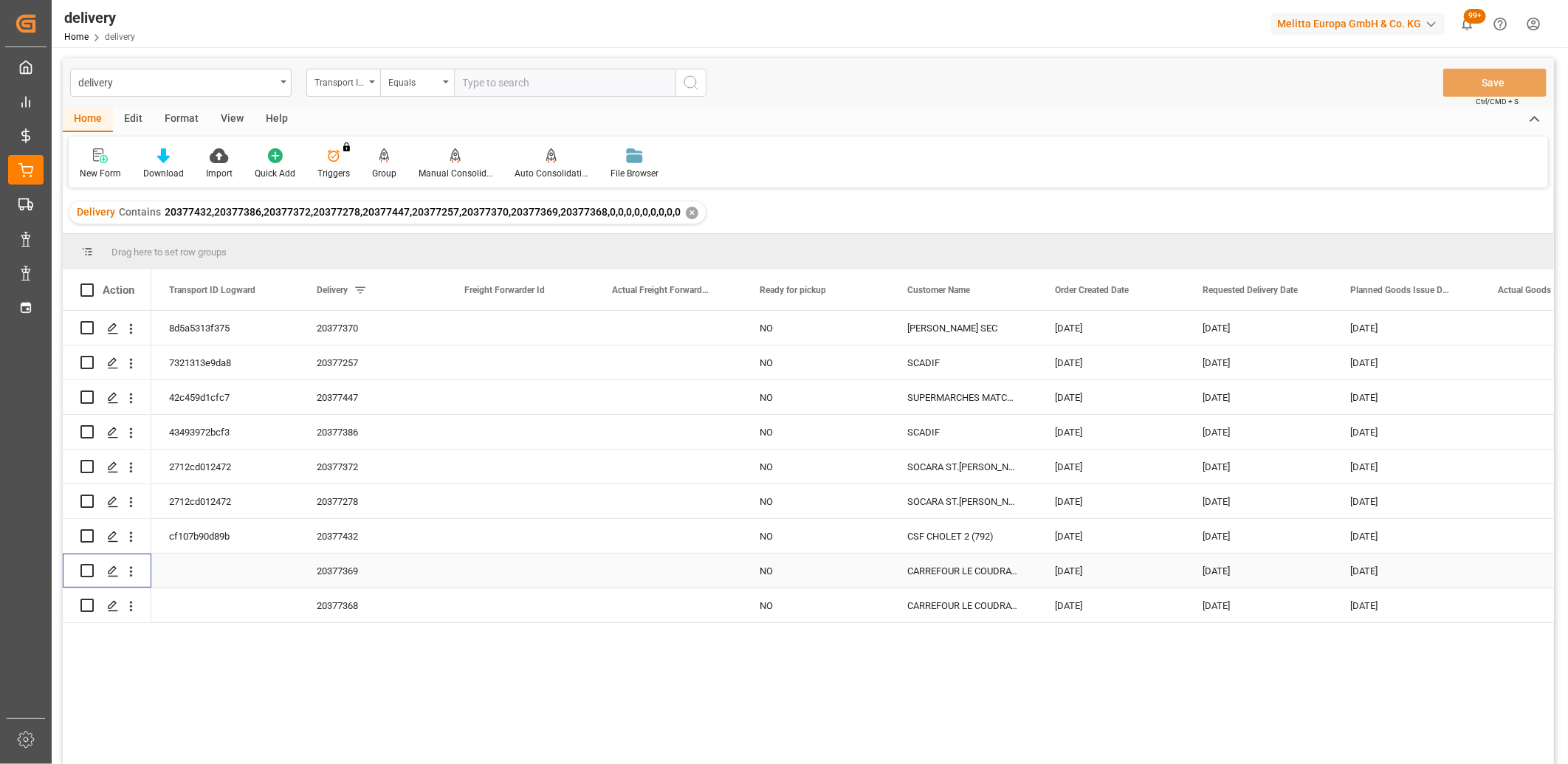
drag, startPoint x: 85, startPoint y: 566, endPoint x: 85, endPoint y: 598, distance: 32.0
click at [85, 576] on input "Press Space to toggle row selection (unchecked)" at bounding box center [87, 570] width 14 height 14
checkbox input "true"
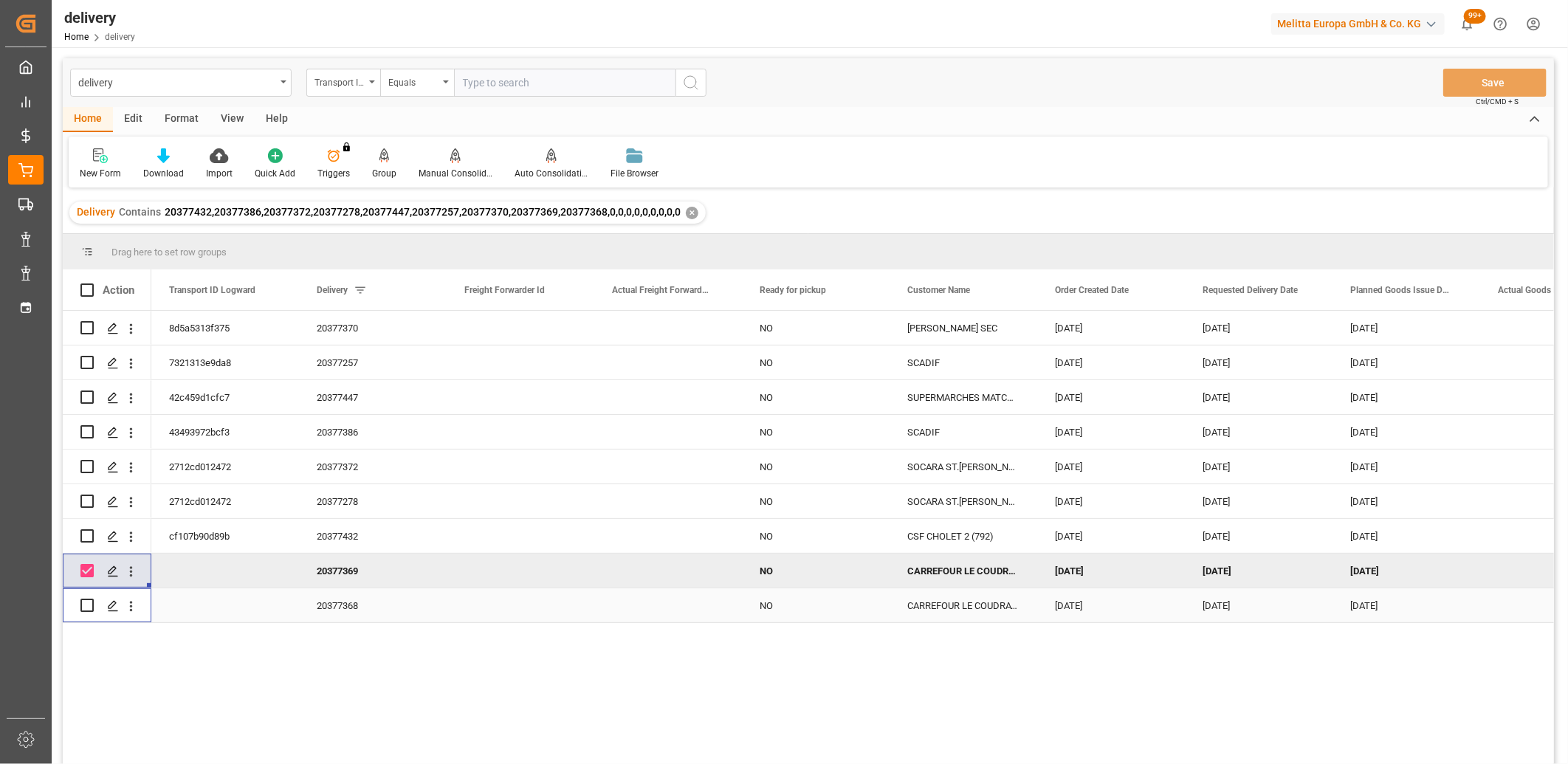
click at [84, 600] on input "Press Space to toggle row selection (unchecked)" at bounding box center [87, 605] width 14 height 14
checkbox input "true"
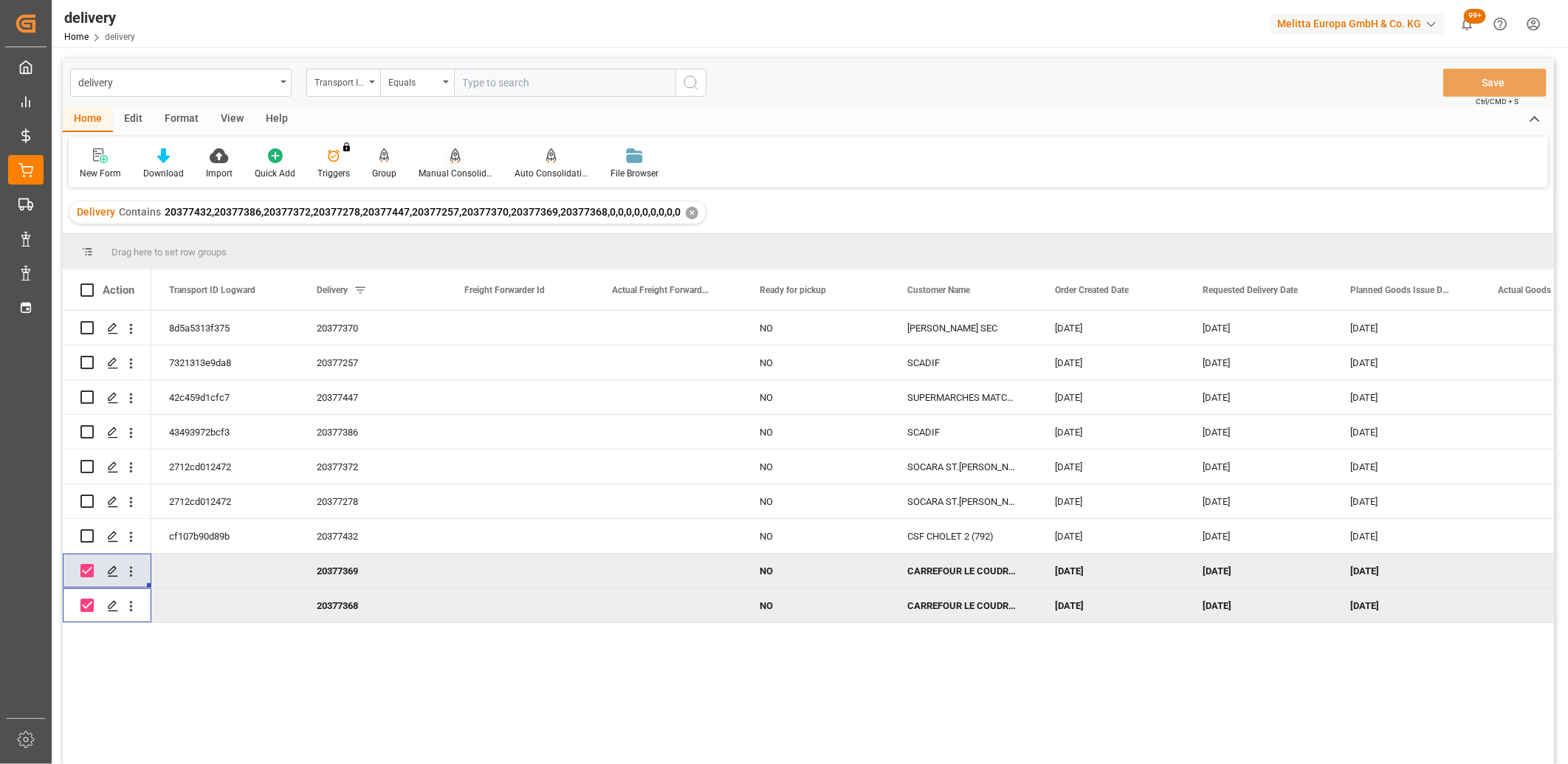
click at [451, 159] on icon at bounding box center [455, 156] width 10 height 15
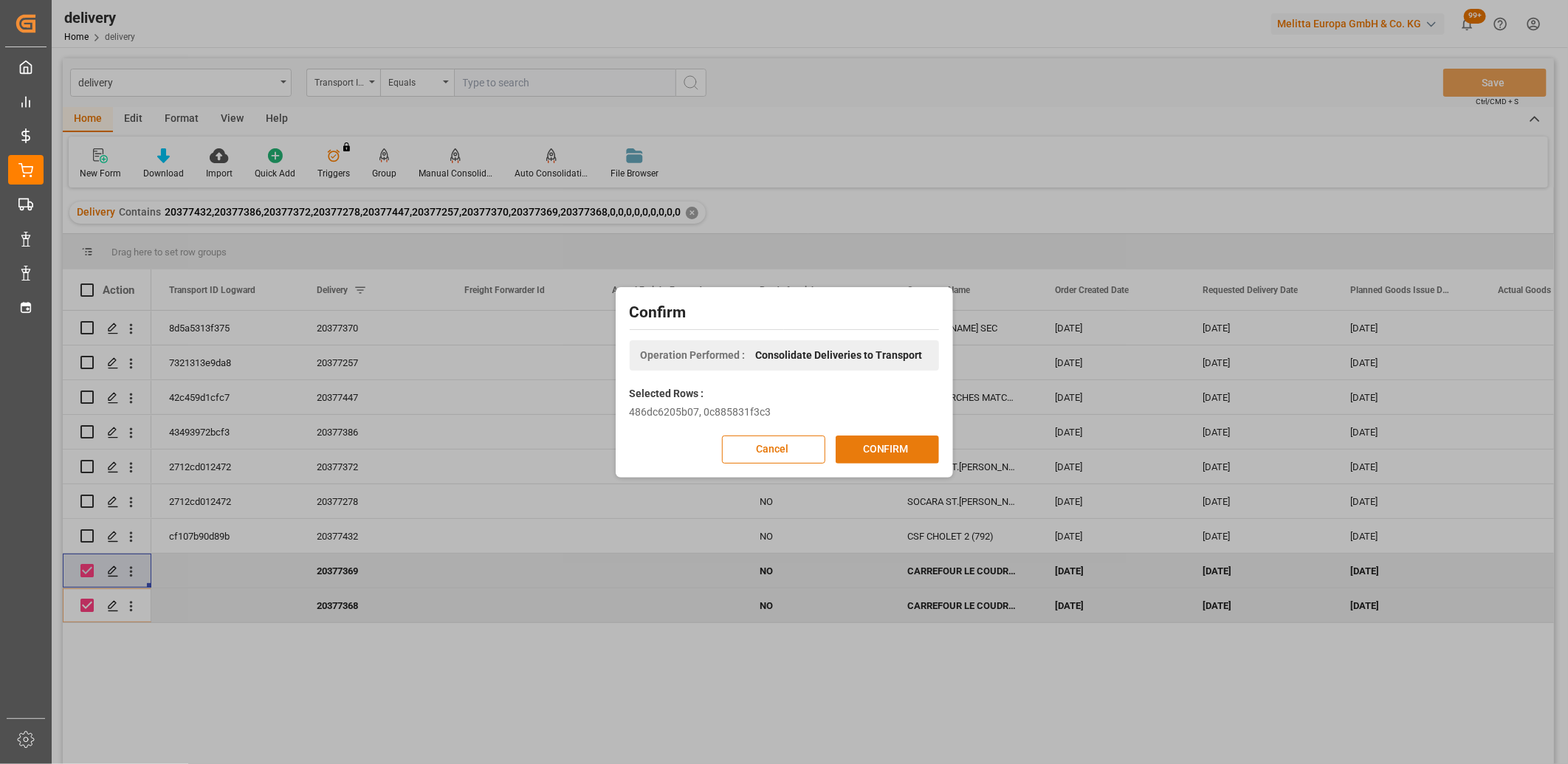
click at [873, 443] on button "CONFIRM" at bounding box center [886, 449] width 103 height 28
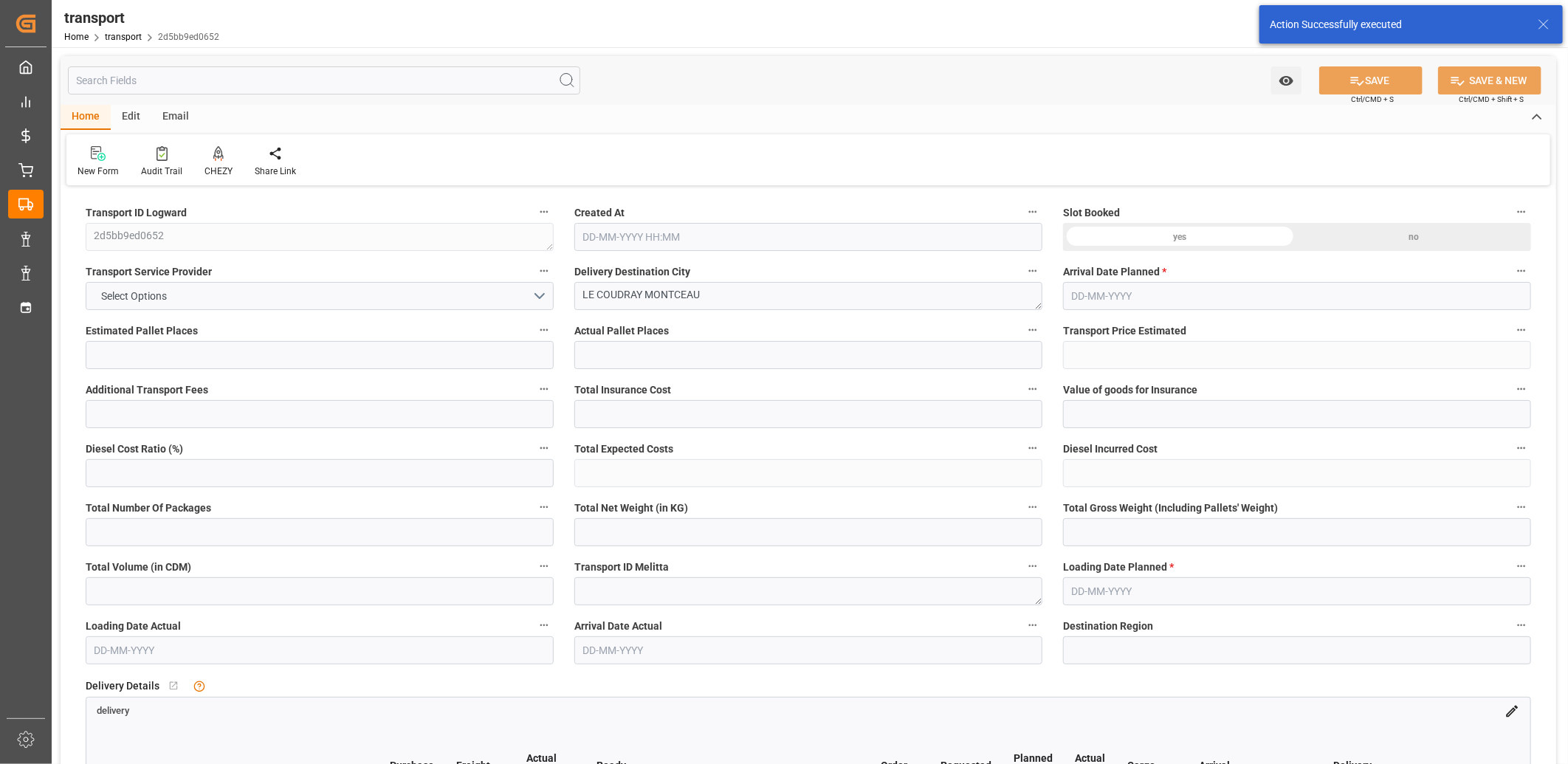
type input "3"
type input "138.36"
type input "0"
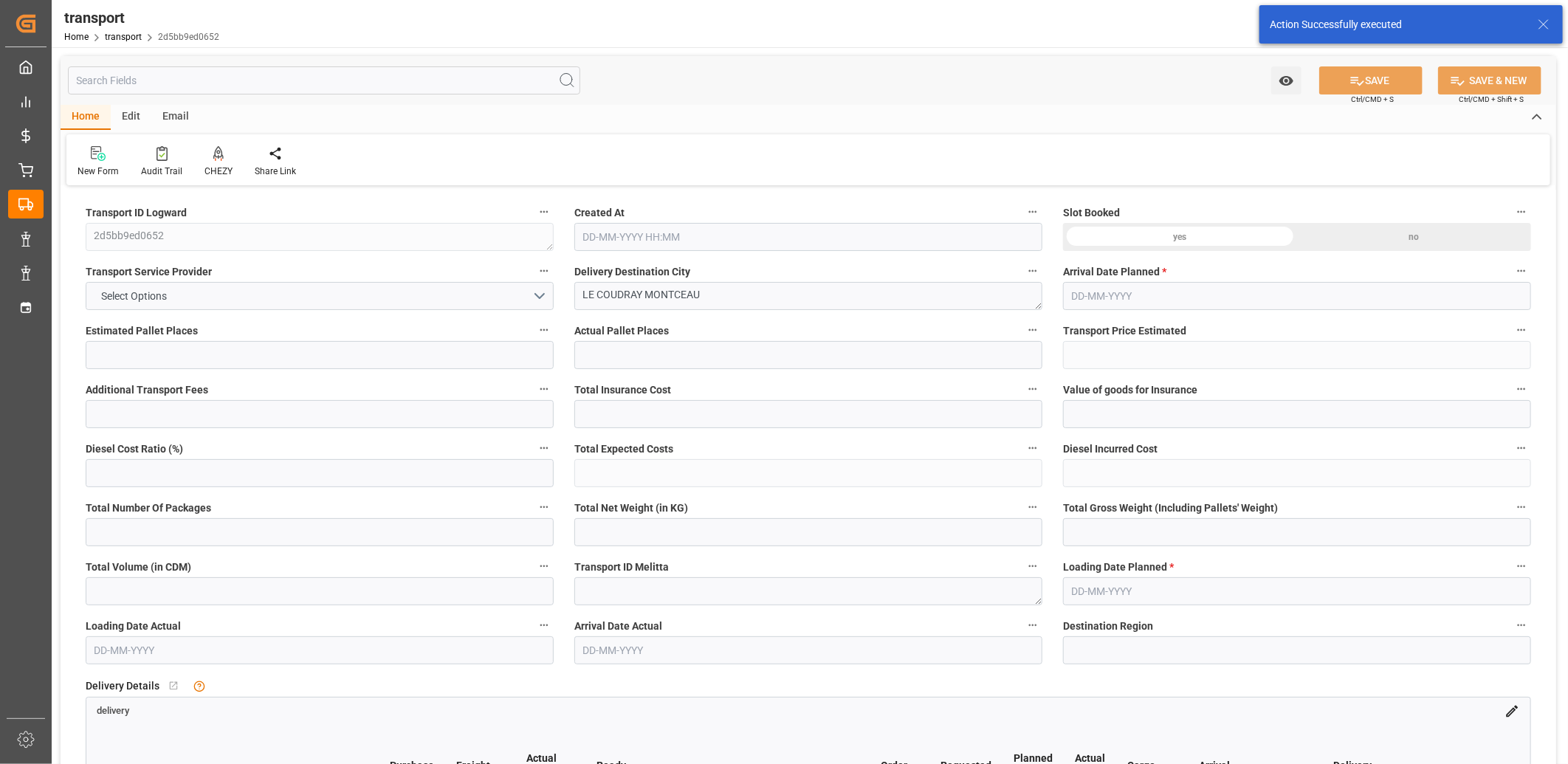
type input "133.6834"
type input "-4.6766"
type input "0"
type input "204"
type input "301.608"
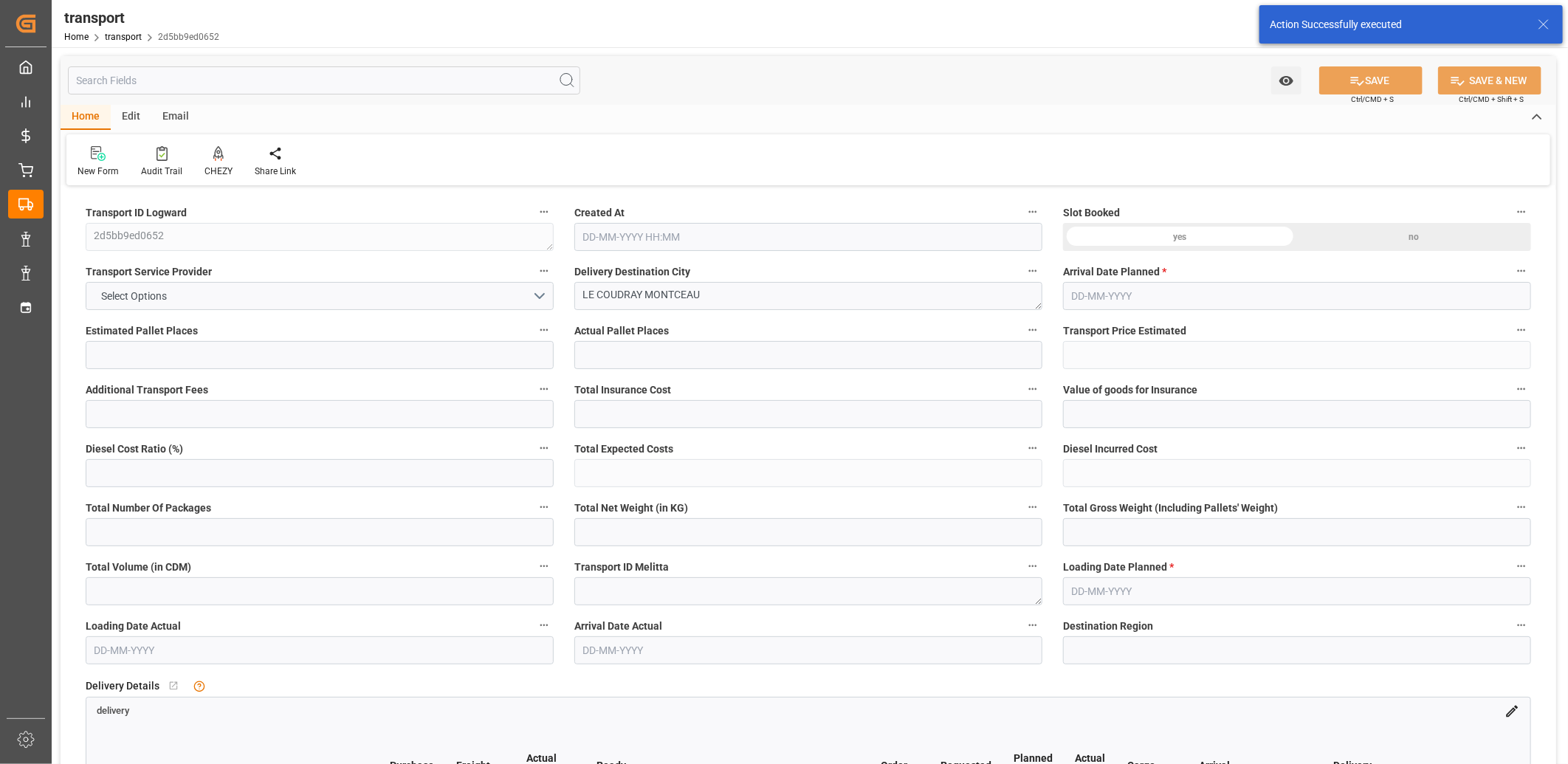
type input "683.04"
type input "91"
type input "0"
type input "95"
type input "3"
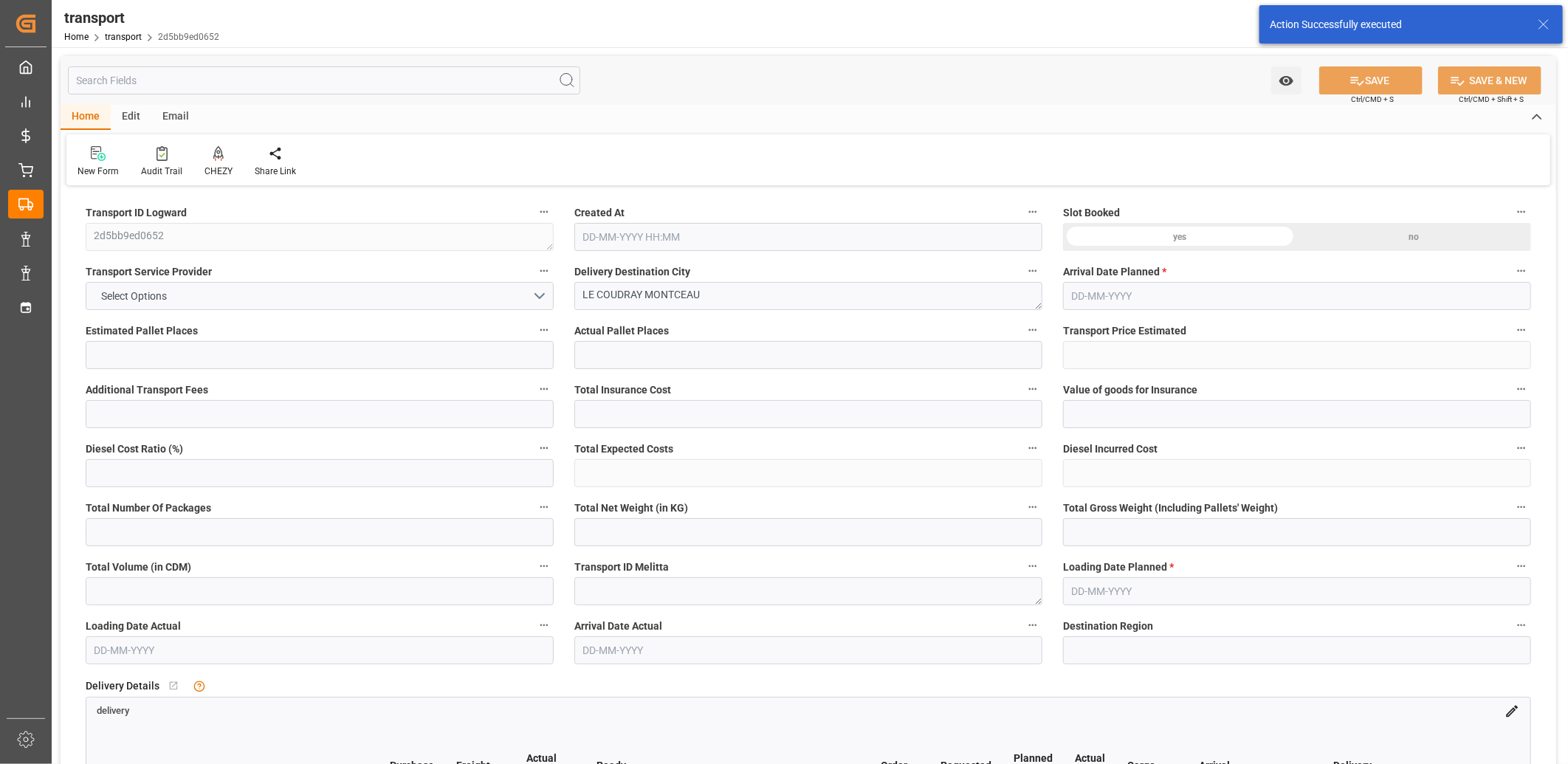
type input "101"
type input "217.968"
type input "0"
type input "4710.8598"
type input "0"
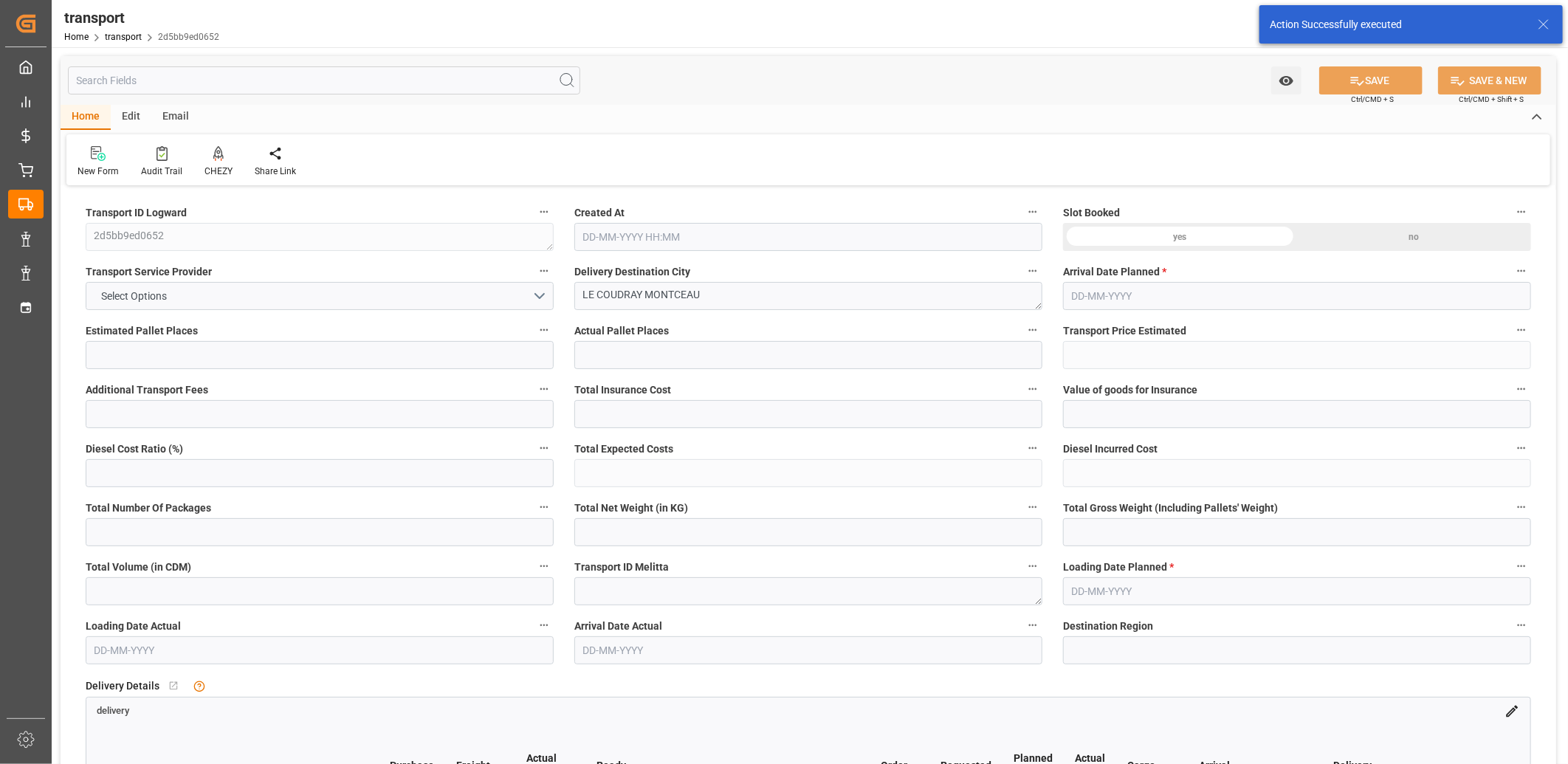
type input "0"
type input "21"
type input "35"
type input "03-09-2025 11:31"
type input "[DATE]"
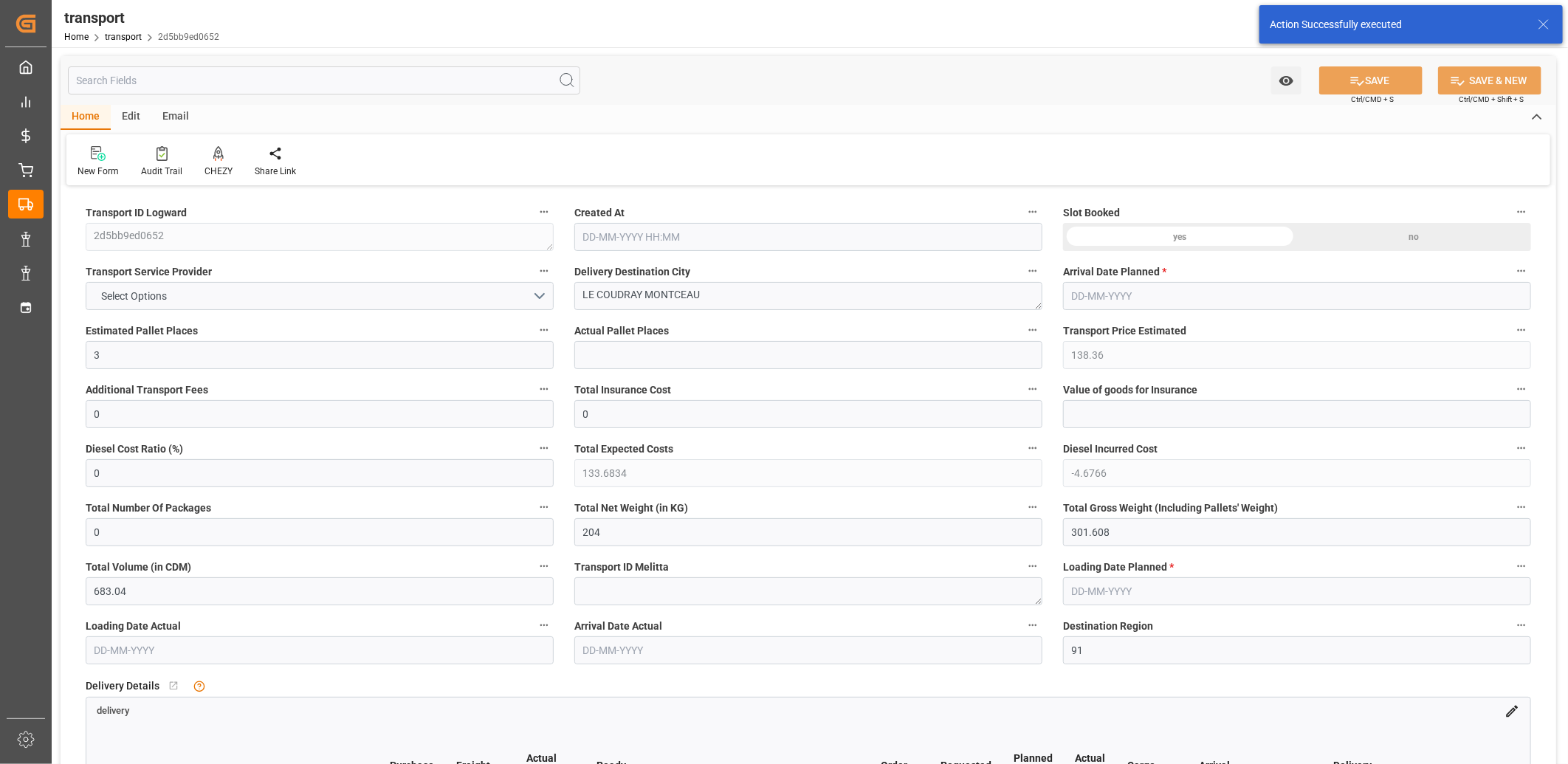
type input "[DATE]"
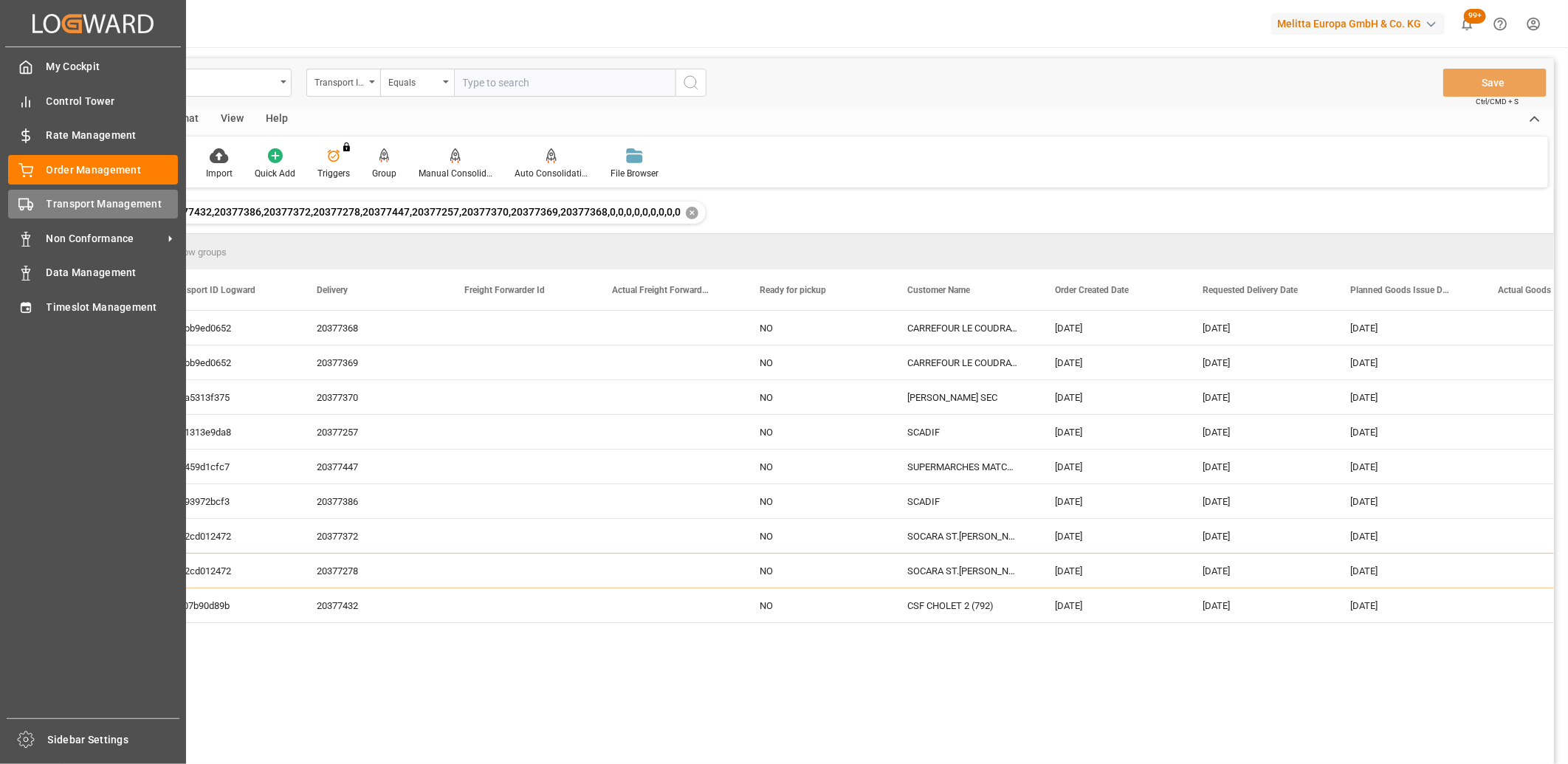
click at [28, 204] on polygon at bounding box center [30, 205] width 5 height 5
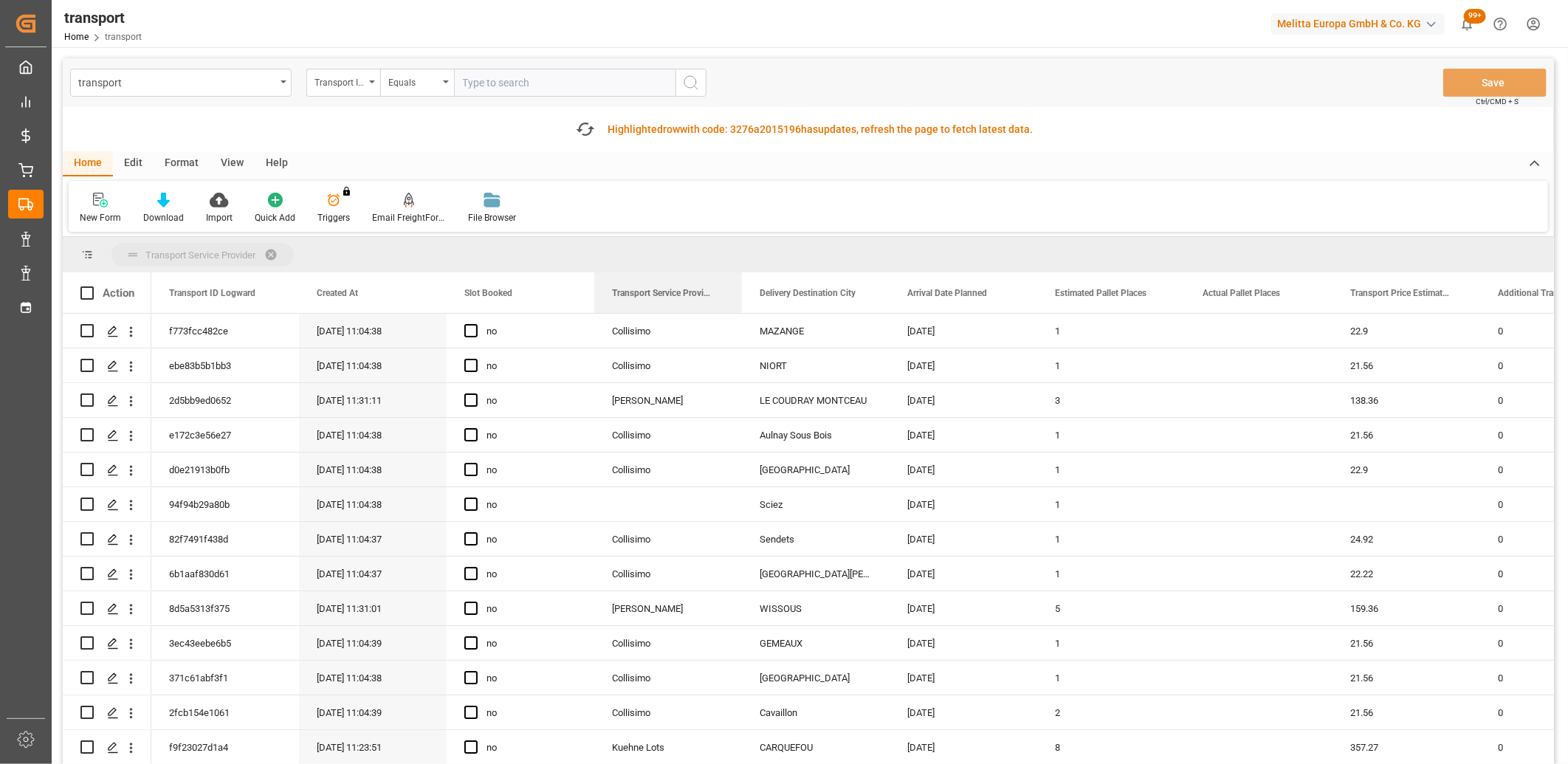
drag, startPoint x: 626, startPoint y: 296, endPoint x: 631, endPoint y: 267, distance: 29.4
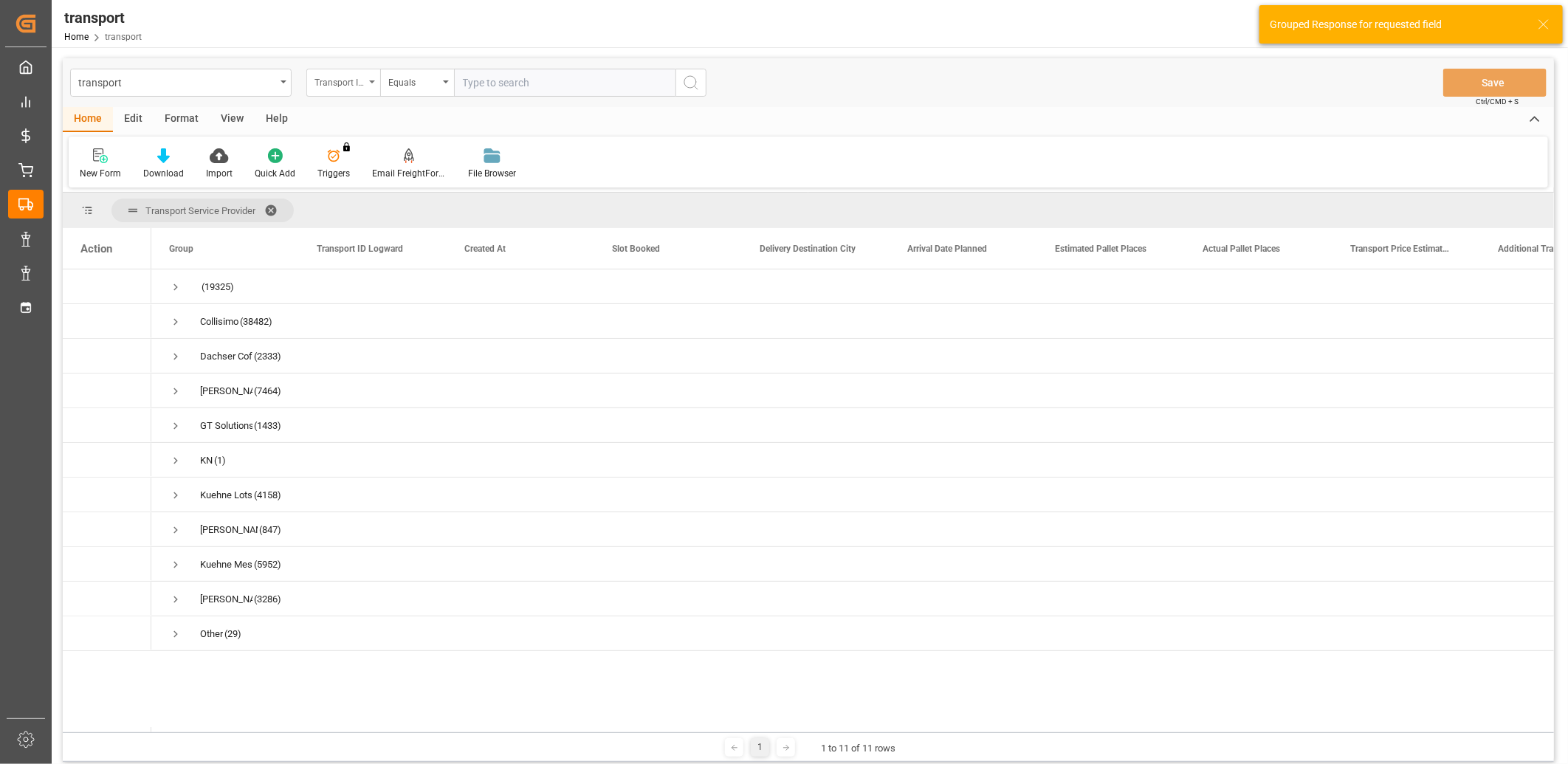
click at [317, 86] on div "Transport ID Logward" at bounding box center [339, 80] width 50 height 17
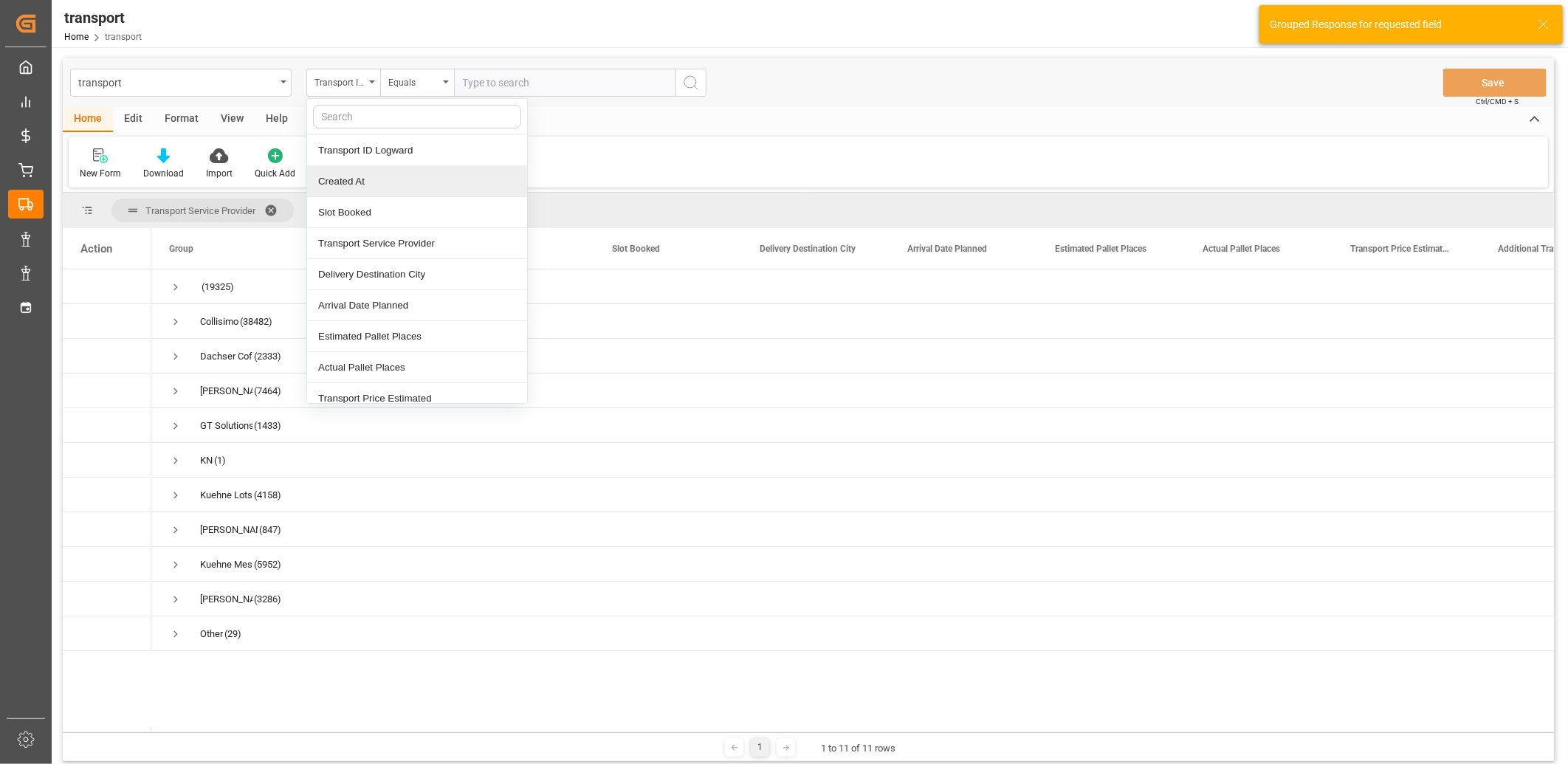
click at [334, 177] on div "Created At" at bounding box center [417, 181] width 220 height 31
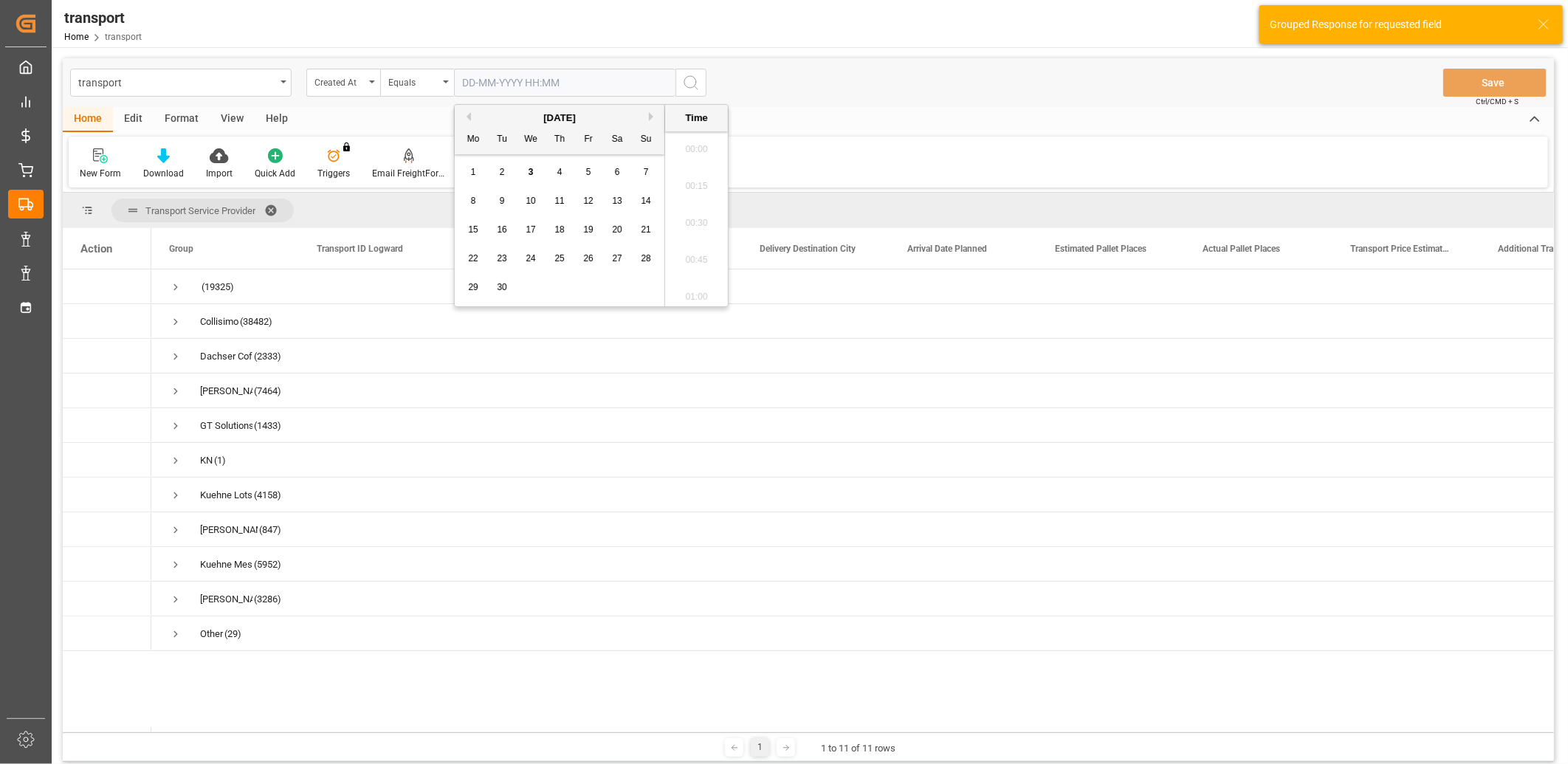
click at [488, 78] on input "text" at bounding box center [564, 82] width 221 height 28
click at [528, 172] on span "3" at bounding box center [531, 171] width 5 height 10
type input "03-09-2025 00:00"
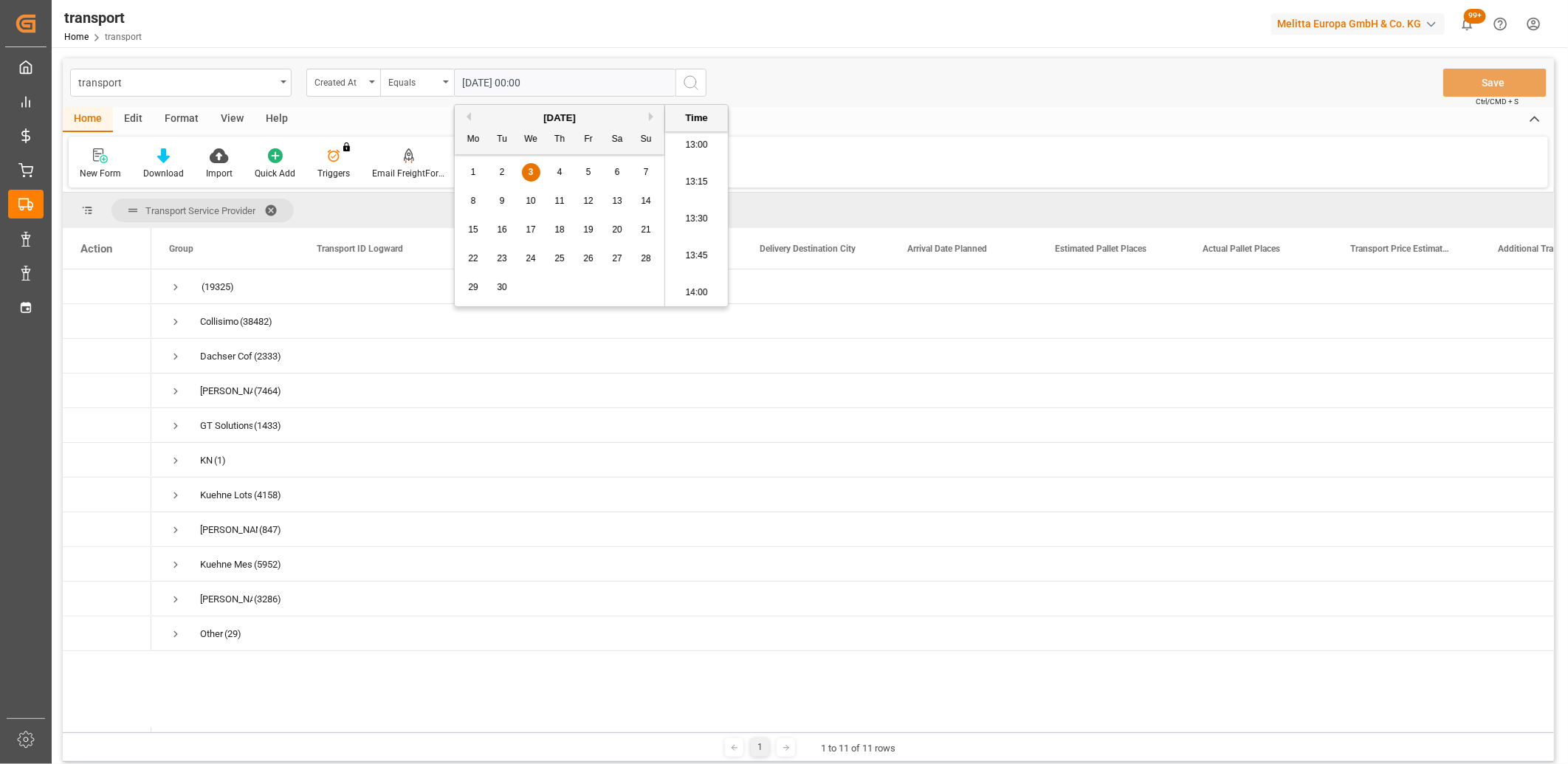
click at [688, 83] on icon "search button" at bounding box center [691, 82] width 17 height 17
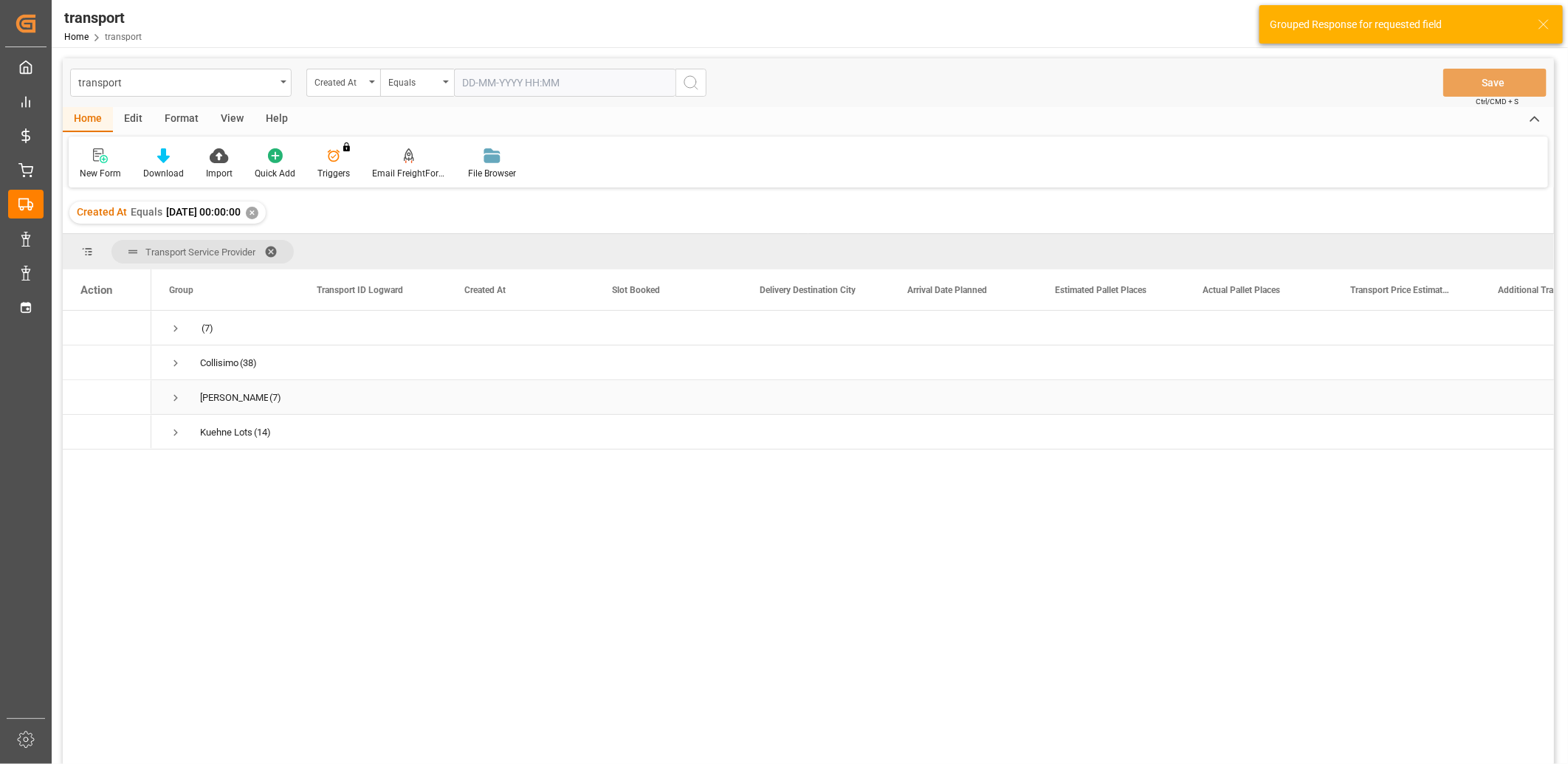
click at [175, 395] on span "Press SPACE to select this row." at bounding box center [176, 398] width 14 height 14
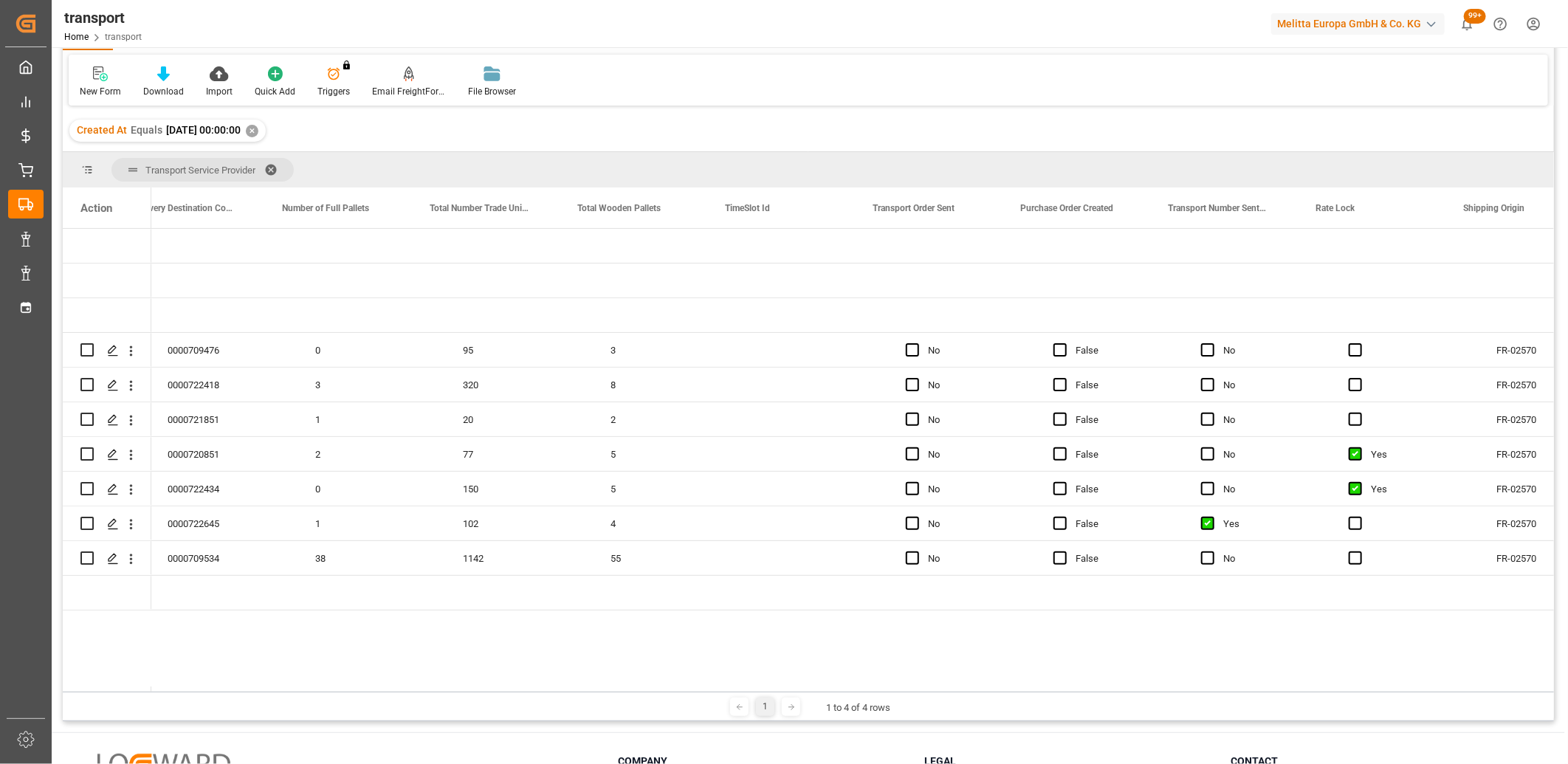
scroll to position [0, 3578]
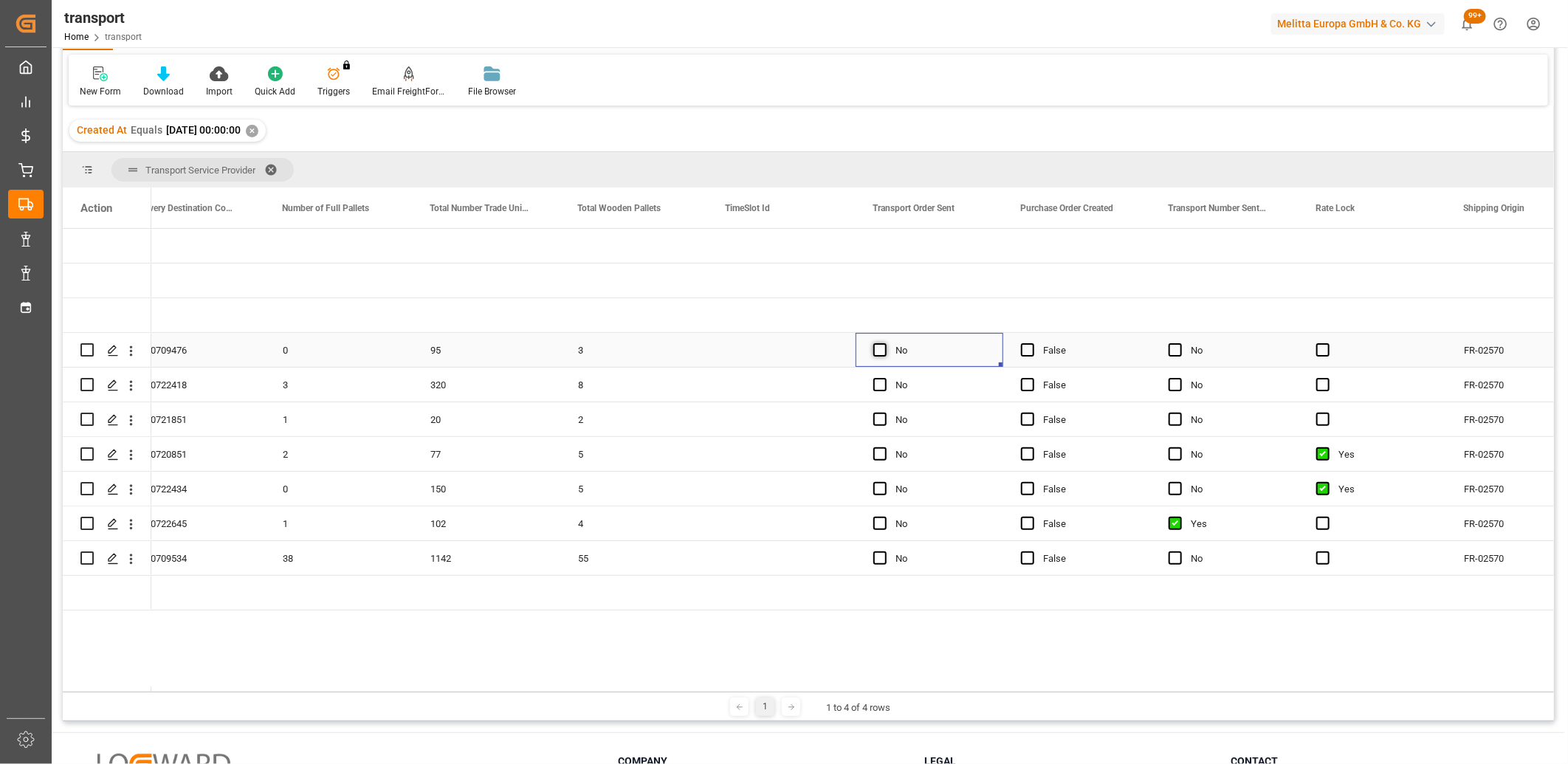
click at [883, 345] on span "Press SPACE to select this row." at bounding box center [880, 350] width 14 height 14
click at [885, 343] on input "Press SPACE to select this row." at bounding box center [885, 343] width 0 height 0
drag, startPoint x: 882, startPoint y: 386, endPoint x: 880, endPoint y: 400, distance: 14.1
click at [881, 387] on span "Press SPACE to select this row." at bounding box center [880, 384] width 14 height 14
click at [885, 378] on input "Press SPACE to select this row." at bounding box center [885, 378] width 0 height 0
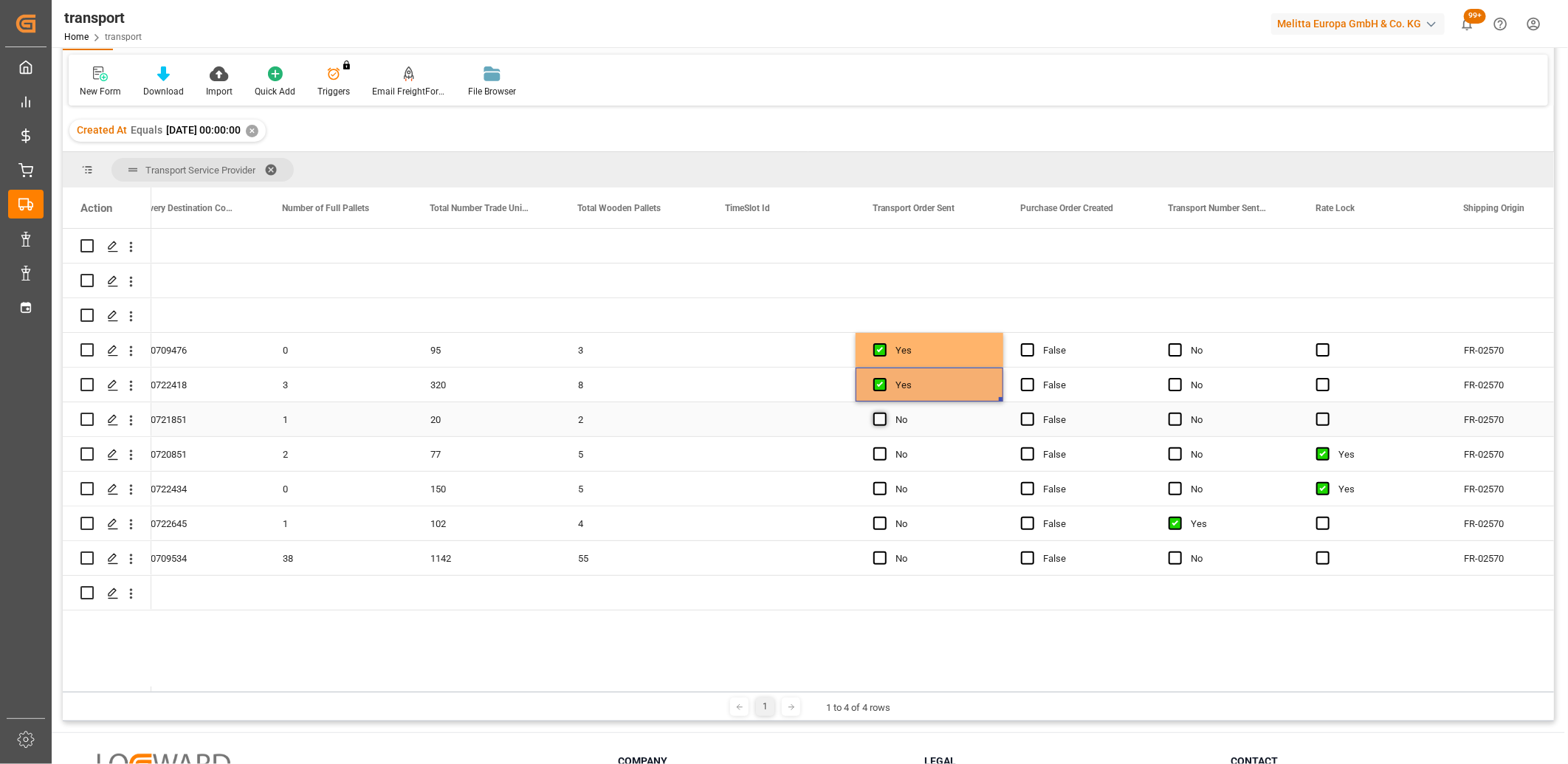
drag, startPoint x: 880, startPoint y: 411, endPoint x: 880, endPoint y: 423, distance: 12.0
click at [880, 415] on div "Press SPACE to select this row." at bounding box center [885, 419] width 22 height 34
drag, startPoint x: 879, startPoint y: 419, endPoint x: 879, endPoint y: 453, distance: 34.0
click at [879, 423] on span "Press SPACE to select this row." at bounding box center [880, 419] width 14 height 14
click at [885, 413] on input "Press SPACE to select this row." at bounding box center [885, 413] width 0 height 0
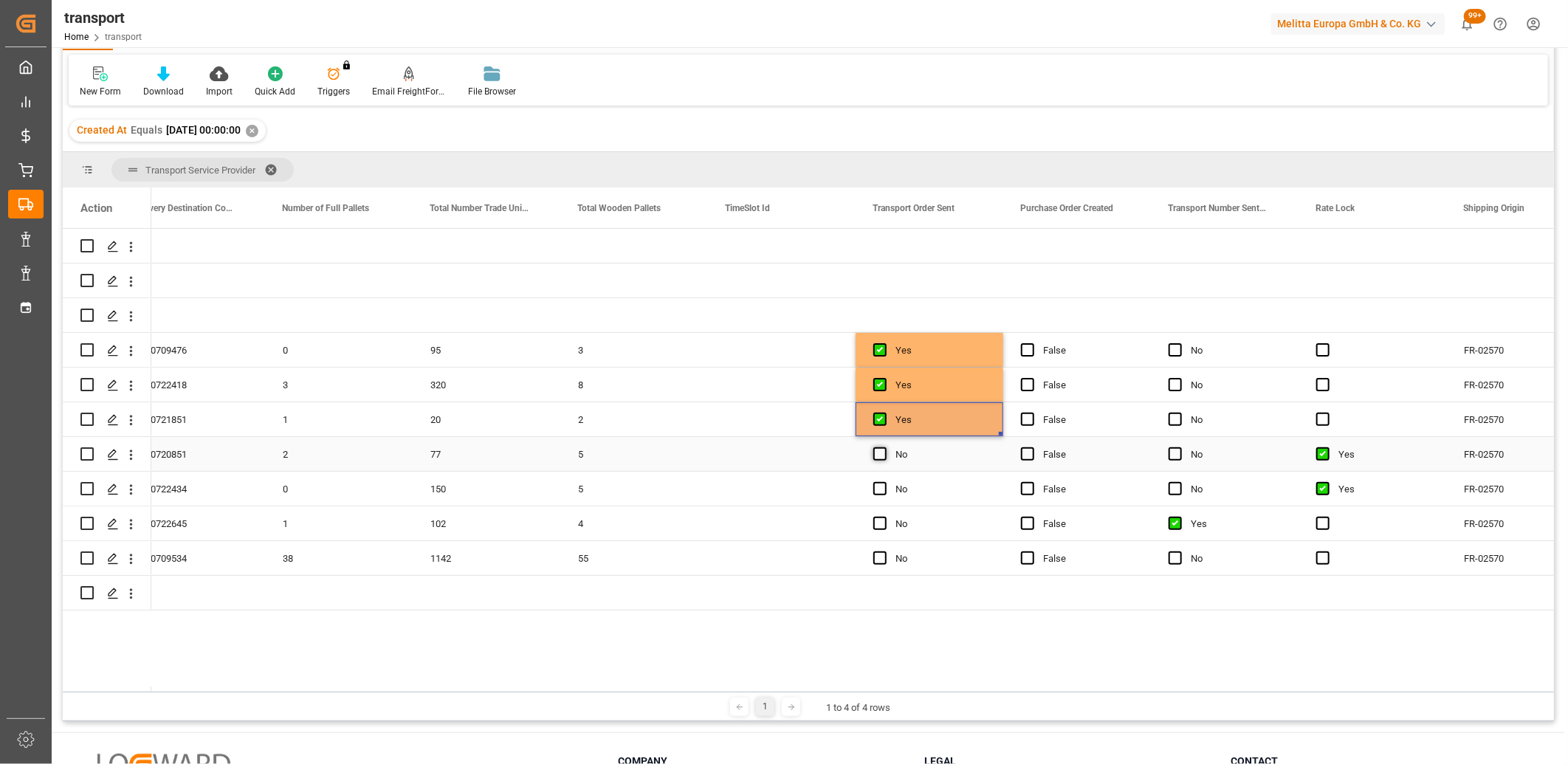
click at [879, 453] on span "Press SPACE to select this row." at bounding box center [880, 453] width 14 height 14
click at [885, 447] on input "Press SPACE to select this row." at bounding box center [885, 447] width 0 height 0
drag, startPoint x: 873, startPoint y: 484, endPoint x: 882, endPoint y: 513, distance: 30.4
click at [874, 484] on span "Press SPACE to select this row." at bounding box center [880, 488] width 14 height 14
click at [885, 482] on input "Press SPACE to select this row." at bounding box center [885, 482] width 0 height 0
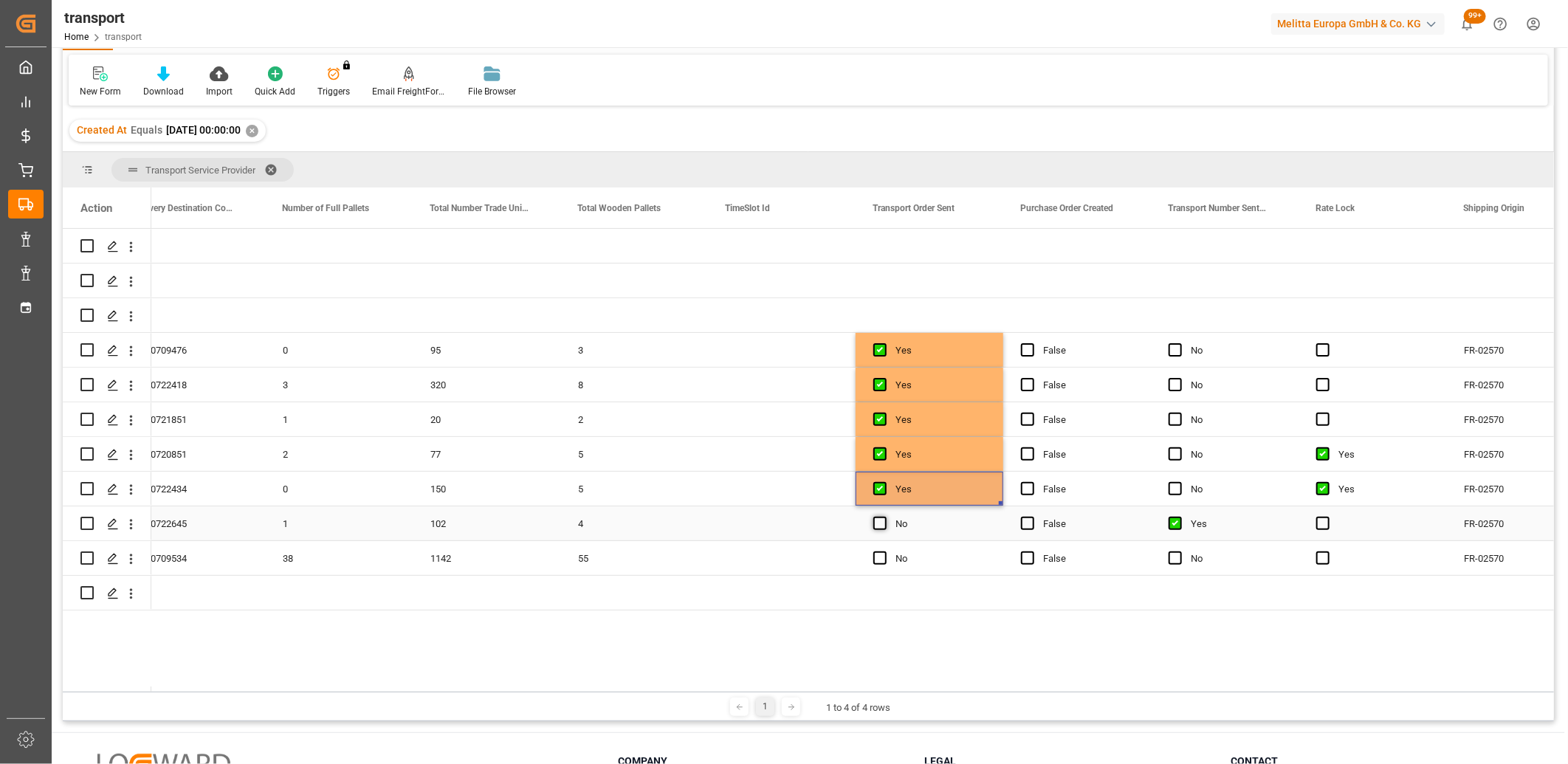
click at [881, 529] on span "Press SPACE to select this row." at bounding box center [880, 523] width 14 height 14
click at [885, 516] on input "Press SPACE to select this row." at bounding box center [885, 516] width 0 height 0
click at [876, 562] on span "Press SPACE to select this row." at bounding box center [880, 557] width 14 height 14
click at [885, 551] on input "Press SPACE to select this row." at bounding box center [885, 551] width 0 height 0
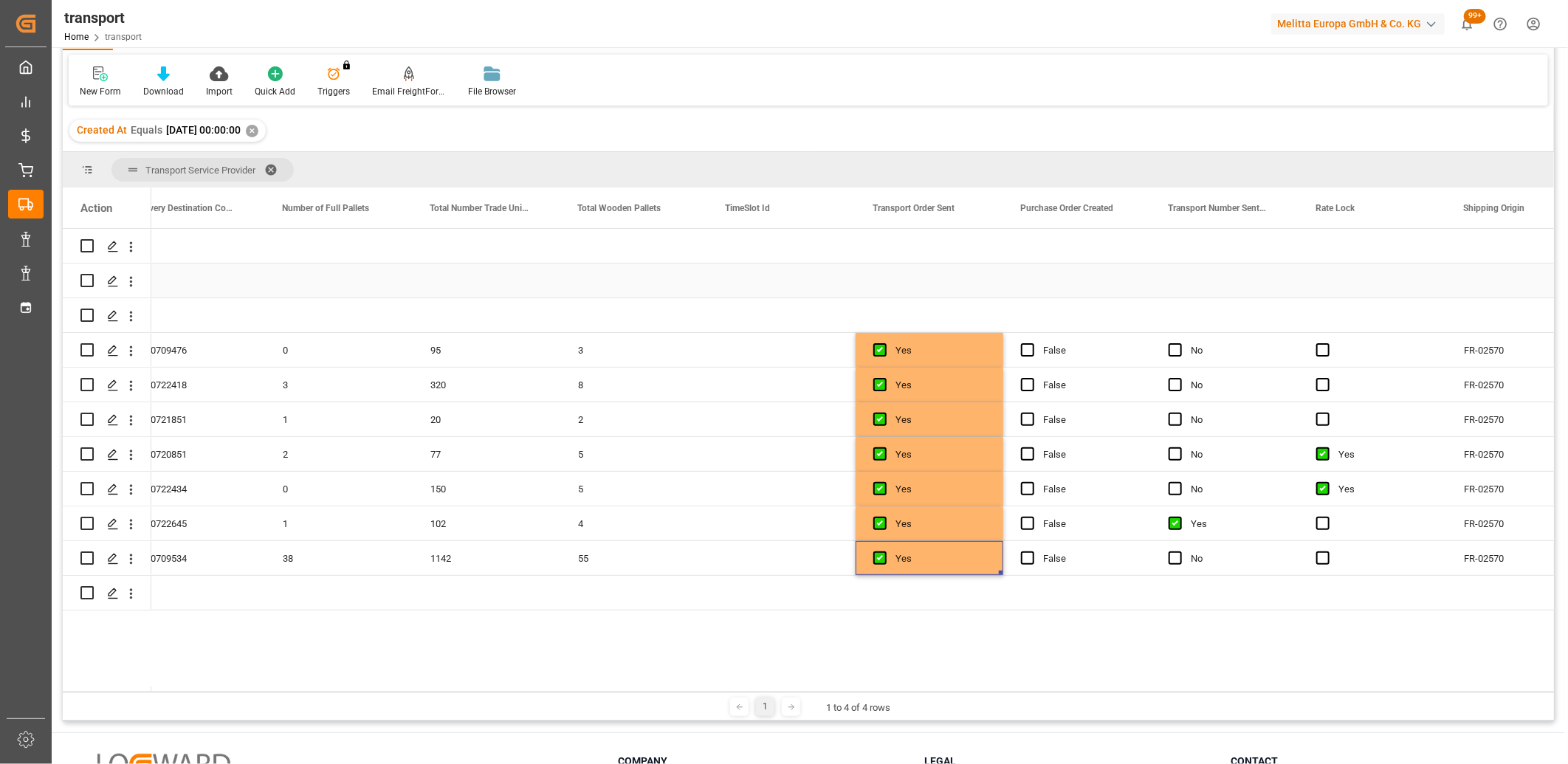
scroll to position [0, 0]
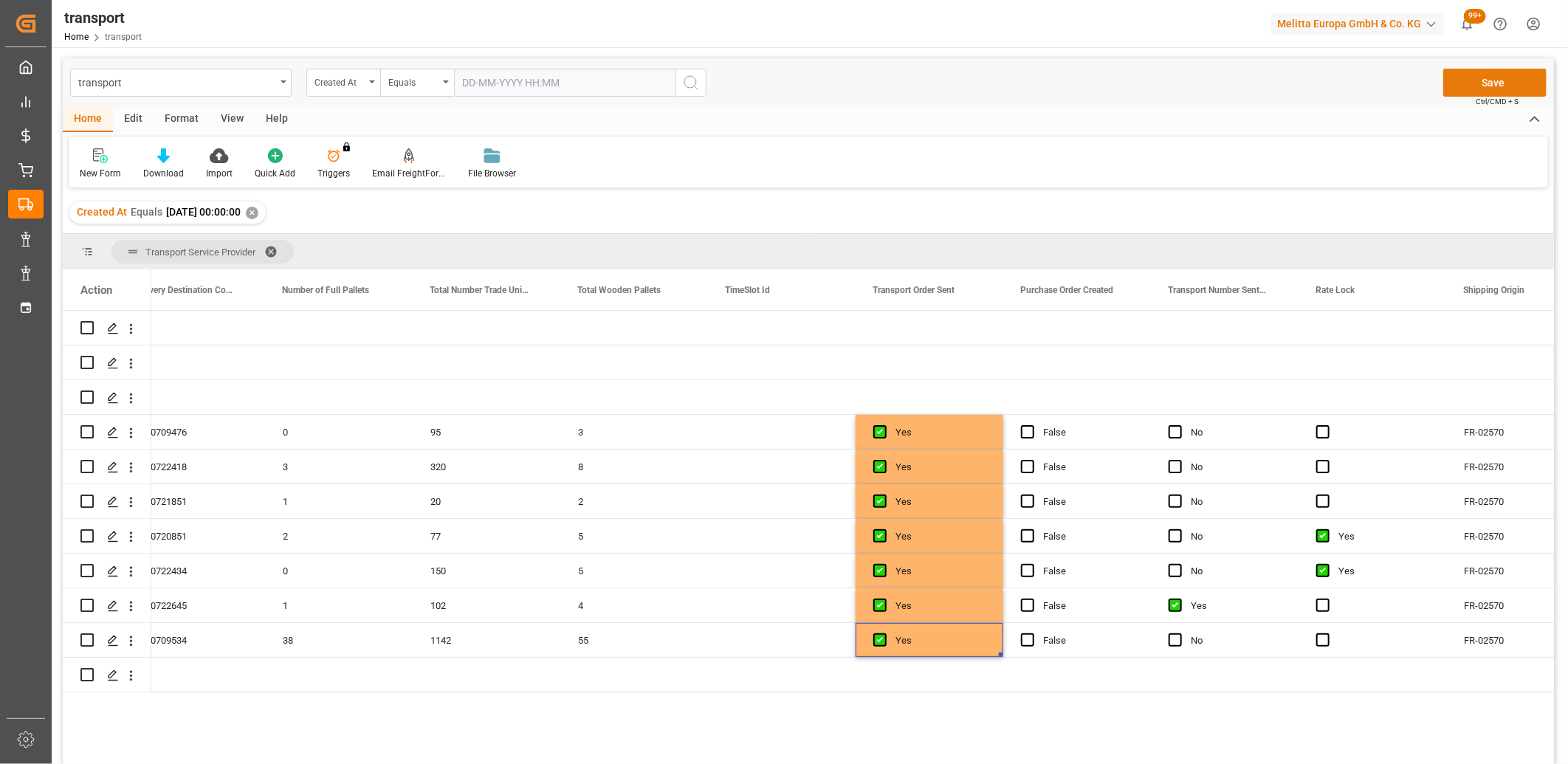
click at [1471, 77] on button "Save" at bounding box center [1494, 82] width 103 height 28
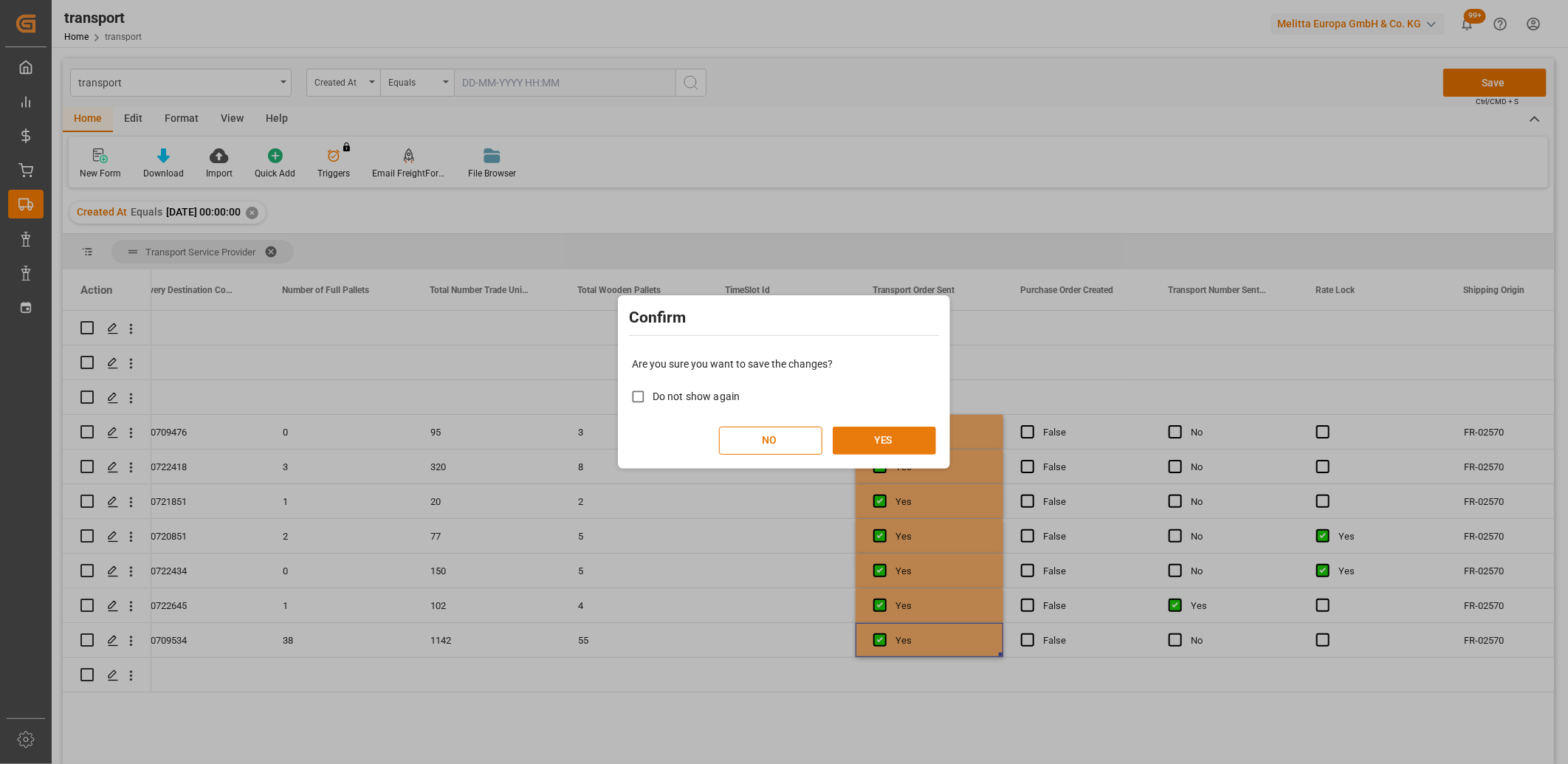
click at [897, 442] on button "YES" at bounding box center [884, 440] width 103 height 28
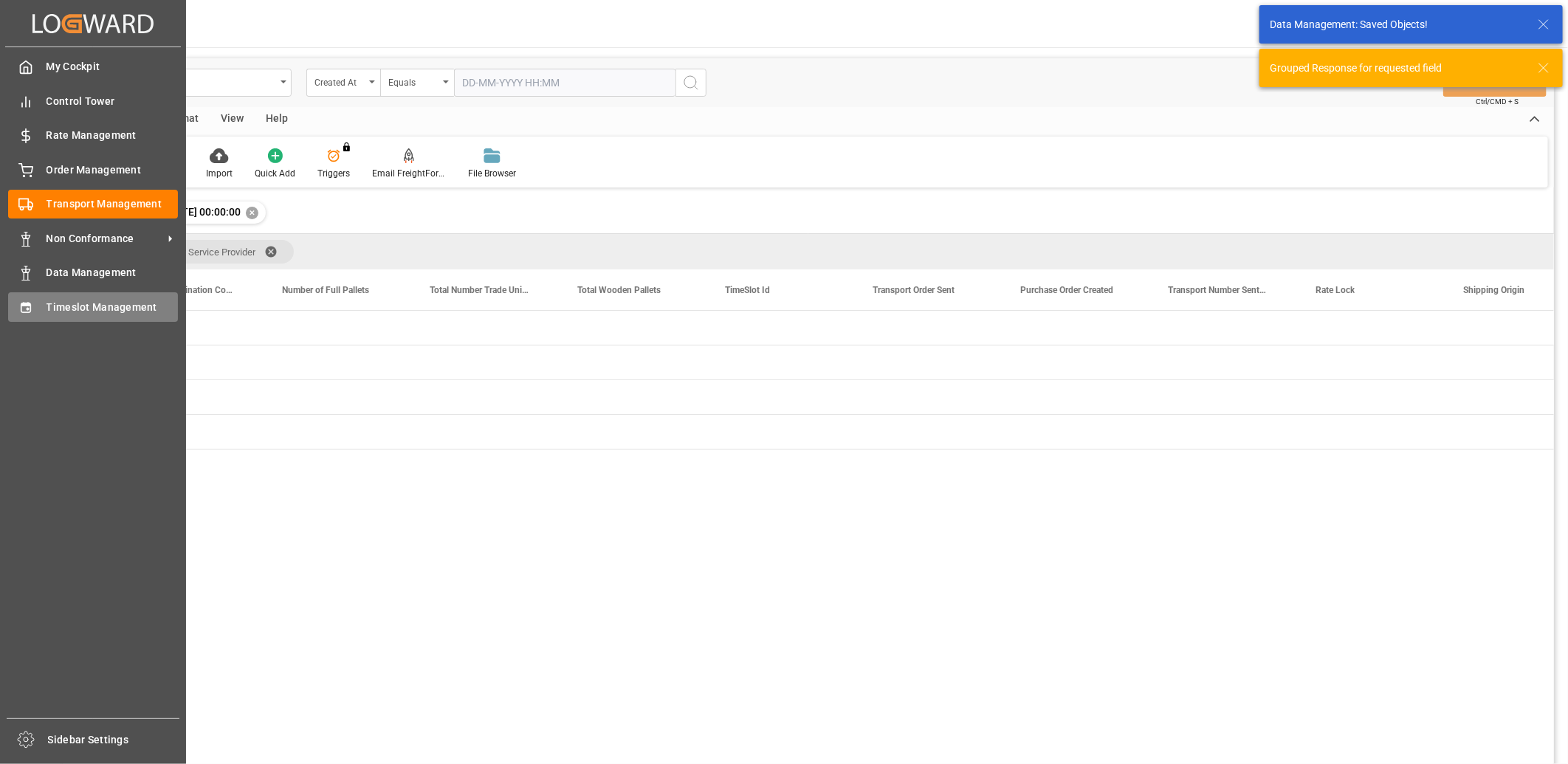
click at [43, 311] on div "Timeslot Management Timeslot Management" at bounding box center [93, 307] width 169 height 29
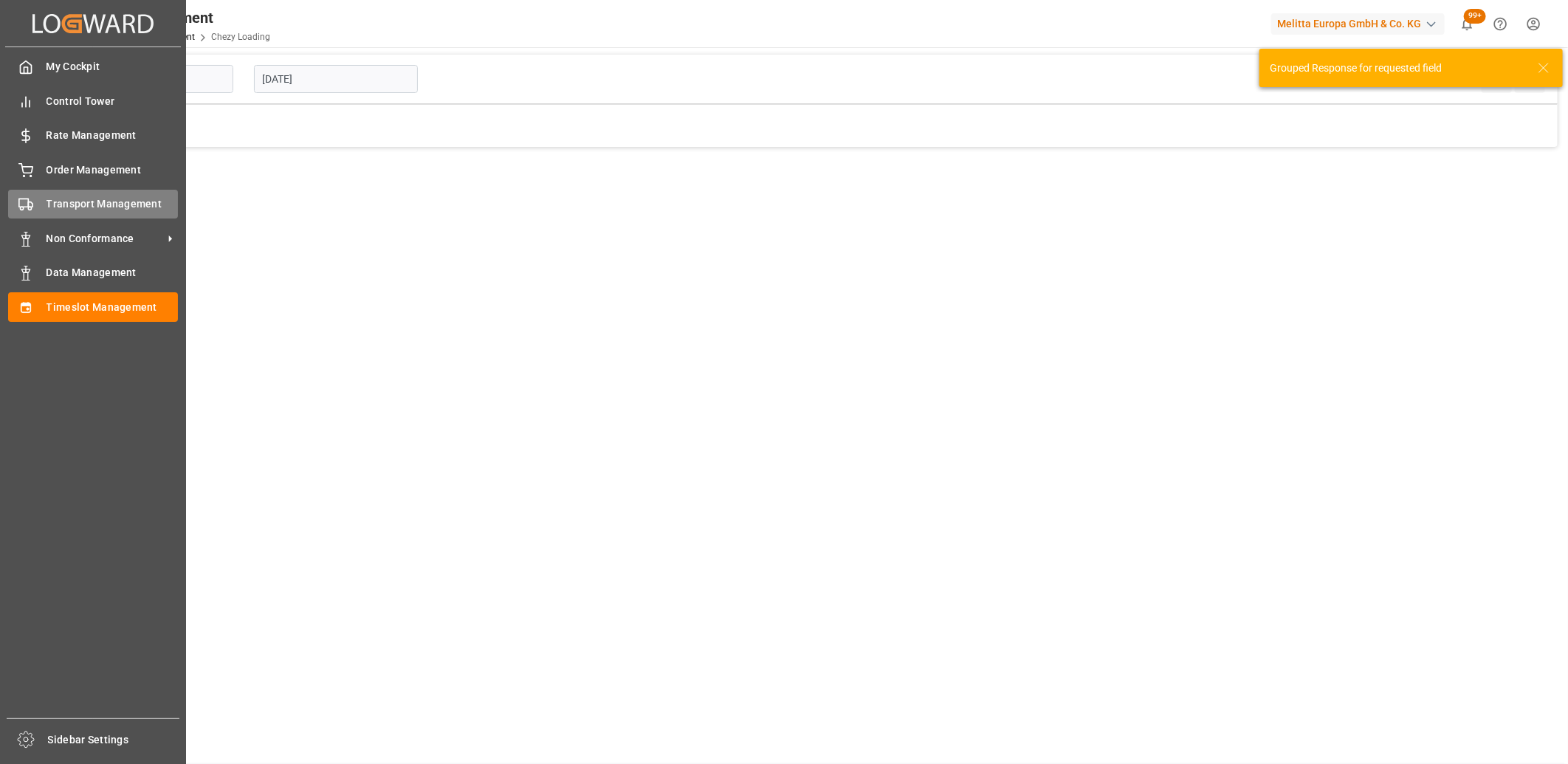
type input "Chezy Loading"
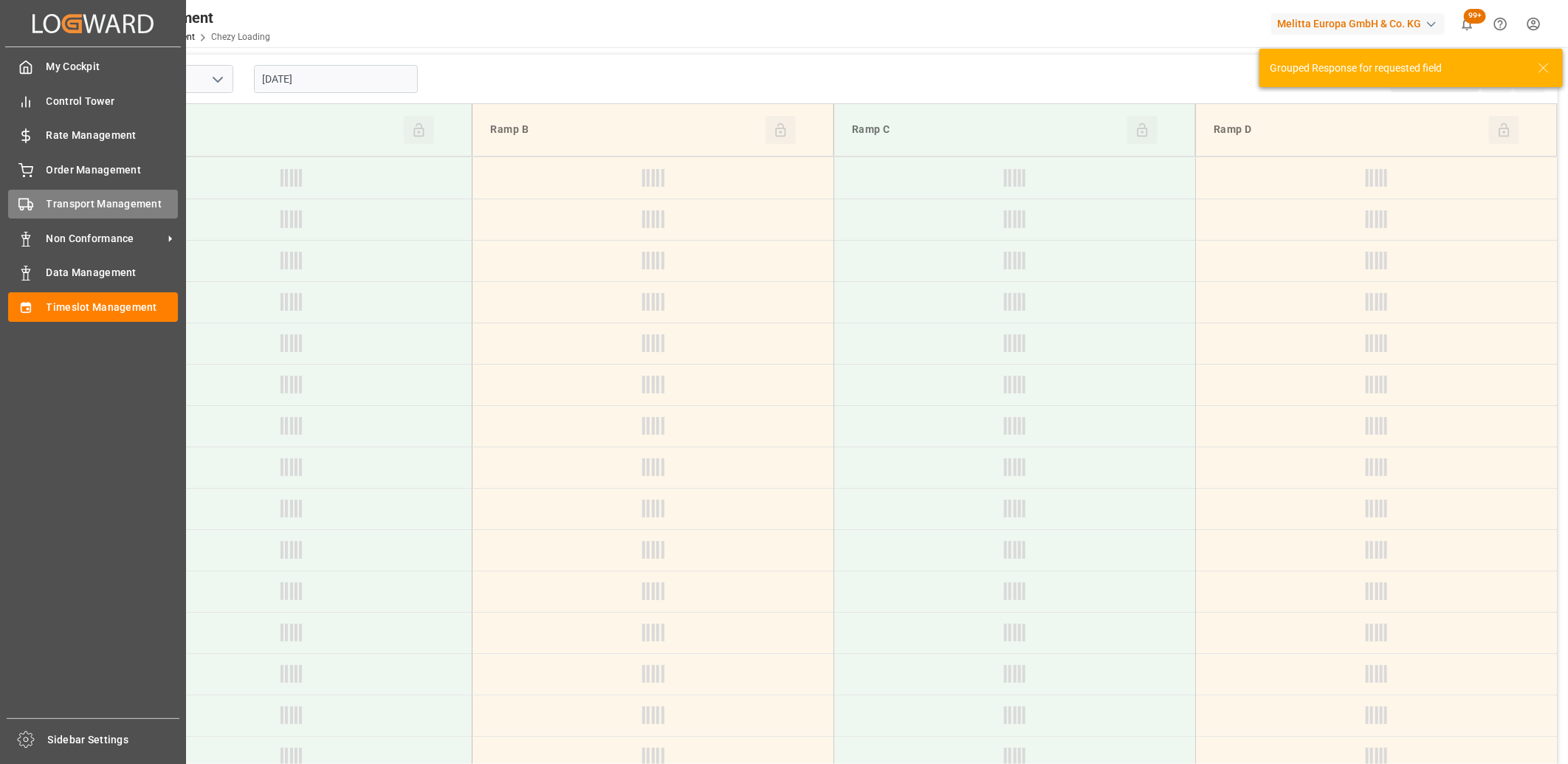
click at [45, 205] on div "Transport Management Transport Management" at bounding box center [93, 204] width 169 height 29
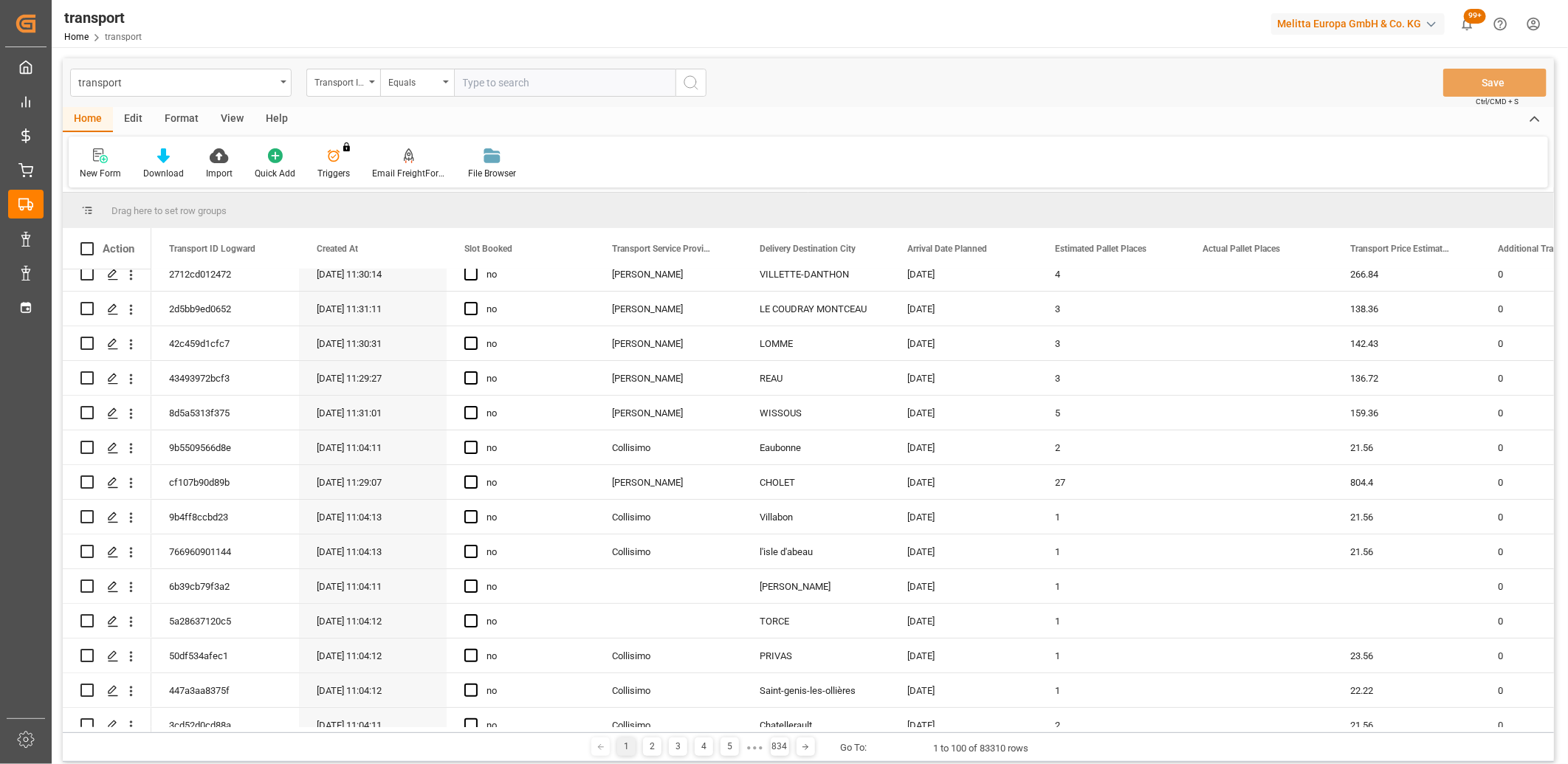
scroll to position [29, 0]
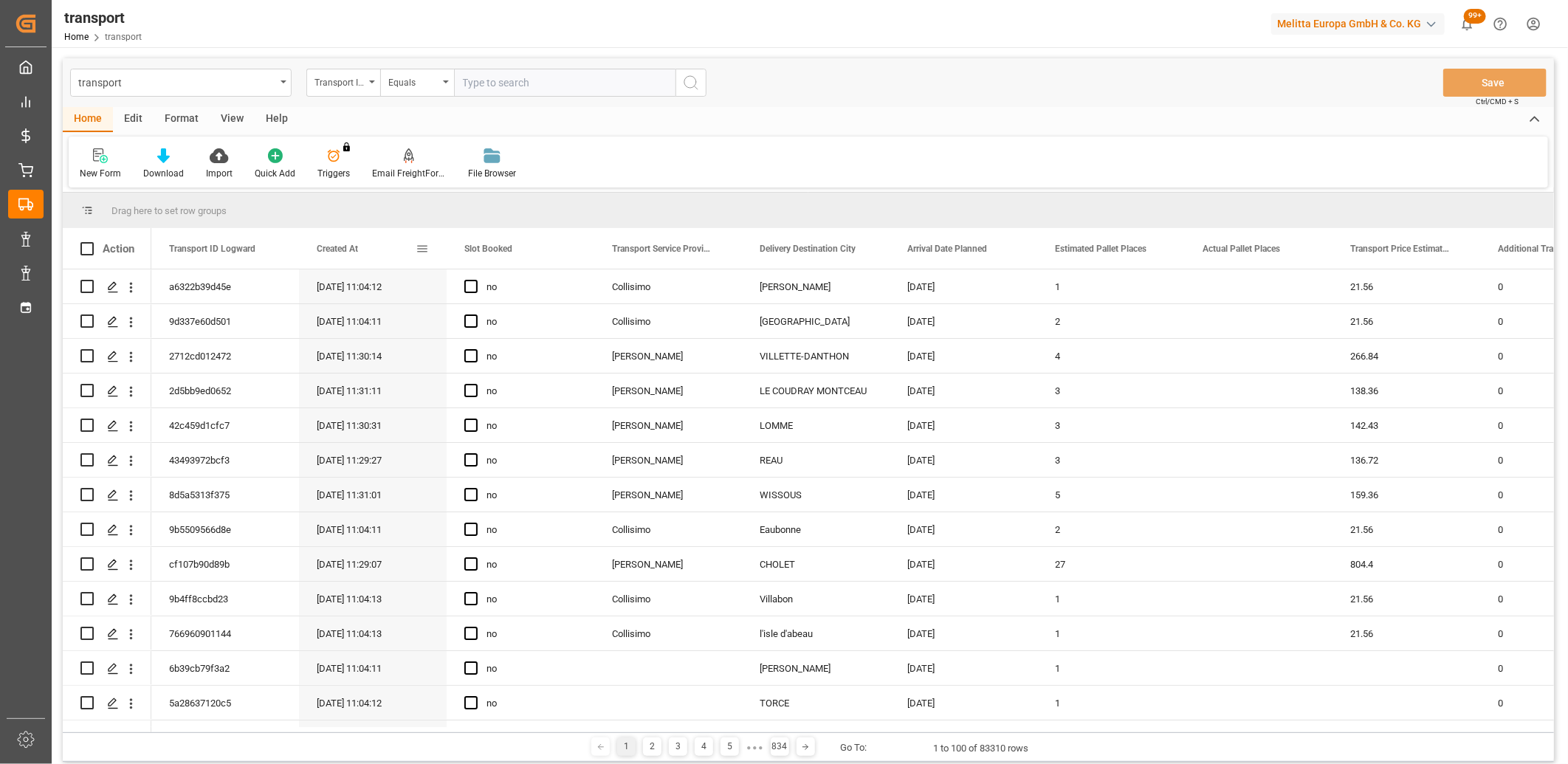
click at [342, 245] on span "Created At" at bounding box center [337, 248] width 41 height 10
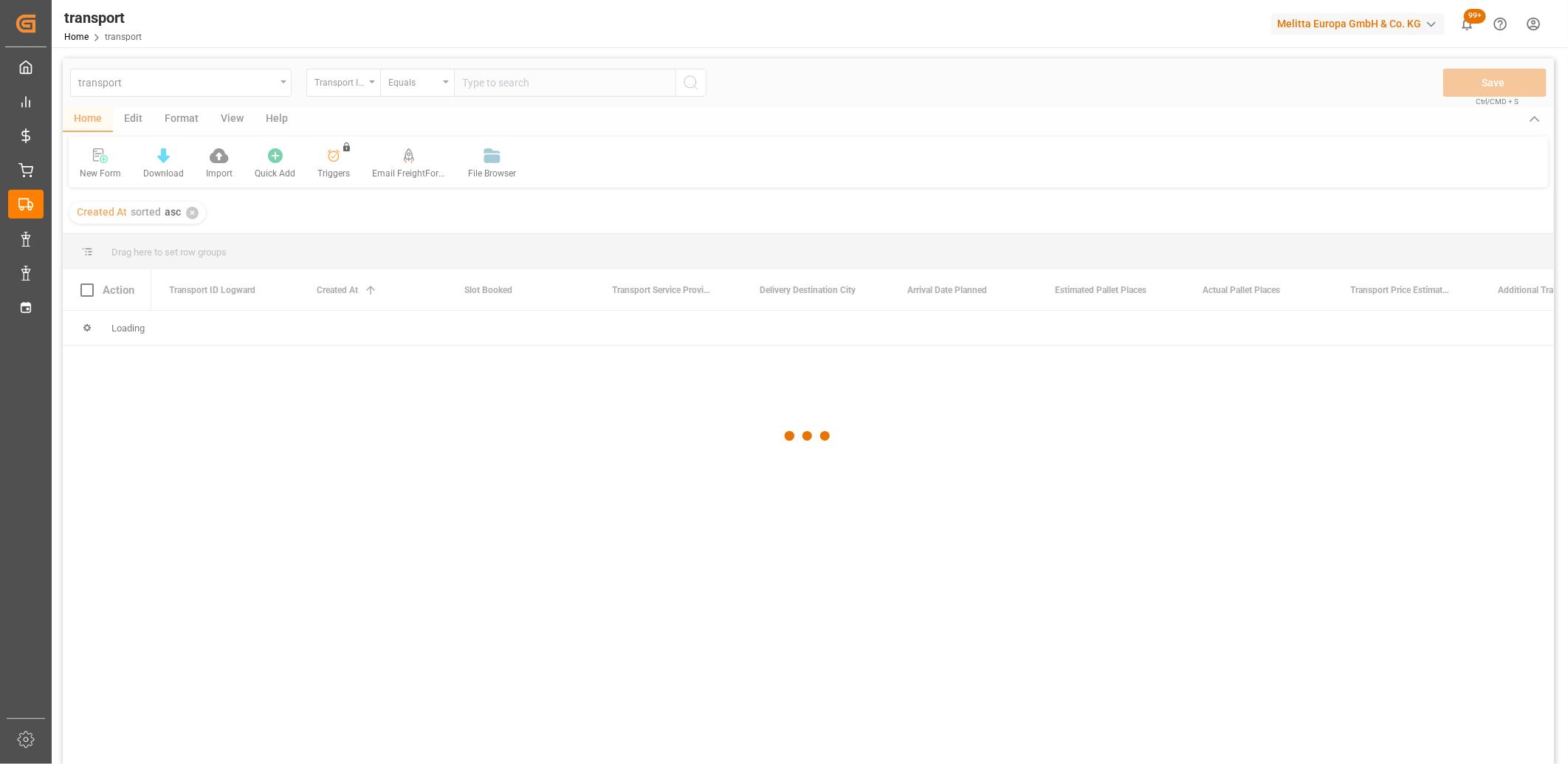
click at [341, 299] on div at bounding box center [808, 435] width 1491 height 755
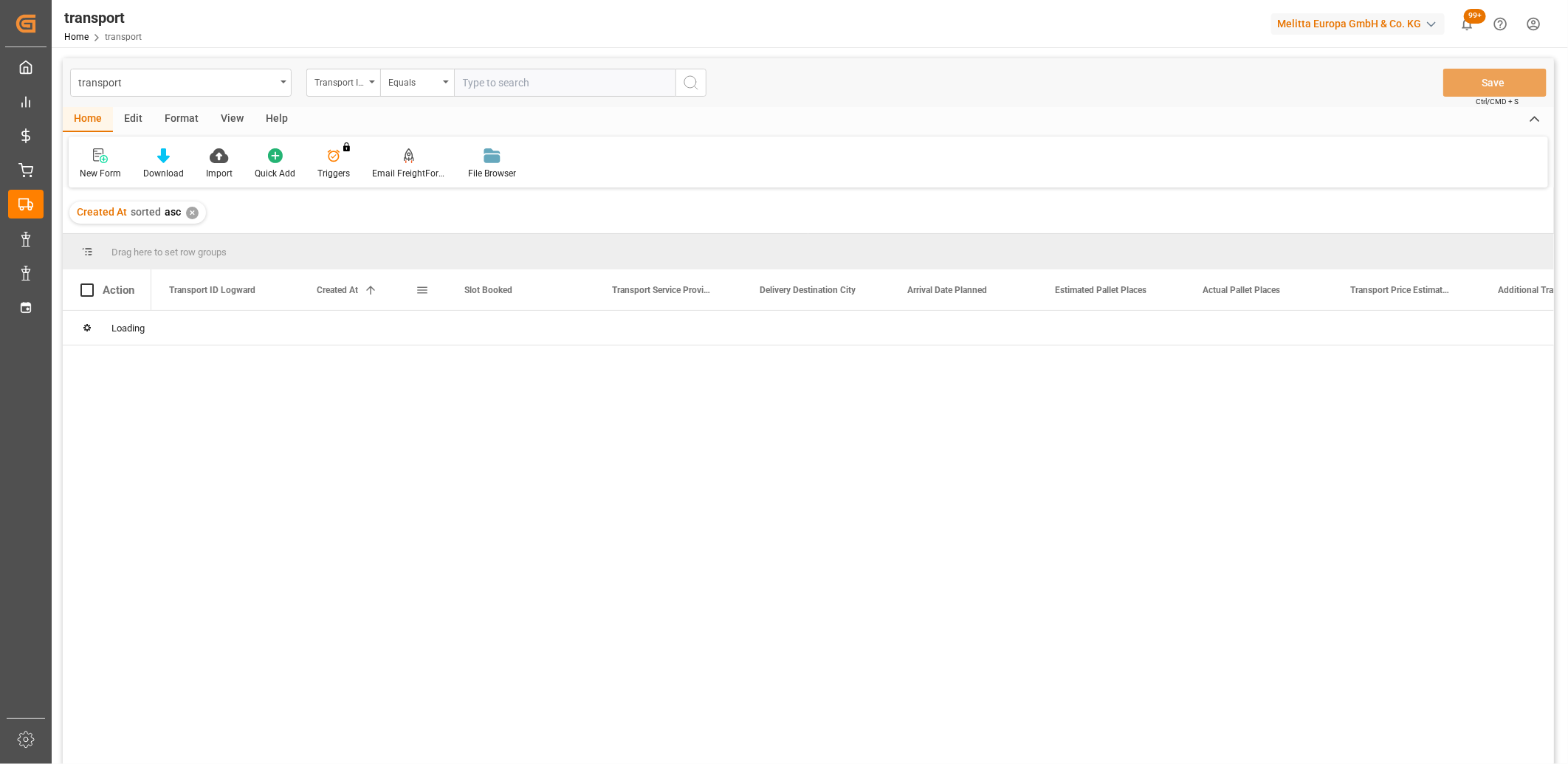
click at [333, 286] on span "Created At" at bounding box center [337, 290] width 41 height 10
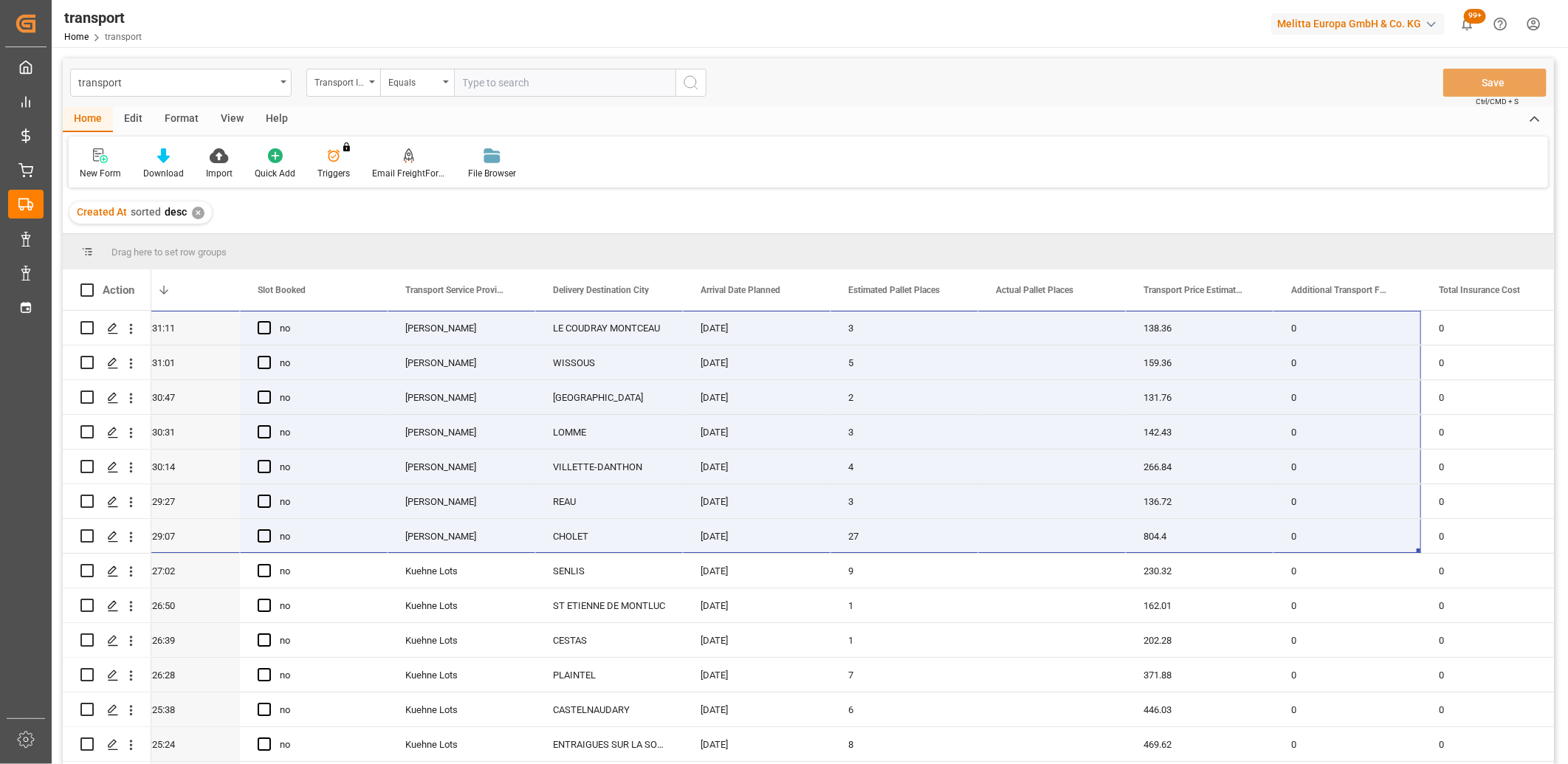
scroll to position [0, 325]
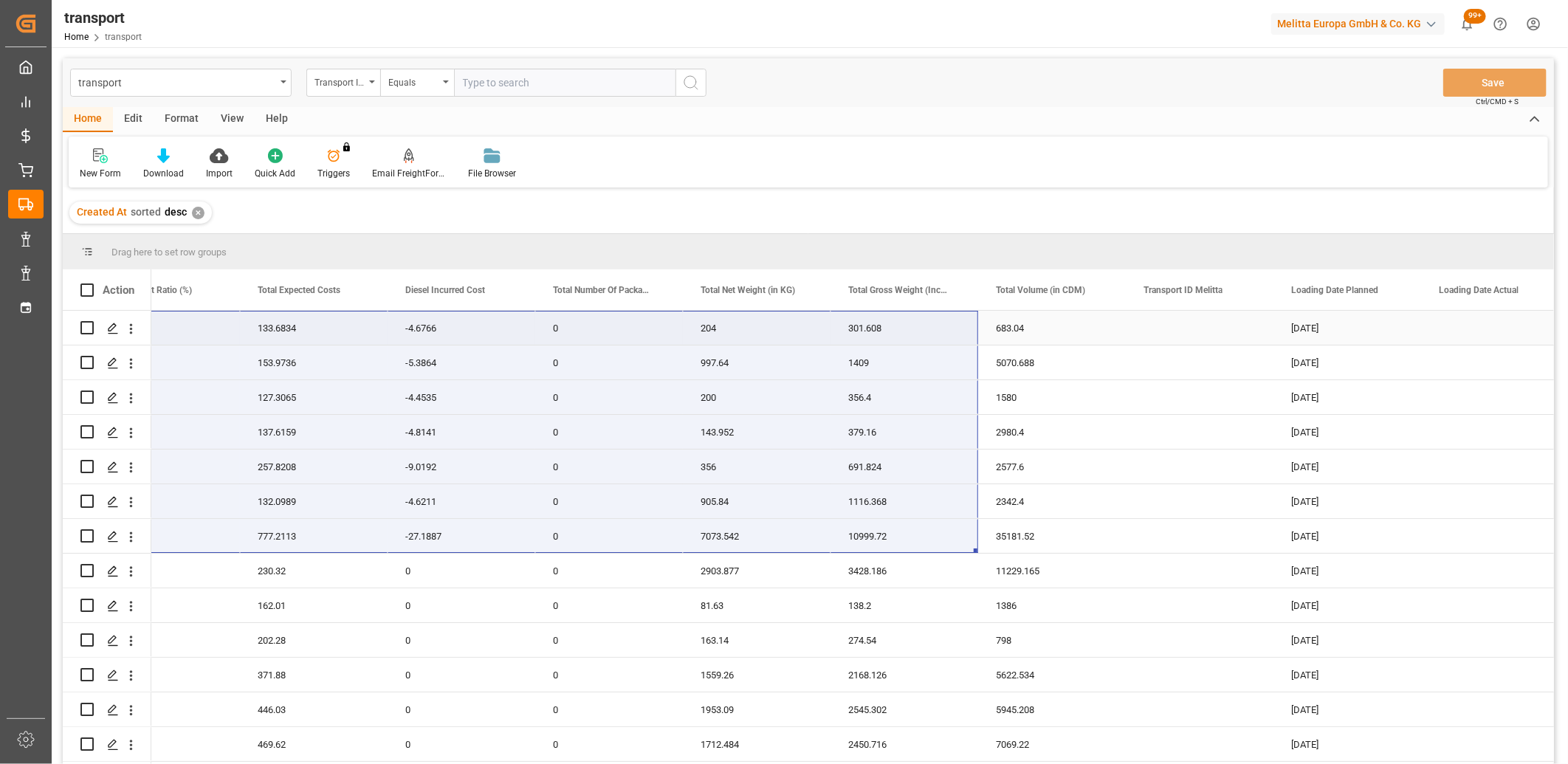
drag, startPoint x: 173, startPoint y: 539, endPoint x: 930, endPoint y: 330, distance: 785.3
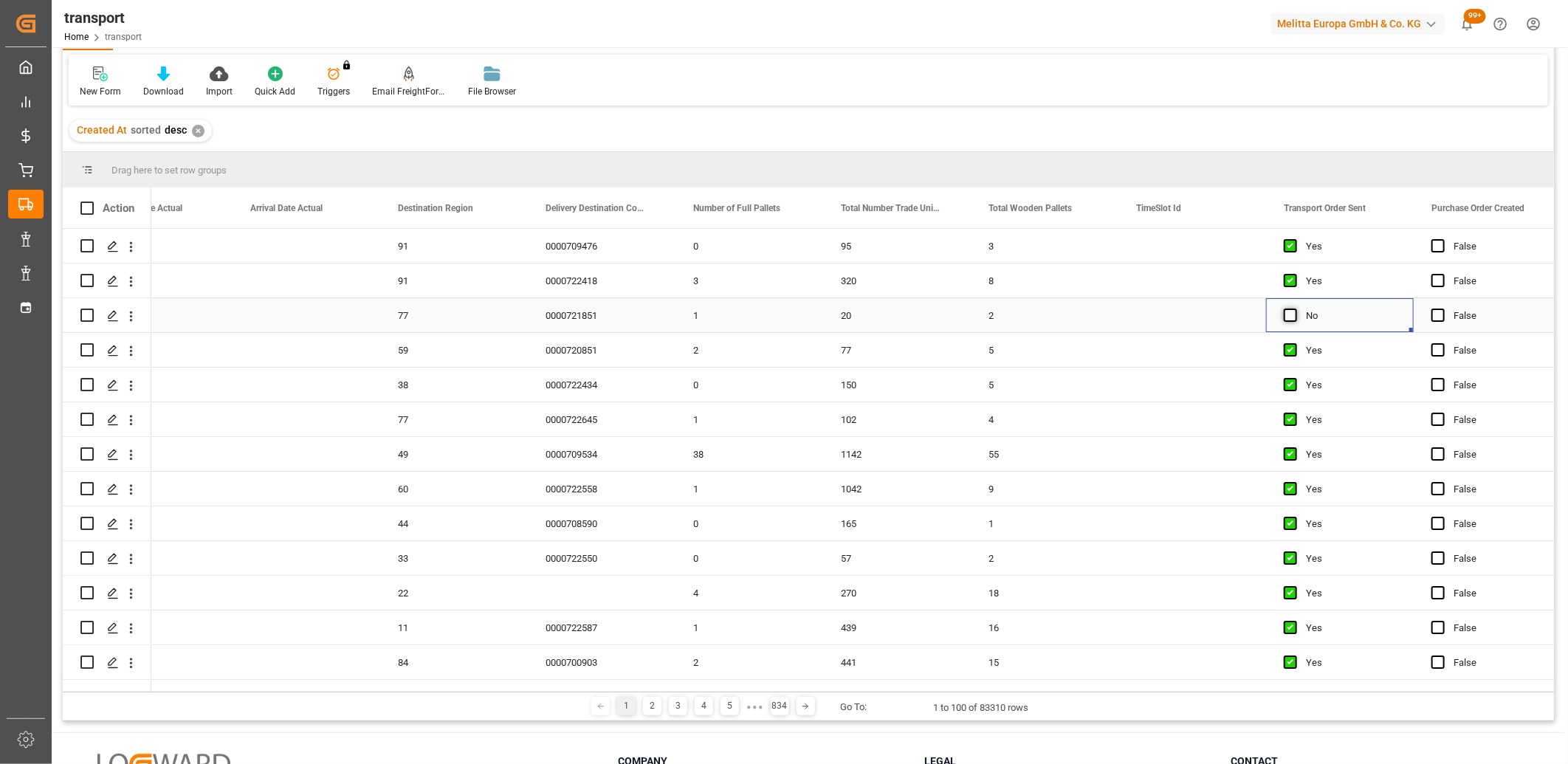
click at [1294, 313] on span "Press SPACE to select this row." at bounding box center [1290, 315] width 14 height 14
click at [1295, 309] on input "Press SPACE to select this row." at bounding box center [1295, 309] width 0 height 0
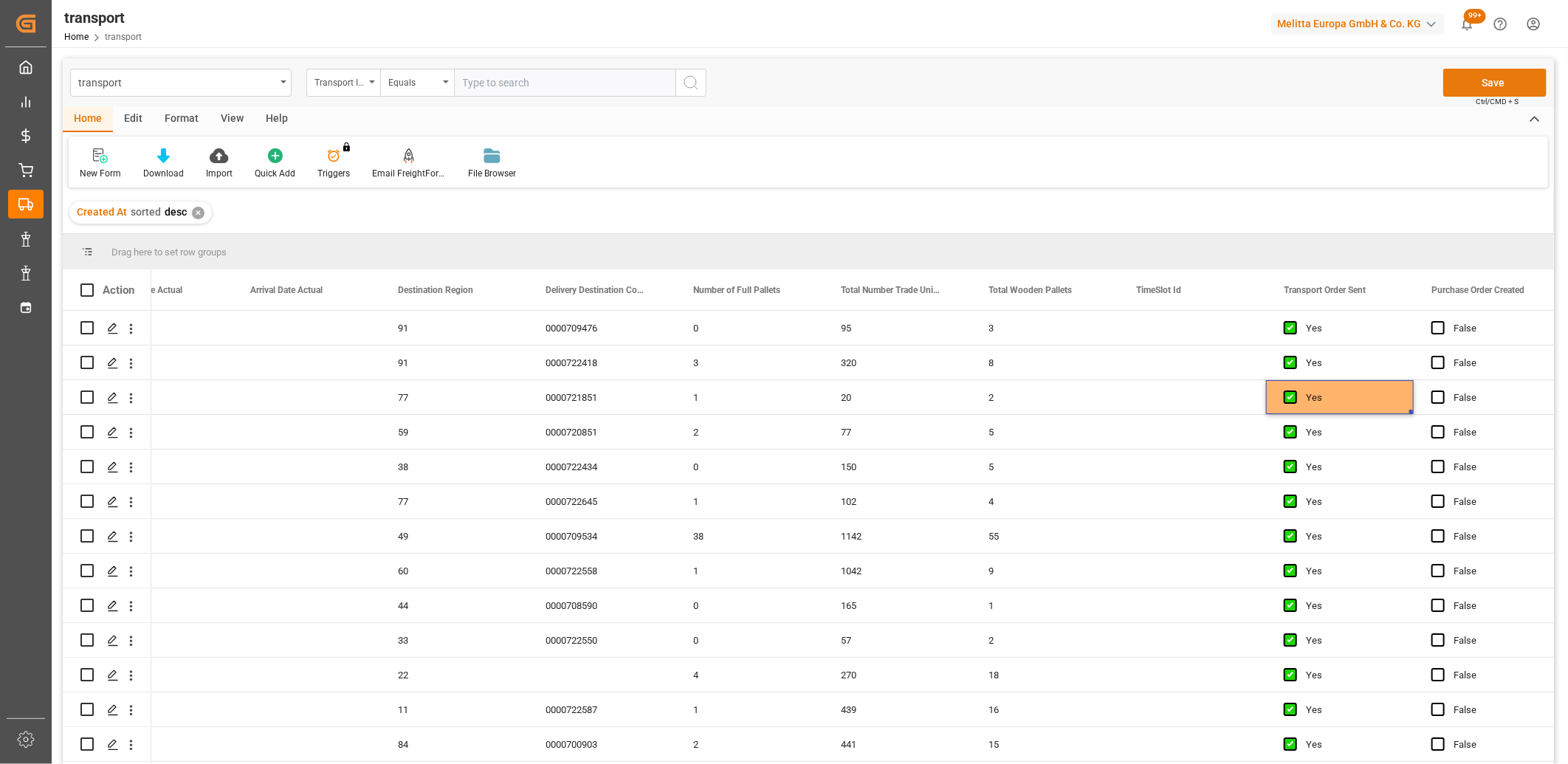
click at [1516, 79] on button "Save" at bounding box center [1494, 82] width 103 height 28
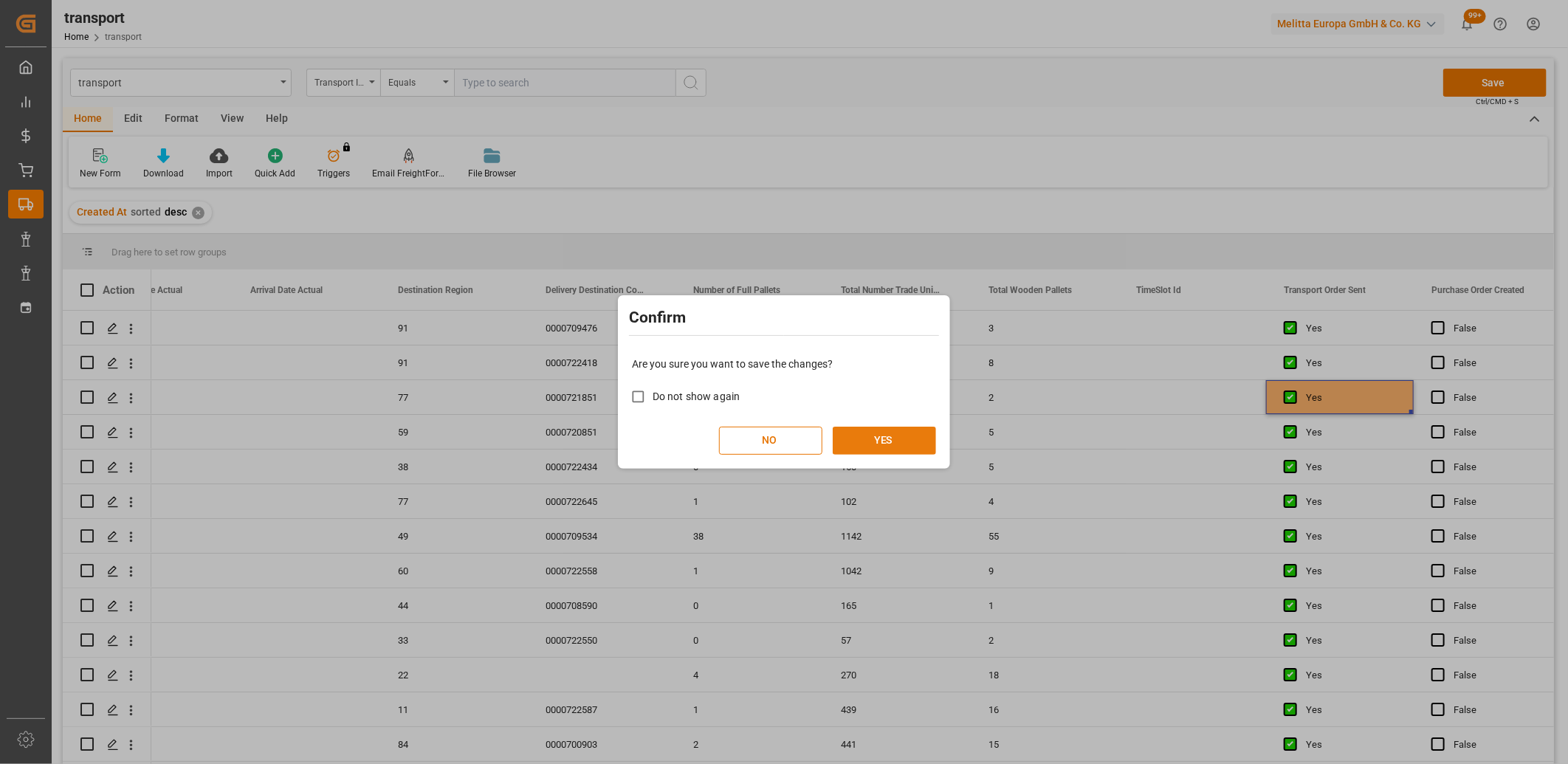
click at [852, 435] on button "YES" at bounding box center [884, 440] width 103 height 28
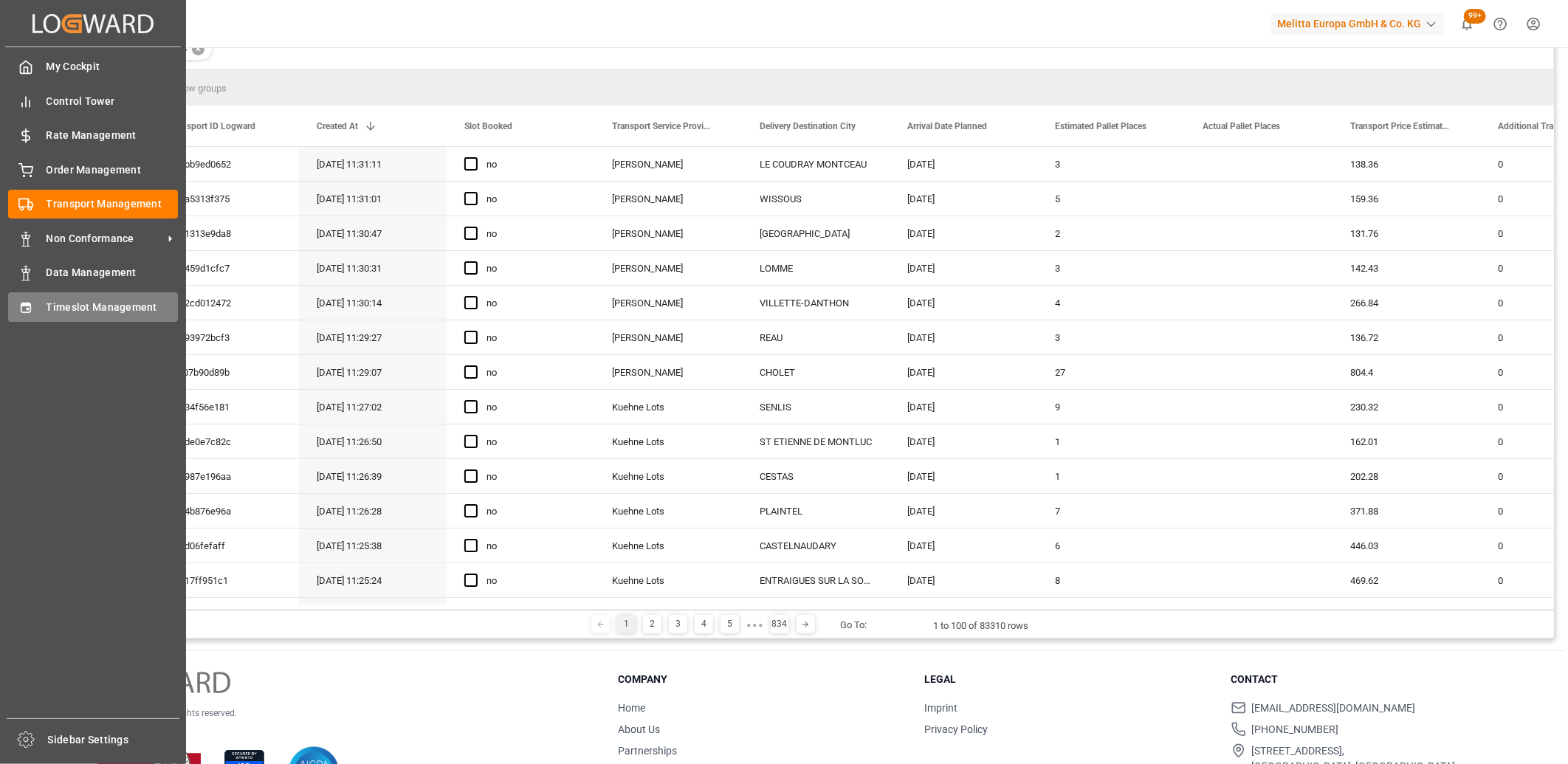
click at [25, 311] on icon at bounding box center [26, 308] width 15 height 15
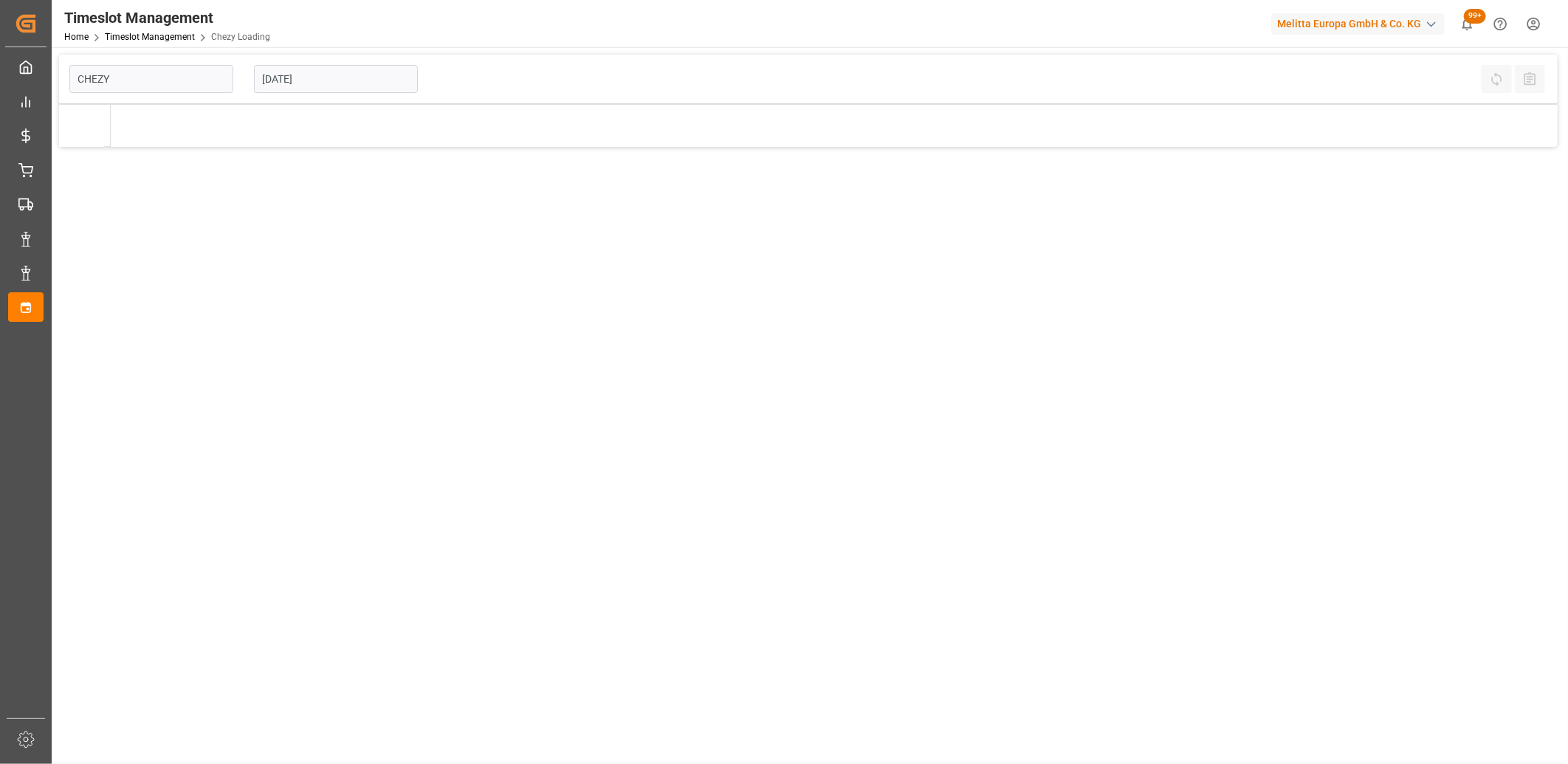
type input "Chezy Loading"
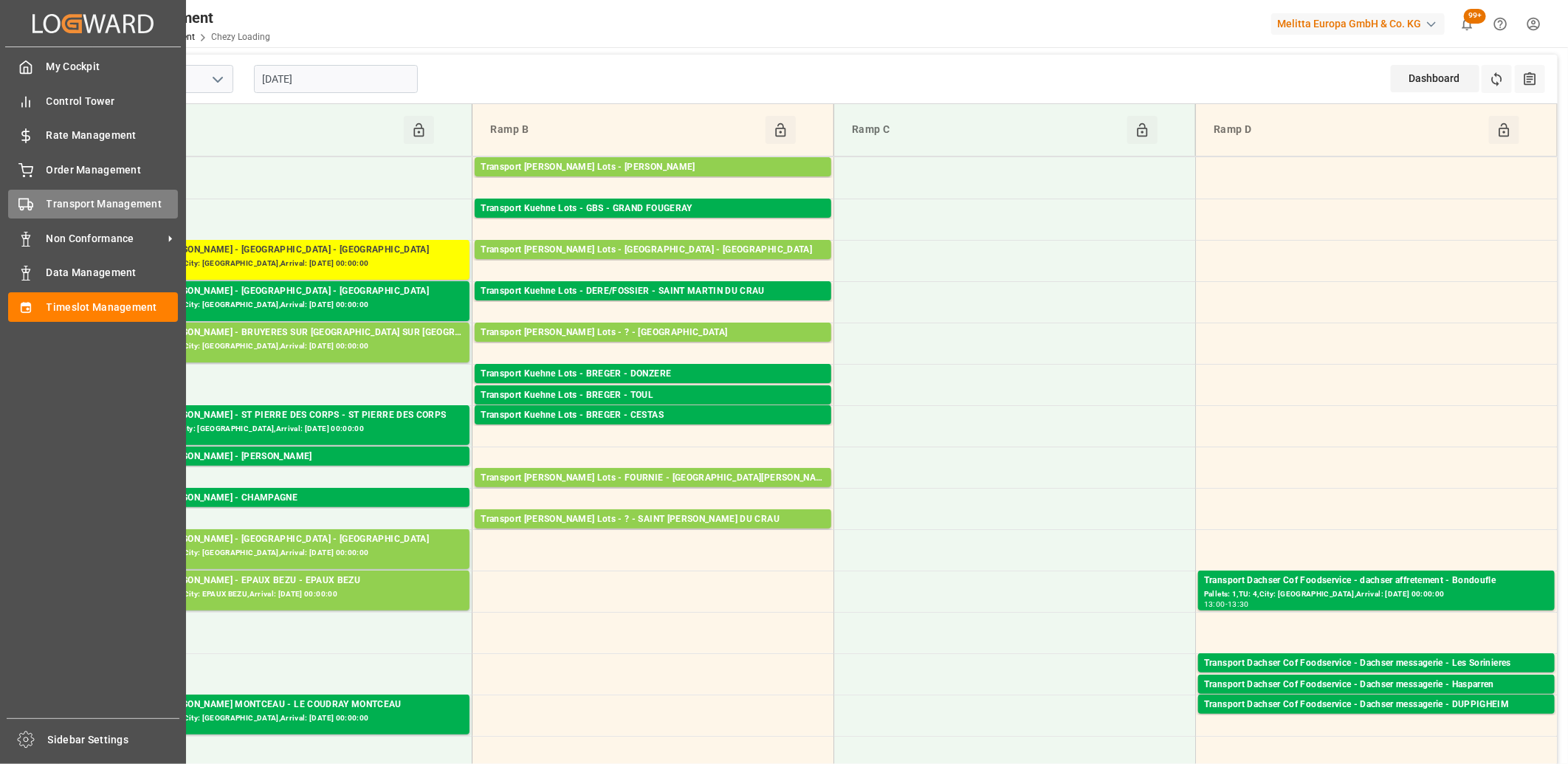
click at [18, 209] on icon at bounding box center [26, 204] width 15 height 15
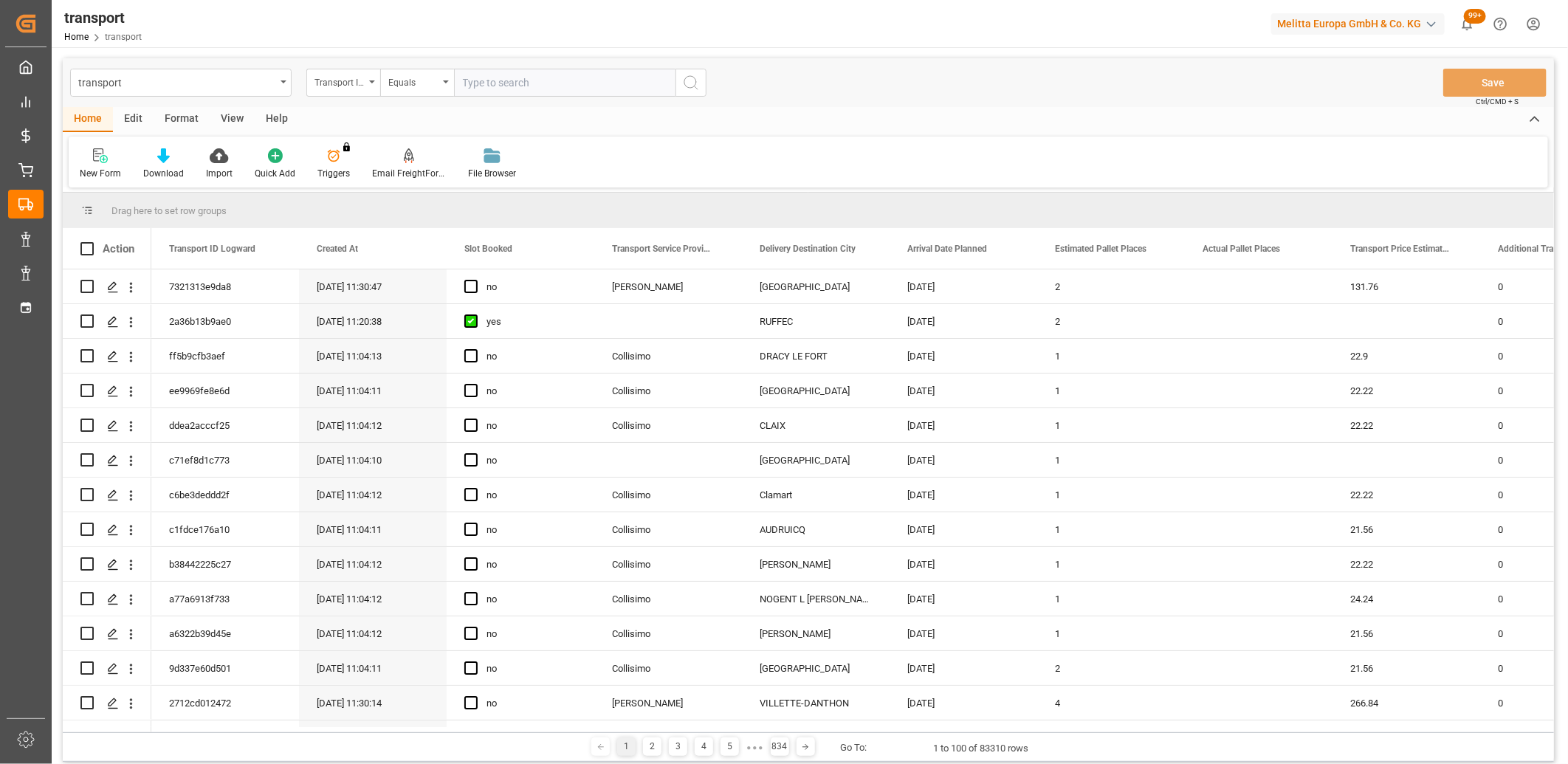
click at [350, 82] on div "Transport ID Logward" at bounding box center [339, 80] width 50 height 17
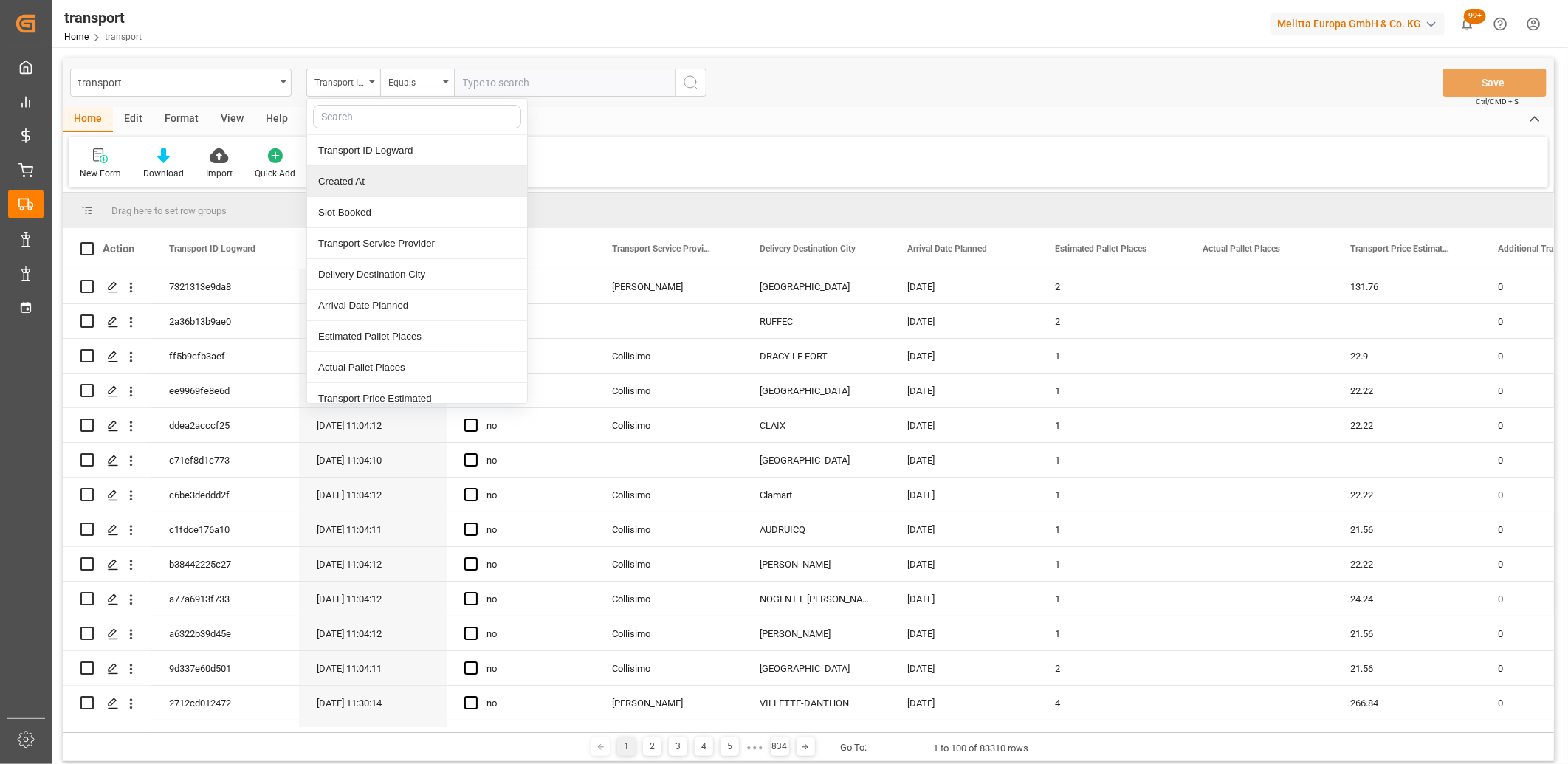
click at [352, 180] on div "Created At" at bounding box center [417, 181] width 220 height 31
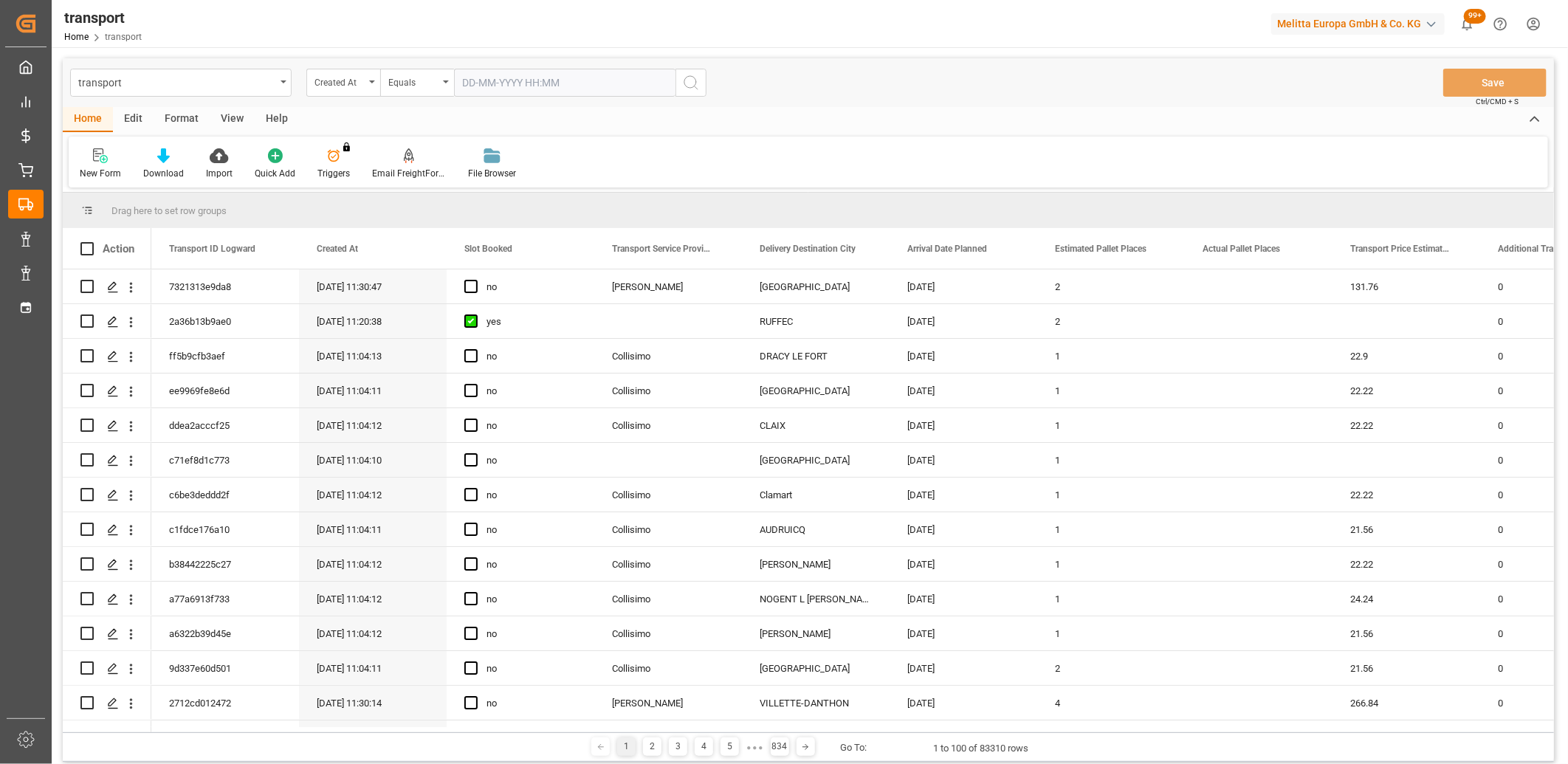
drag, startPoint x: 411, startPoint y: 84, endPoint x: 423, endPoint y: 224, distance: 140.5
click at [415, 99] on div "transport Created At Equals Save Ctrl/CMD + S" at bounding box center [808, 82] width 1491 height 48
click at [418, 82] on div "Equals" at bounding box center [413, 80] width 50 height 17
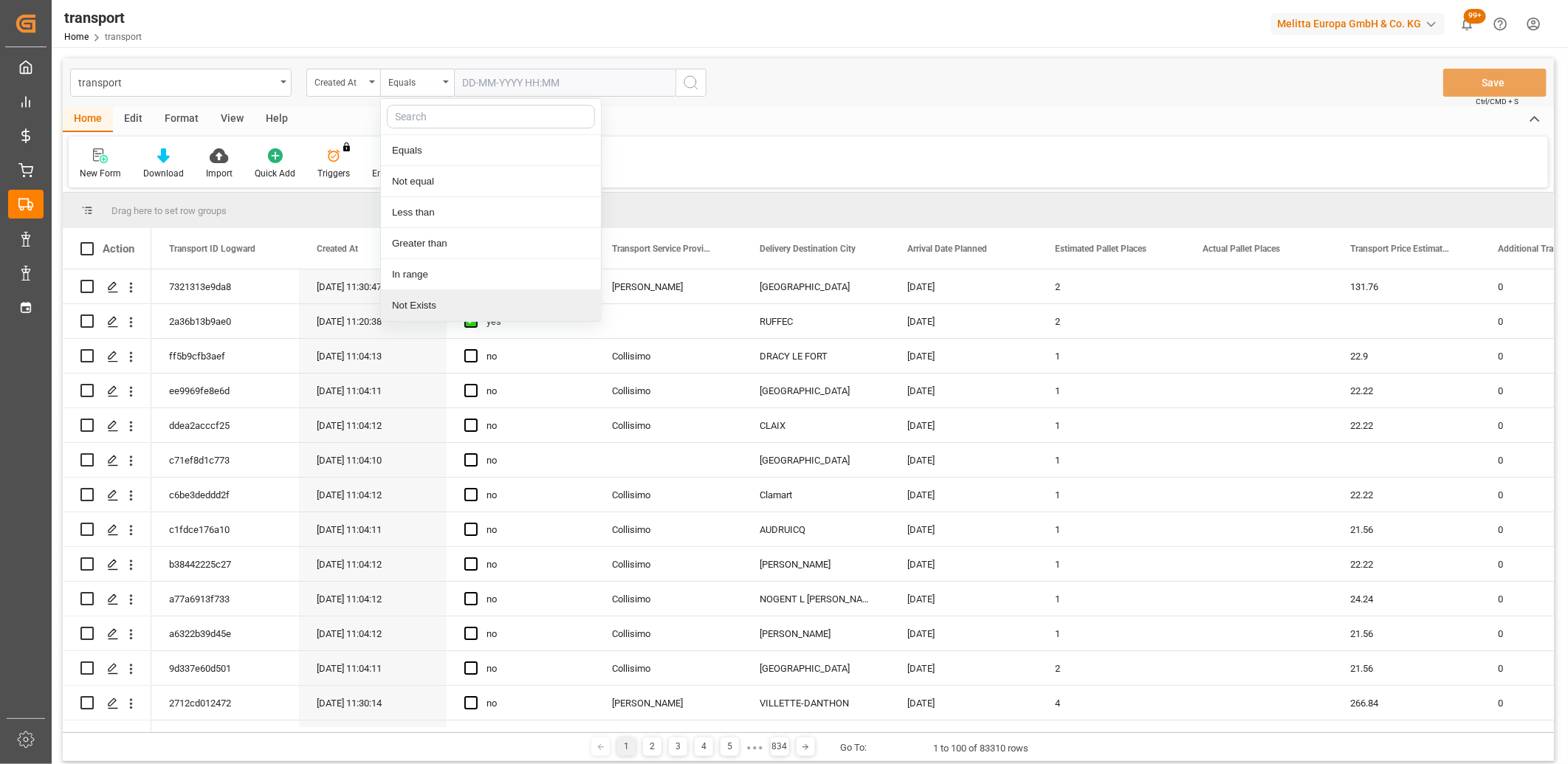
click at [404, 309] on div "Not Exists" at bounding box center [491, 305] width 220 height 31
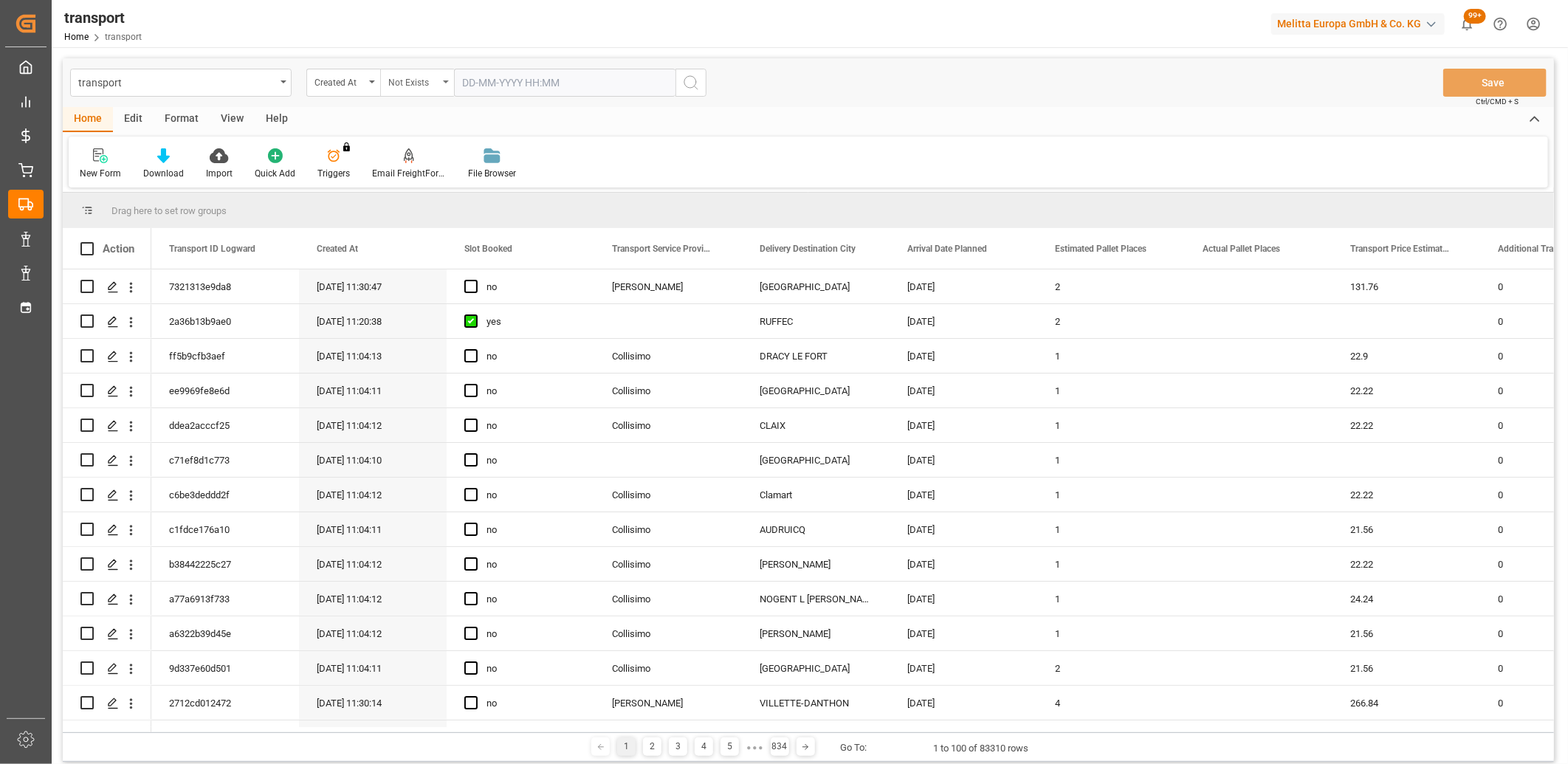
click at [416, 82] on div "Not Exists" at bounding box center [413, 80] width 50 height 17
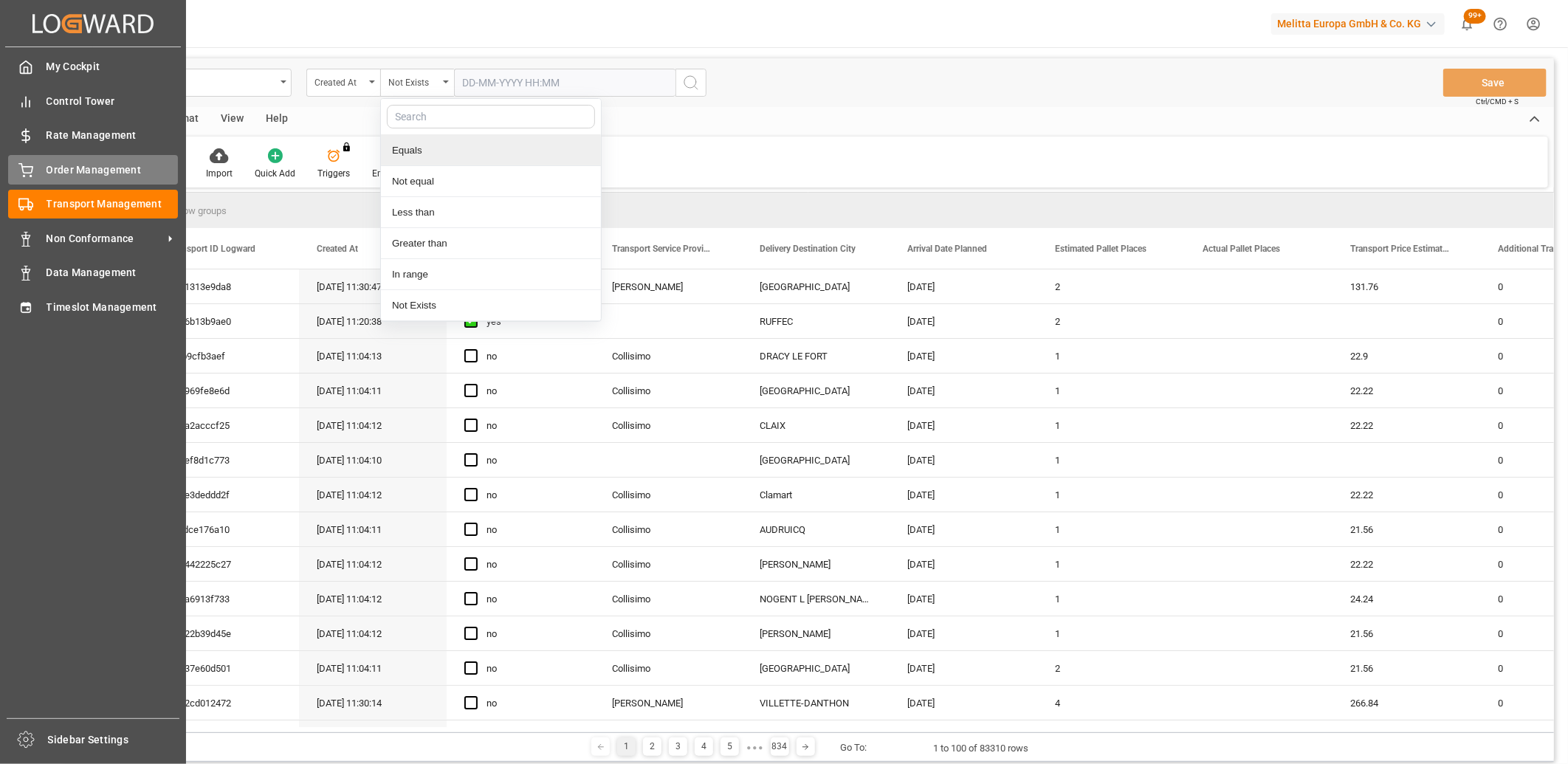
click at [47, 164] on span "Order Management" at bounding box center [112, 169] width 132 height 15
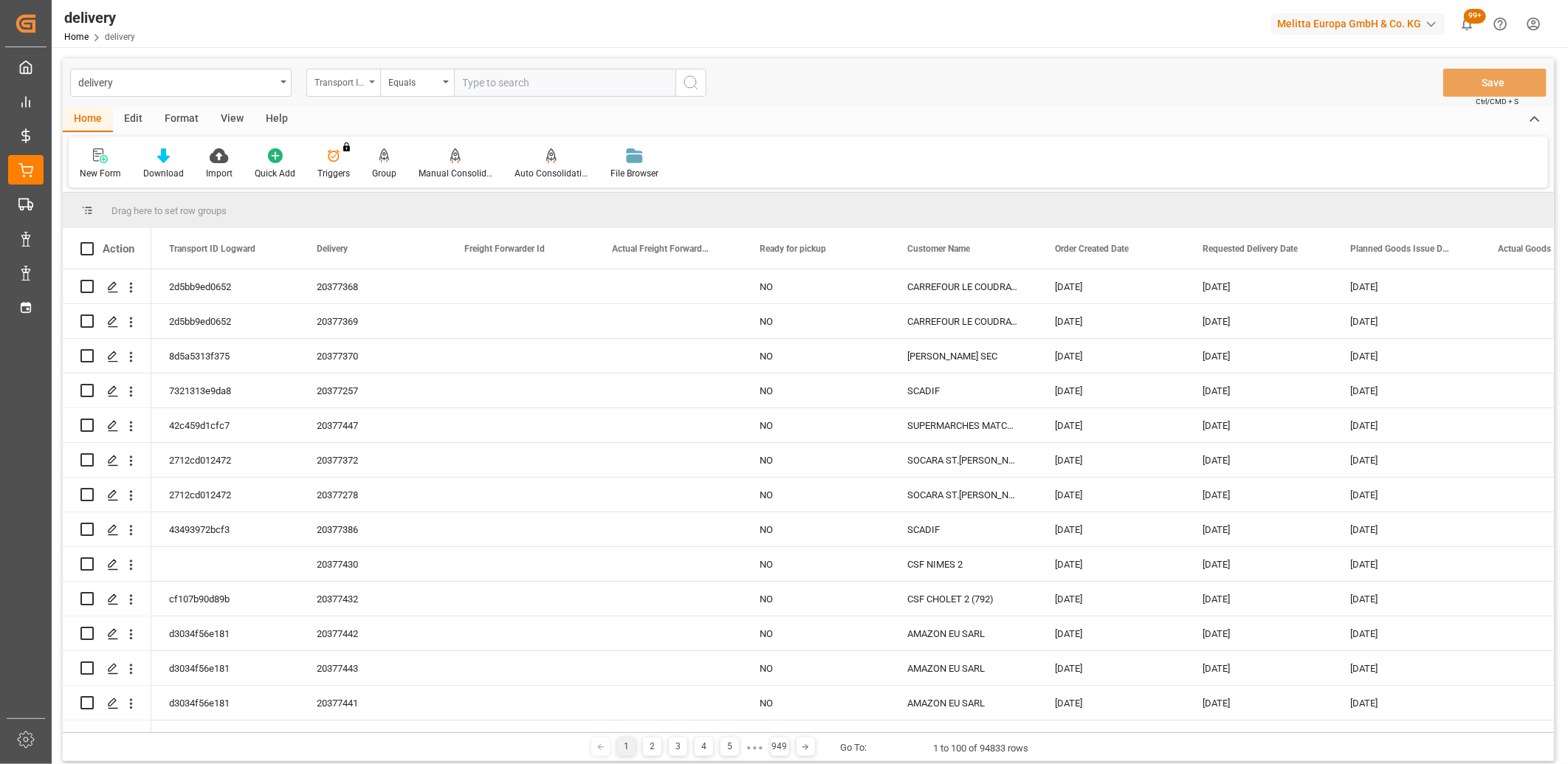
click at [353, 86] on div "Transport ID Logward" at bounding box center [339, 80] width 50 height 17
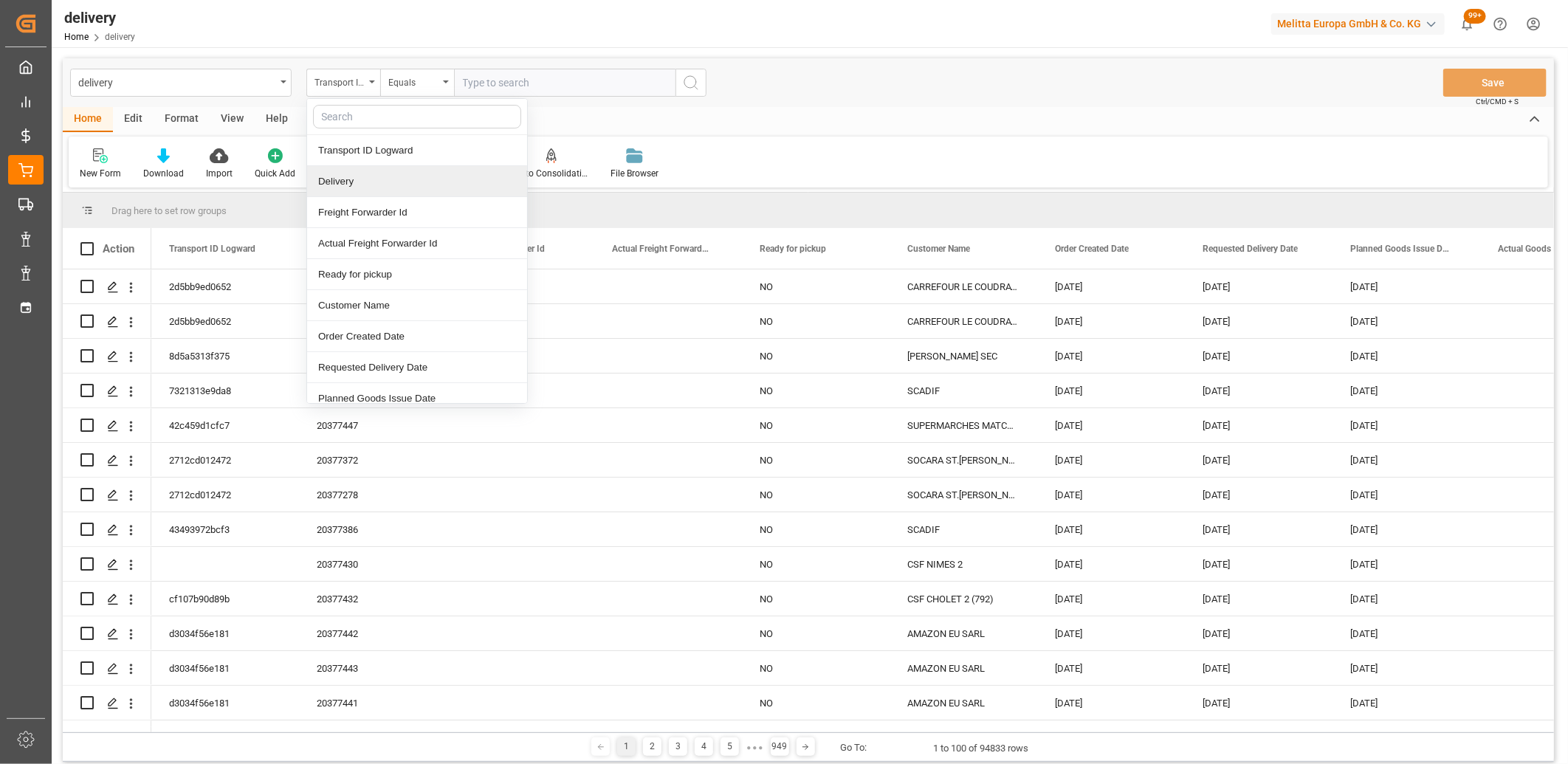
click at [341, 188] on div "Delivery" at bounding box center [417, 181] width 220 height 31
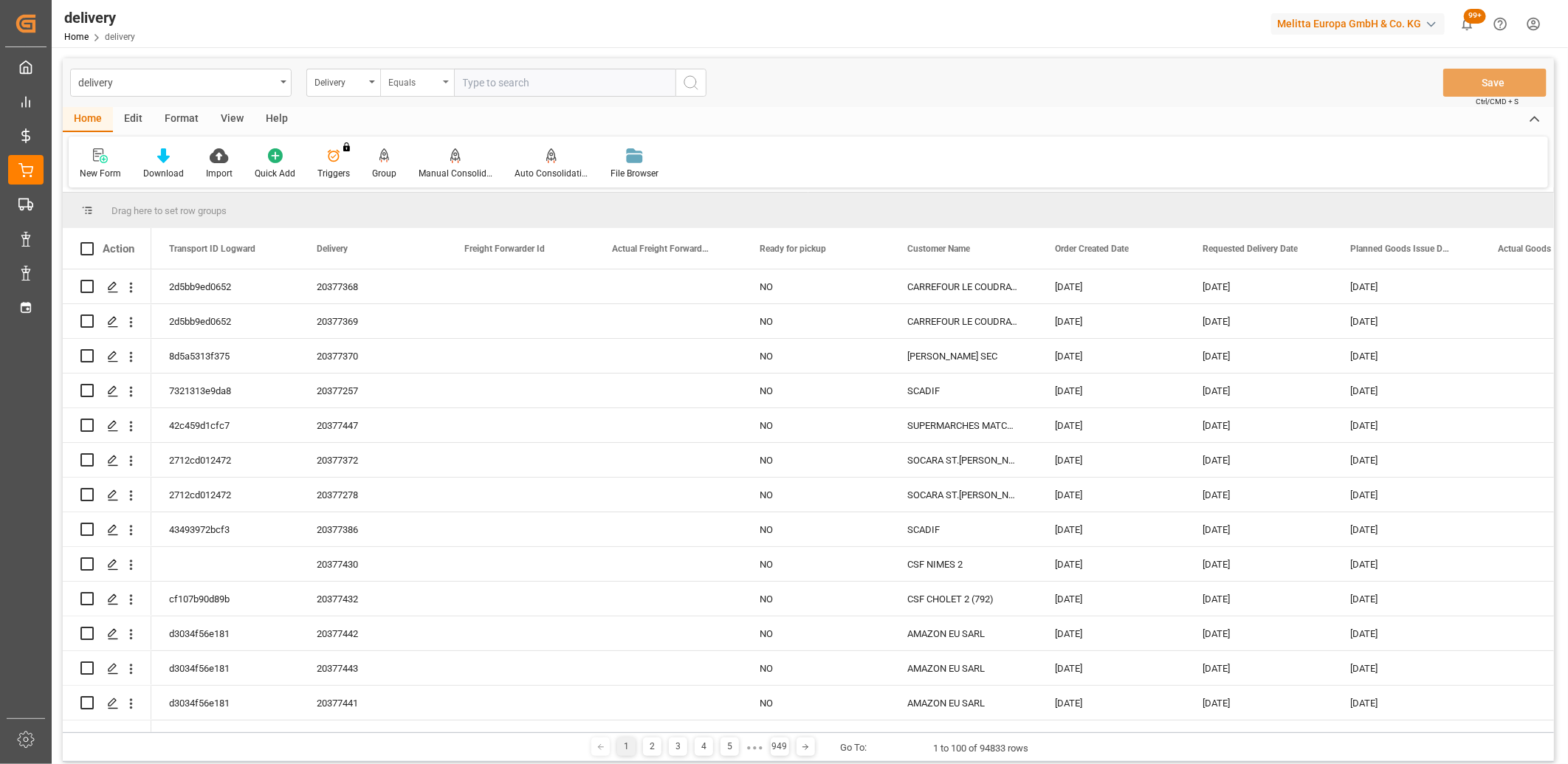
click at [403, 81] on div "Equals" at bounding box center [413, 80] width 50 height 17
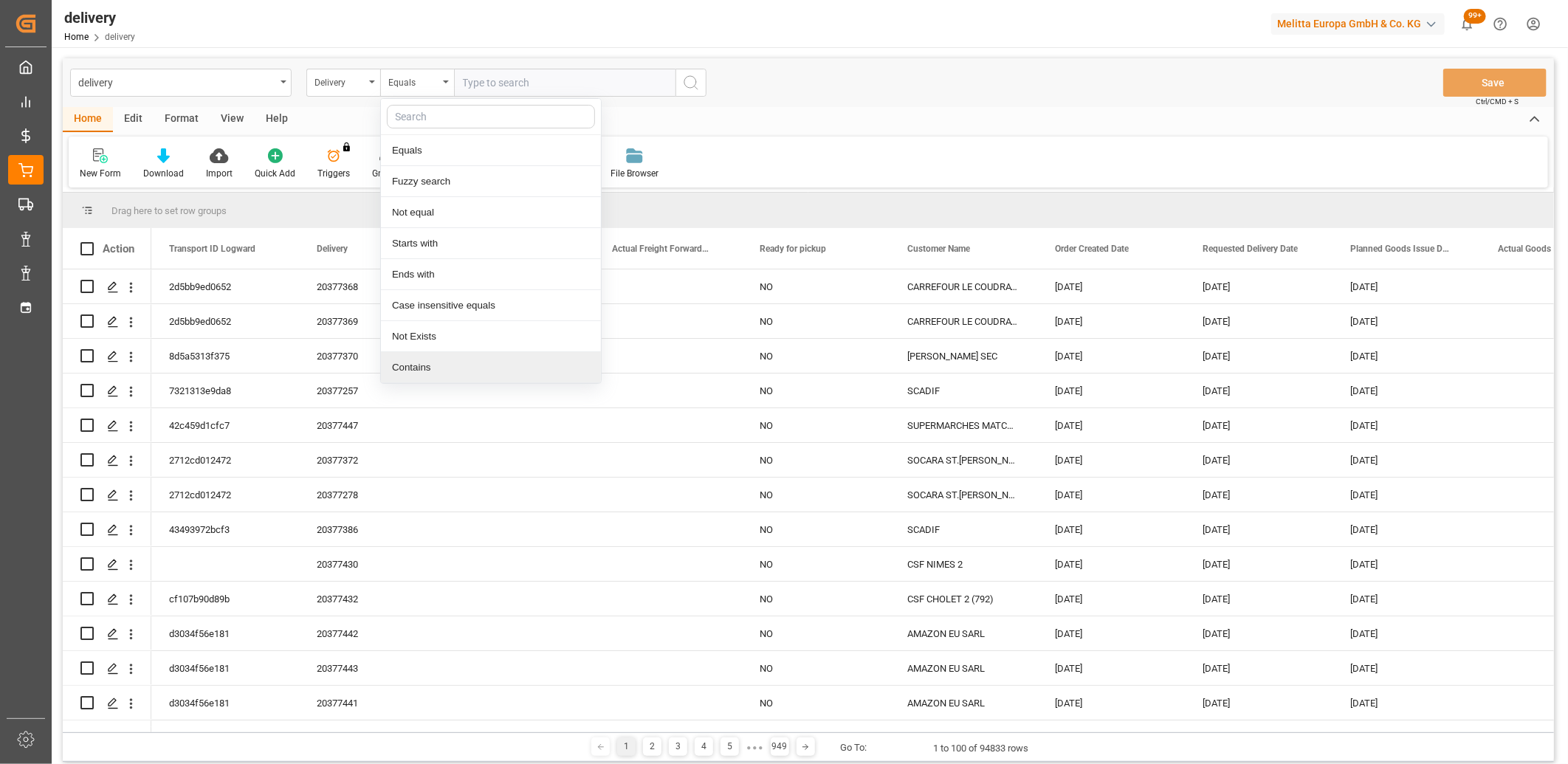
click at [407, 362] on div "Contains" at bounding box center [491, 368] width 220 height 31
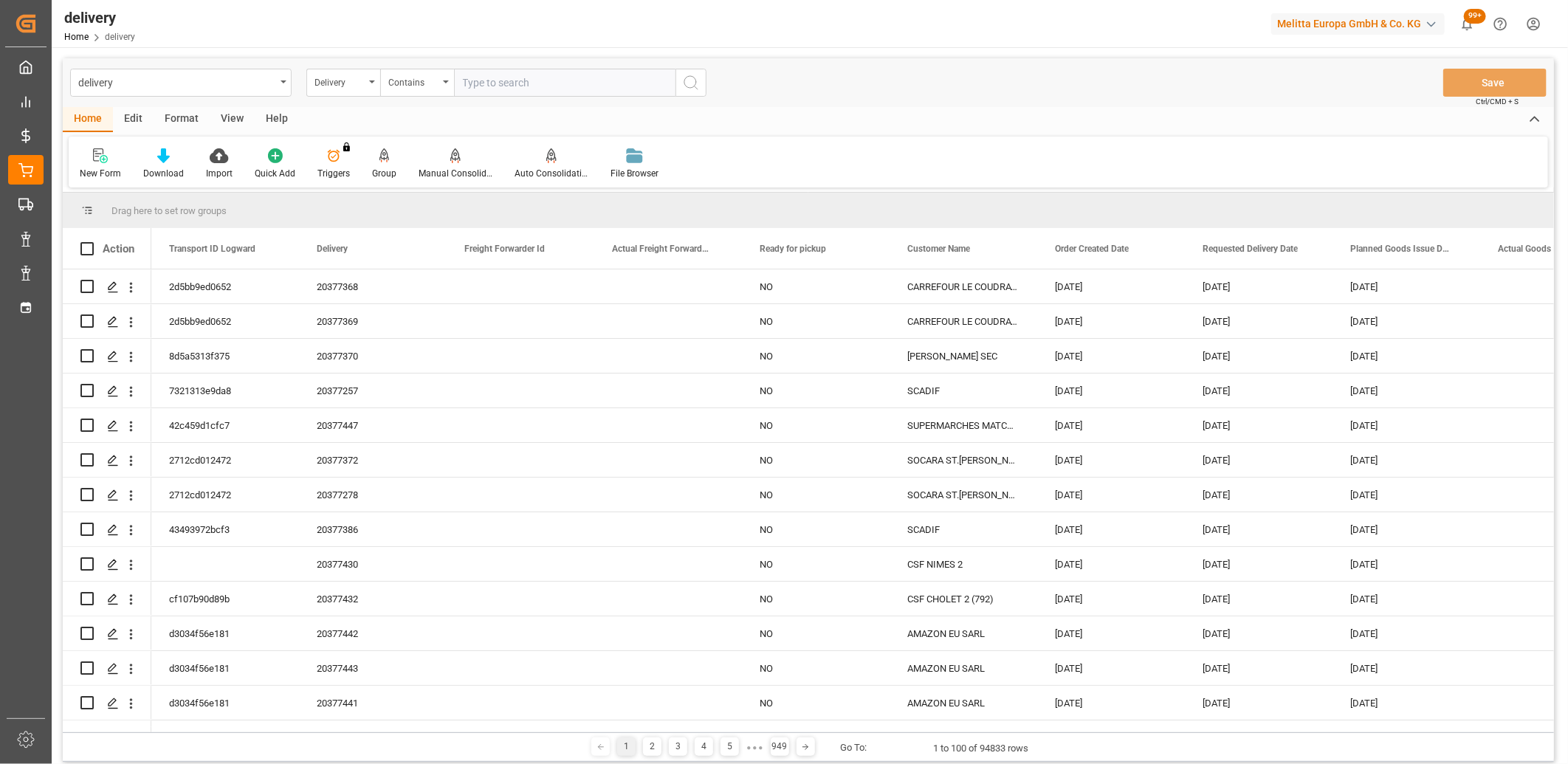
click at [467, 84] on input "text" at bounding box center [564, 82] width 221 height 28
paste input "80002855,80002762,80002677,80002709,80002710,80002888,80002759,80002873,8000276…"
type input "80002855,80002762,80002677,80002709,80002710,80002888,80002759,80002873,8000276…"
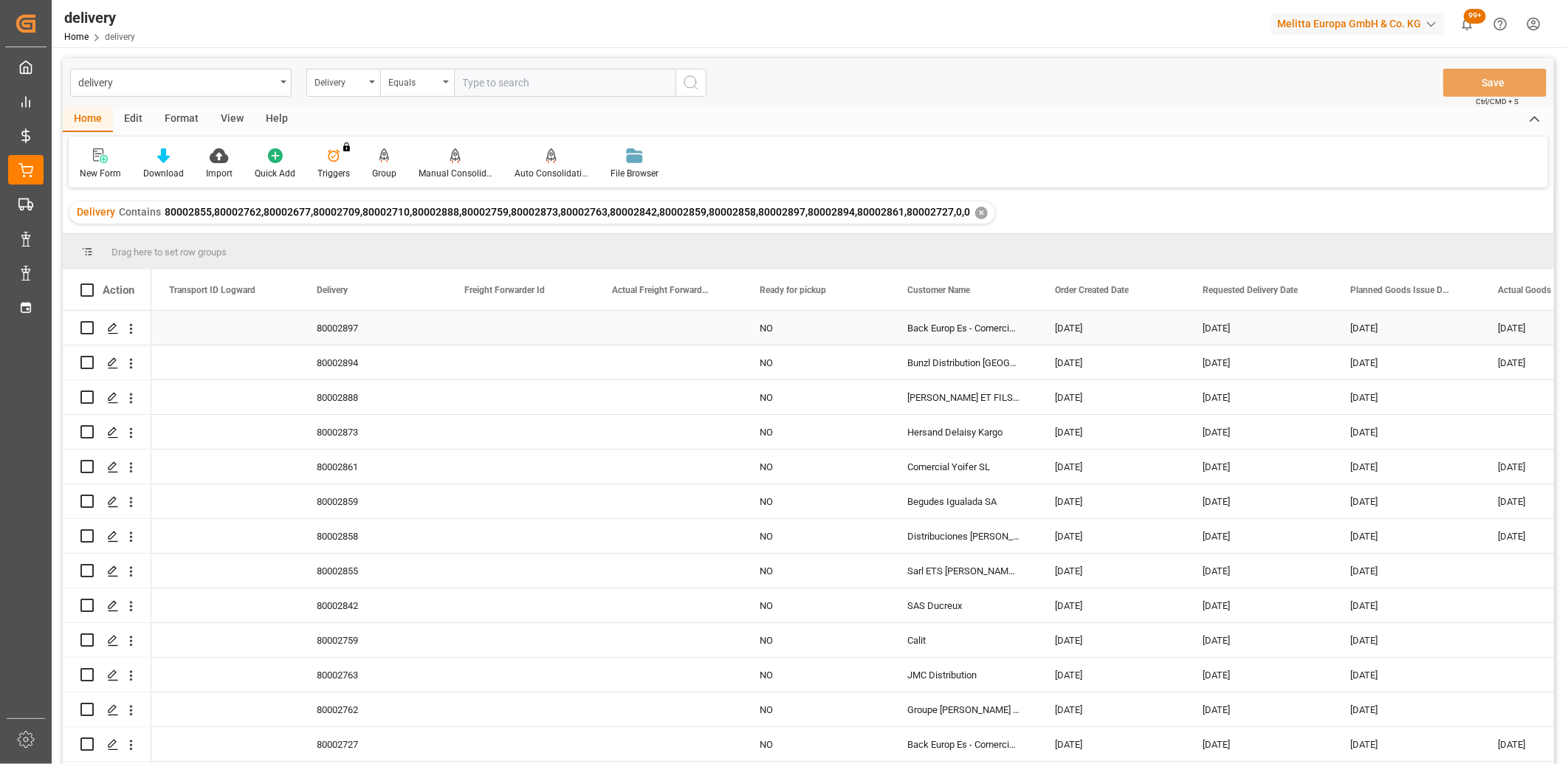
click at [1082, 329] on div "[DATE]" at bounding box center [1112, 327] width 148 height 34
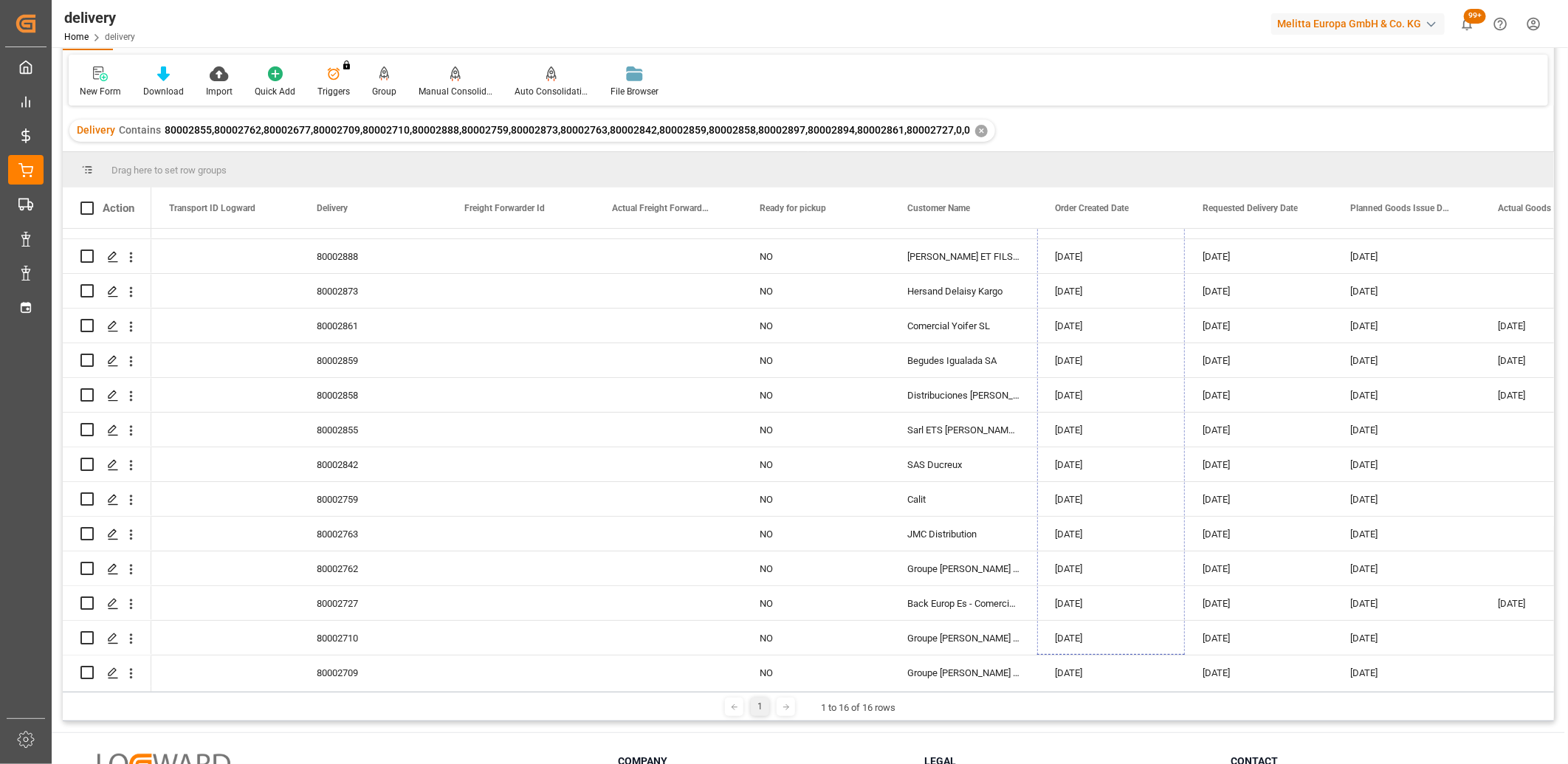
scroll to position [101, 0]
drag, startPoint x: 1182, startPoint y: 261, endPoint x: 1125, endPoint y: 706, distance: 448.6
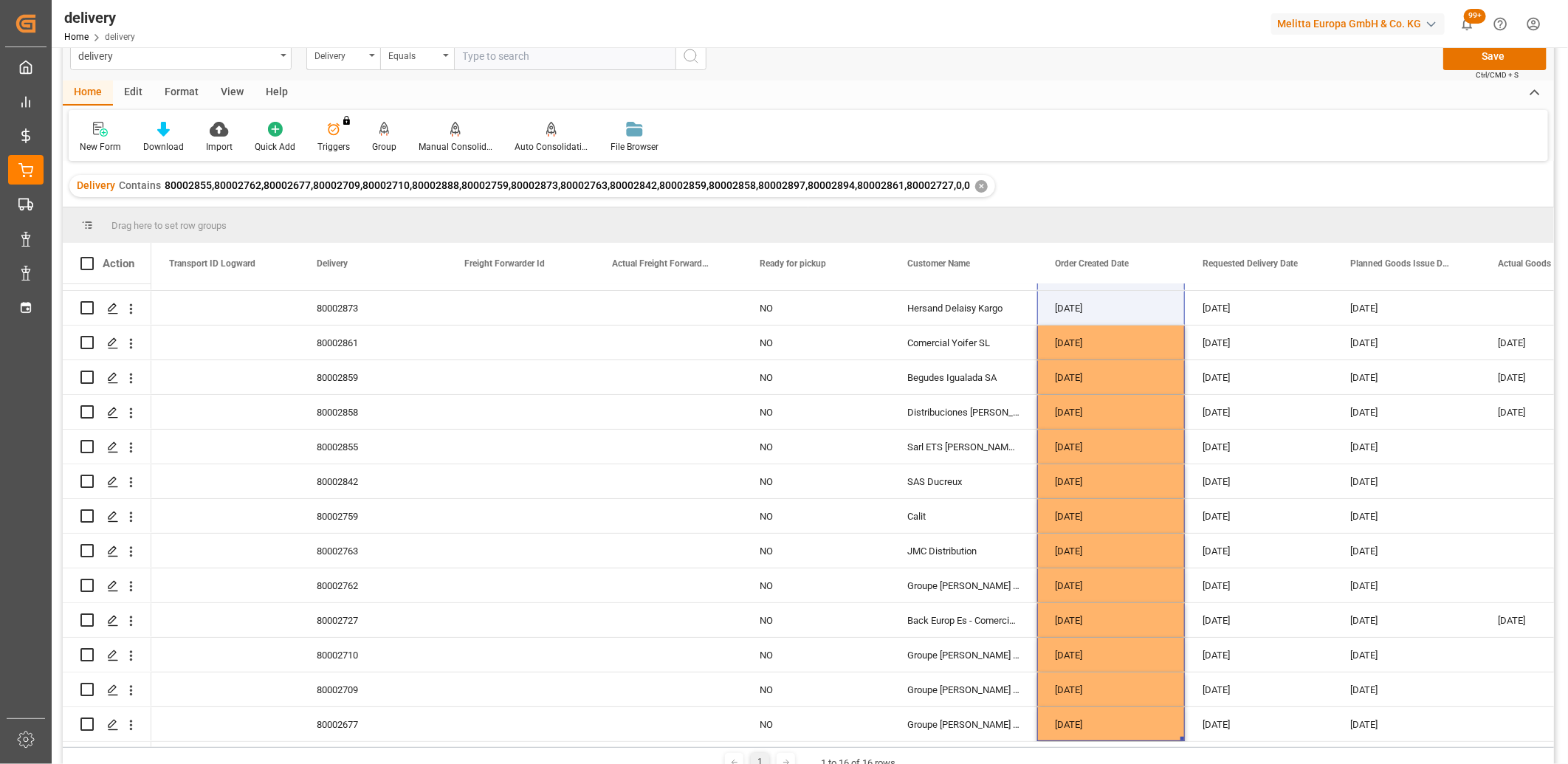
scroll to position [0, 0]
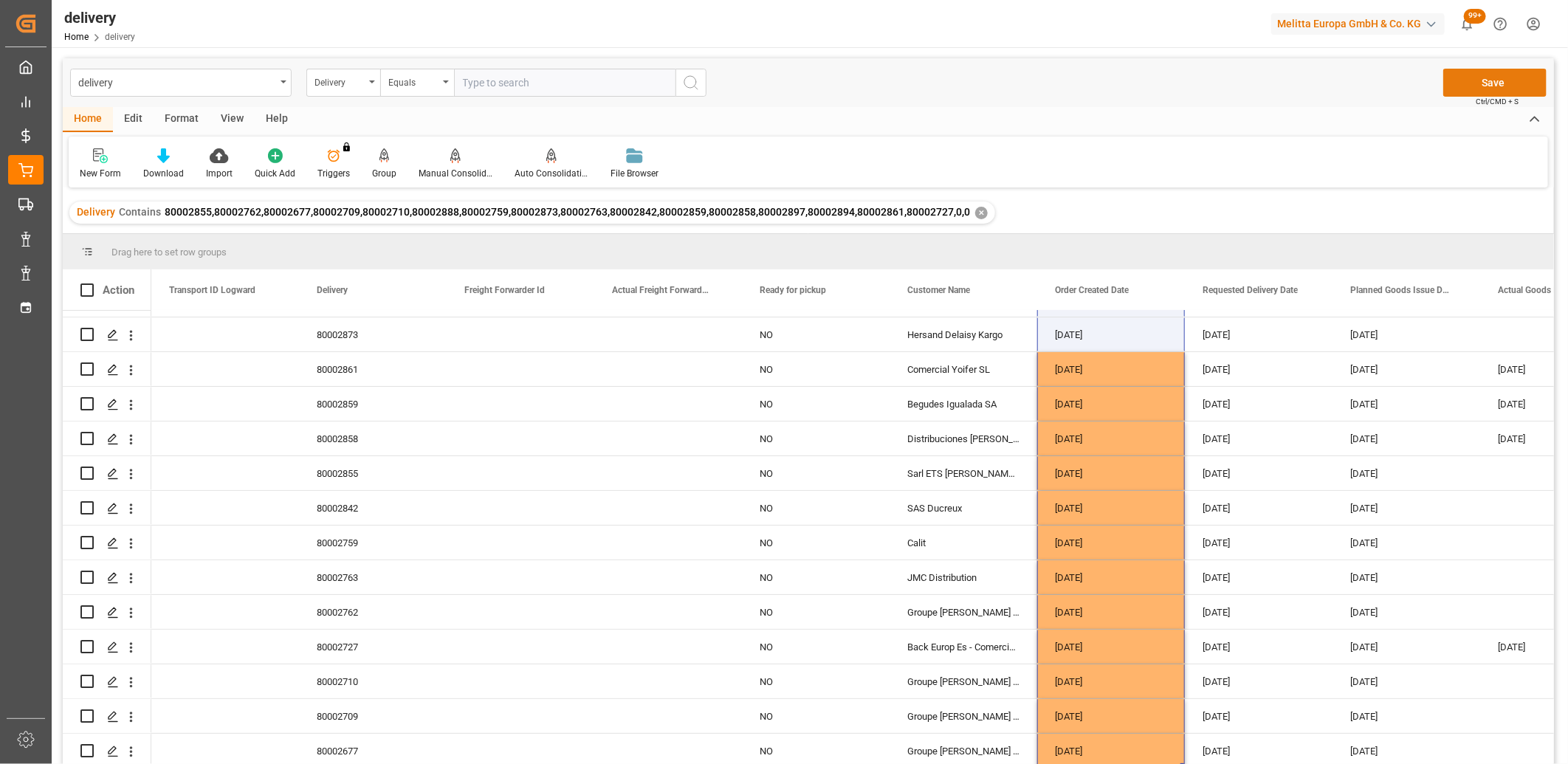
click at [1456, 89] on button "Save" at bounding box center [1494, 82] width 103 height 28
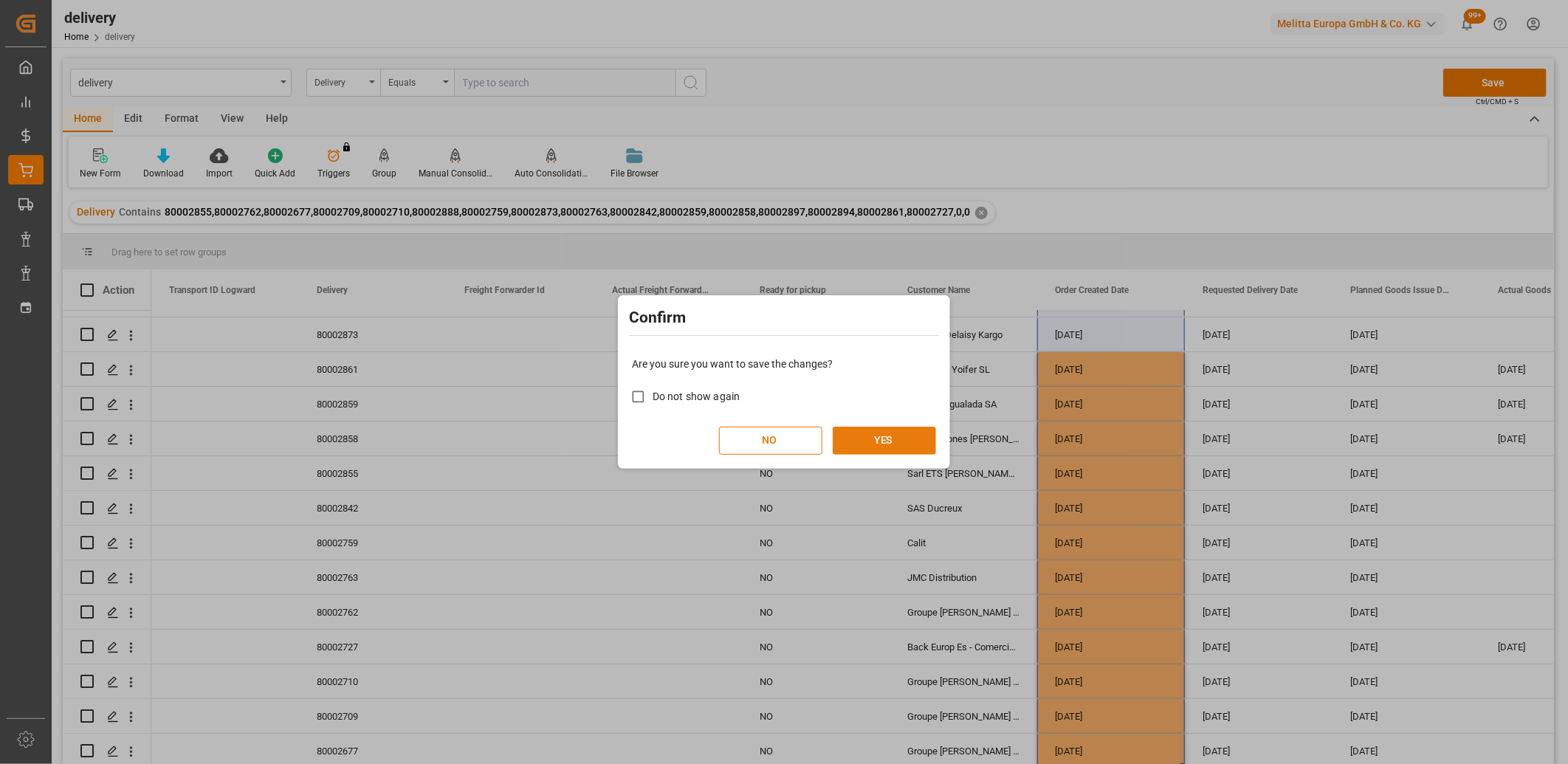
click at [902, 433] on button "YES" at bounding box center [884, 440] width 103 height 28
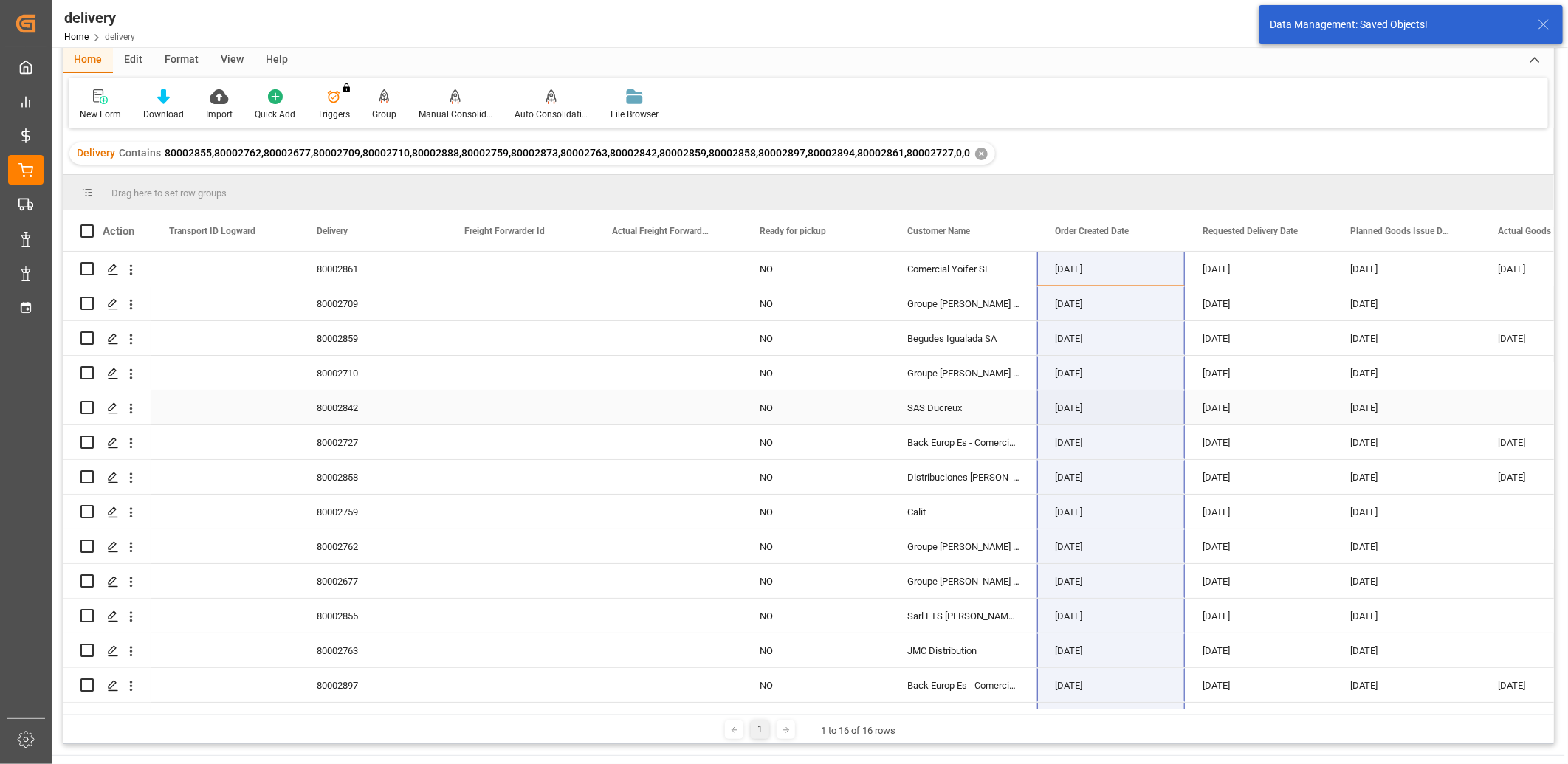
scroll to position [54, 0]
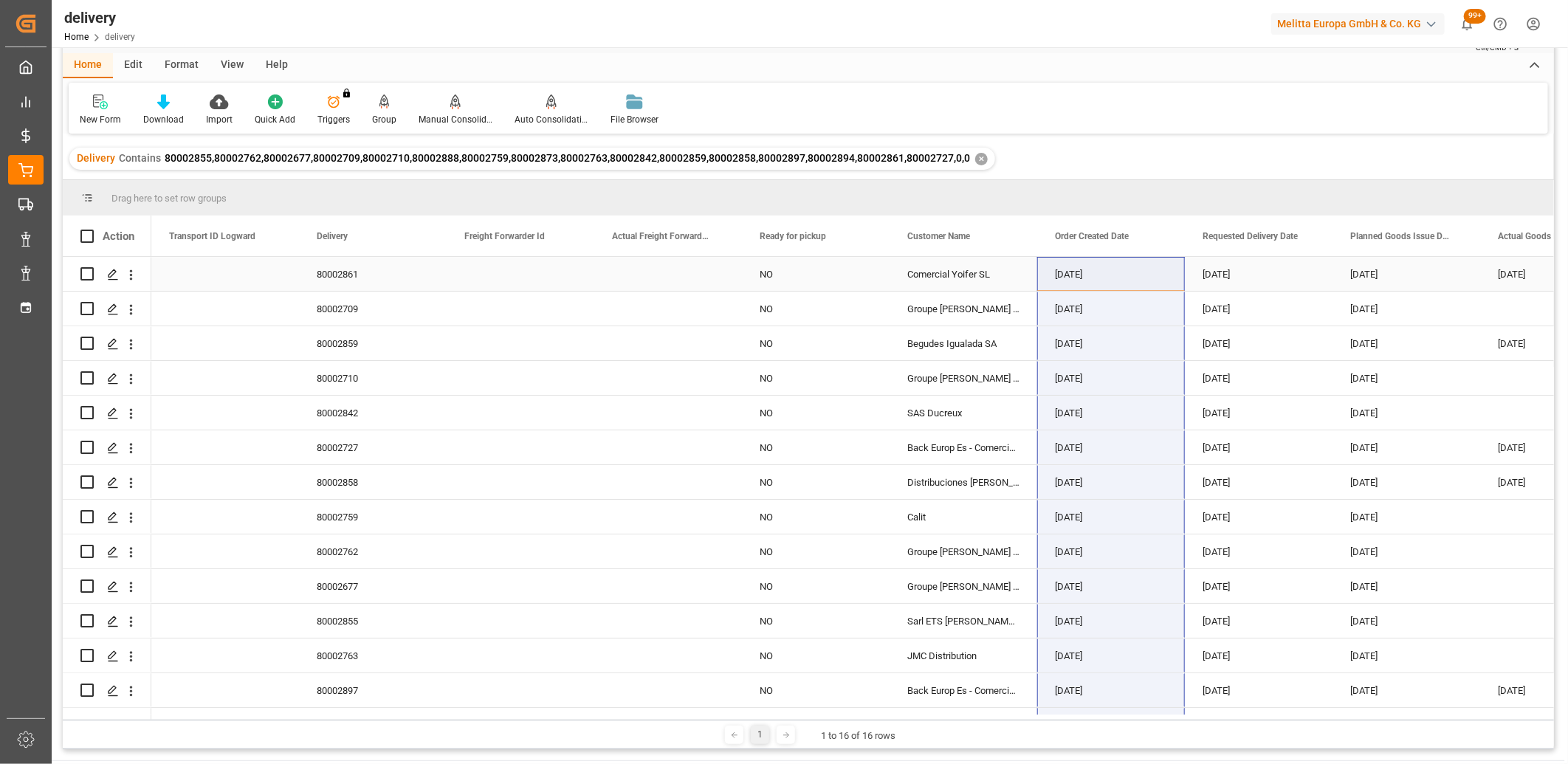
click at [82, 274] on input "Press Space to toggle row selection (unchecked)" at bounding box center [87, 273] width 14 height 14
checkbox input "true"
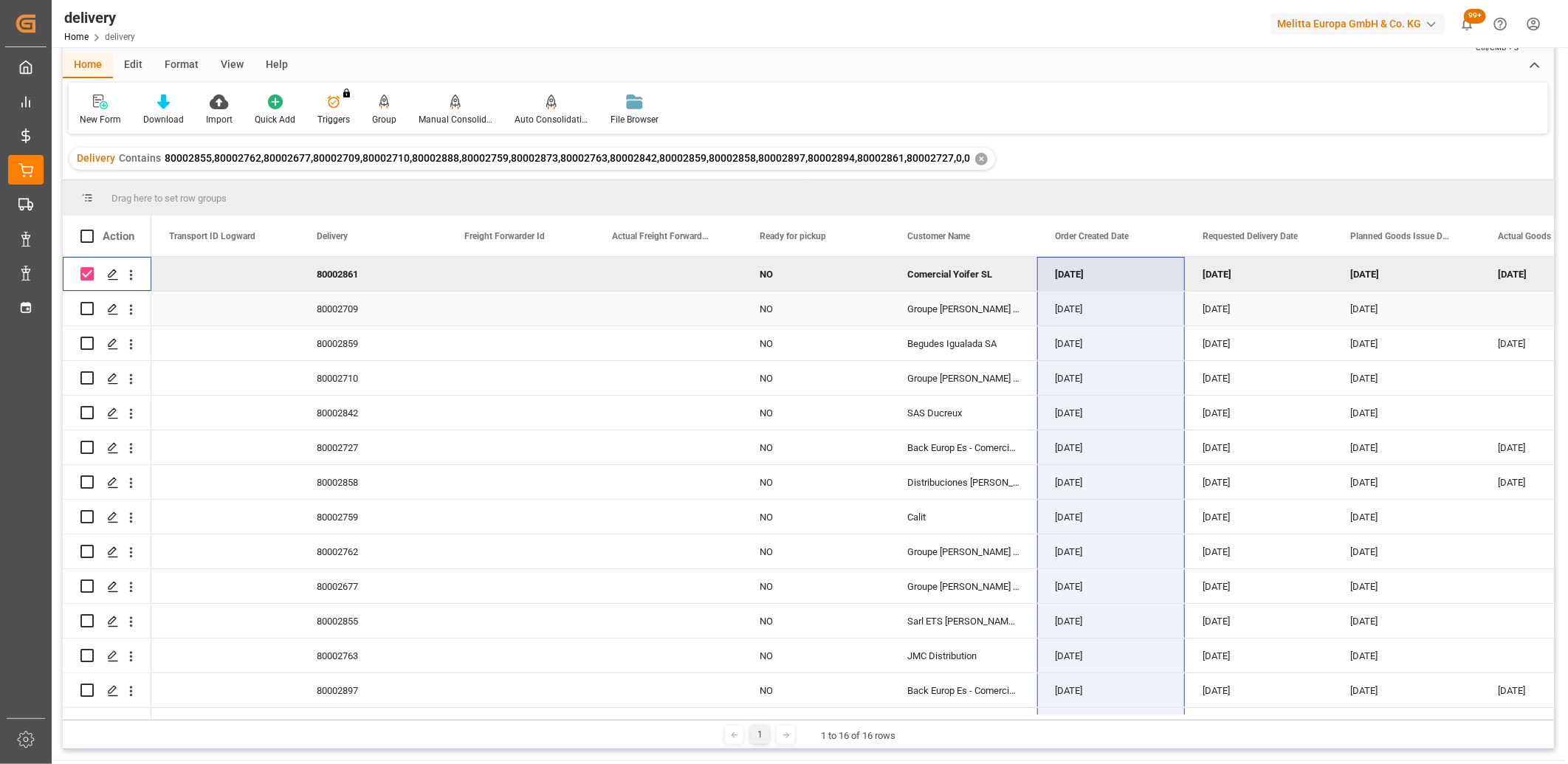
click at [88, 306] on input "Press Space to toggle row selection (unchecked)" at bounding box center [87, 308] width 14 height 14
checkbox input "true"
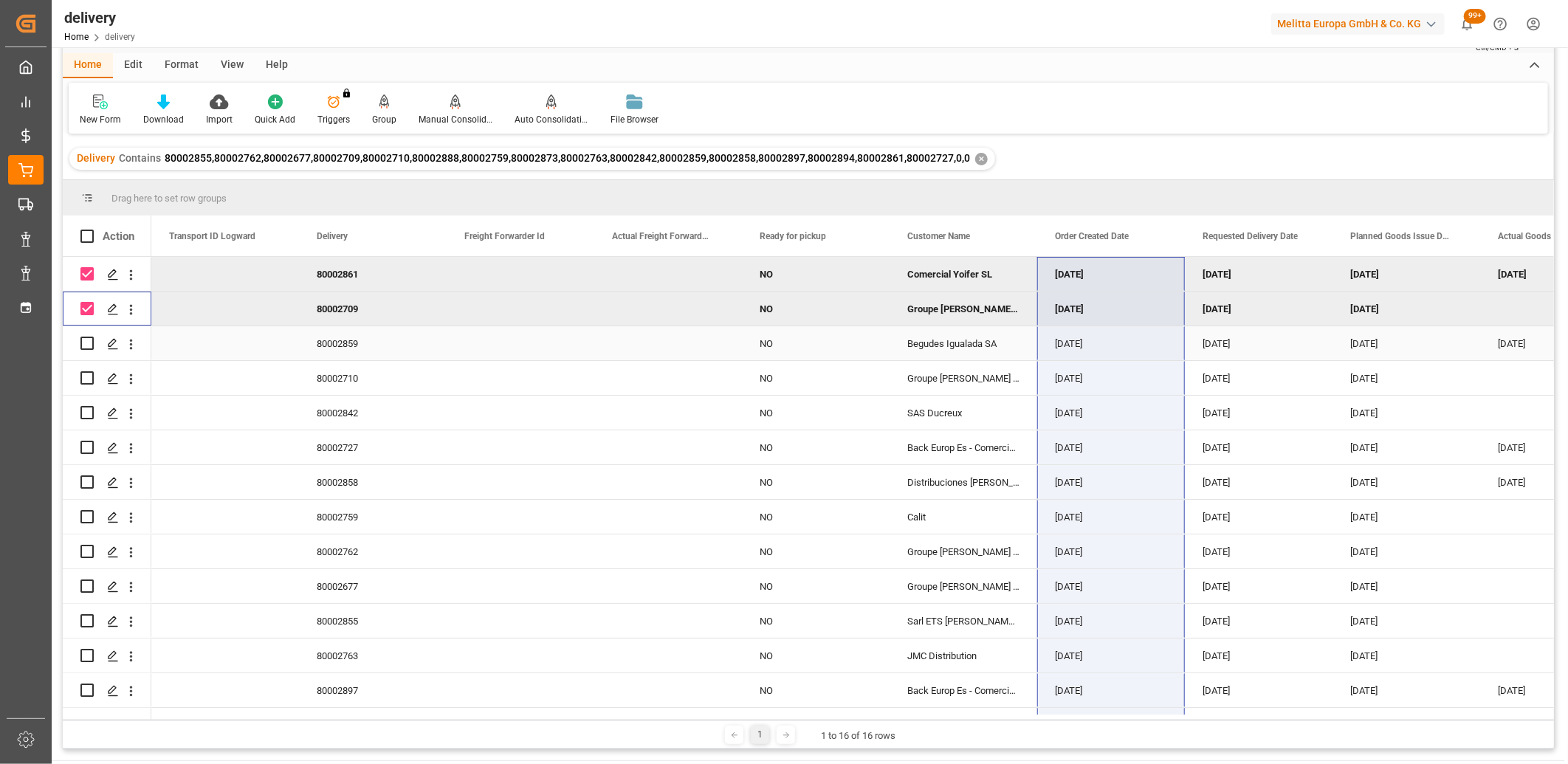
click at [91, 343] on input "Press Space to toggle row selection (unchecked)" at bounding box center [87, 343] width 14 height 14
checkbox input "true"
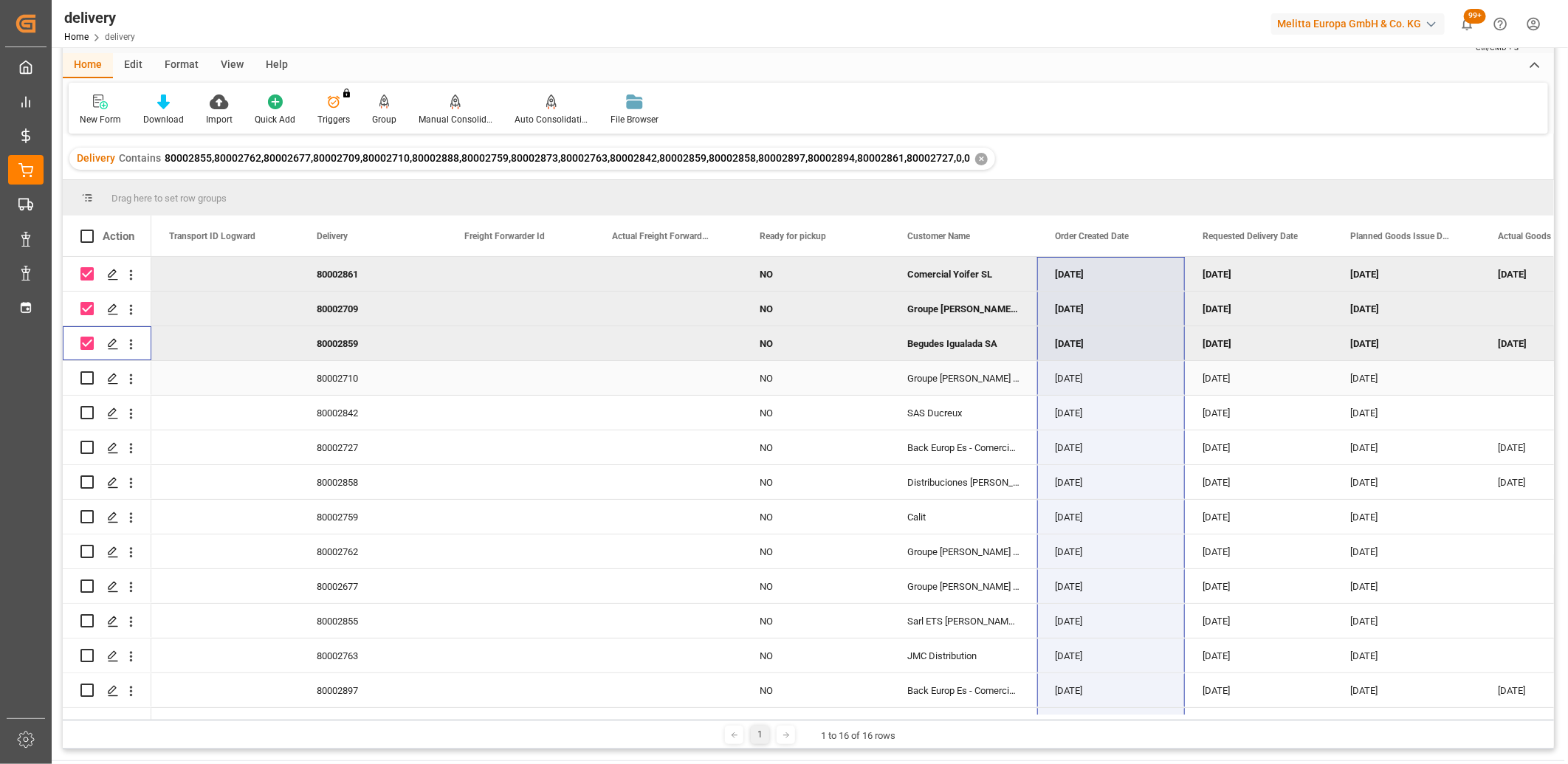
click at [88, 377] on input "Press Space to toggle row selection (unchecked)" at bounding box center [87, 378] width 14 height 14
checkbox input "true"
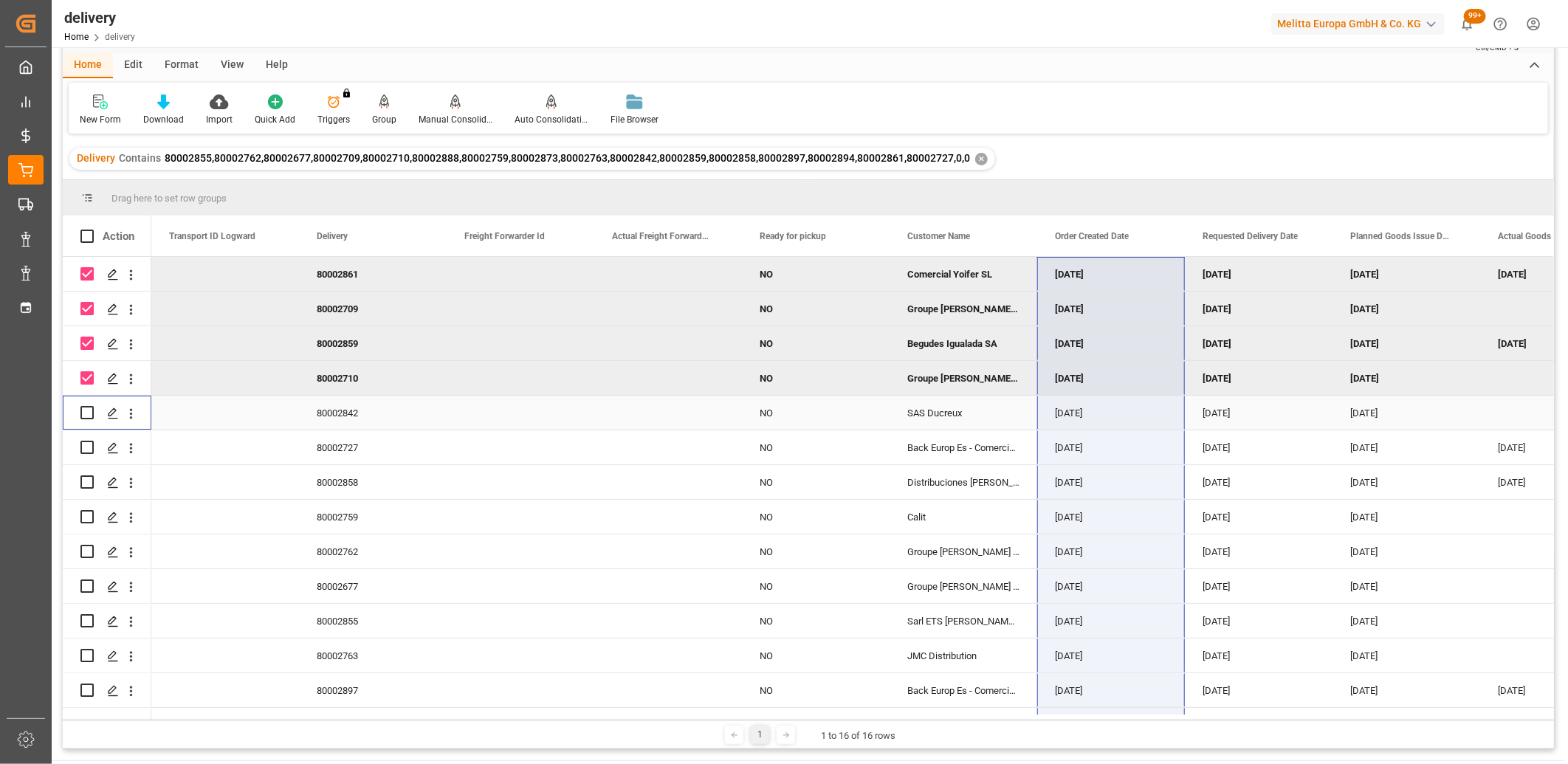
click at [87, 411] on input "Press Space to toggle row selection (unchecked)" at bounding box center [87, 413] width 14 height 14
checkbox input "true"
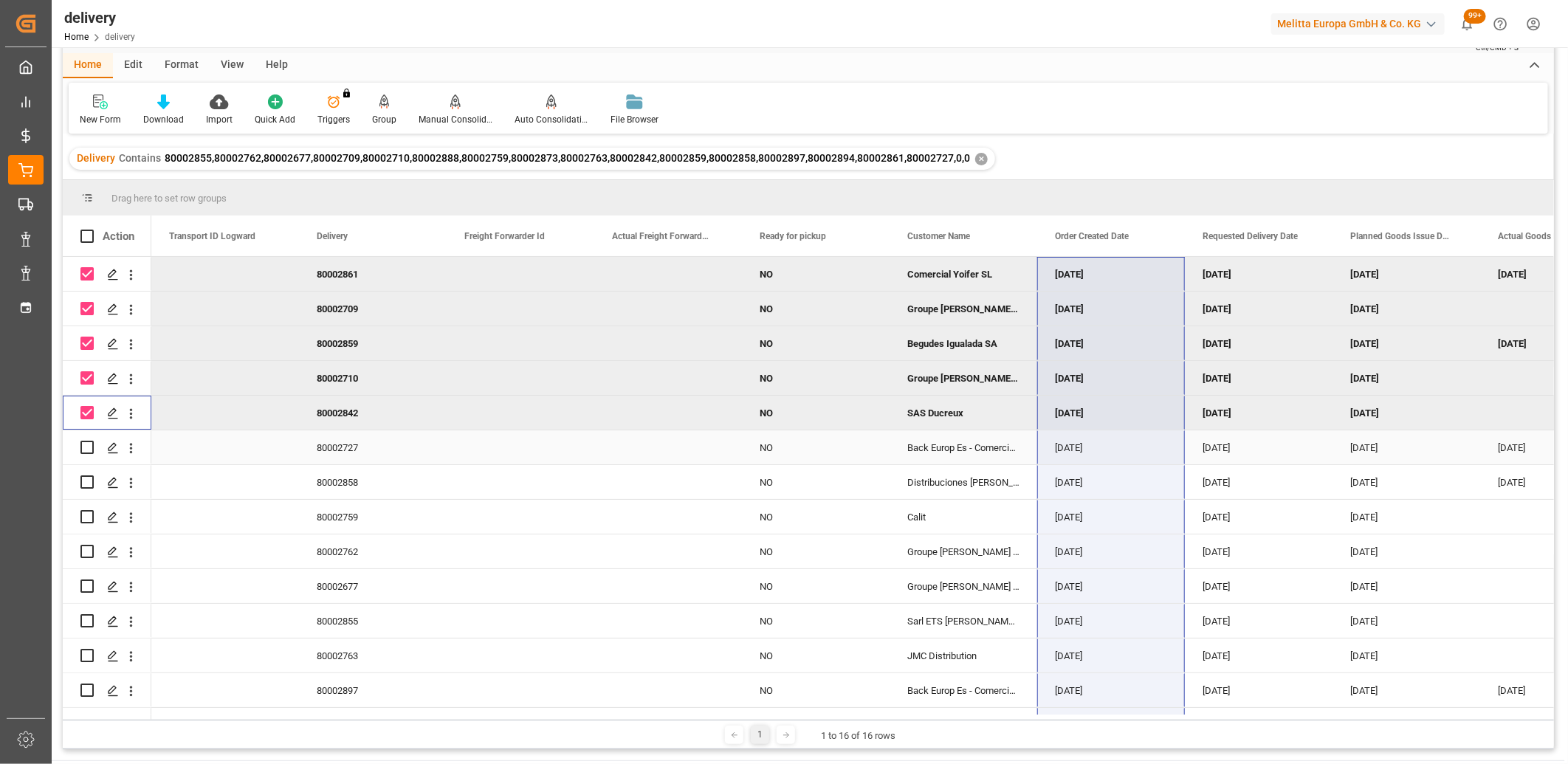
click at [87, 446] on input "Press Space to toggle row selection (unchecked)" at bounding box center [87, 447] width 14 height 14
checkbox input "true"
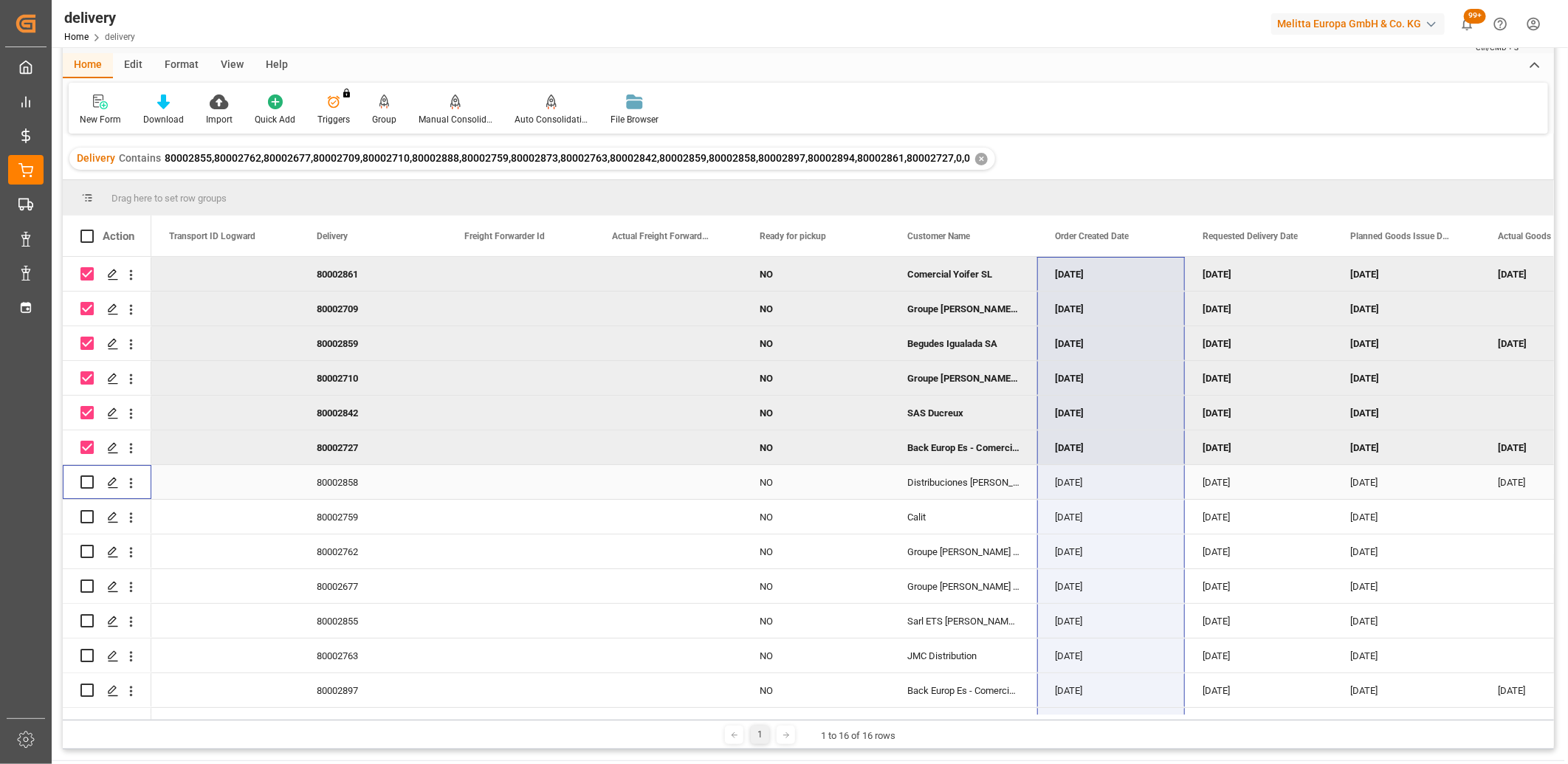
drag, startPoint x: 84, startPoint y: 482, endPoint x: 84, endPoint y: 504, distance: 22.0
click at [84, 483] on input "Press Space to toggle row selection (unchecked)" at bounding box center [87, 482] width 14 height 14
checkbox input "true"
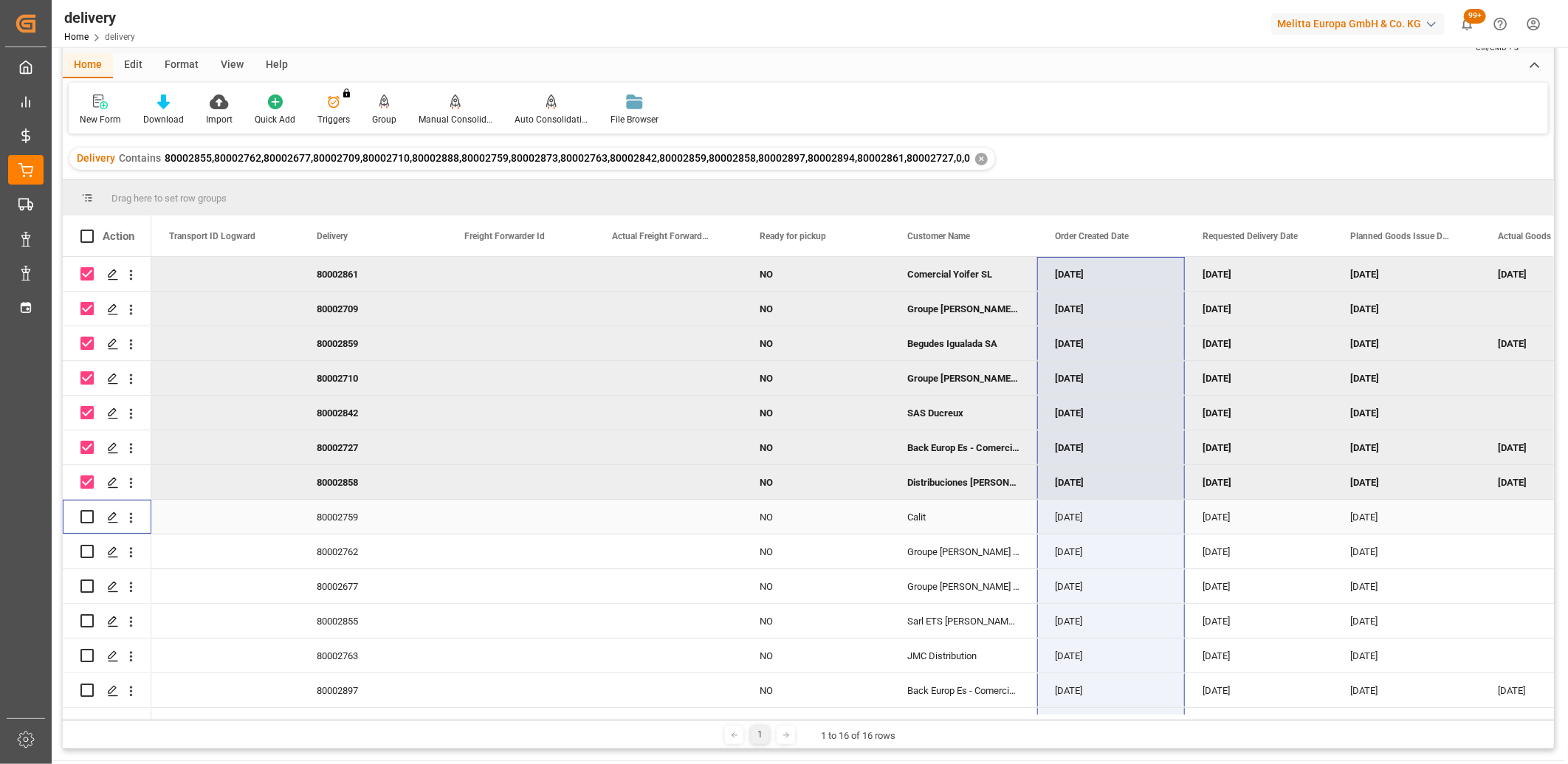
drag, startPoint x: 82, startPoint y: 516, endPoint x: 84, endPoint y: 534, distance: 18.1
click at [82, 517] on input "Press Space to toggle row selection (unchecked)" at bounding box center [87, 516] width 14 height 14
checkbox input "true"
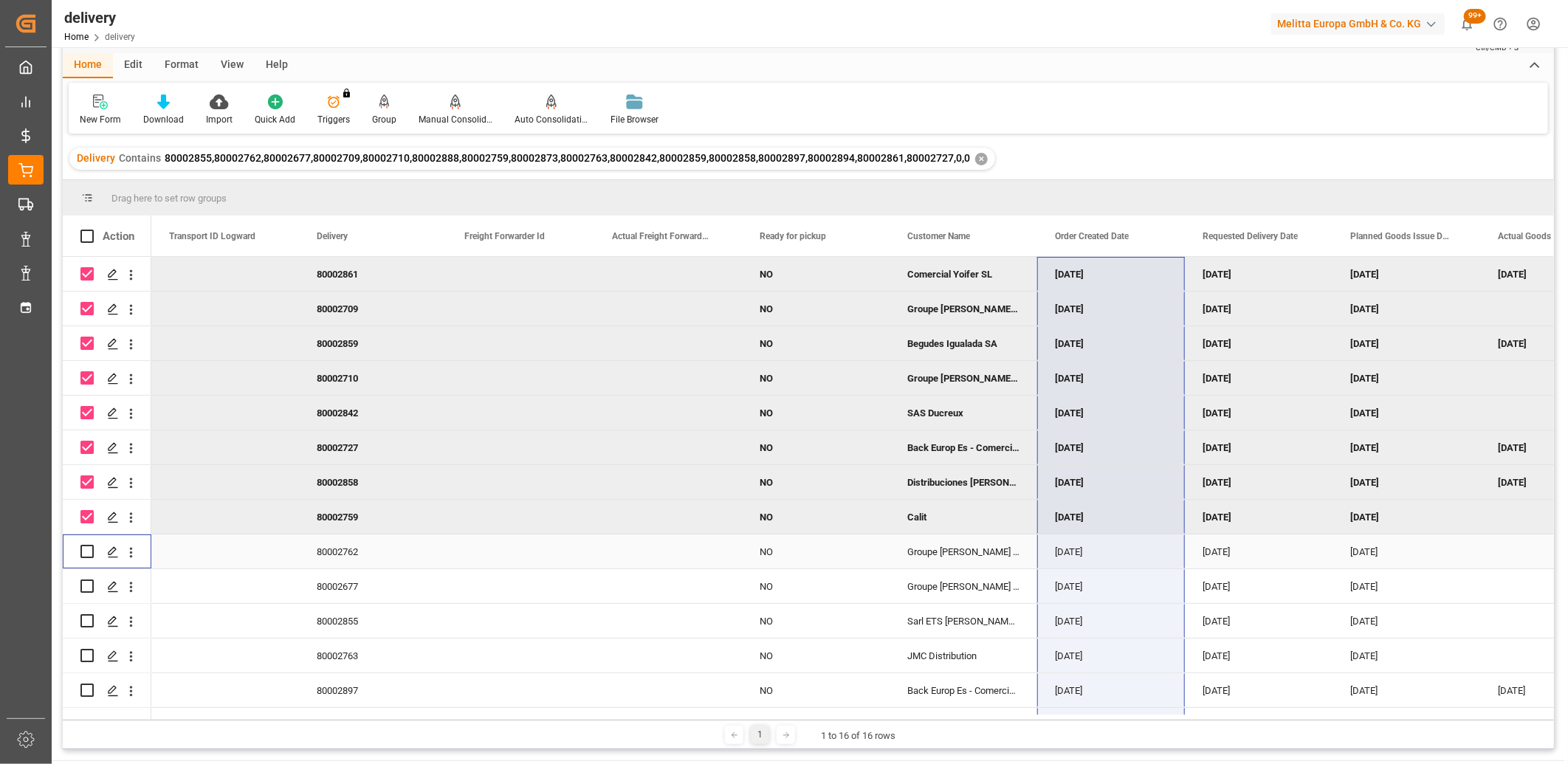
drag, startPoint x: 84, startPoint y: 548, endPoint x: 84, endPoint y: 563, distance: 15.0
click at [84, 549] on input "Press Space to toggle row selection (unchecked)" at bounding box center [87, 551] width 14 height 14
checkbox input "true"
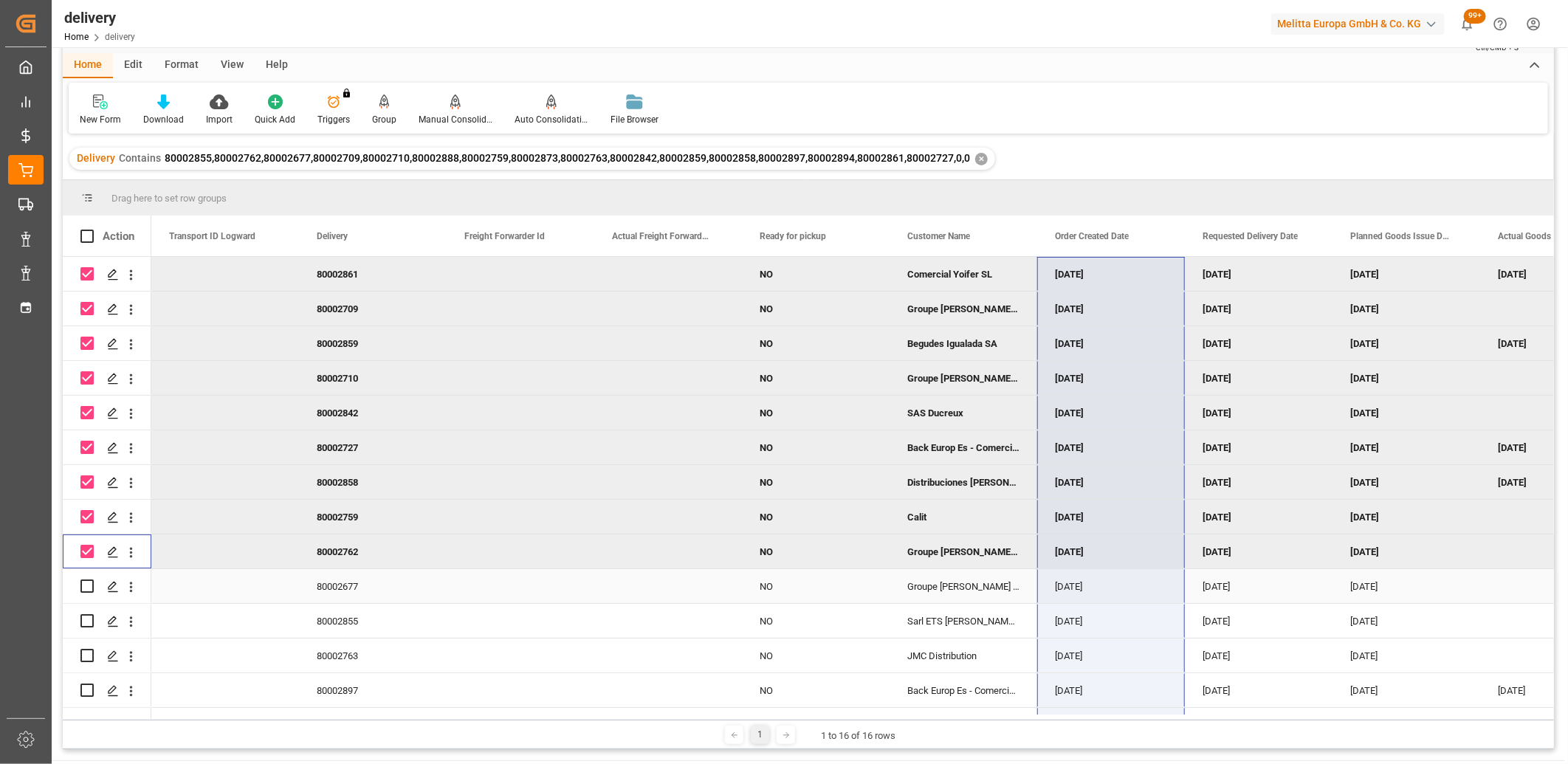
click at [84, 582] on input "Press Space to toggle row selection (unchecked)" at bounding box center [87, 586] width 14 height 14
checkbox input "true"
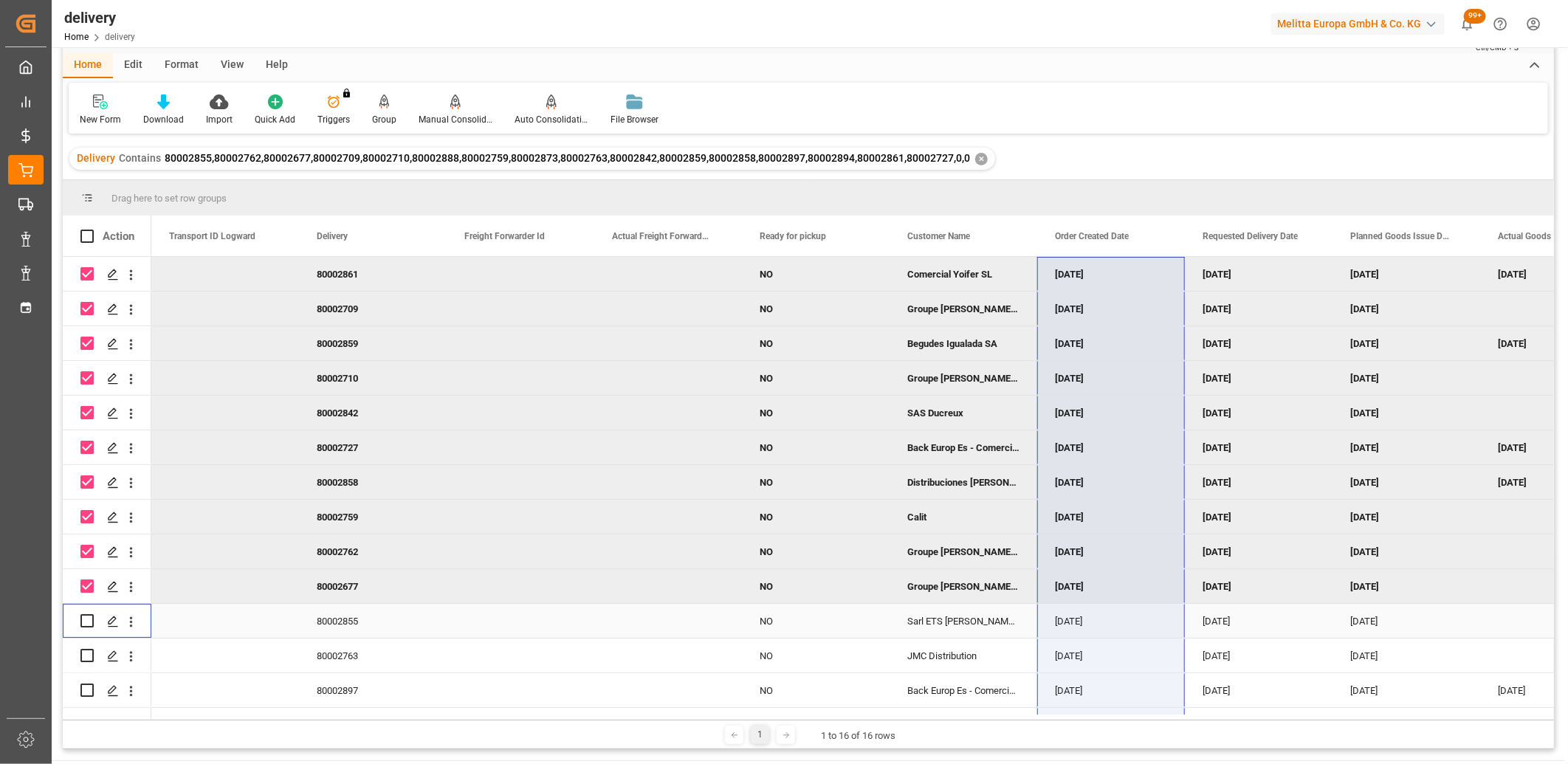
click at [84, 620] on input "Press Space to toggle row selection (unchecked)" at bounding box center [87, 620] width 14 height 14
checkbox input "true"
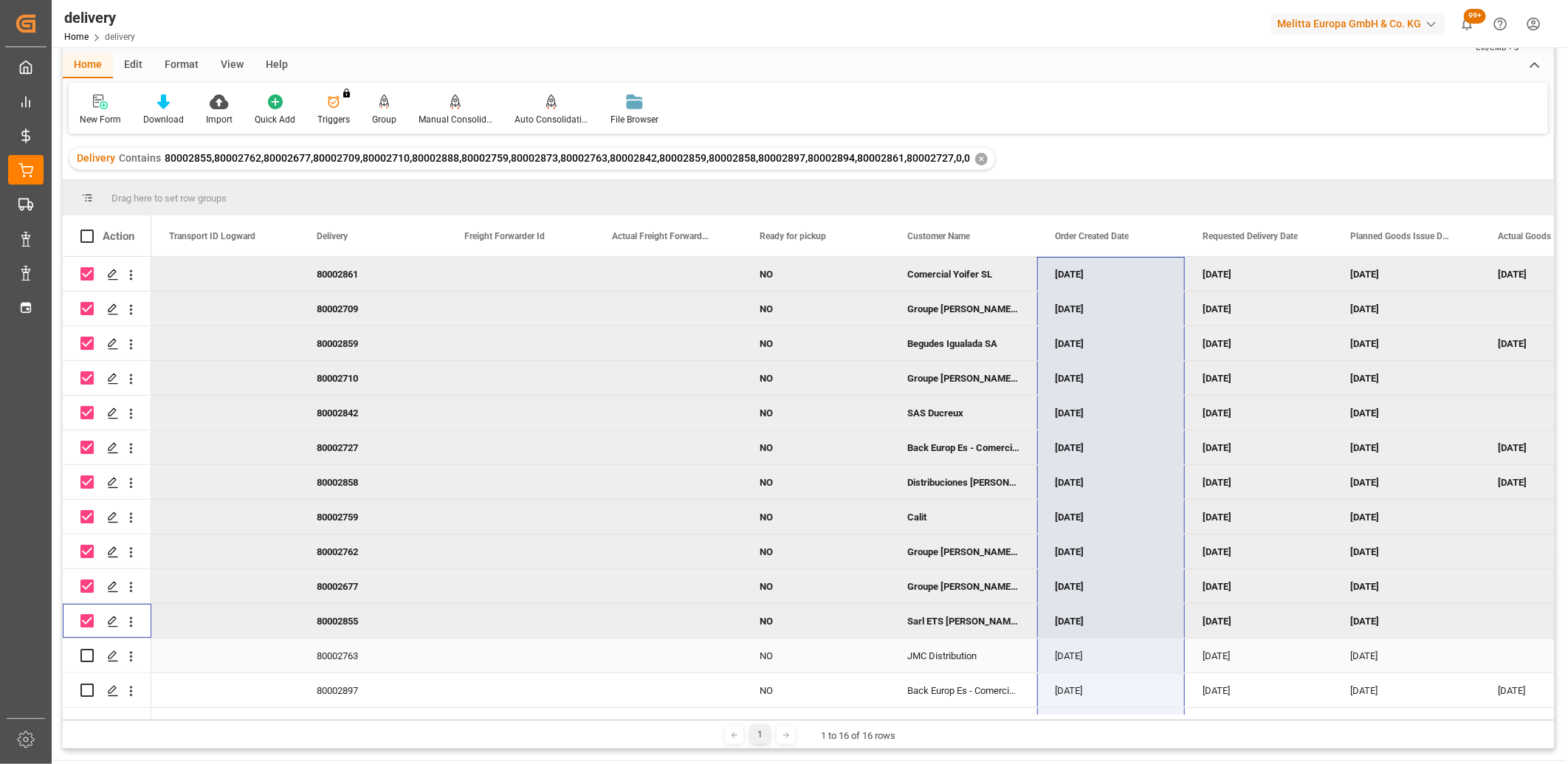
click at [87, 652] on input "Press Space to toggle row selection (unchecked)" at bounding box center [87, 655] width 14 height 14
checkbox input "true"
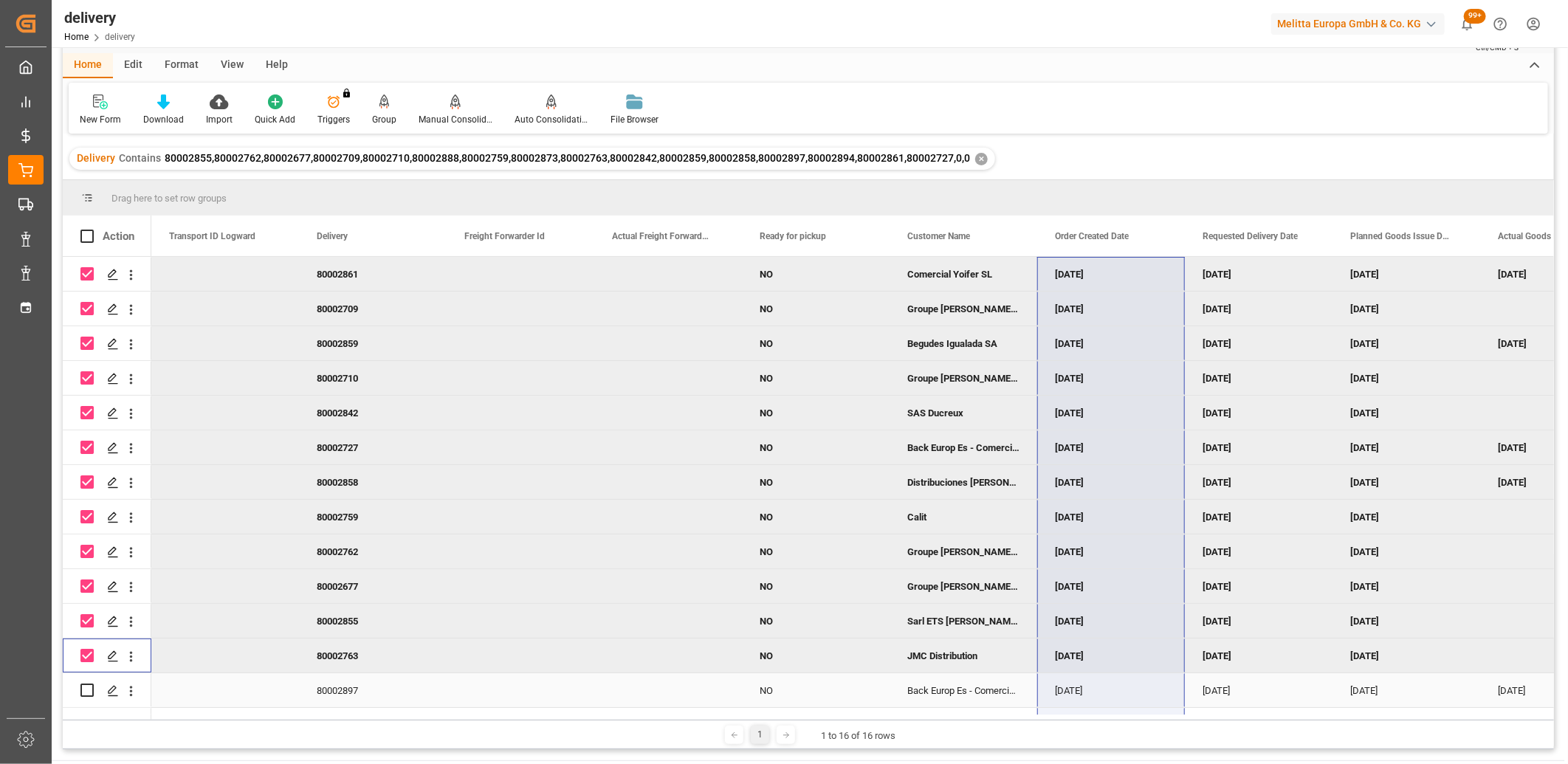
click at [84, 689] on input "Press Space to toggle row selection (unchecked)" at bounding box center [87, 689] width 14 height 14
checkbox input "true"
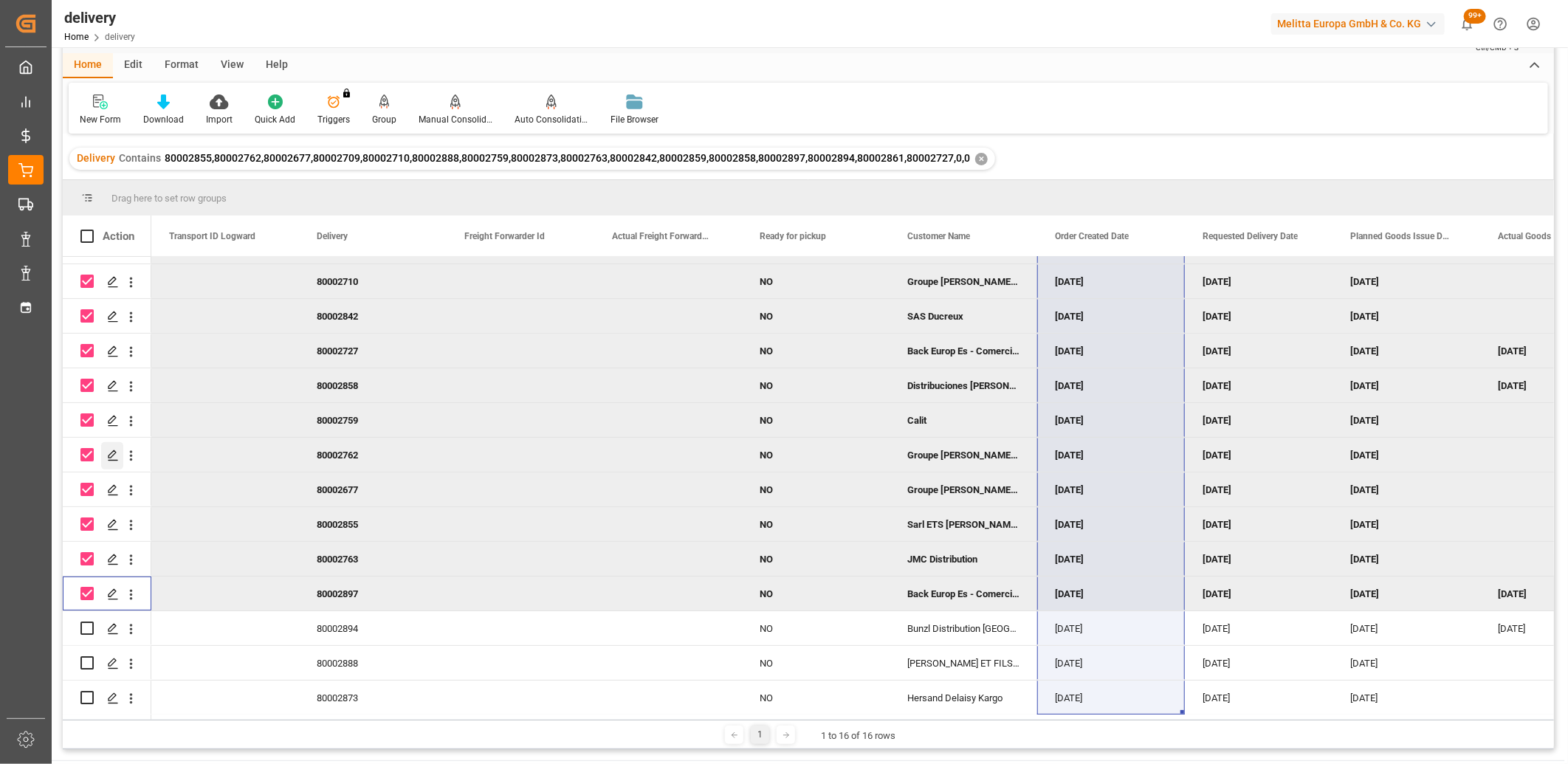
scroll to position [101, 0]
click at [88, 621] on input "Press Space to toggle row selection (unchecked)" at bounding box center [87, 627] width 14 height 14
checkbox input "true"
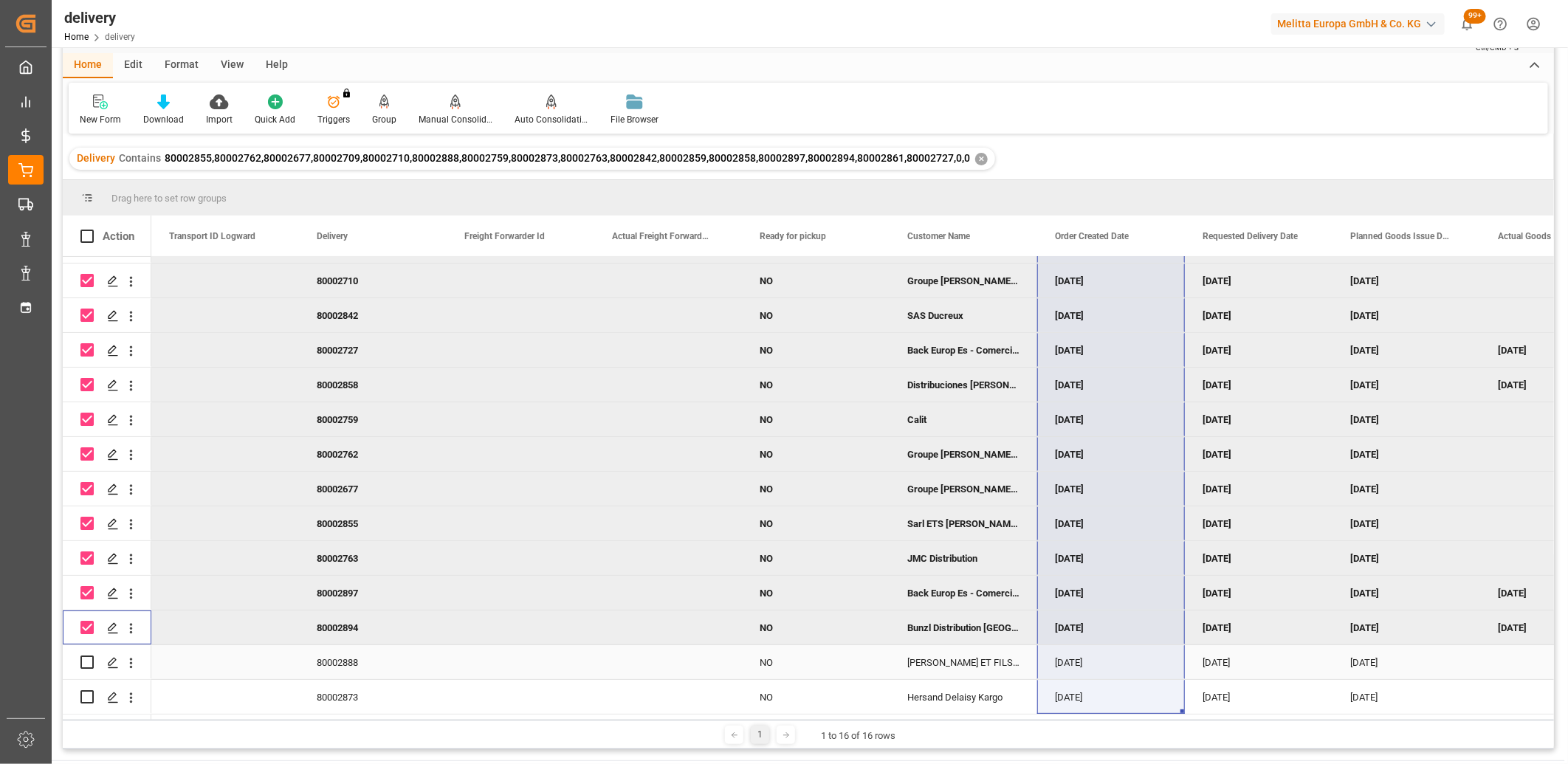
drag, startPoint x: 86, startPoint y: 654, endPoint x: 86, endPoint y: 662, distance: 8.0
click at [86, 656] on input "Press Space to toggle row selection (unchecked)" at bounding box center [87, 662] width 14 height 14
checkbox input "true"
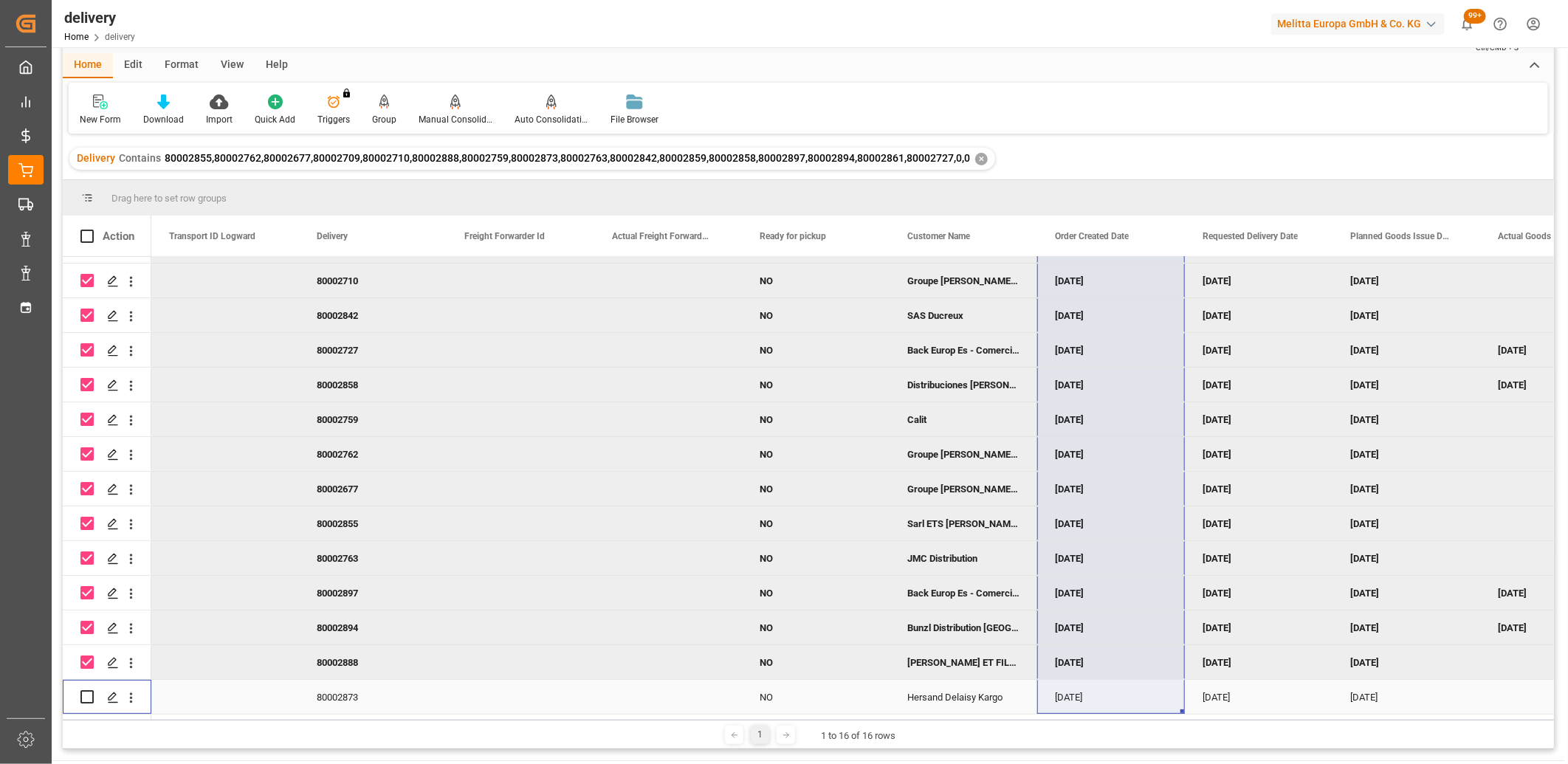
click at [84, 691] on input "Press Space to toggle row selection (unchecked)" at bounding box center [87, 697] width 14 height 14
checkbox input "true"
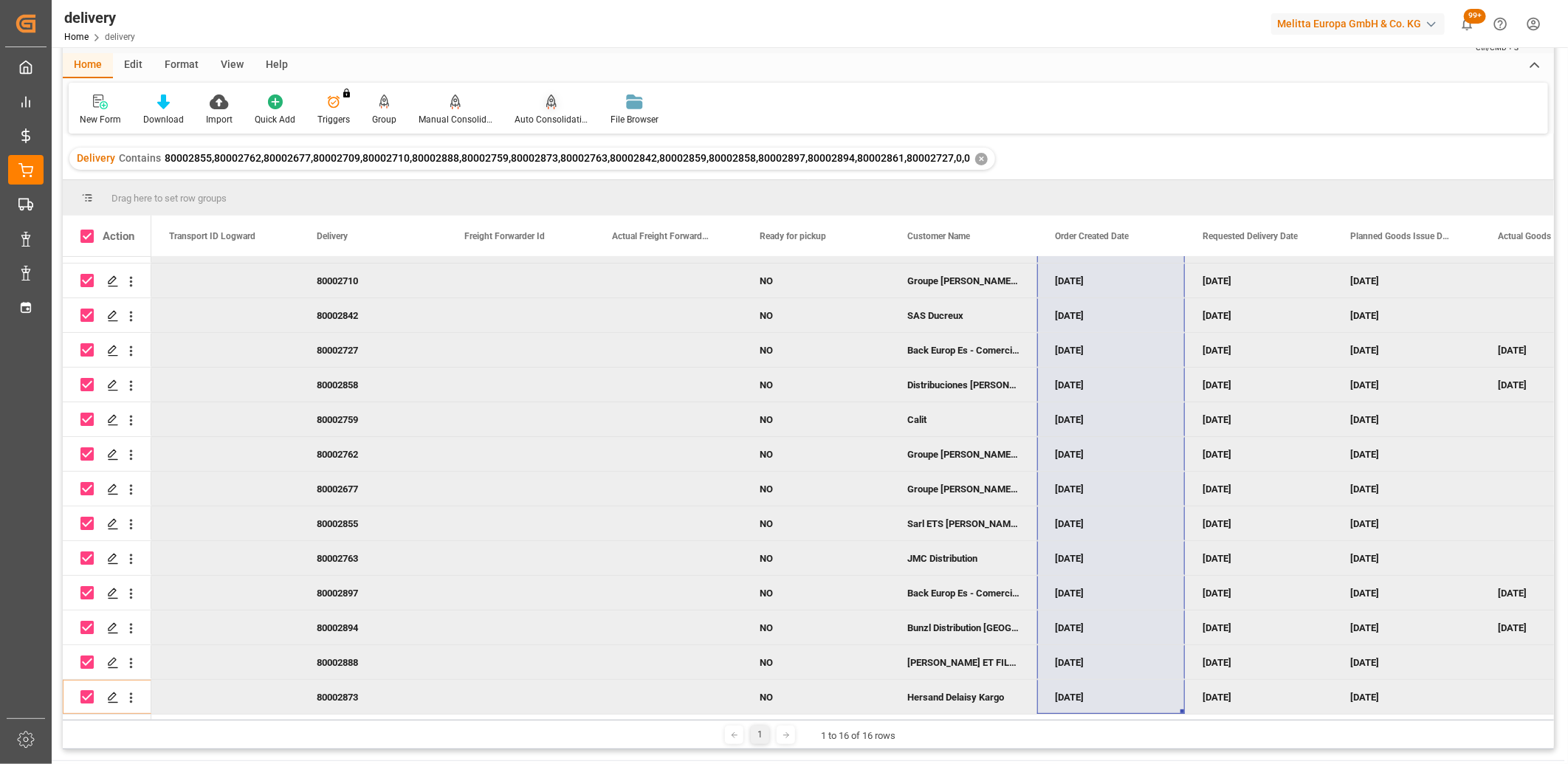
click at [548, 102] on icon at bounding box center [551, 102] width 10 height 15
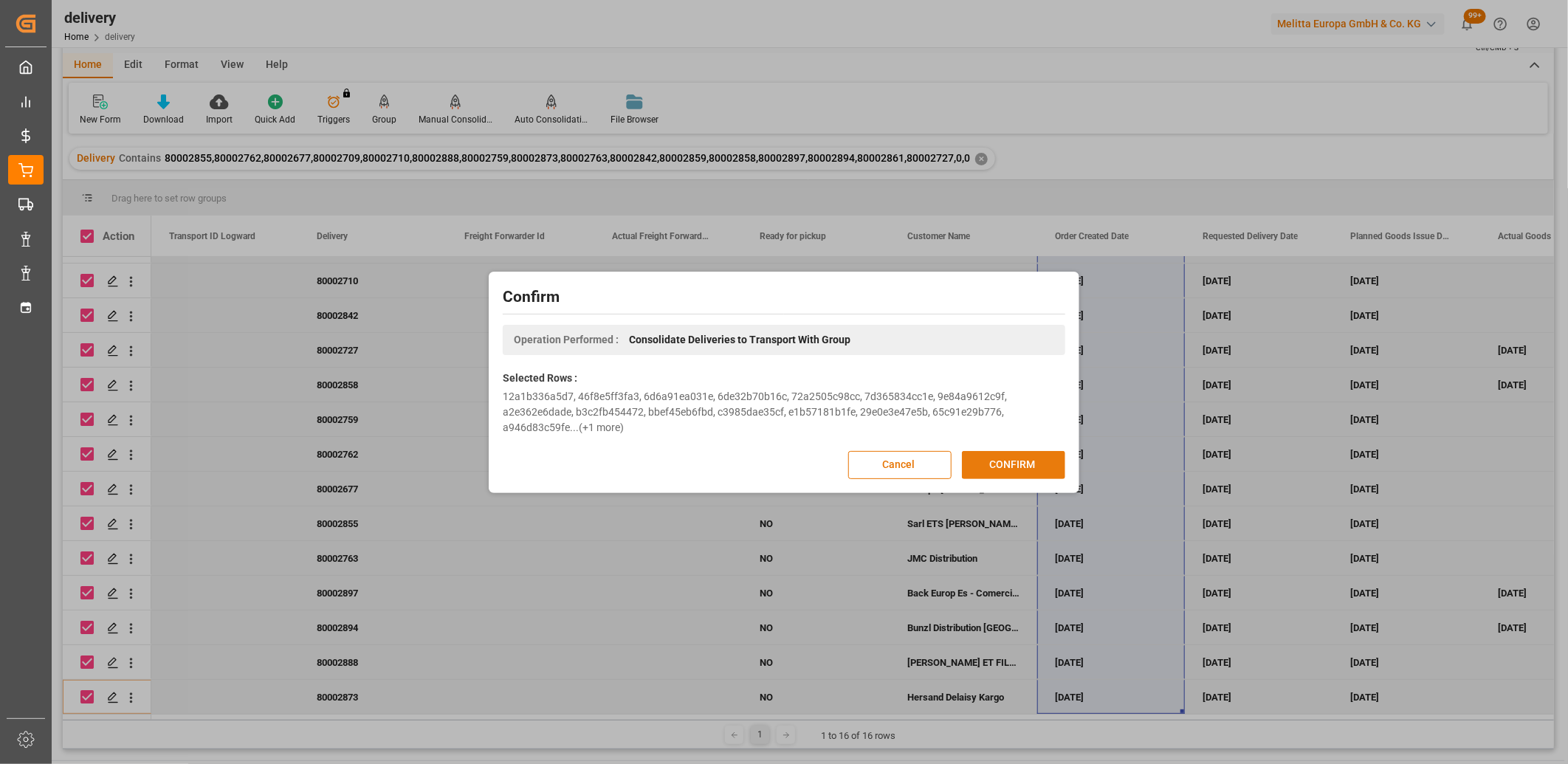
click at [998, 459] on button "CONFIRM" at bounding box center [1013, 464] width 103 height 28
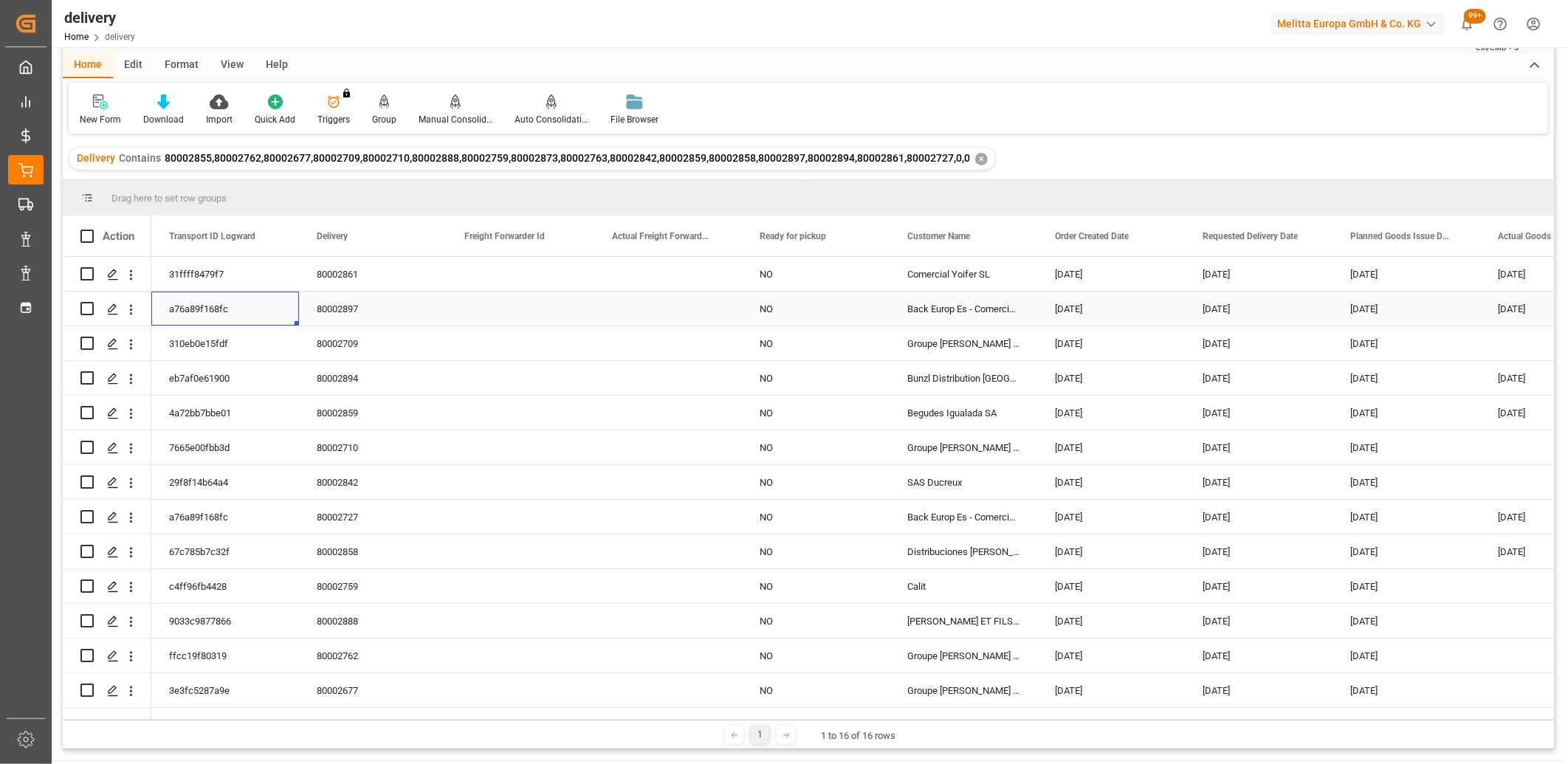
click at [219, 308] on div "a76a89f168fc" at bounding box center [225, 308] width 148 height 34
click at [114, 519] on icon "Press SPACE to select this row." at bounding box center [113, 517] width 12 height 12
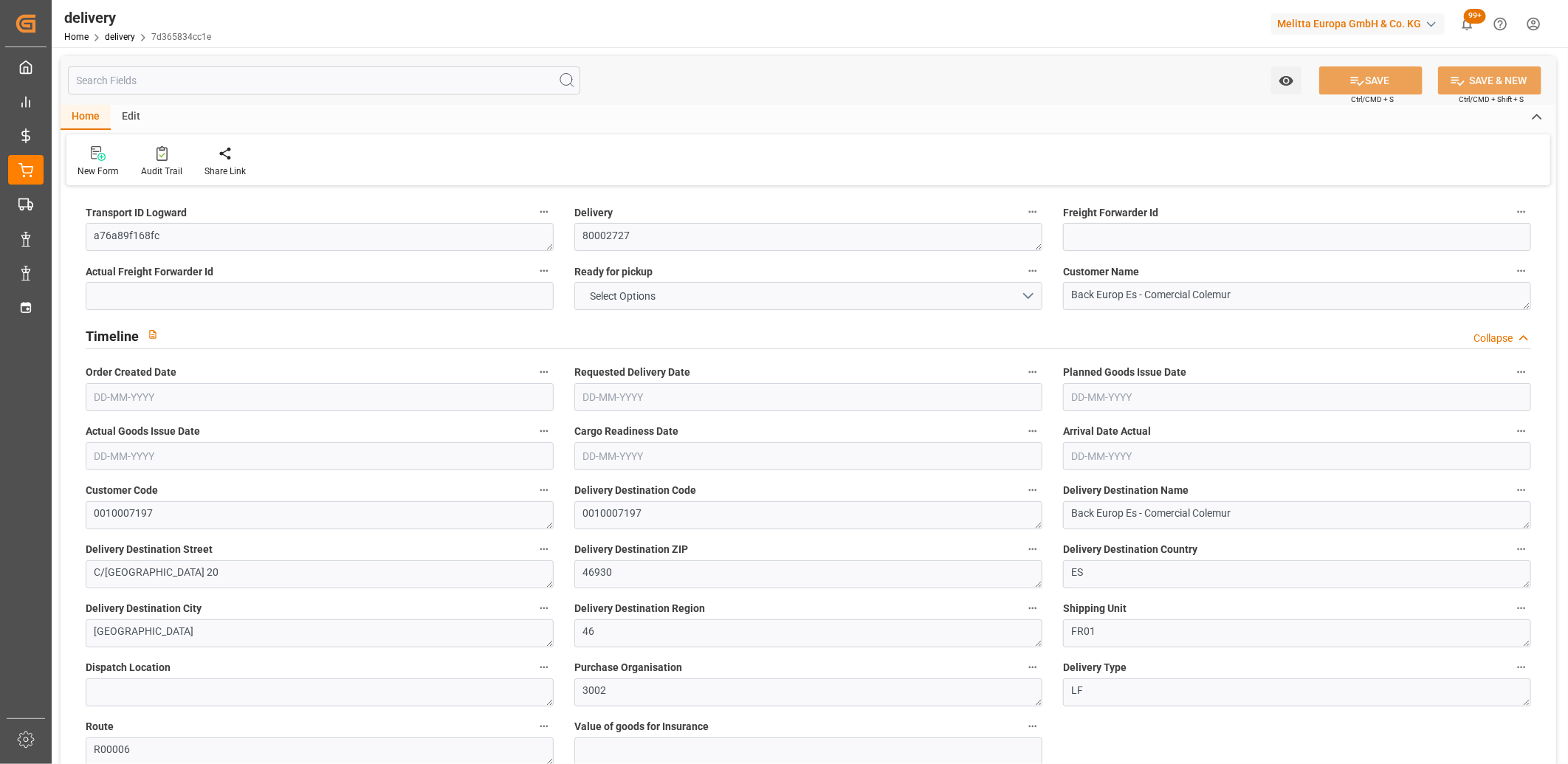
type input "1"
type input "228.06"
type input "296"
type input "827.67"
type input "0"
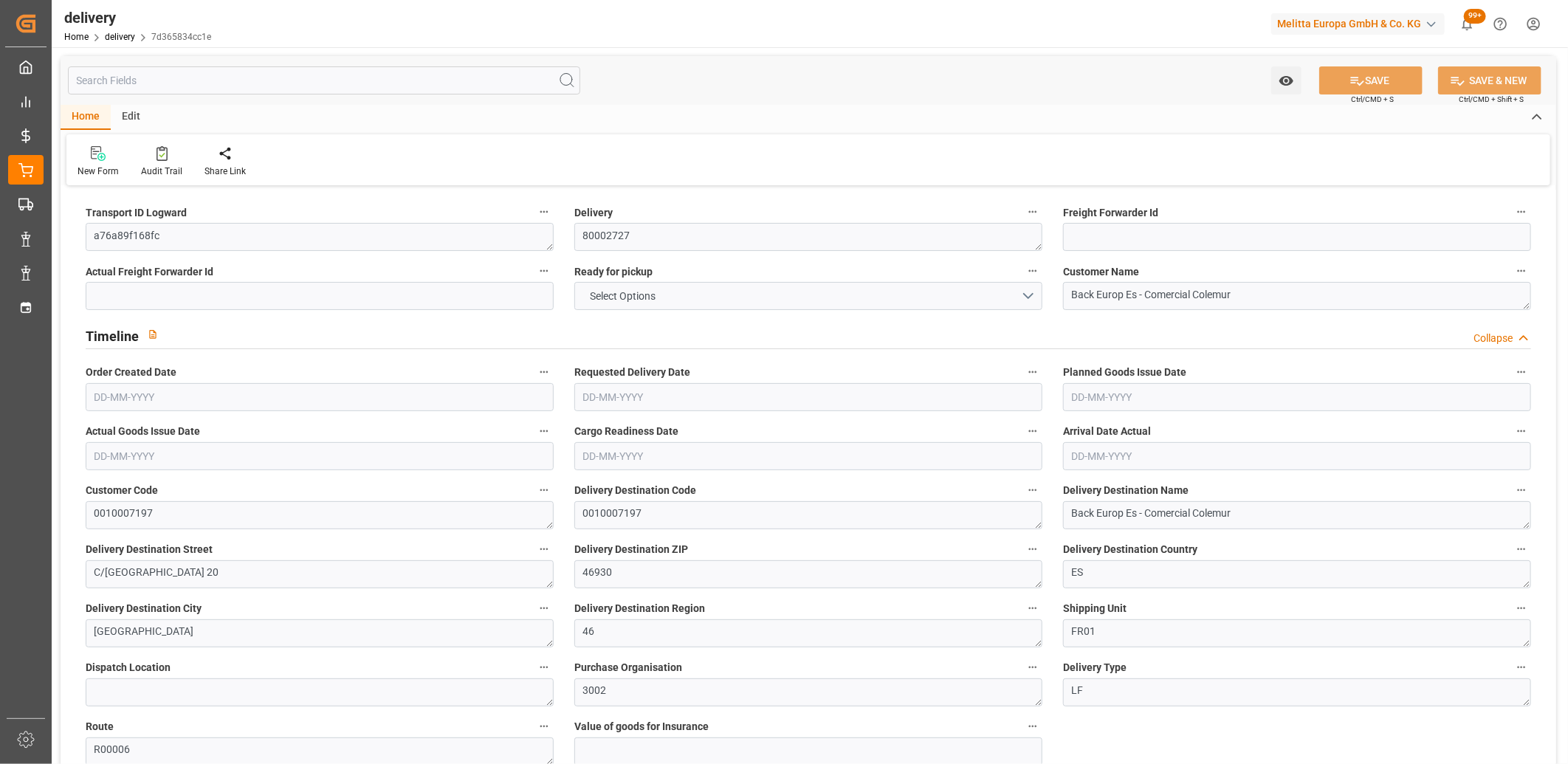
type input "1"
type input "0"
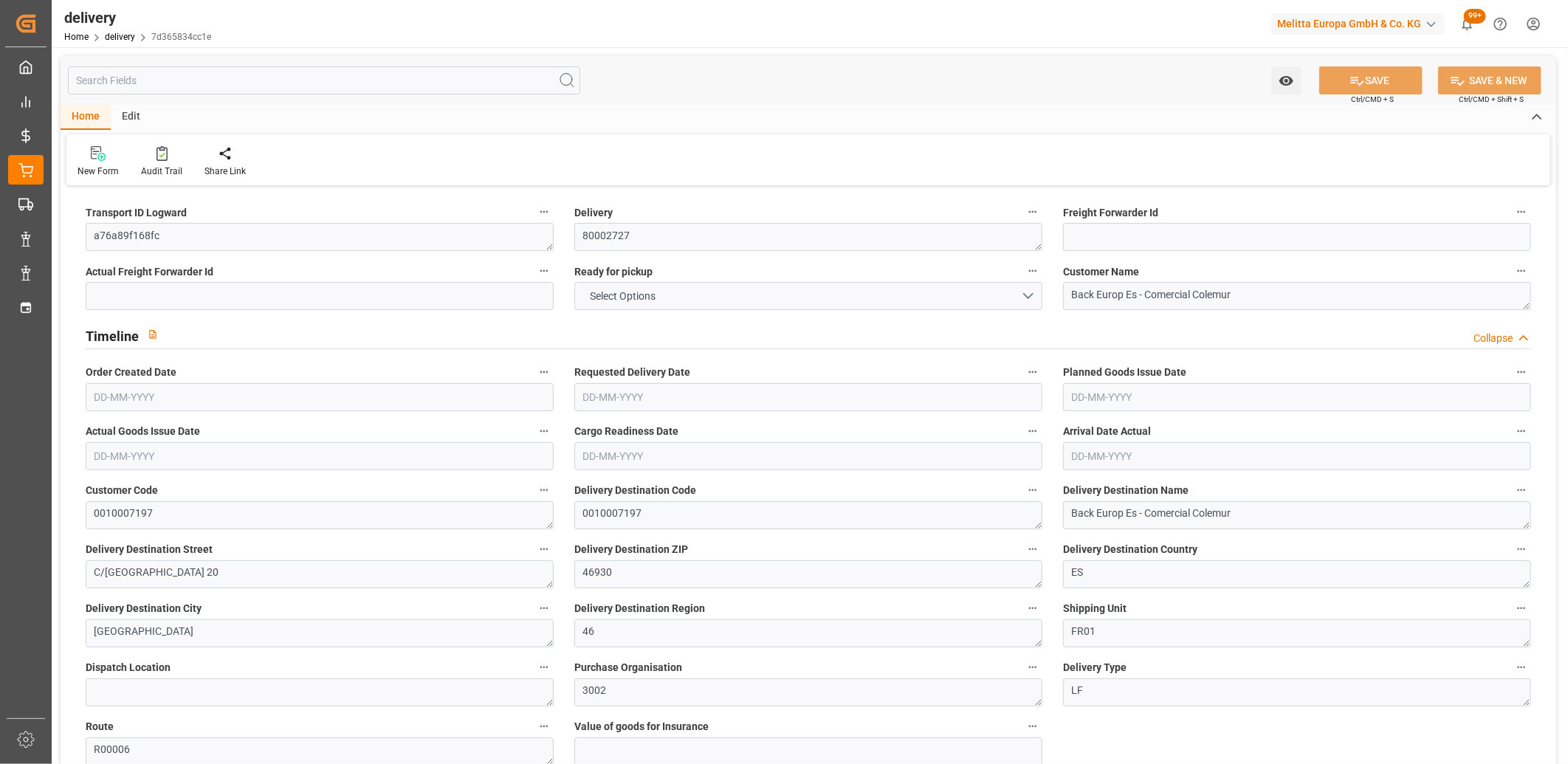
type input "-1.4865"
type input "84.46"
type input "82.9735"
type input "2.45"
type input "0"
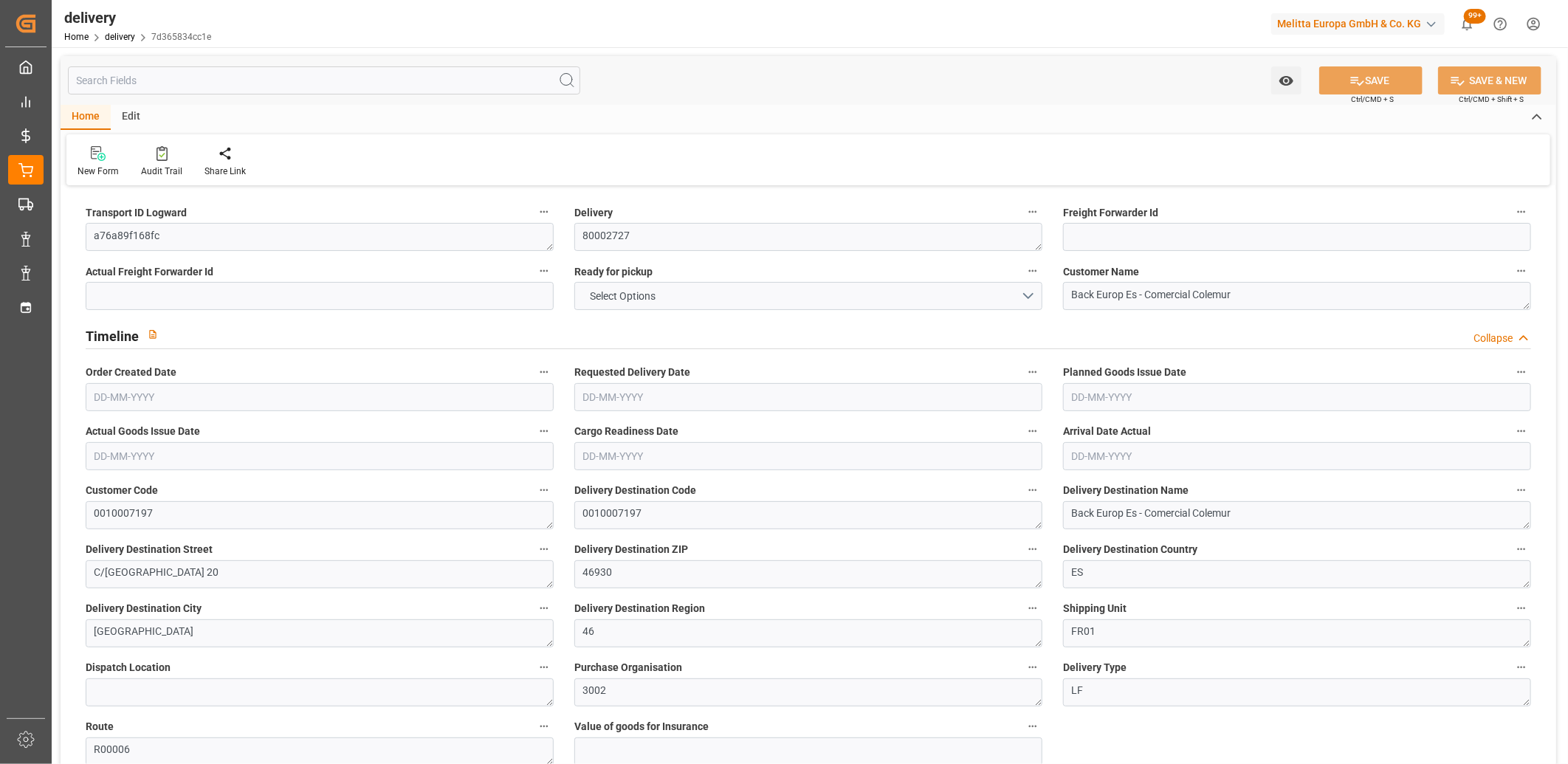
type input "1.5"
type input "1.3"
type input "0"
type input "1.5"
type input "271.11"
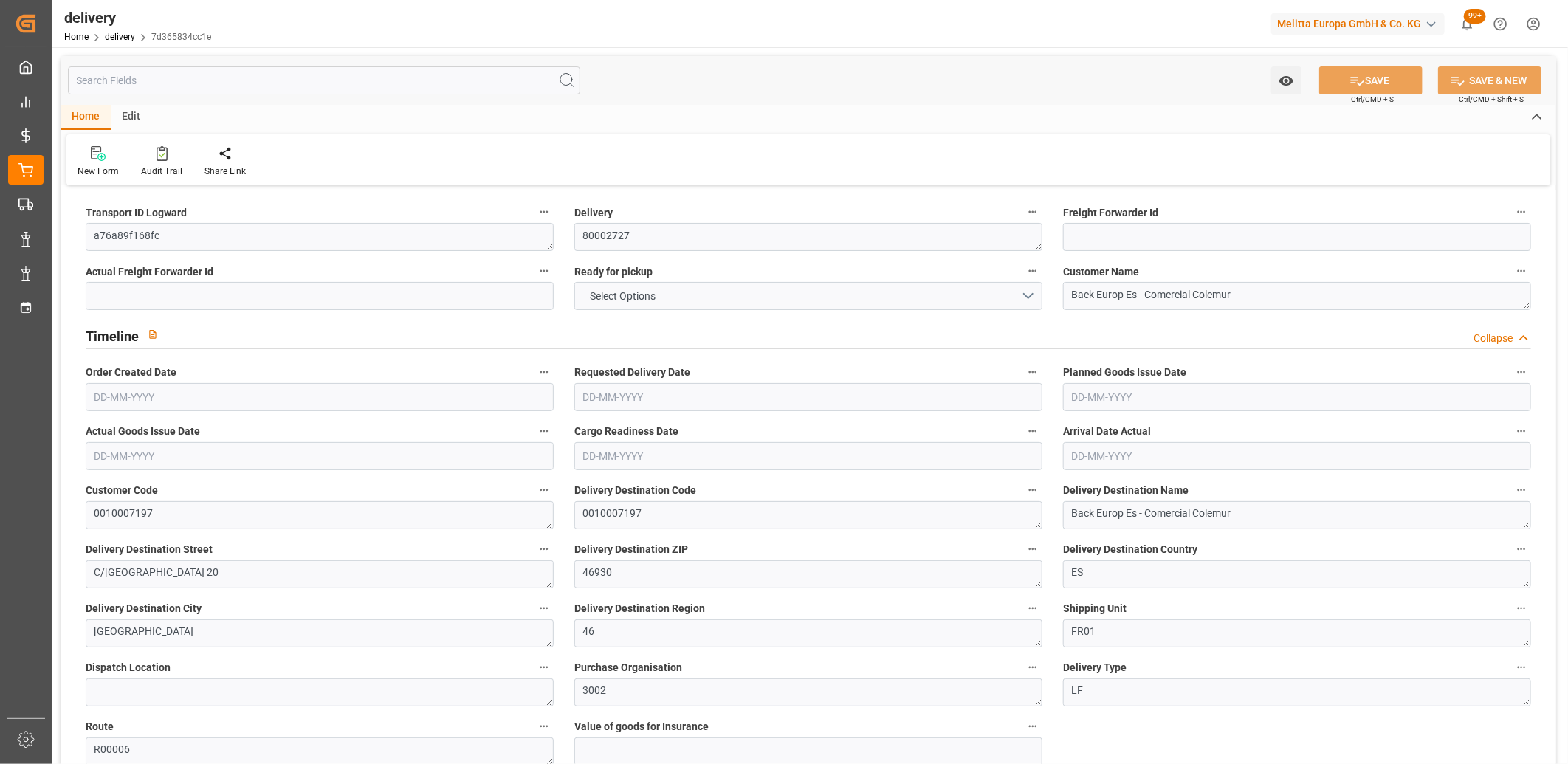
type input "101"
type input "0"
type input "[DATE]"
type input "12-09-2025"
type input "04-09-2025"
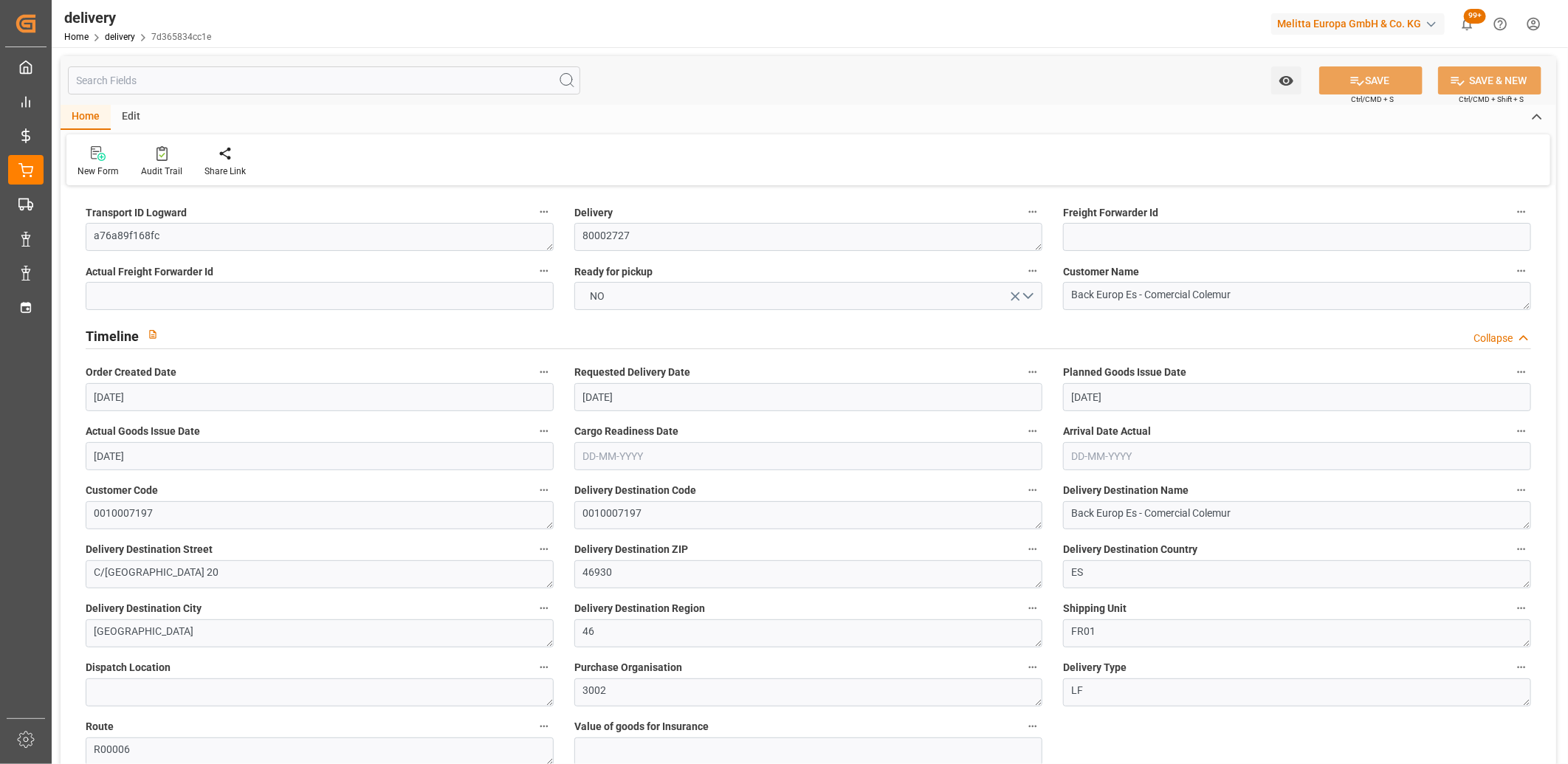
type input "29-08-2025"
type input "29-08-2025 07:59"
drag, startPoint x: 169, startPoint y: 230, endPoint x: 76, endPoint y: 232, distance: 93.0
click at [76, 232] on div "Transport ID Logward a76a89f168fc" at bounding box center [320, 226] width 488 height 59
drag, startPoint x: 254, startPoint y: 237, endPoint x: 67, endPoint y: 224, distance: 187.5
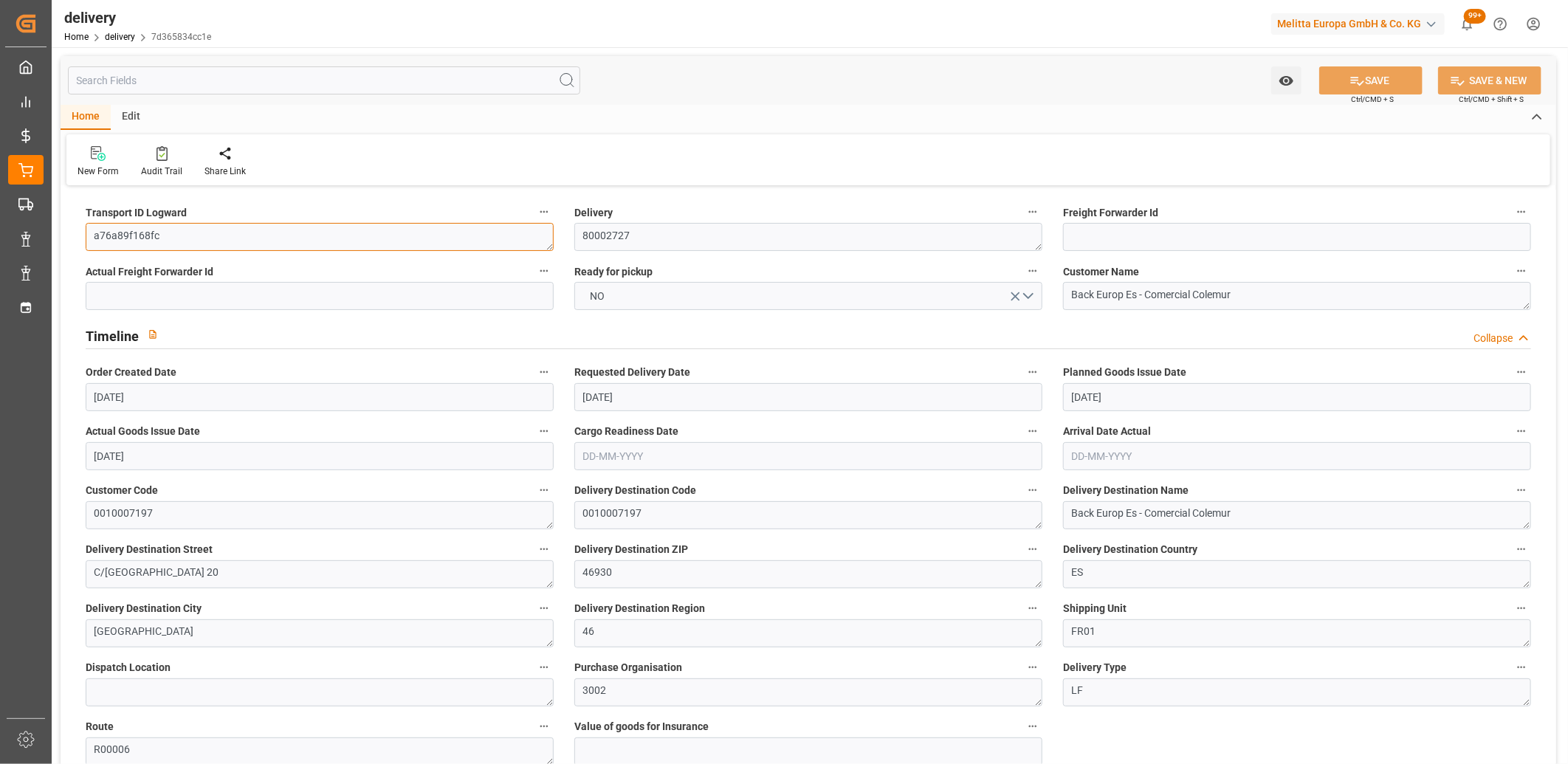
click at [333, 274] on label "Actual Freight Forwarder Id" at bounding box center [320, 271] width 468 height 21
click at [535, 274] on button "Actual Freight Forwarder Id" at bounding box center [544, 270] width 19 height 19
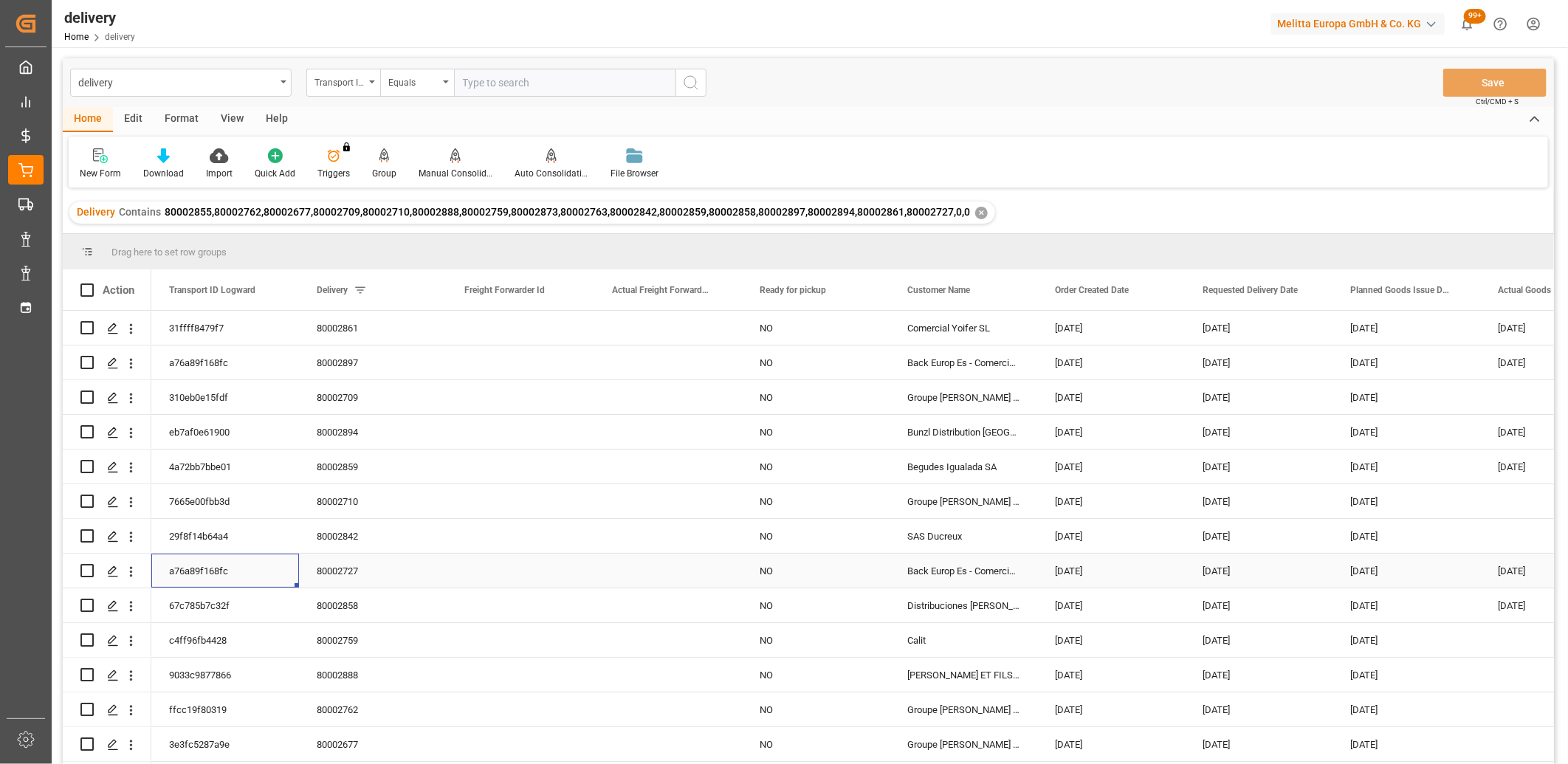
click at [219, 572] on div "a76a89f168fc" at bounding box center [225, 570] width 148 height 34
click at [978, 214] on div "✕" at bounding box center [982, 213] width 13 height 13
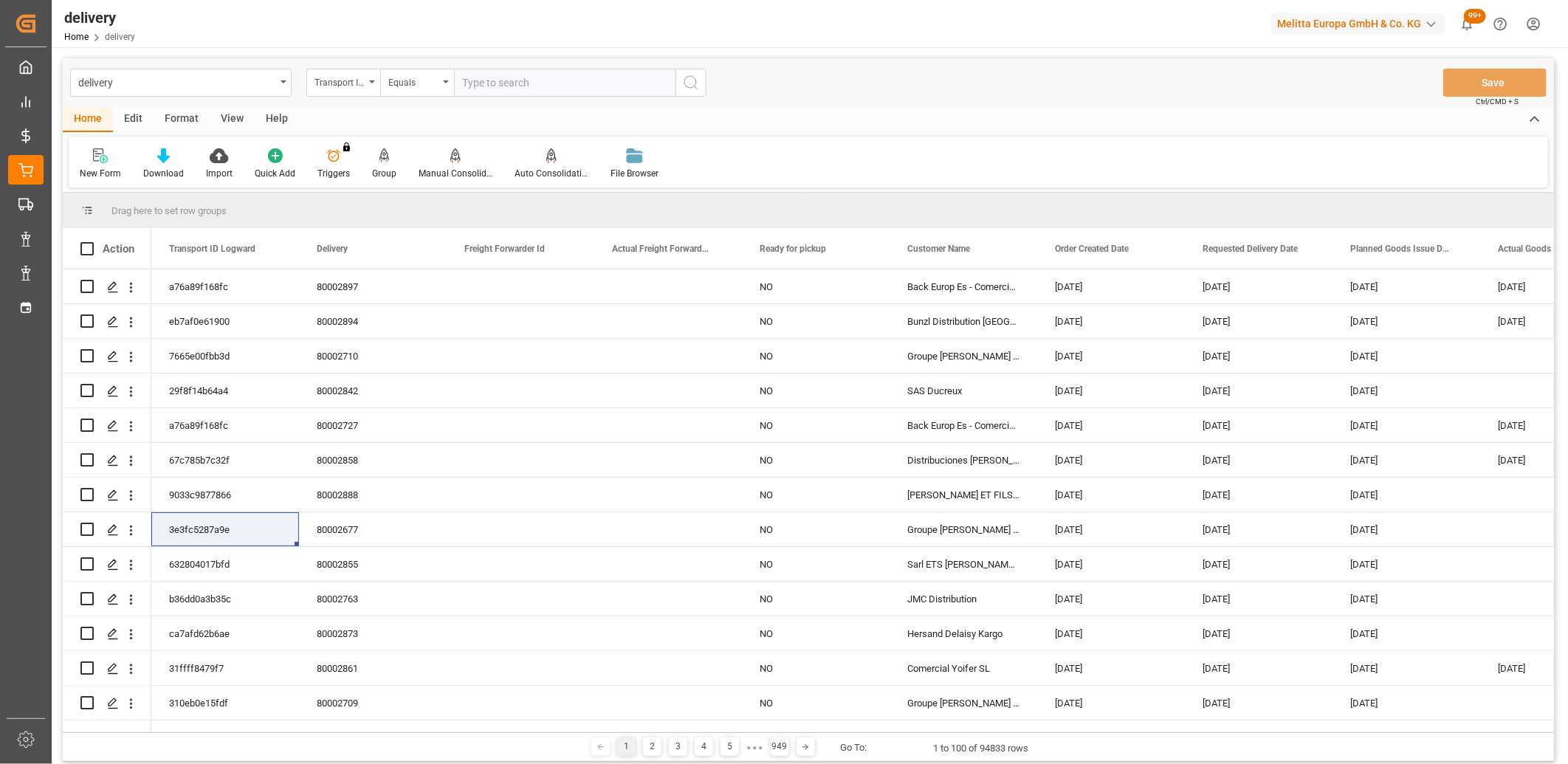
click at [367, 82] on div "Transport ID Logward" at bounding box center [343, 82] width 74 height 28
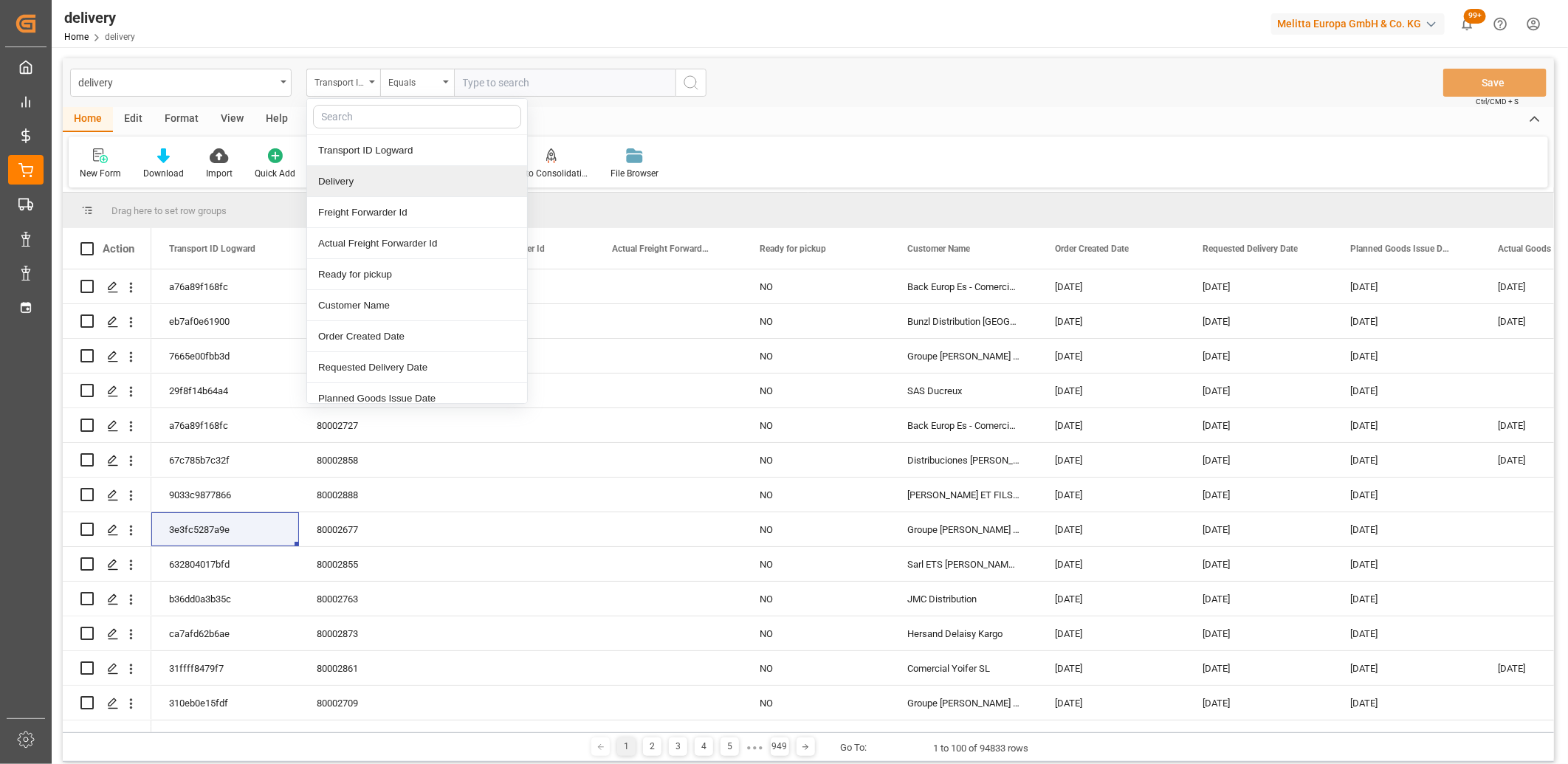
click at [354, 185] on div "Delivery" at bounding box center [417, 181] width 220 height 31
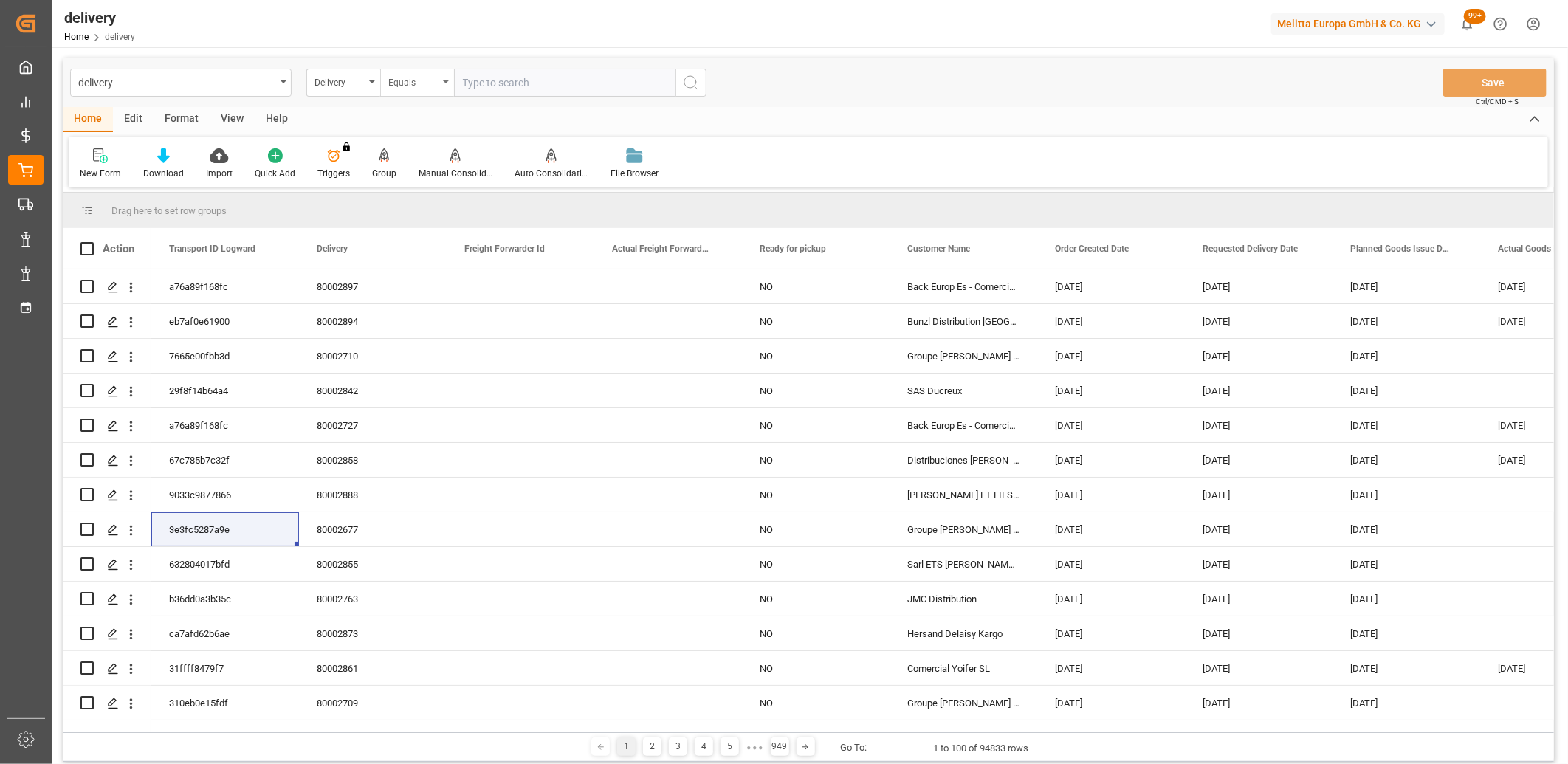
click at [415, 79] on div "Equals" at bounding box center [413, 80] width 50 height 17
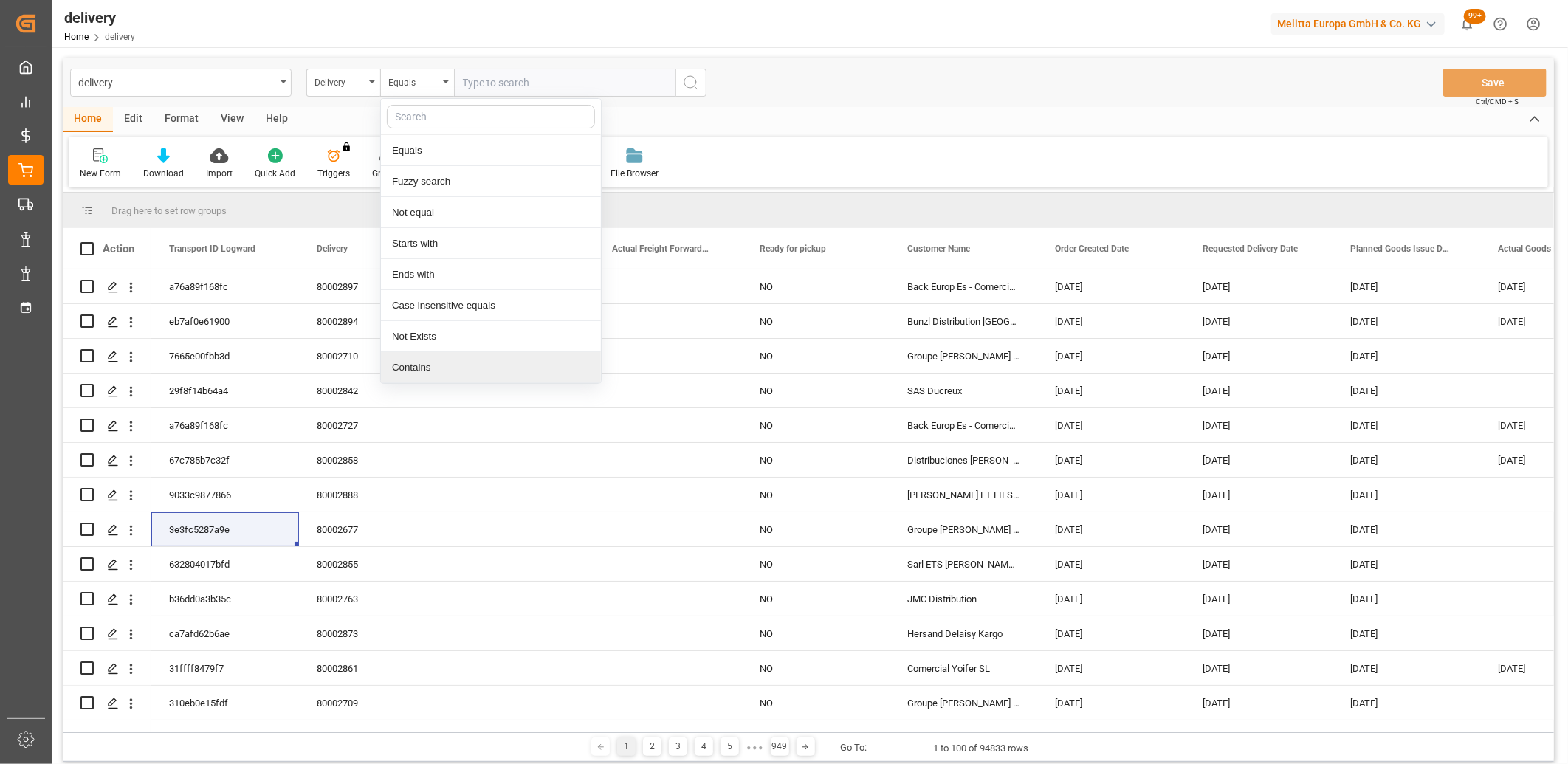
click at [406, 364] on div "Contains" at bounding box center [491, 368] width 220 height 31
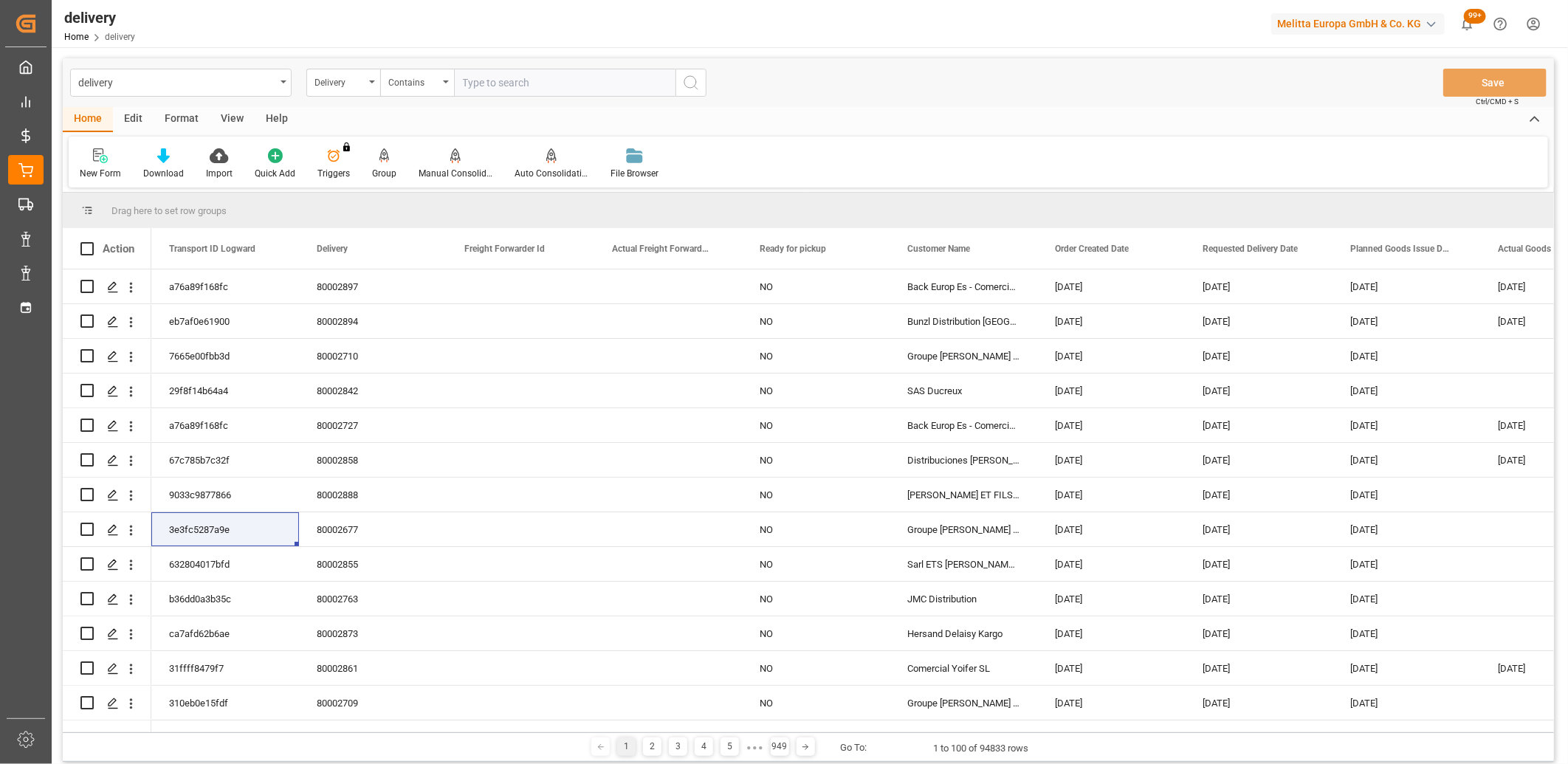
click at [492, 86] on input "text" at bounding box center [564, 82] width 221 height 28
paste input "80002767,80002877,80002761,0,0,0,0,0,0,0,0,0,0,0,0,0,0,0"
type input "80002767,80002877,80002761,0,0,0,0,0,0,0,0,0,0,0,0,0,0,0"
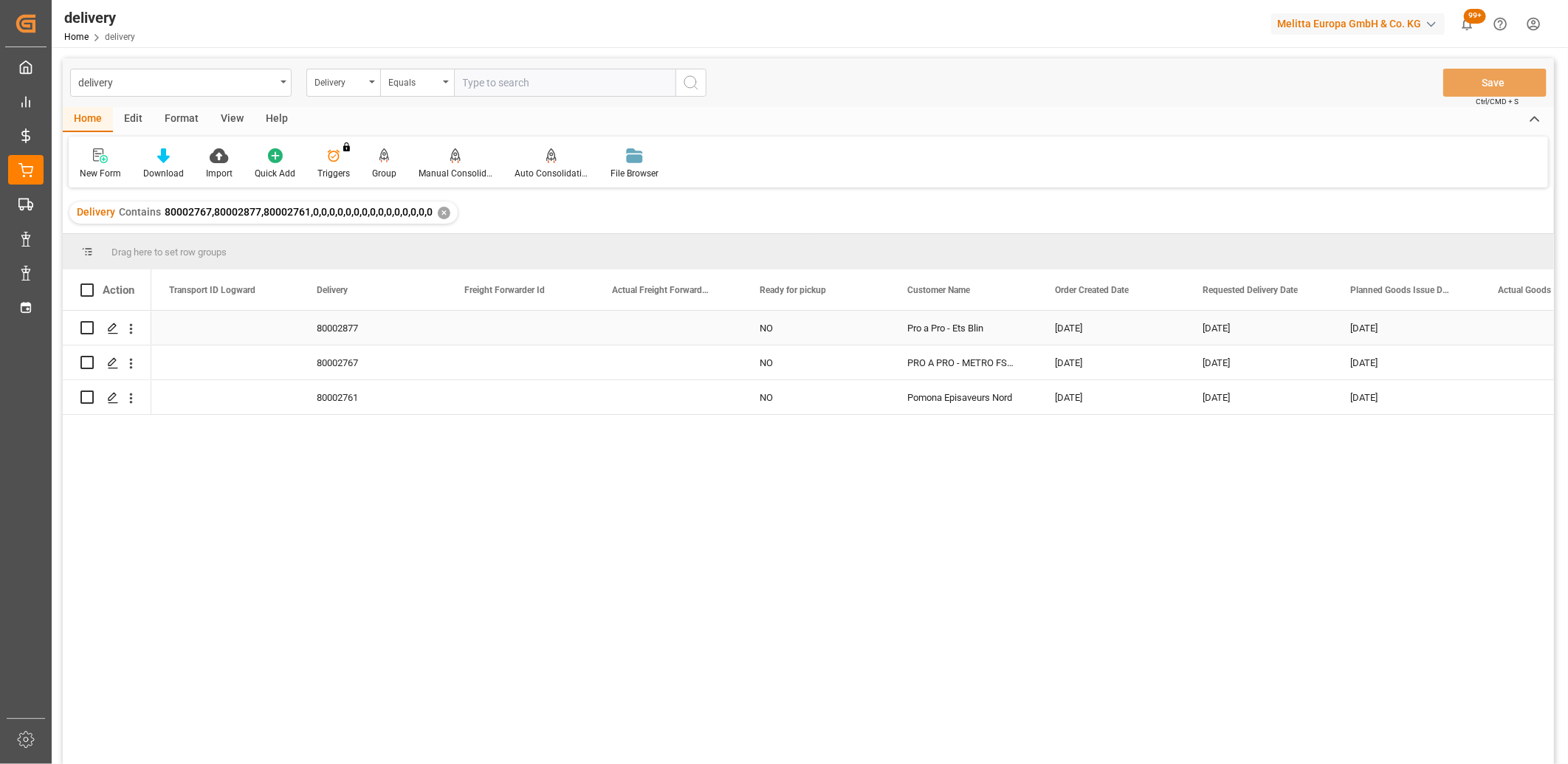
click at [1073, 326] on div "[DATE]" at bounding box center [1112, 327] width 148 height 34
drag, startPoint x: 1183, startPoint y: 341, endPoint x: 1179, endPoint y: 389, distance: 48.2
click at [1477, 84] on button "Save" at bounding box center [1494, 82] width 103 height 28
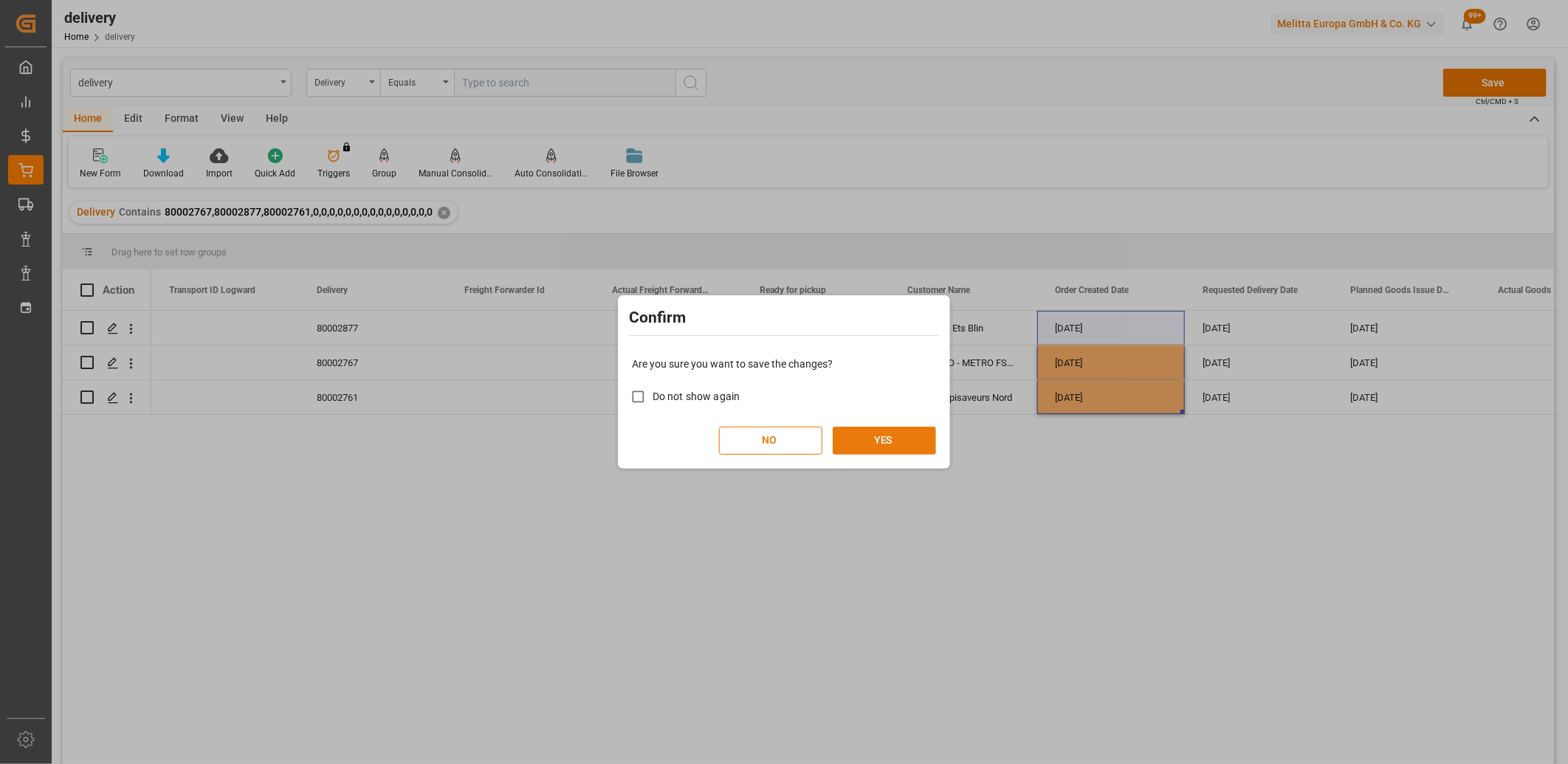
click at [907, 436] on button "YES" at bounding box center [884, 440] width 103 height 28
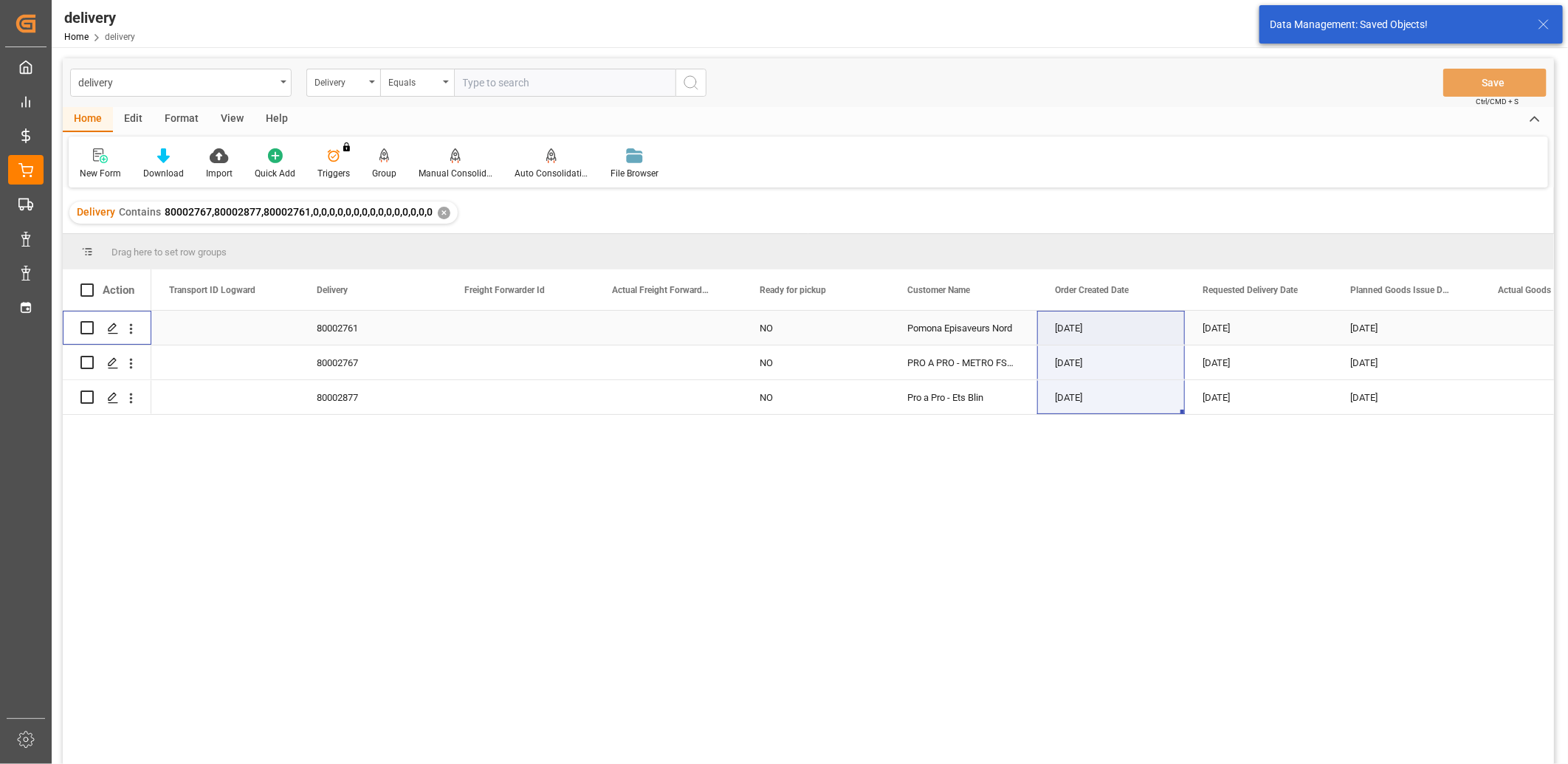
click at [90, 329] on input "Press Space to toggle row selection (unchecked)" at bounding box center [87, 328] width 14 height 14
checkbox input "true"
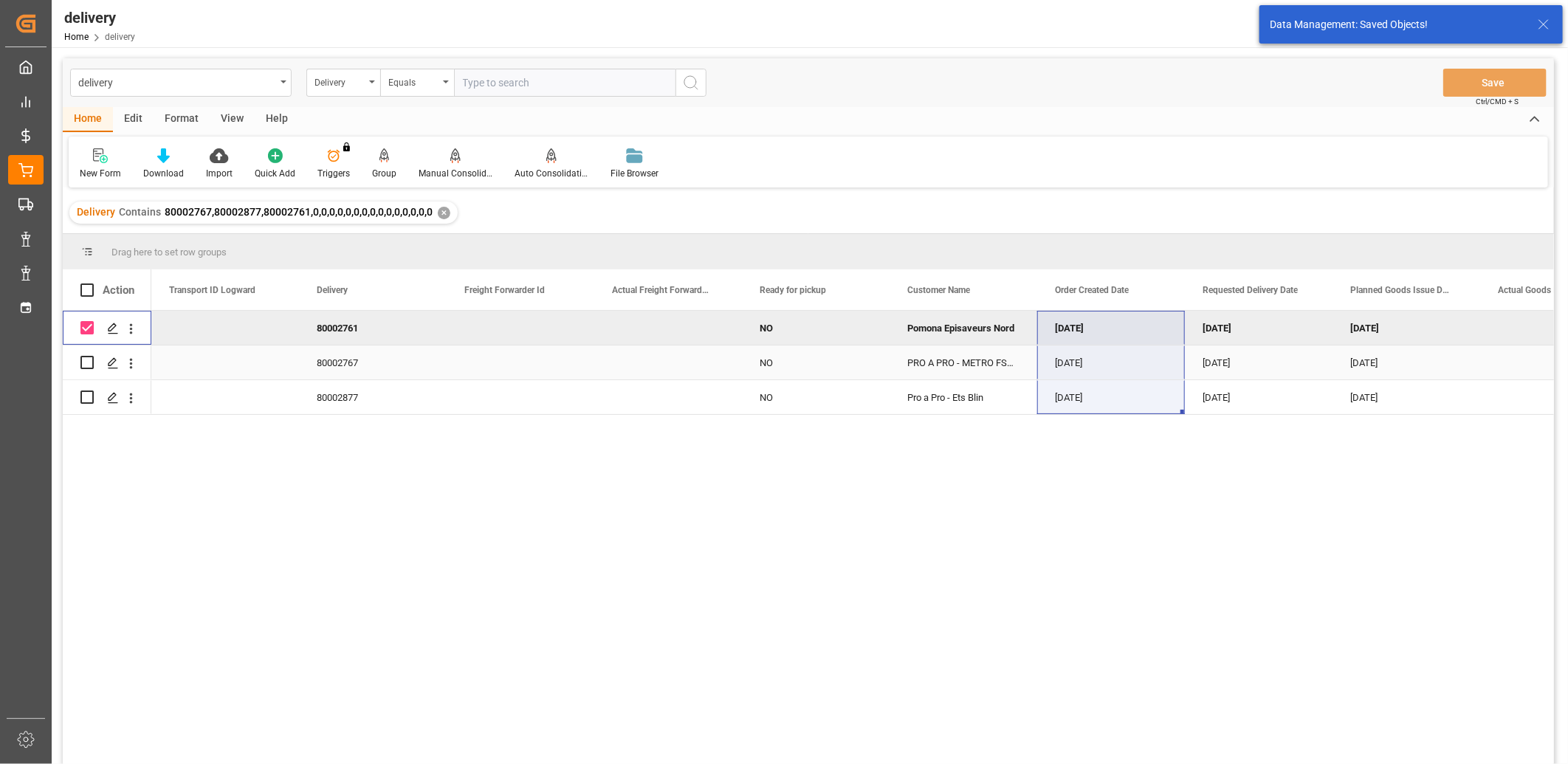
click at [86, 362] on input "Press Space to toggle row selection (unchecked)" at bounding box center [87, 362] width 14 height 14
checkbox input "true"
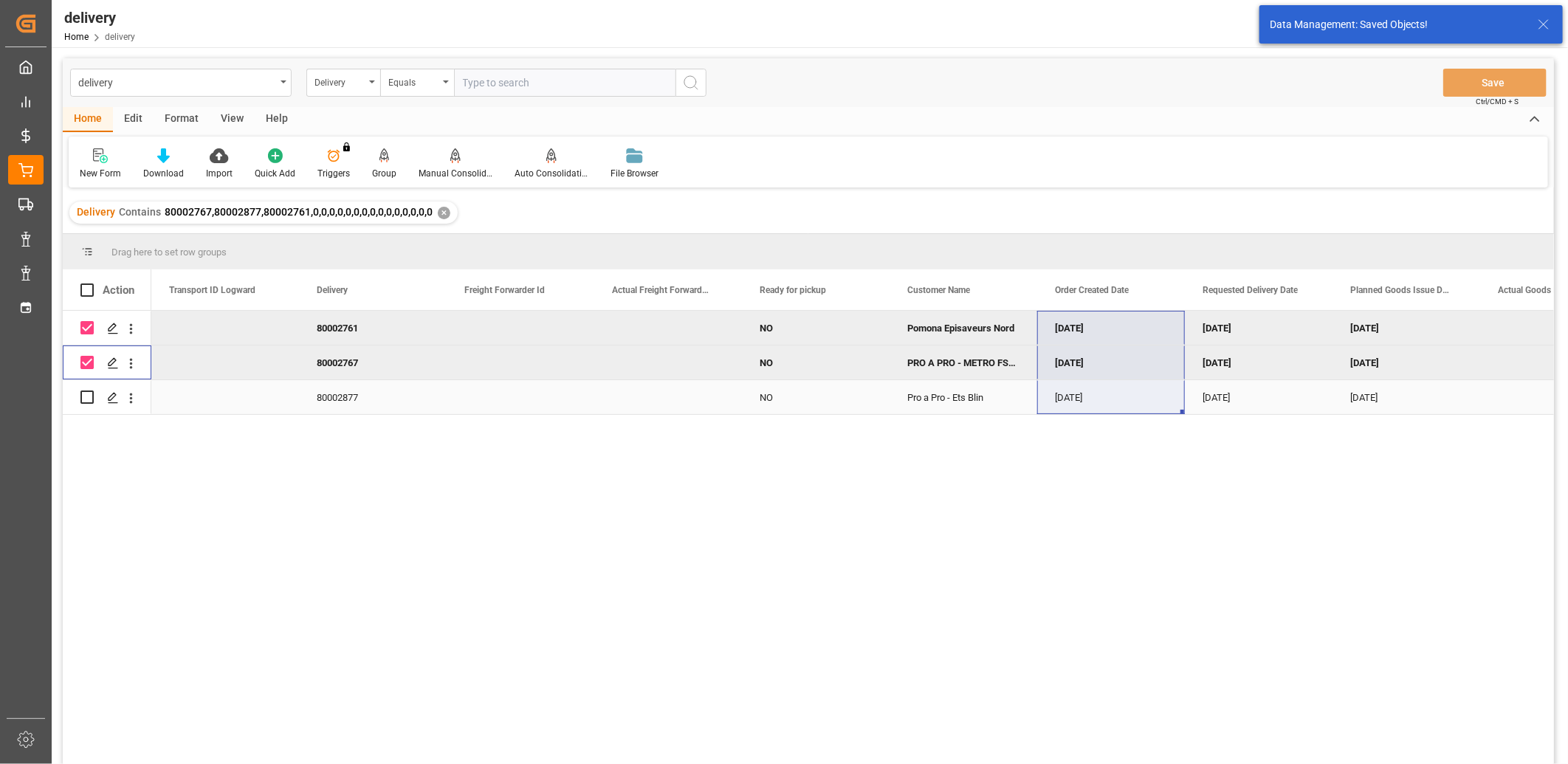
click at [83, 400] on input "Press Space to toggle row selection (unchecked)" at bounding box center [87, 397] width 14 height 14
checkbox input "true"
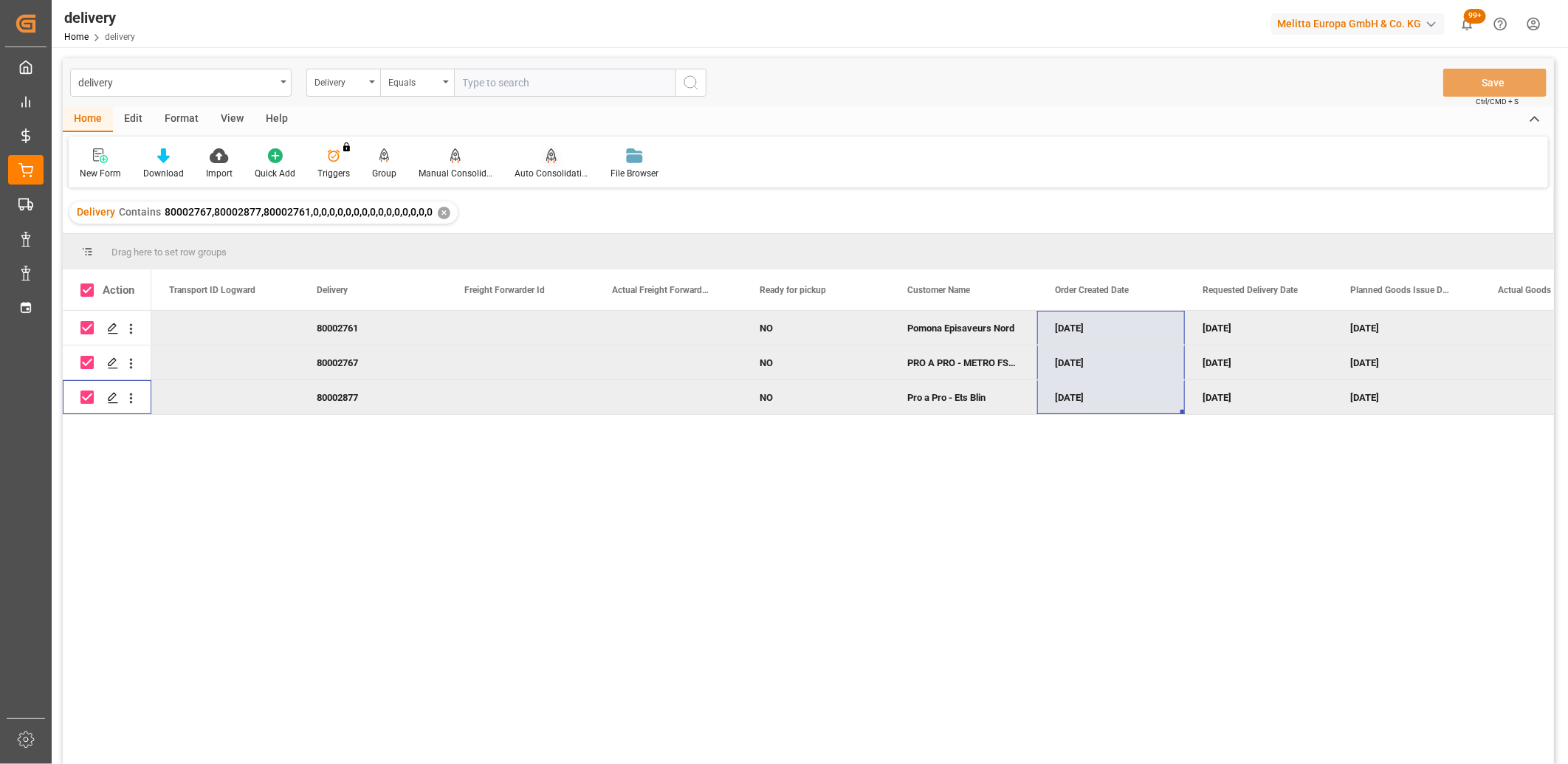
click at [547, 157] on icon at bounding box center [551, 156] width 10 height 15
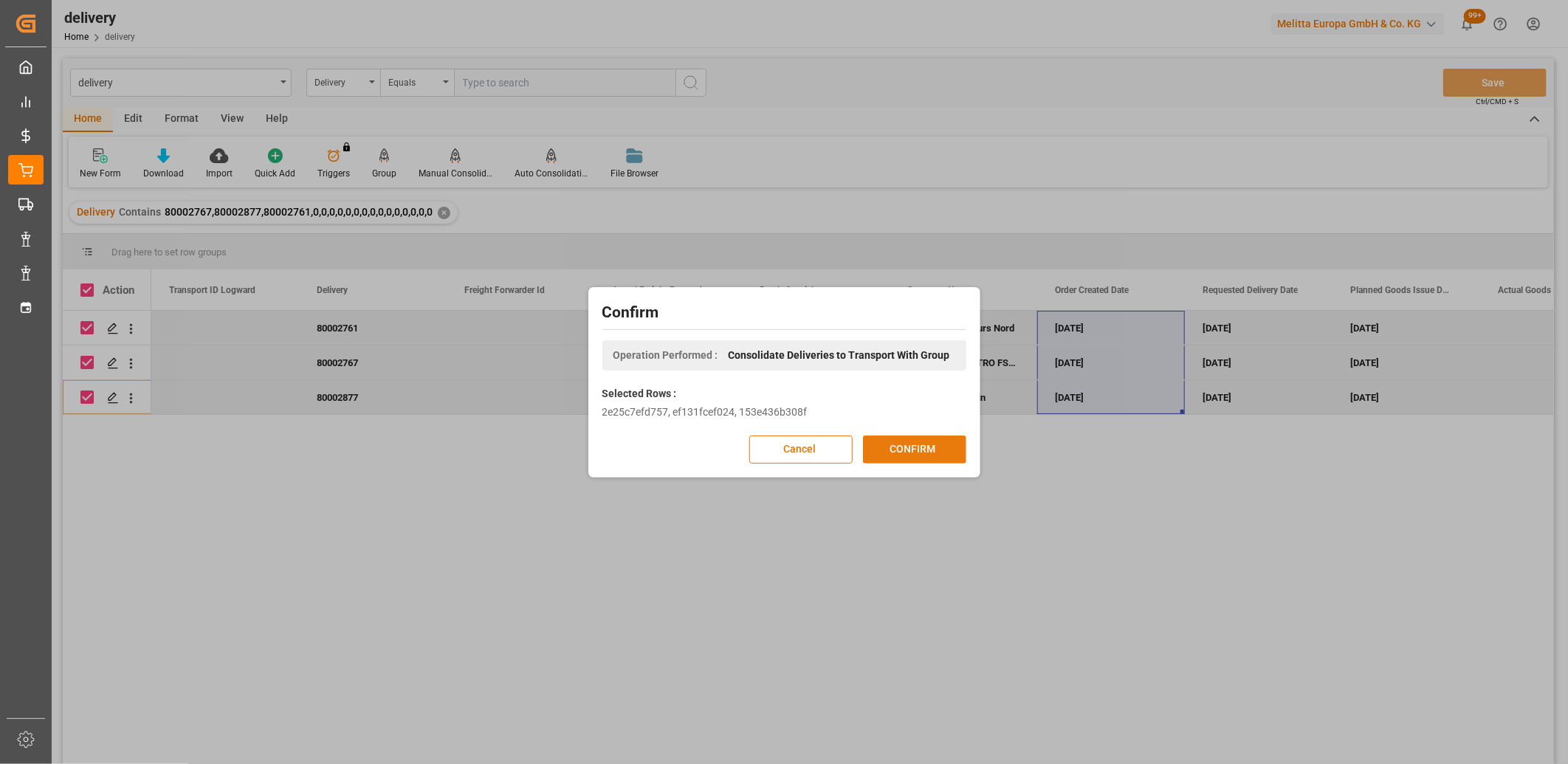
click at [891, 453] on button "CONFIRM" at bounding box center [914, 449] width 103 height 28
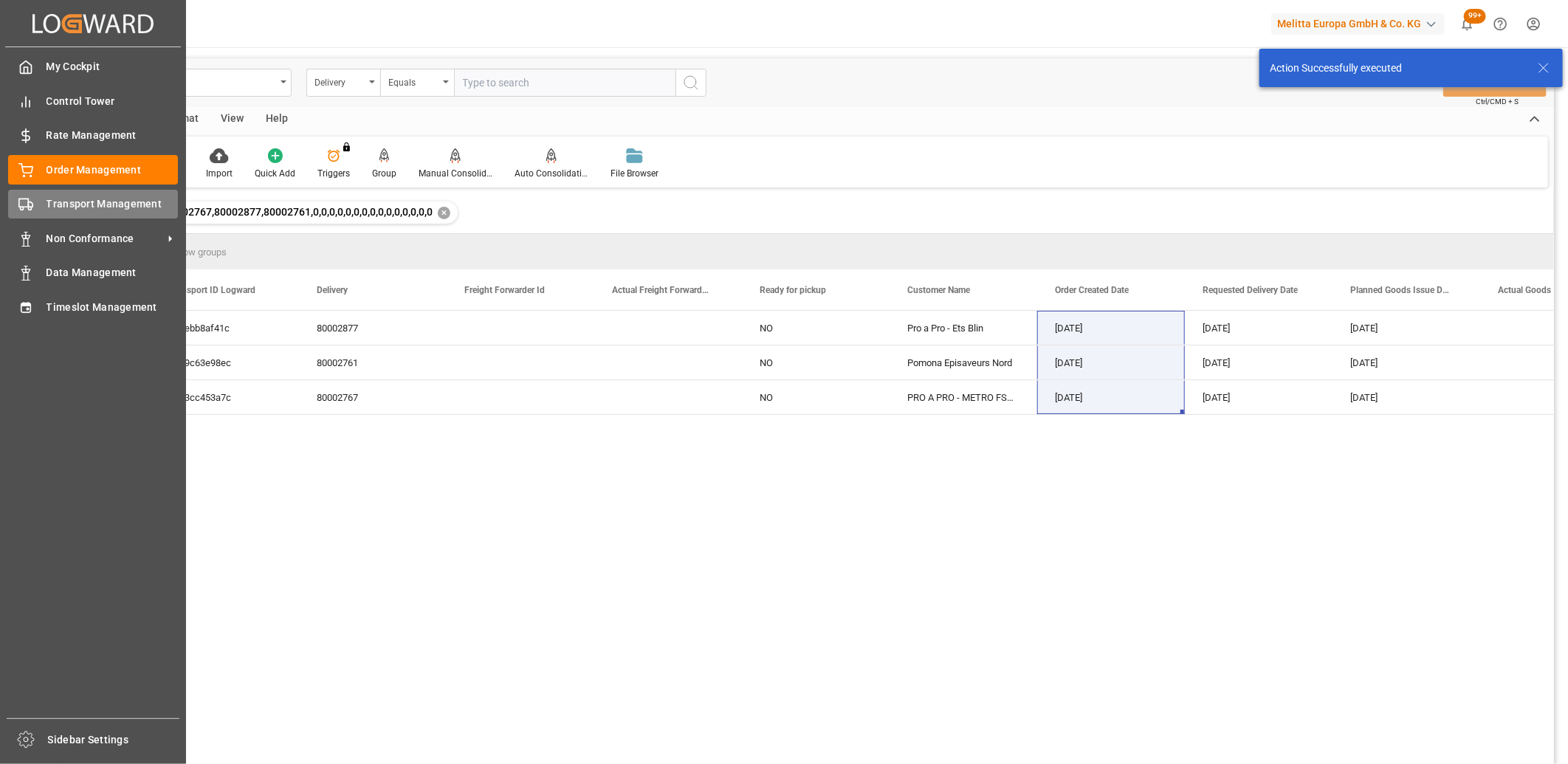
click at [33, 208] on icon at bounding box center [26, 204] width 15 height 15
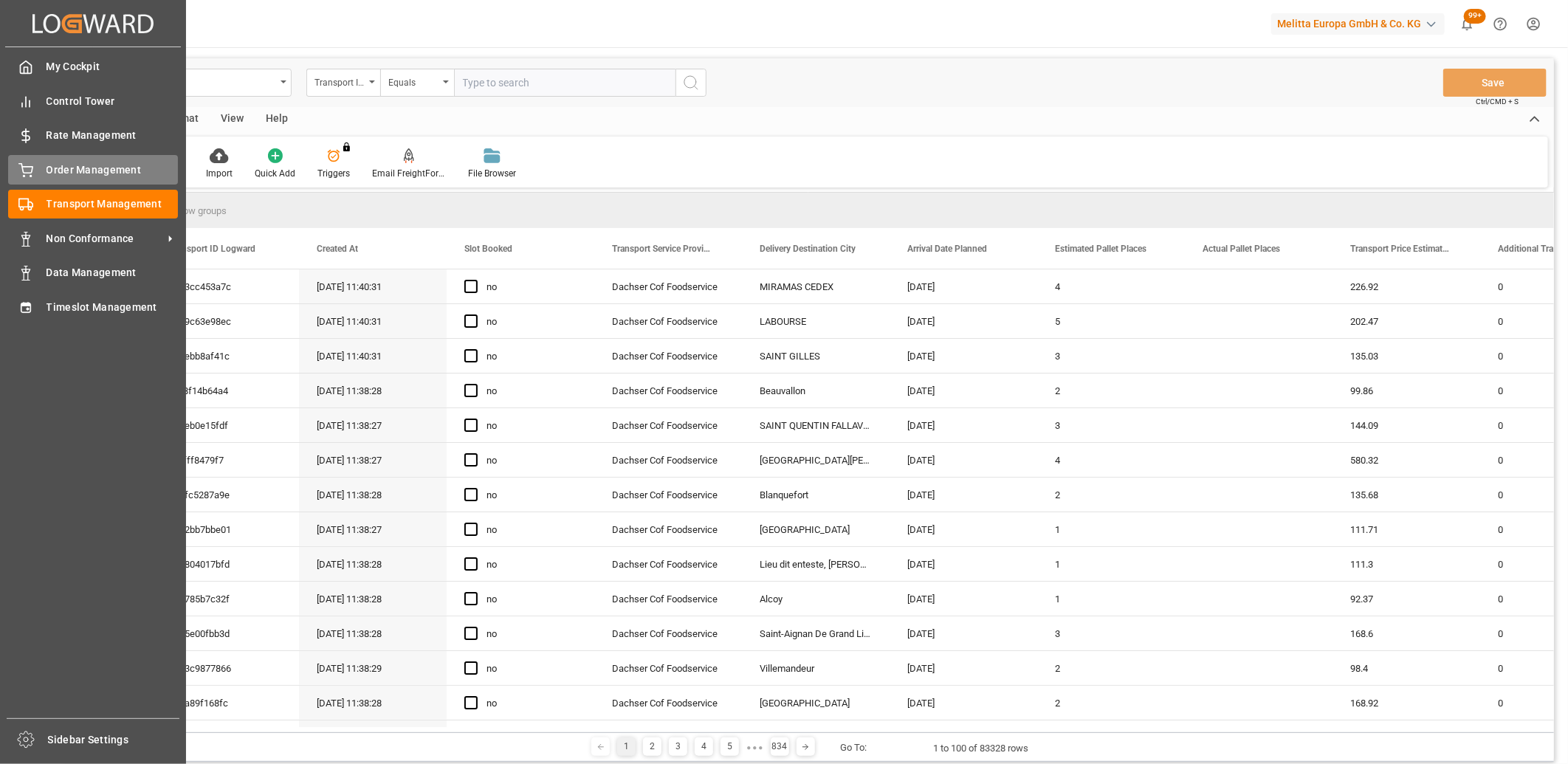
click at [33, 165] on icon at bounding box center [26, 170] width 15 height 15
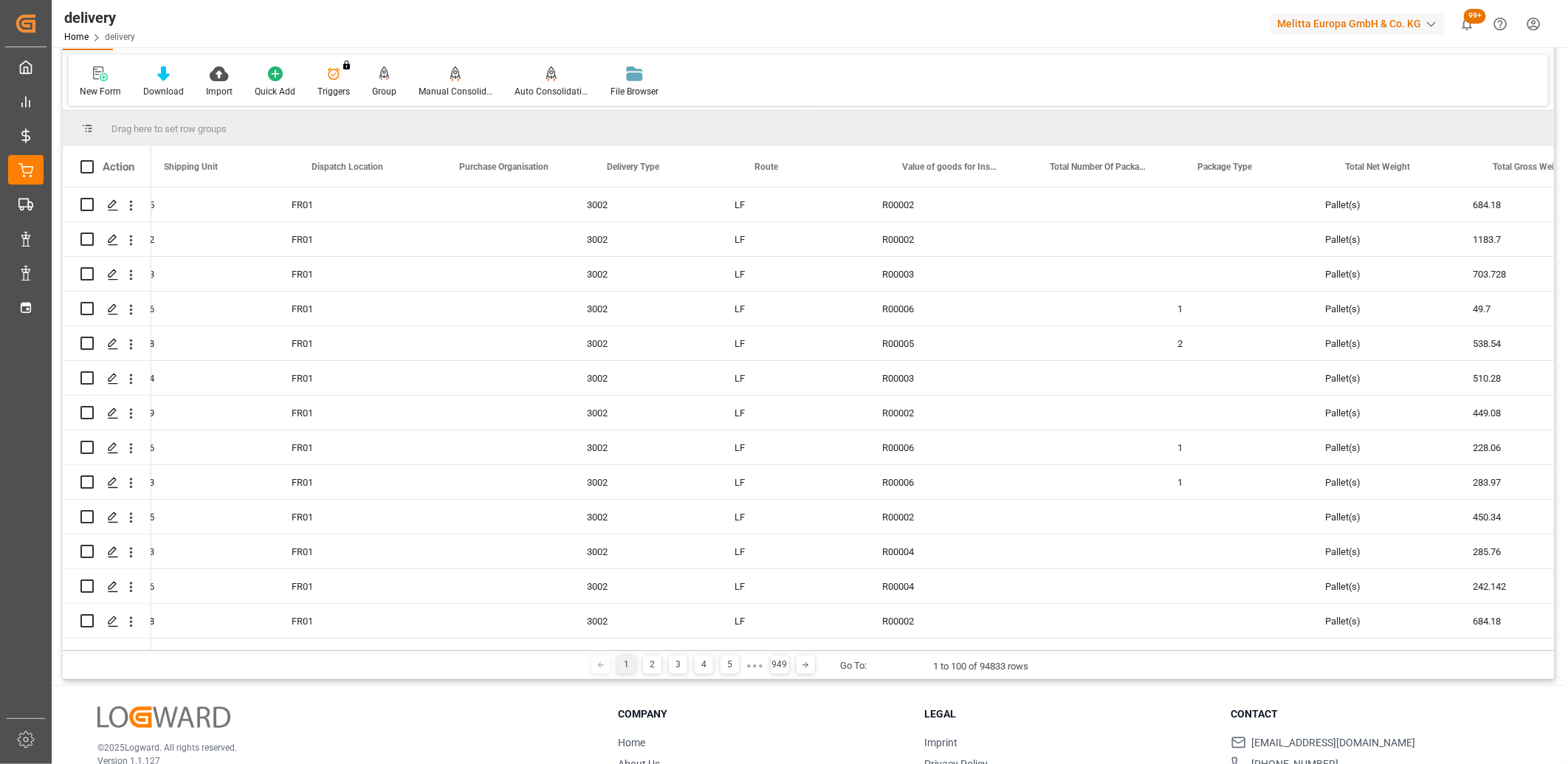
scroll to position [0, 3387]
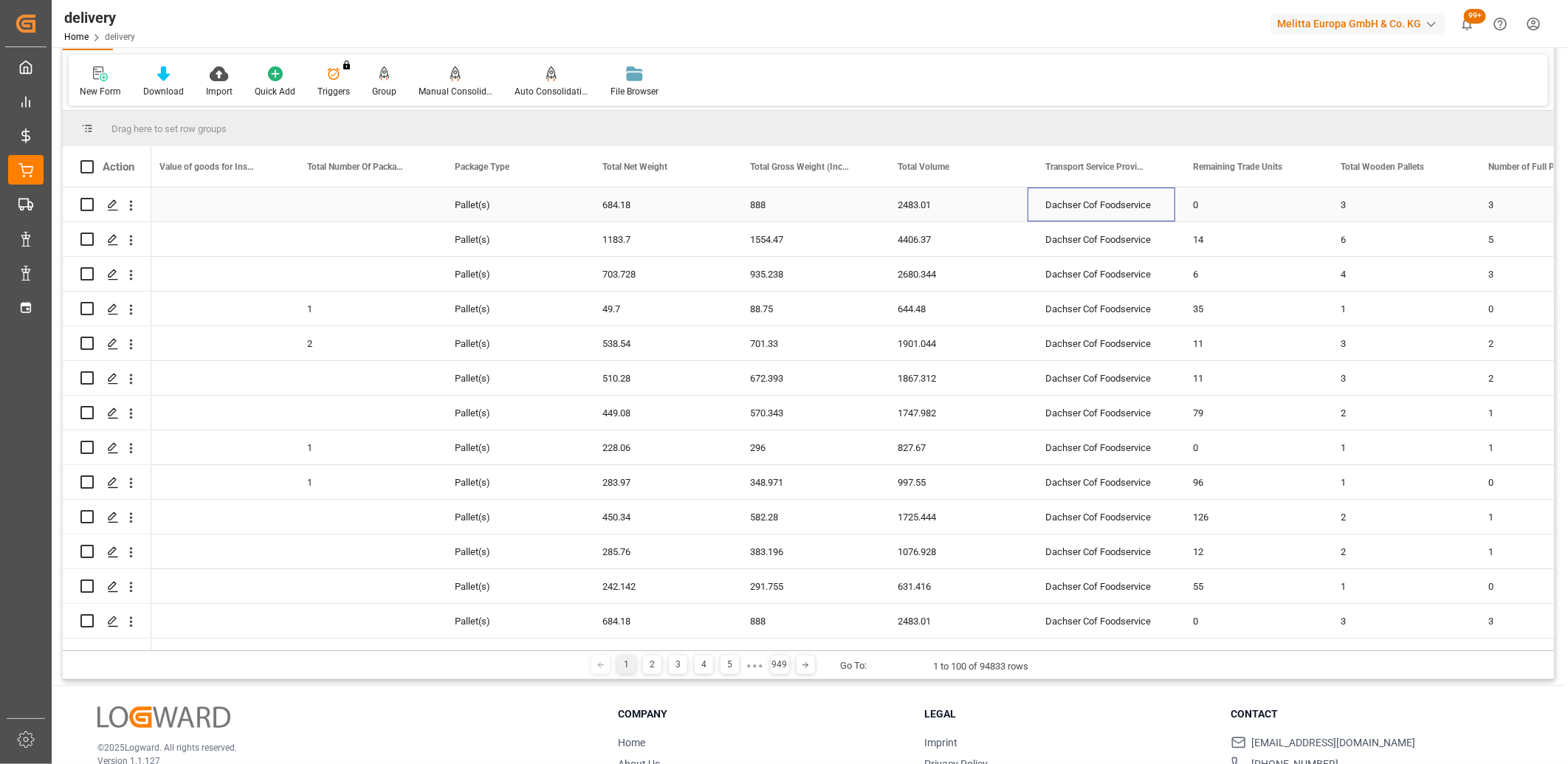
click at [1063, 207] on div "Dachser Cof Foodservice" at bounding box center [1102, 204] width 148 height 34
click at [1147, 165] on span at bounding box center [1151, 167] width 14 height 14
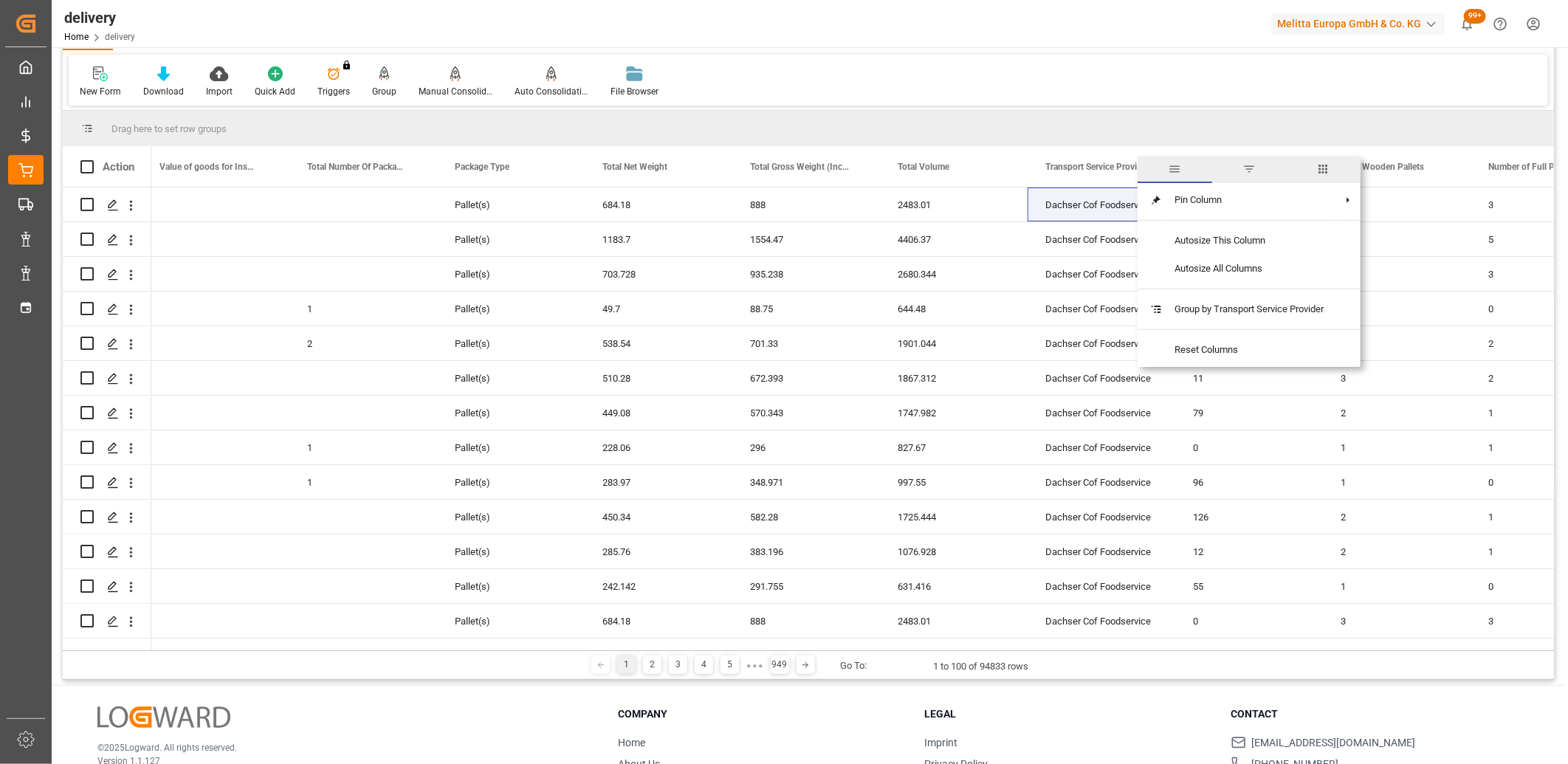
click at [1249, 174] on span "filter" at bounding box center [1249, 168] width 14 height 14
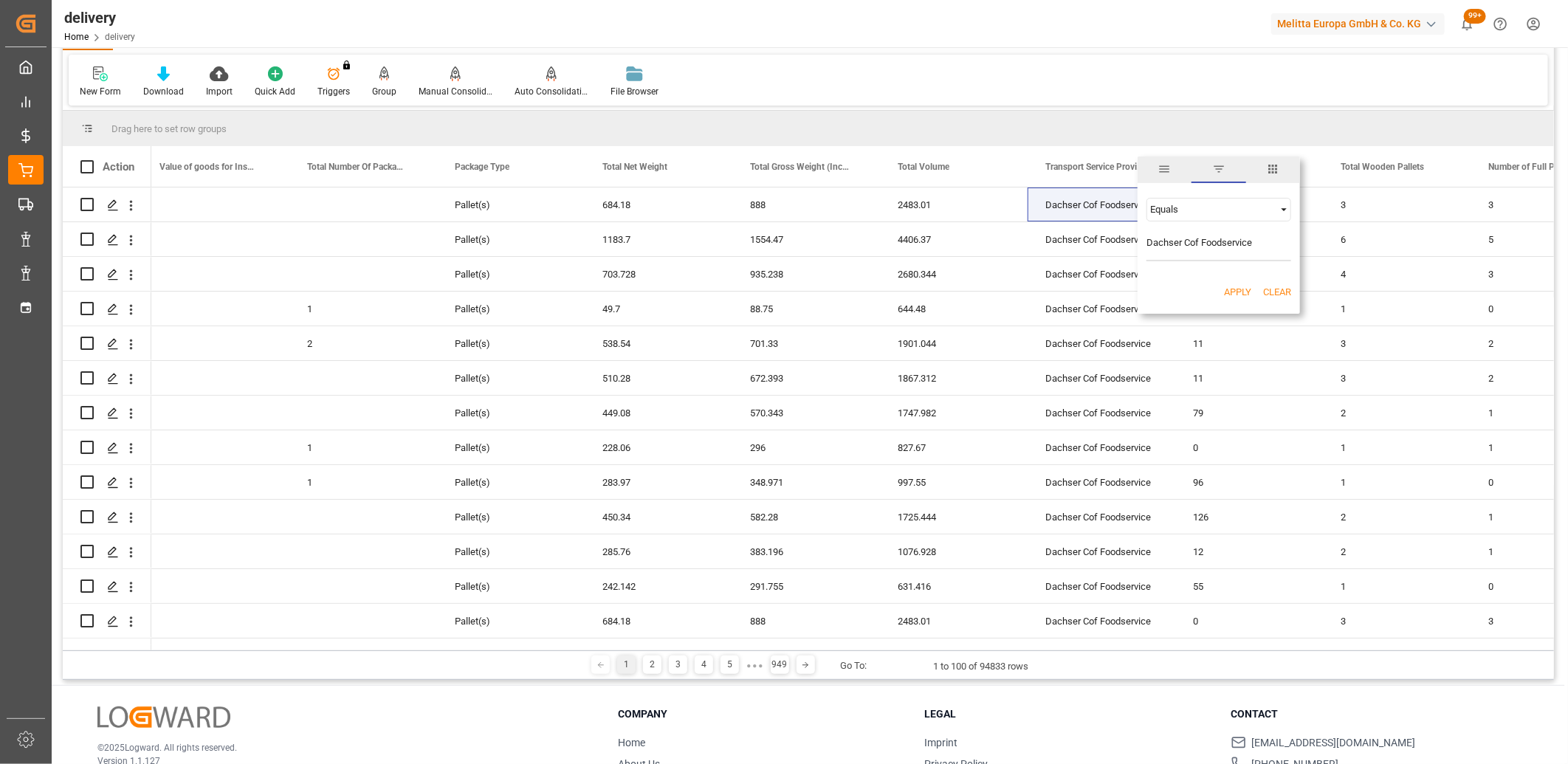
type input "Dachser Cof Foodservice"
click at [1225, 294] on button "Apply" at bounding box center [1238, 292] width 27 height 15
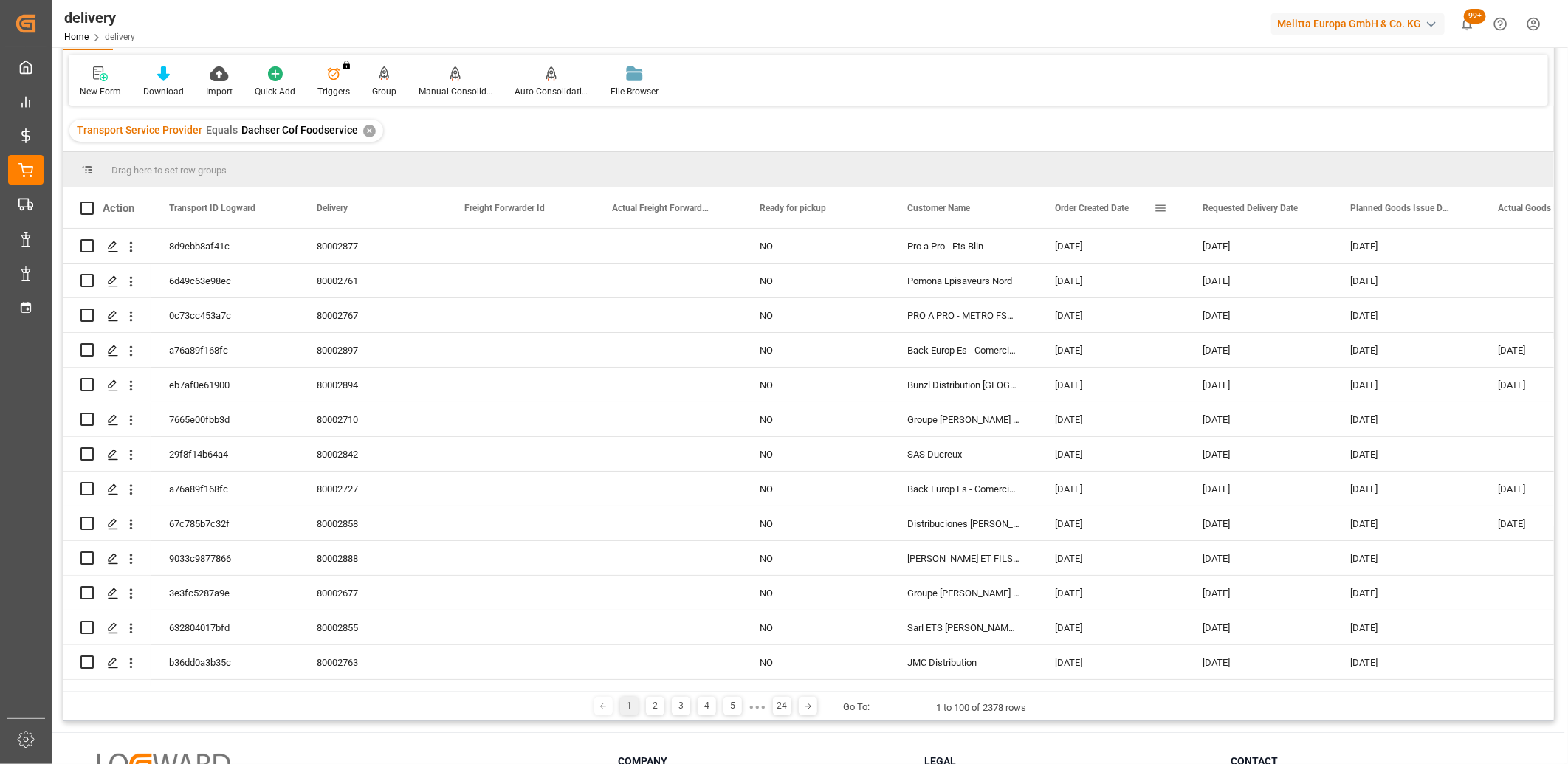
click at [1158, 209] on span at bounding box center [1161, 208] width 14 height 14
type input "2025-09-03"
click at [1241, 333] on button "Apply" at bounding box center [1247, 333] width 27 height 15
click at [159, 76] on icon at bounding box center [164, 74] width 13 height 15
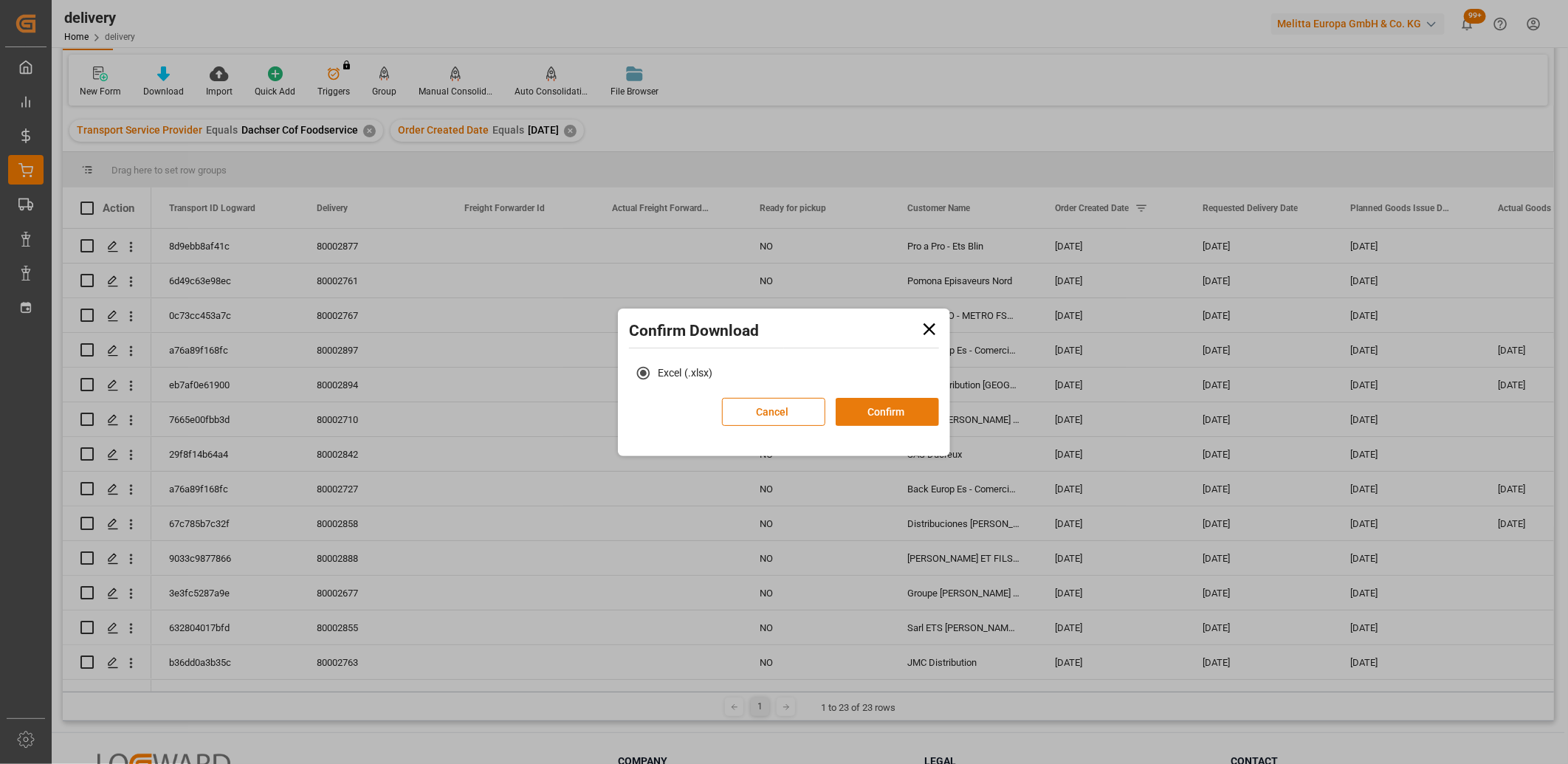
click at [892, 414] on button "Confirm" at bounding box center [886, 412] width 103 height 28
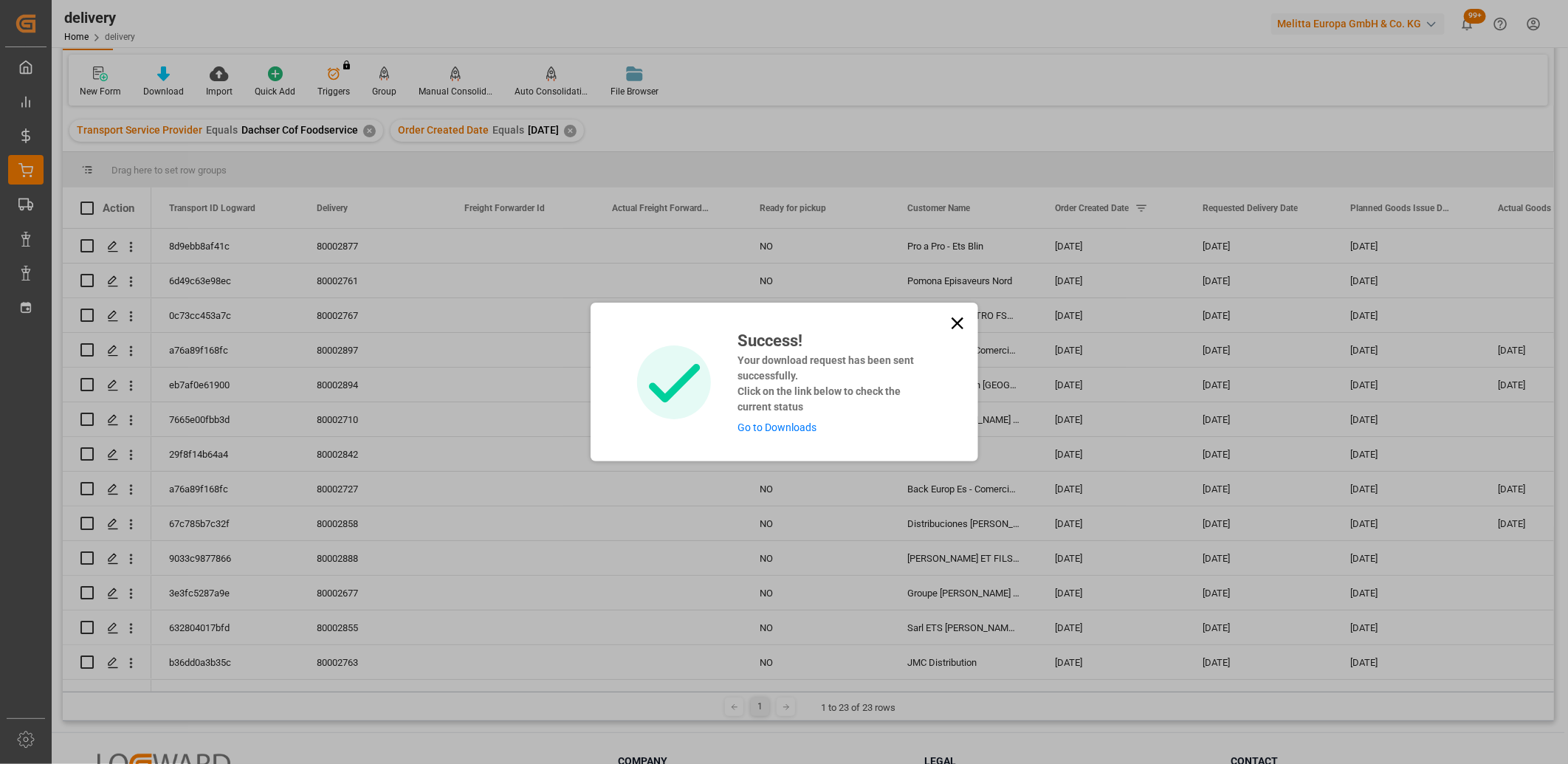
click at [789, 428] on link "Go to Downloads" at bounding box center [777, 427] width 79 height 12
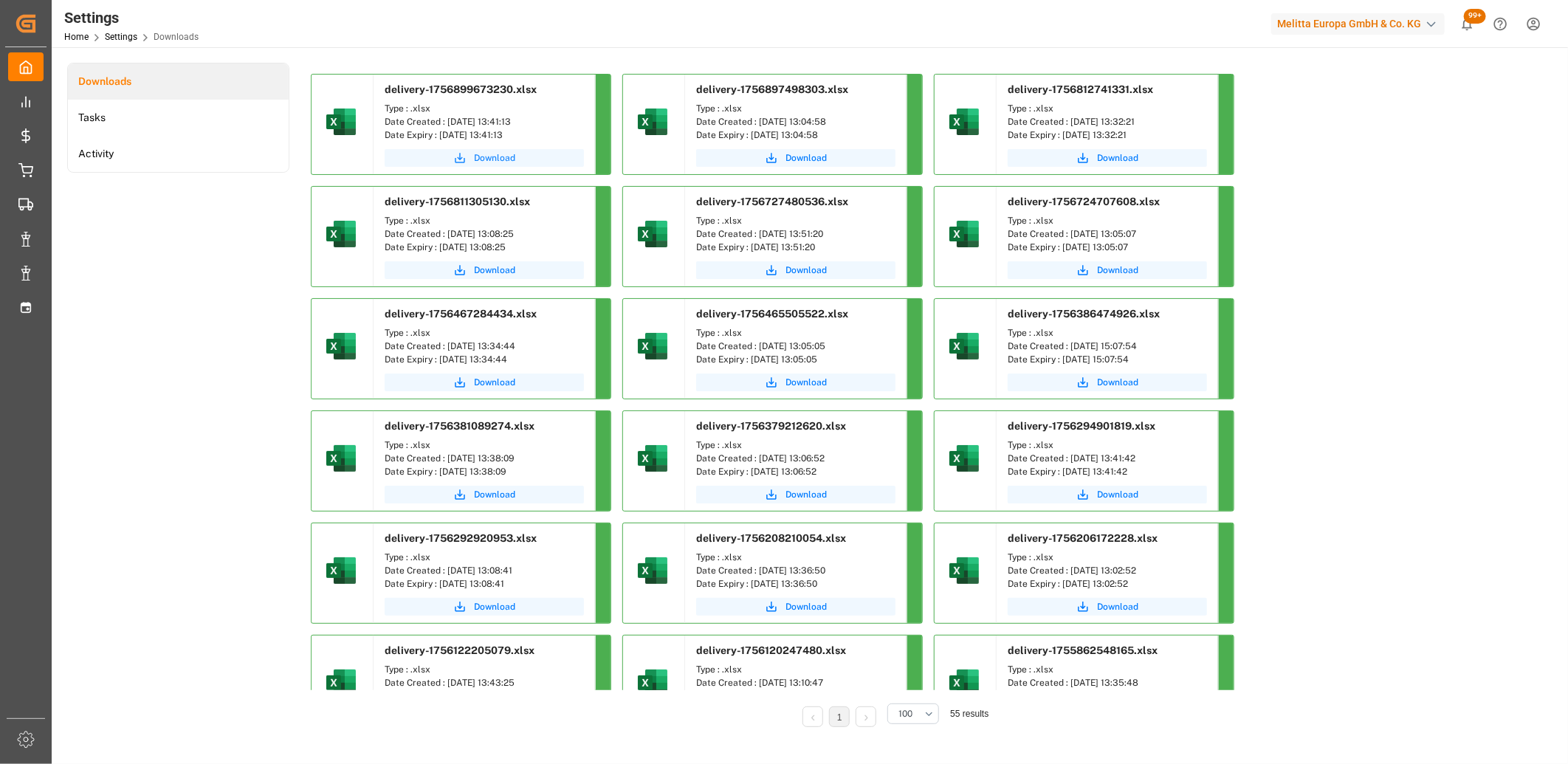
click at [466, 159] on icon "submit" at bounding box center [460, 158] width 14 height 14
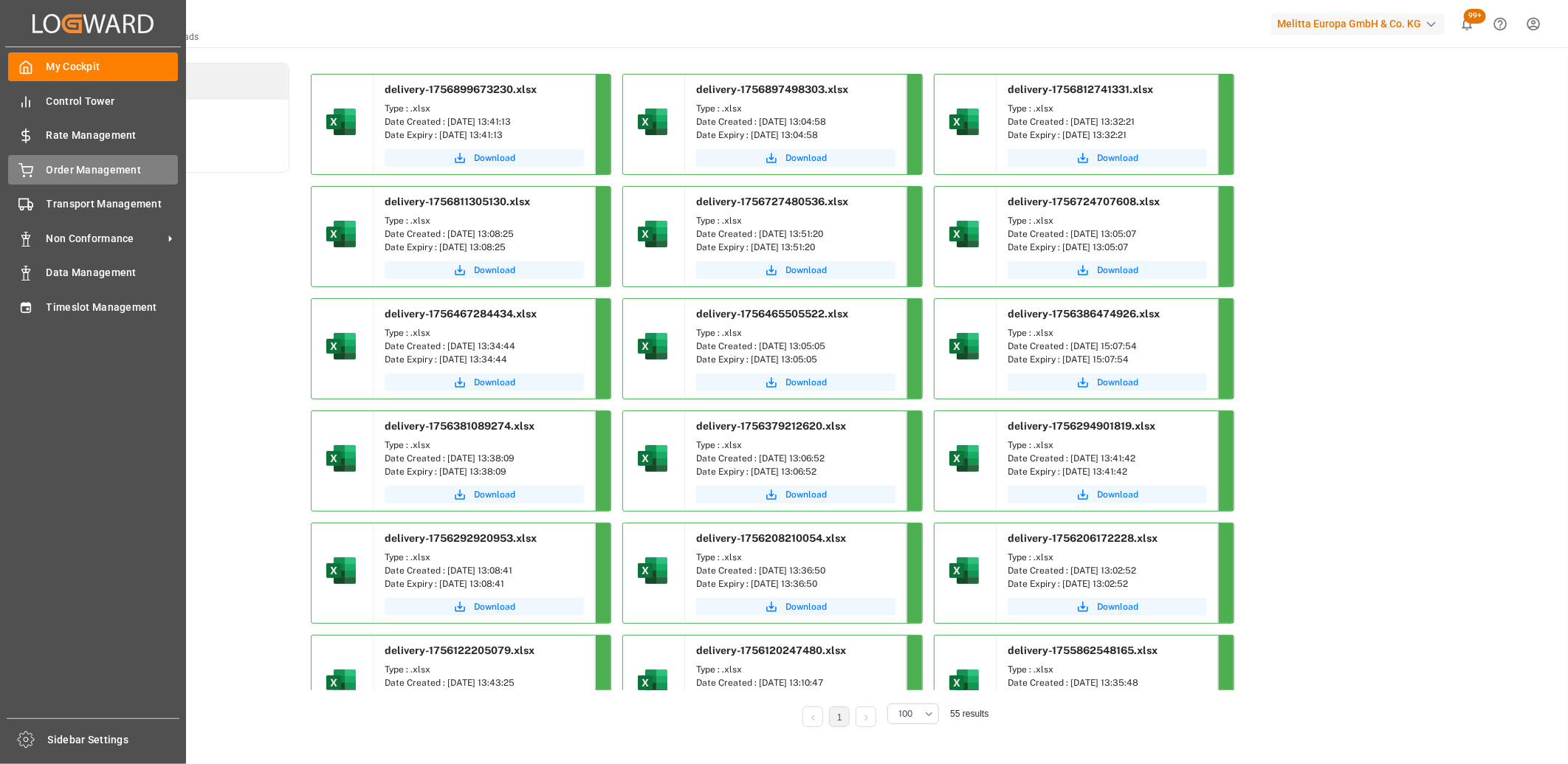
click at [21, 171] on icon at bounding box center [26, 170] width 15 height 15
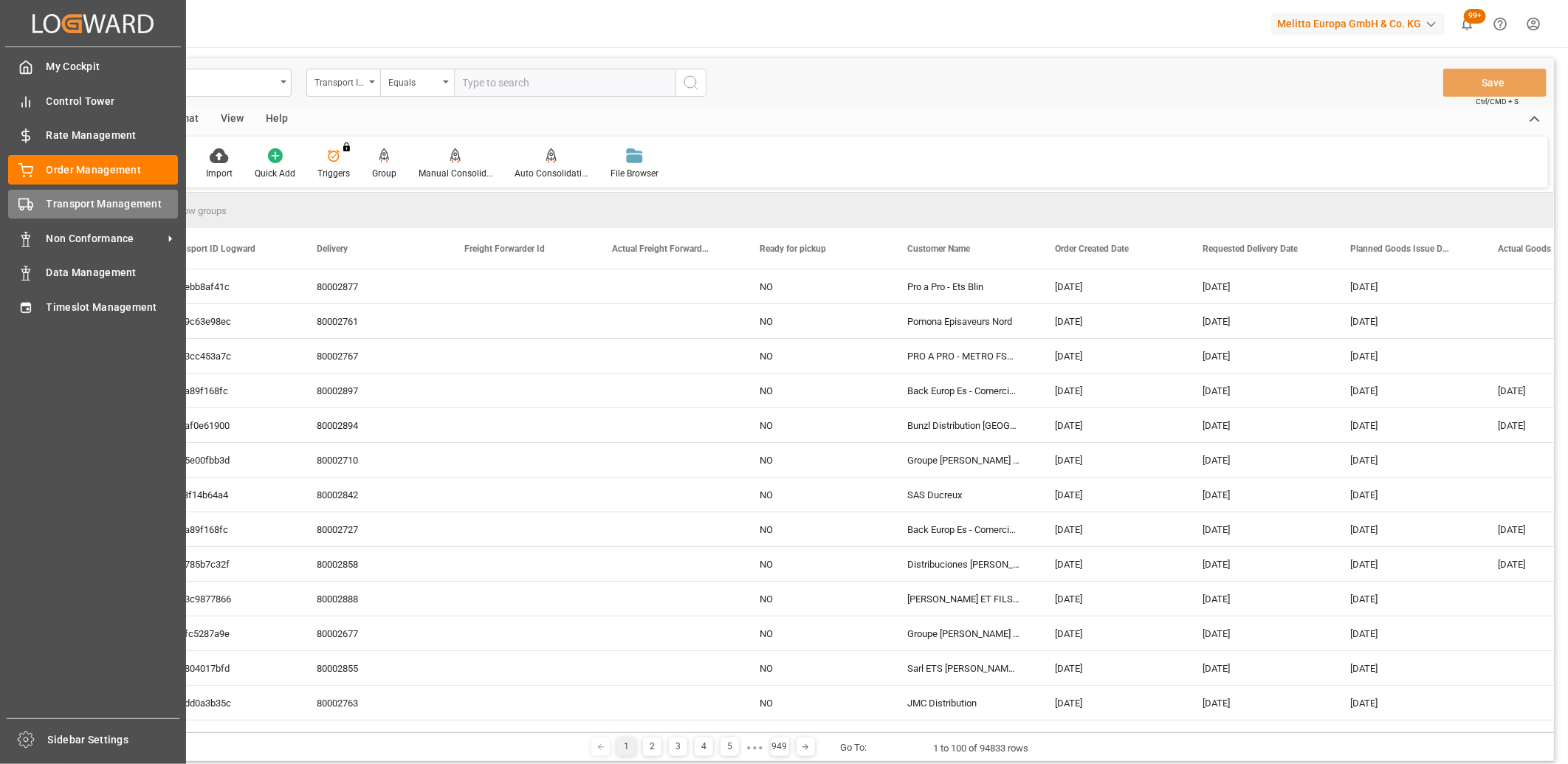
click at [25, 202] on icon at bounding box center [26, 204] width 15 height 15
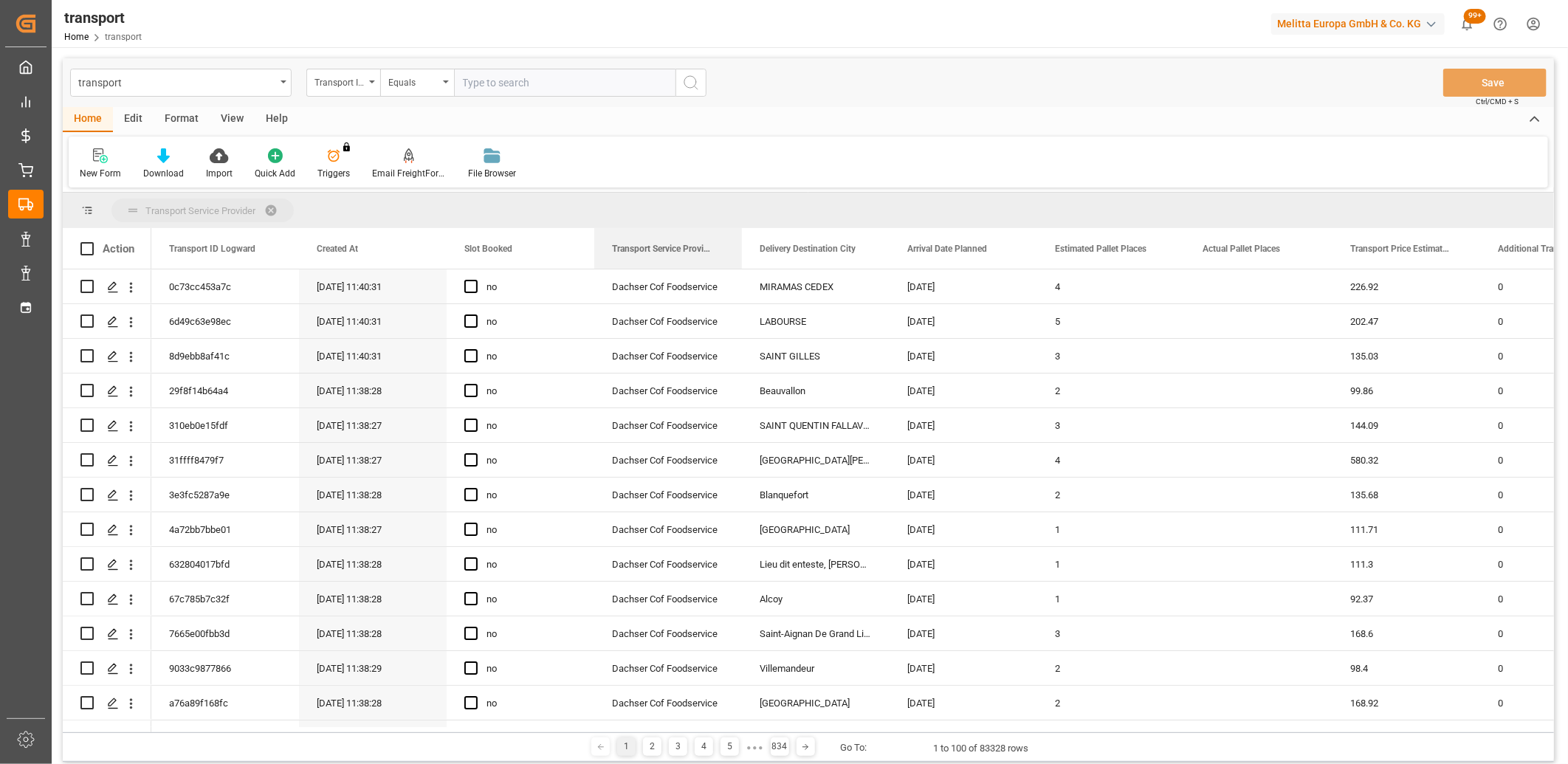
drag, startPoint x: 666, startPoint y: 251, endPoint x: 668, endPoint y: 211, distance: 40.0
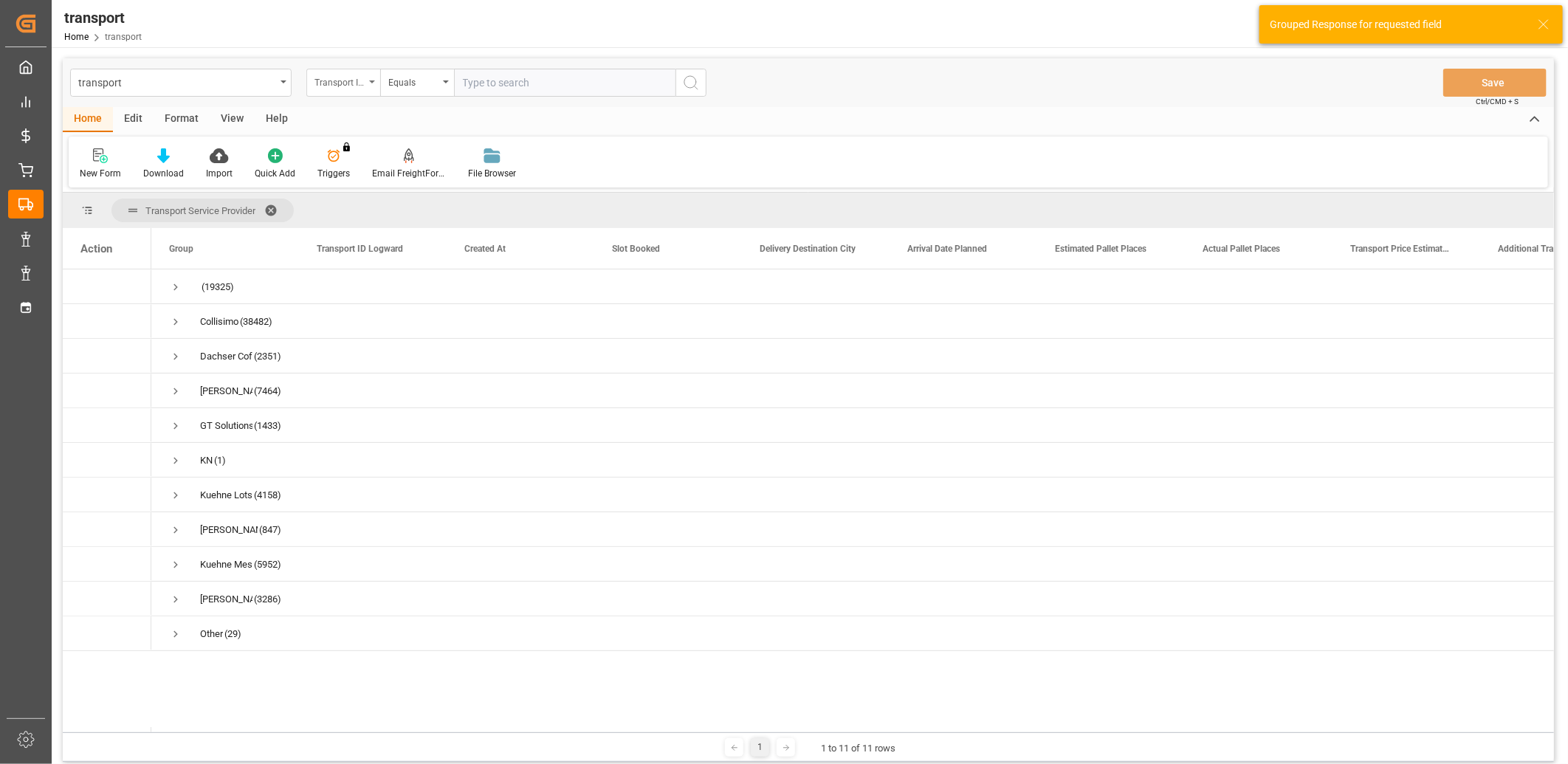
click at [341, 90] on div "Transport ID Logward" at bounding box center [343, 82] width 74 height 28
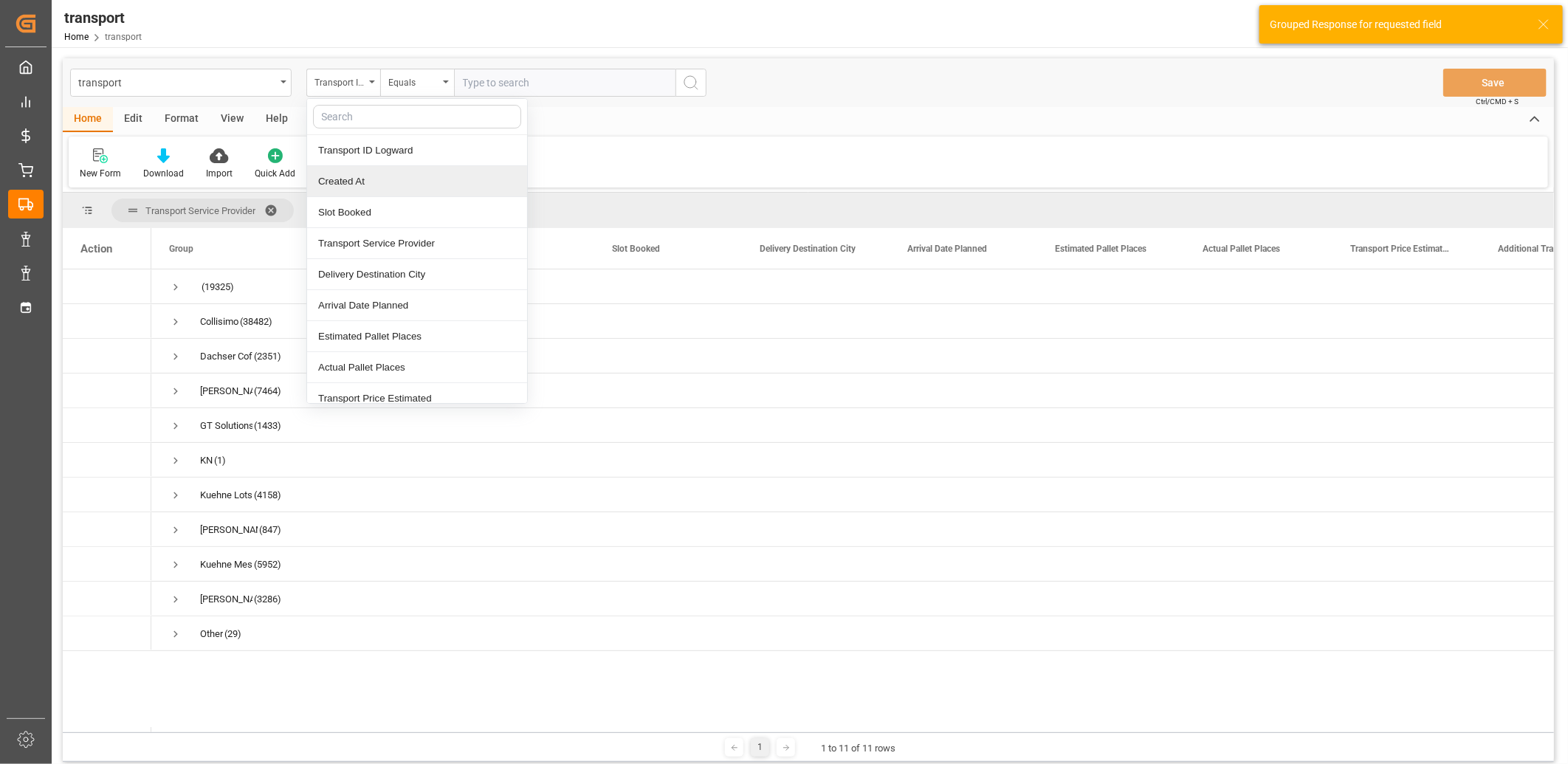
click at [333, 174] on div "Created At" at bounding box center [417, 181] width 220 height 31
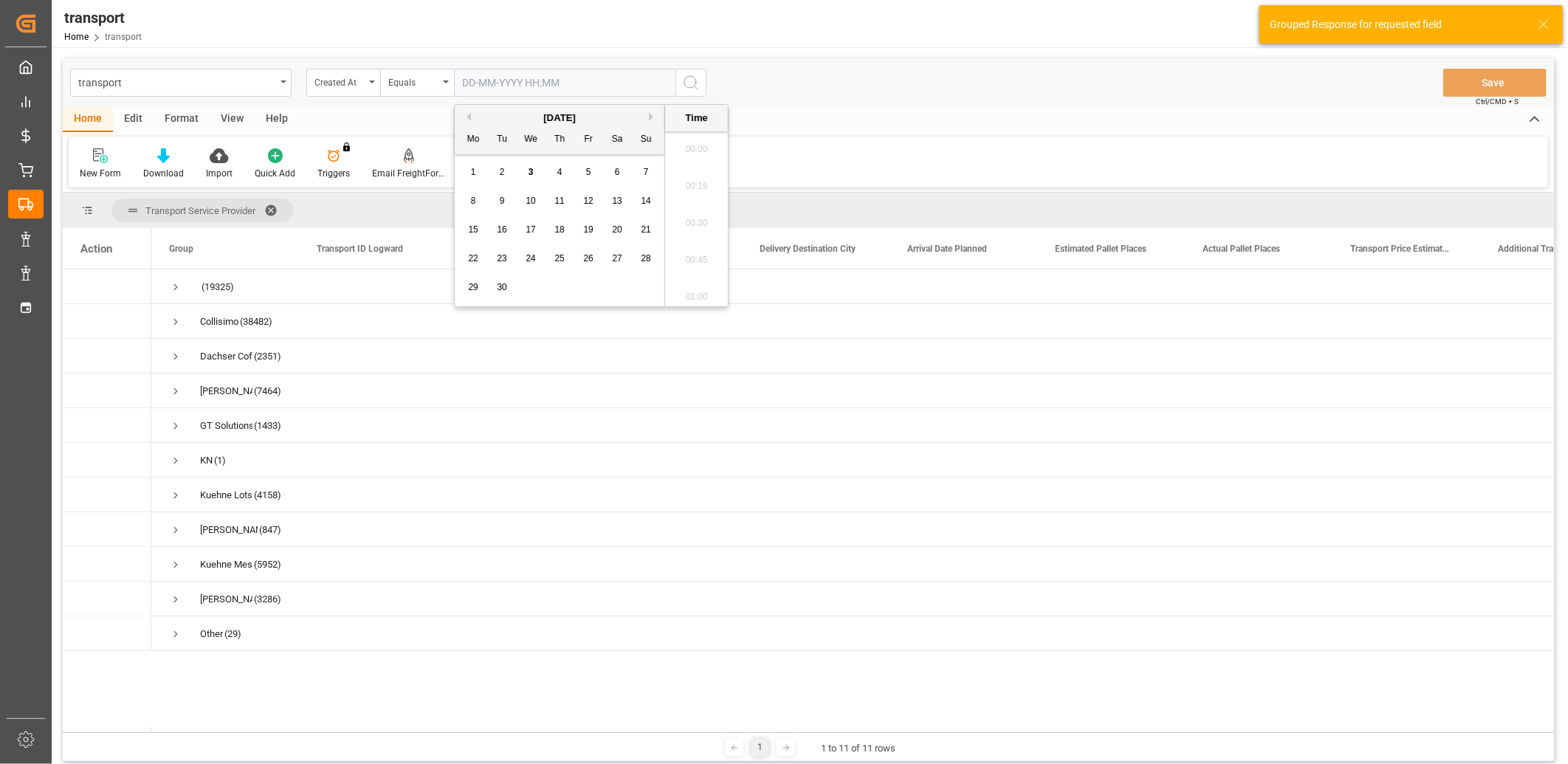
click at [475, 85] on input "text" at bounding box center [564, 82] width 221 height 28
click at [530, 170] on span "3" at bounding box center [531, 171] width 5 height 10
type input "03-09-2025 00:00"
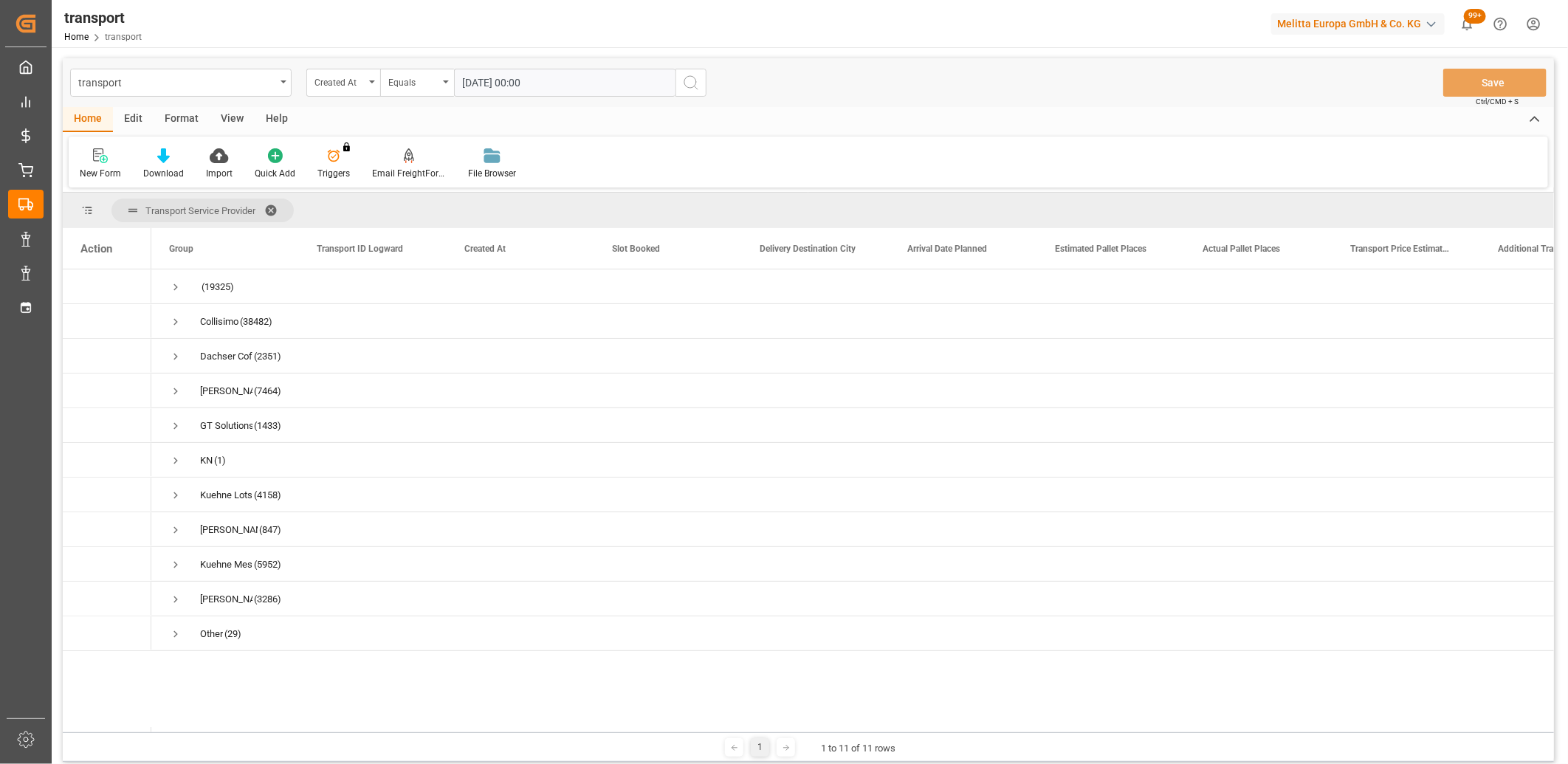
click at [691, 84] on icon "search button" at bounding box center [691, 82] width 17 height 17
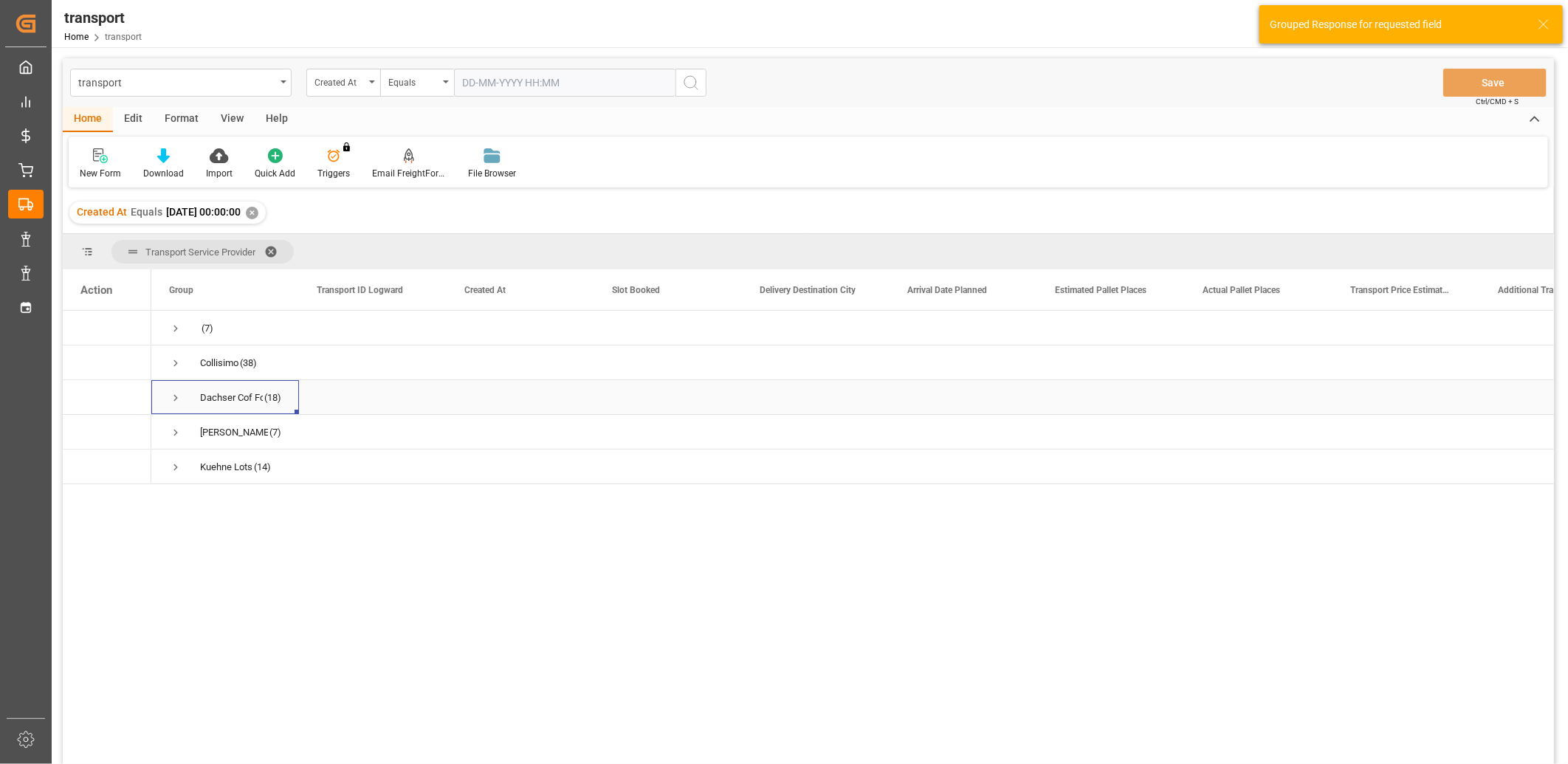
click at [176, 399] on span "Press SPACE to select this row." at bounding box center [176, 398] width 14 height 14
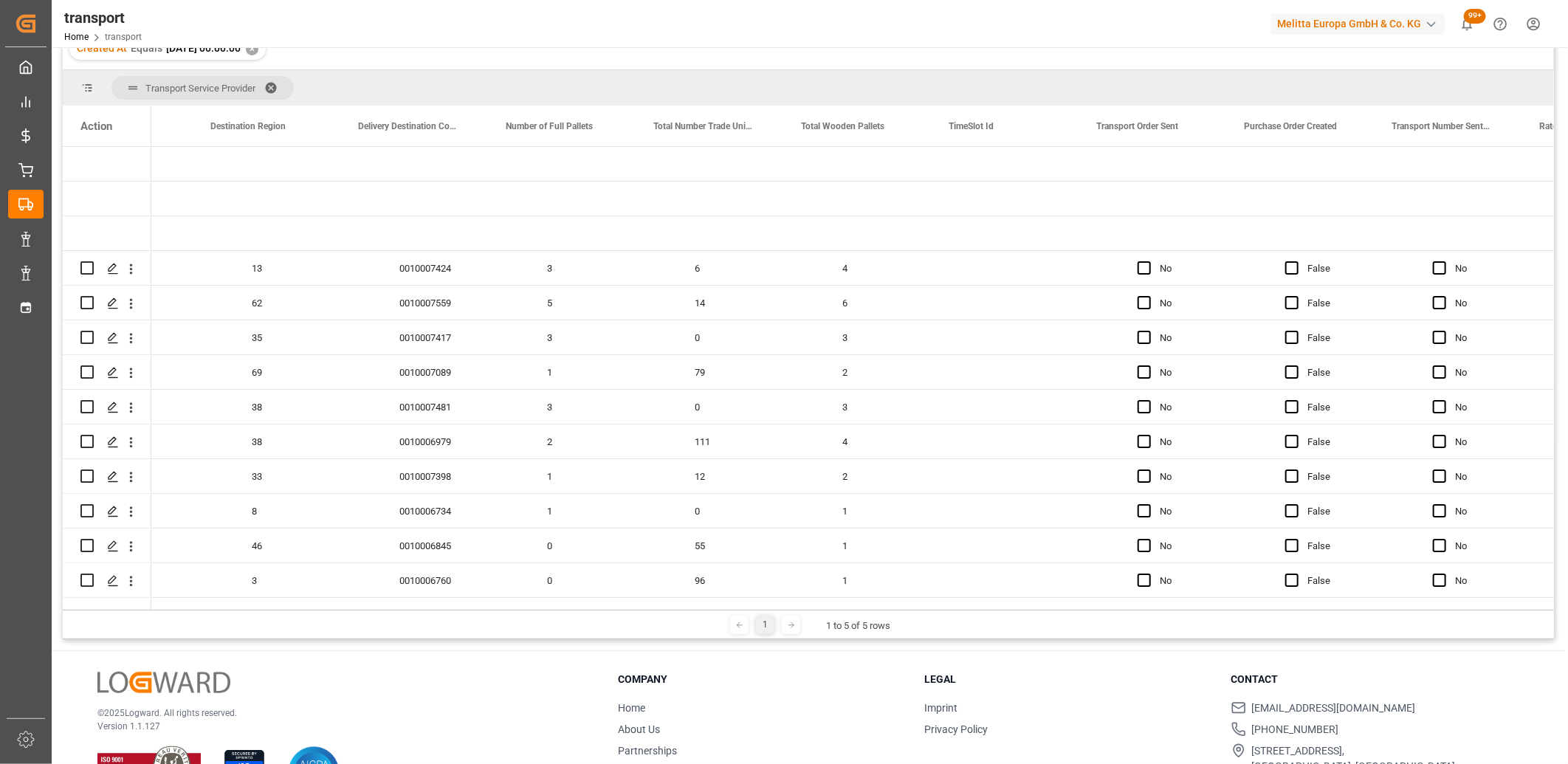
scroll to position [0, 3355]
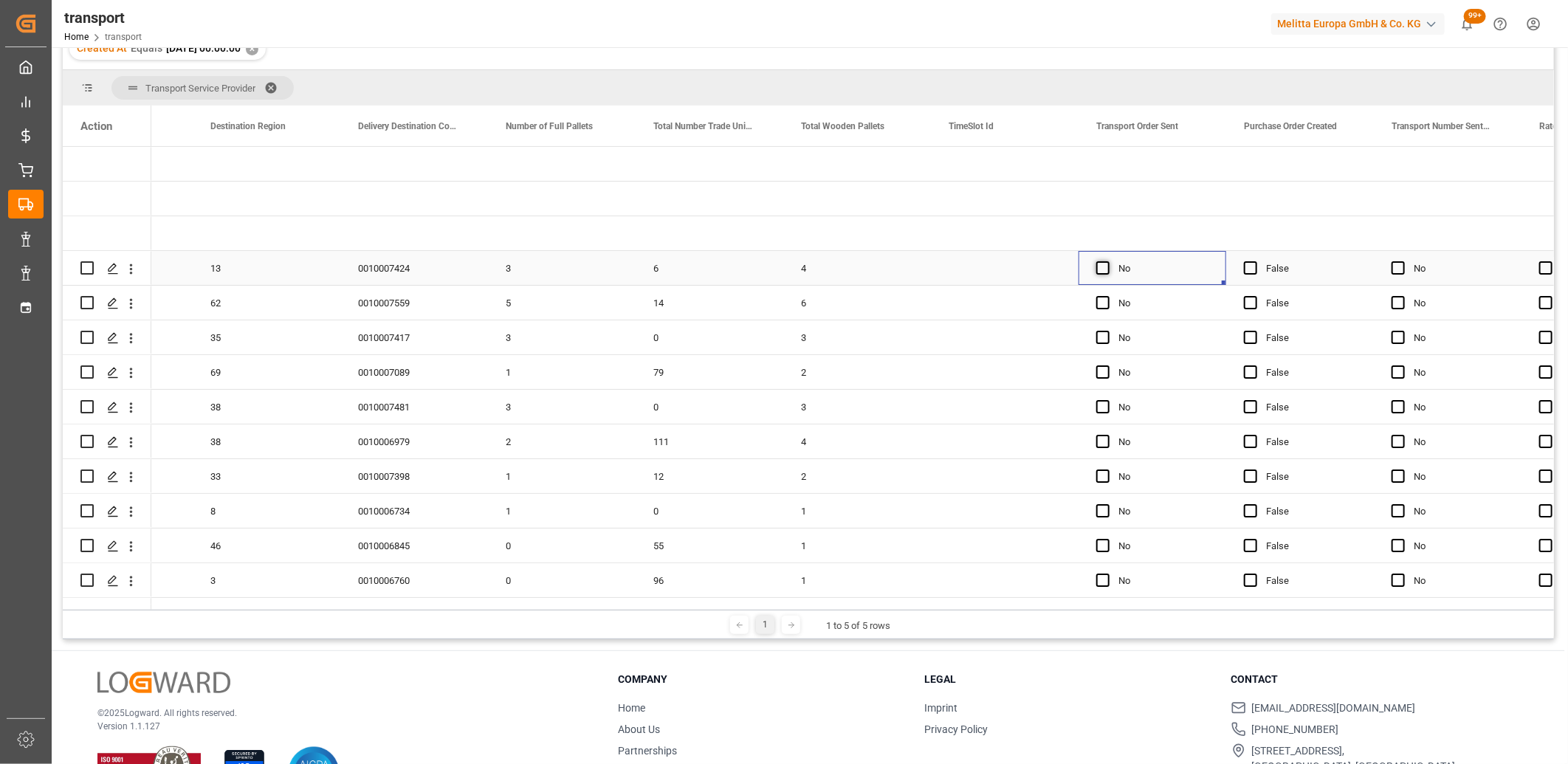
click at [1103, 263] on span "Press SPACE to select this row." at bounding box center [1102, 268] width 14 height 14
click at [1108, 261] on input "Press SPACE to select this row." at bounding box center [1108, 261] width 0 height 0
click at [1103, 304] on span "Press SPACE to select this row." at bounding box center [1102, 302] width 14 height 14
click at [1108, 296] on input "Press SPACE to select this row." at bounding box center [1108, 296] width 0 height 0
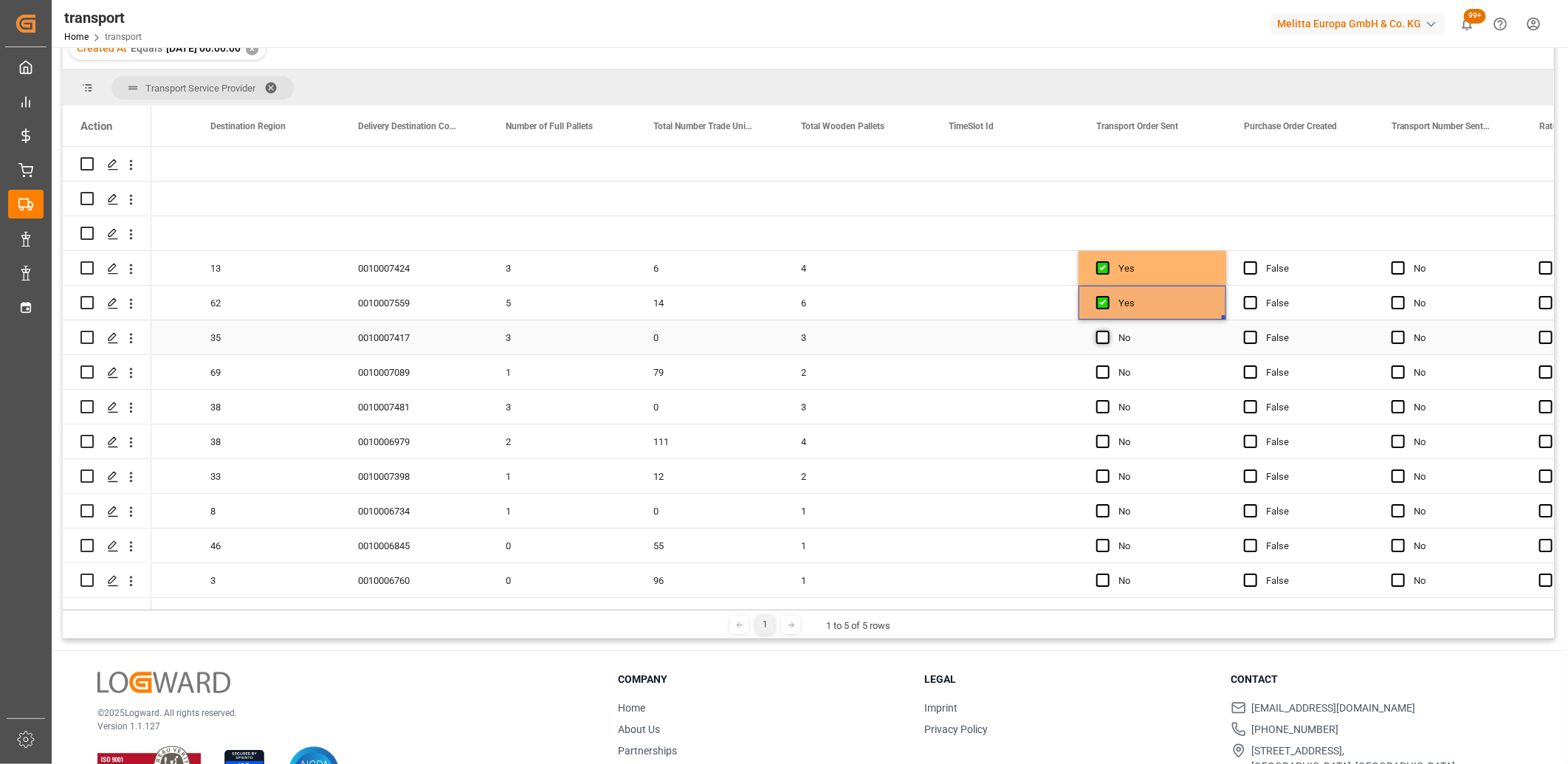
click at [1103, 337] on span "Press SPACE to select this row." at bounding box center [1102, 337] width 14 height 14
click at [1108, 331] on input "Press SPACE to select this row." at bounding box center [1108, 331] width 0 height 0
click at [1098, 377] on span "Press SPACE to select this row." at bounding box center [1102, 372] width 14 height 14
click at [1108, 365] on input "Press SPACE to select this row." at bounding box center [1108, 365] width 0 height 0
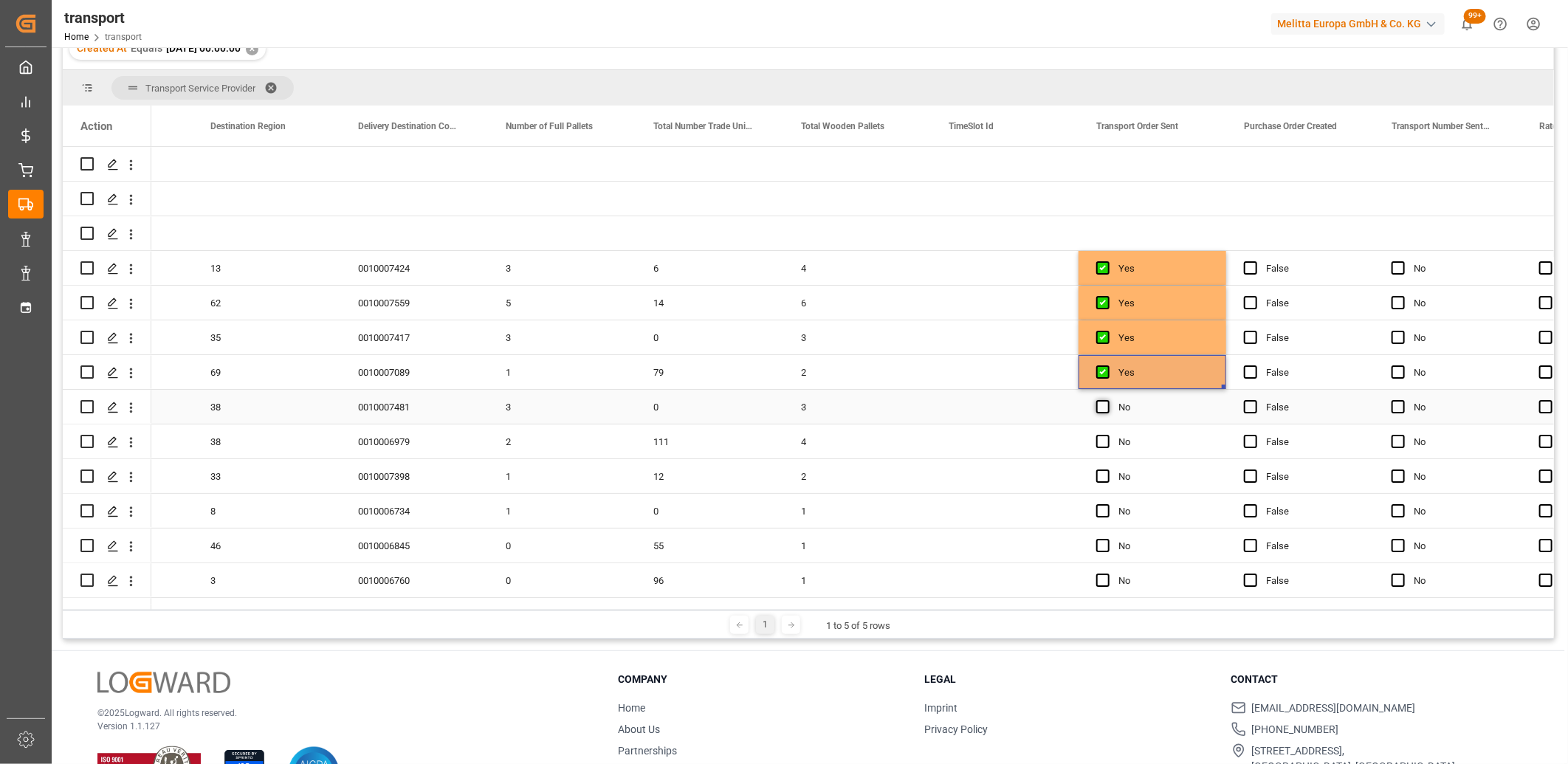
click at [1101, 402] on span "Press SPACE to select this row." at bounding box center [1102, 406] width 14 height 14
click at [1108, 400] on input "Press SPACE to select this row." at bounding box center [1108, 400] width 0 height 0
click at [1102, 440] on span "Press SPACE to select this row." at bounding box center [1102, 441] width 14 height 14
click at [1108, 434] on input "Press SPACE to select this row." at bounding box center [1108, 434] width 0 height 0
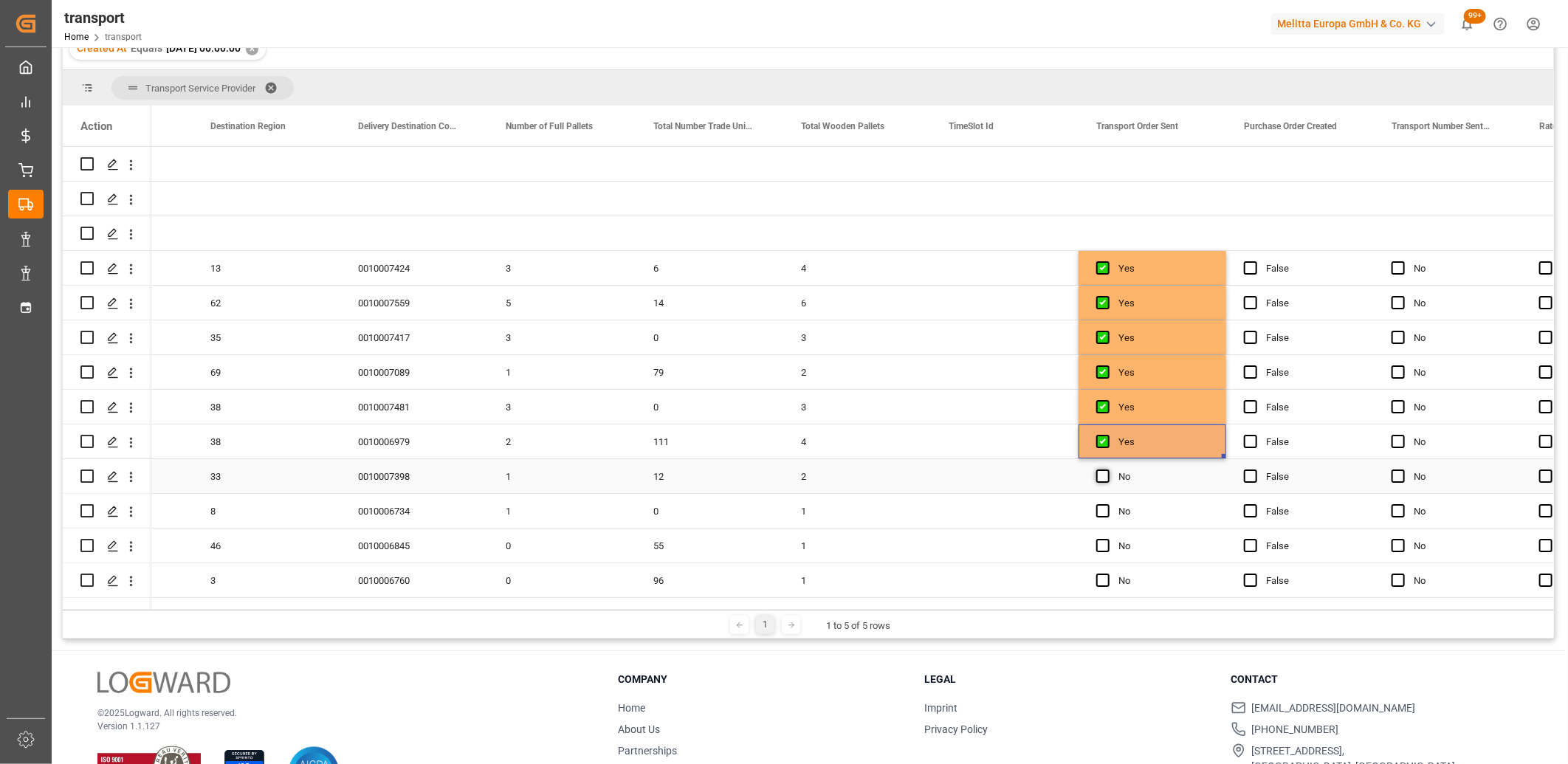
click at [1102, 478] on span "Press SPACE to select this row." at bounding box center [1102, 475] width 14 height 14
click at [1108, 469] on input "Press SPACE to select this row." at bounding box center [1108, 469] width 0 height 0
click at [1102, 512] on span "Press SPACE to select this row." at bounding box center [1102, 511] width 14 height 14
click at [1108, 504] on input "Press SPACE to select this row." at bounding box center [1108, 504] width 0 height 0
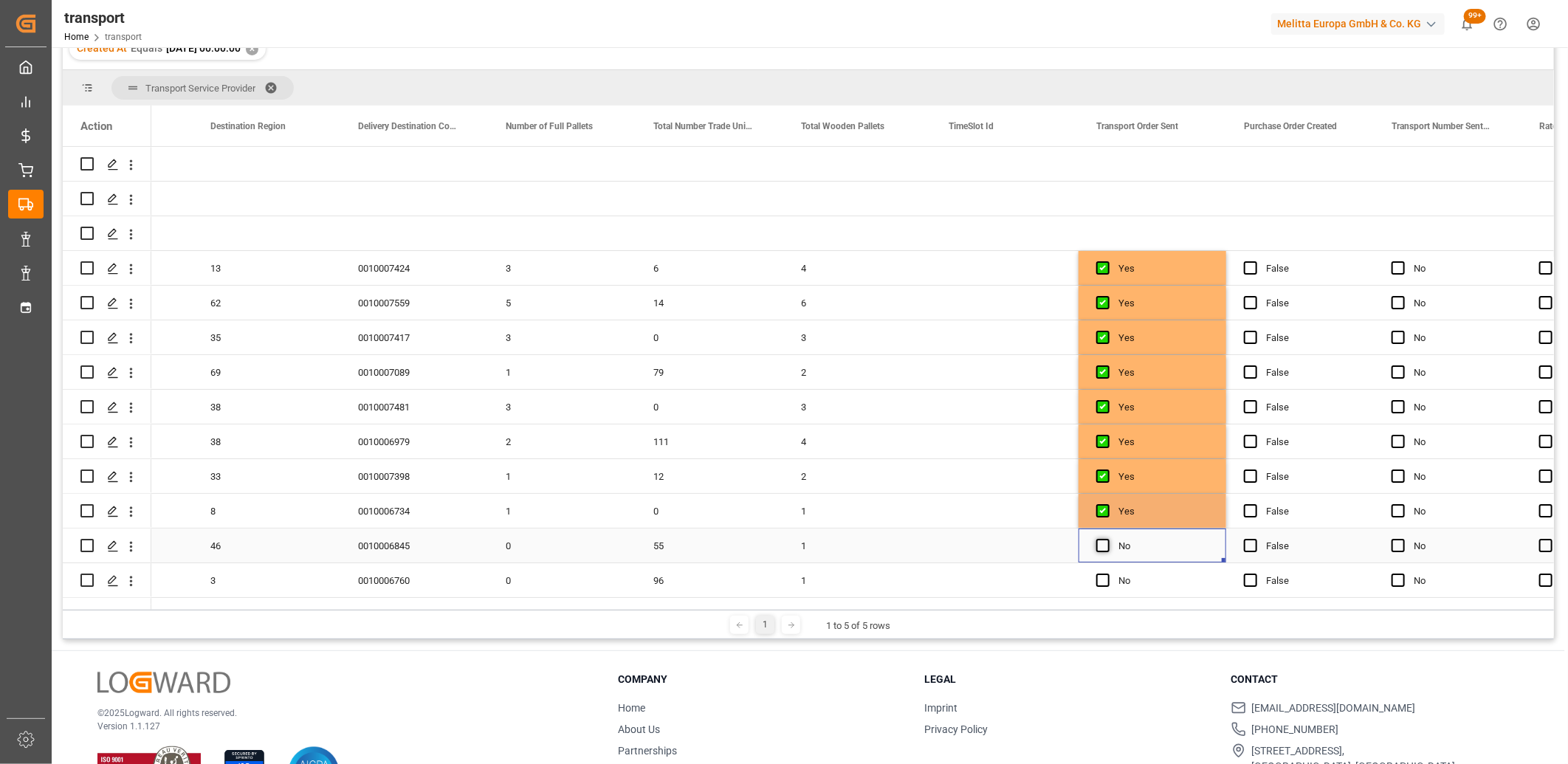
click at [1102, 543] on span "Press SPACE to select this row." at bounding box center [1102, 545] width 14 height 14
click at [1108, 539] on input "Press SPACE to select this row." at bounding box center [1108, 539] width 0 height 0
click at [1101, 581] on span "Press SPACE to select this row." at bounding box center [1102, 580] width 14 height 14
click at [1108, 574] on input "Press SPACE to select this row." at bounding box center [1108, 574] width 0 height 0
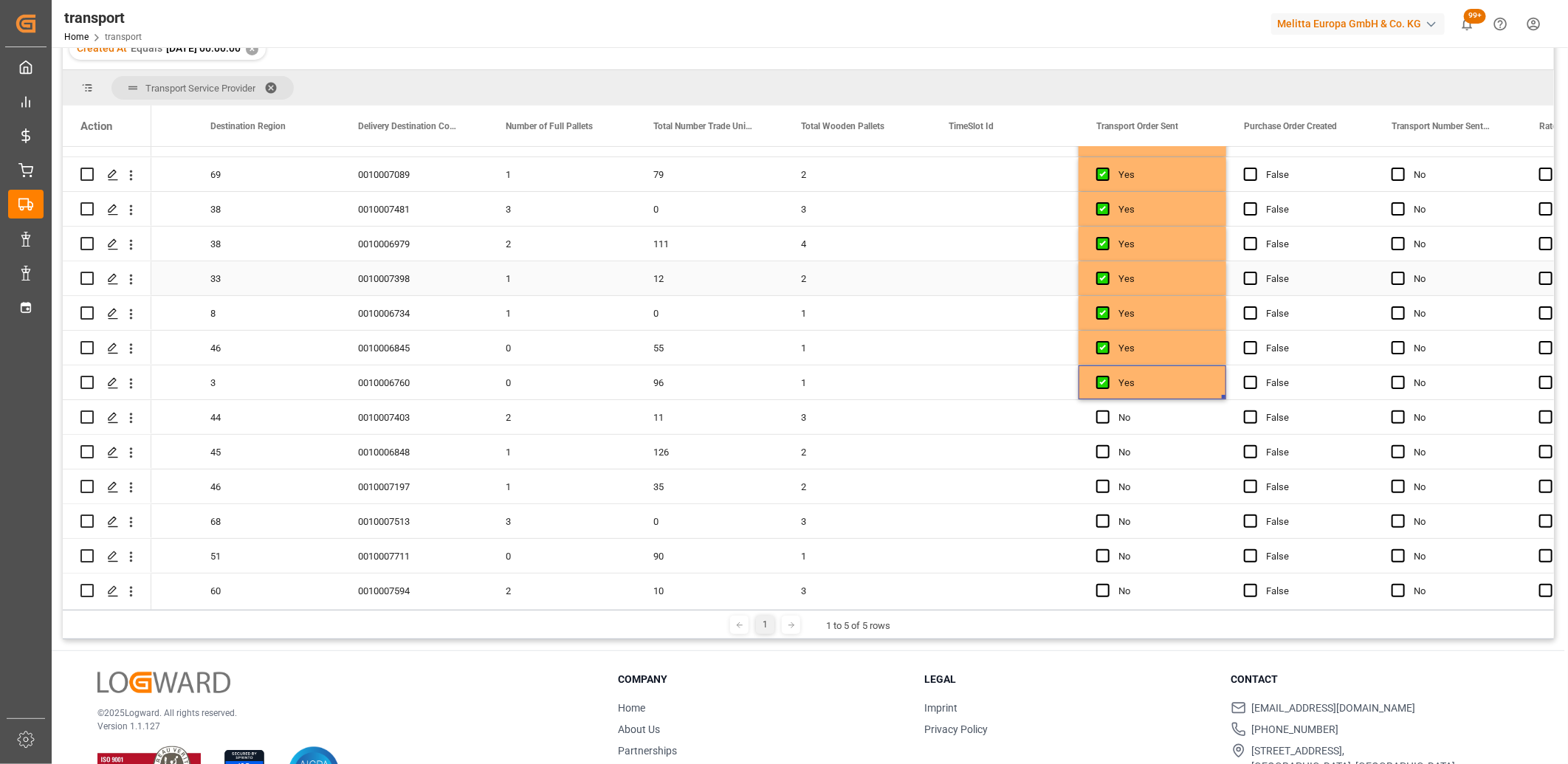
scroll to position [328, 0]
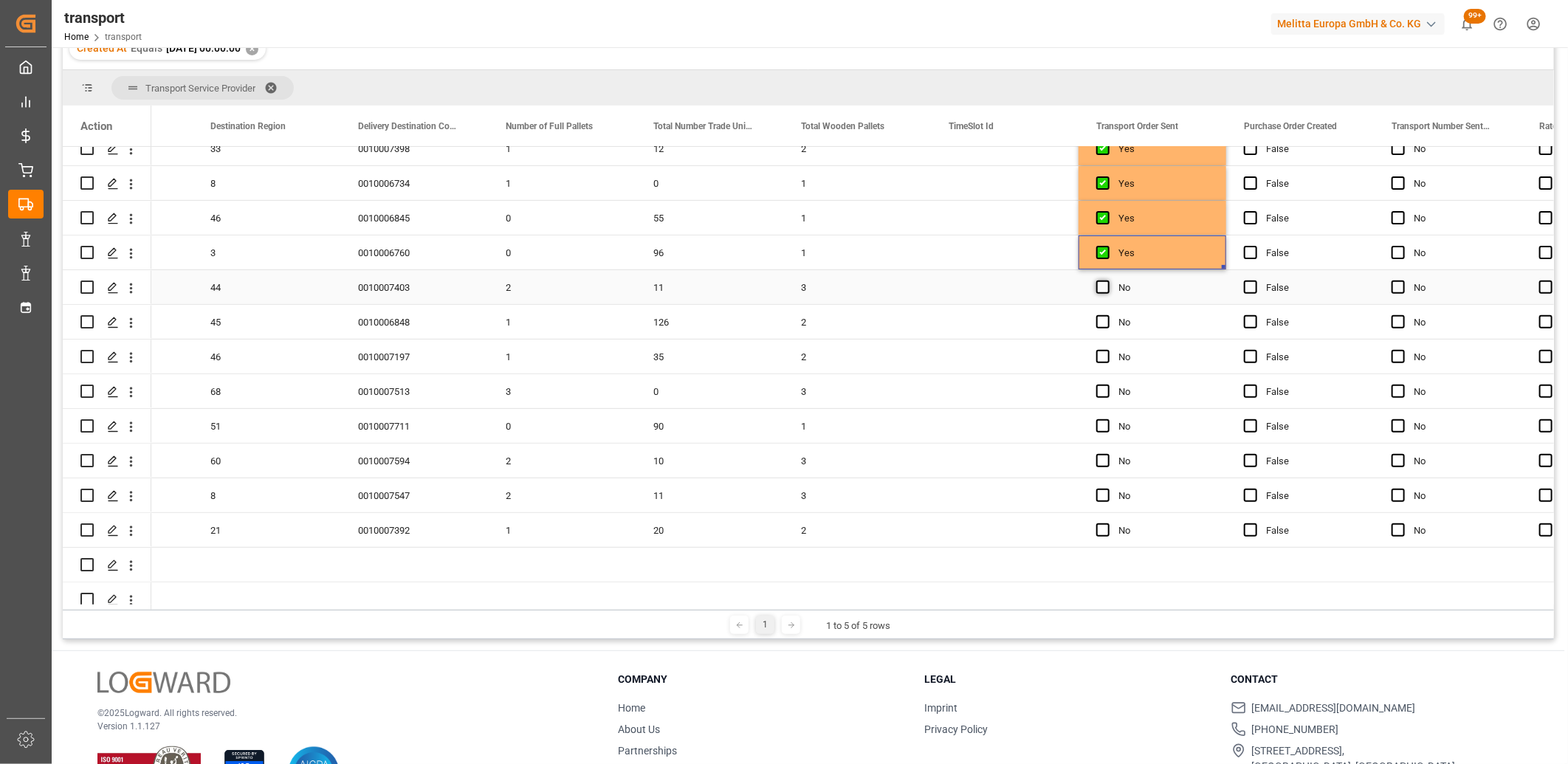
click at [1102, 288] on span "Press SPACE to select this row." at bounding box center [1102, 287] width 14 height 14
click at [1108, 280] on input "Press SPACE to select this row." at bounding box center [1108, 280] width 0 height 0
click at [1103, 323] on span "Press SPACE to select this row." at bounding box center [1102, 321] width 14 height 14
click at [1108, 315] on input "Press SPACE to select this row." at bounding box center [1108, 315] width 0 height 0
click at [1103, 359] on span "Press SPACE to select this row." at bounding box center [1102, 356] width 14 height 14
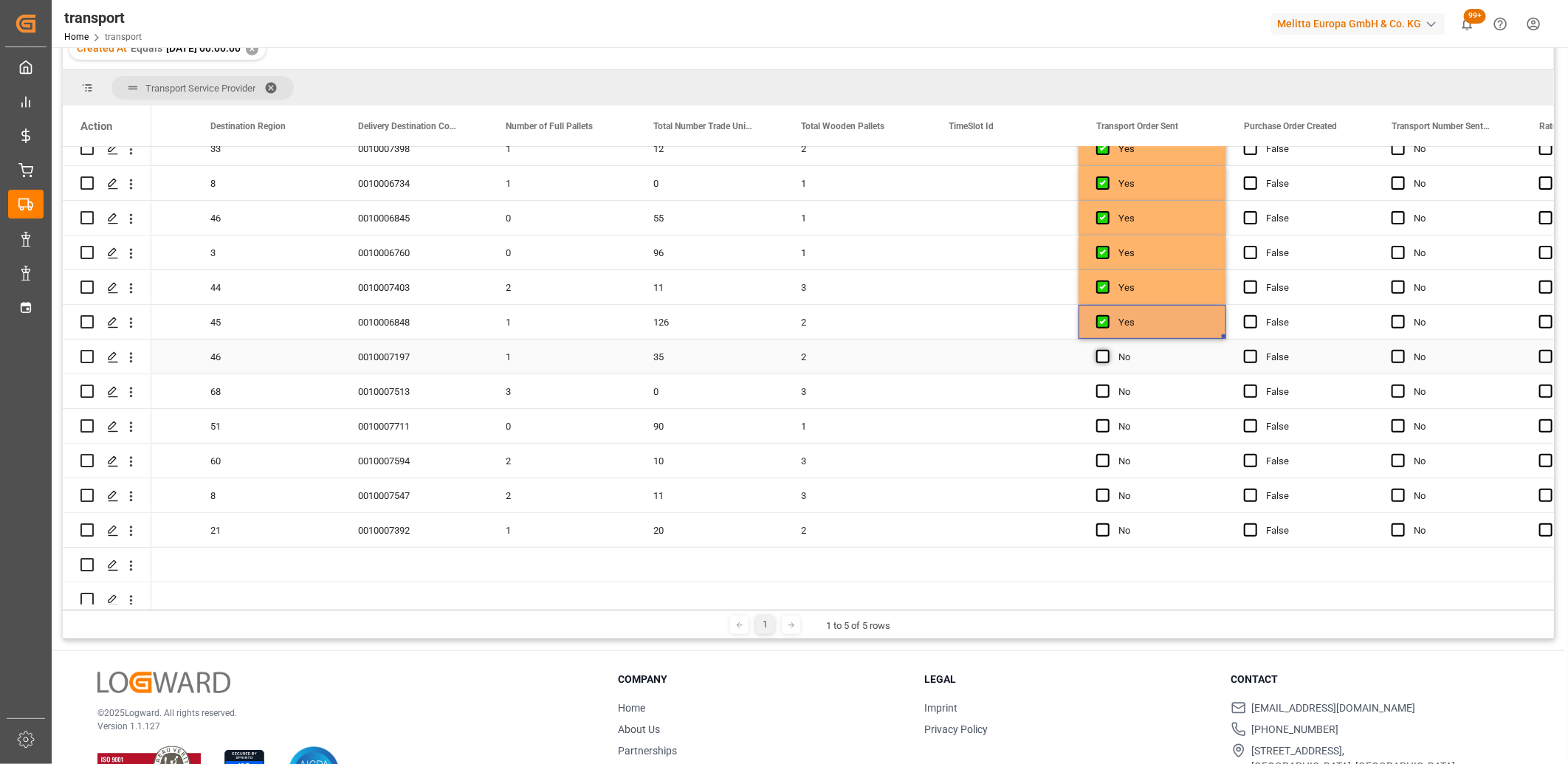
click at [1108, 350] on input "Press SPACE to select this row." at bounding box center [1108, 350] width 0 height 0
click at [1102, 393] on span "Press SPACE to select this row." at bounding box center [1102, 391] width 14 height 14
click at [1108, 384] on input "Press SPACE to select this row." at bounding box center [1108, 384] width 0 height 0
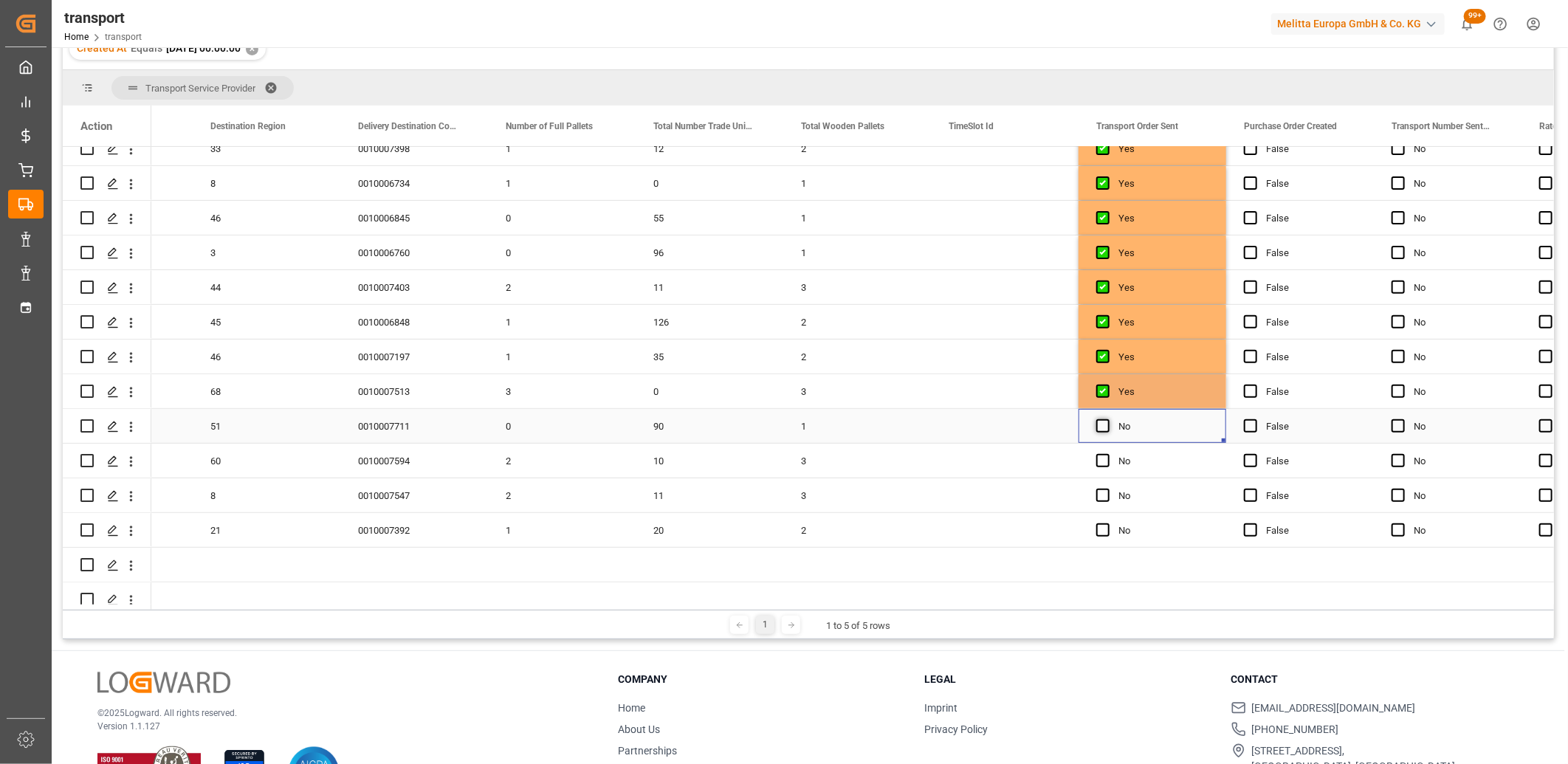
click at [1099, 426] on span "Press SPACE to select this row." at bounding box center [1102, 425] width 14 height 14
click at [1108, 419] on input "Press SPACE to select this row." at bounding box center [1108, 419] width 0 height 0
click at [1102, 459] on span "Press SPACE to select this row." at bounding box center [1102, 460] width 14 height 14
click at [1108, 453] on input "Press SPACE to select this row." at bounding box center [1108, 453] width 0 height 0
click at [1101, 494] on span "Press SPACE to select this row." at bounding box center [1102, 494] width 14 height 14
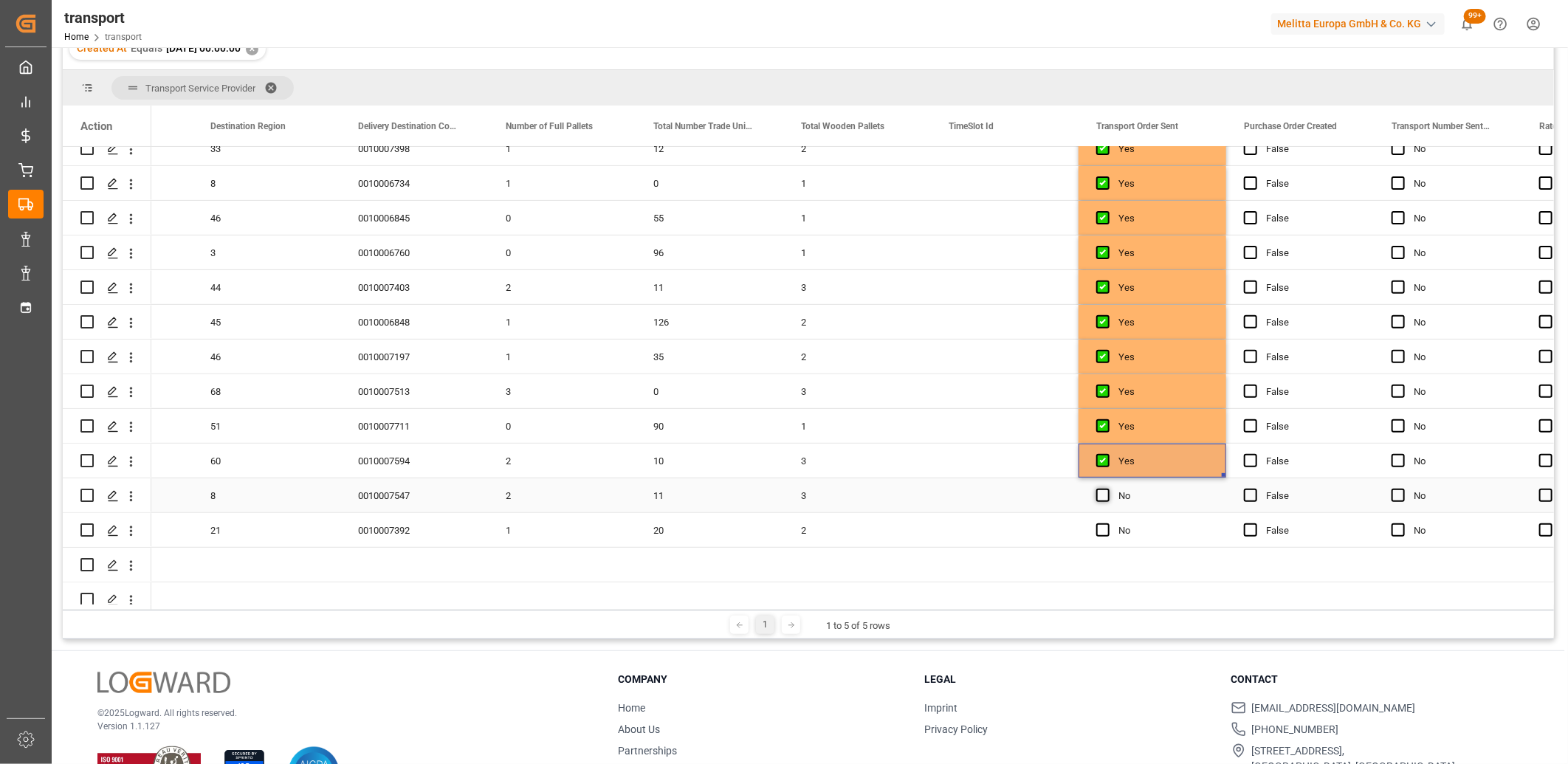
click at [1108, 488] on input "Press SPACE to select this row." at bounding box center [1108, 488] width 0 height 0
click at [1101, 529] on span "Press SPACE to select this row." at bounding box center [1102, 530] width 14 height 14
click at [1108, 524] on input "Press SPACE to select this row." at bounding box center [1108, 524] width 0 height 0
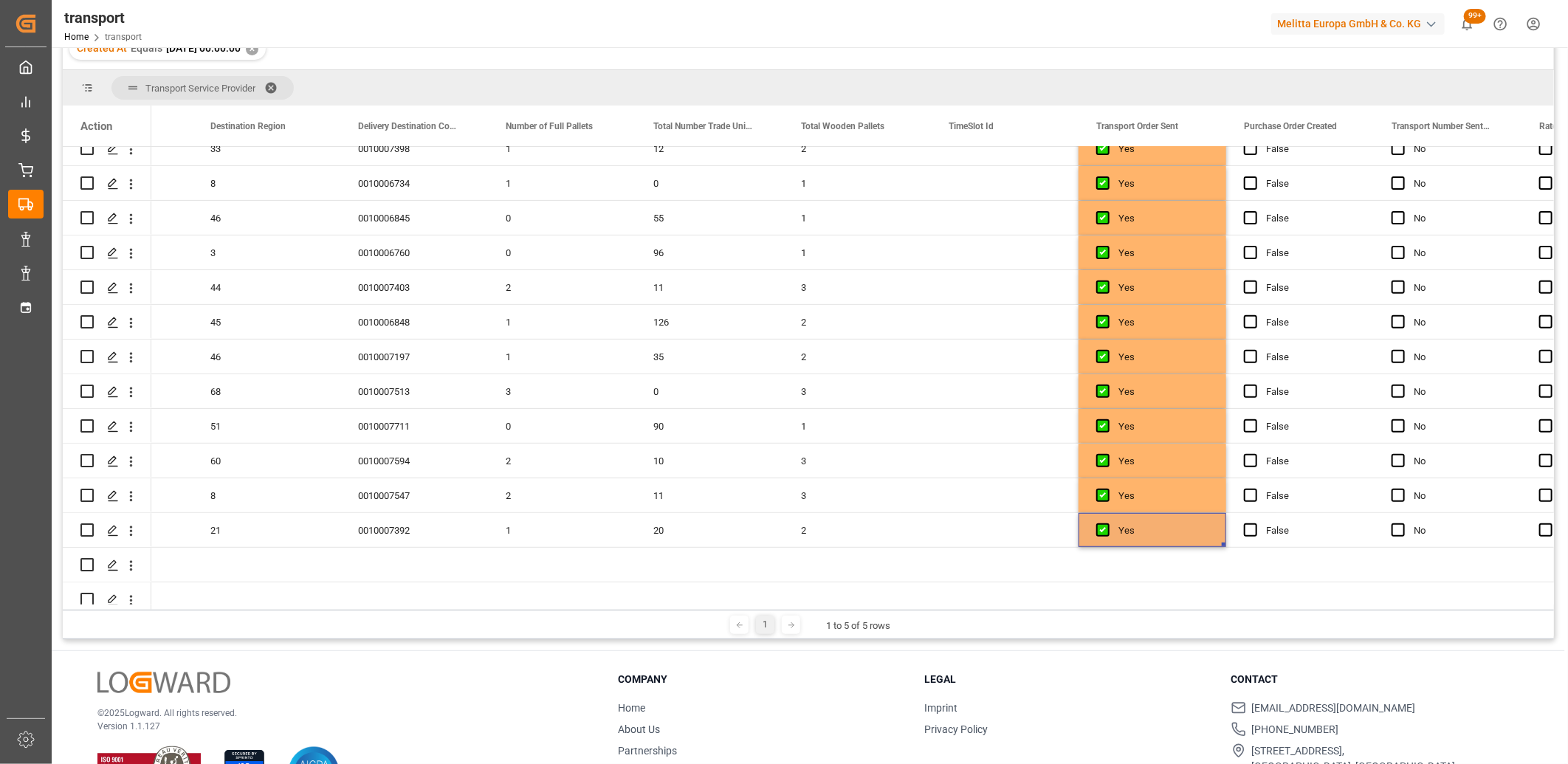
scroll to position [106, 0]
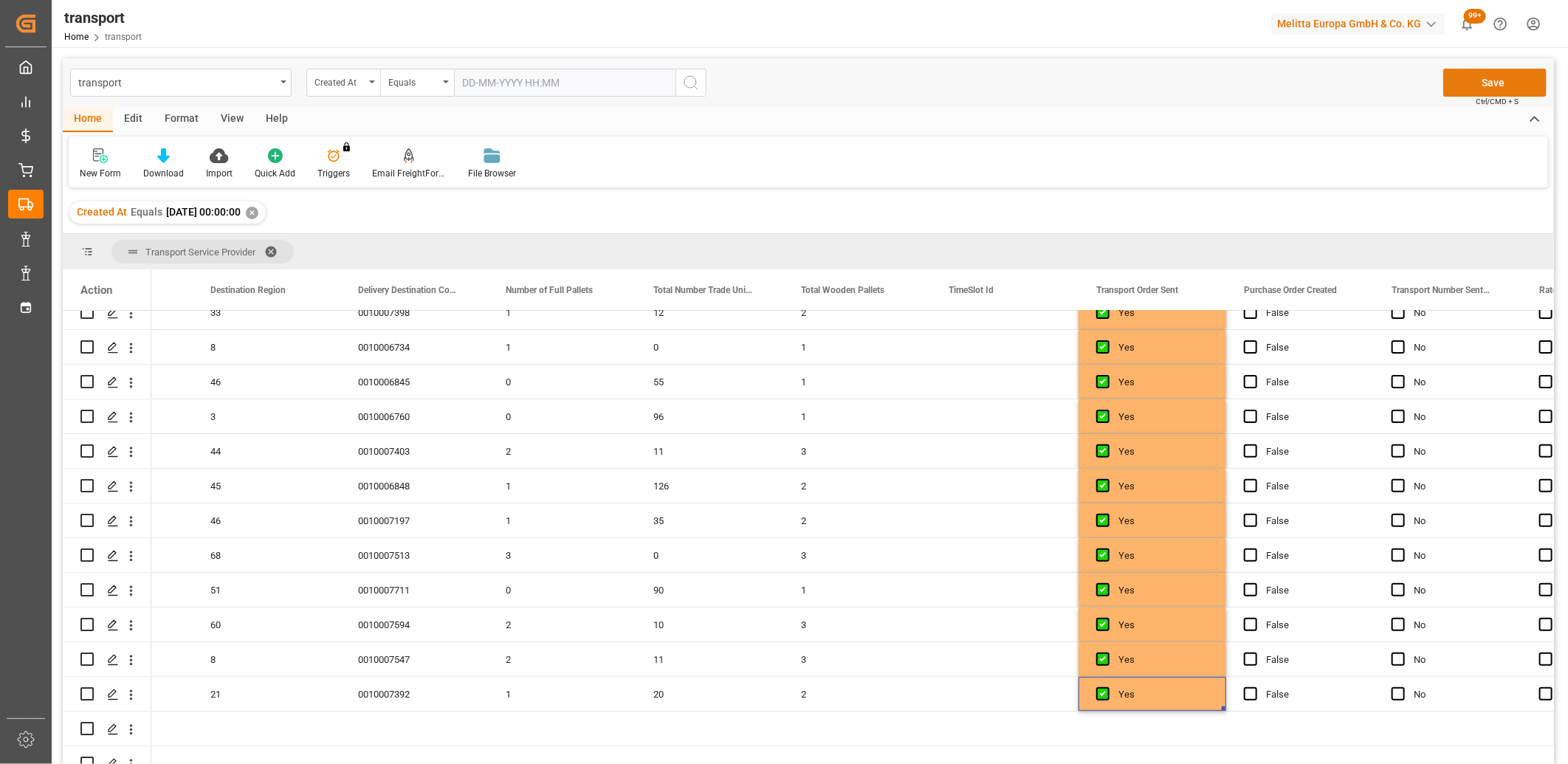
click at [1514, 85] on button "Save" at bounding box center [1494, 82] width 103 height 28
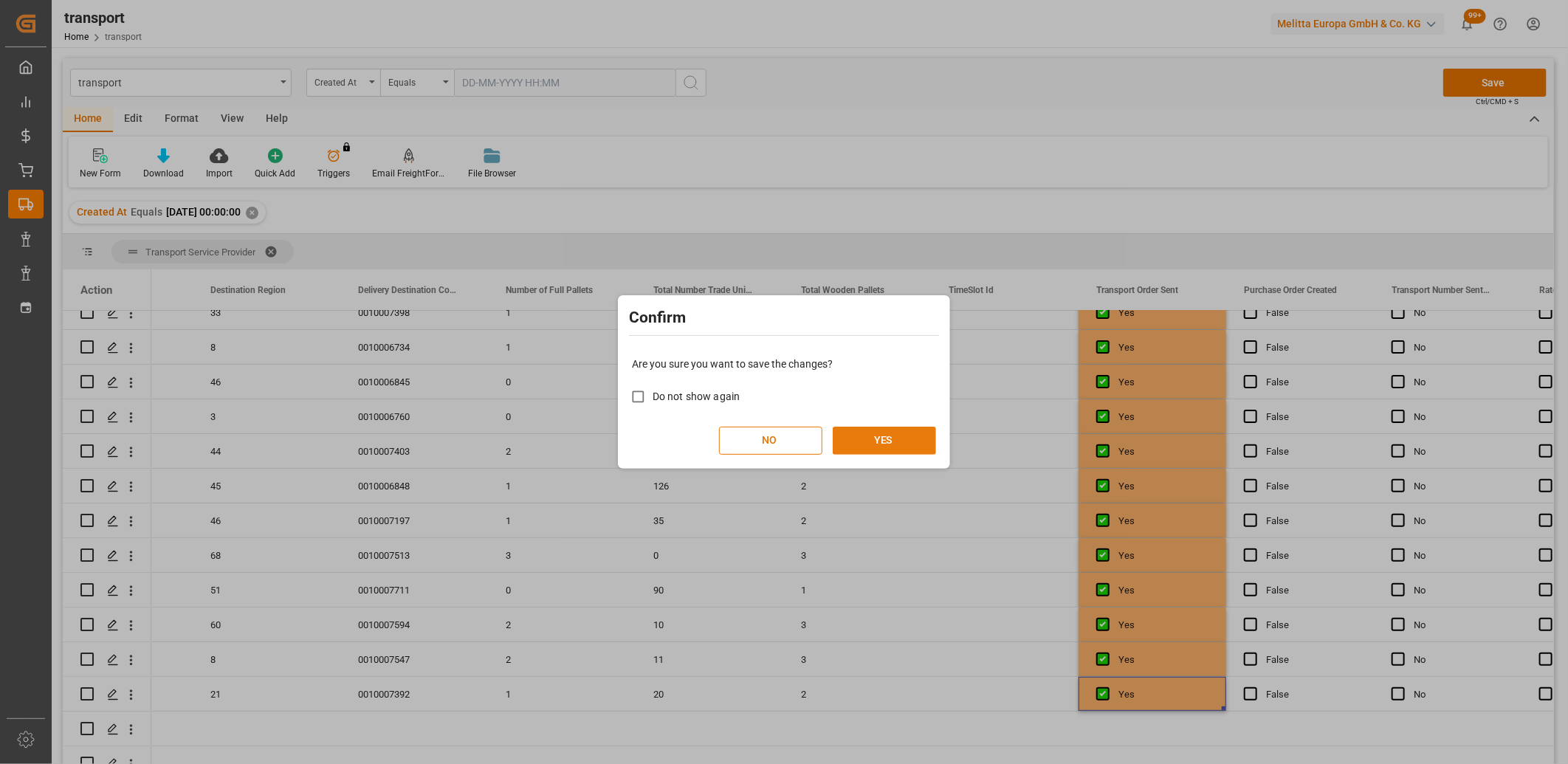
click at [902, 436] on button "YES" at bounding box center [884, 440] width 103 height 28
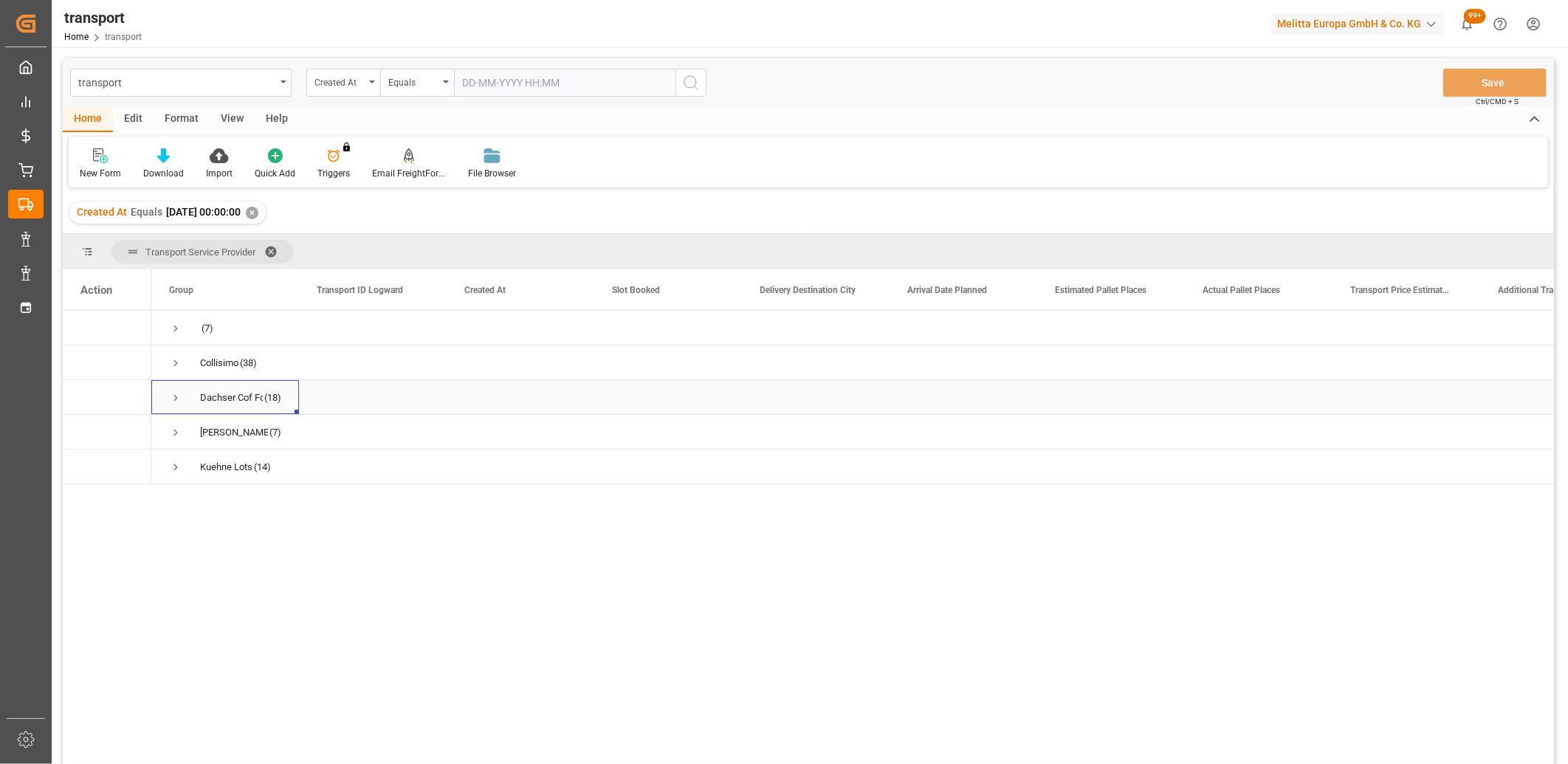
click at [174, 397] on span "Press SPACE to select this row." at bounding box center [176, 398] width 14 height 14
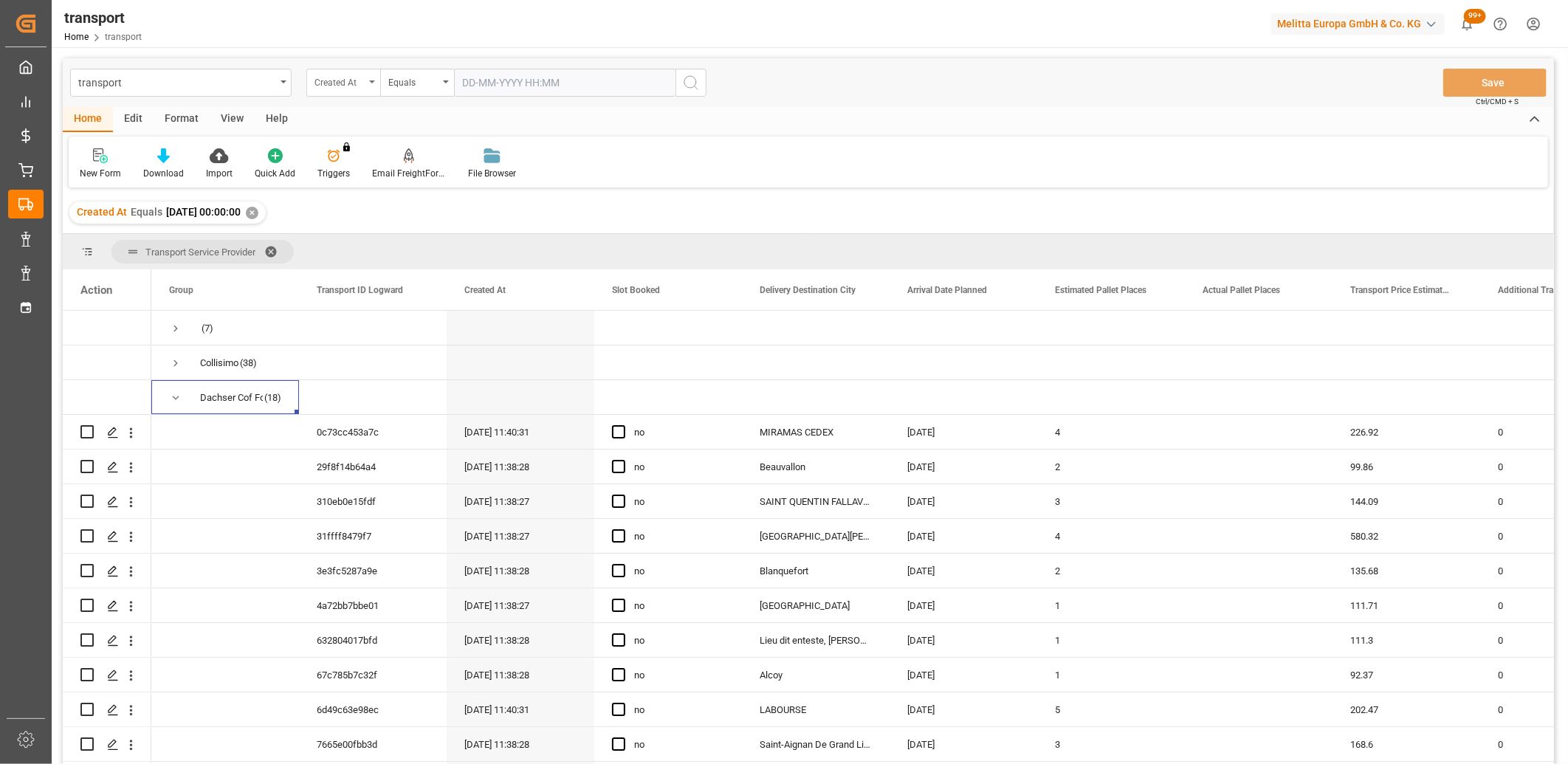
click at [364, 79] on div "Created At" at bounding box center [339, 80] width 50 height 17
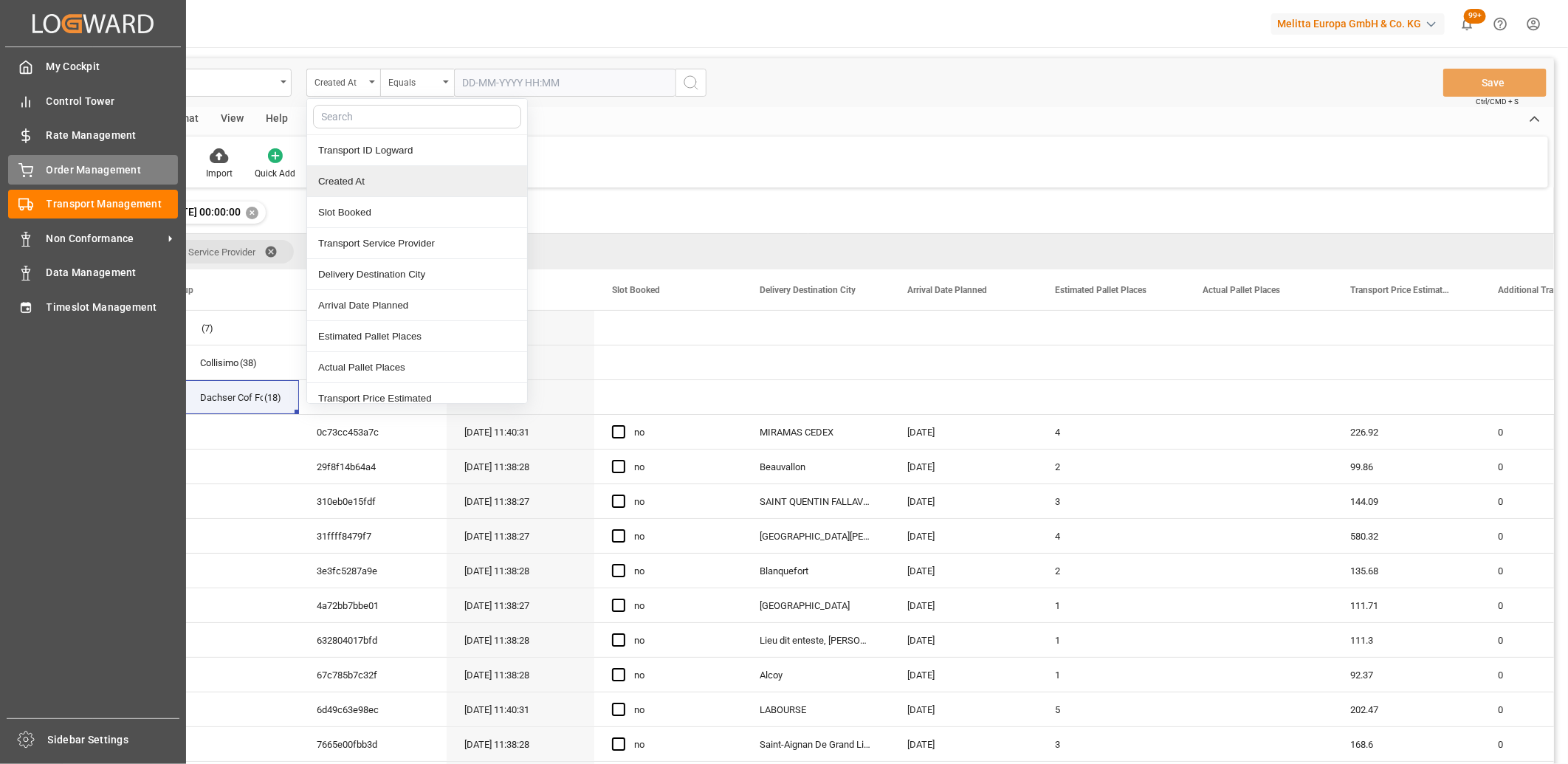
click at [31, 163] on icon at bounding box center [26, 170] width 15 height 15
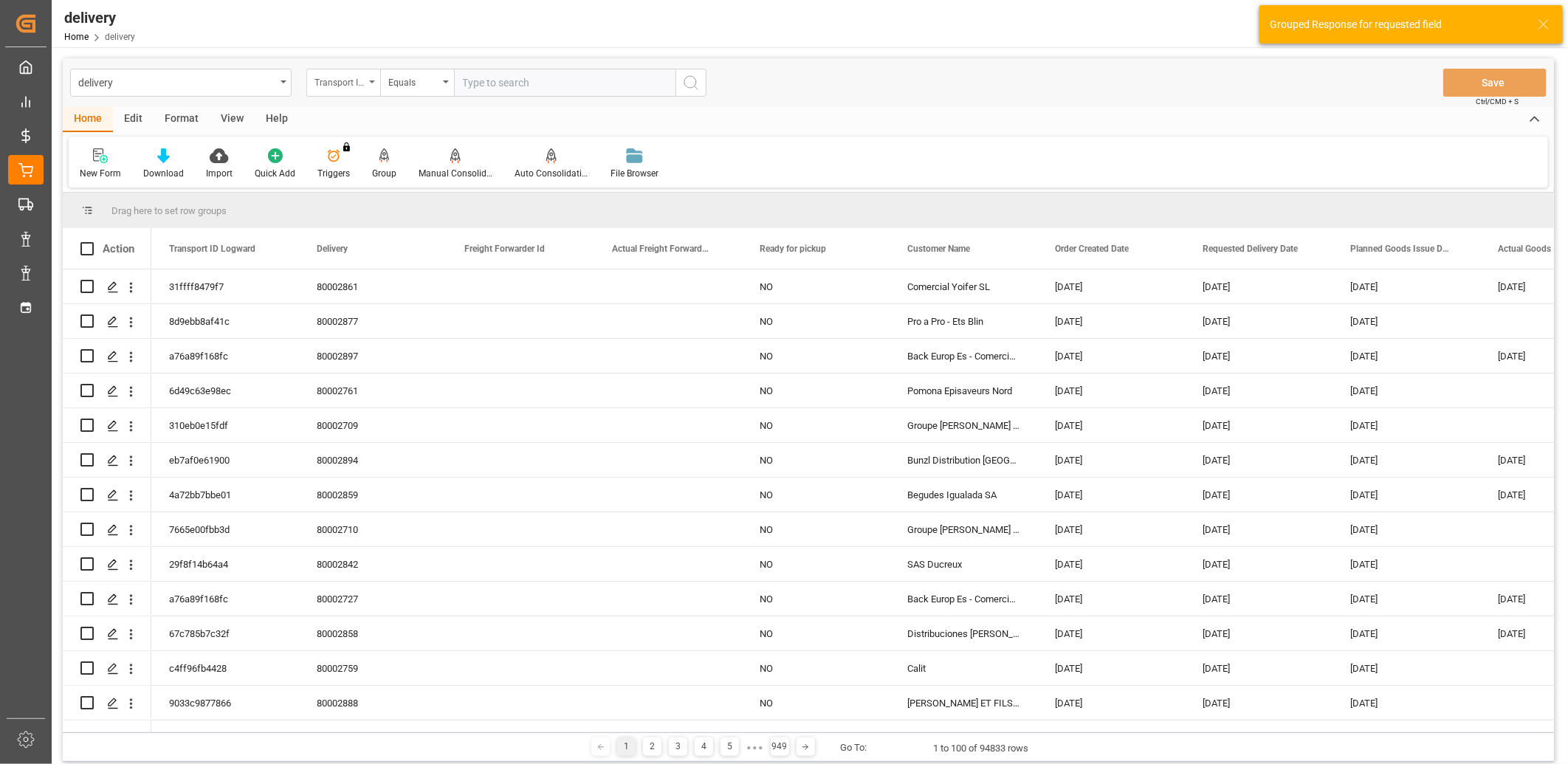
click at [369, 83] on div "Transport ID Logward" at bounding box center [343, 82] width 74 height 28
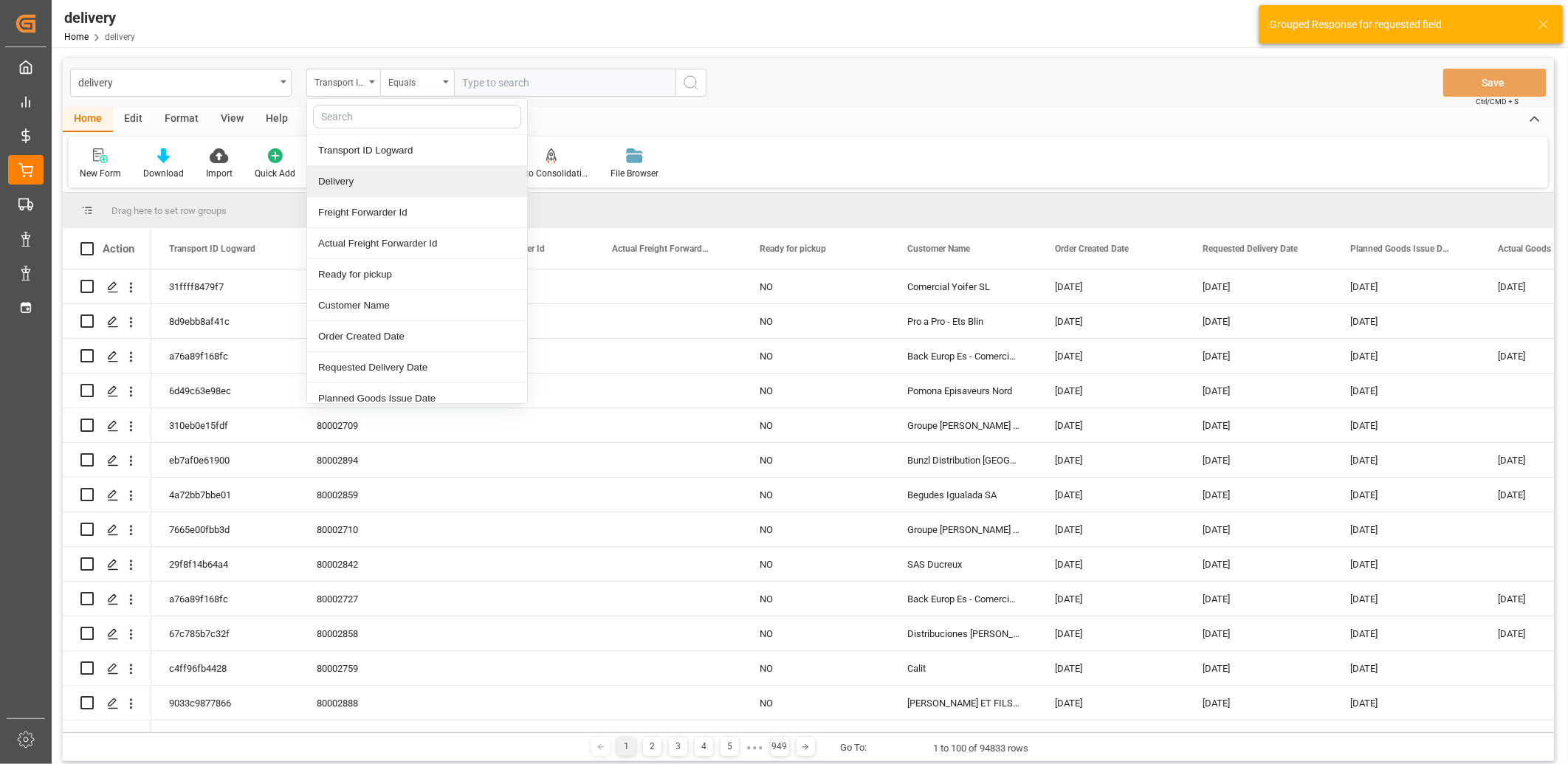
click at [323, 188] on div "Delivery" at bounding box center [417, 181] width 220 height 31
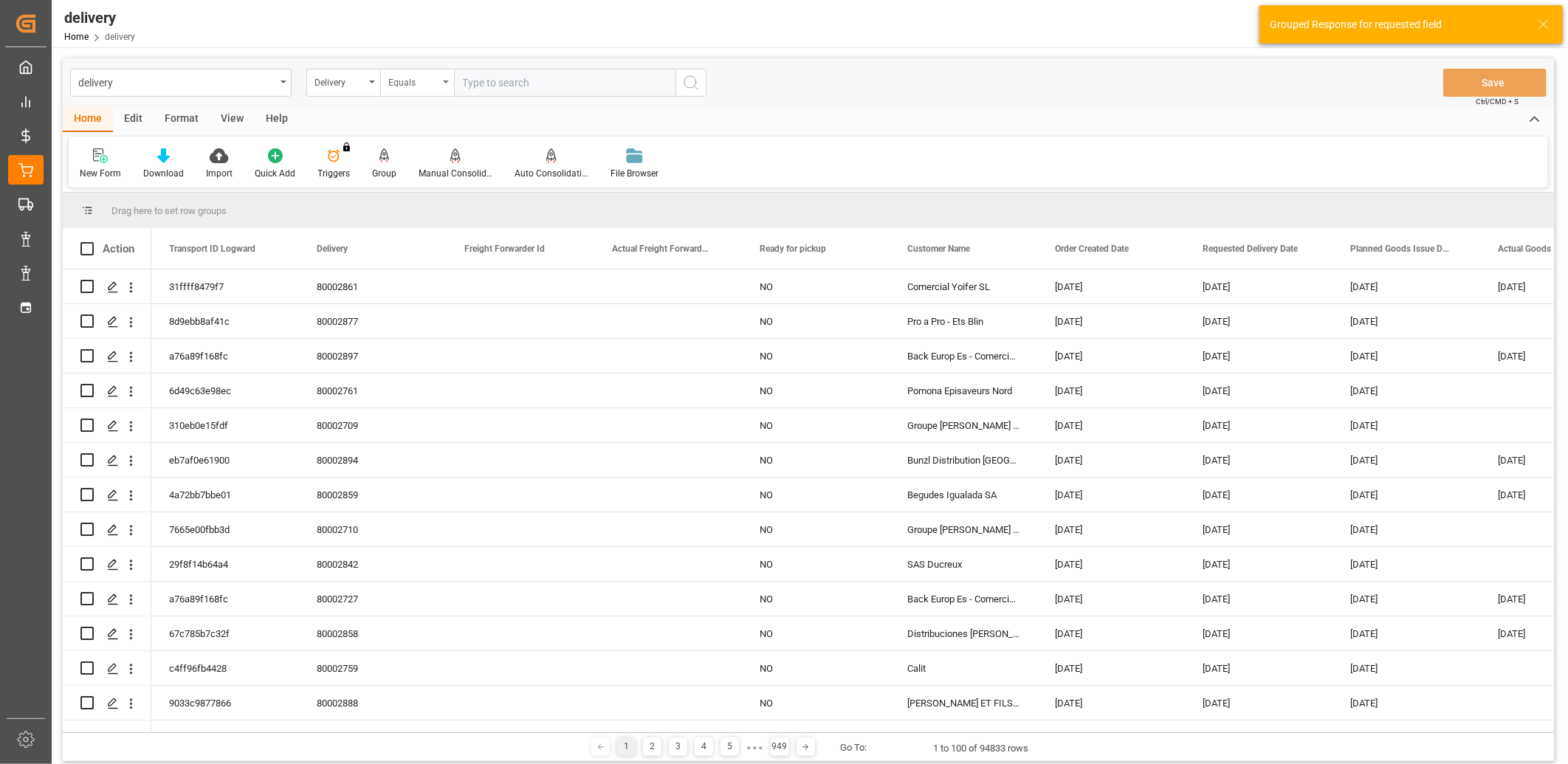
click at [407, 78] on div "Equals" at bounding box center [413, 80] width 50 height 17
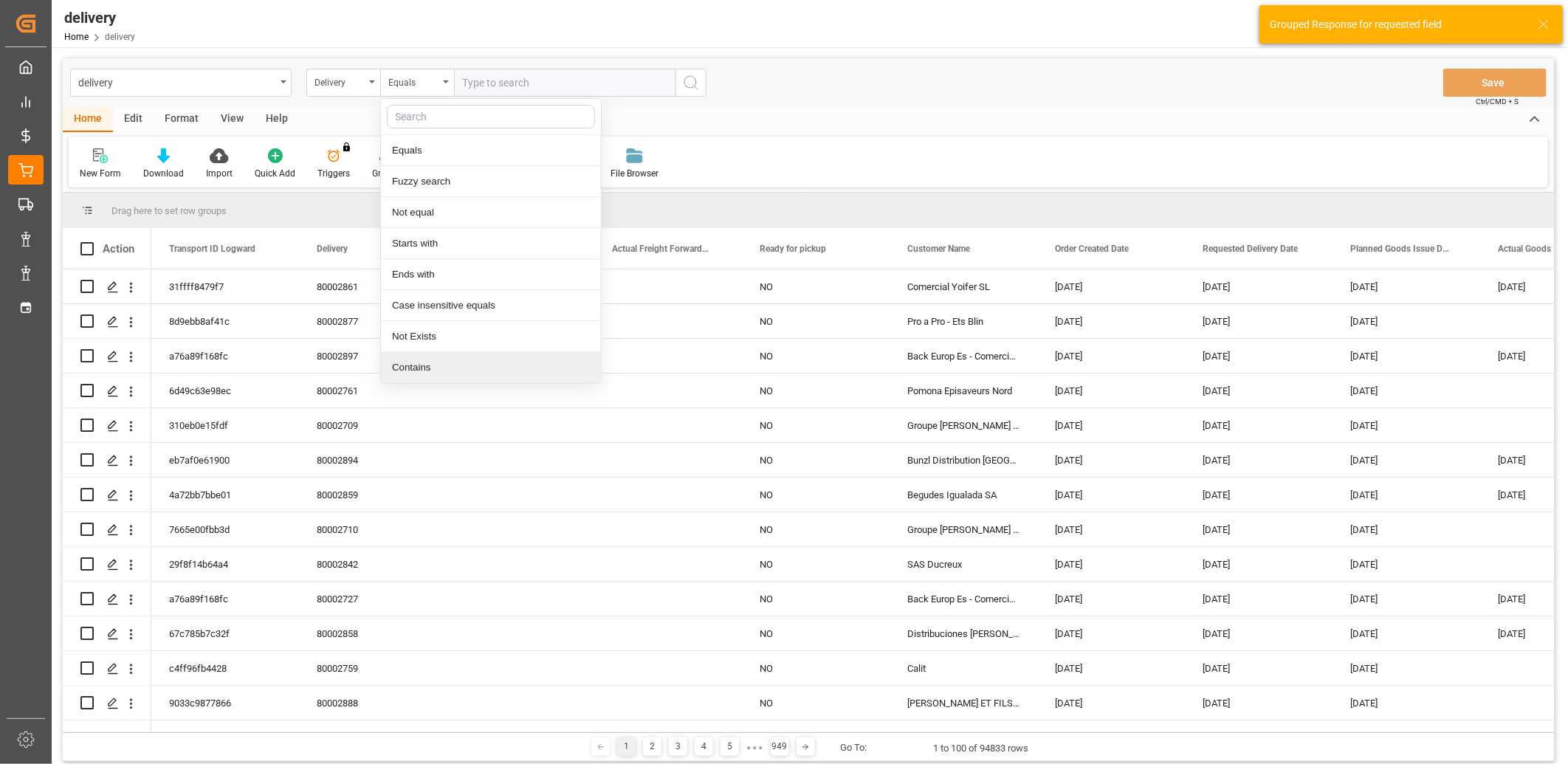
click at [423, 365] on div "Contains" at bounding box center [491, 368] width 220 height 31
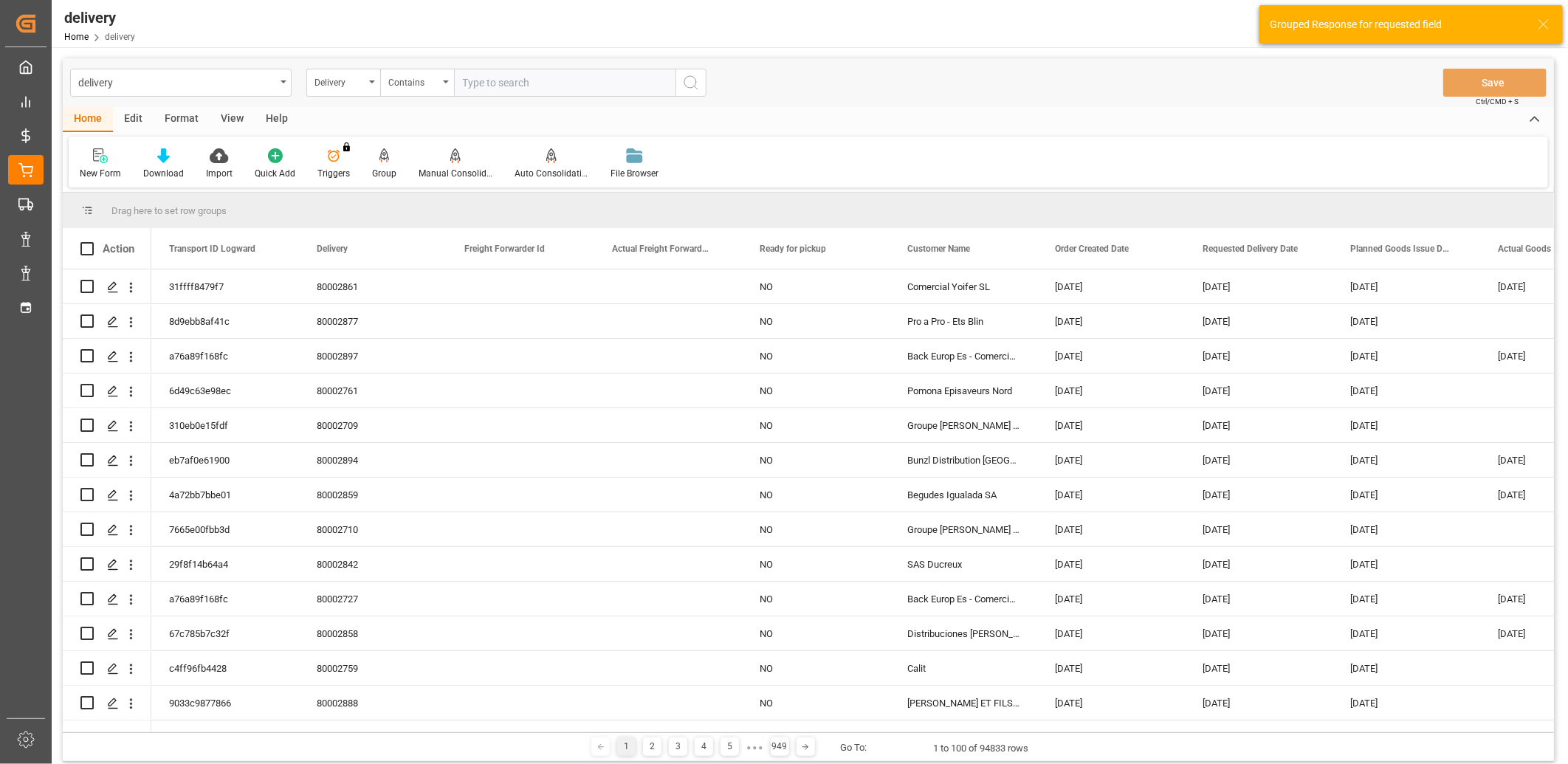
click at [482, 80] on input "text" at bounding box center [564, 82] width 221 height 28
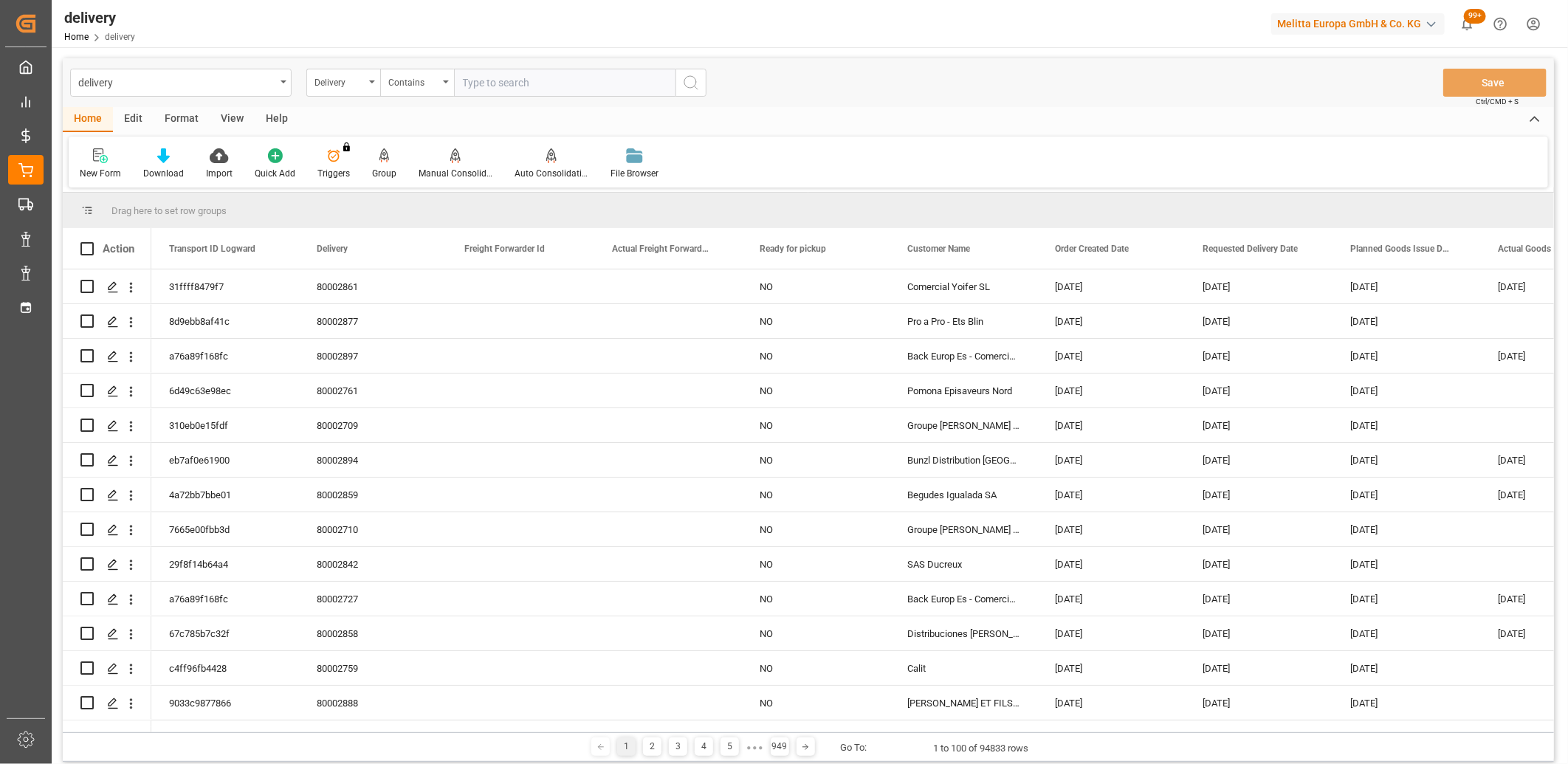
paste input "20377449,20377448,20377451,20377450,20377452,20377302,0,0,0,0,0,0,0,0,0,0,0,0"
type input "20377449,20377448,20377451,20377450,20377452,20377302,0,0,0,0,0,0,0,0,0,0,0,0"
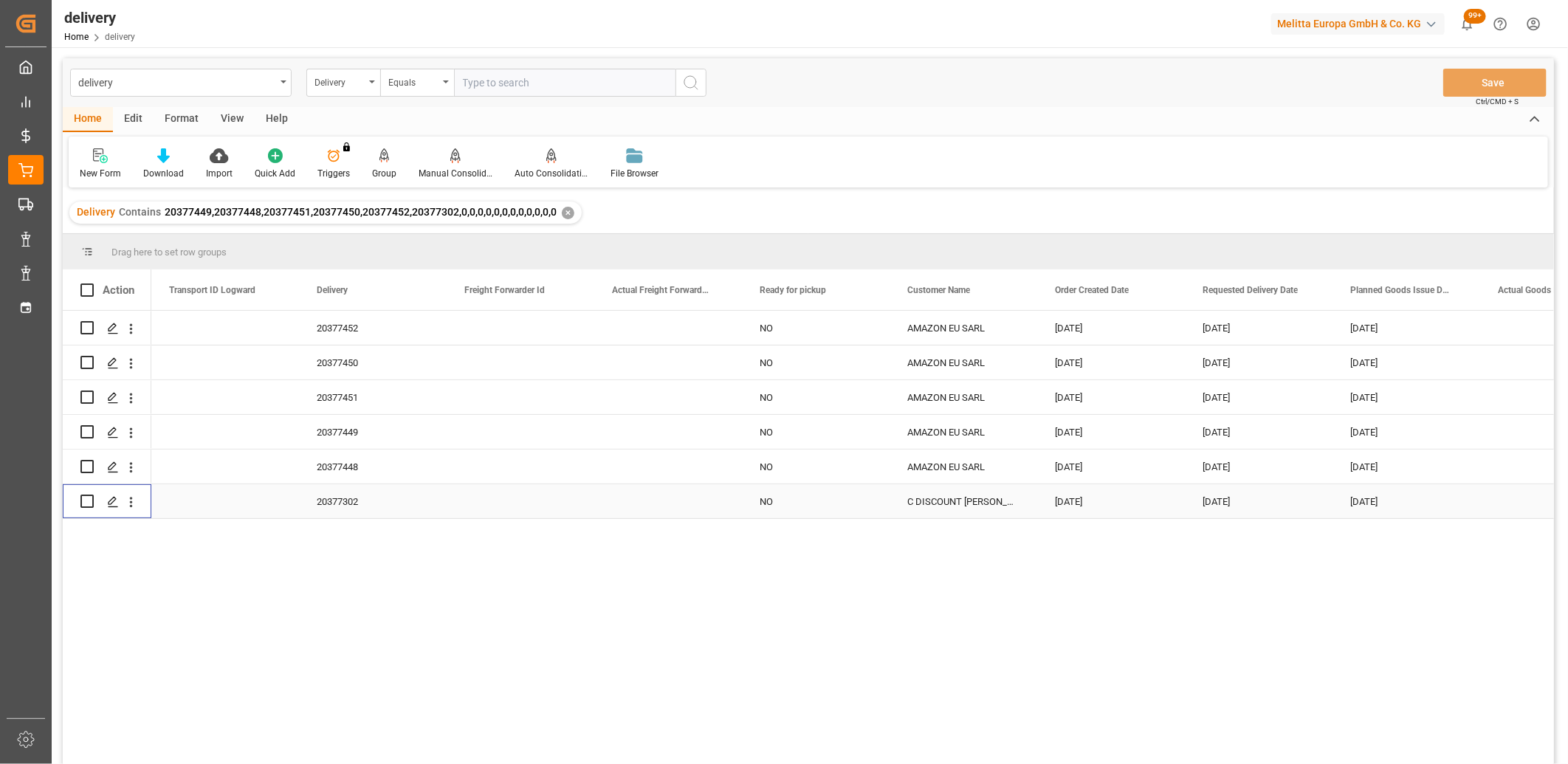
click at [85, 504] on input "Press Space to toggle row selection (unchecked)" at bounding box center [87, 501] width 14 height 14
checkbox input "true"
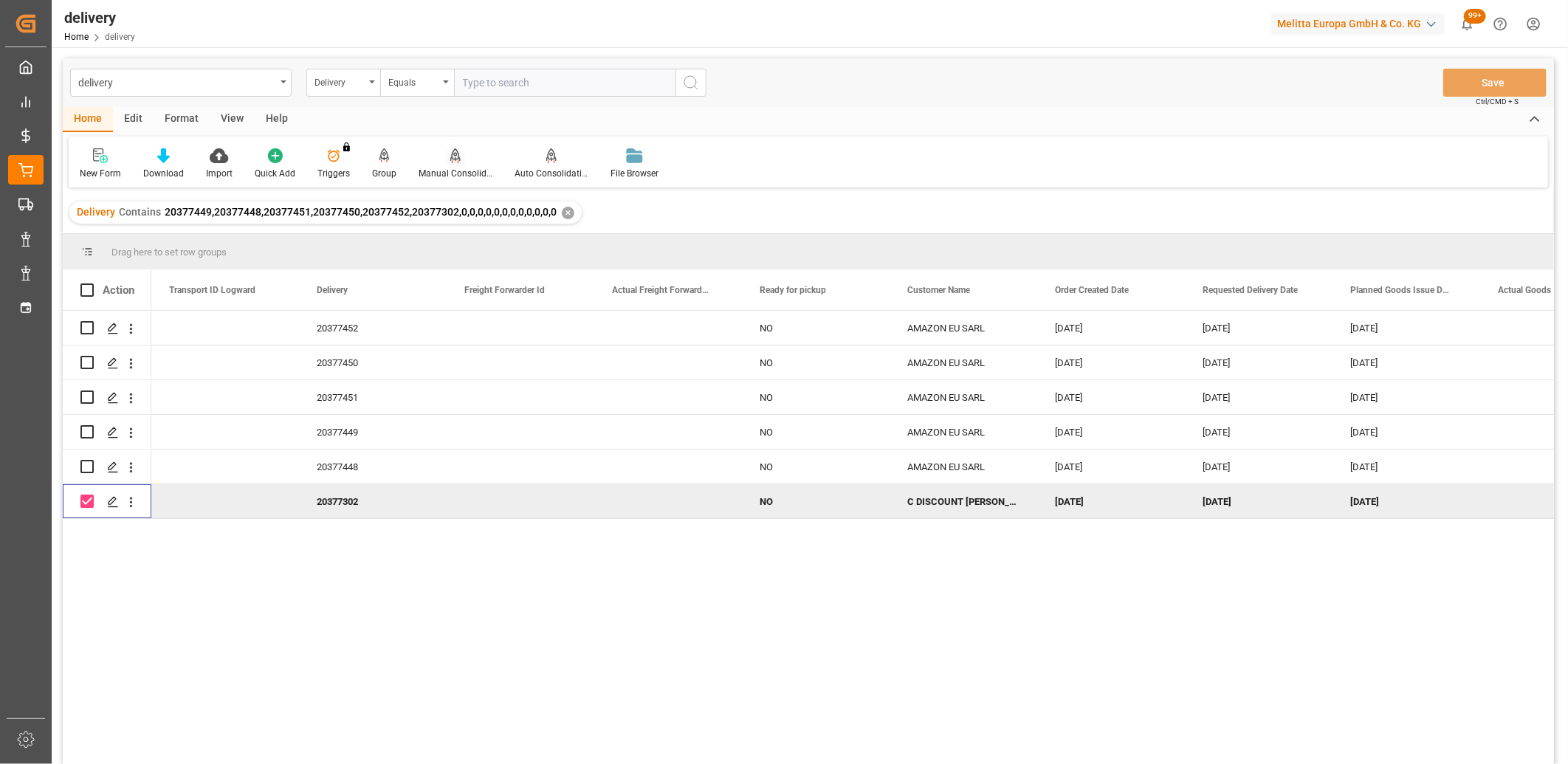
click at [454, 159] on icon at bounding box center [455, 156] width 10 height 15
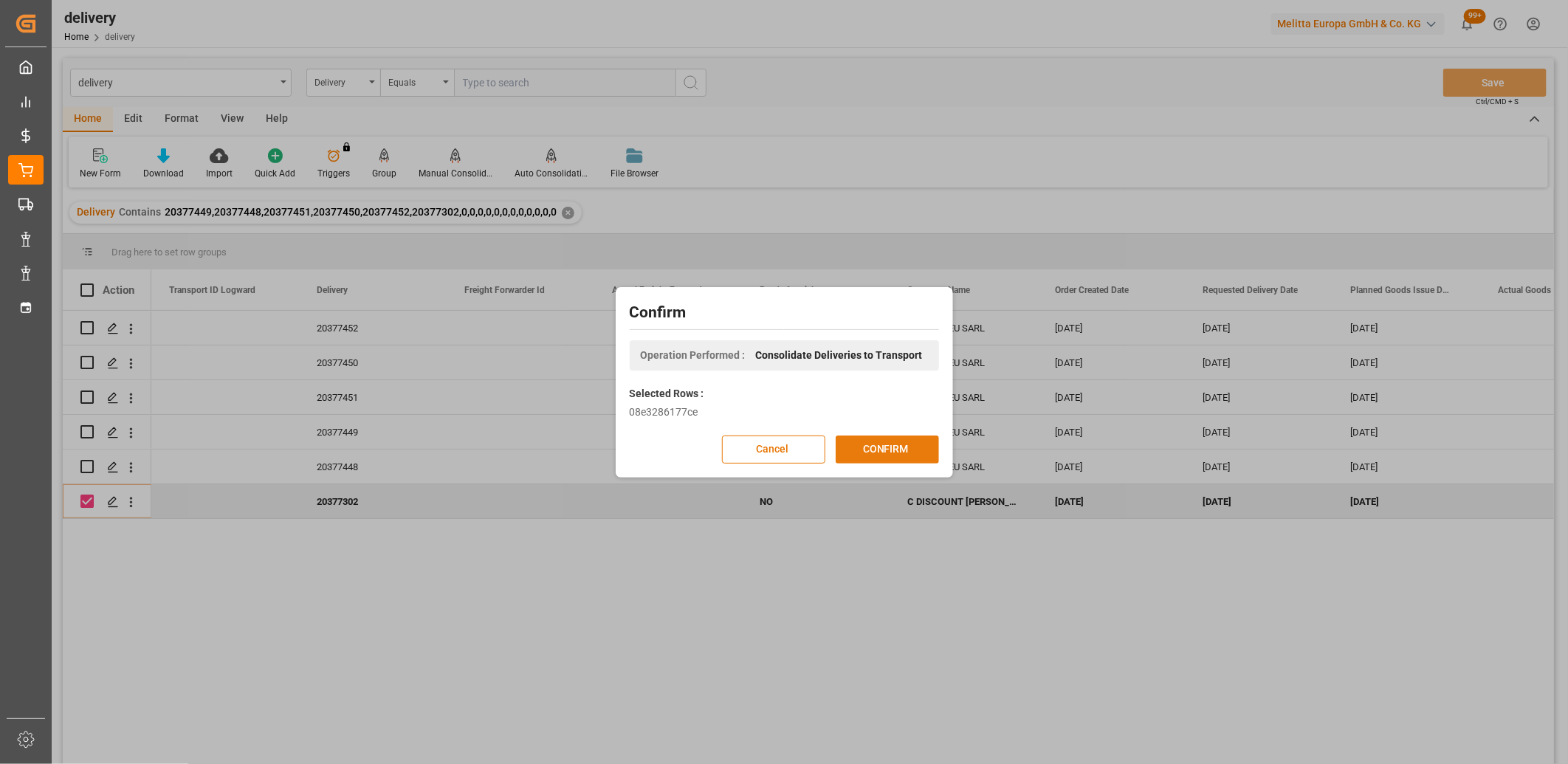
click at [843, 441] on button "CONFIRM" at bounding box center [886, 449] width 103 height 28
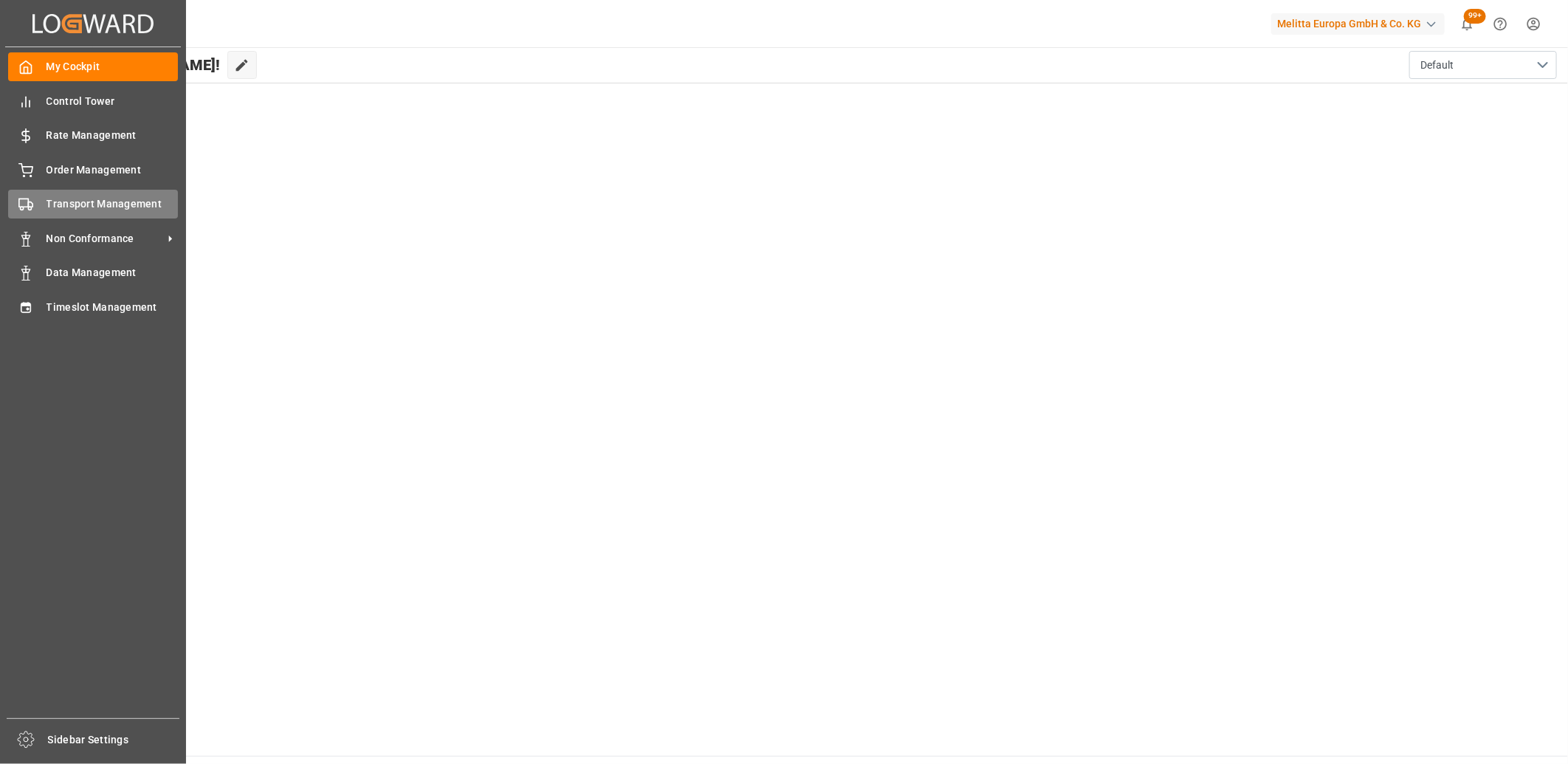
click at [45, 201] on div "Transport Management Transport Management" at bounding box center [93, 204] width 169 height 29
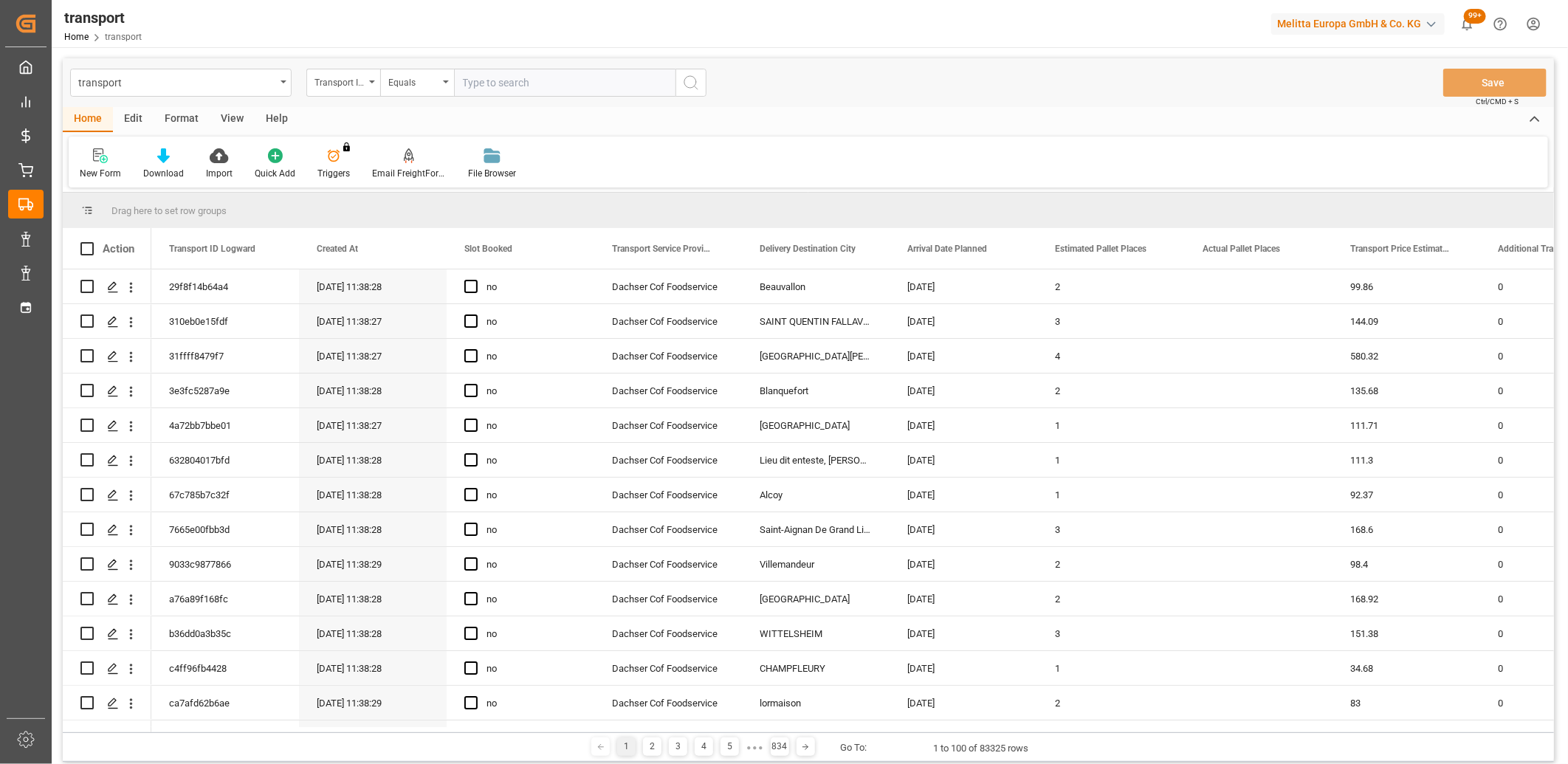
click at [543, 82] on input "text" at bounding box center [564, 82] width 221 height 28
type input "a76a89f168fc"
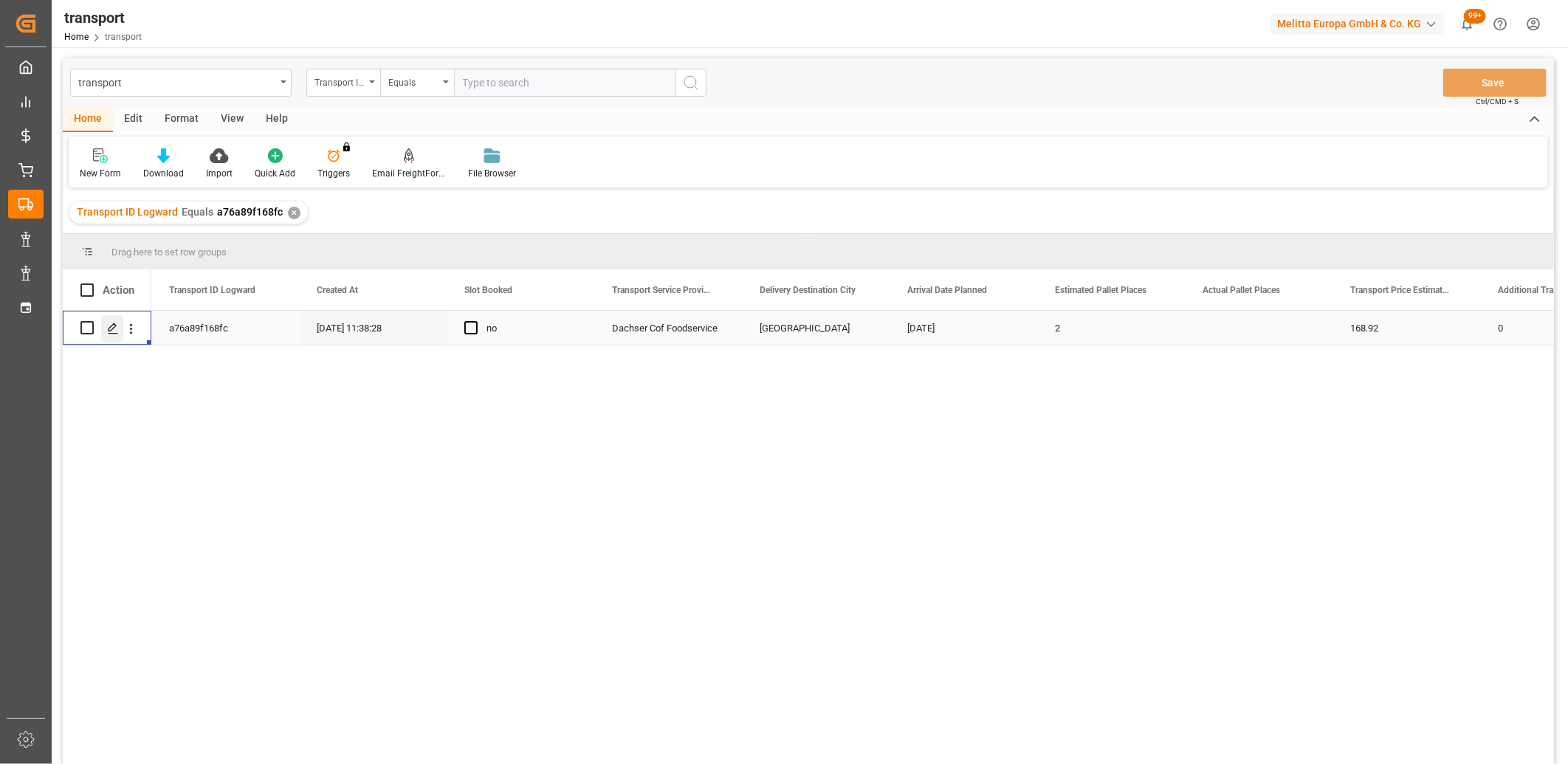
click at [112, 326] on icon "Press SPACE to select this row." at bounding box center [113, 328] width 12 height 12
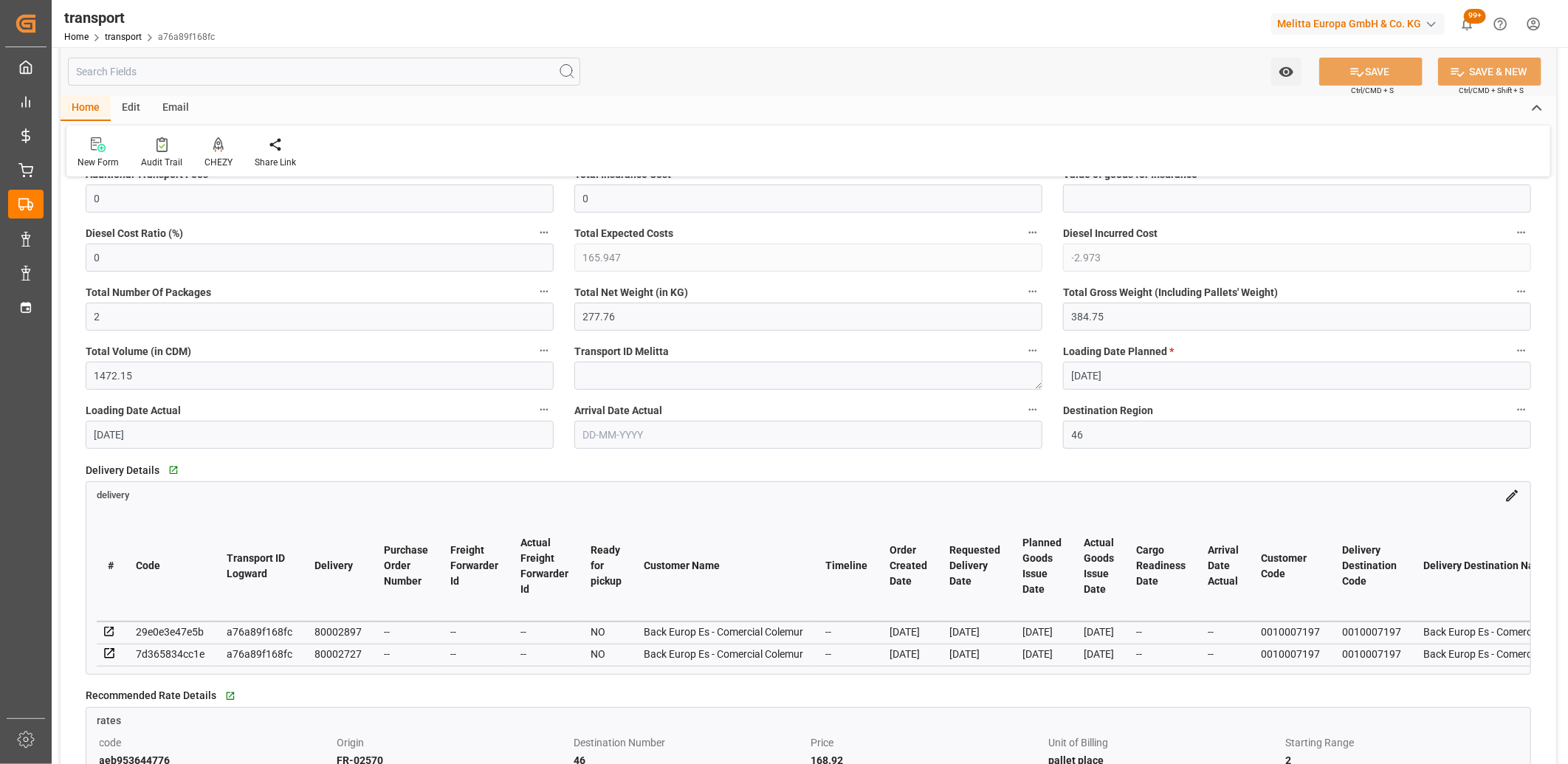
scroll to position [164, 0]
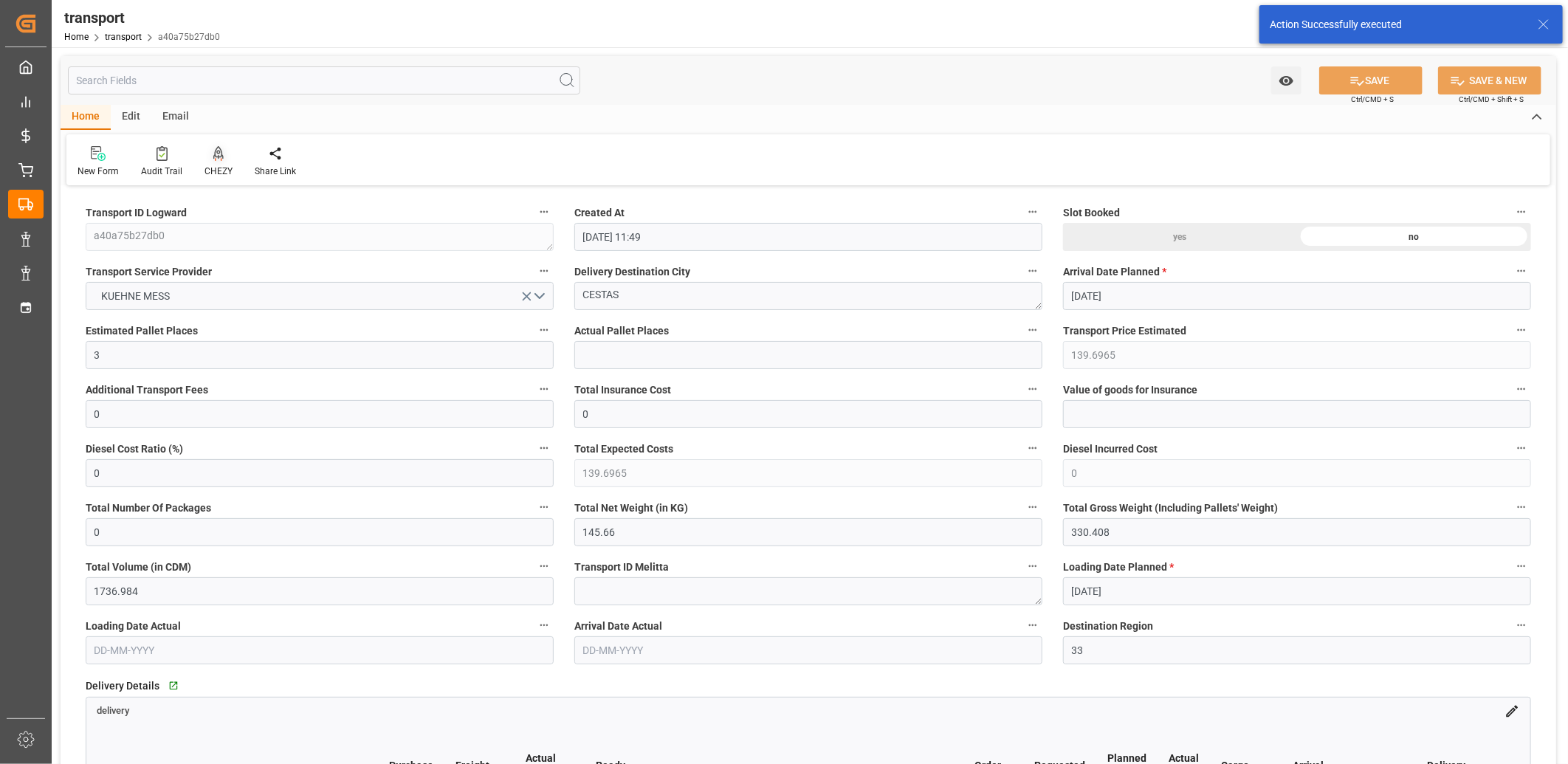
click at [213, 152] on icon at bounding box center [218, 153] width 10 height 15
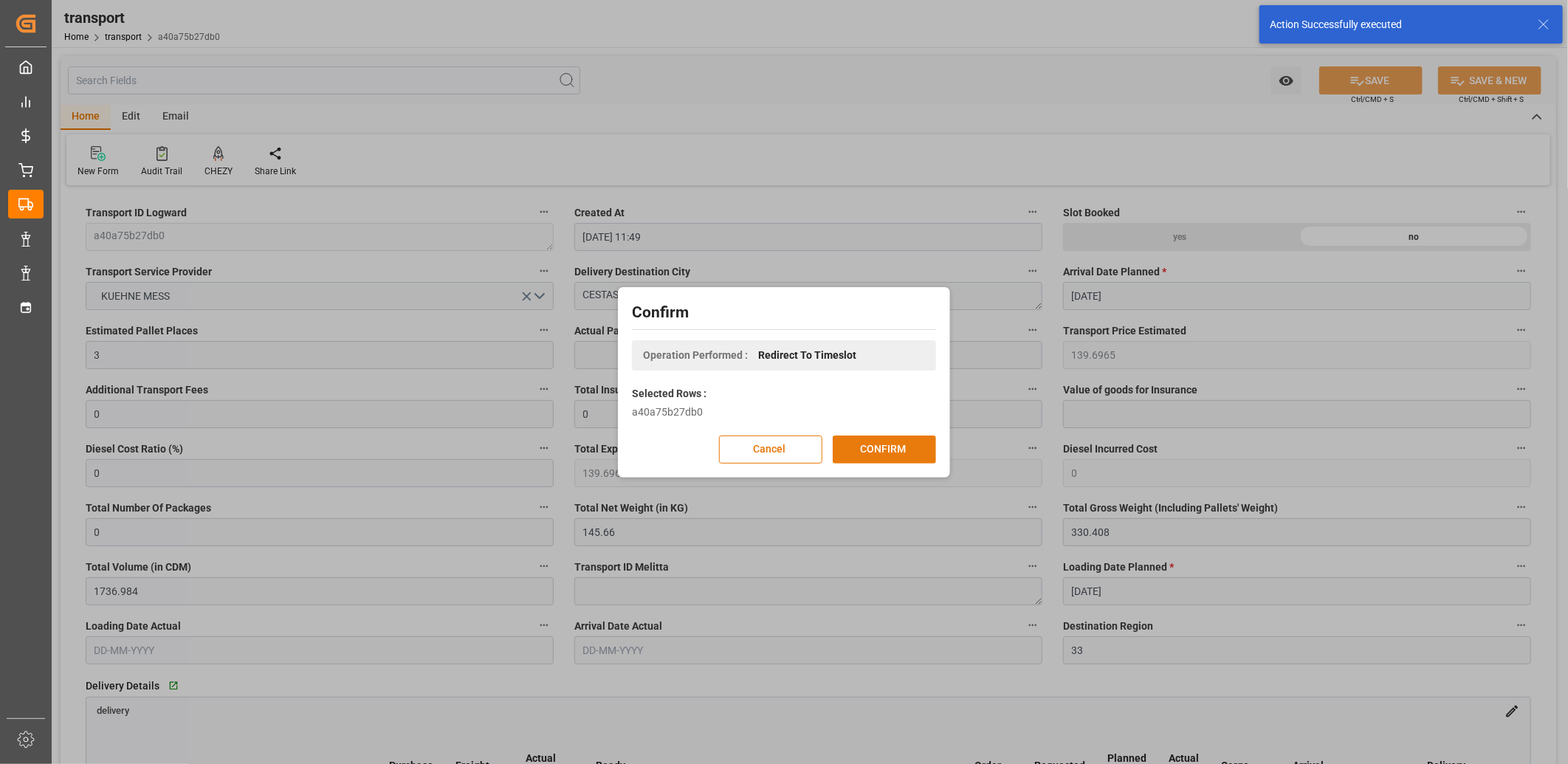
click at [844, 442] on button "CONFIRM" at bounding box center [884, 449] width 103 height 28
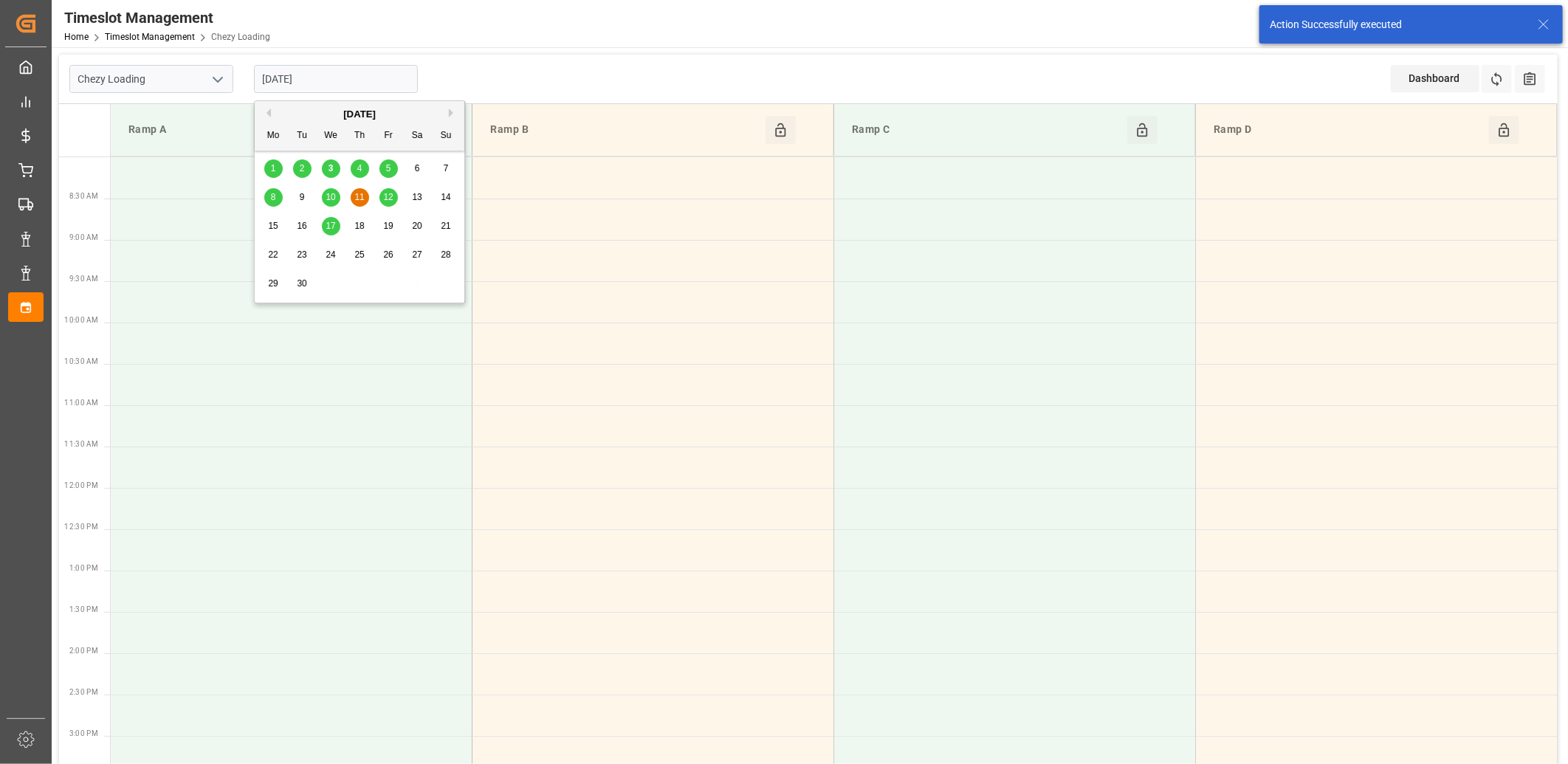
click at [364, 71] on input "[DATE]" at bounding box center [336, 78] width 164 height 28
click at [357, 168] on span "4" at bounding box center [360, 168] width 5 height 10
type input "04-09-2025"
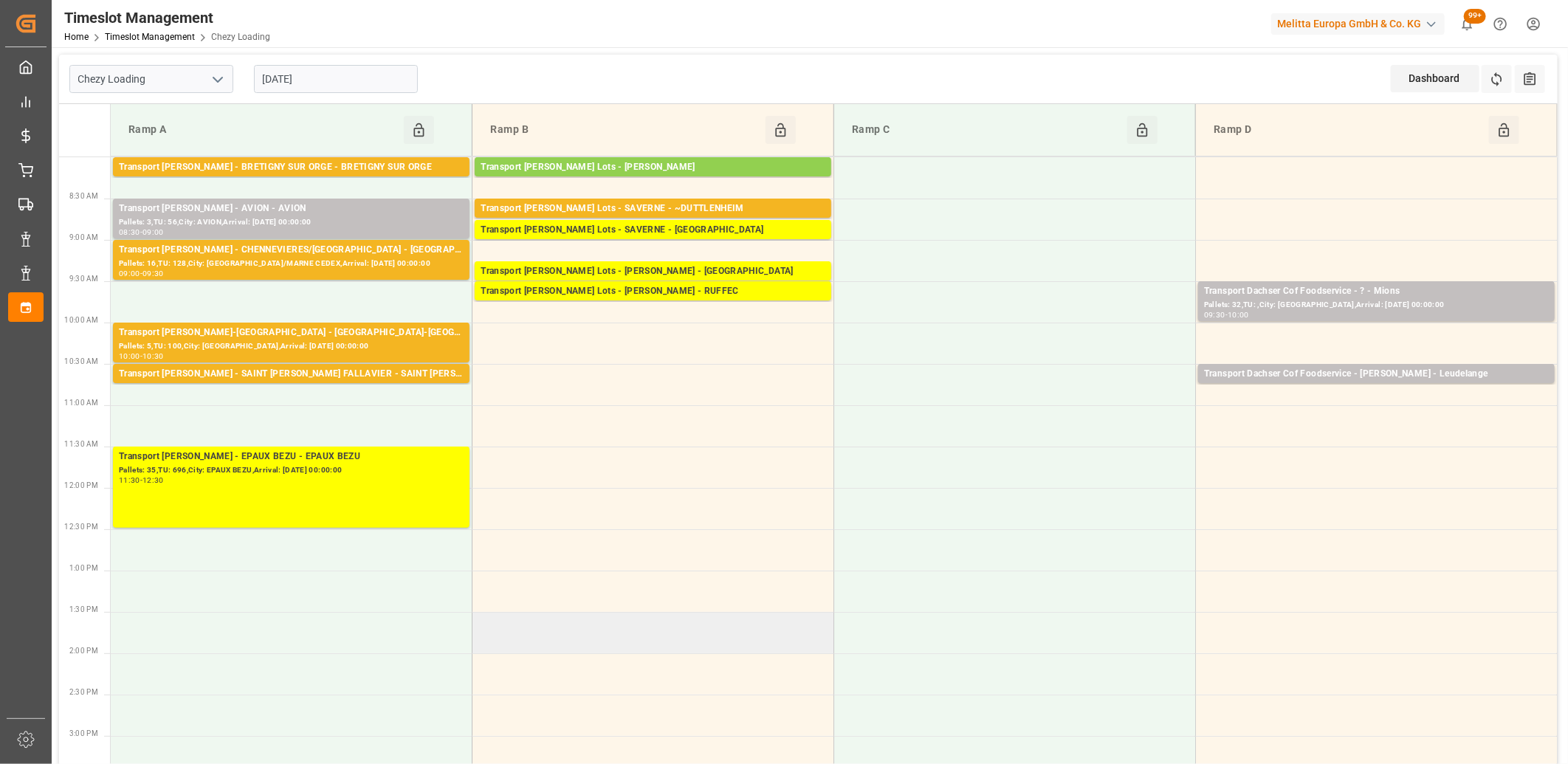
click at [583, 616] on td at bounding box center [653, 632] width 362 height 41
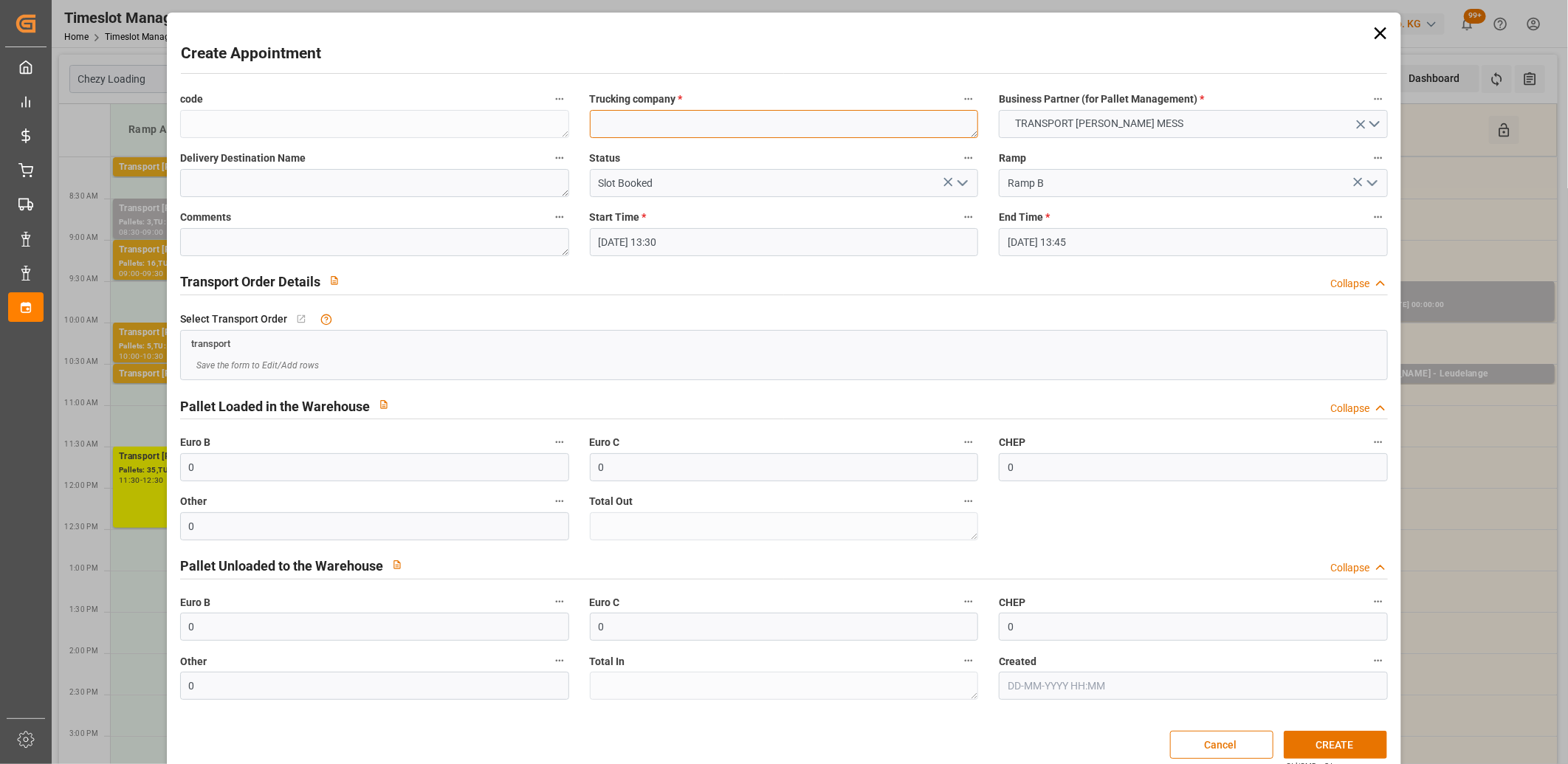
click at [611, 119] on textarea at bounding box center [784, 124] width 389 height 28
type textarea "m"
click at [1327, 741] on button "CREATE" at bounding box center [1335, 744] width 103 height 28
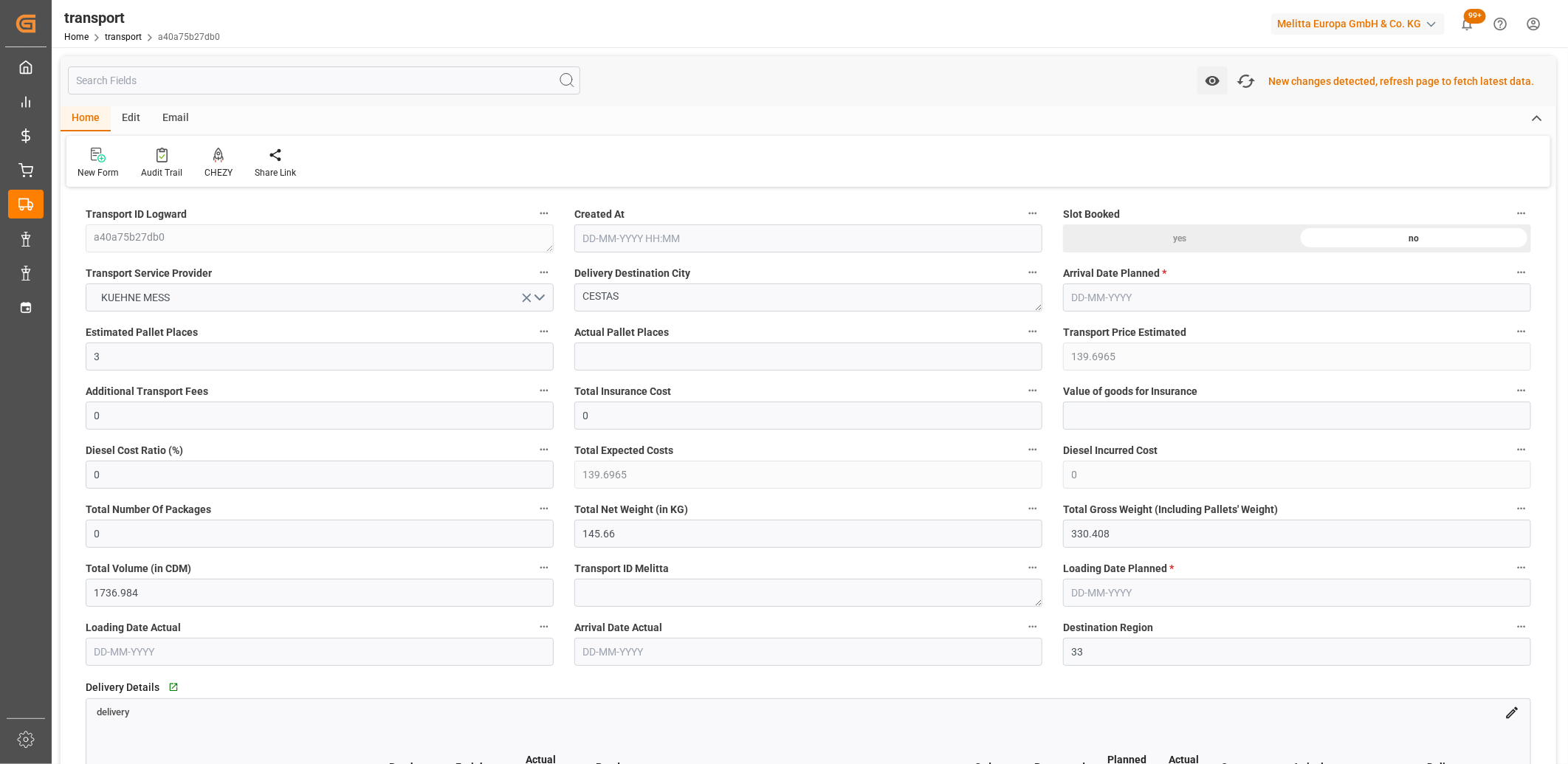
type input "[DATE] 11:49"
type input "[DATE]"
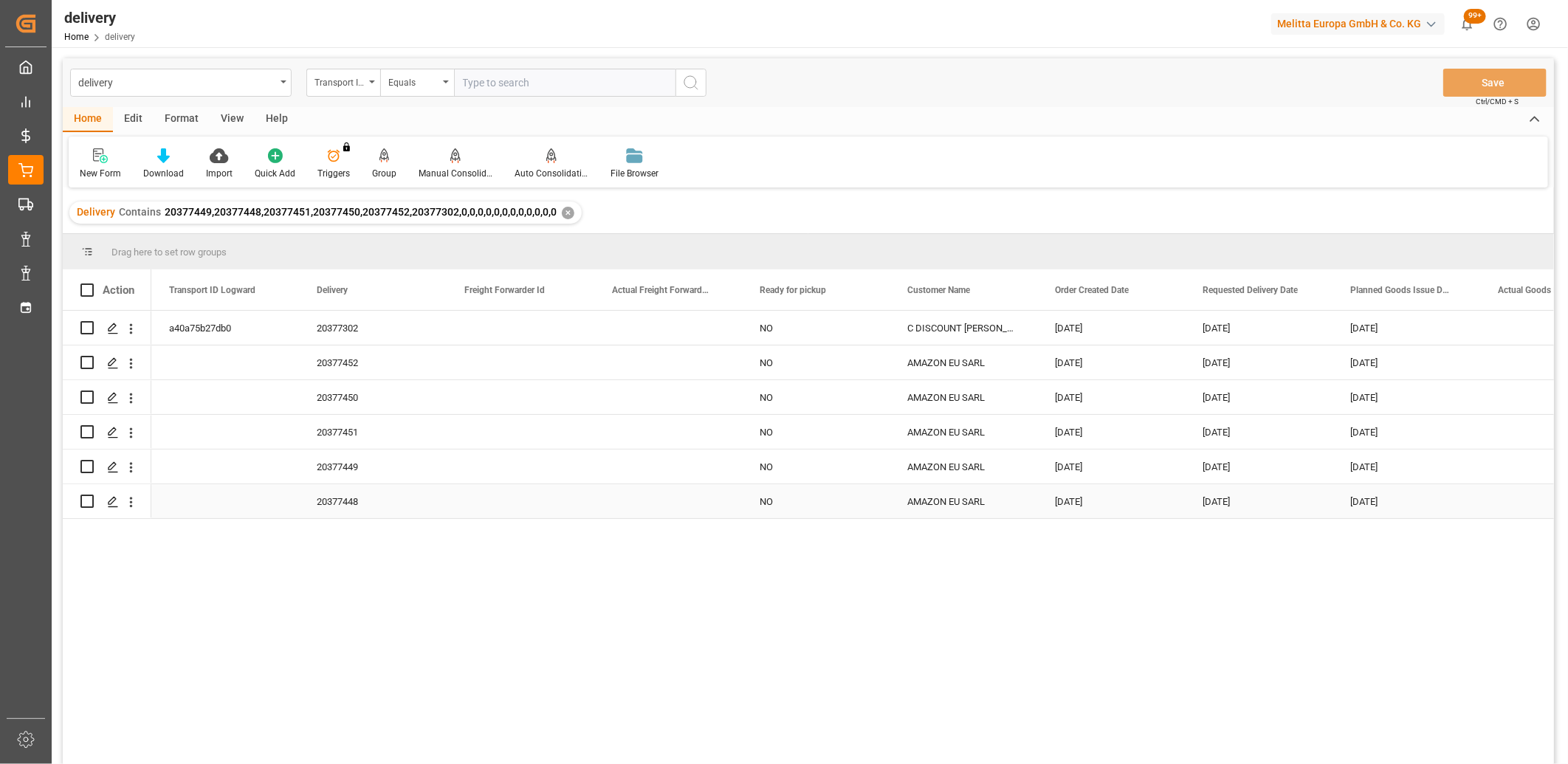
click at [90, 496] on input "Press Space to toggle row selection (unchecked)" at bounding box center [87, 501] width 14 height 14
checkbox input "true"
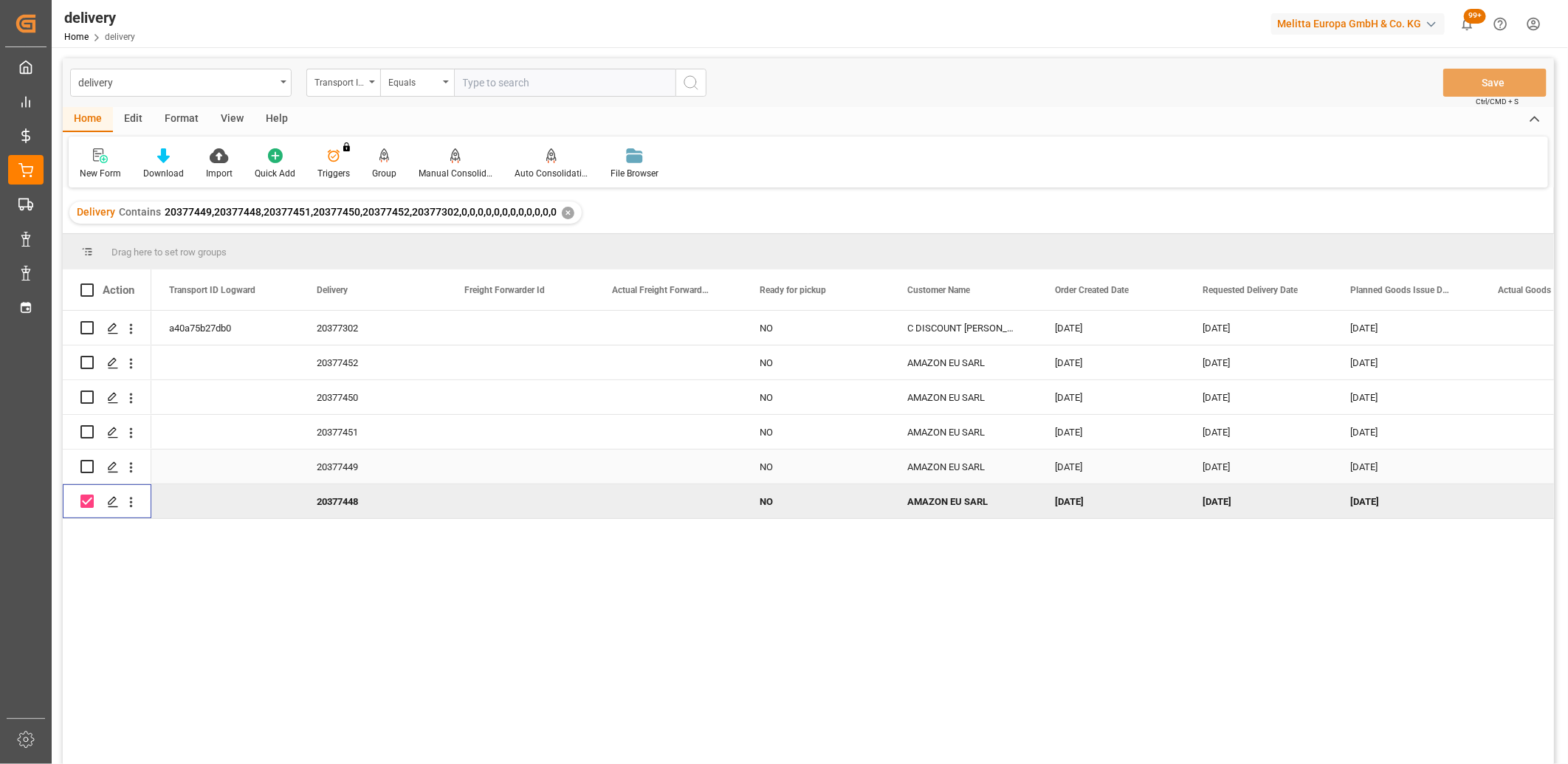
click at [87, 463] on input "Press Space to toggle row selection (unchecked)" at bounding box center [87, 466] width 14 height 14
checkbox input "true"
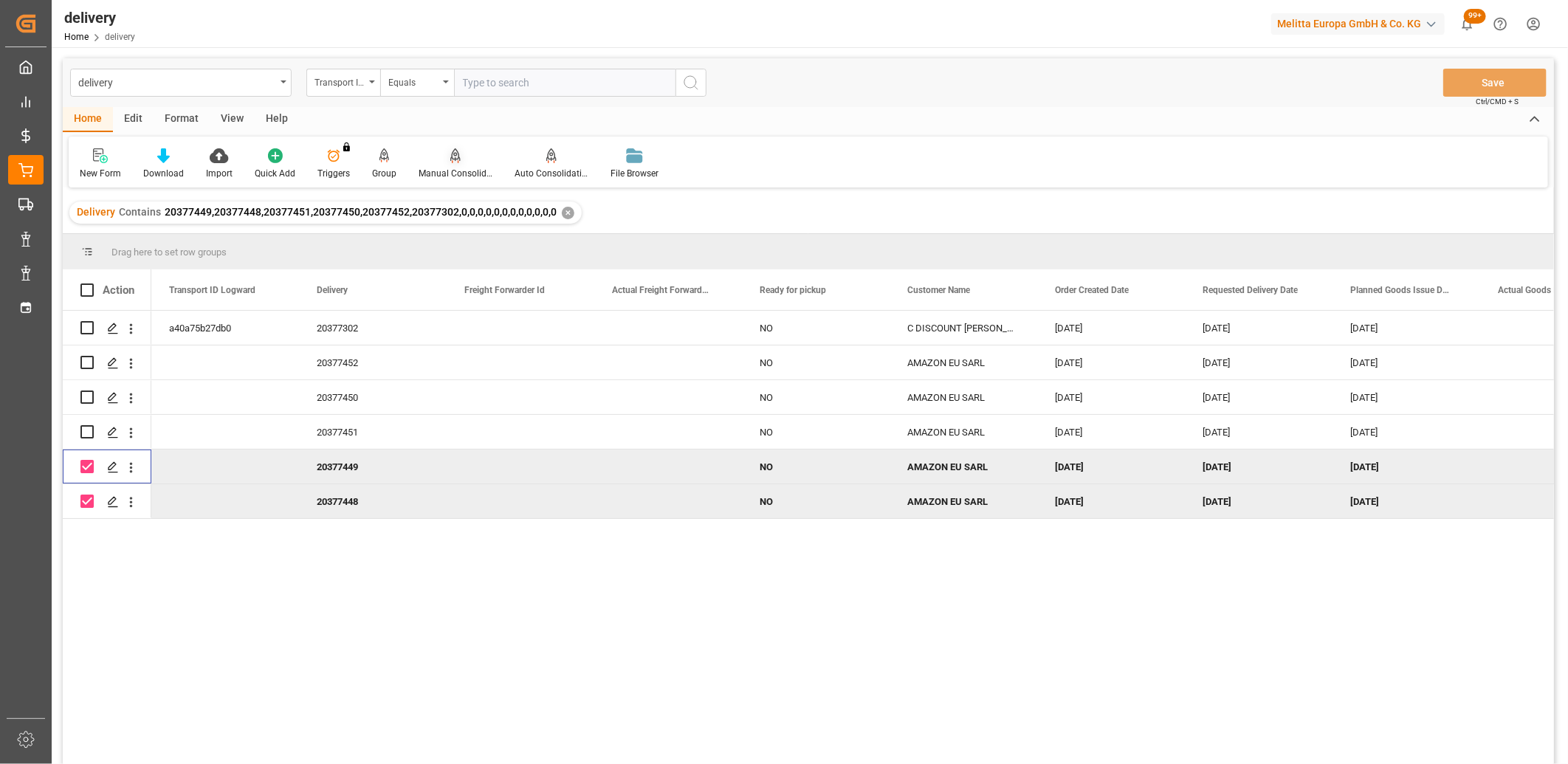
click at [454, 153] on icon at bounding box center [455, 156] width 10 height 15
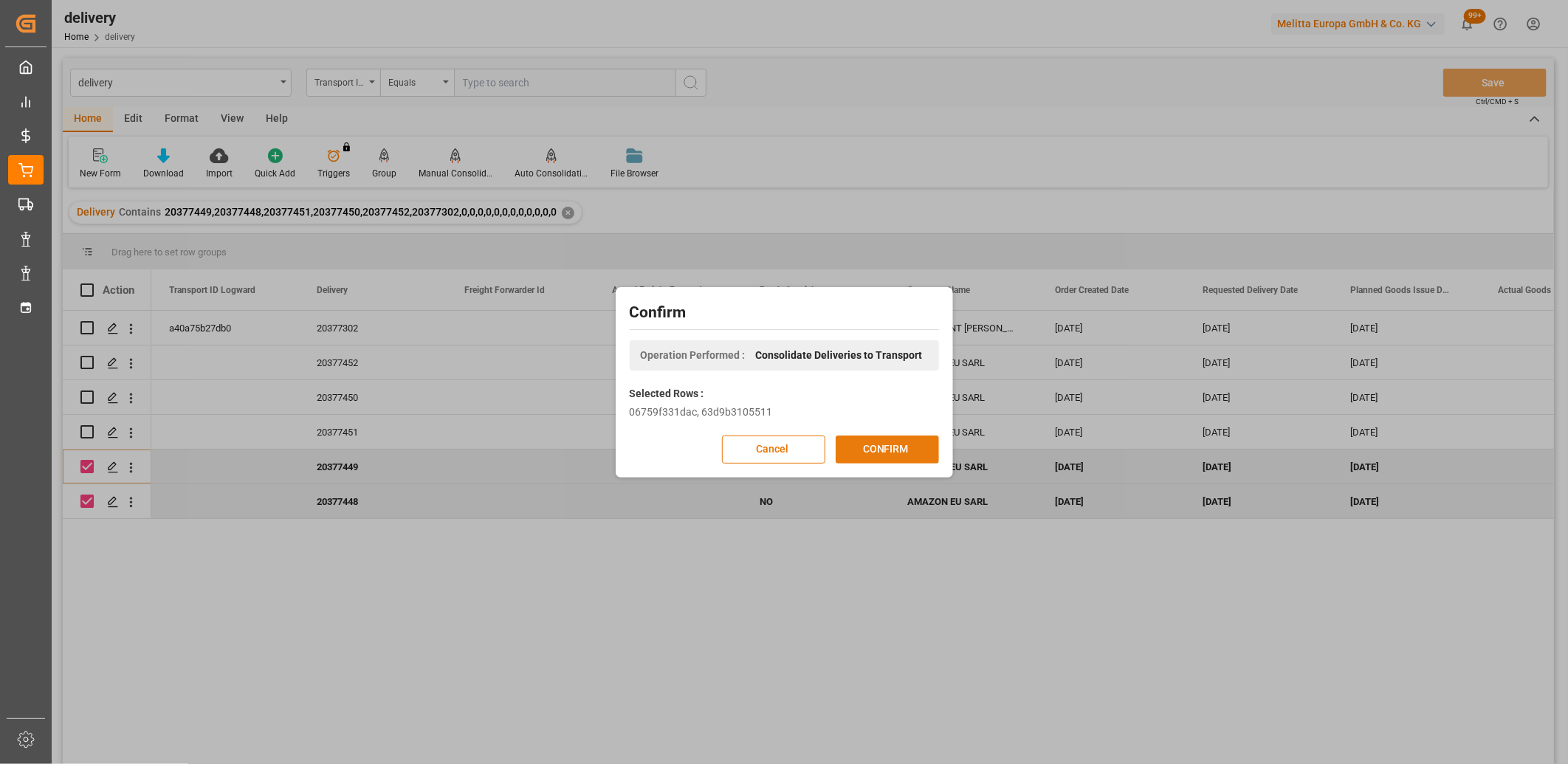
click at [851, 442] on button "CONFIRM" at bounding box center [886, 449] width 103 height 28
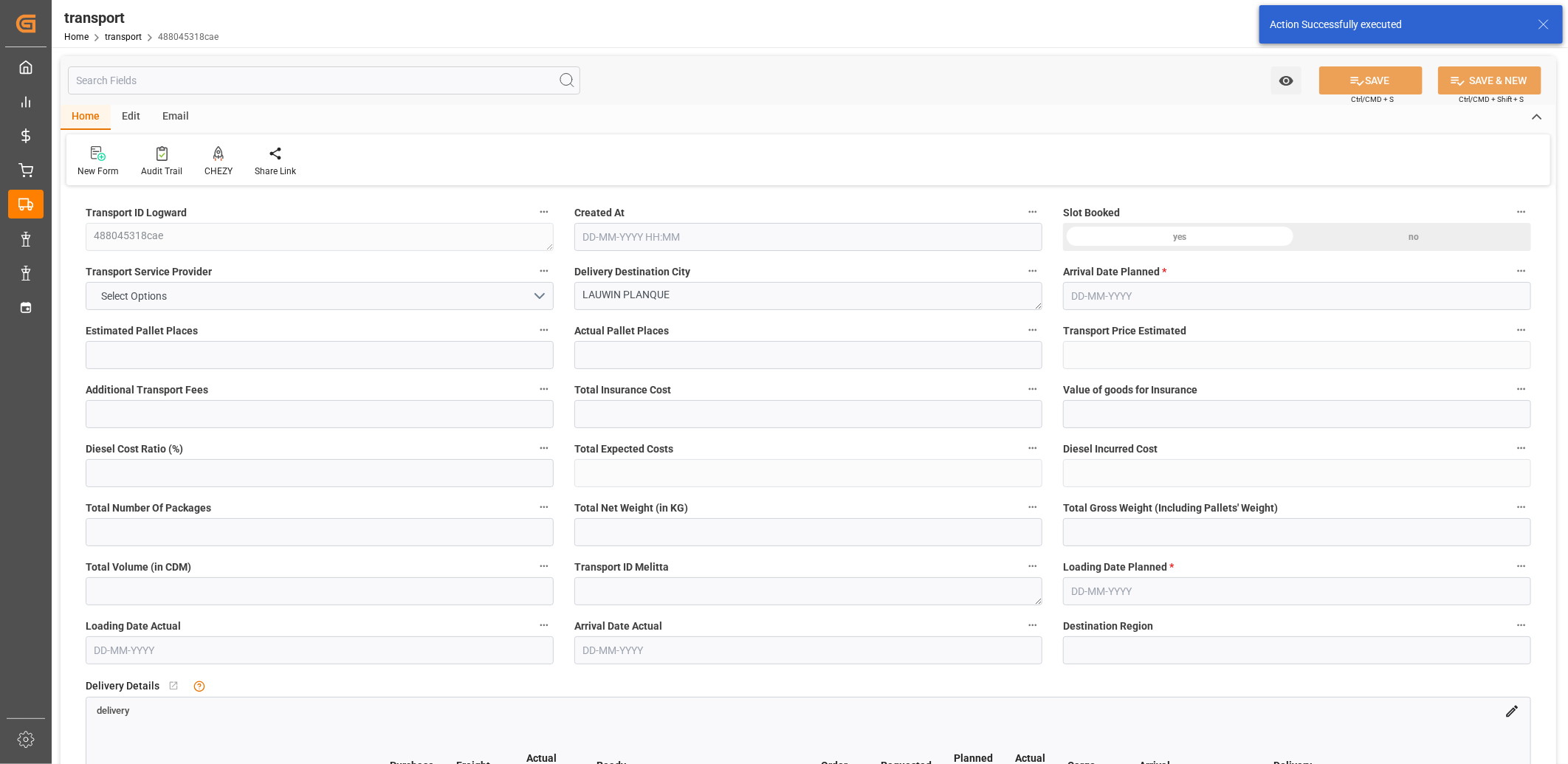
type input "2"
type input "29.1688"
type input "0"
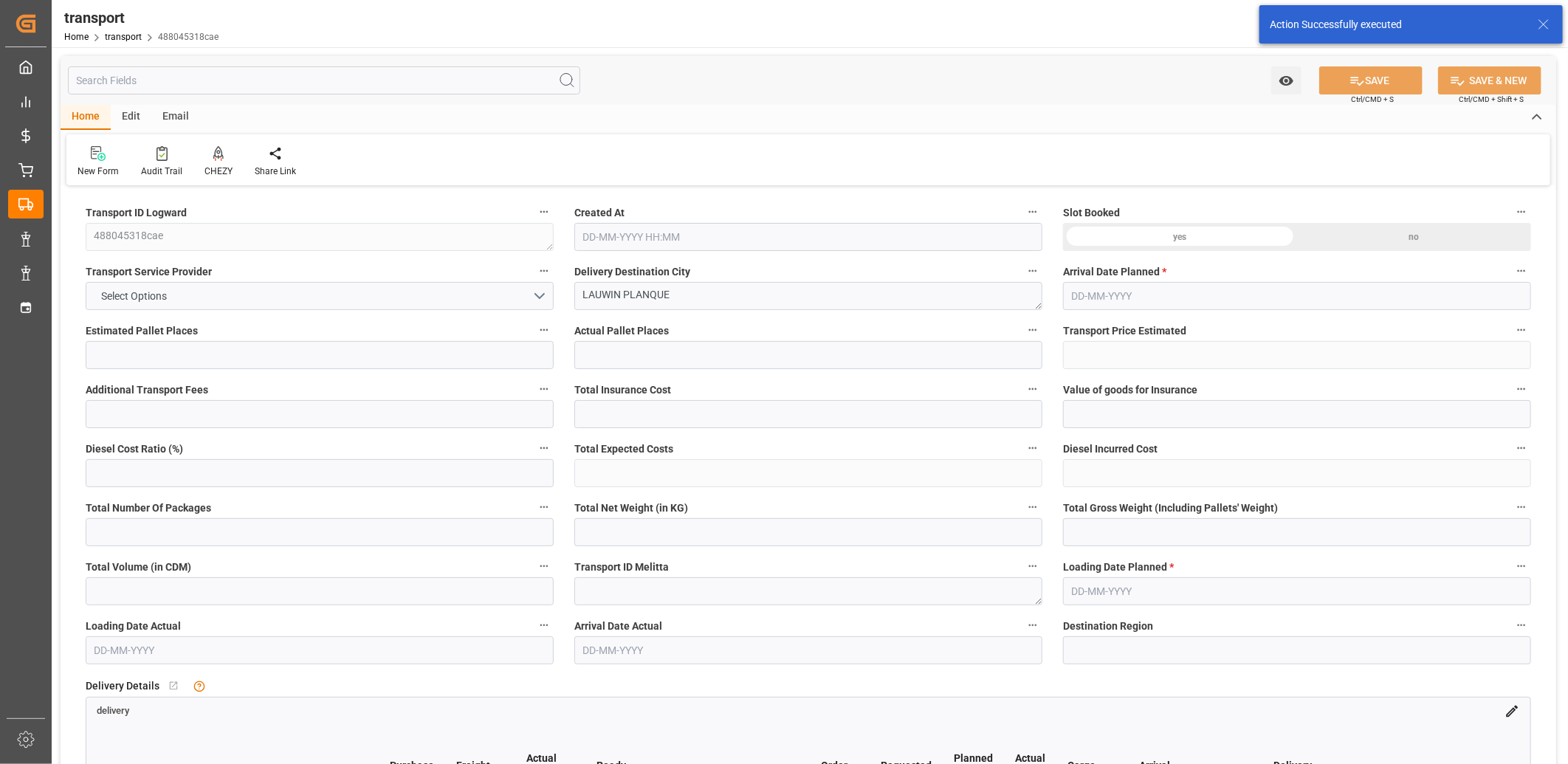
type input "29.1688"
type input "0"
type input "39.98"
type input "94.68"
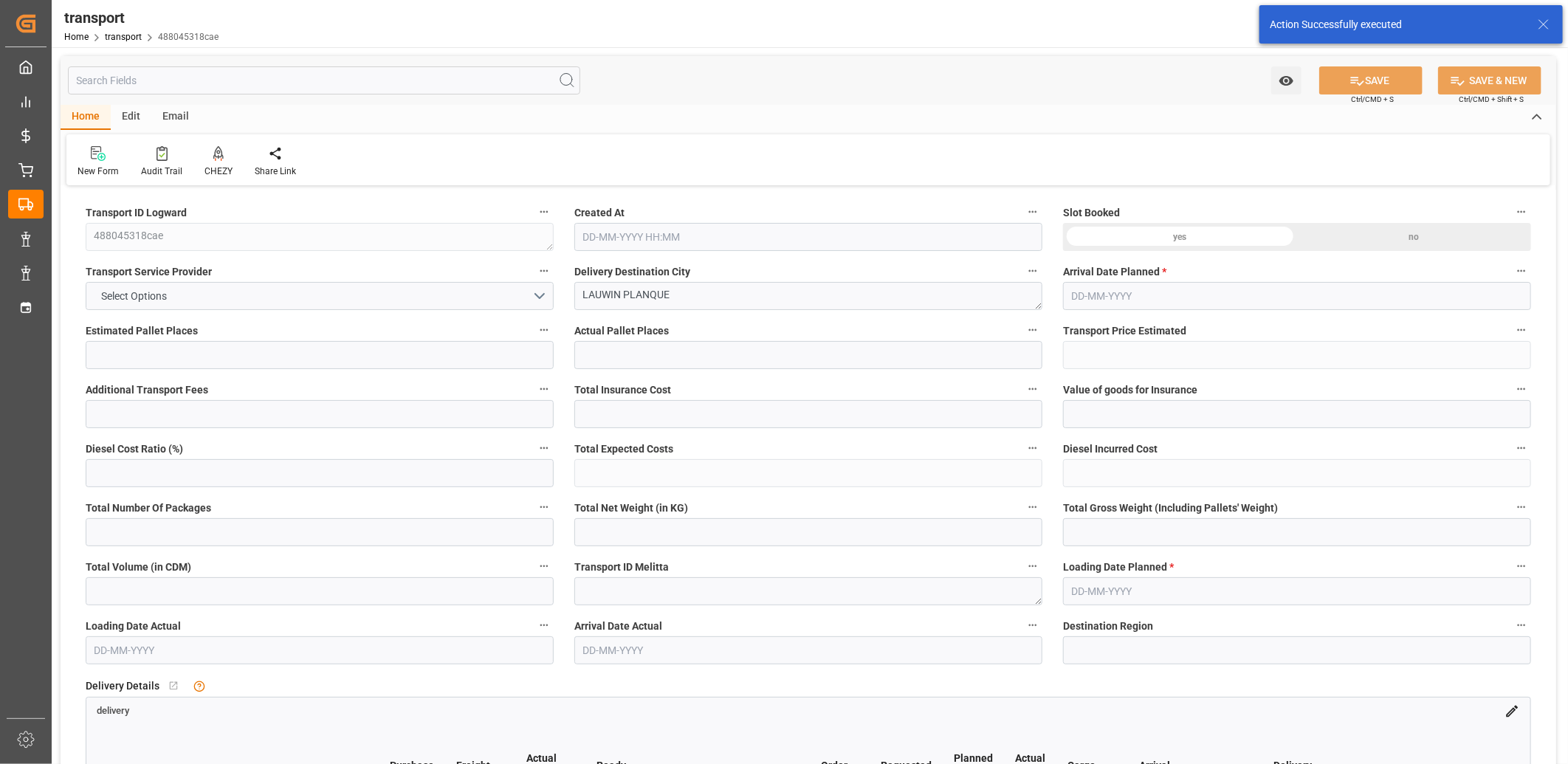
type input "338.957"
type input "59"
type input "0"
type input "22"
type input "2"
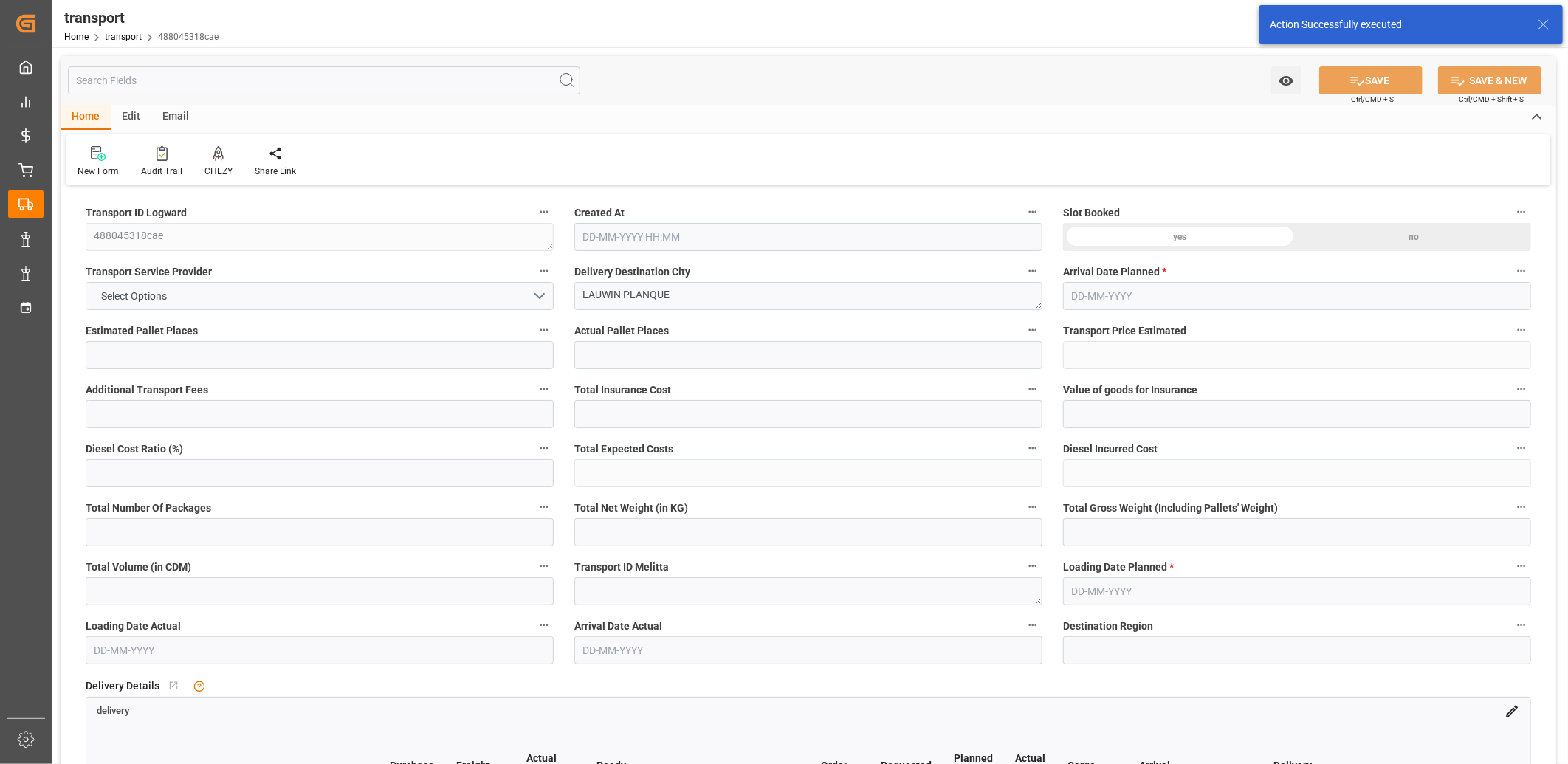
type input "101"
type input "48.68"
type input "0"
type input "4710.8598"
type input "0"
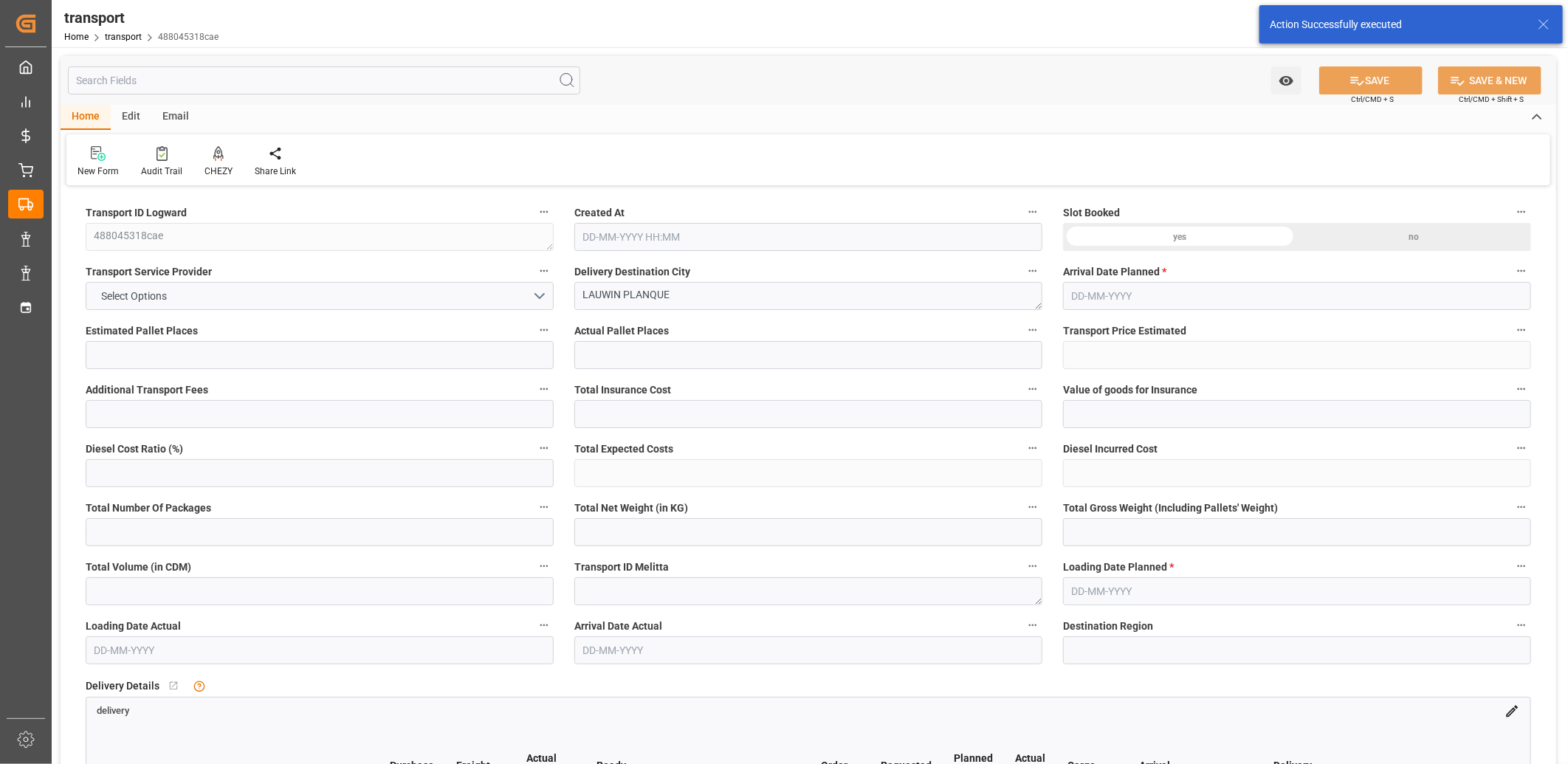
type input "0"
type input "21"
type input "35"
type input "[DATE] 11:50"
type input "[DATE]"
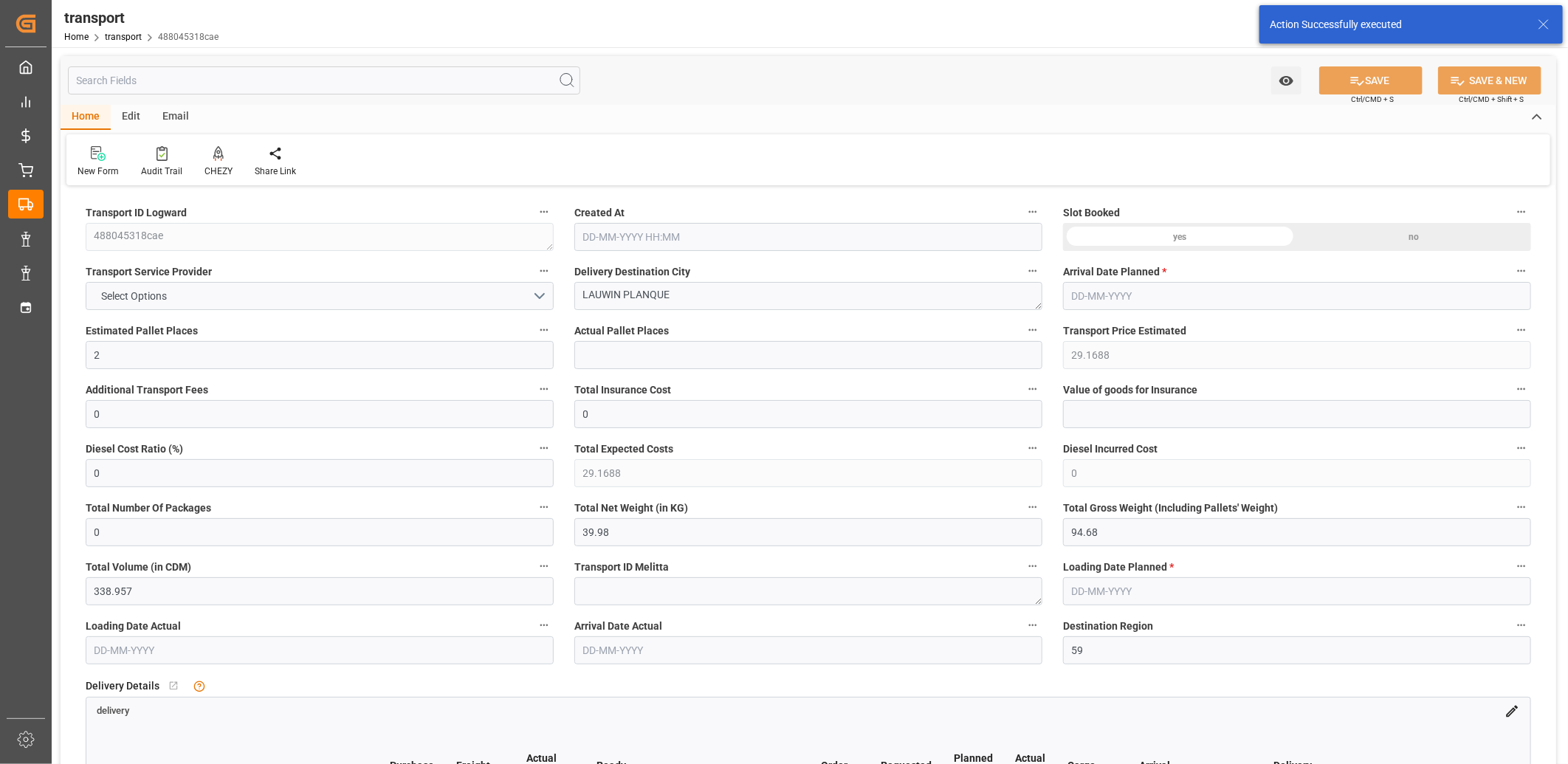
type input "[DATE]"
click at [217, 150] on icon at bounding box center [218, 153] width 10 height 15
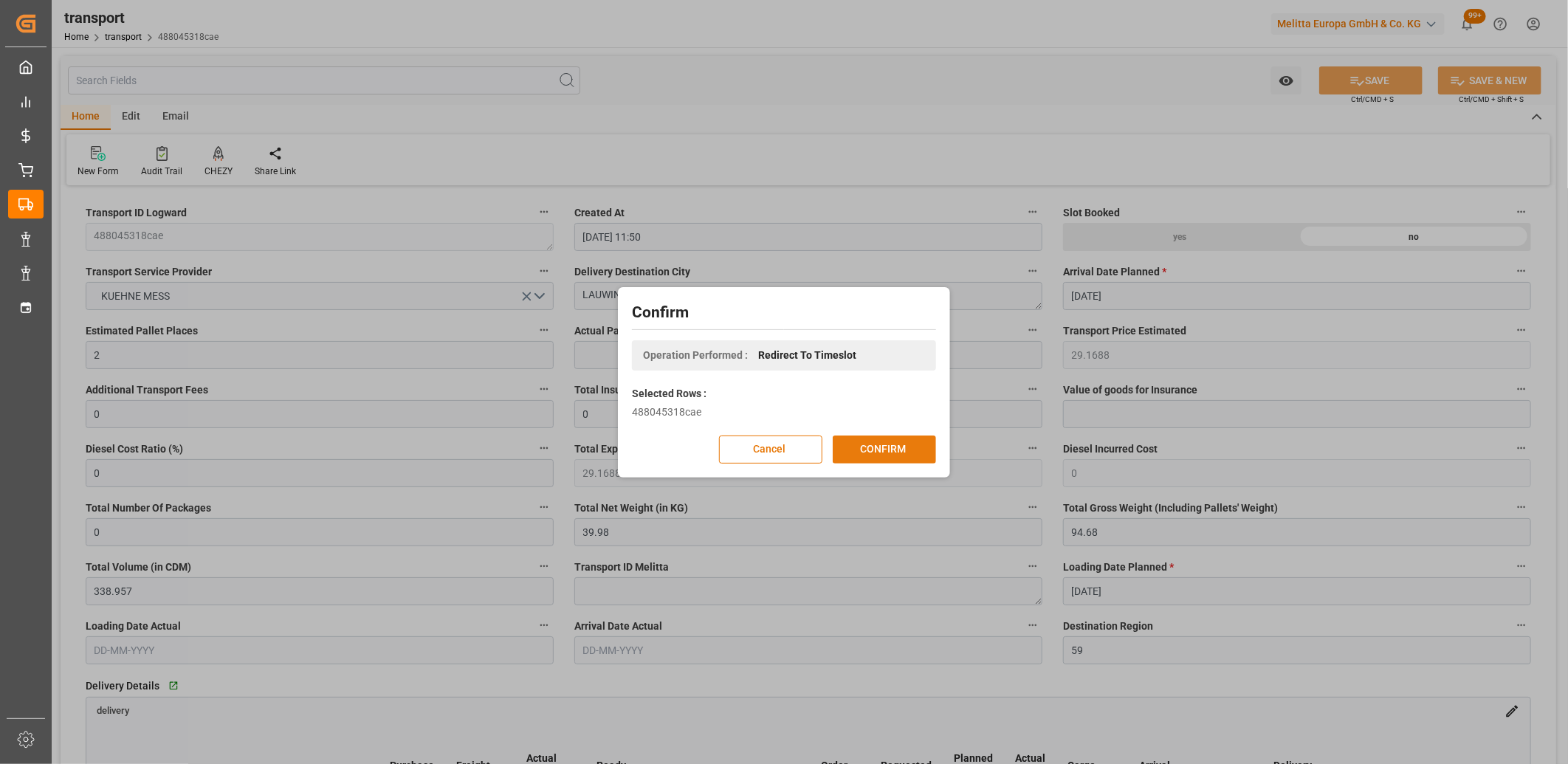
click at [886, 451] on button "CONFIRM" at bounding box center [884, 449] width 103 height 28
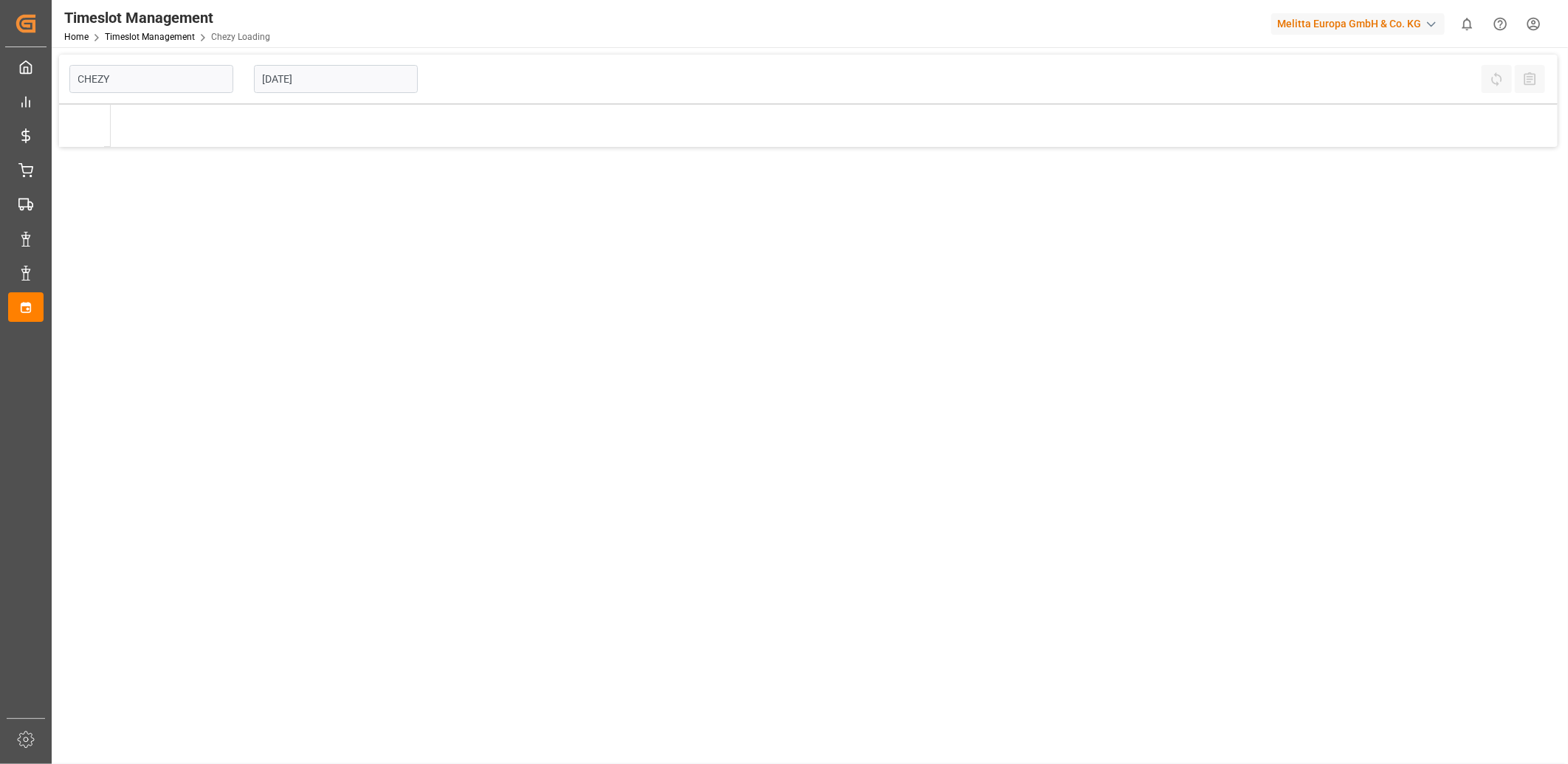
type input "Chezy Loading"
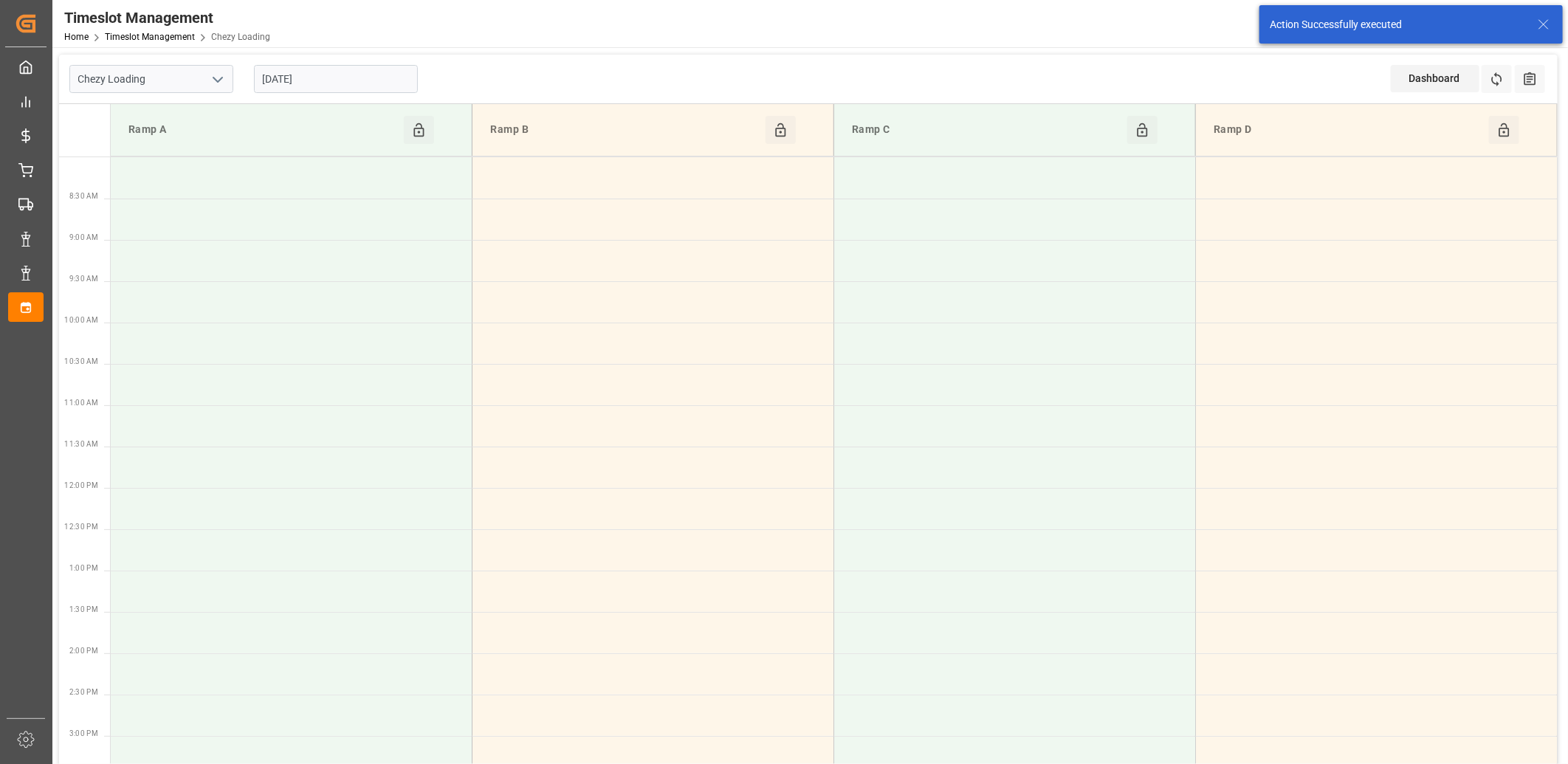
click at [352, 75] on input "[DATE]" at bounding box center [336, 78] width 164 height 28
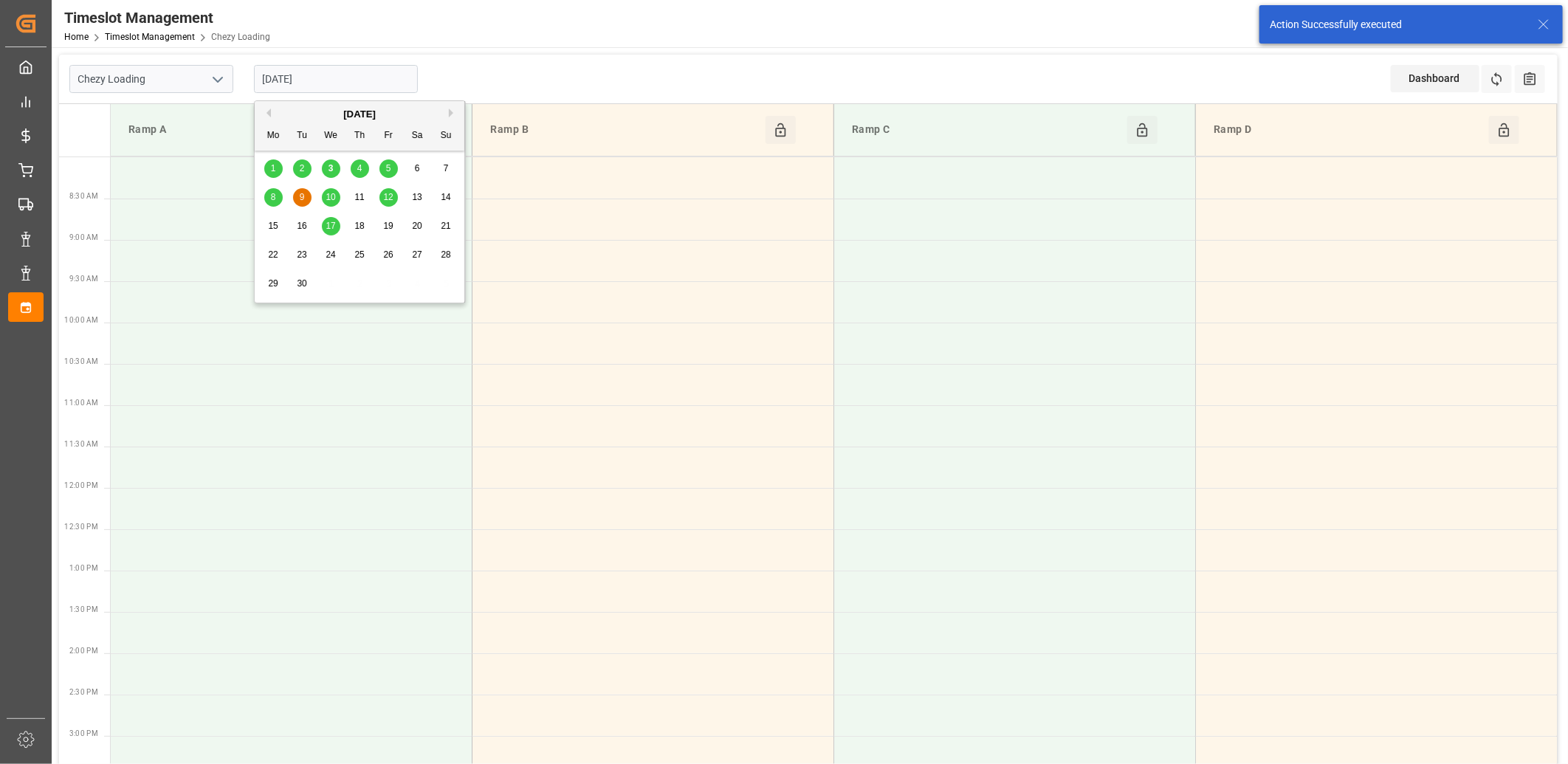
click at [357, 166] on span "4" at bounding box center [360, 168] width 5 height 10
type input "04-09-2025"
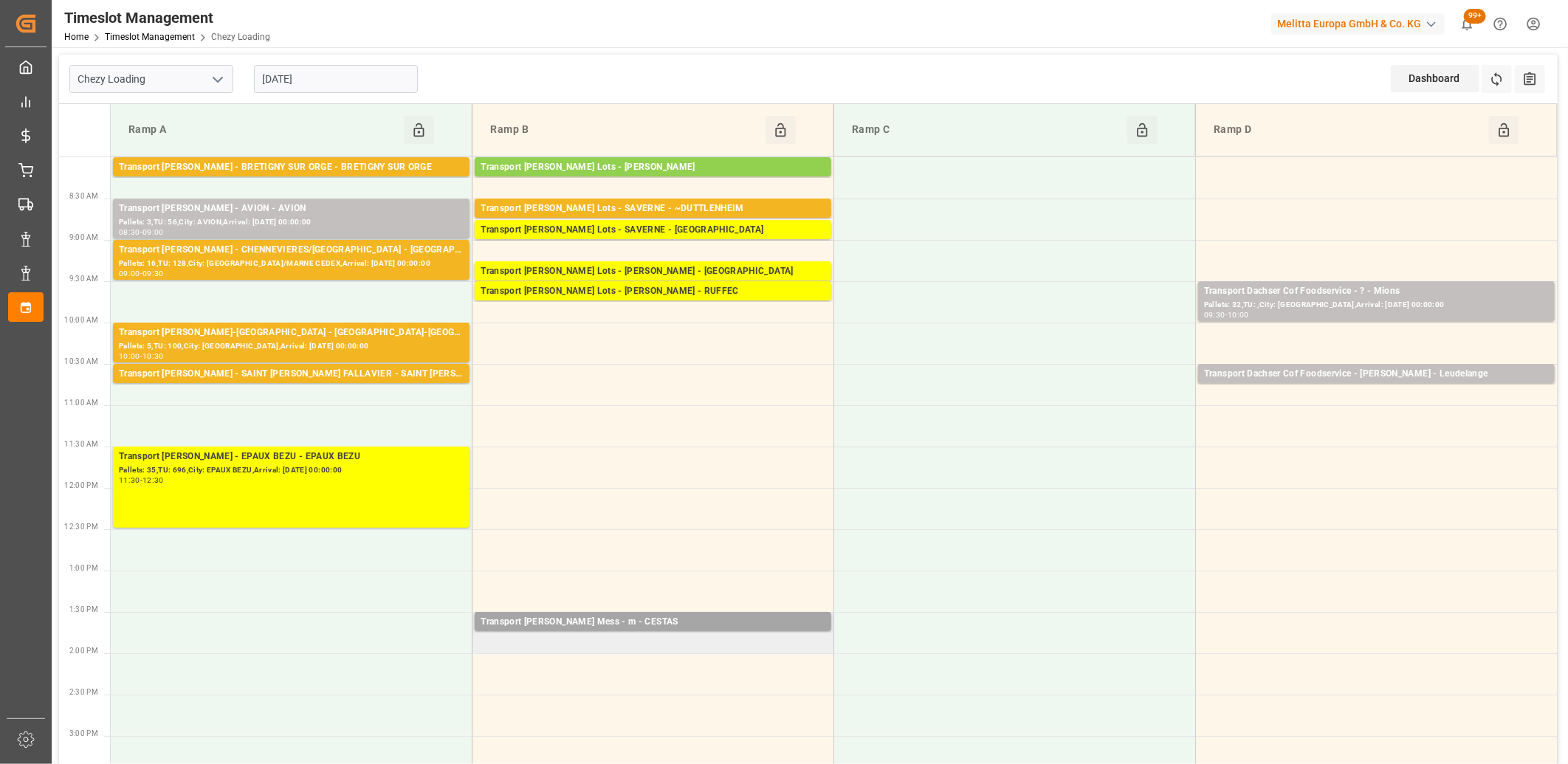
click at [600, 640] on td "Transport Kuehne Mess - m - CESTAS Pallets: 1,TU: 31,City: CESTAS,Arrival: 2025…" at bounding box center [653, 632] width 362 height 41
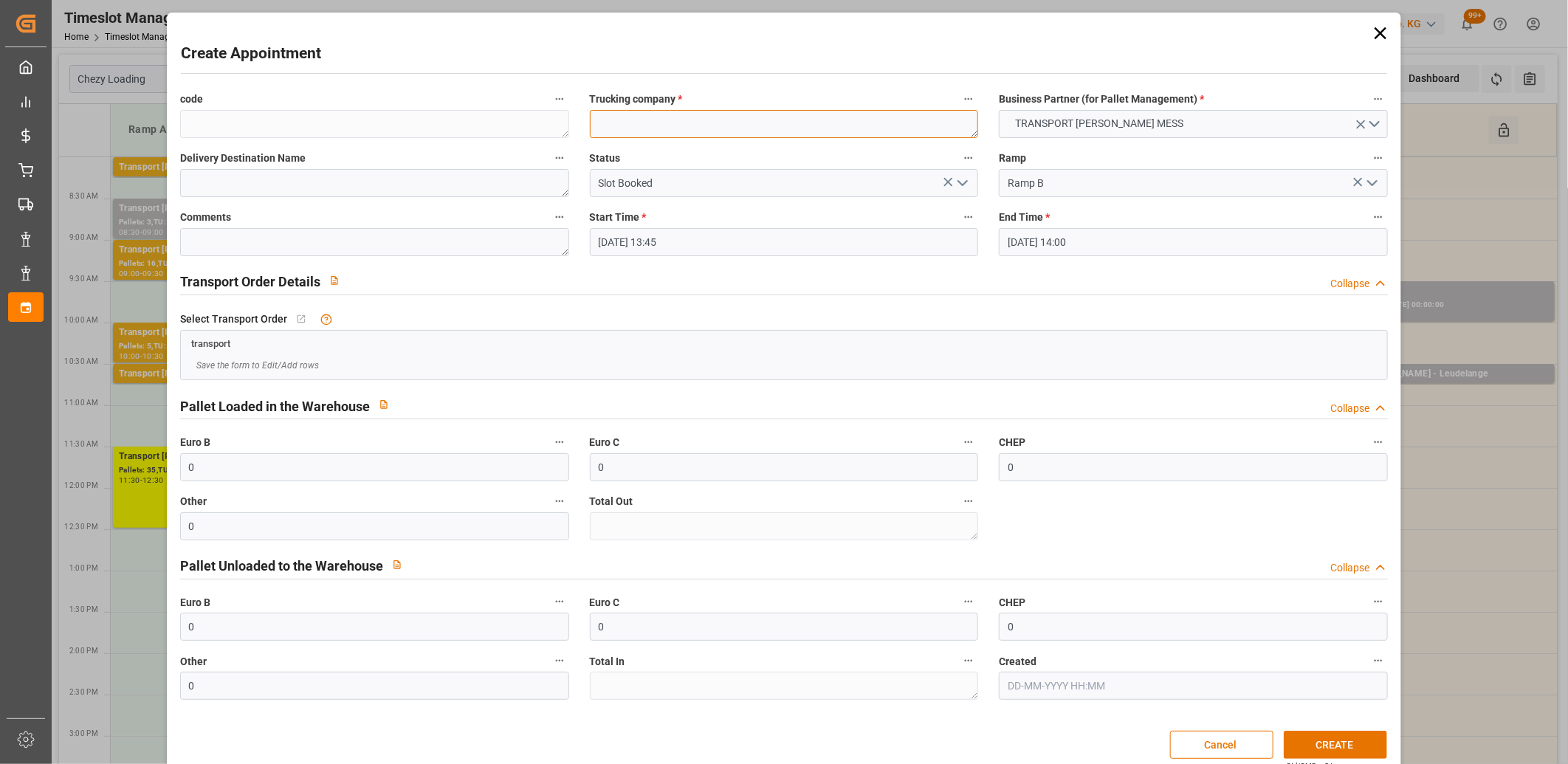
click at [652, 121] on textarea at bounding box center [784, 124] width 389 height 28
type textarea "m"
click at [1347, 747] on button "CREATE" at bounding box center [1335, 744] width 103 height 28
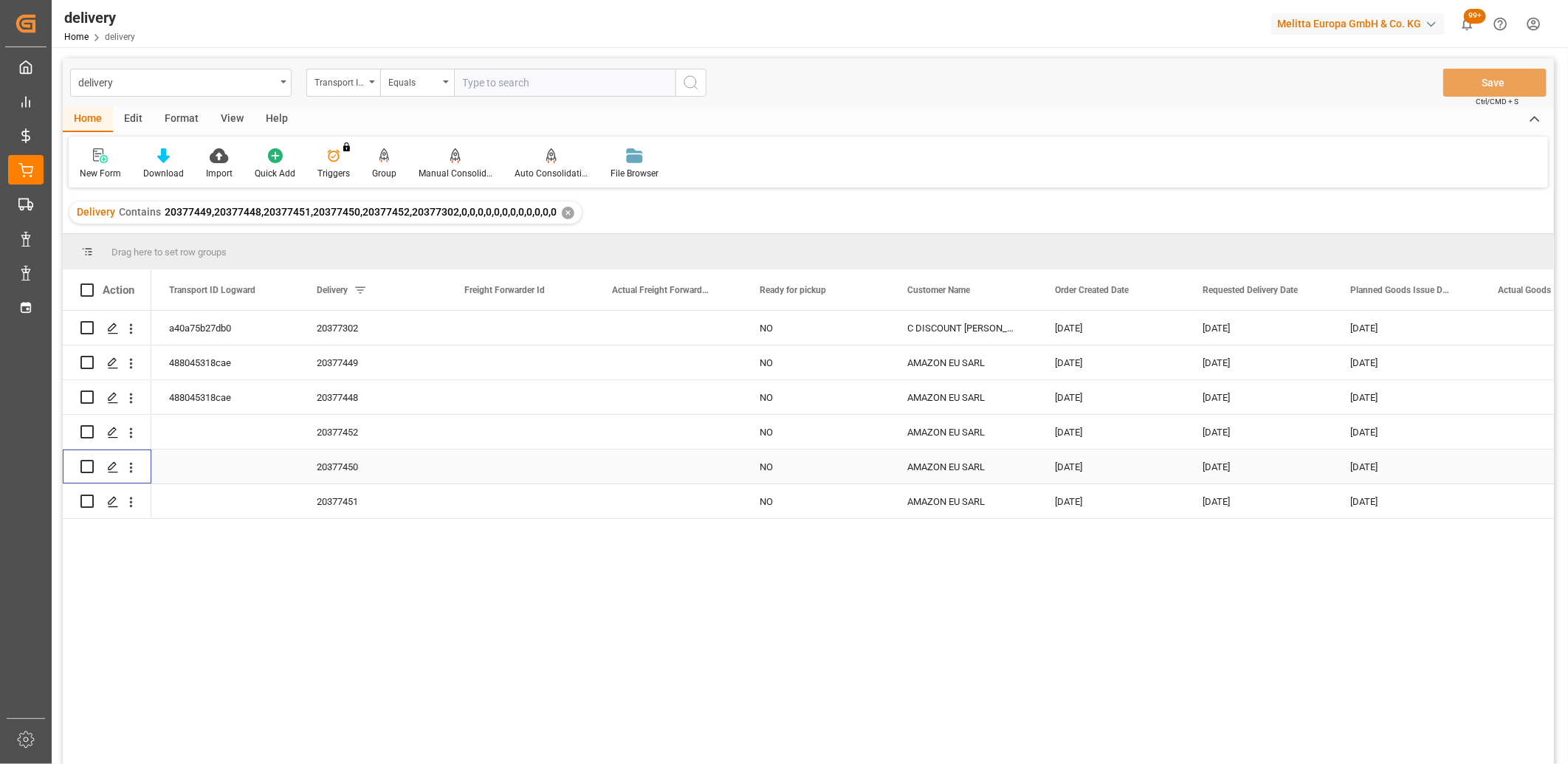
click at [91, 469] on input "Press Space to toggle row selection (unchecked)" at bounding box center [87, 466] width 14 height 14
checkbox input "true"
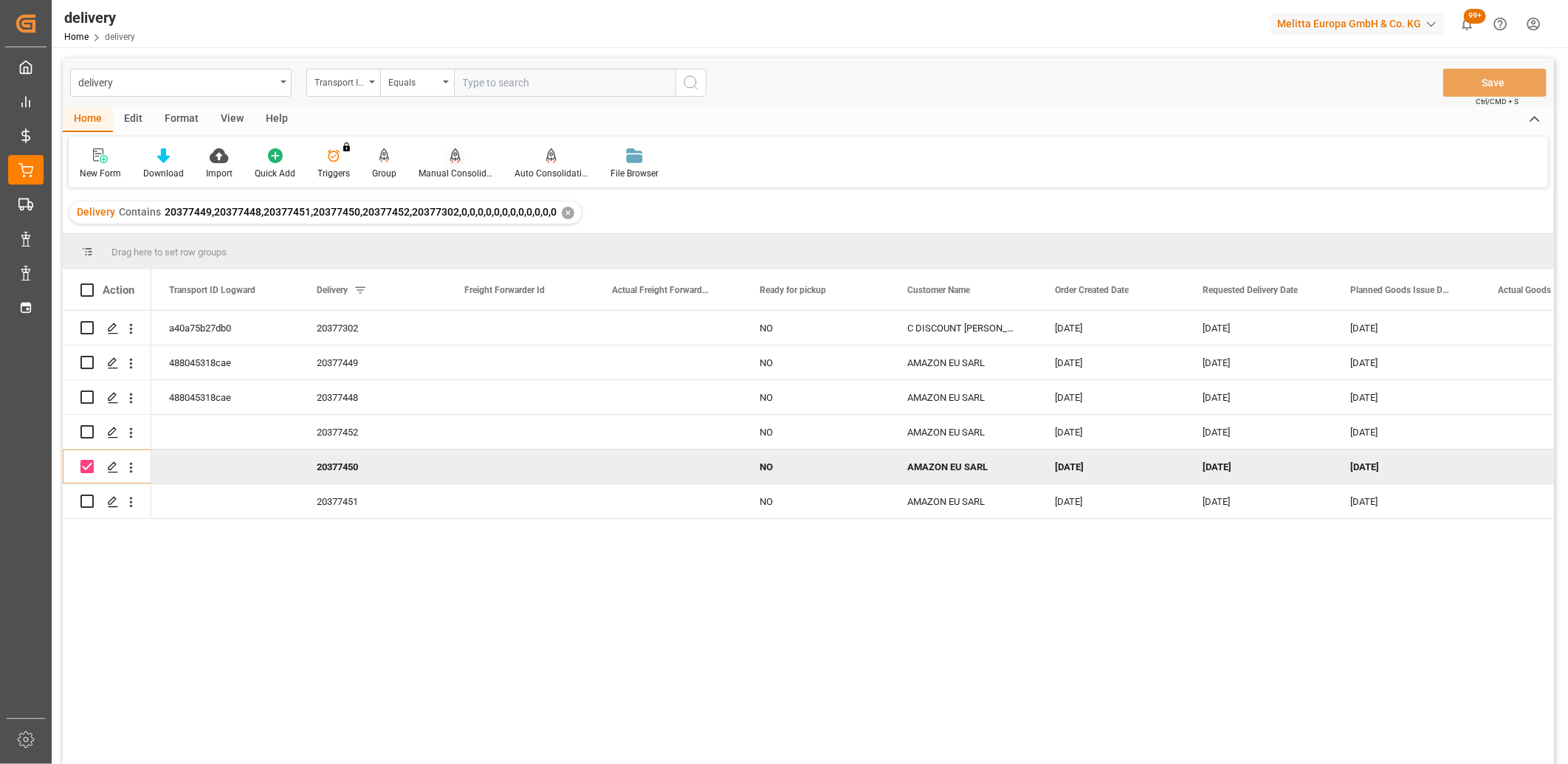
click at [452, 158] on icon at bounding box center [455, 156] width 10 height 15
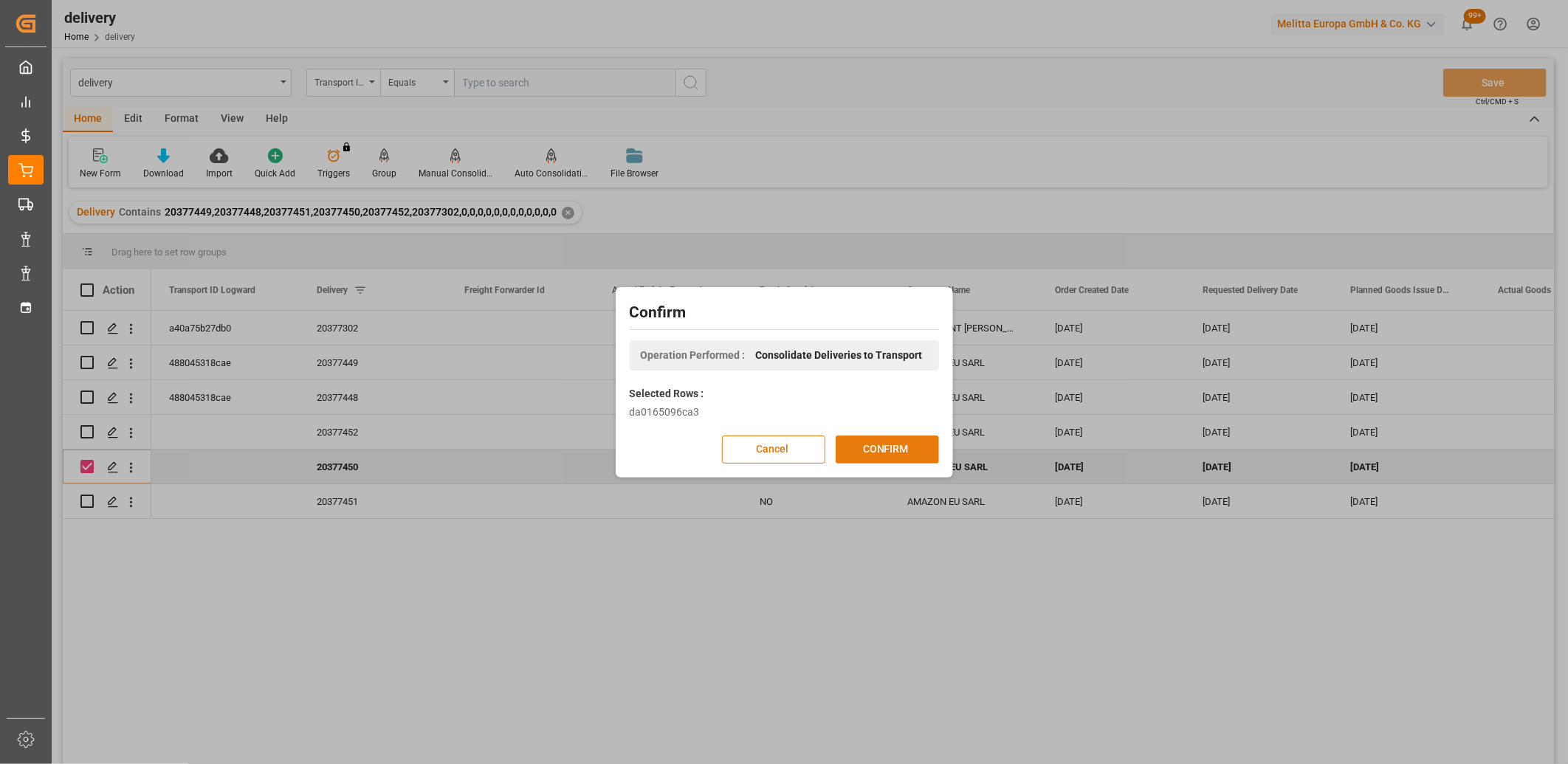
click at [879, 446] on button "CONFIRM" at bounding box center [886, 449] width 103 height 28
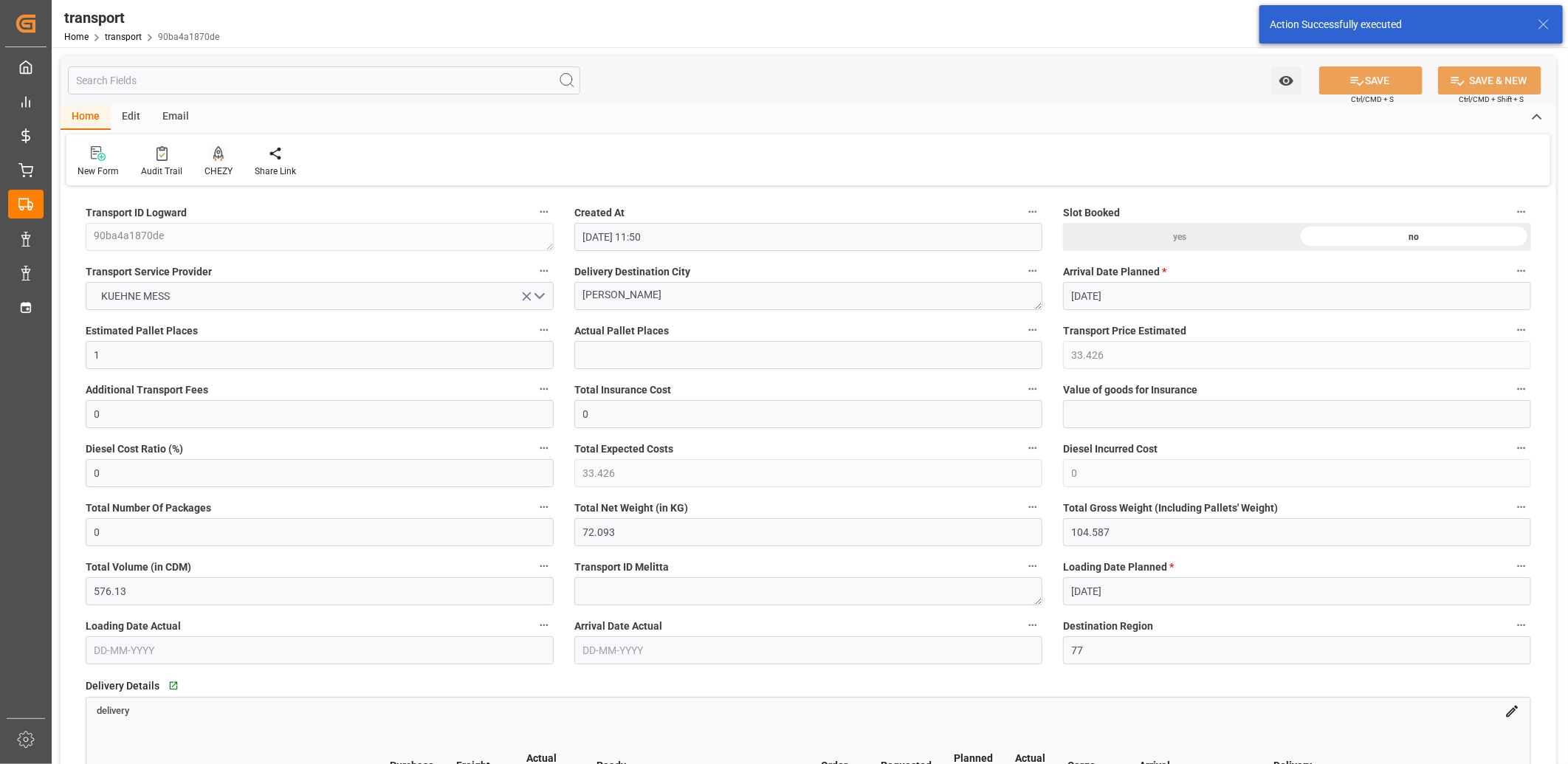
click at [215, 155] on icon at bounding box center [218, 153] width 10 height 15
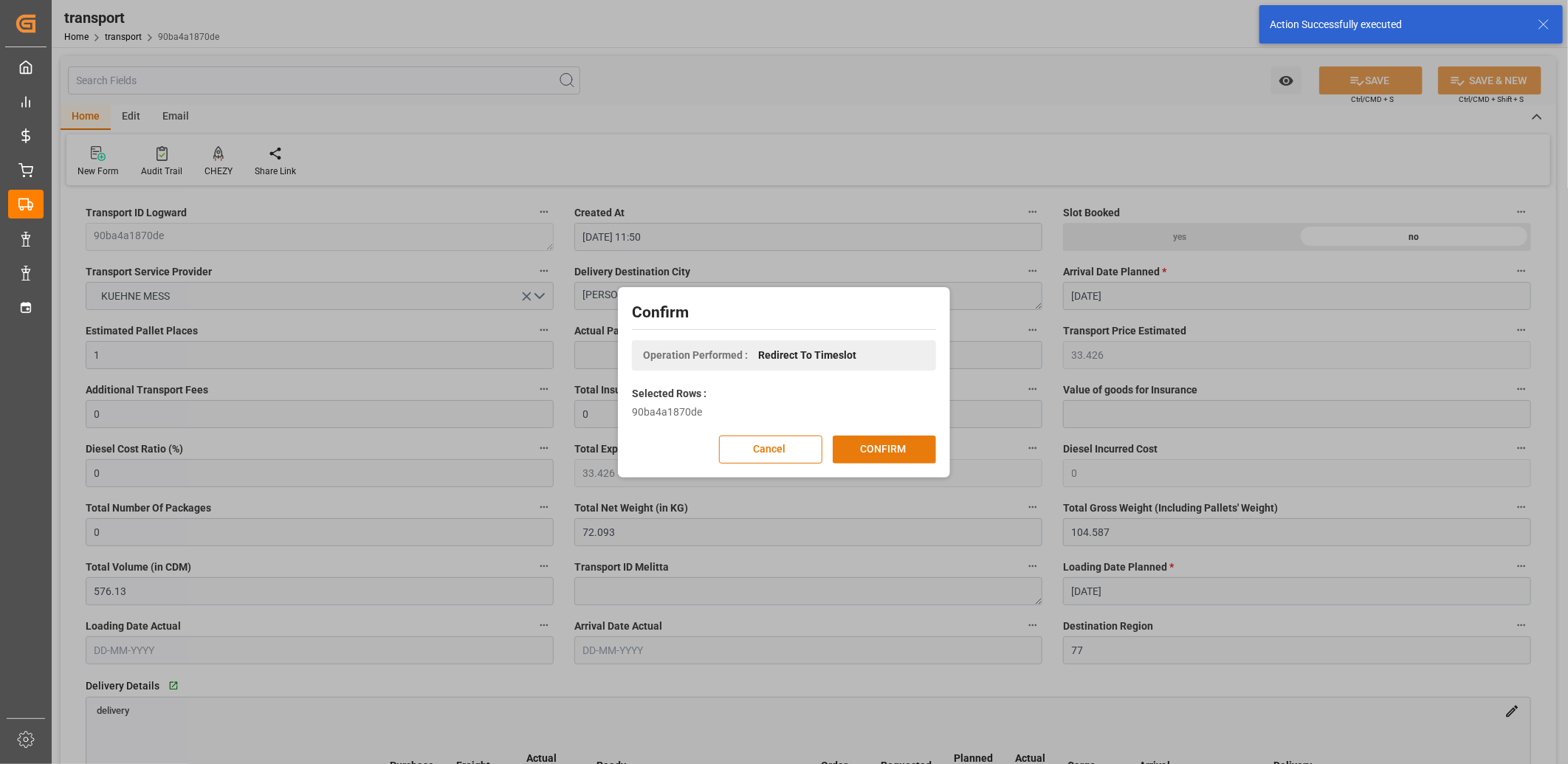
click at [875, 442] on button "CONFIRM" at bounding box center [884, 449] width 103 height 28
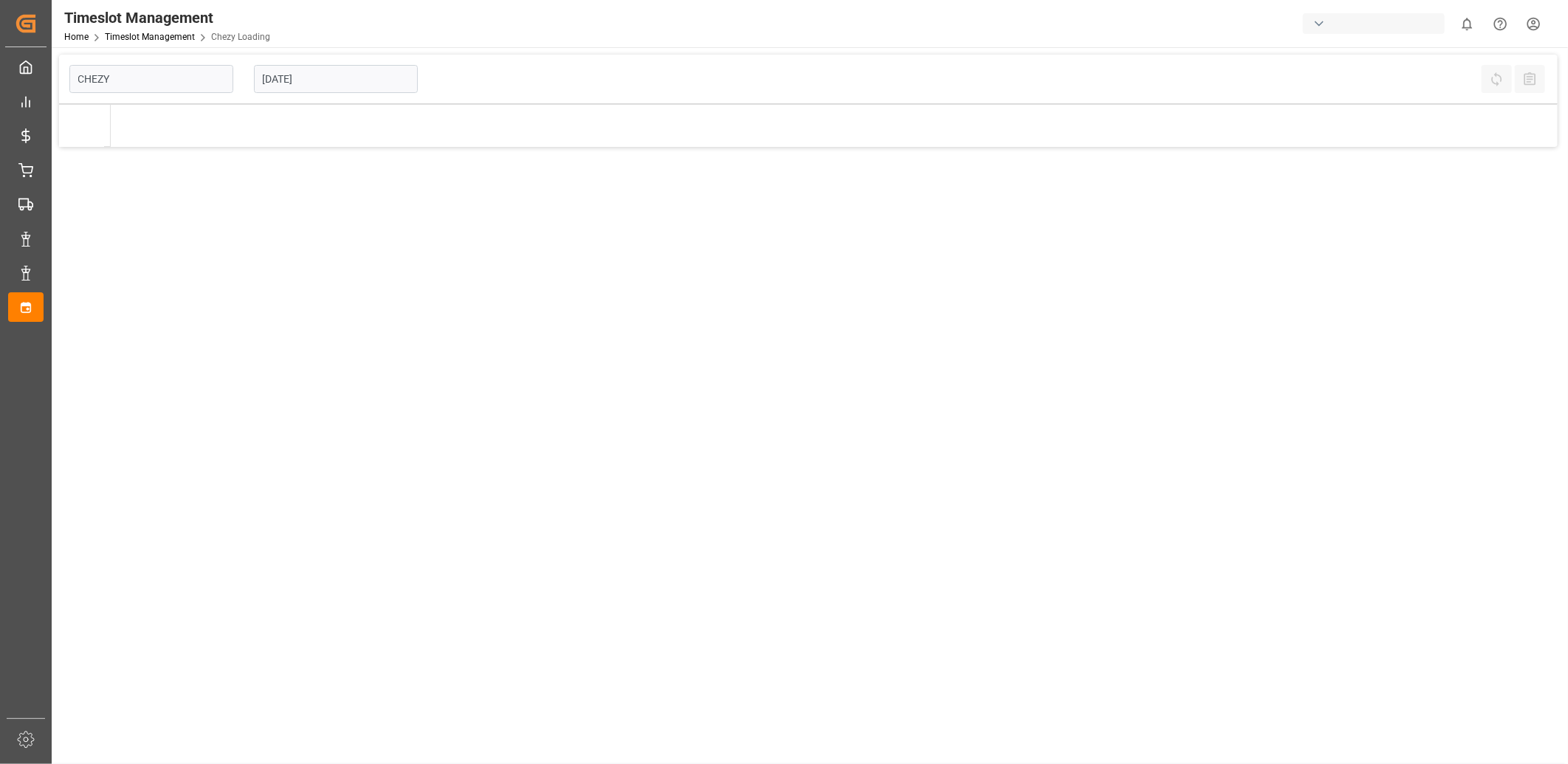
type input "Chezy Loading"
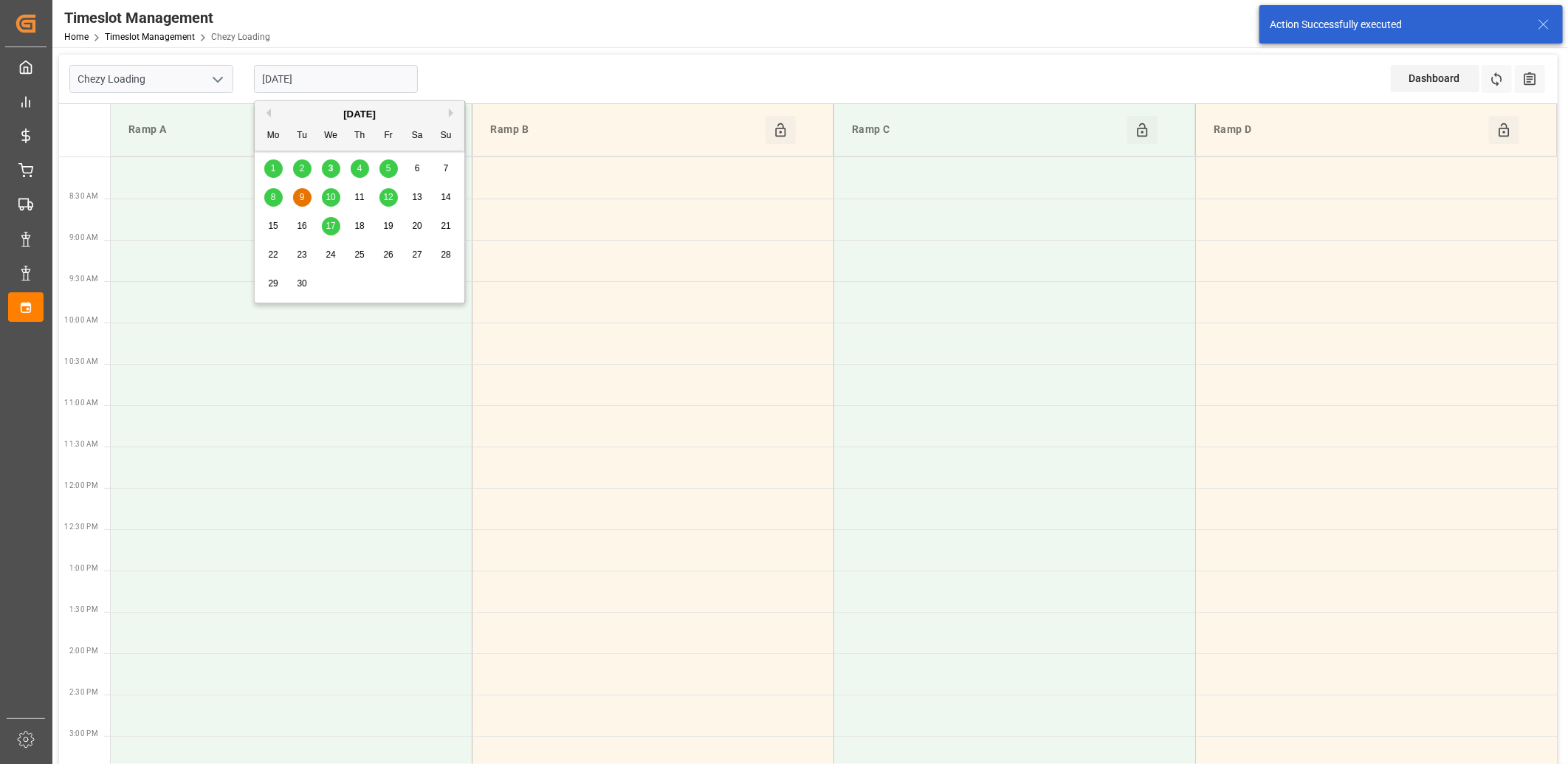
click at [368, 79] on input "[DATE]" at bounding box center [336, 78] width 164 height 28
click at [360, 166] on span "4" at bounding box center [360, 168] width 5 height 10
type input "[DATE]"
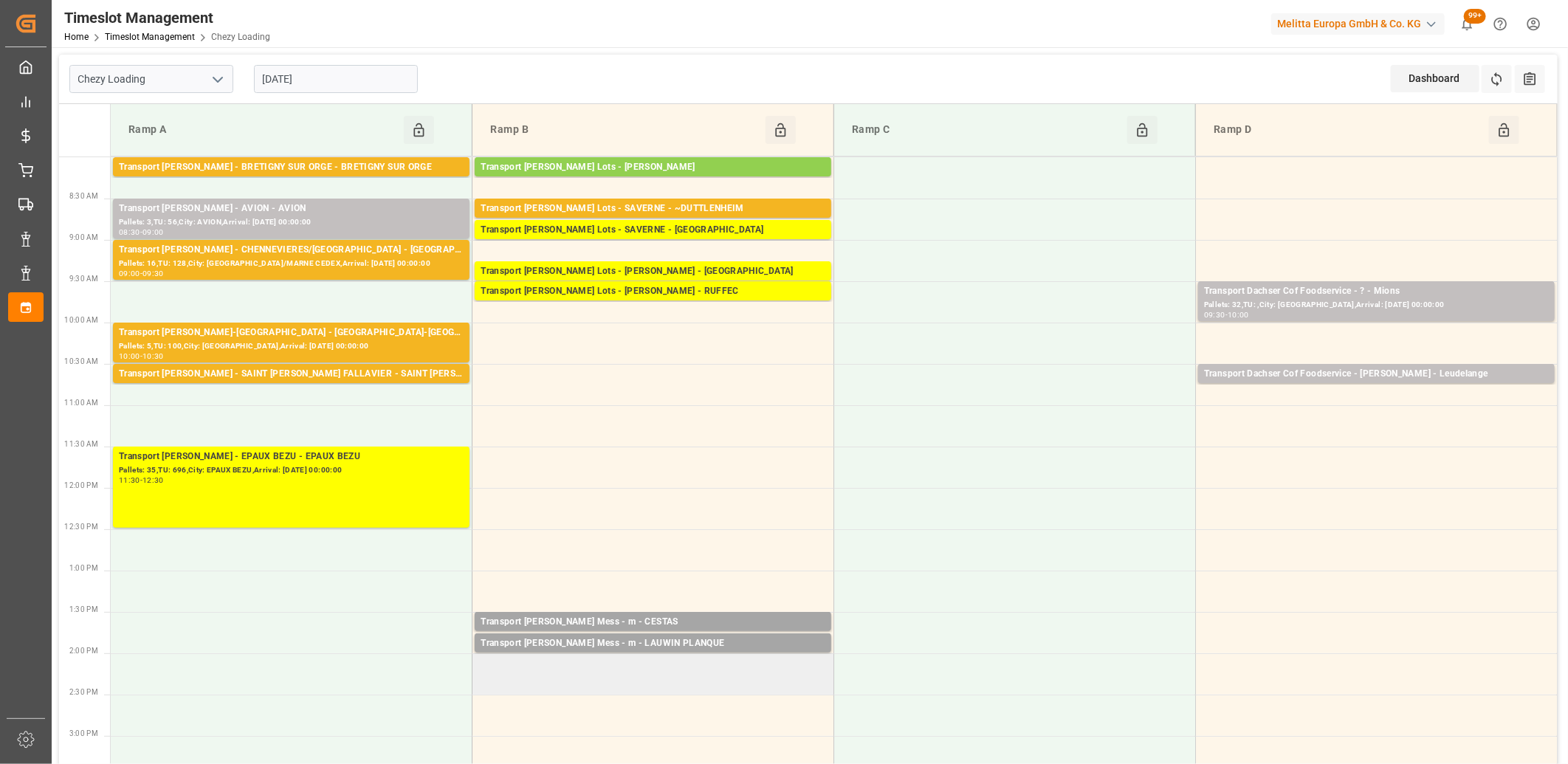
click at [607, 663] on td at bounding box center [653, 673] width 362 height 41
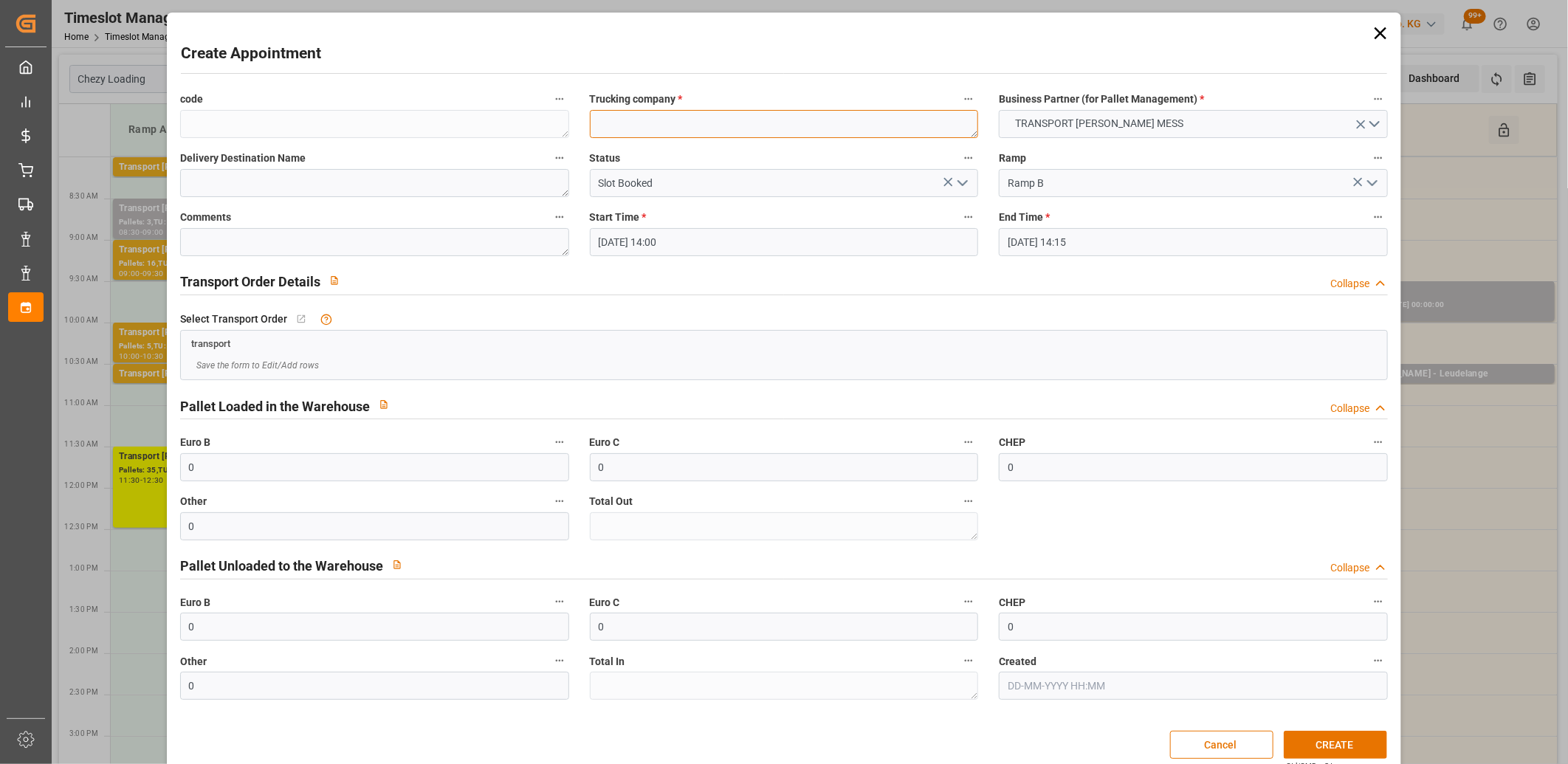
click at [613, 123] on textarea at bounding box center [784, 124] width 389 height 28
type textarea "m"
click at [1318, 739] on button "CREATE" at bounding box center [1335, 744] width 103 height 28
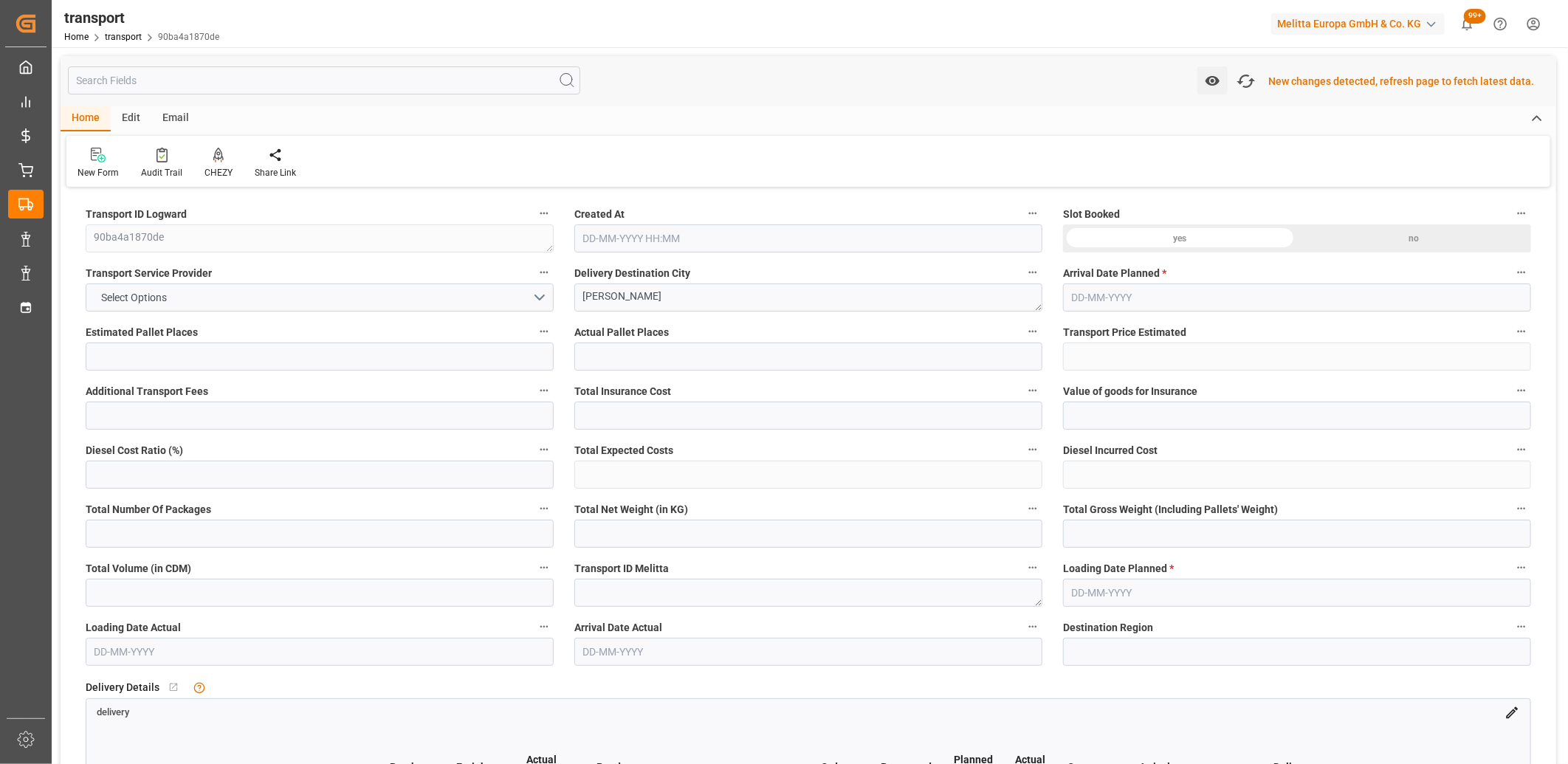
type input "1"
type input "33.426"
type input "0"
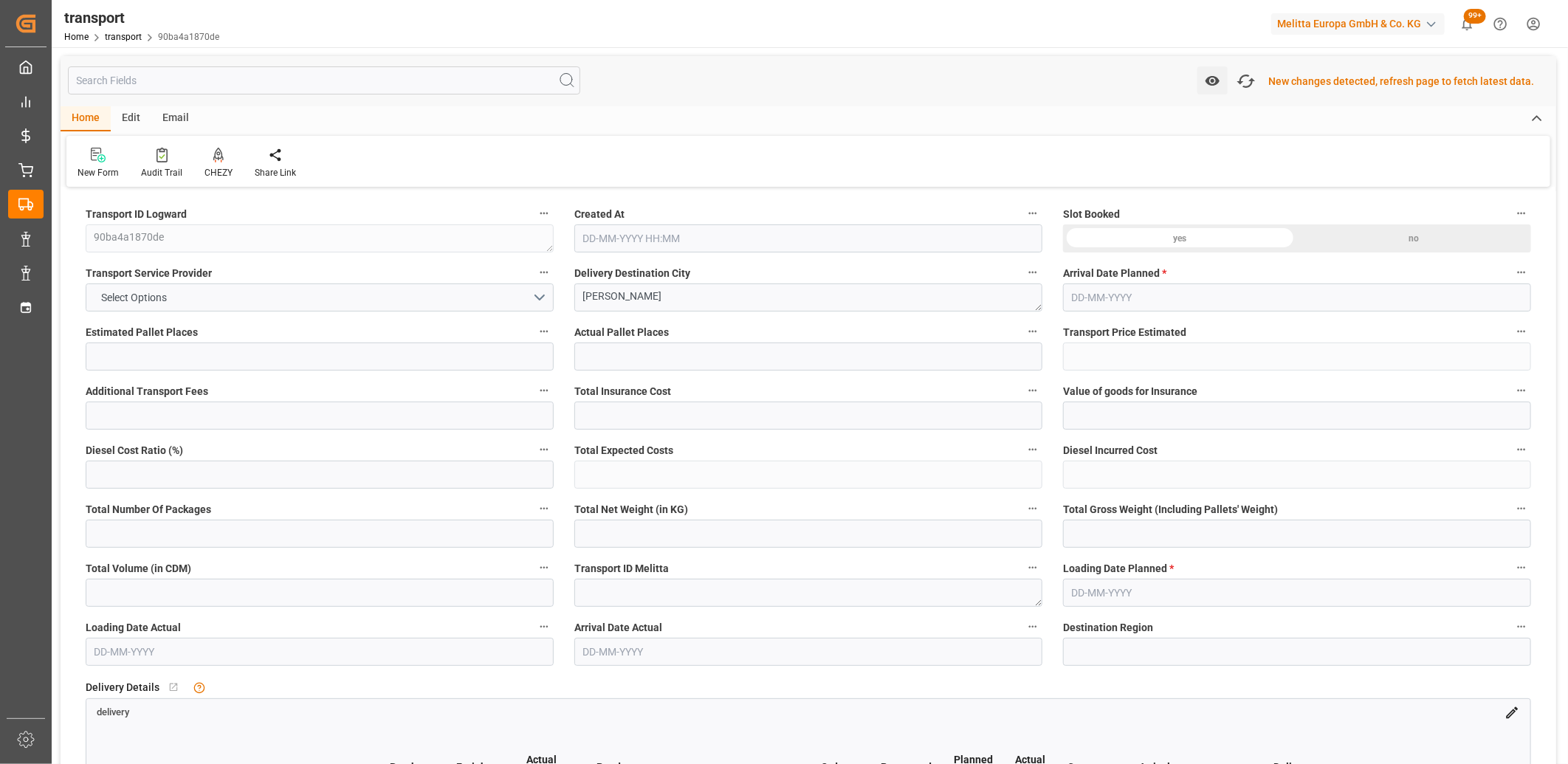
type input "33.426"
type input "0"
type input "72.093"
type input "104.587"
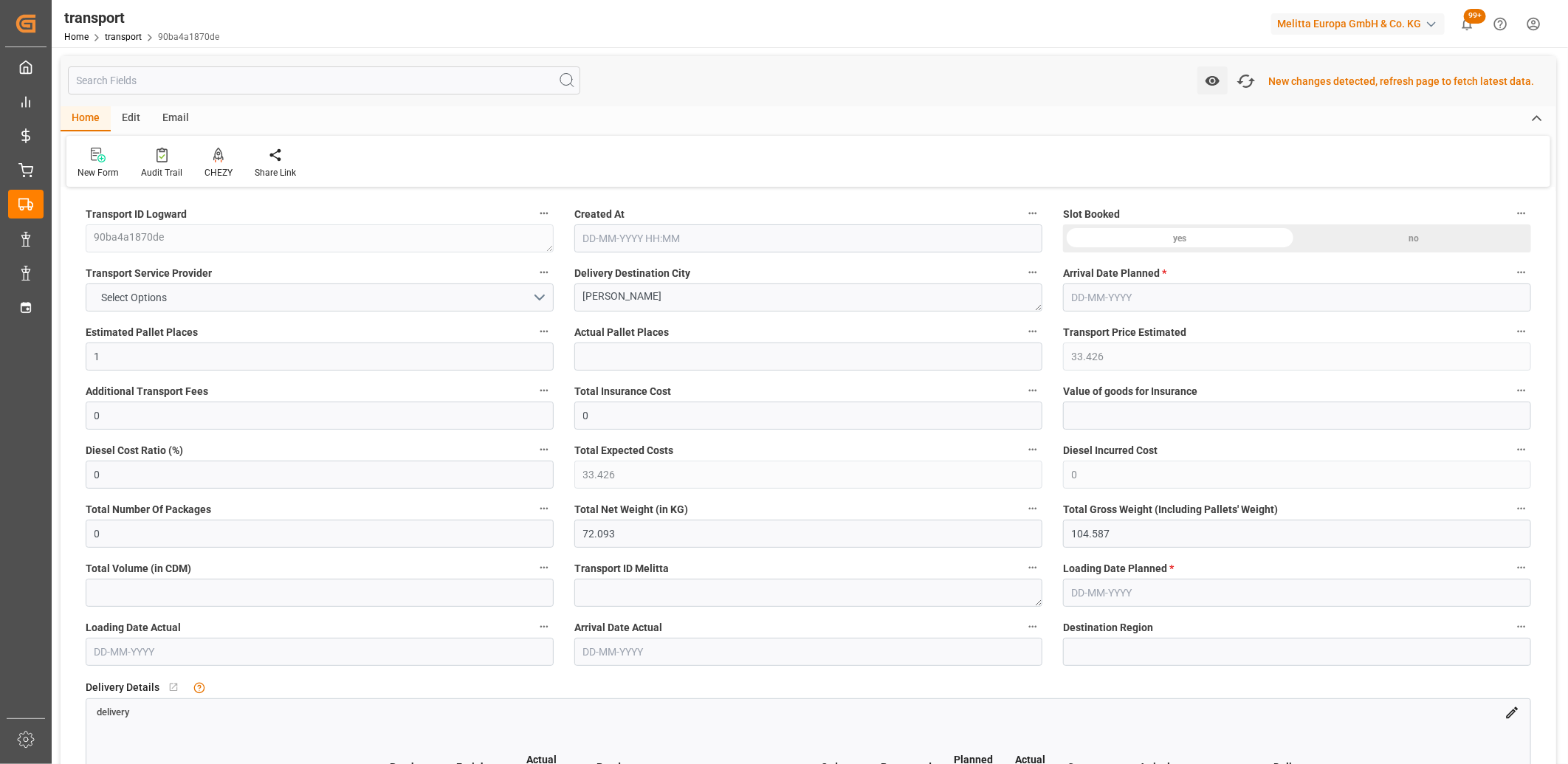
type input "576.13"
type input "77"
type input "0"
type input "8"
type input "1"
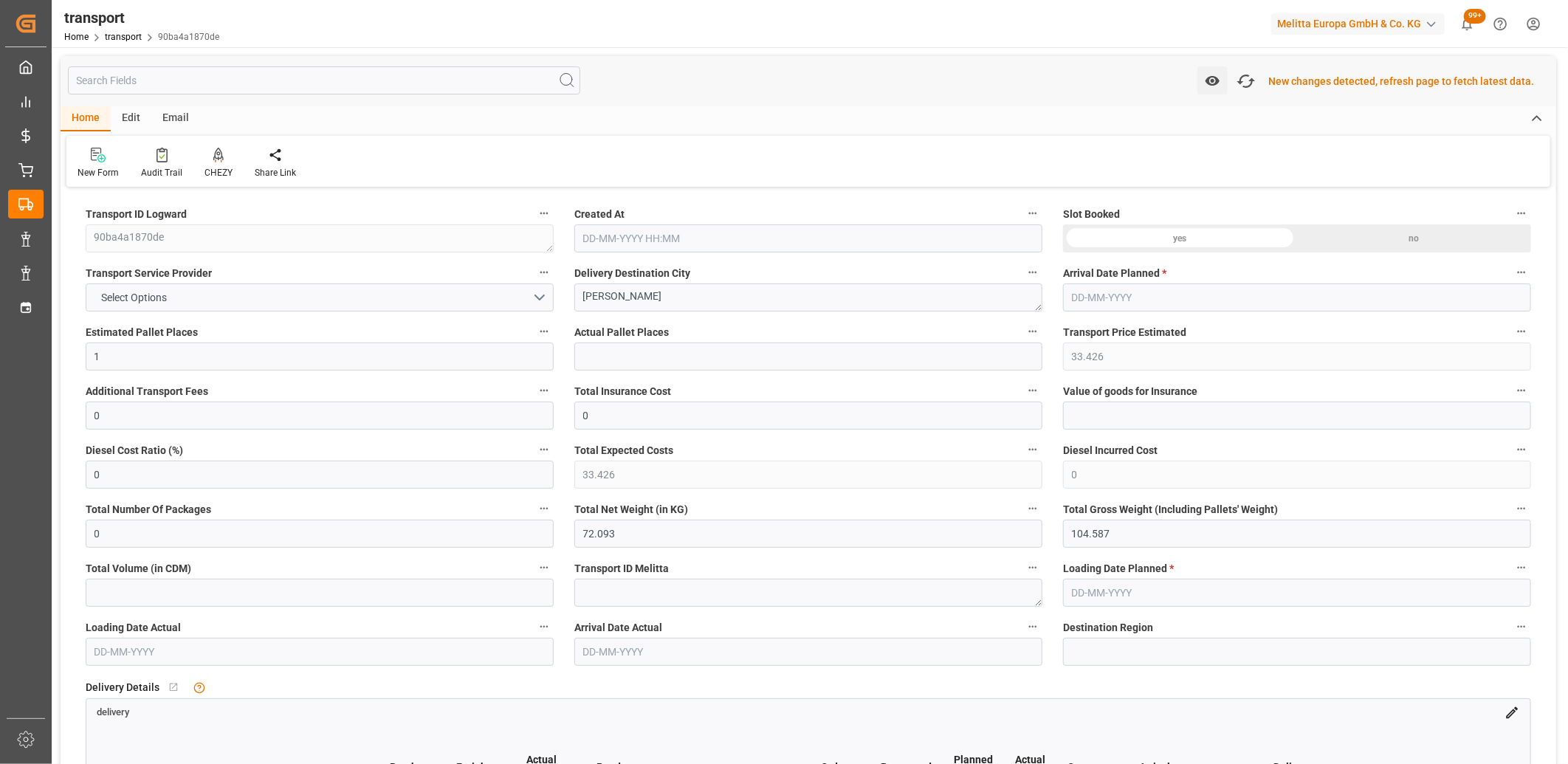
type input "101"
type input "81.587"
type input "0"
type input "4710.8598"
type input "0"
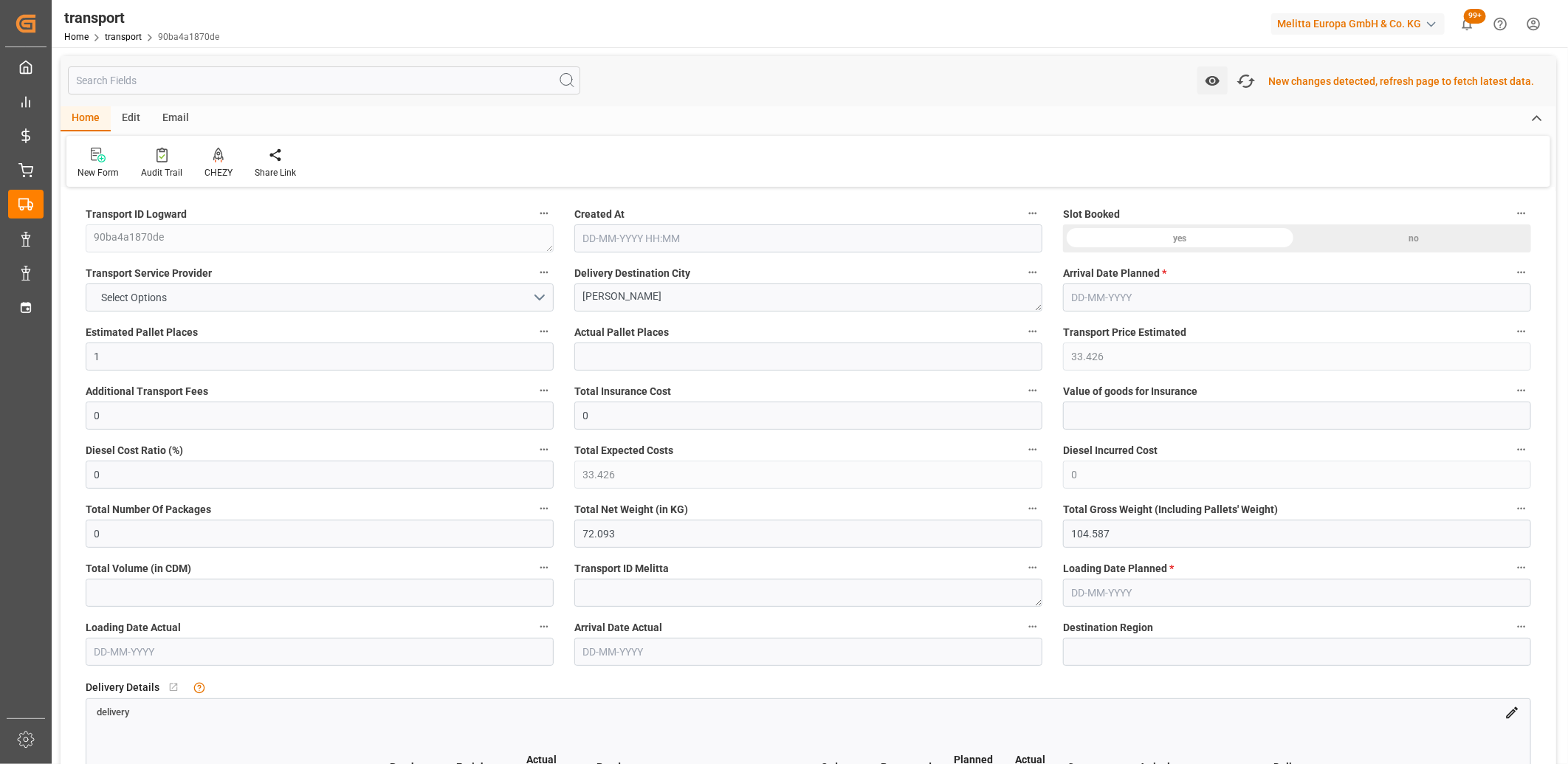
type input "0"
type input "21"
type input "35"
type input "03-09-2025 11:50"
type input "[DATE]"
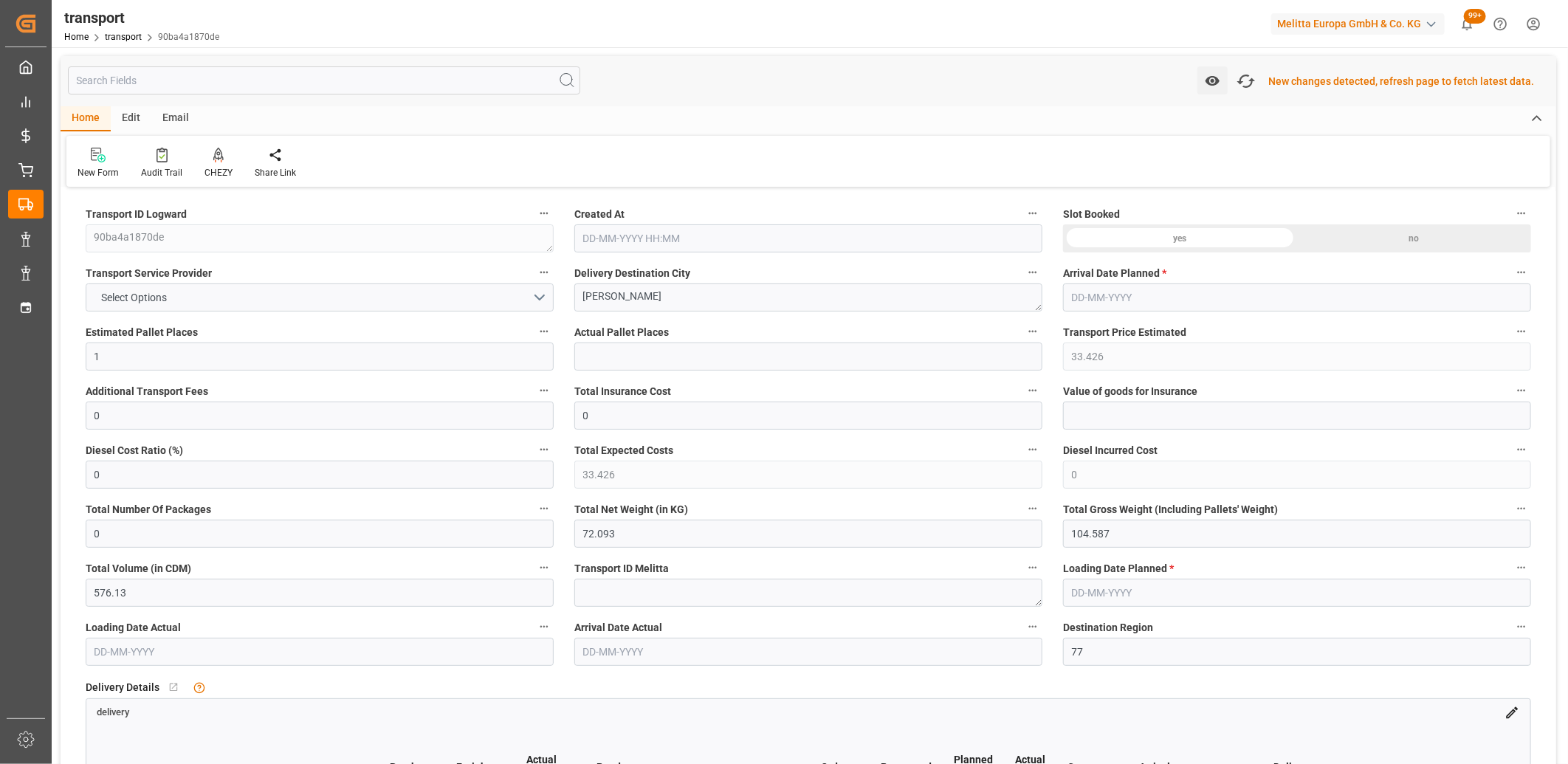
type input "[DATE]"
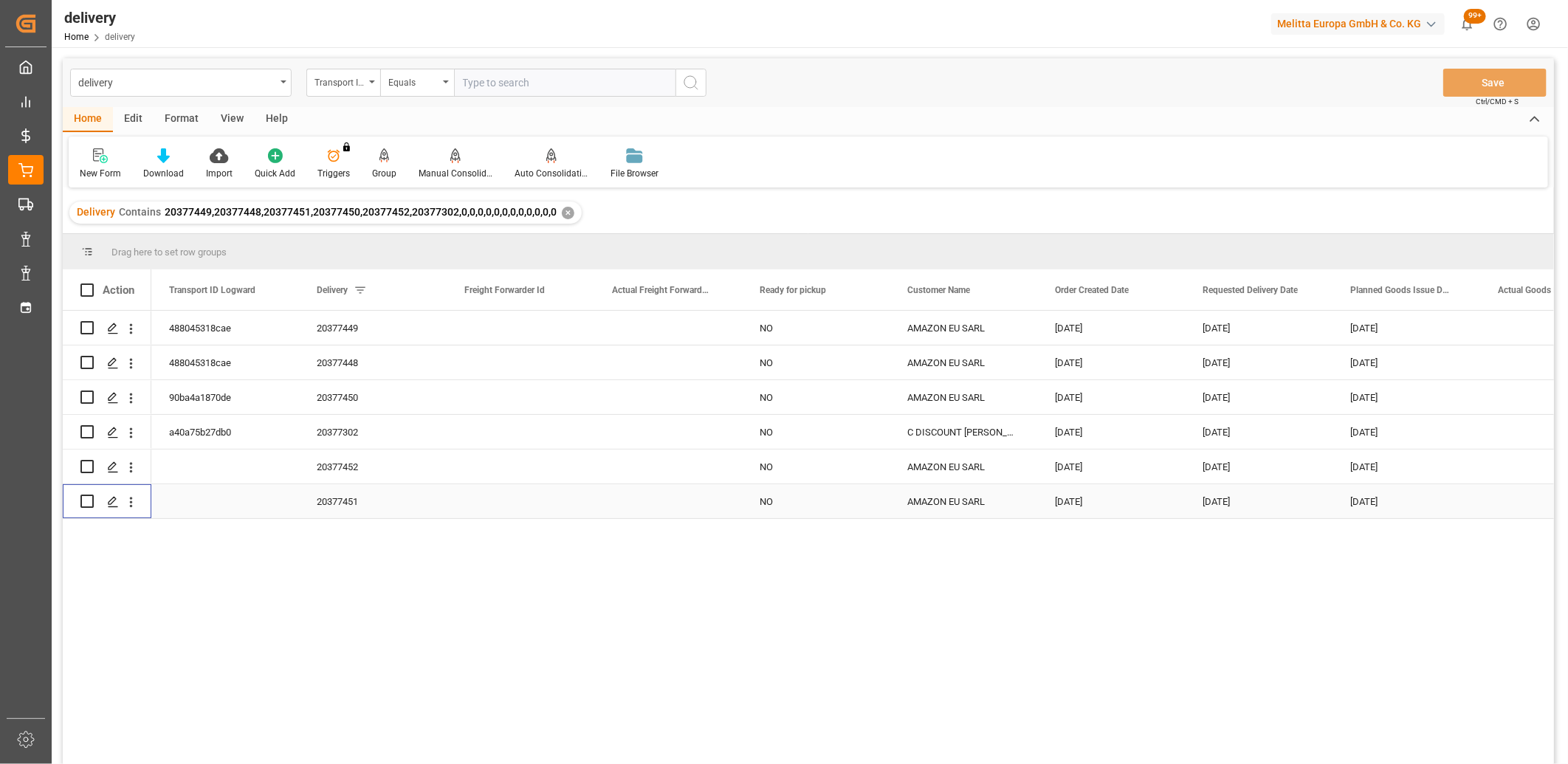
click at [90, 500] on input "Press Space to toggle row selection (unchecked)" at bounding box center [87, 501] width 14 height 14
checkbox input "true"
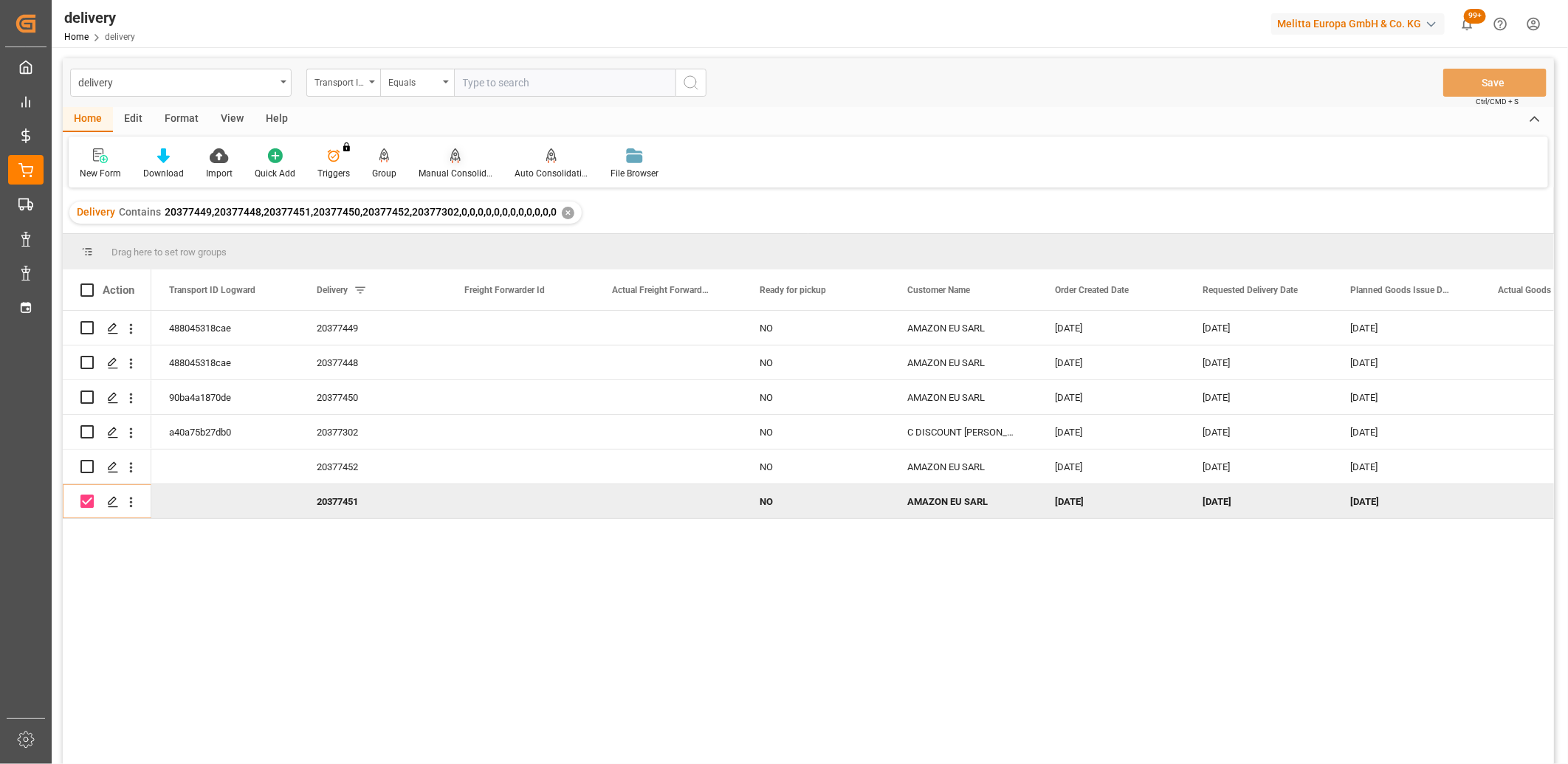
click at [456, 154] on icon at bounding box center [455, 156] width 10 height 15
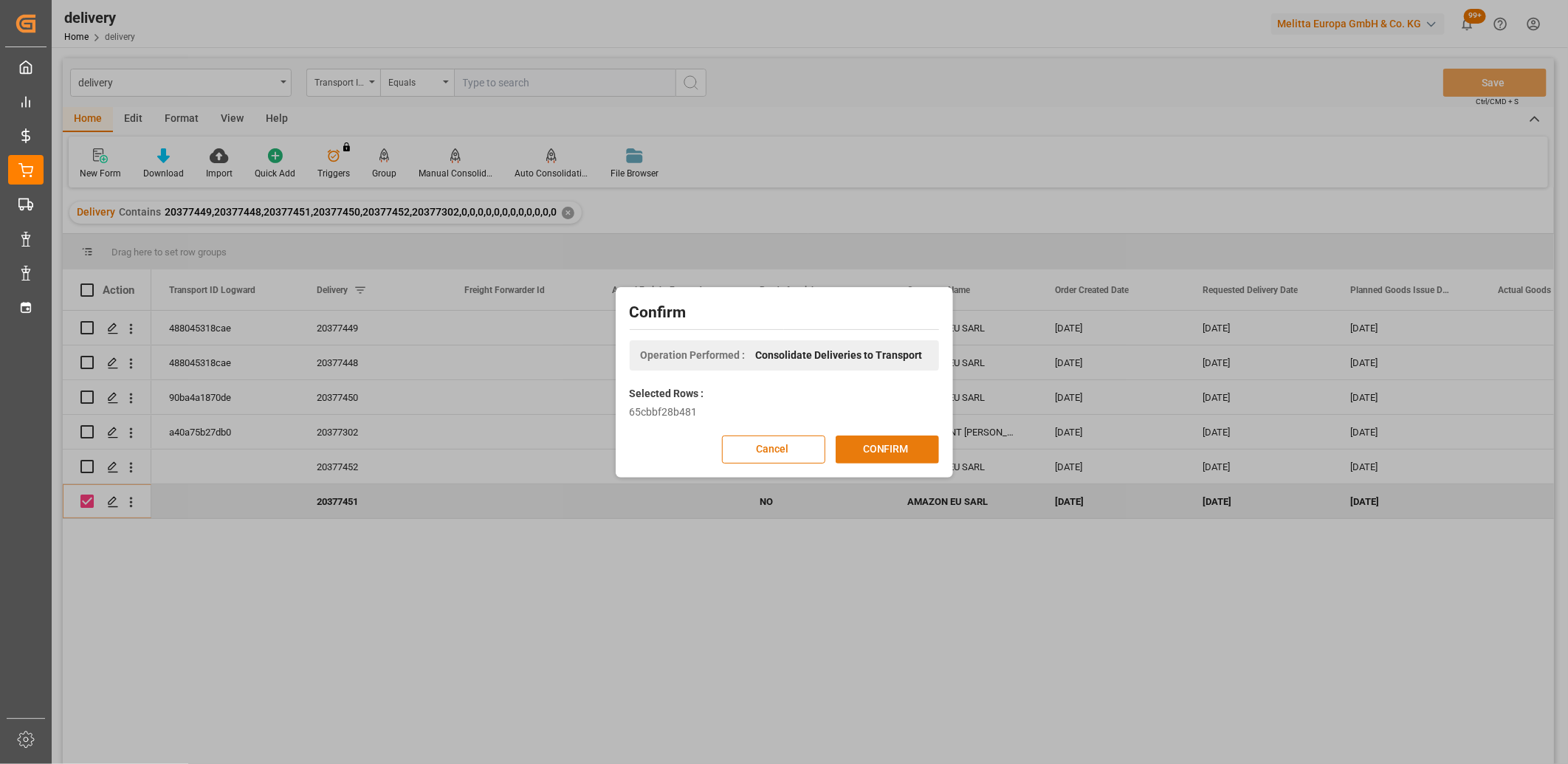
click at [878, 438] on button "CONFIRM" at bounding box center [886, 449] width 103 height 28
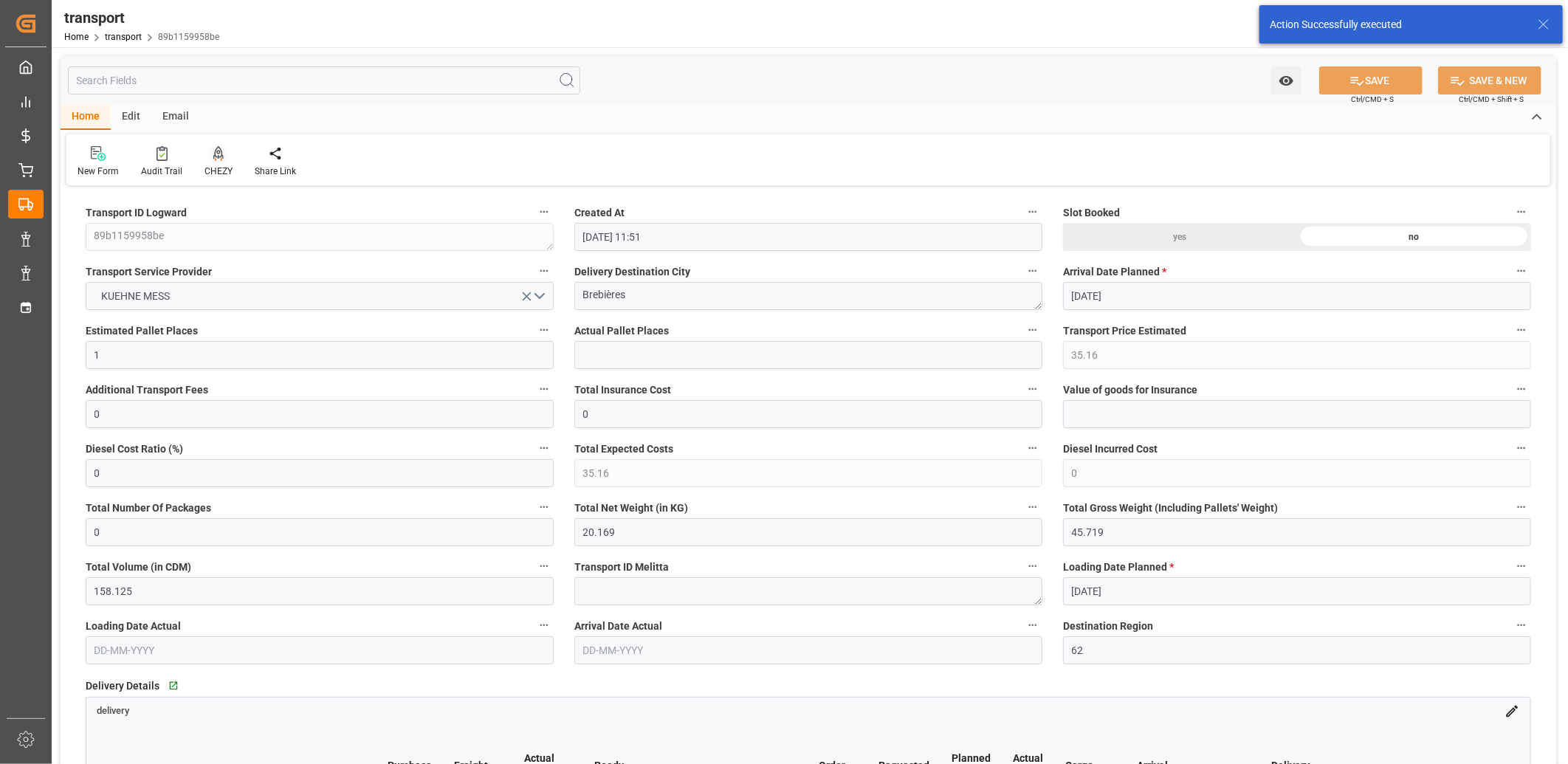
click at [214, 150] on icon at bounding box center [218, 153] width 10 height 15
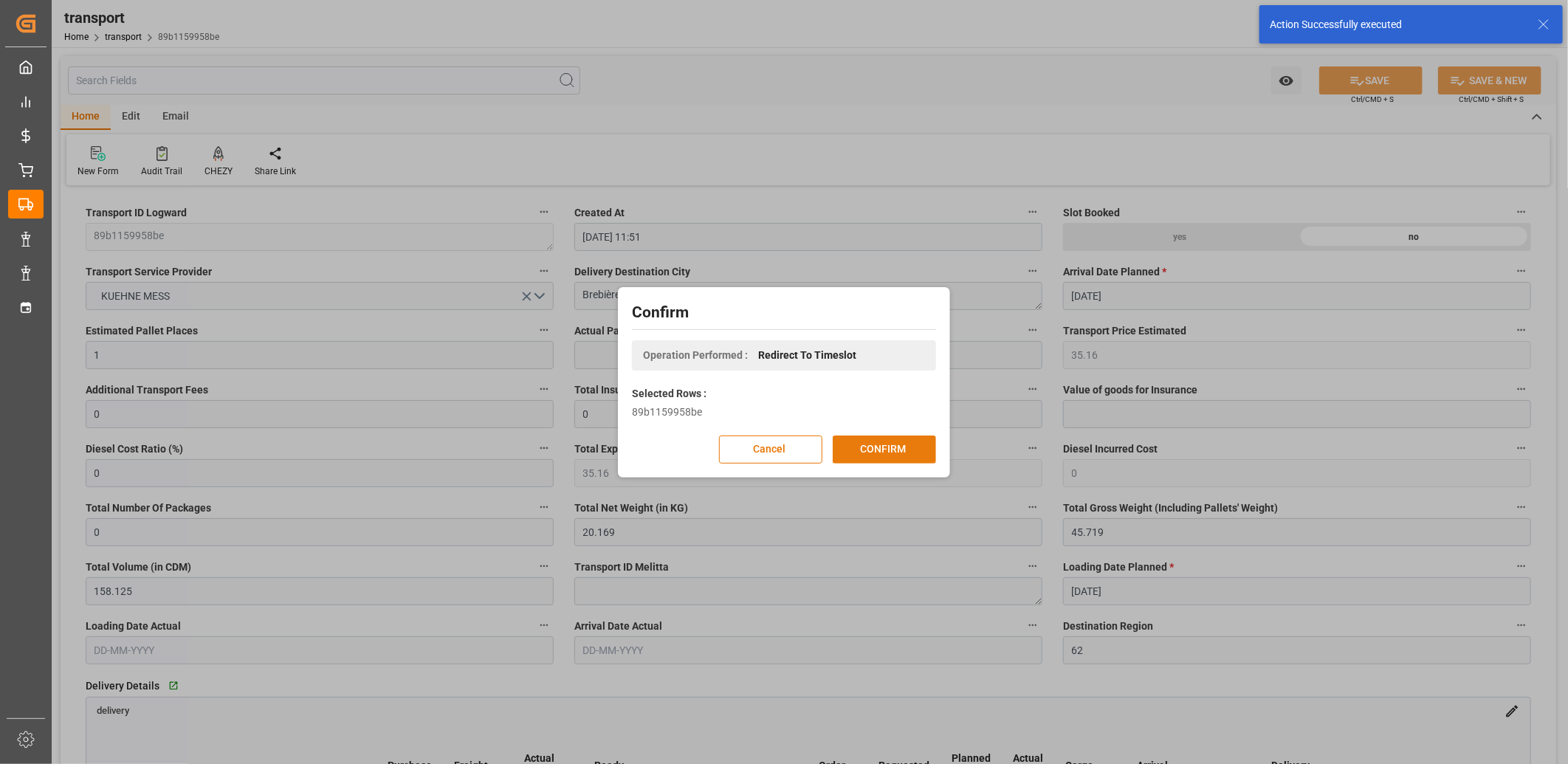
click at [876, 449] on button "CONFIRM" at bounding box center [884, 449] width 103 height 28
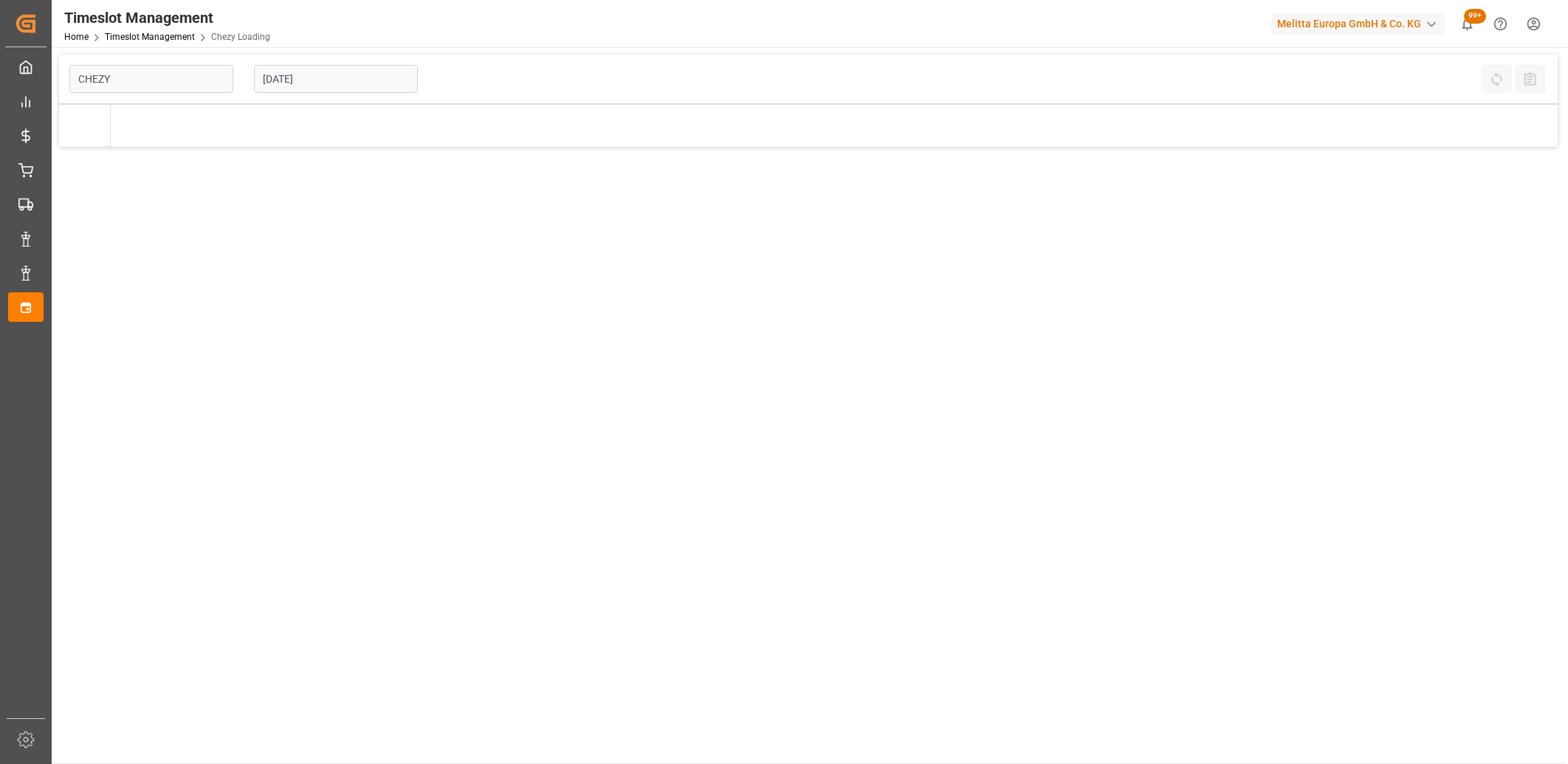
type input "Chezy Loading"
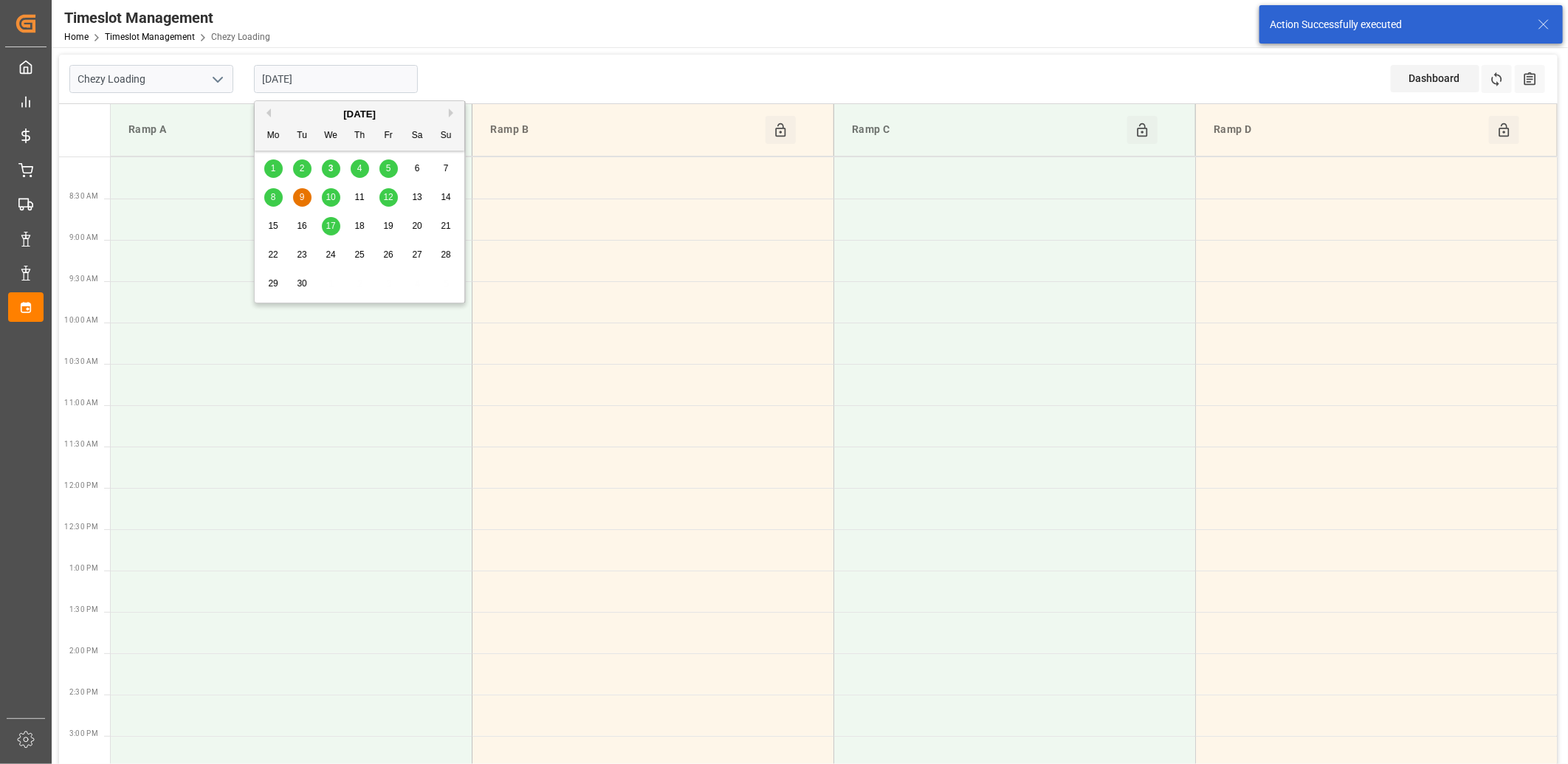
click at [341, 76] on input "[DATE]" at bounding box center [336, 78] width 164 height 28
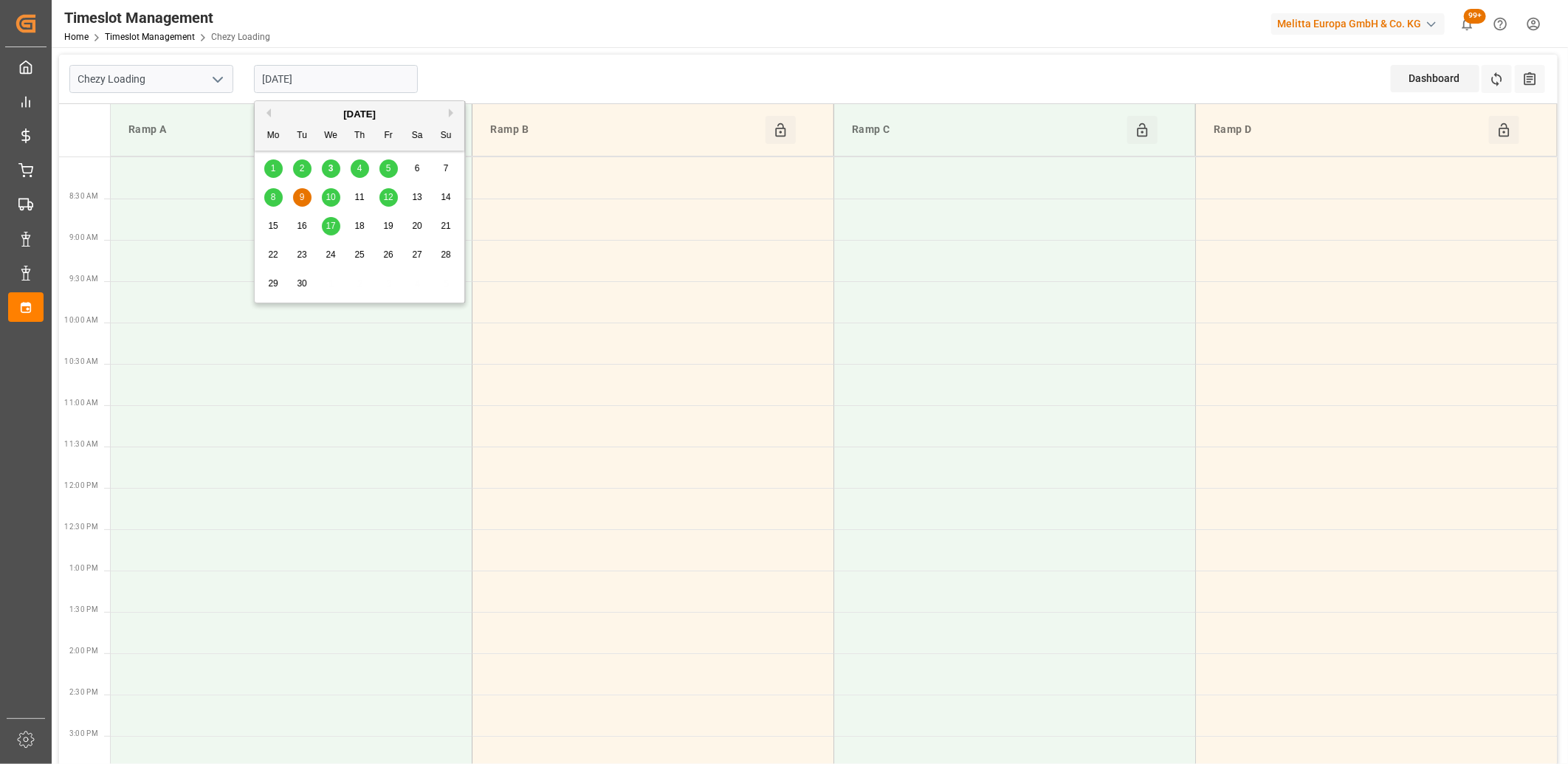
click at [362, 169] on span "4" at bounding box center [360, 168] width 5 height 10
type input "[DATE]"
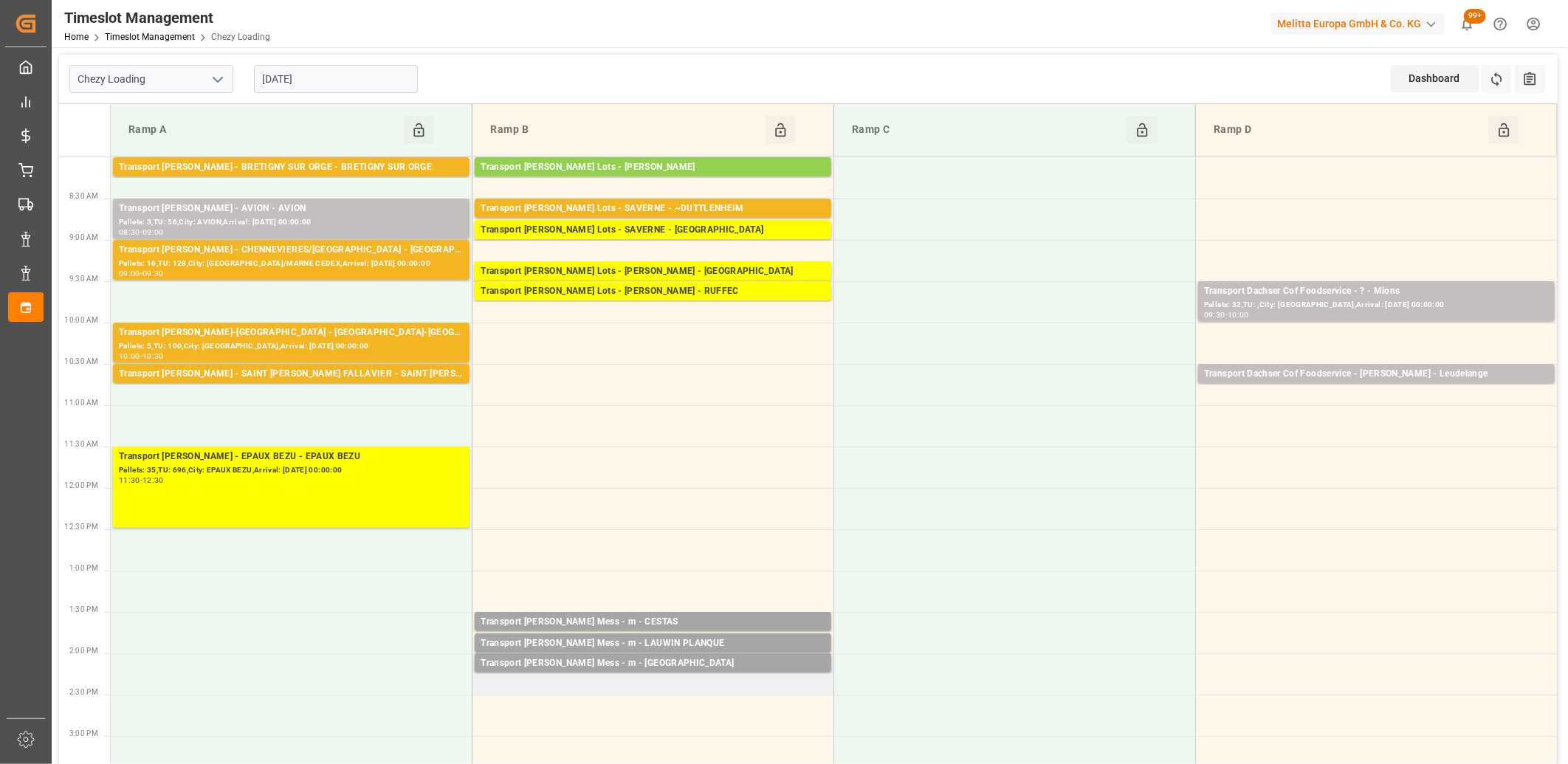
click at [600, 681] on td "Transport [PERSON_NAME] Mess - m - [PERSON_NAME] Pallets: ,TU: 8,City: [GEOGRAP…" at bounding box center [653, 673] width 362 height 41
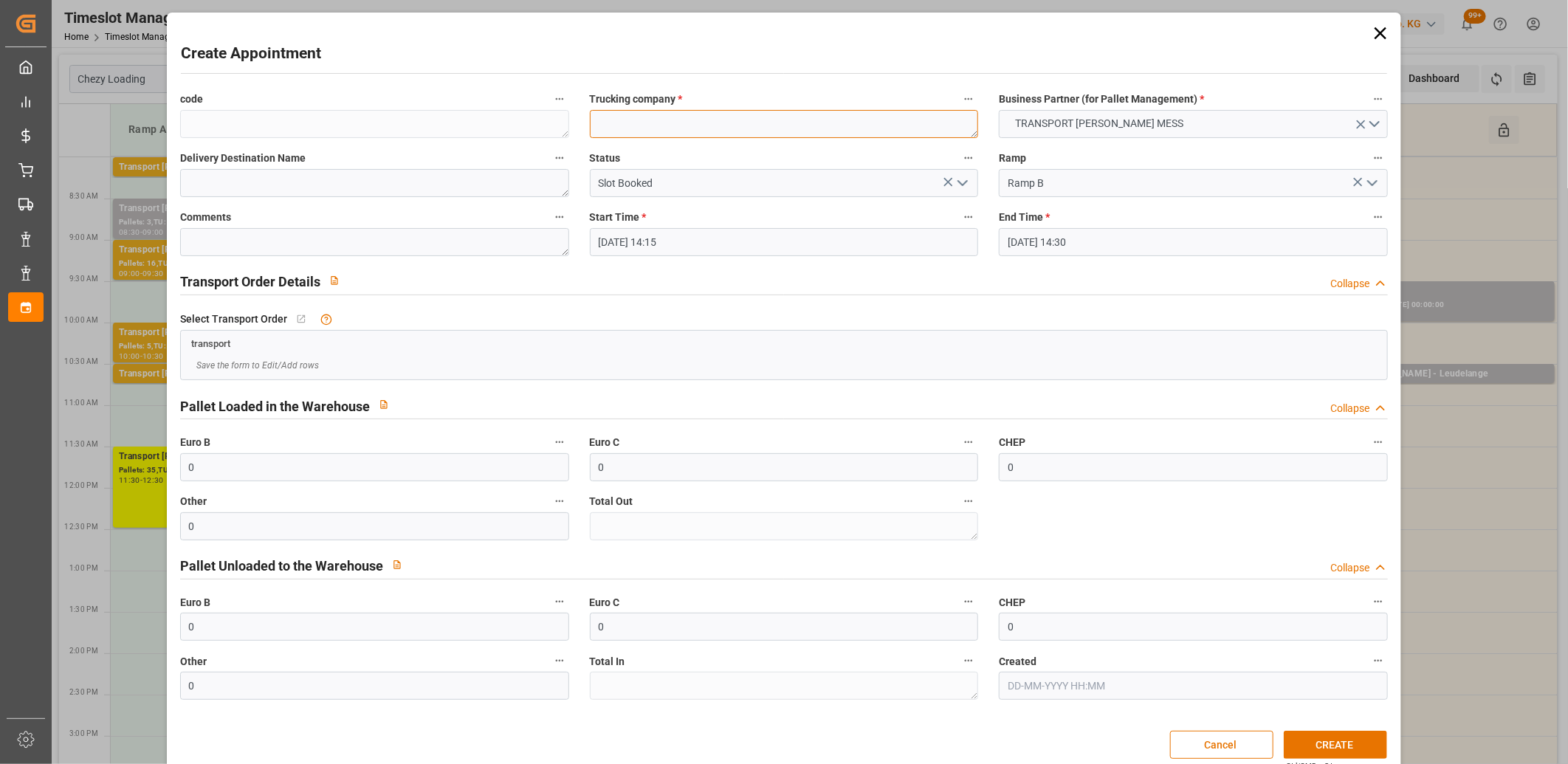
click at [632, 128] on textarea at bounding box center [784, 124] width 389 height 28
type textarea "m"
click at [1334, 747] on button "CREATE" at bounding box center [1335, 744] width 103 height 28
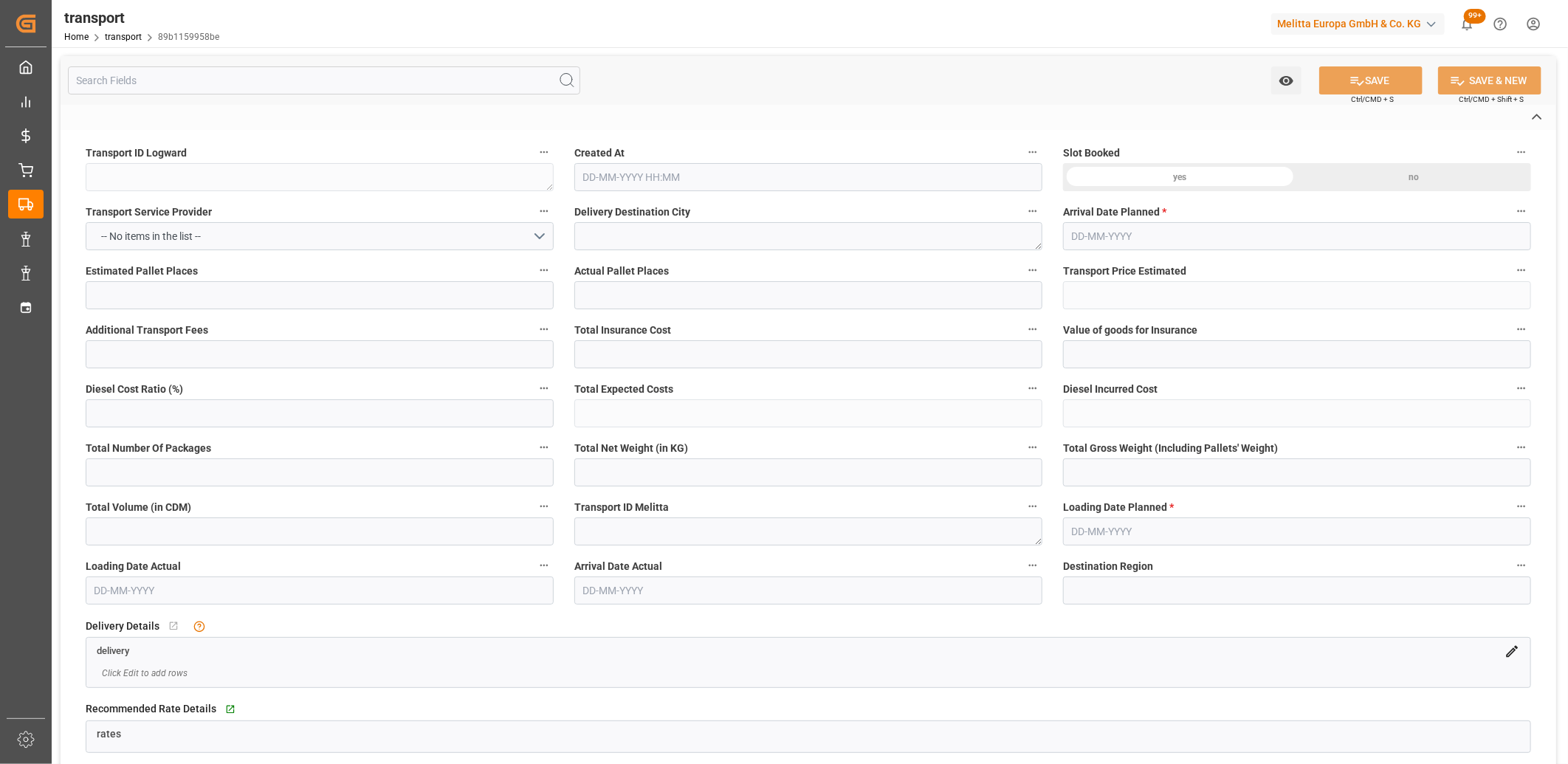
type textarea "89b1159958be"
type textarea "Brebières"
type textarea "0000722599"
type textarea "785487fea6a2"
type textarea "FR-02570"
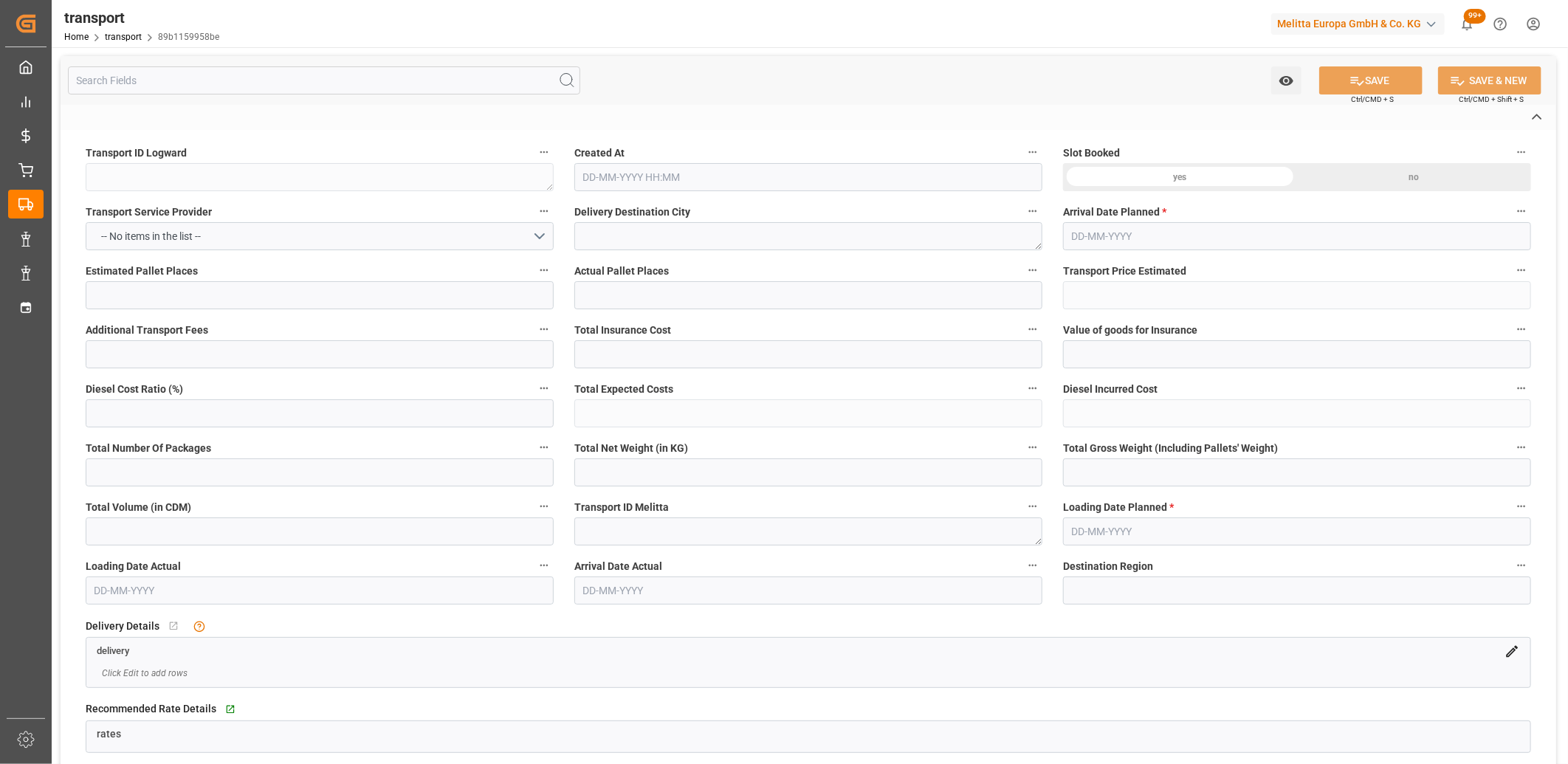
type textarea "FR"
type input "Road"
type input "FR"
type input "02570"
type input "FR"
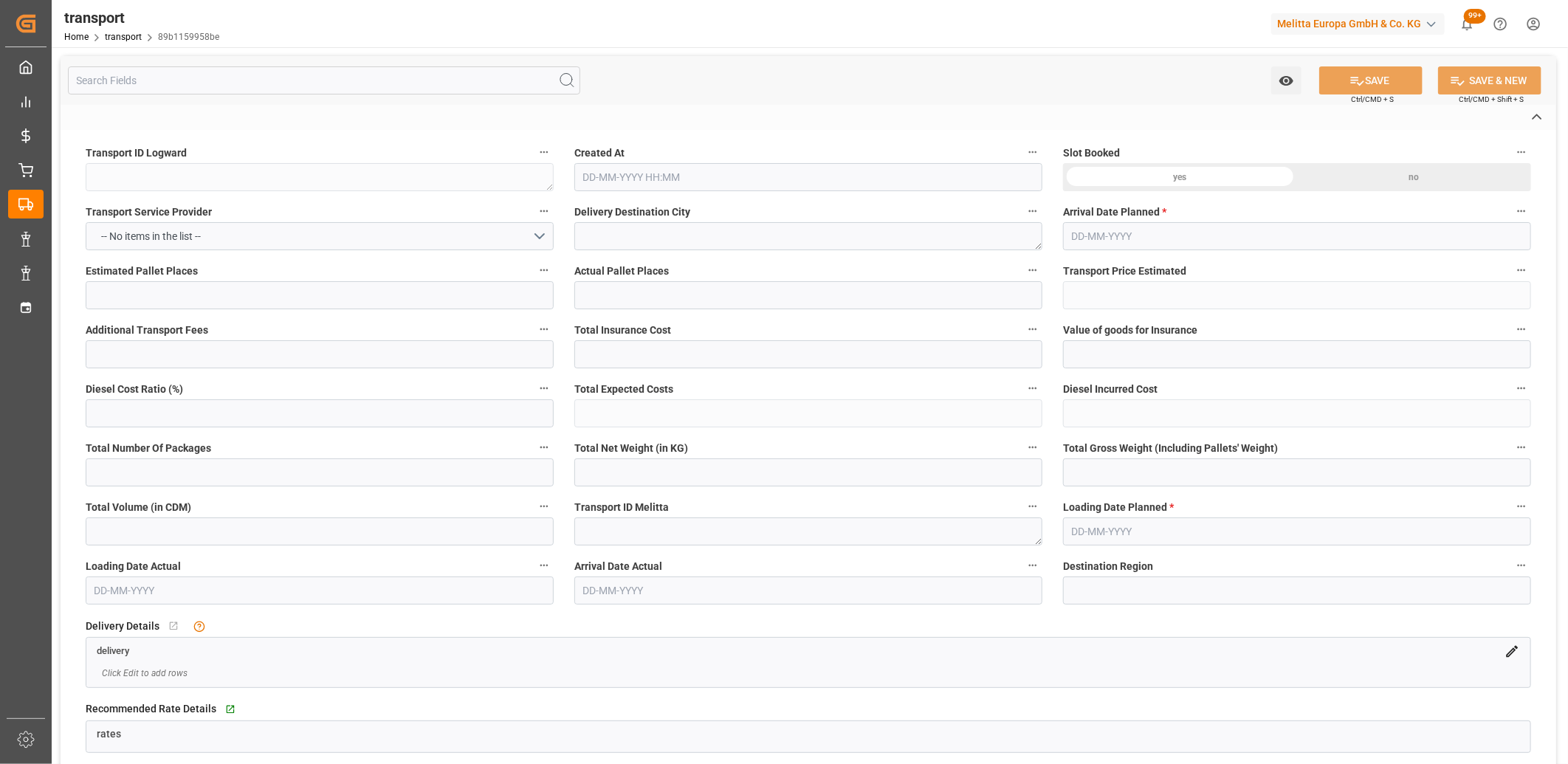
type input "62117"
type input "Small Shipment"
type input "3.5-7.5 t"
type input "EURO 6"
type input "Diesel"
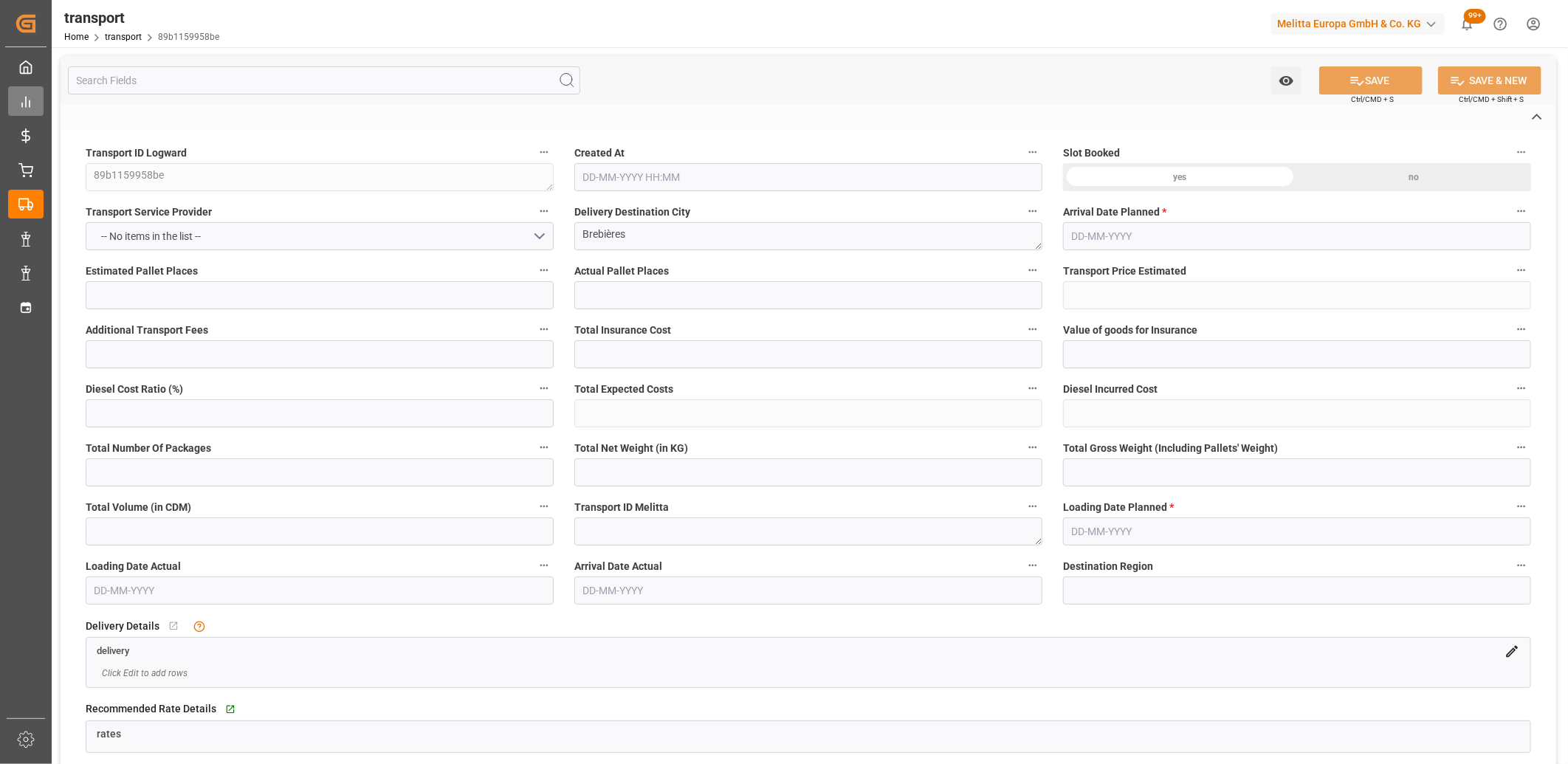
type input "1"
type input "35.16"
type input "0"
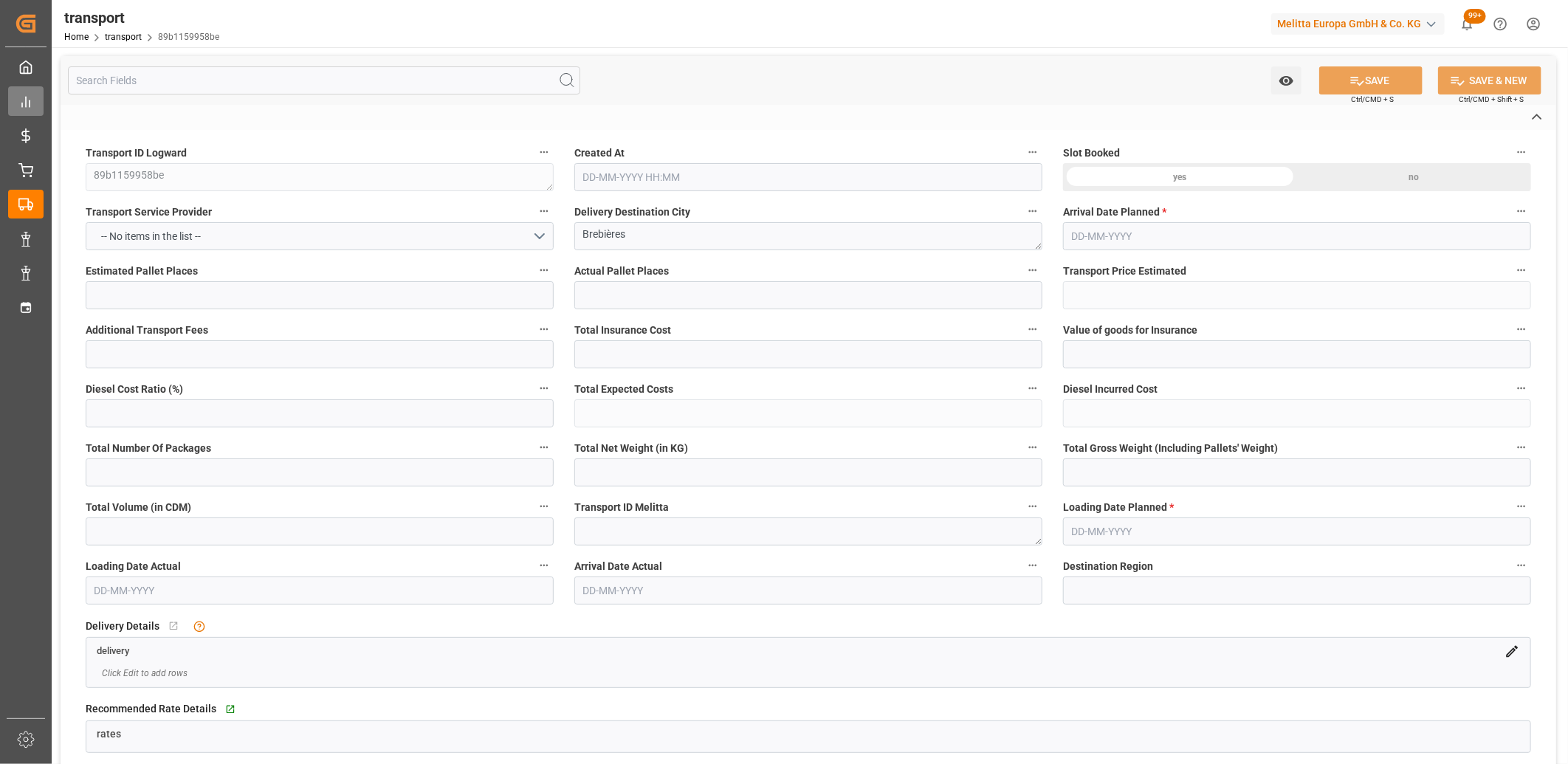
type input "35.16"
type input "0"
type input "20.169"
type input "45.719"
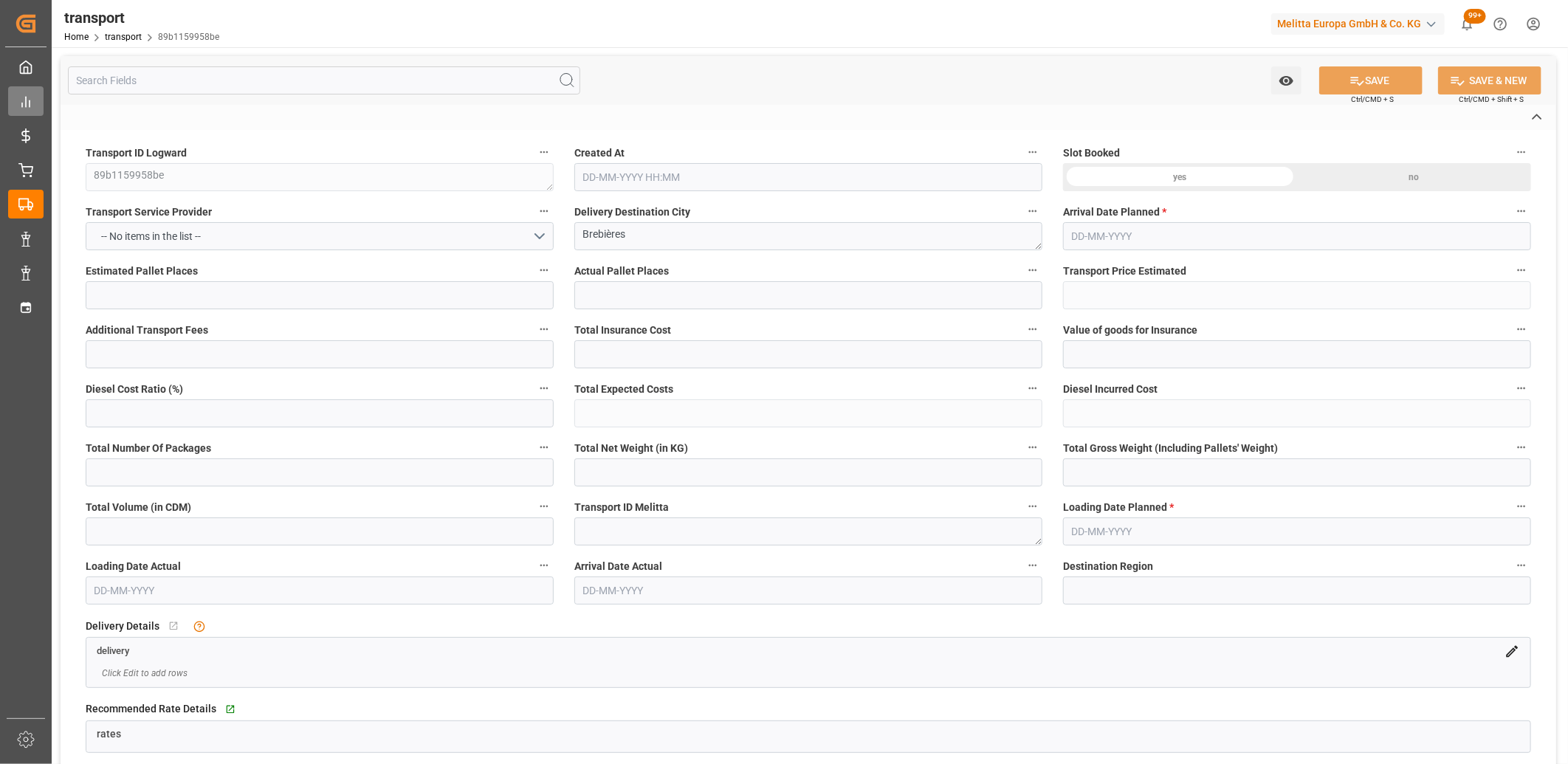
type input "158.125"
type input "62"
type input "0"
type input "2"
type input "1"
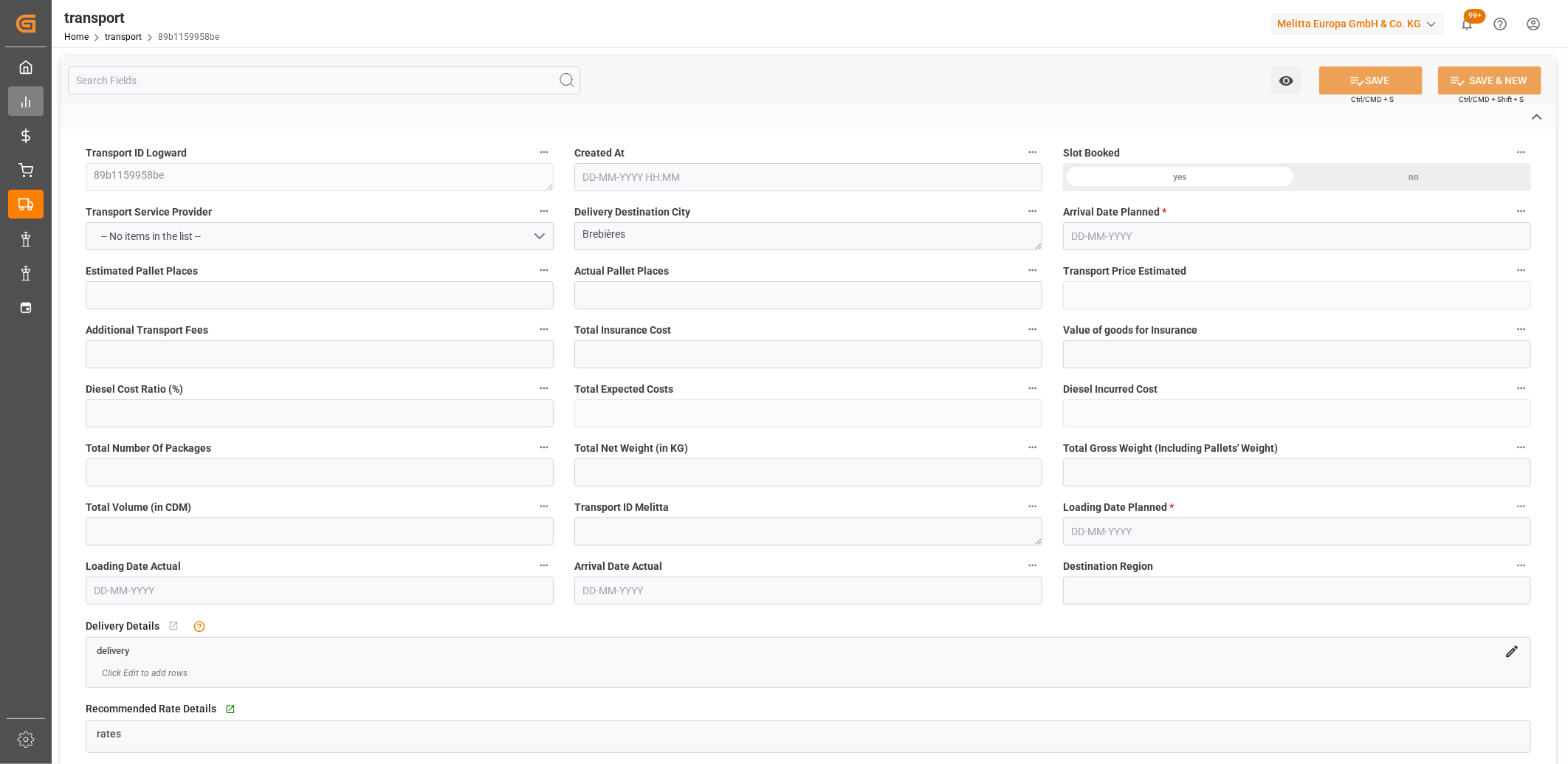
type input "101"
type input "22.719"
type input "0"
type input "4710.8598"
type input "0"
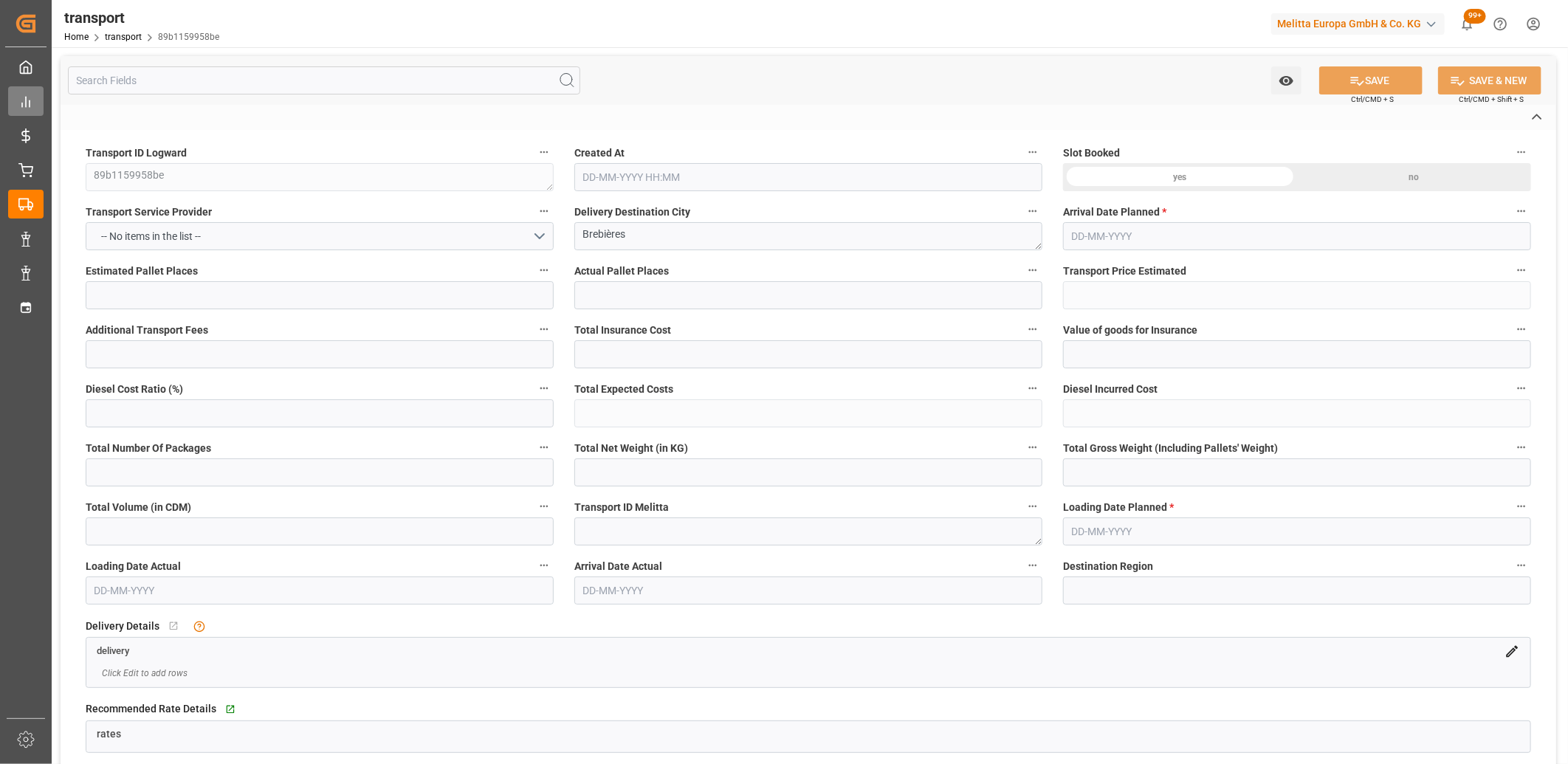
type input "0"
type input "21"
type input "35"
type input "03-09-2025 11:51"
type input "[DATE]"
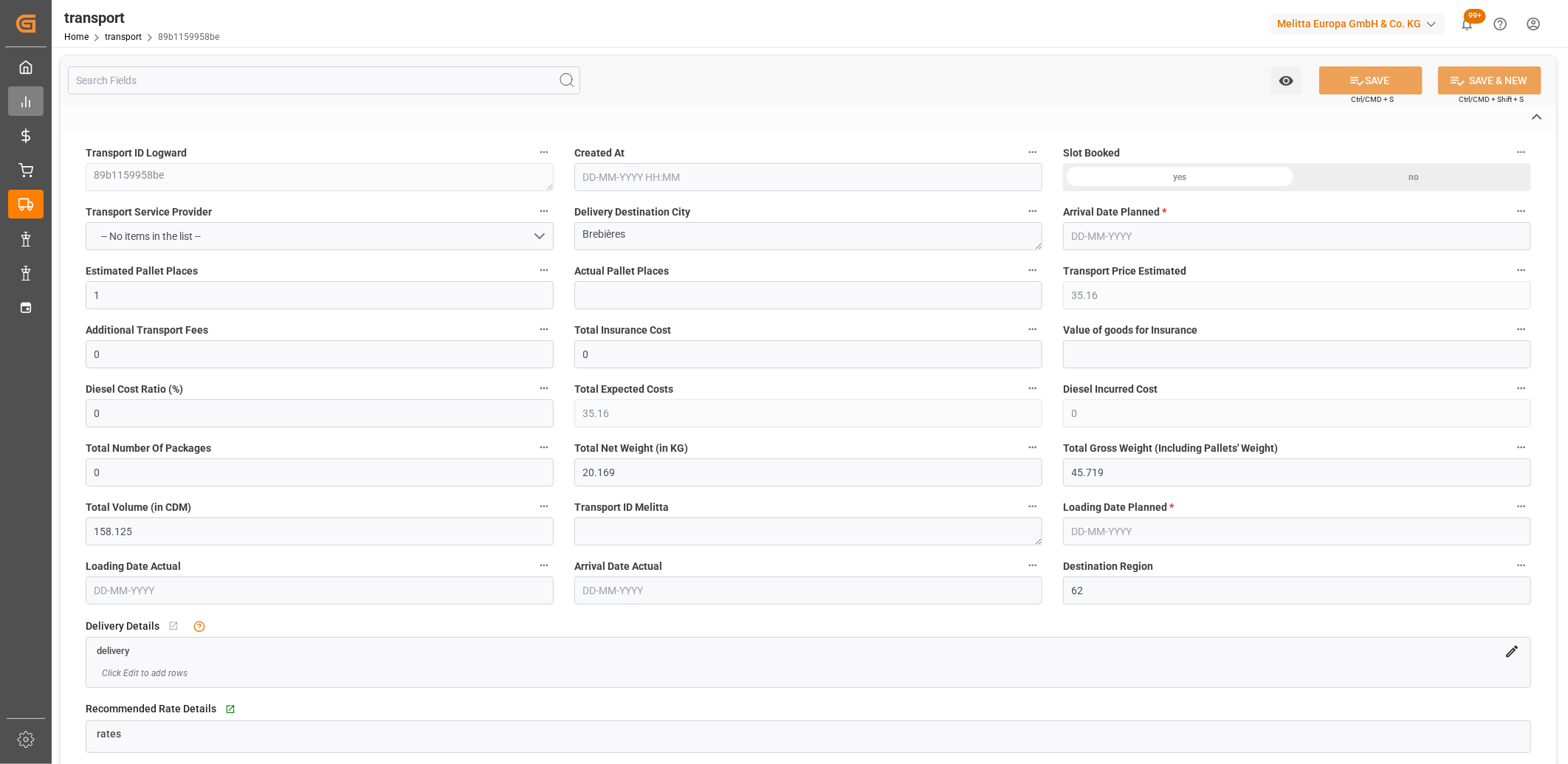
type input "[DATE]"
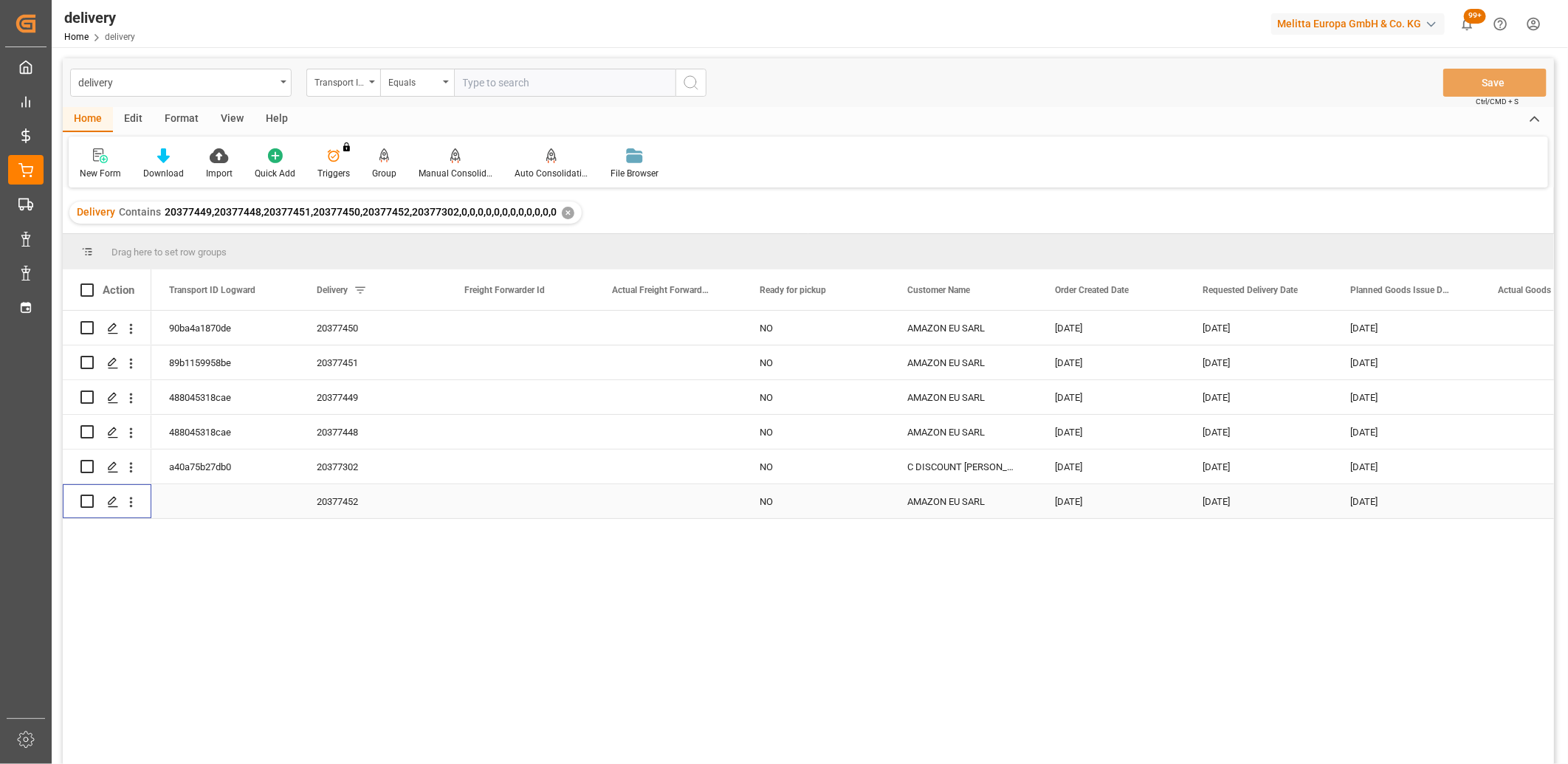
click at [84, 504] on input "Press Space to toggle row selection (unchecked)" at bounding box center [87, 501] width 14 height 14
checkbox input "true"
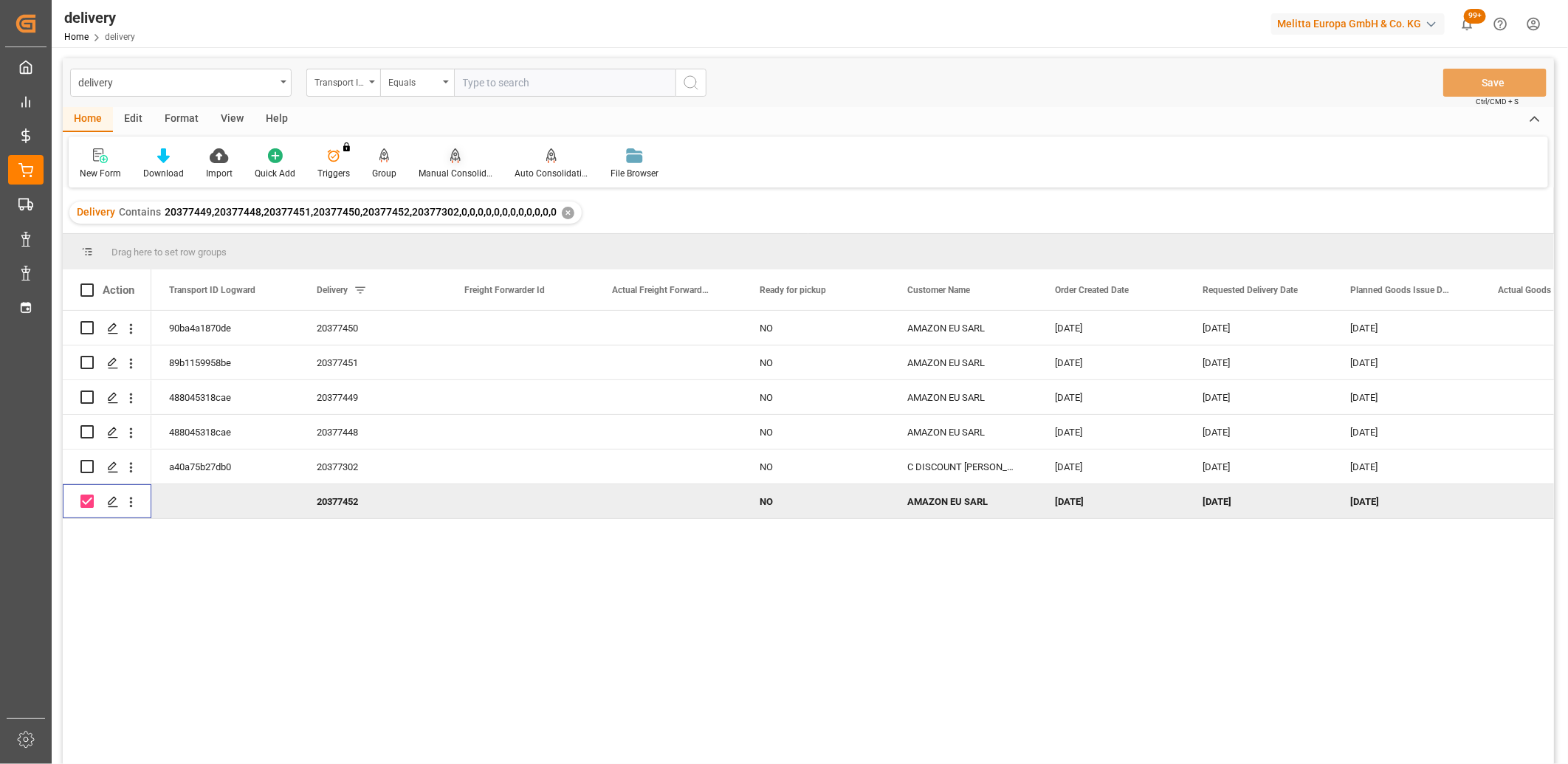
click at [448, 165] on div "Manual Consolidation" at bounding box center [455, 164] width 96 height 33
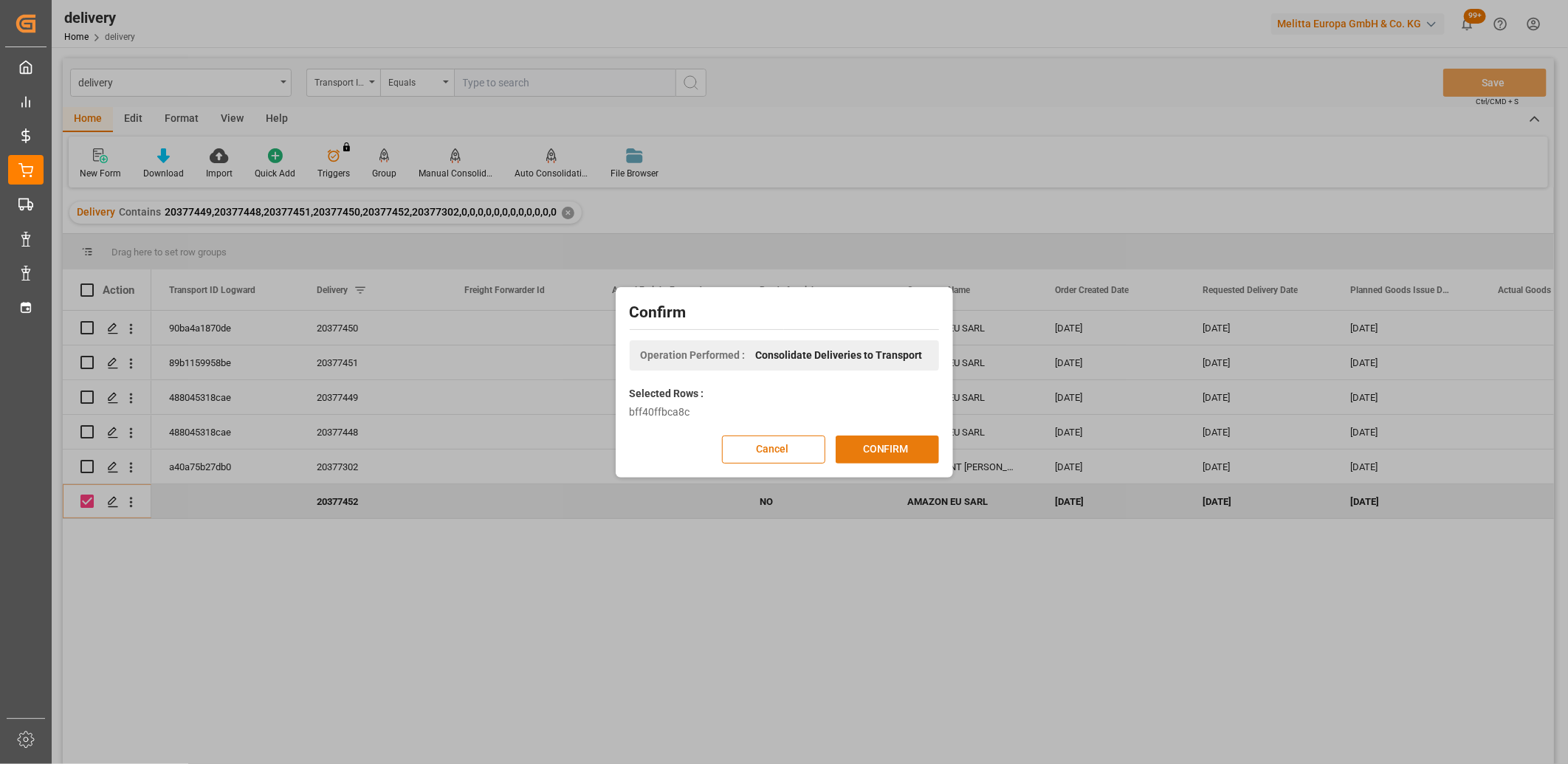
click at [865, 443] on button "CONFIRM" at bounding box center [886, 449] width 103 height 28
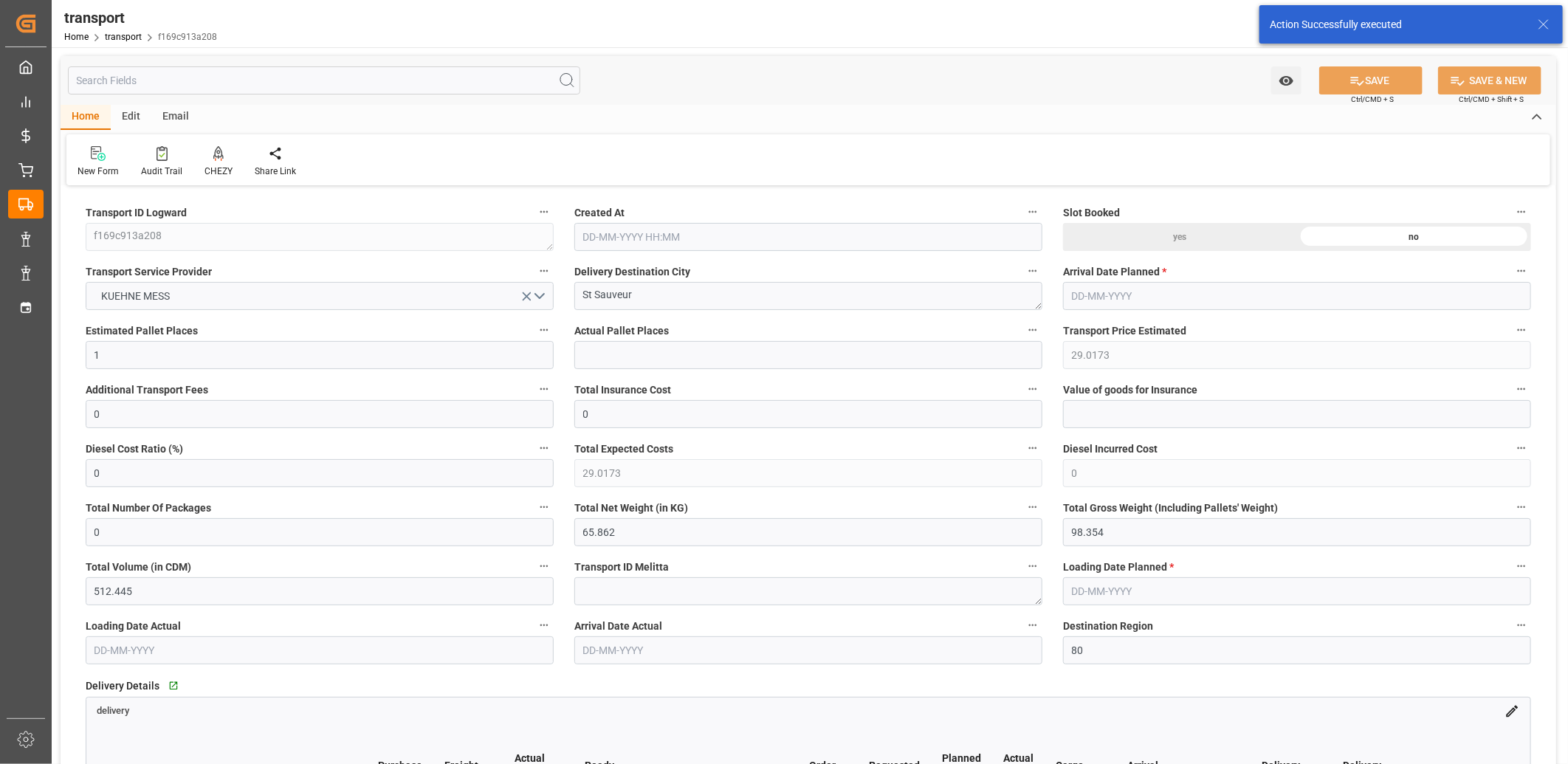
type input "03-09-2025 11:52"
type input "10-09-2025"
type input "[DATE]"
click at [214, 152] on icon at bounding box center [218, 152] width 10 height 13
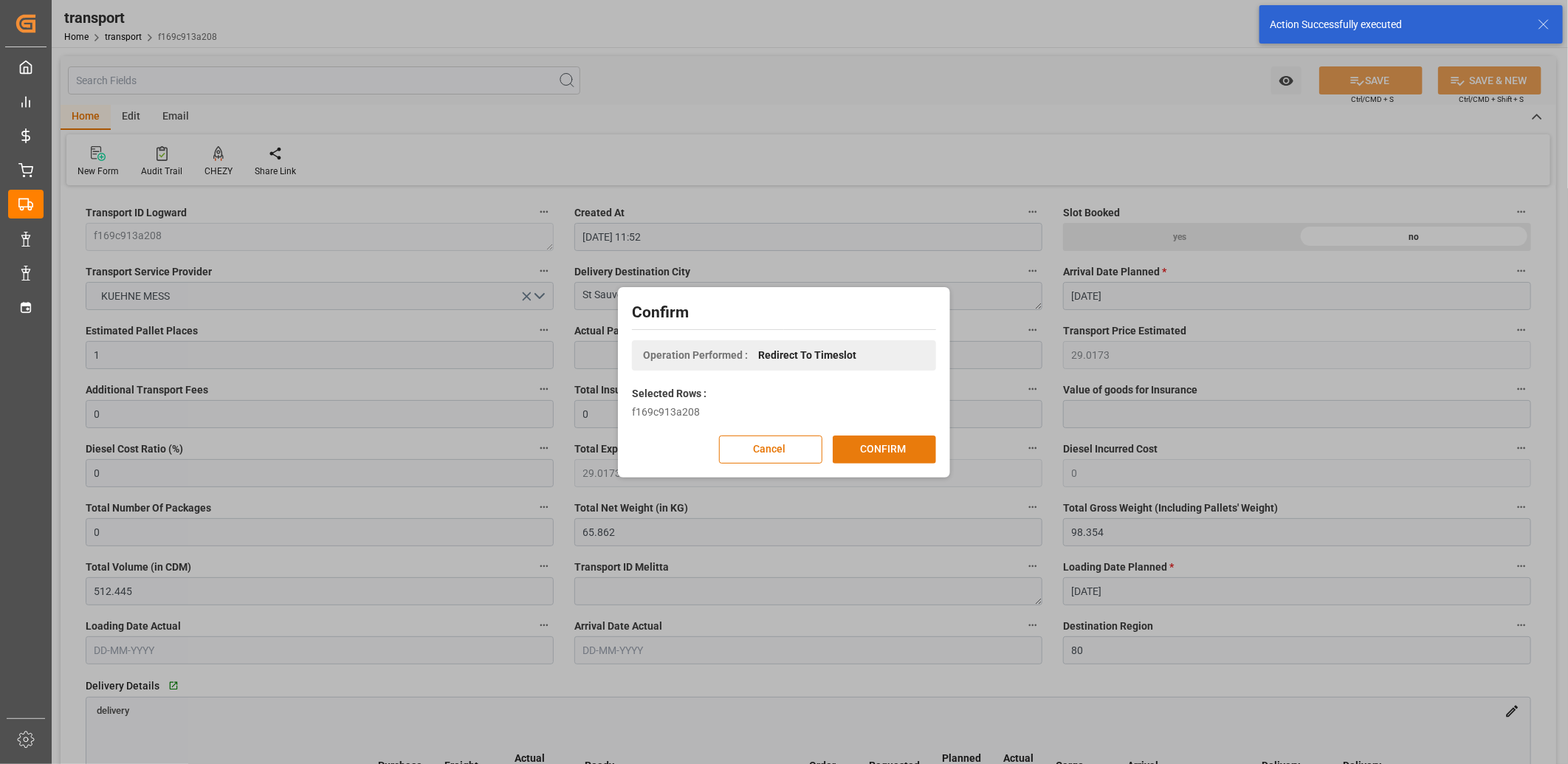
click at [877, 438] on button "CONFIRM" at bounding box center [884, 449] width 103 height 28
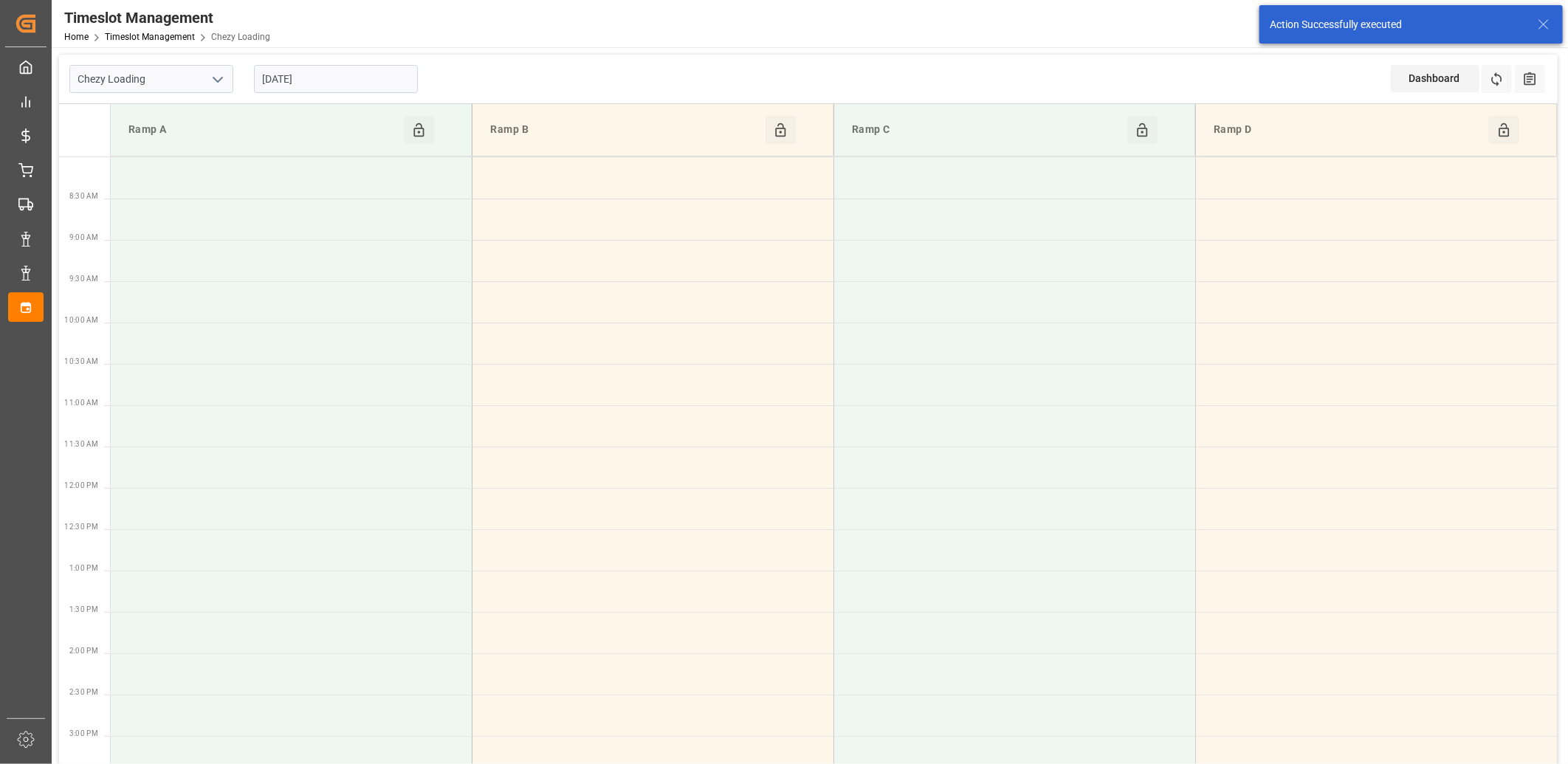
type input "Chezy Loading"
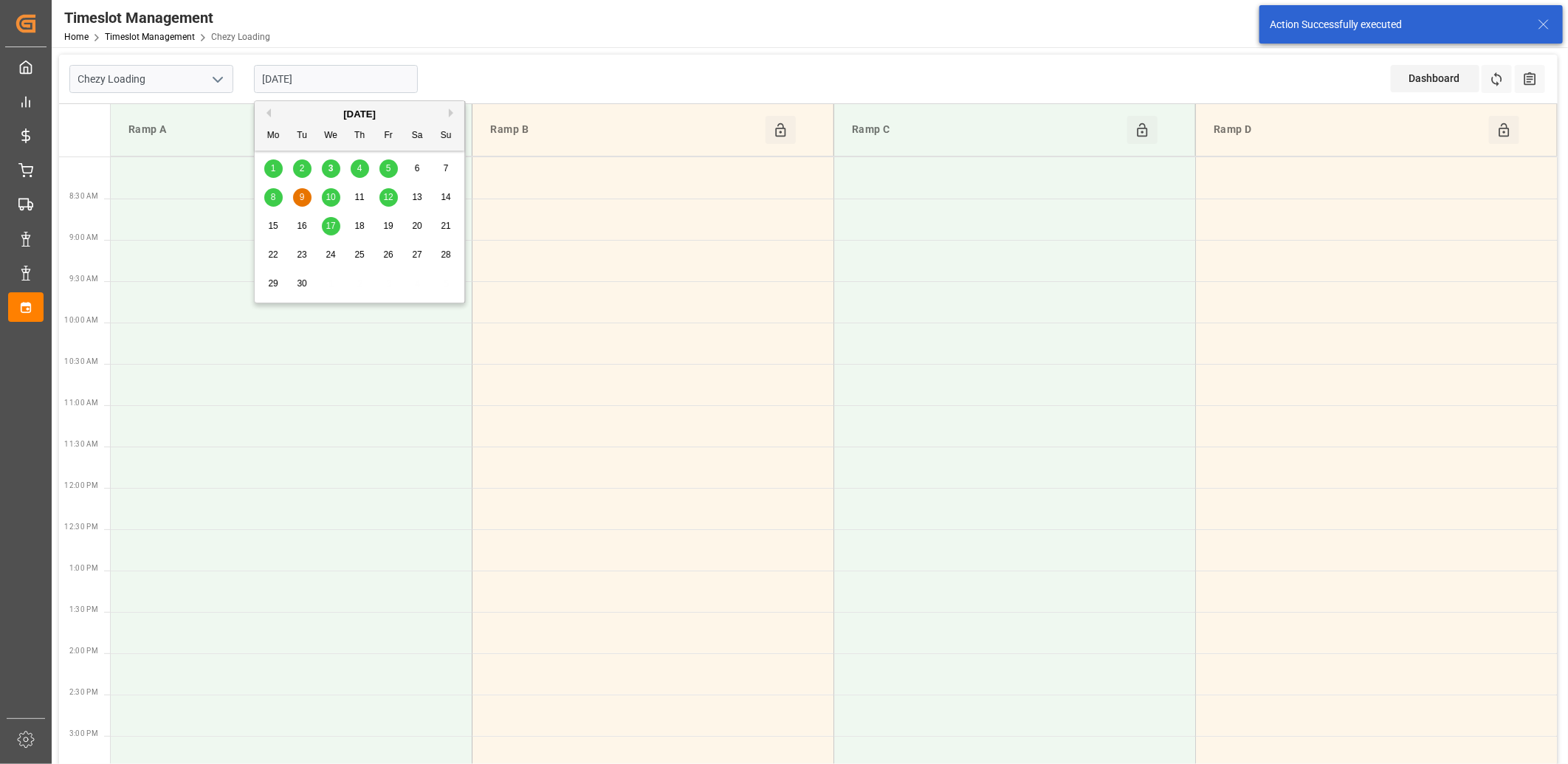
click at [337, 81] on input "[DATE]" at bounding box center [336, 78] width 164 height 28
click at [362, 168] on span "4" at bounding box center [360, 168] width 5 height 10
type input "[DATE]"
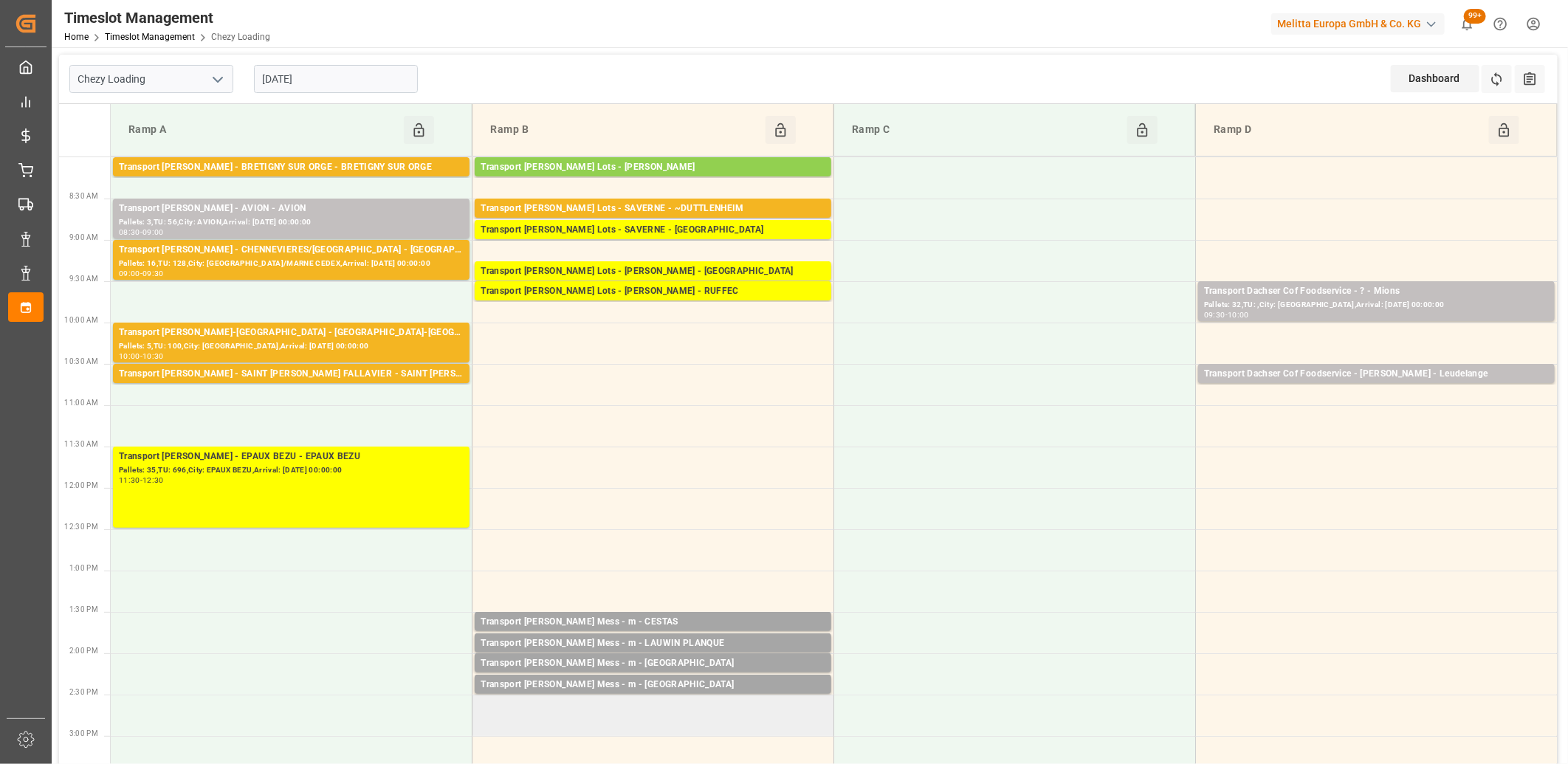
click at [661, 701] on td at bounding box center [653, 715] width 362 height 41
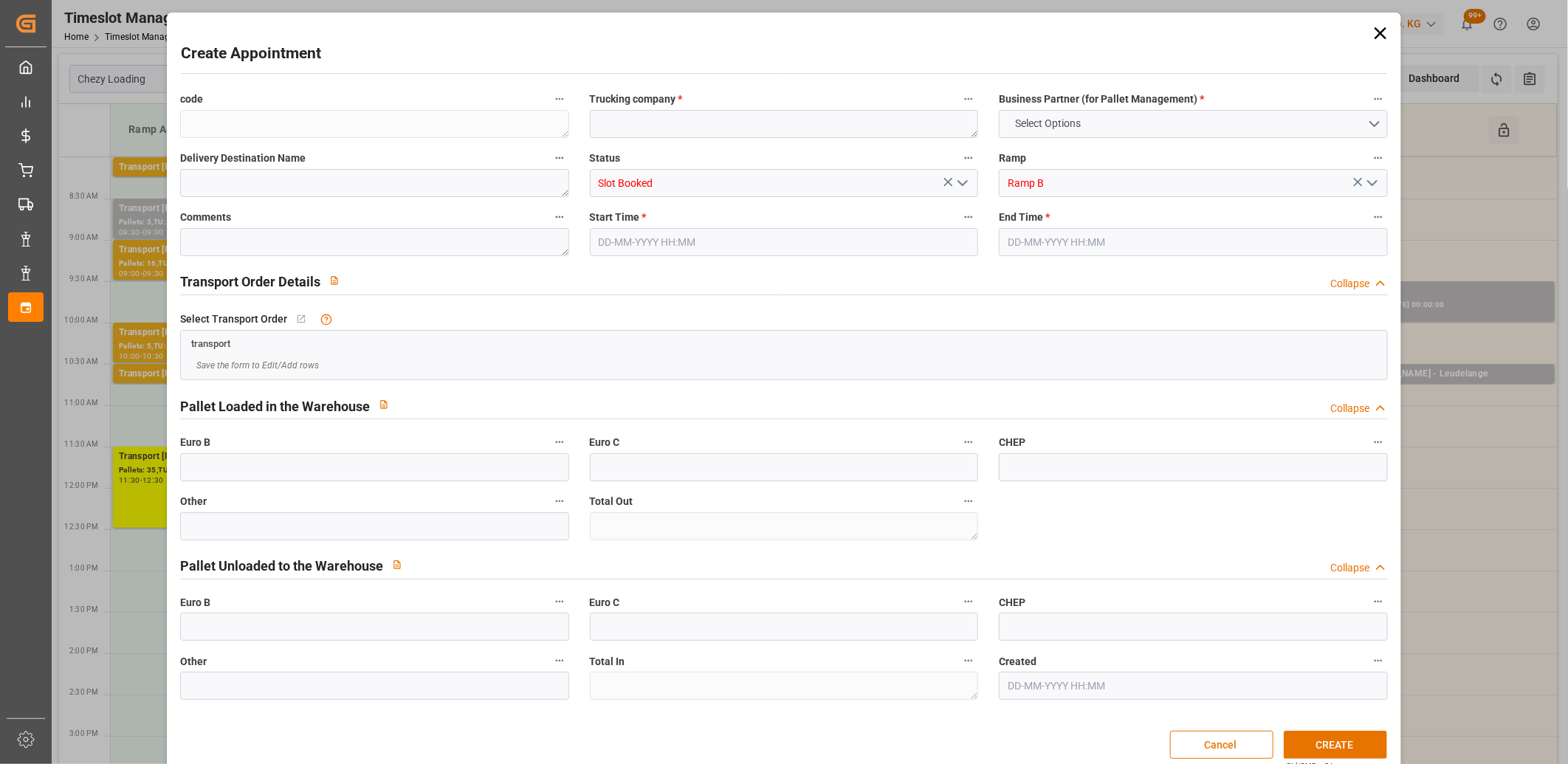
type input "0"
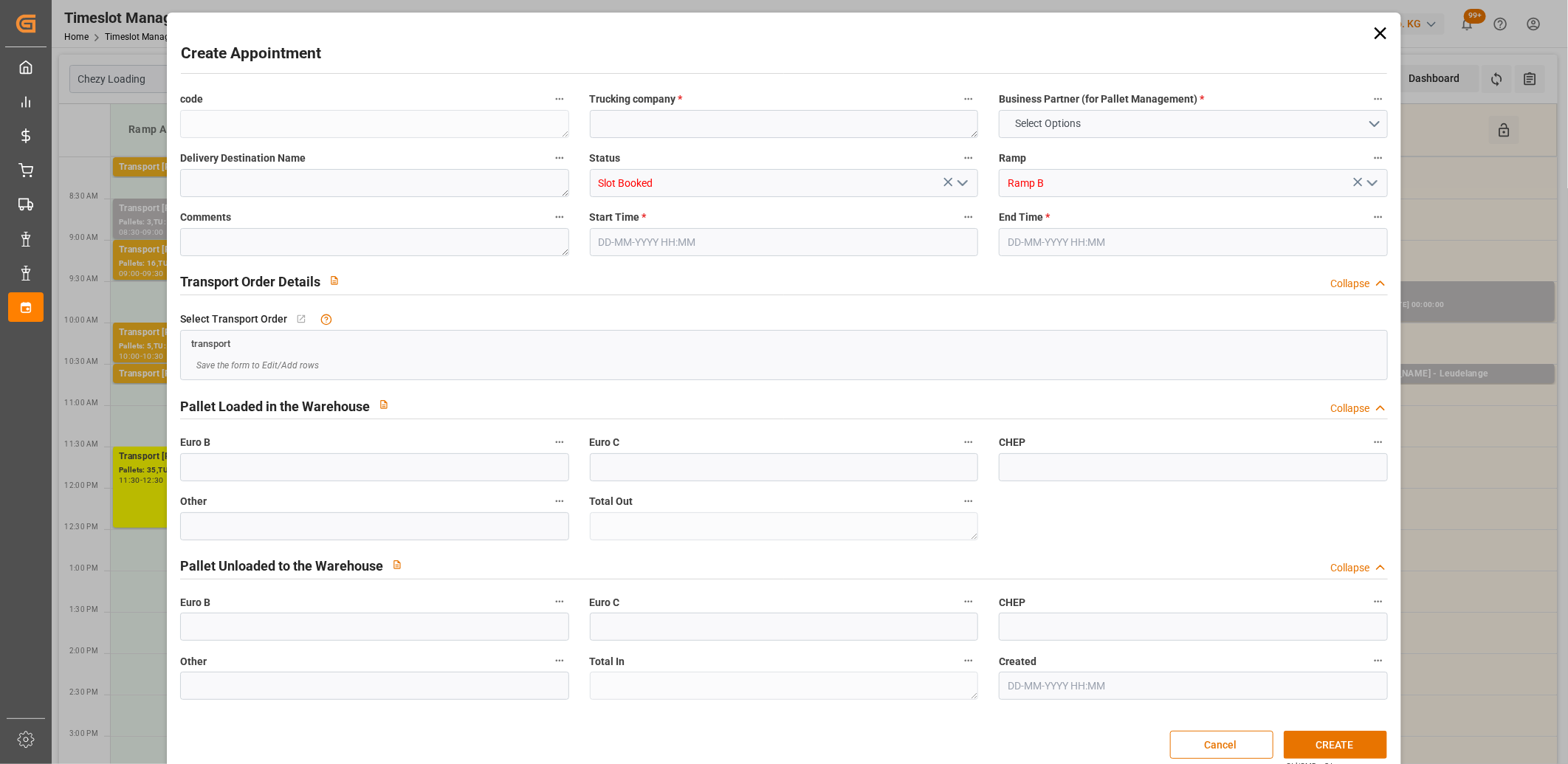
type input "0"
type input "[DATE] 14:30"
type input "04-09-2025 14:45"
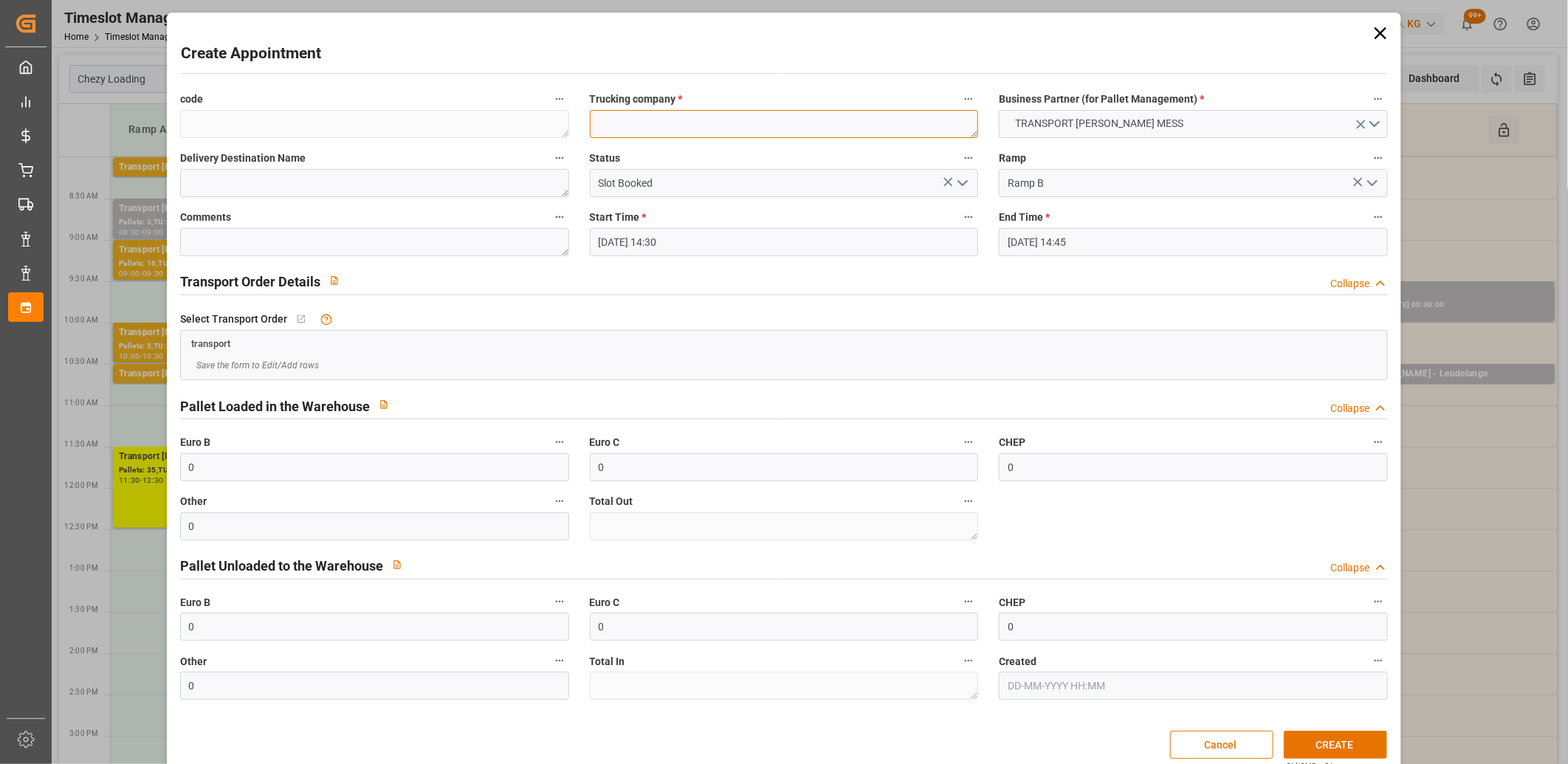
click at [613, 117] on textarea at bounding box center [784, 124] width 389 height 28
type textarea "m"
click at [1324, 739] on button "CREATE" at bounding box center [1335, 744] width 103 height 28
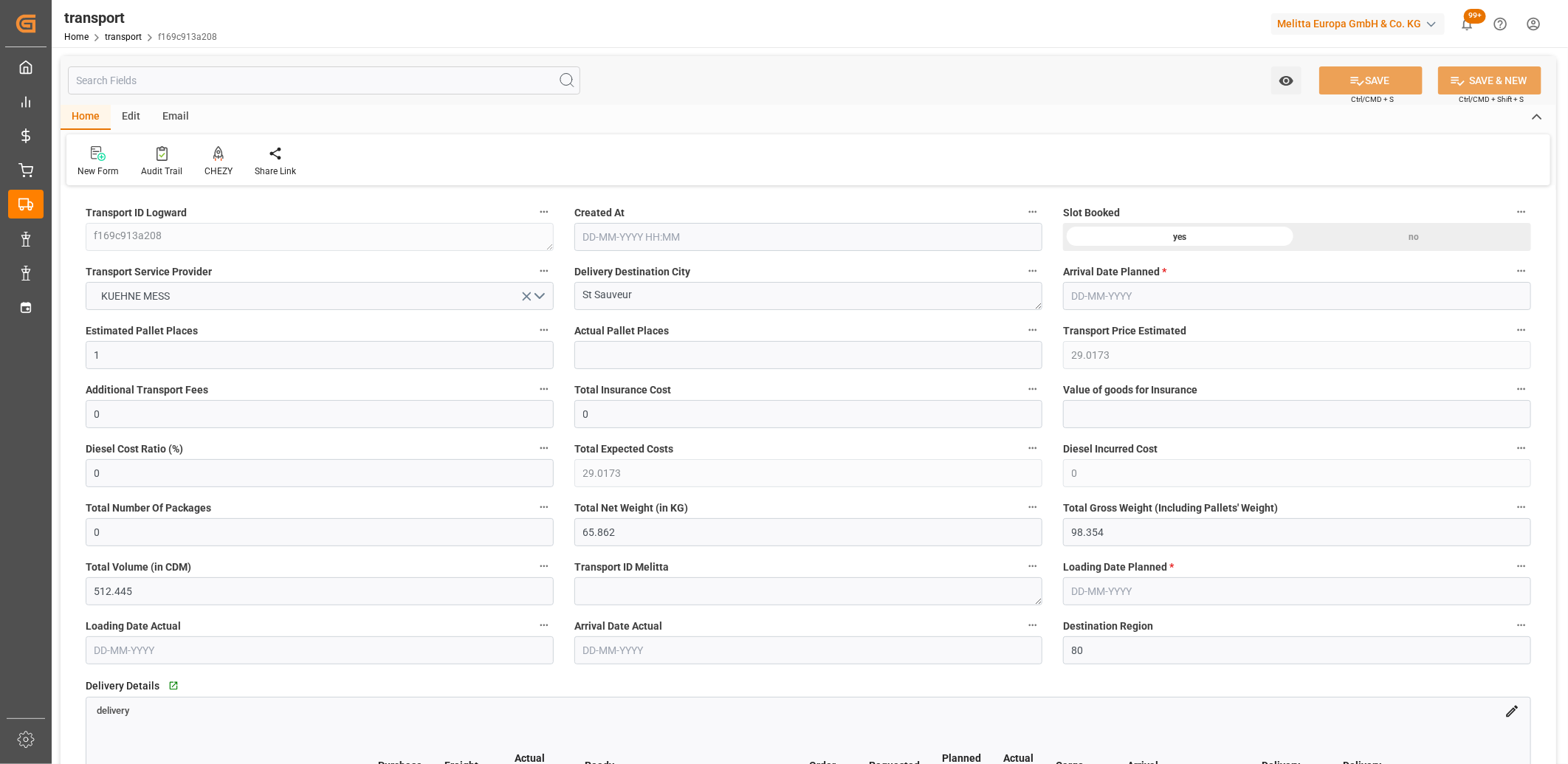
type input "[DATE] 11:52"
type input "[DATE]"
